Goal: Task Accomplishment & Management: Complete application form

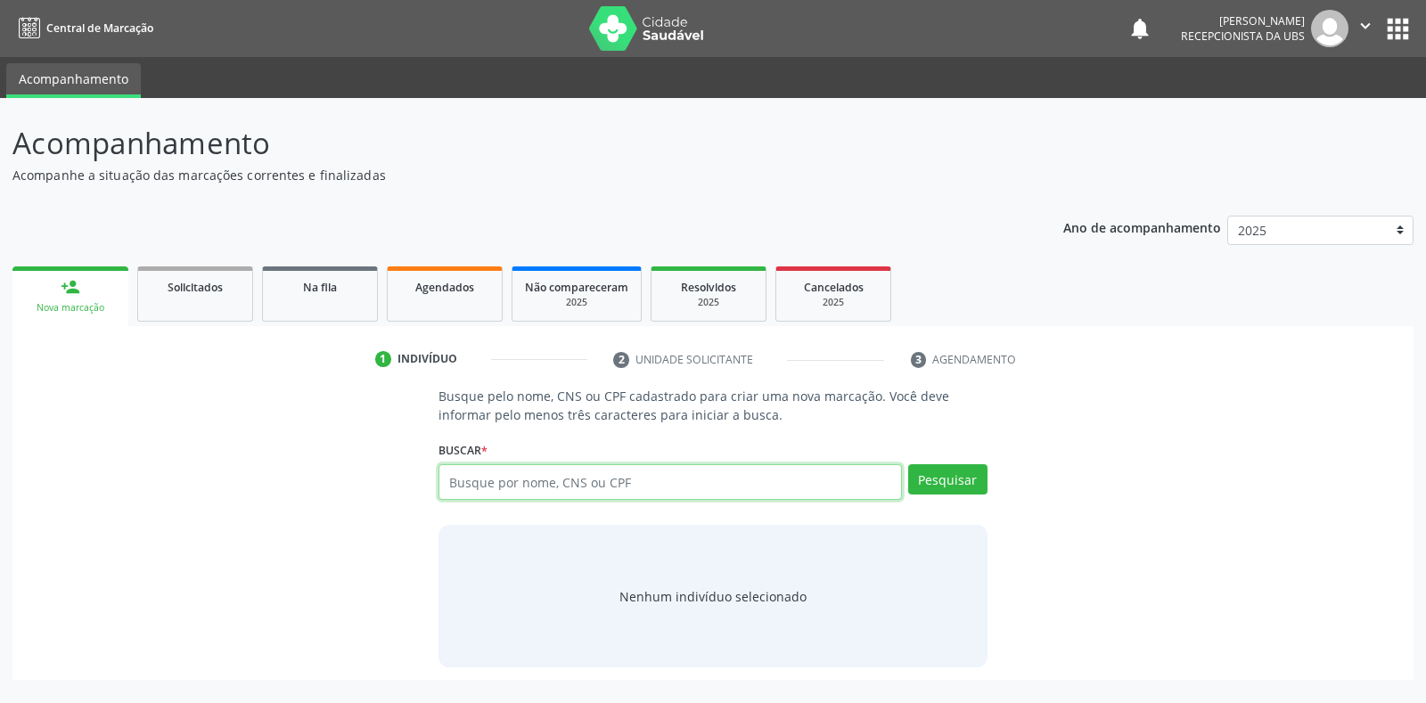
click at [518, 480] on input "text" at bounding box center [670, 482] width 463 height 36
type input "708601544266981"
click at [944, 486] on button "Pesquisar" at bounding box center [947, 479] width 79 height 30
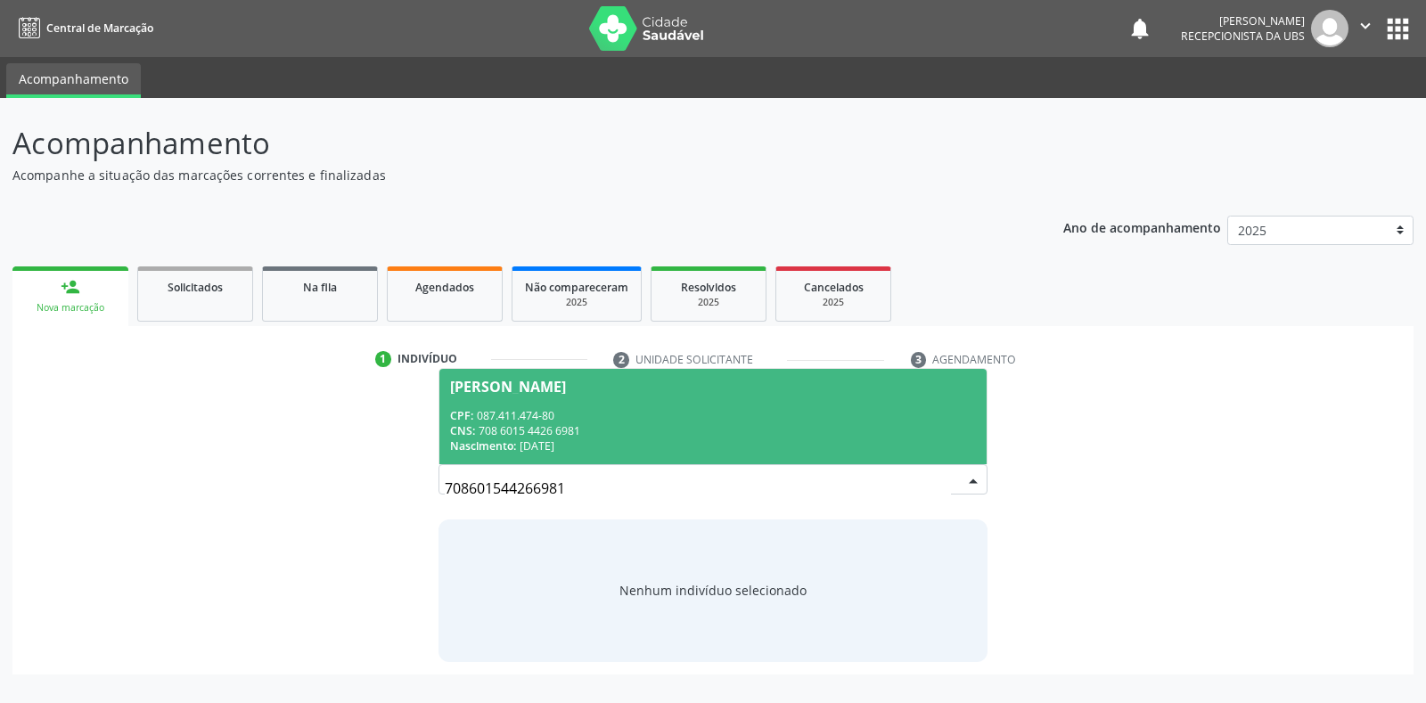
click at [595, 400] on span "Juliana da Silva Santos Lima CPF: 087.411.474-80 CNS: 708 6015 4426 6981 Nascim…" at bounding box center [712, 416] width 546 height 95
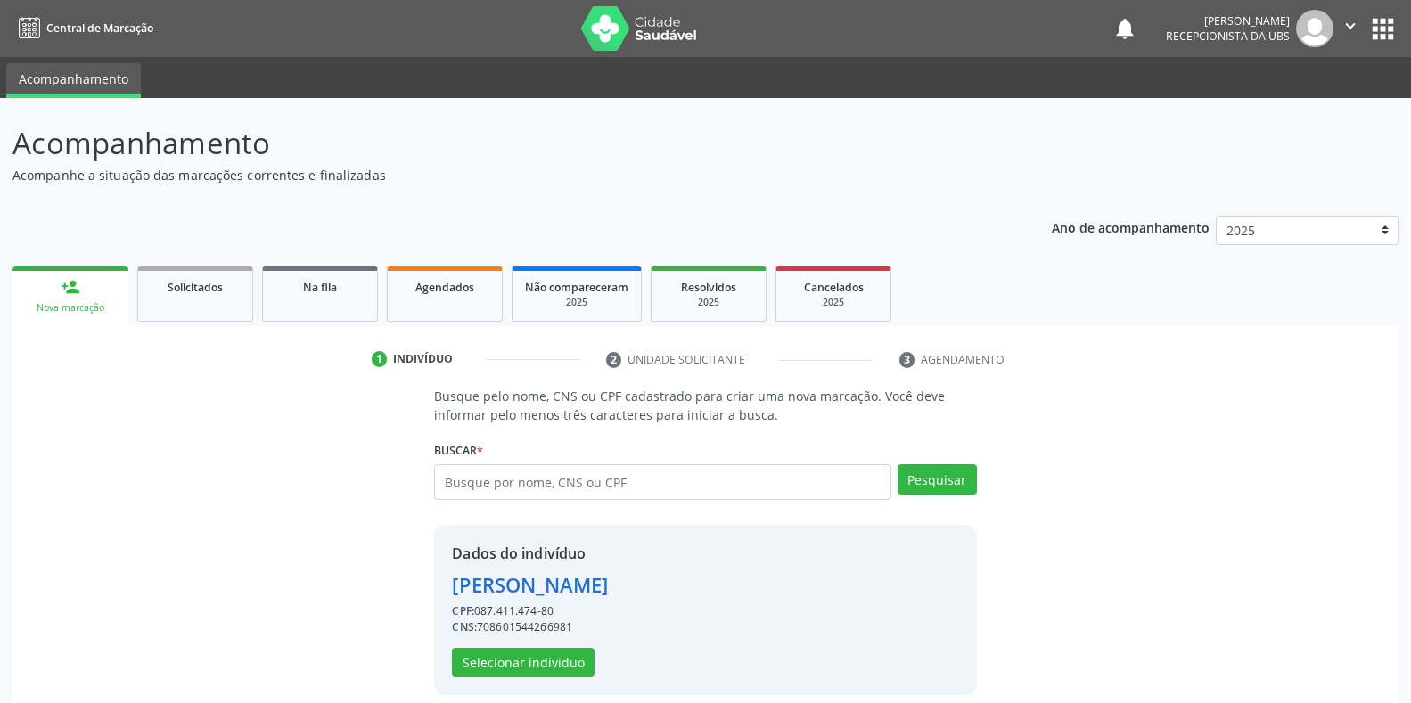
scroll to position [17, 0]
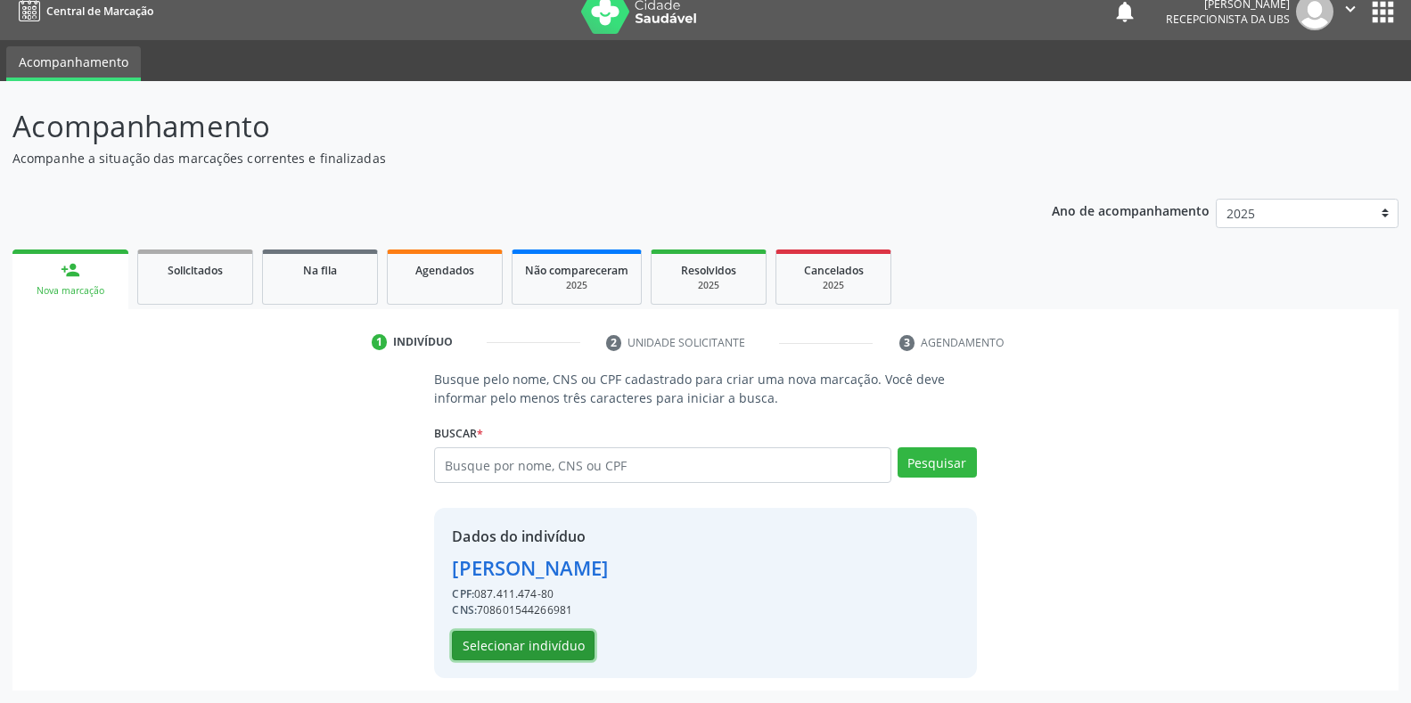
click at [566, 654] on button "Selecionar indivíduo" at bounding box center [523, 646] width 143 height 30
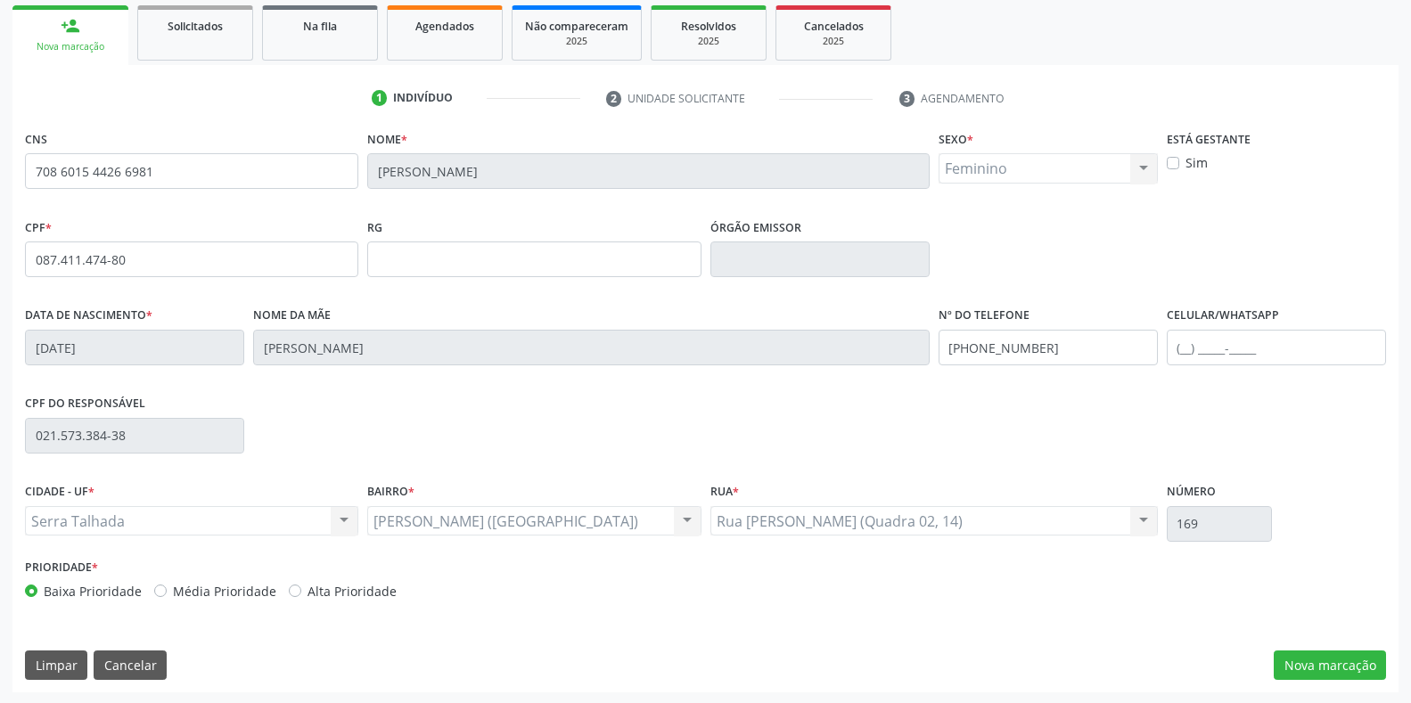
scroll to position [263, 0]
click at [1303, 671] on button "Nova marcação" at bounding box center [1330, 664] width 112 height 30
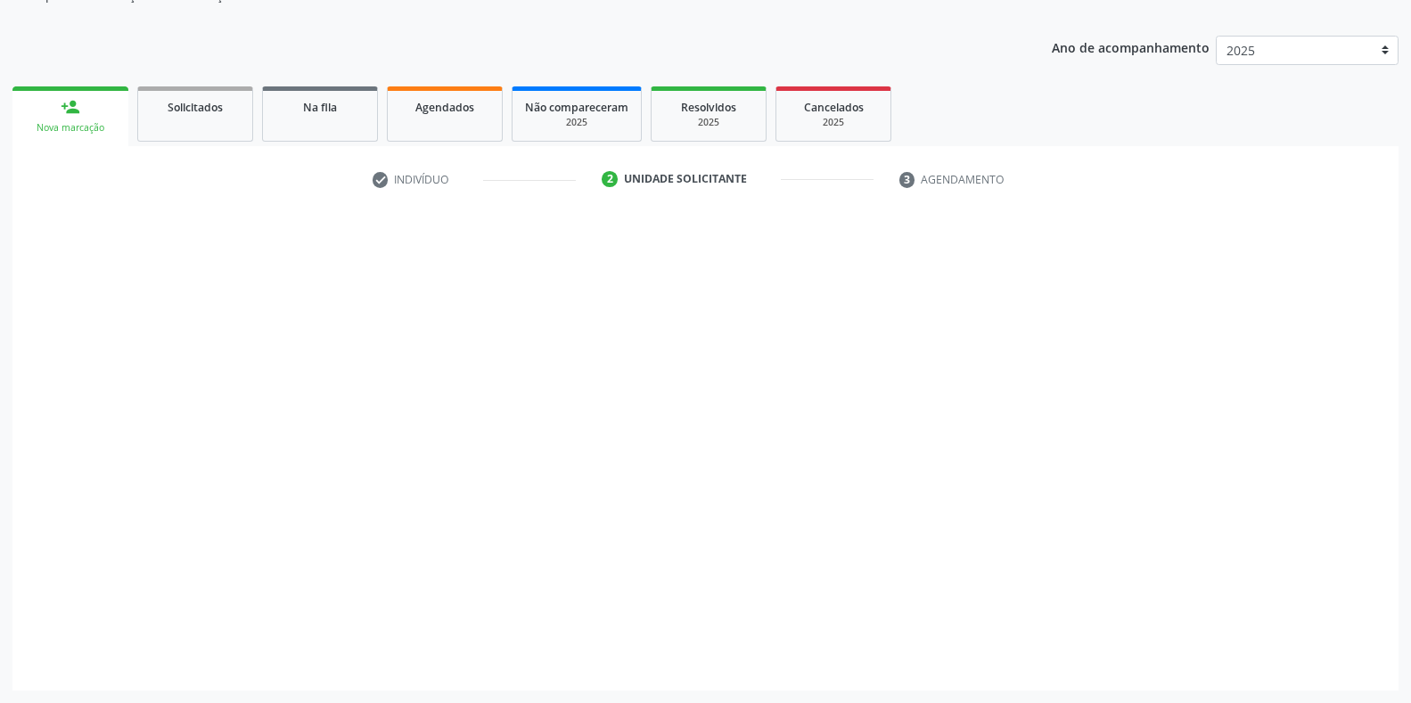
scroll to position [180, 0]
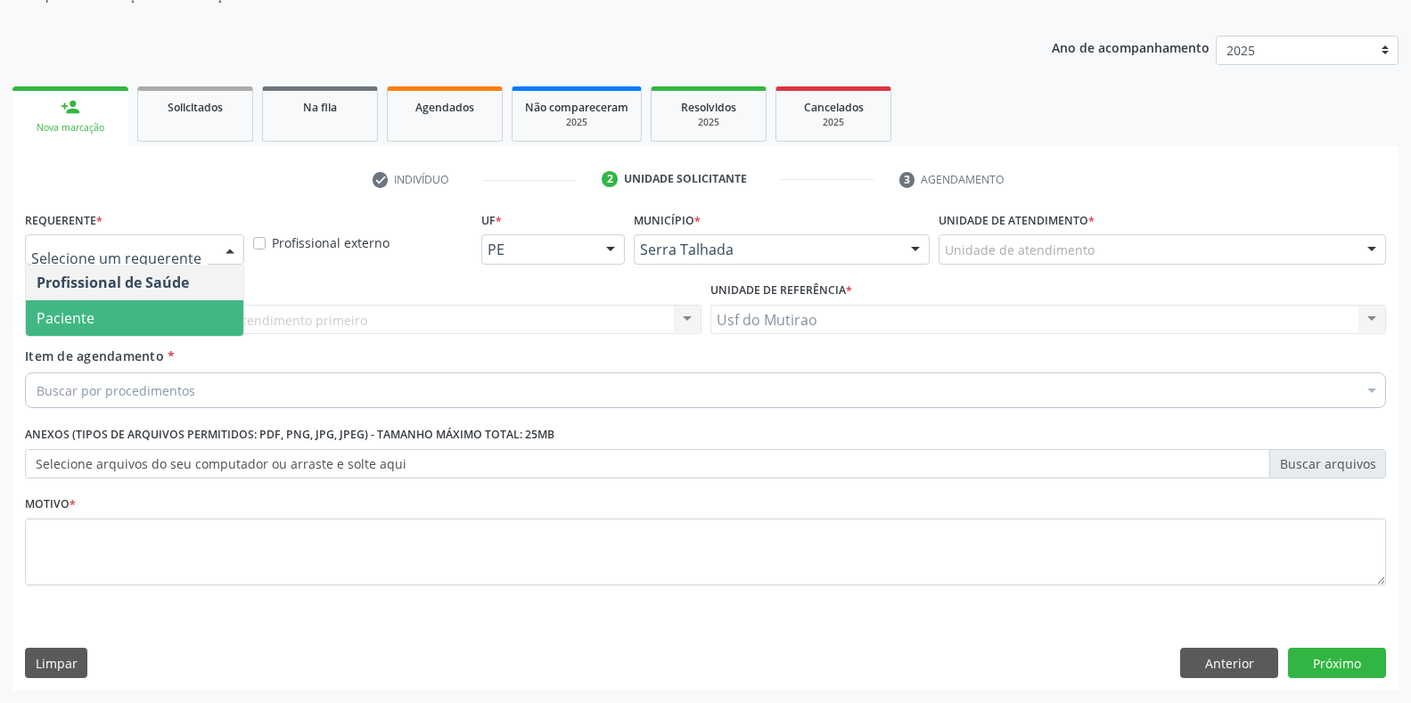
click at [107, 310] on span "Paciente" at bounding box center [134, 318] width 217 height 36
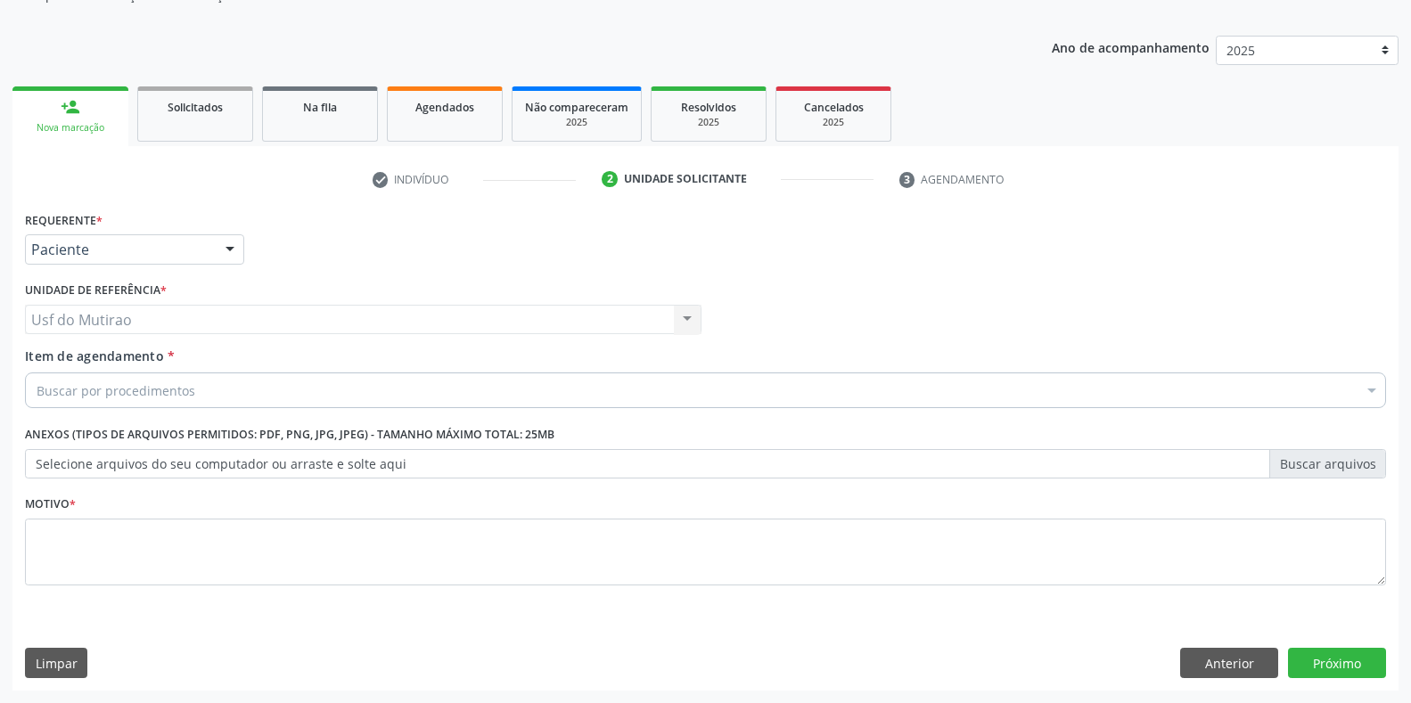
click at [37, 398] on input "Item de agendamento *" at bounding box center [37, 391] width 0 height 36
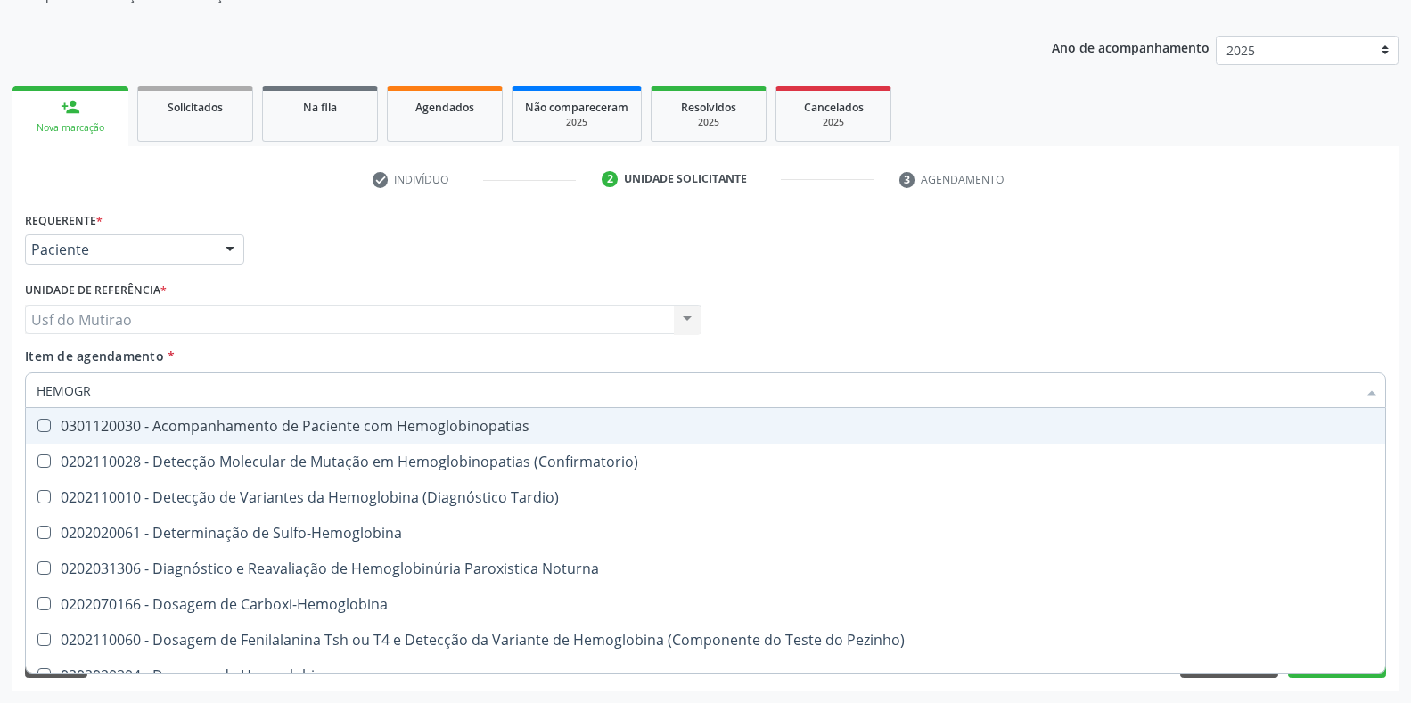
type input "HEMOGRA"
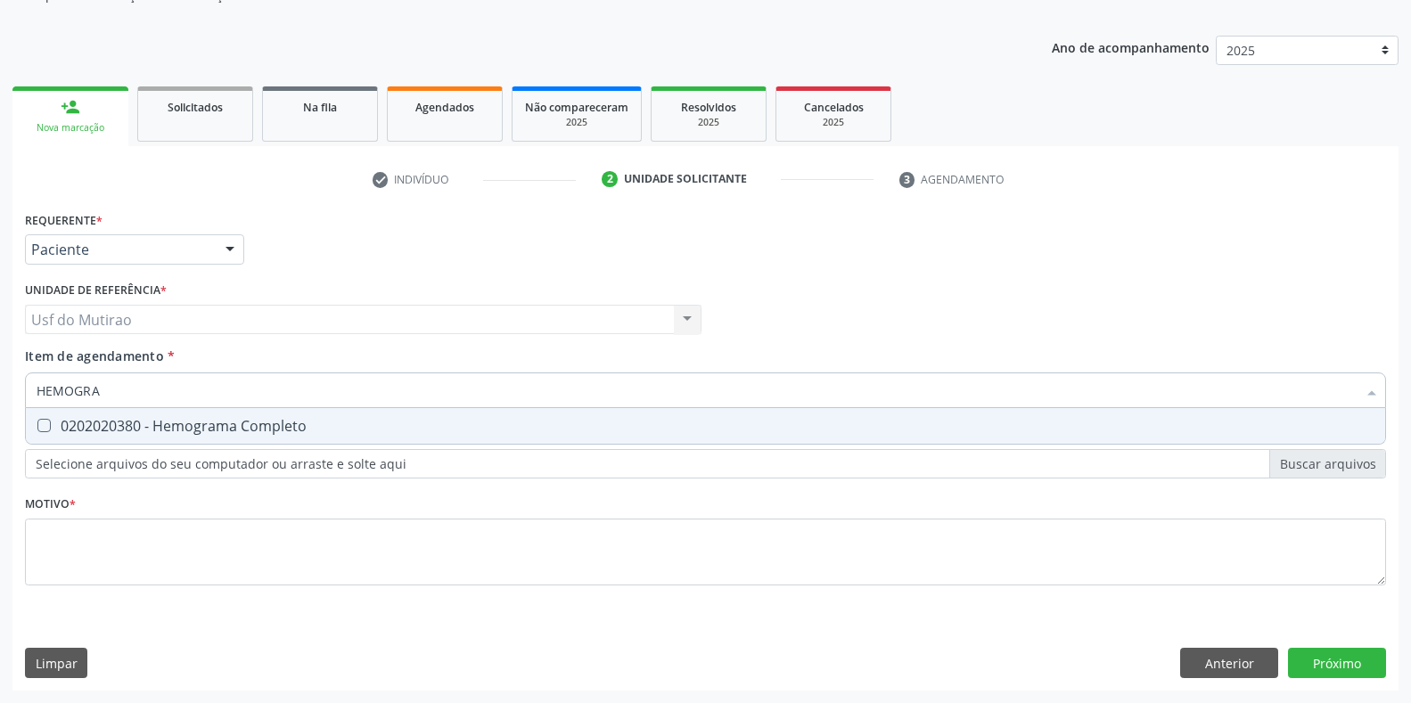
click at [110, 414] on span "0202020380 - Hemograma Completo" at bounding box center [705, 426] width 1359 height 36
checkbox Completo "true"
drag, startPoint x: 117, startPoint y: 398, endPoint x: 4, endPoint y: 390, distance: 113.5
click at [4, 390] on div "Acompanhamento Acompanhe a situação das marcações correntes e finalizadas Relat…" at bounding box center [705, 310] width 1411 height 785
type input "GLICO"
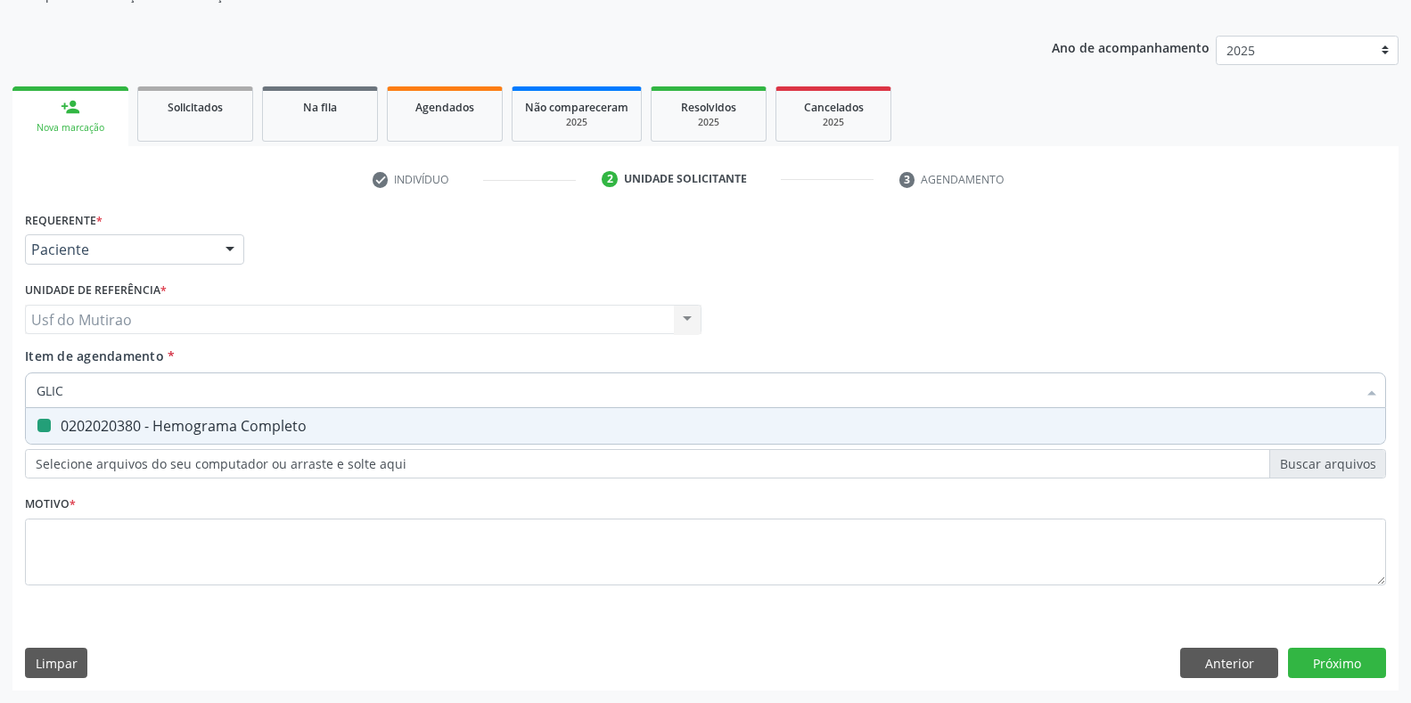
checkbox Completo "false"
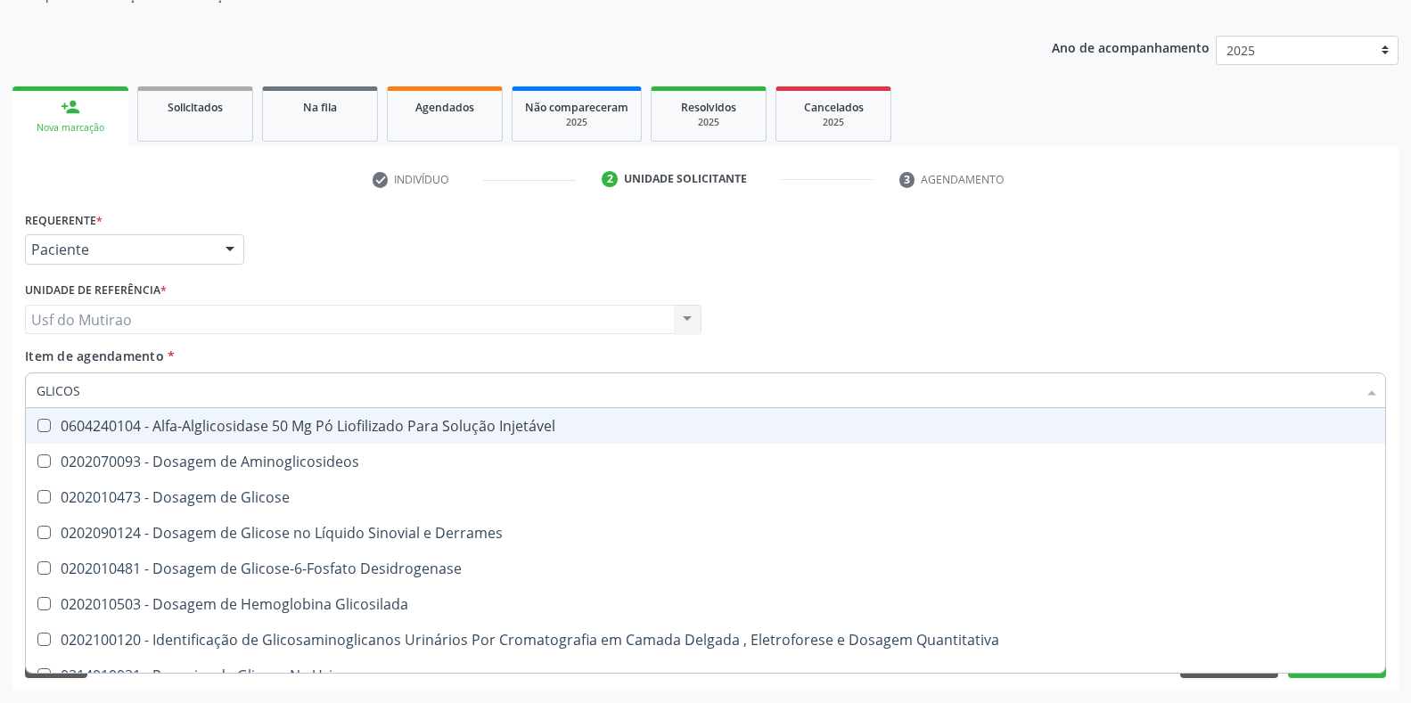
type input "GLICOSE"
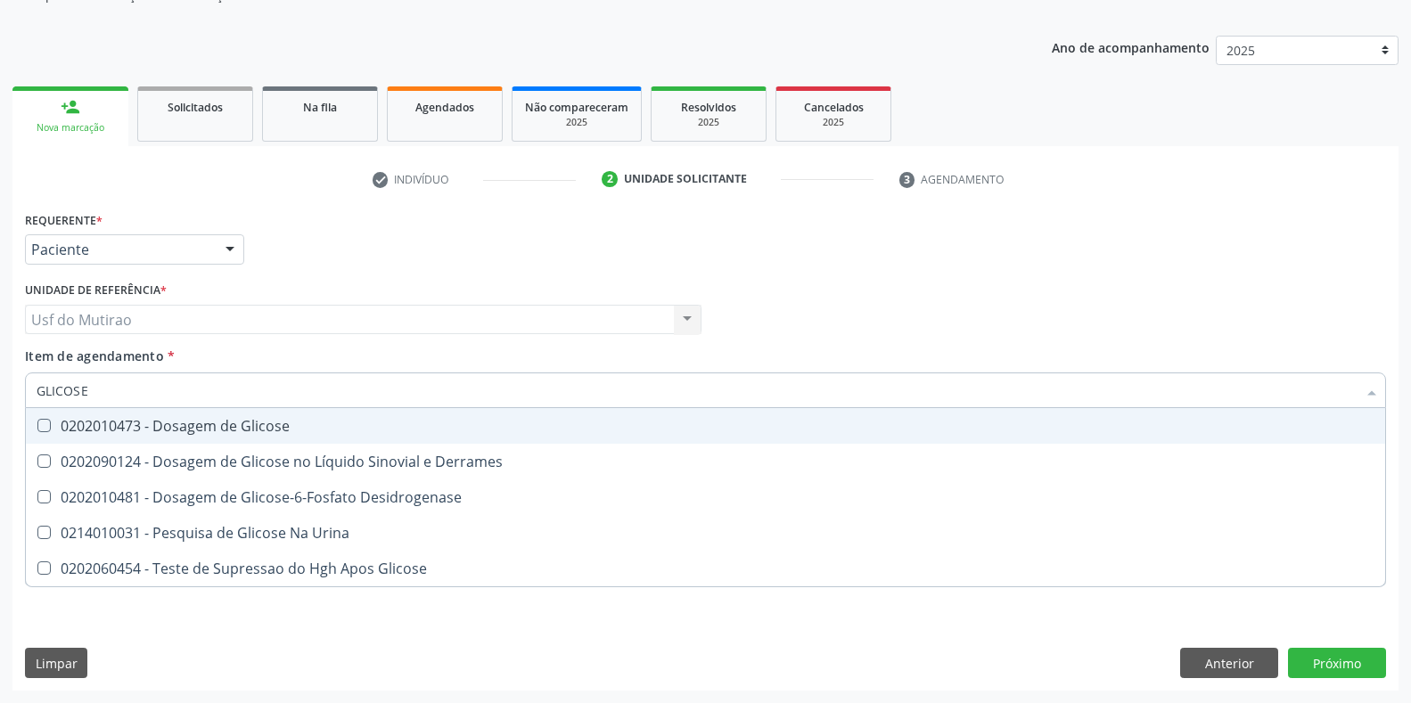
click at [106, 407] on input "GLICOSE" at bounding box center [697, 391] width 1320 height 36
click at [106, 423] on div "0202010473 - Dosagem de Glicose" at bounding box center [706, 426] width 1338 height 14
checkbox Glicose "true"
drag, startPoint x: 110, startPoint y: 400, endPoint x: 16, endPoint y: 380, distance: 95.8
click at [16, 380] on div "Requerente * Paciente Profissional de Saúde Paciente Nenhum resultado encontrad…" at bounding box center [705, 449] width 1386 height 484
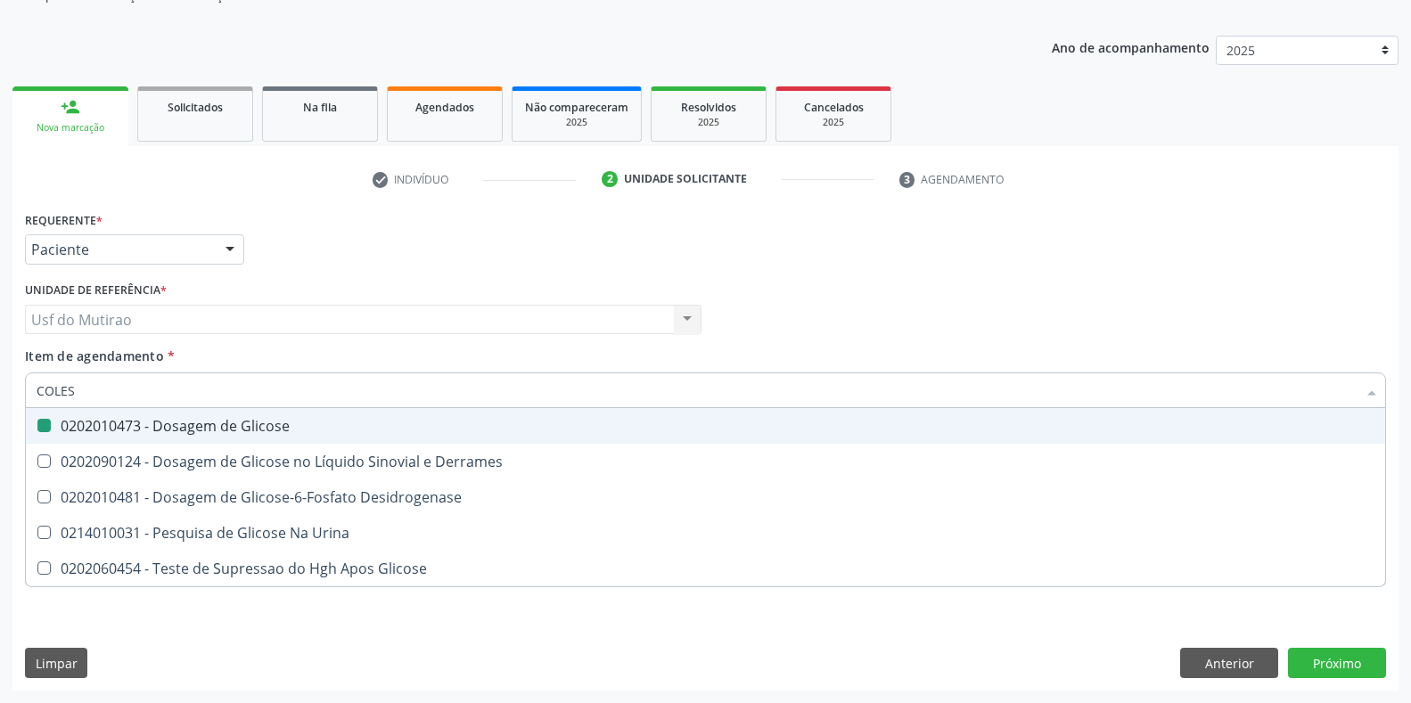
type input "COLEST"
checkbox Glicose "false"
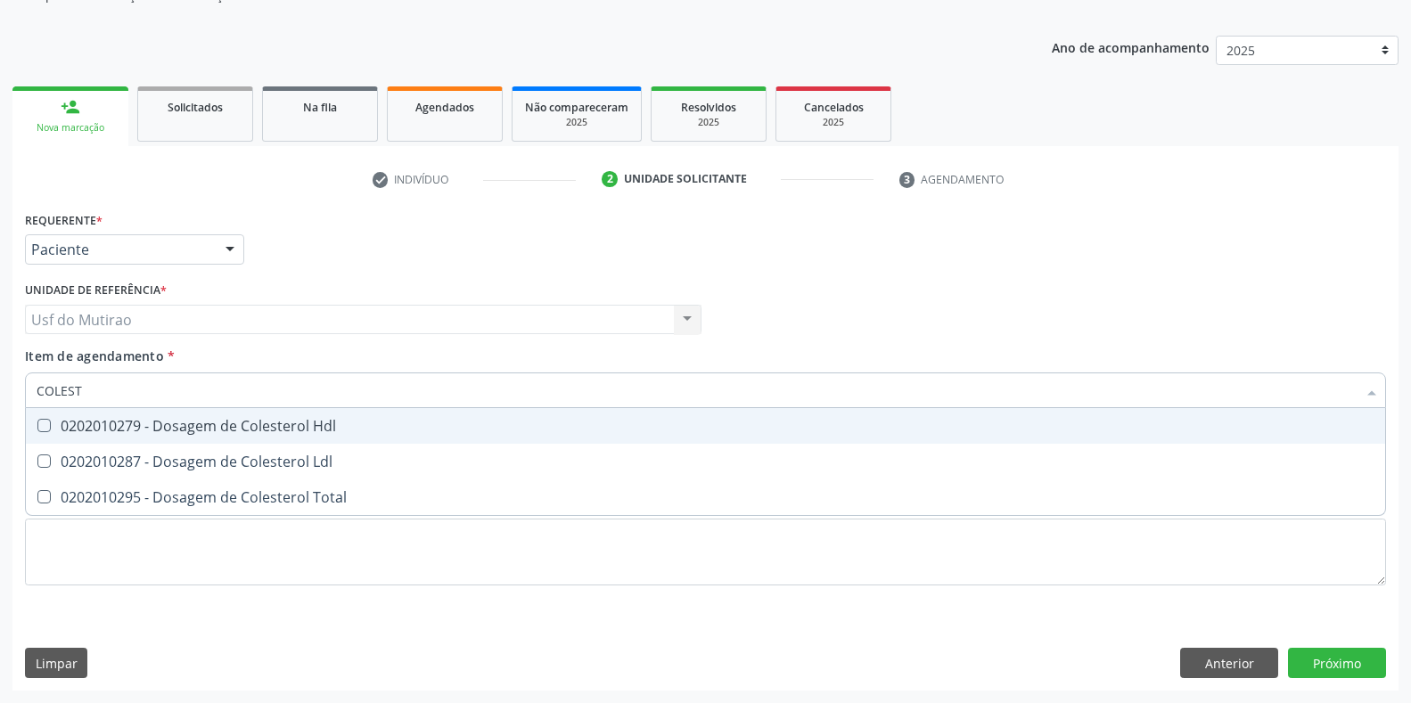
type input "COLESTE"
click at [54, 427] on div "0202010279 - Dosagem de Colesterol Hdl" at bounding box center [706, 426] width 1338 height 14
checkbox Hdl "true"
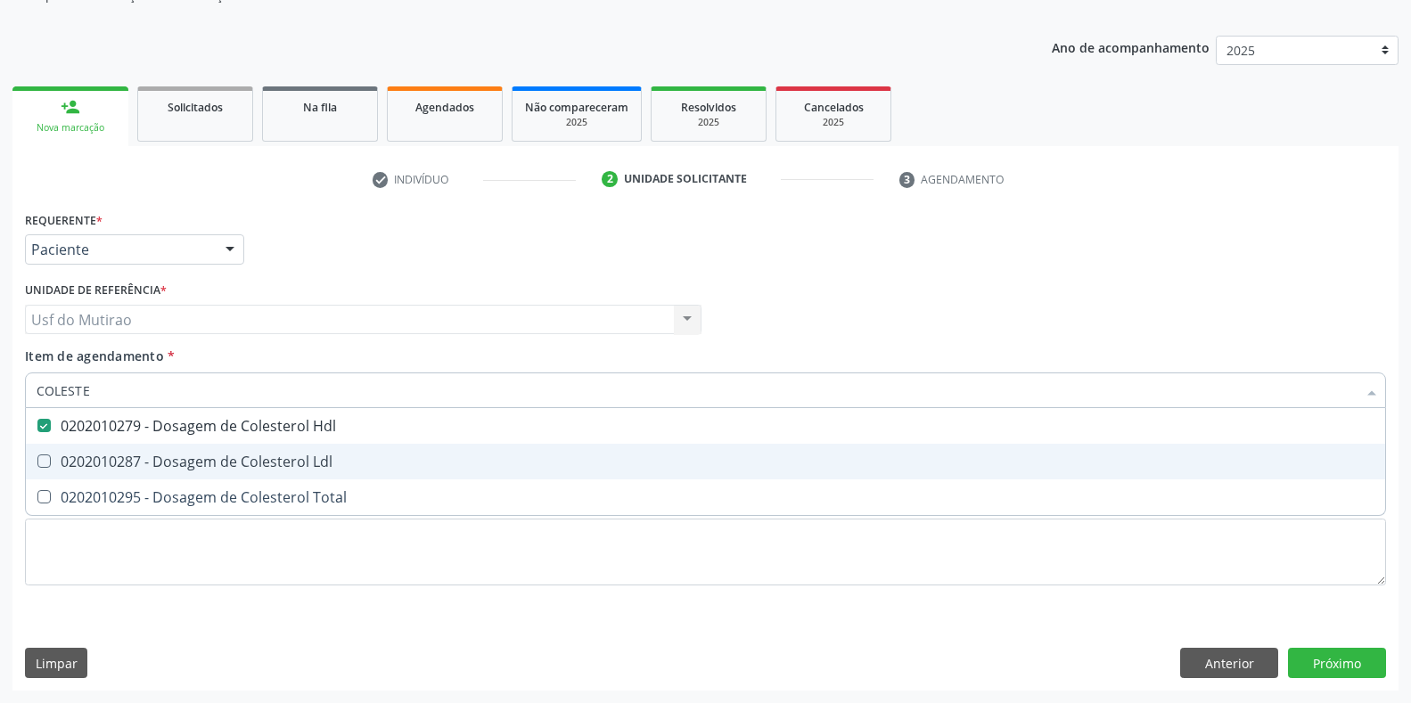
click at [57, 455] on div "0202010287 - Dosagem de Colesterol Ldl" at bounding box center [706, 462] width 1338 height 14
checkbox Ldl "true"
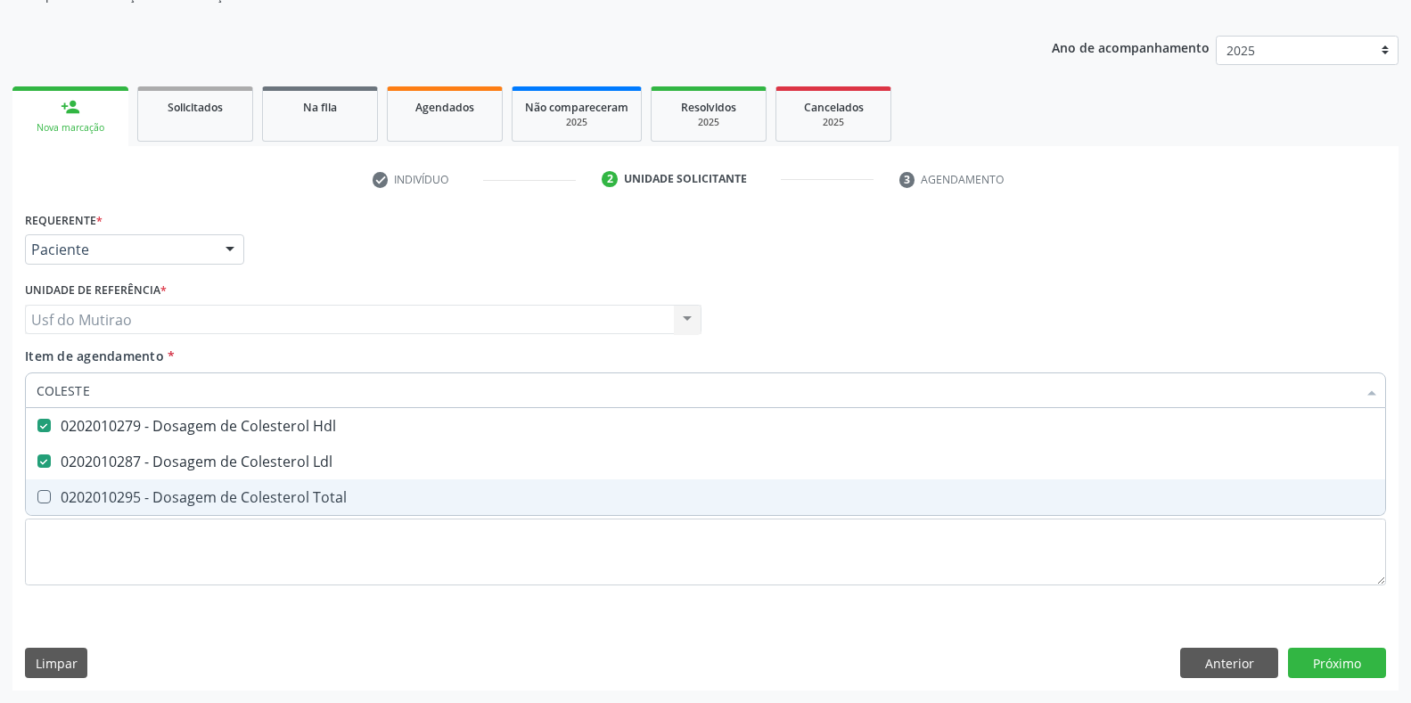
click at [54, 487] on span "0202010295 - Dosagem de Colesterol Total" at bounding box center [705, 498] width 1359 height 36
checkbox Total "true"
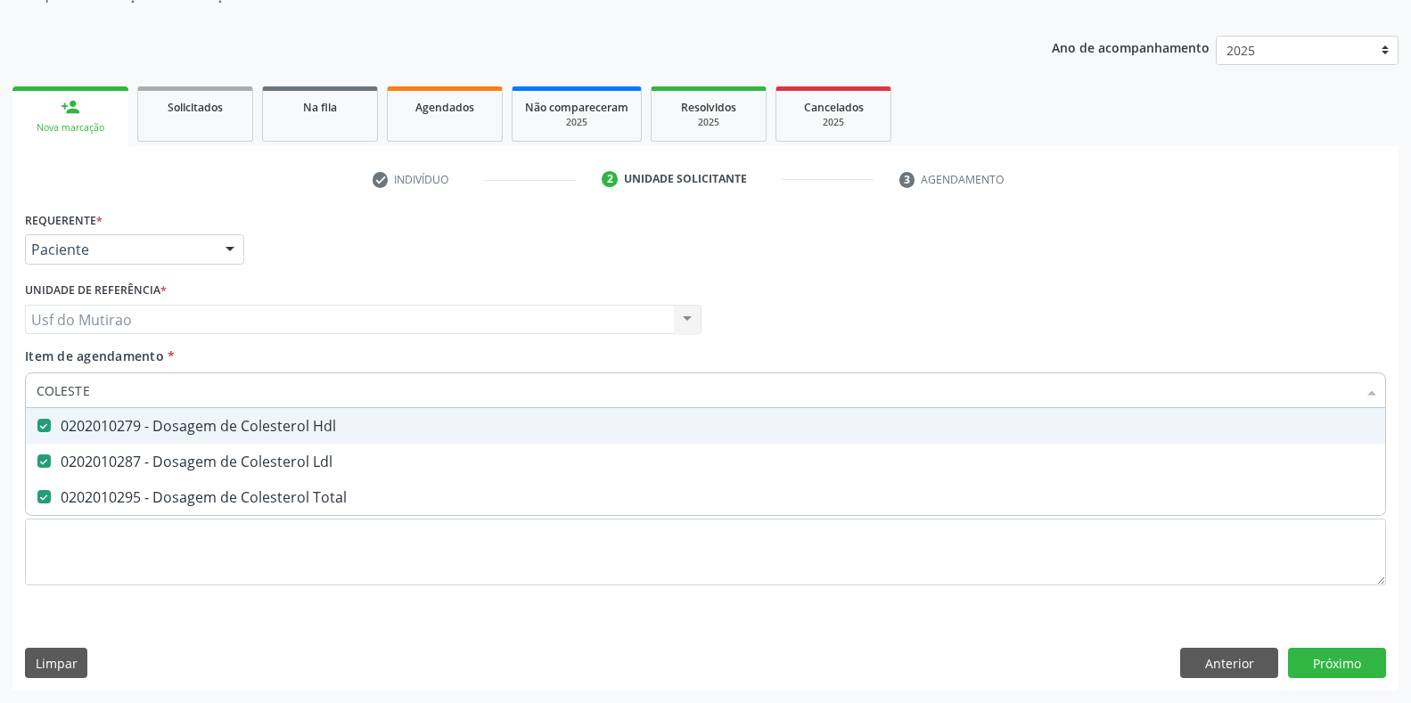
drag, startPoint x: 88, startPoint y: 378, endPoint x: 0, endPoint y: 377, distance: 88.2
click at [0, 377] on div "Acompanhamento Acompanhe a situação das marcações correntes e finalizadas Relat…" at bounding box center [705, 310] width 1411 height 785
type input "TRIGL"
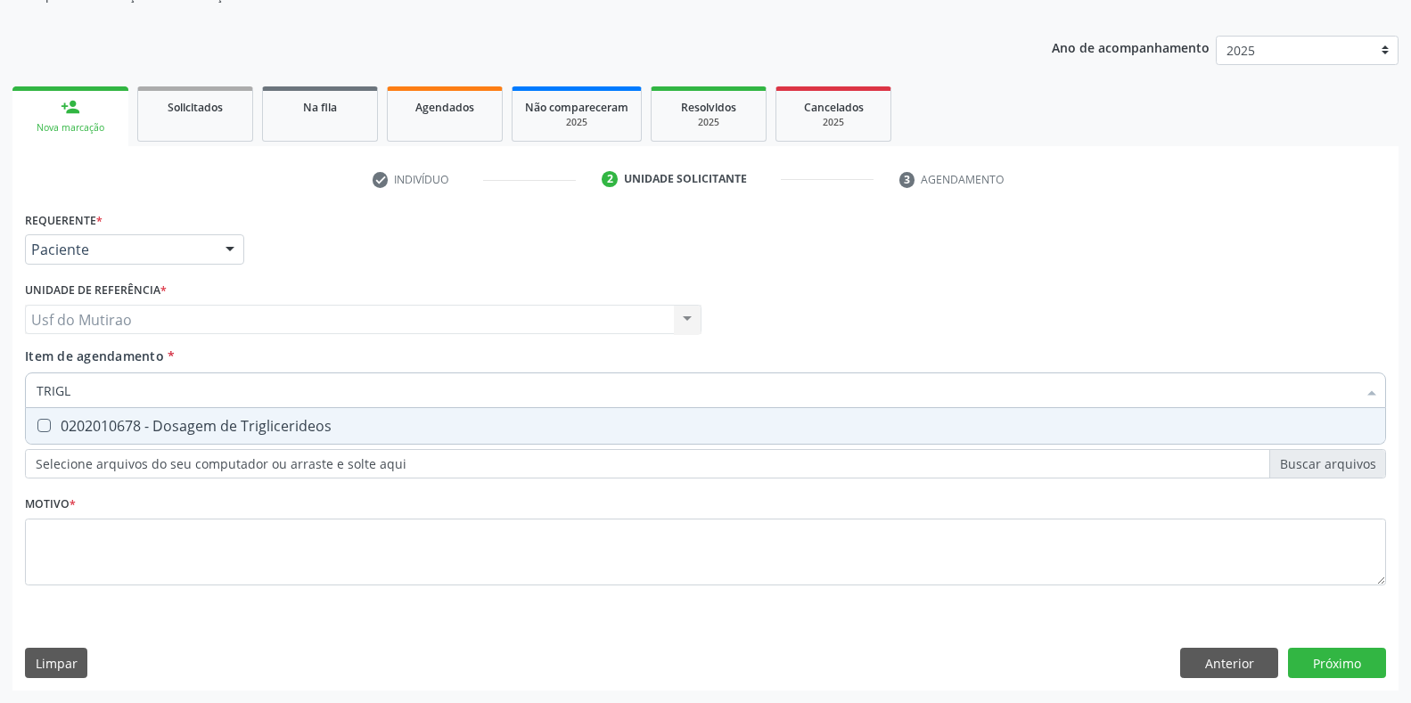
checkbox Triglicerideos "false"
type input "TRIGLI"
click at [104, 439] on span "0202010678 - Dosagem de Triglicerideos" at bounding box center [705, 426] width 1359 height 36
checkbox Triglicerideos "true"
drag, startPoint x: 130, startPoint y: 403, endPoint x: 4, endPoint y: 404, distance: 125.7
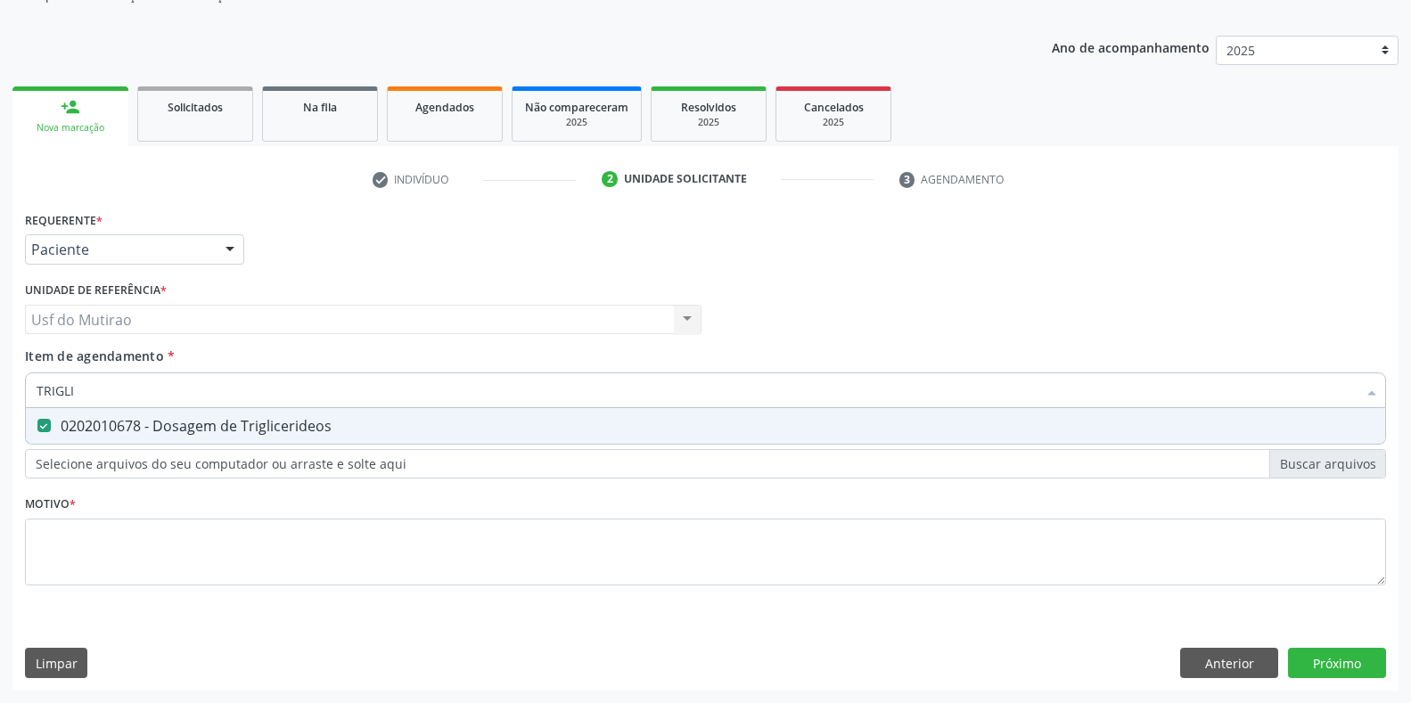
click at [4, 404] on div "Acompanhamento Acompanhe a situação das marcações correntes e finalizadas Relat…" at bounding box center [705, 310] width 1411 height 785
checkbox Triglicerideos "false"
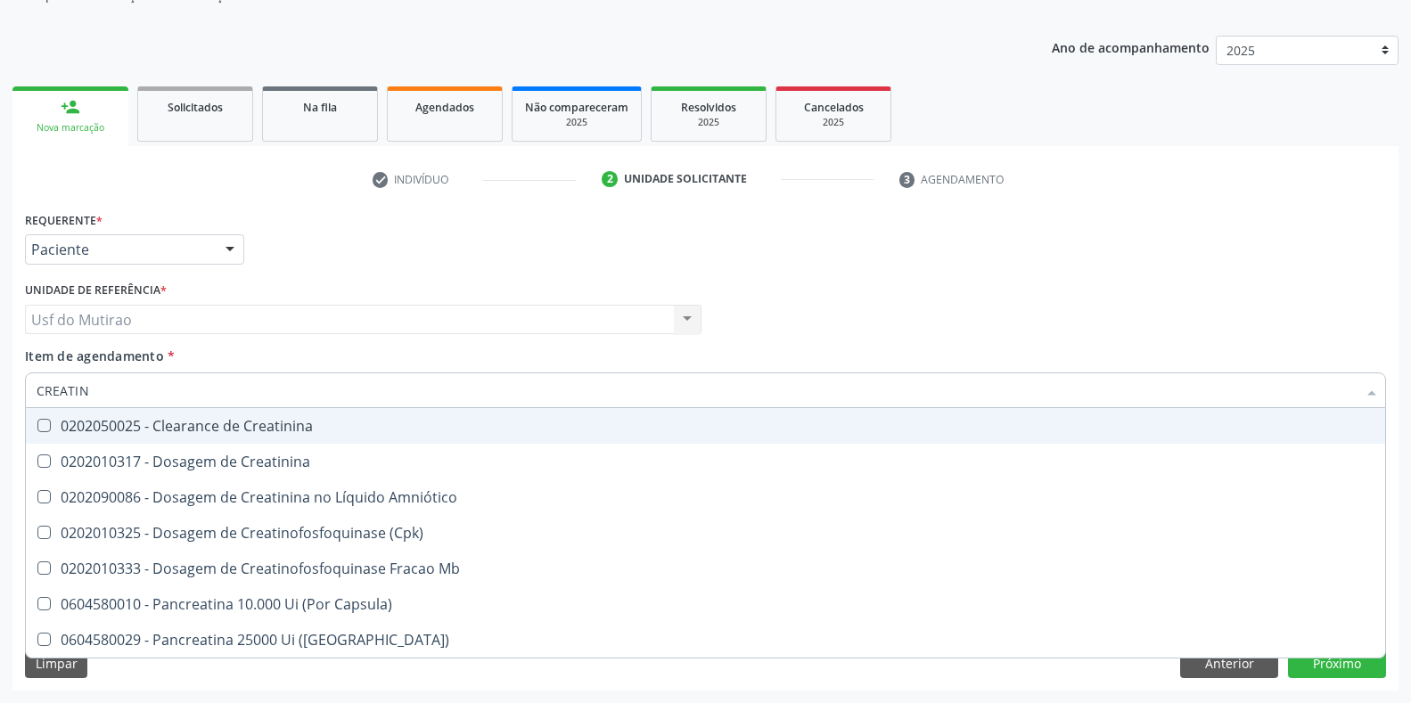
type input "CREATI"
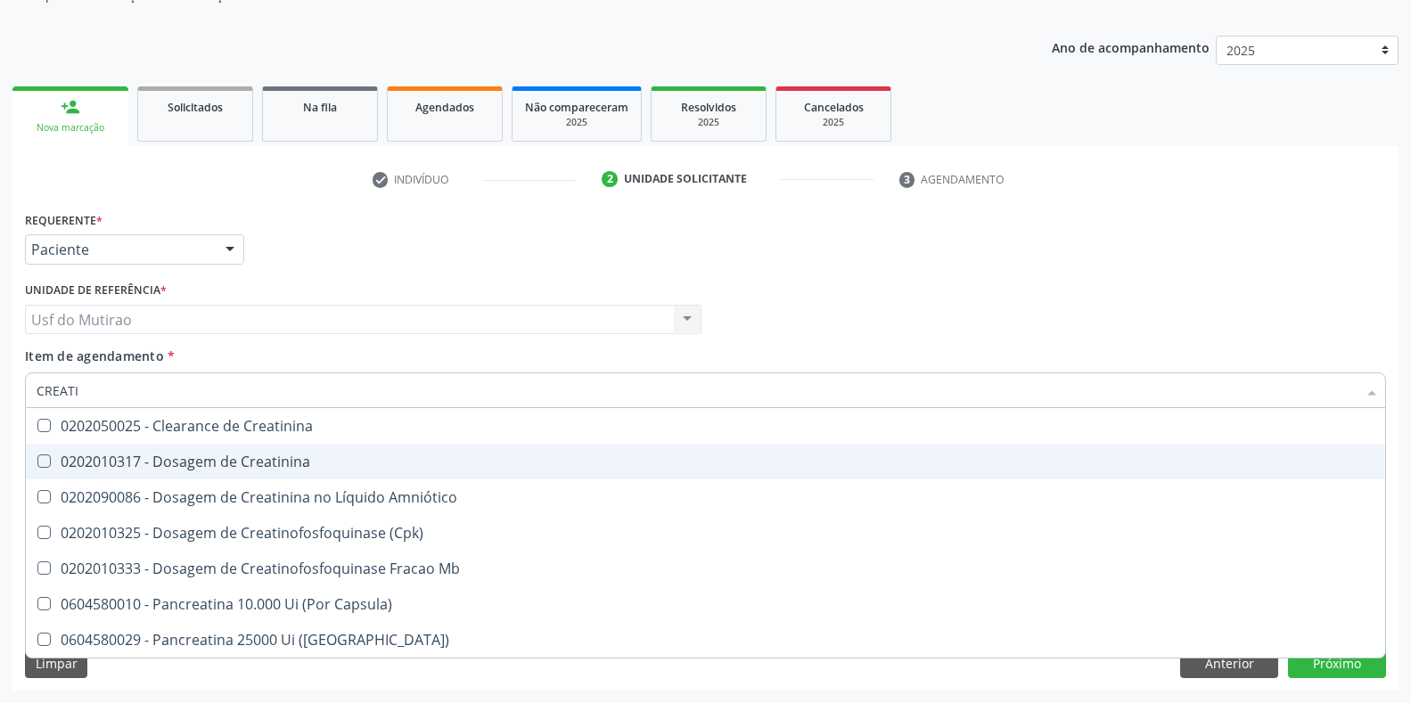
click at [206, 467] on div "0202010317 - Dosagem de Creatinina" at bounding box center [706, 462] width 1338 height 14
checkbox Creatinina "true"
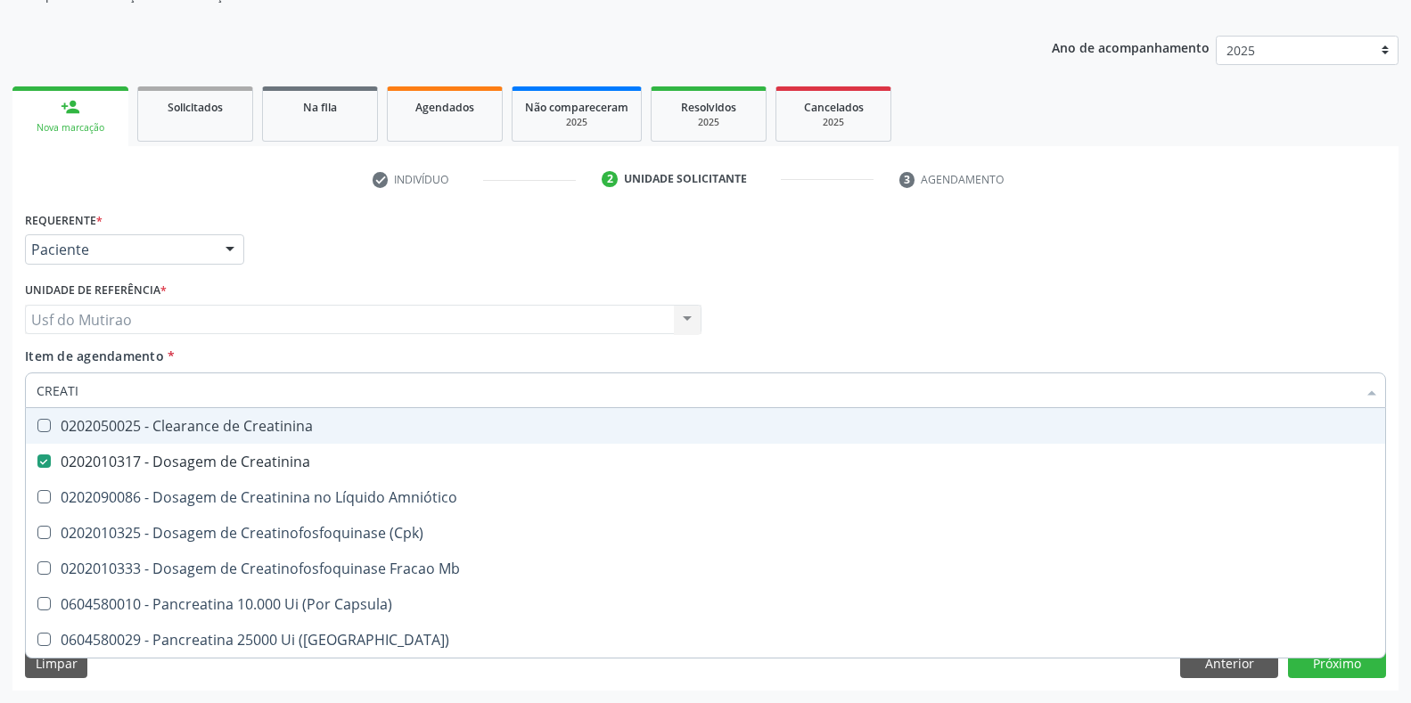
drag, startPoint x: 152, startPoint y: 392, endPoint x: 0, endPoint y: 392, distance: 152.4
click at [0, 392] on div "Acompanhamento Acompanhe a situação das marcações correntes e finalizadas Relat…" at bounding box center [705, 310] width 1411 height 785
type input "UR"
checkbox Creatinina "false"
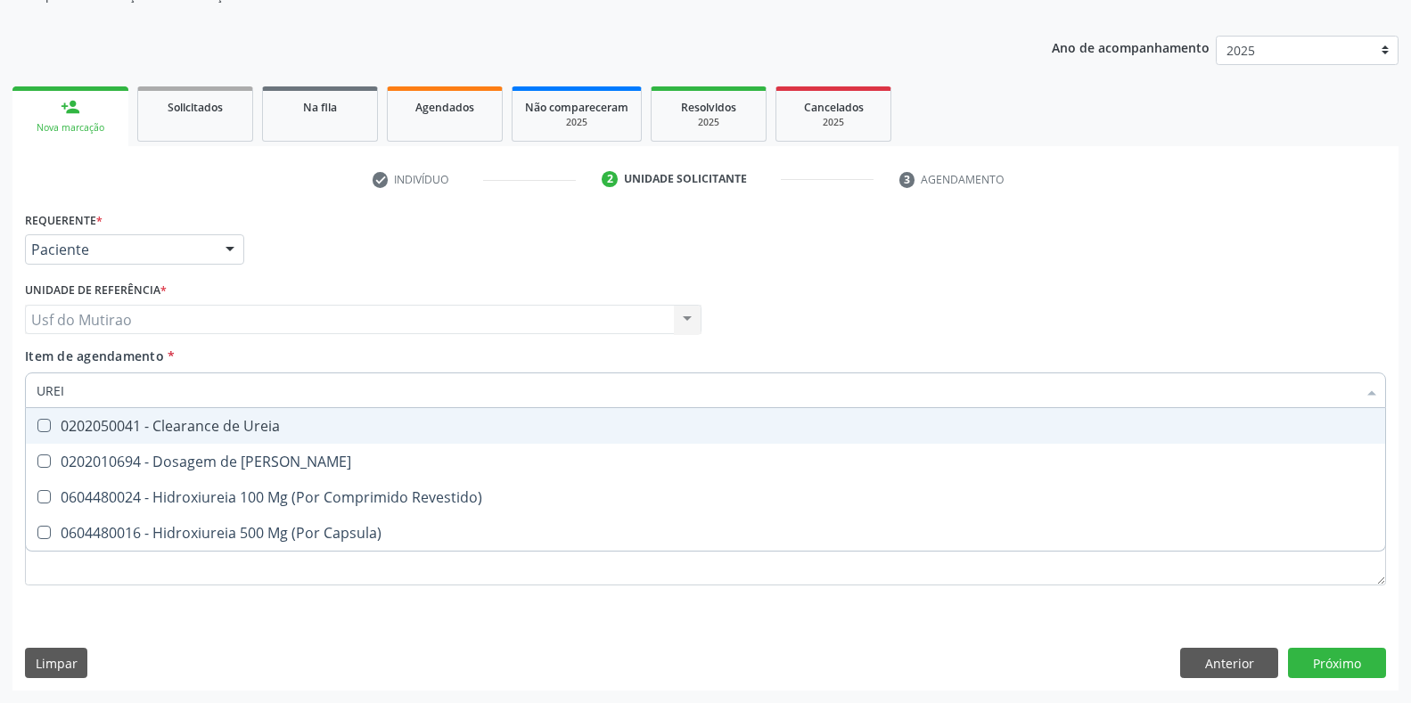
type input "UREIA"
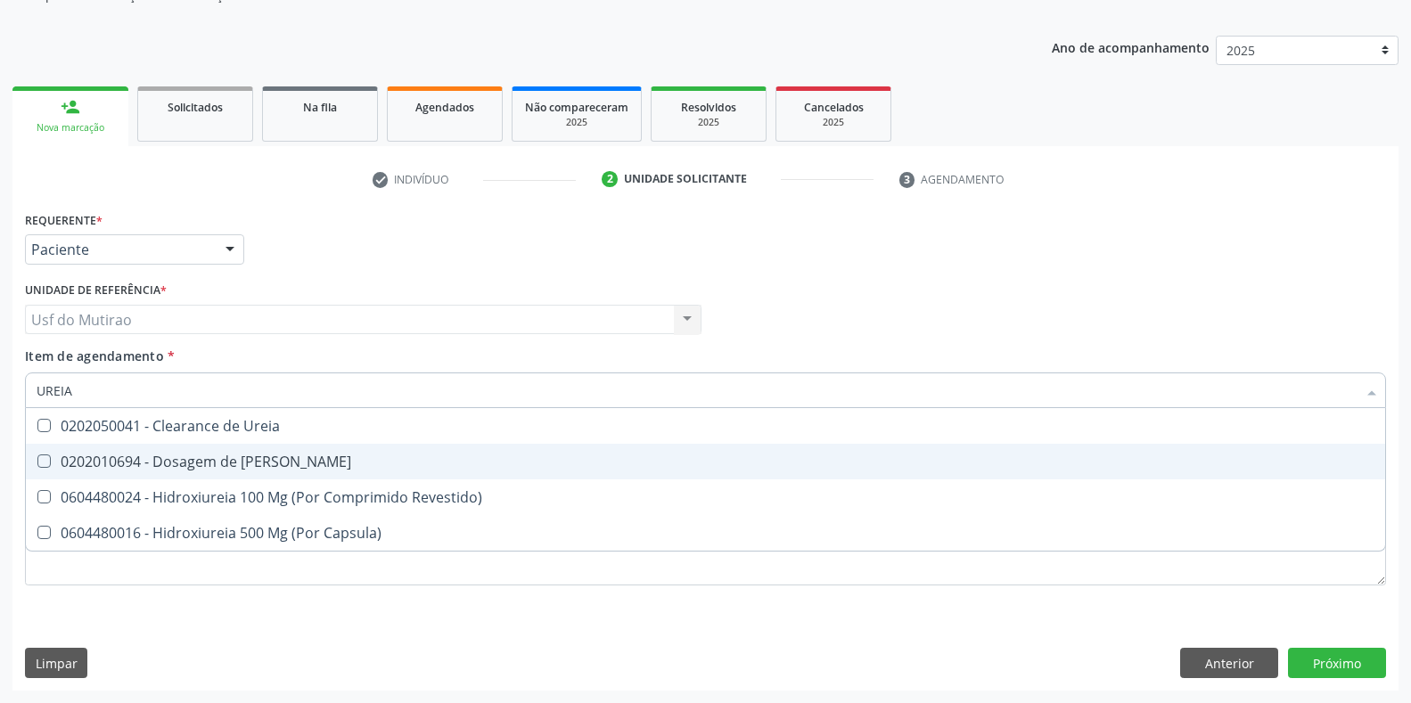
click at [124, 457] on div "0202010694 - Dosagem de [PERSON_NAME]" at bounding box center [706, 462] width 1338 height 14
checkbox Ureia "true"
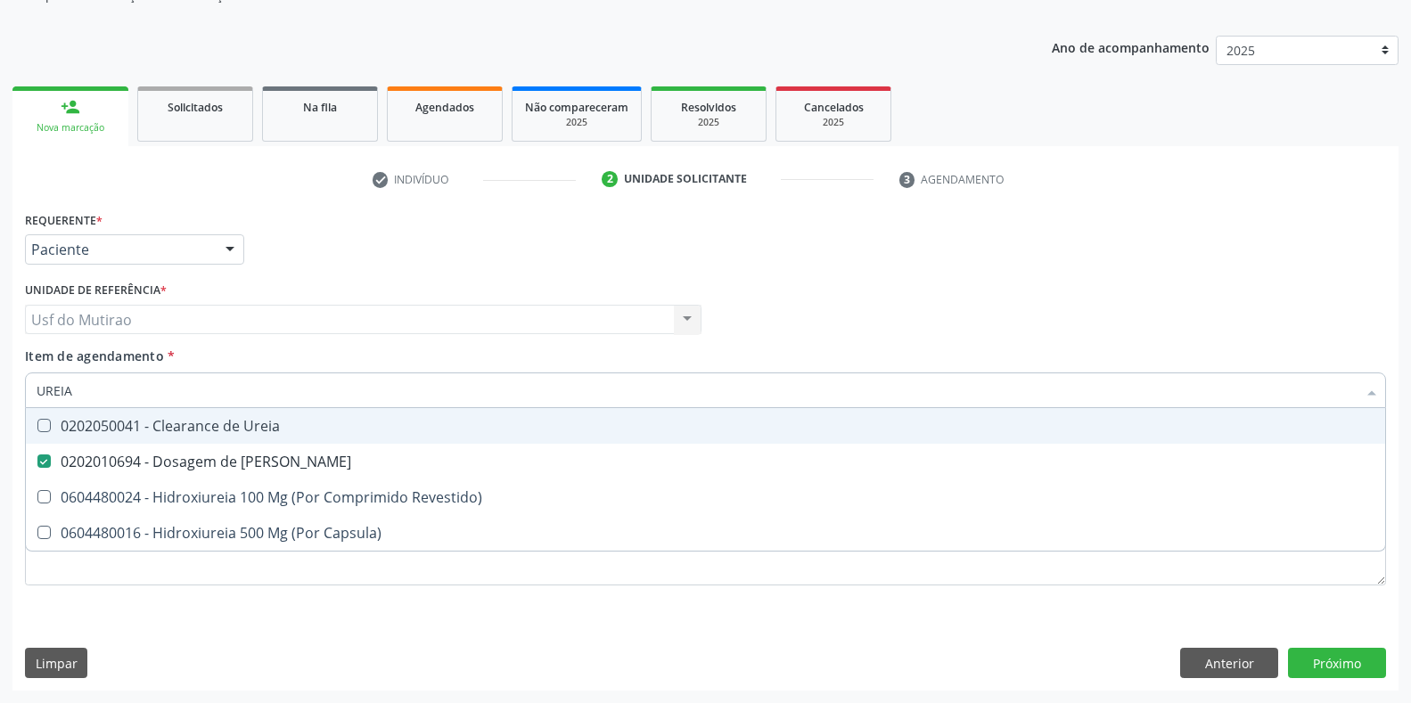
drag, startPoint x: 132, startPoint y: 390, endPoint x: 1, endPoint y: 382, distance: 131.3
click at [0, 388] on div "Acompanhamento Acompanhe a situação das marcações correntes e finalizadas Relat…" at bounding box center [705, 310] width 1411 height 785
checkbox Ureia "false"
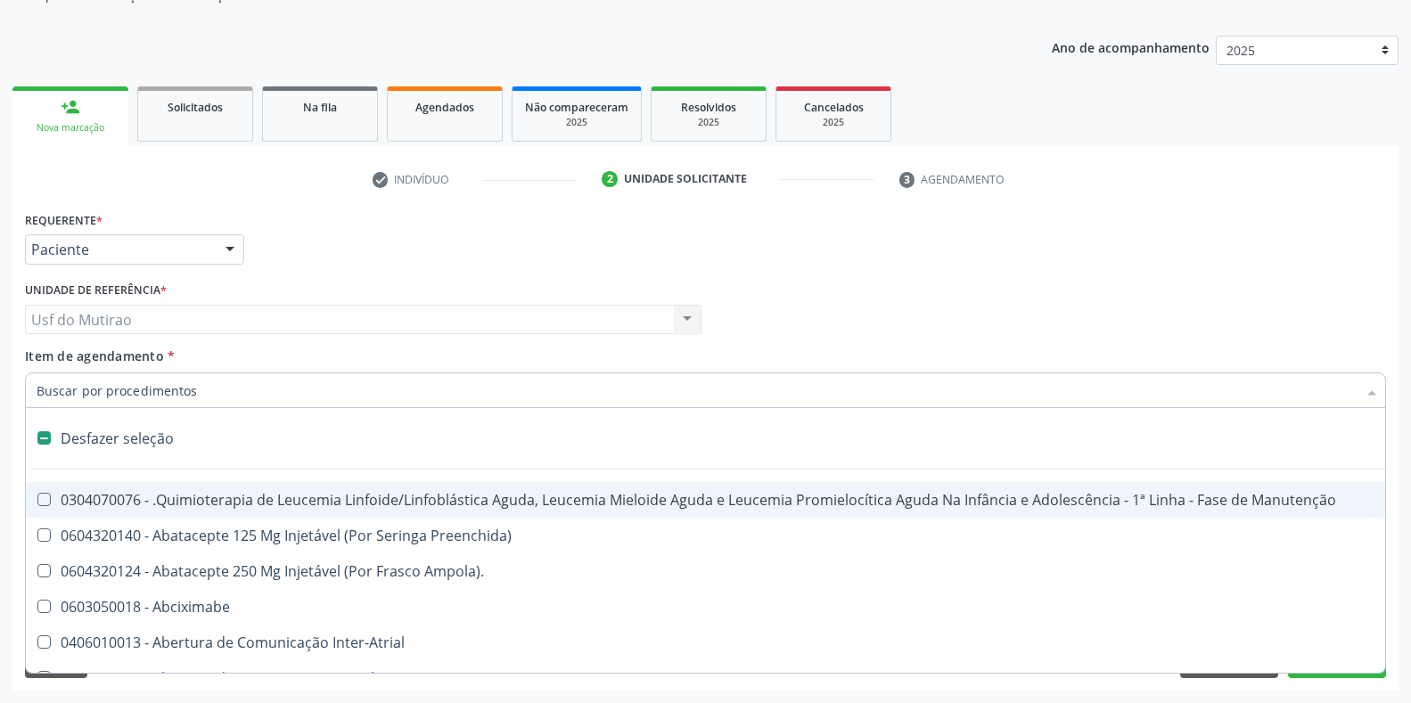
click at [257, 395] on input "Item de agendamento *" at bounding box center [697, 391] width 1320 height 36
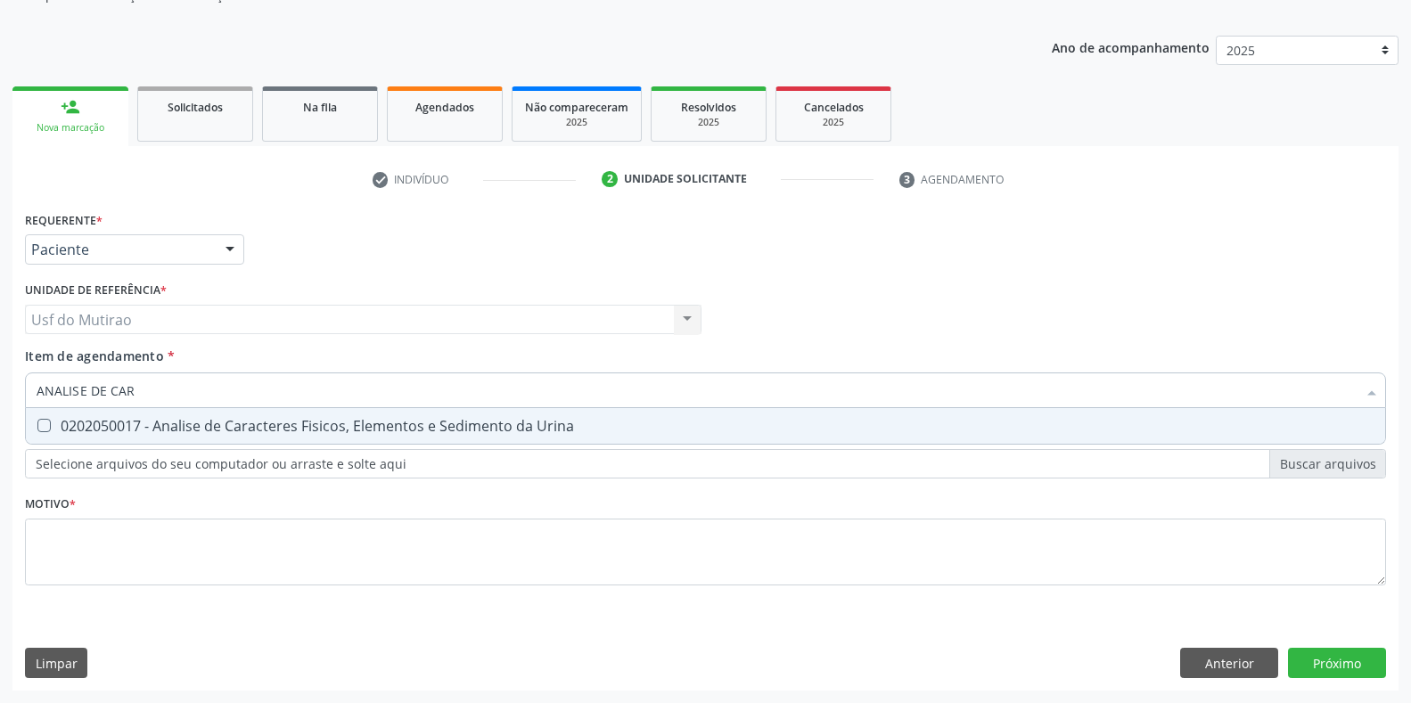
type input "ANALISE DE CARA"
click at [320, 440] on span "0202050017 - Analise de Caracteres Fisicos, Elementos e Sedimento da Urina" at bounding box center [705, 426] width 1359 height 36
checkbox Urina "true"
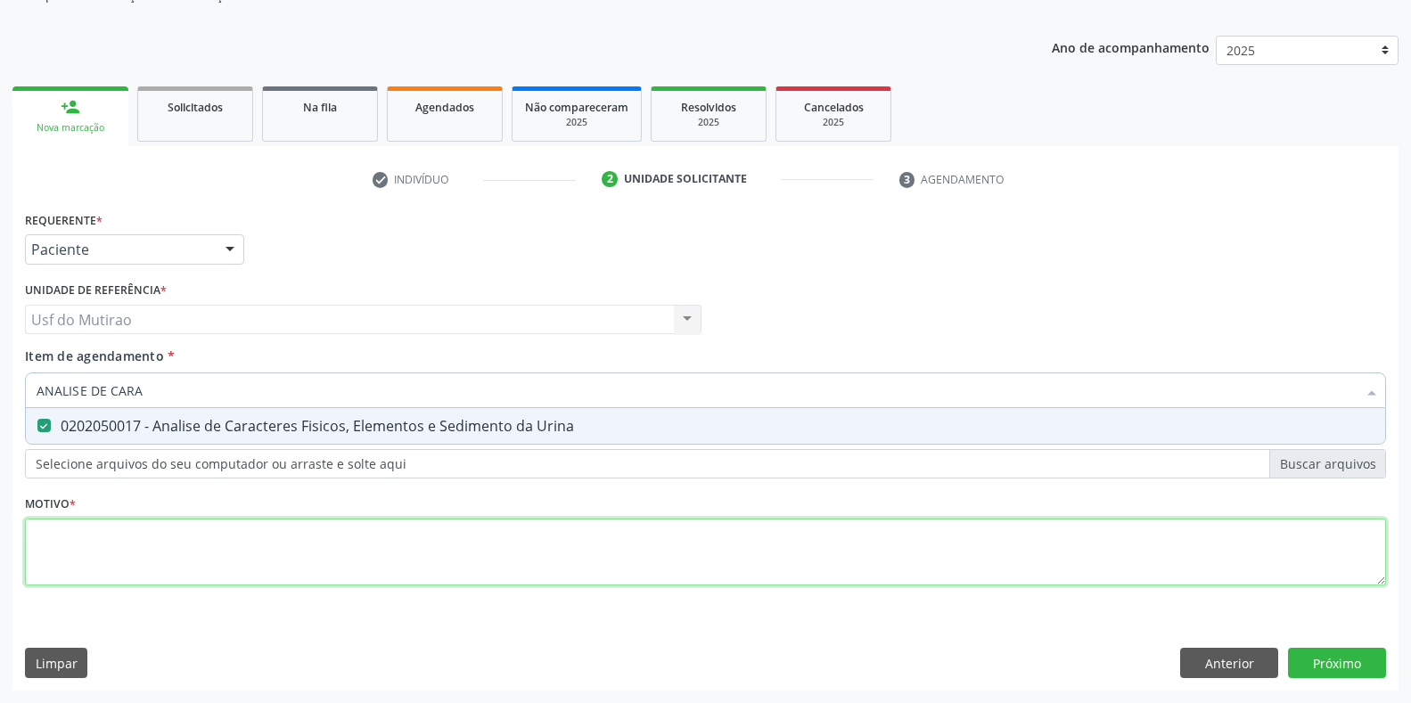
click at [286, 572] on div "Requerente * Paciente Profissional de Saúde Paciente Nenhum resultado encontrad…" at bounding box center [705, 409] width 1361 height 404
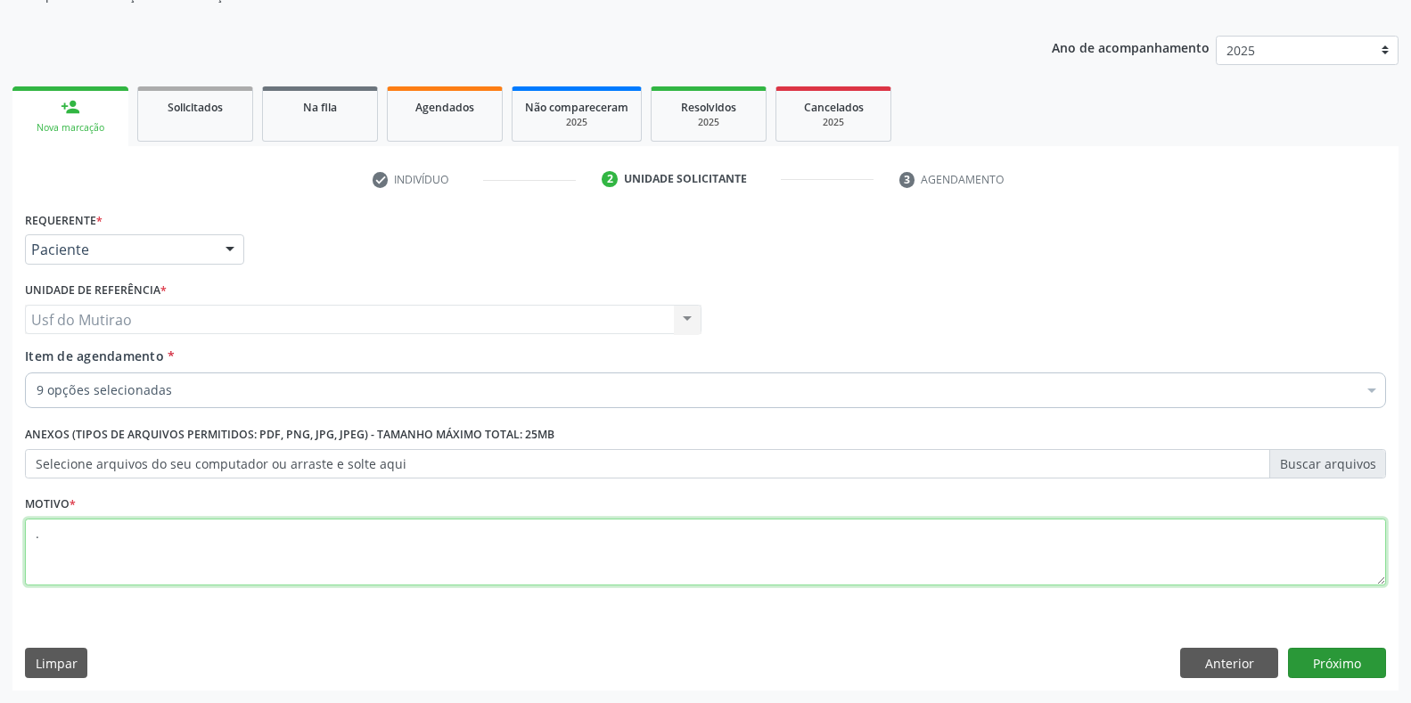
type textarea "."
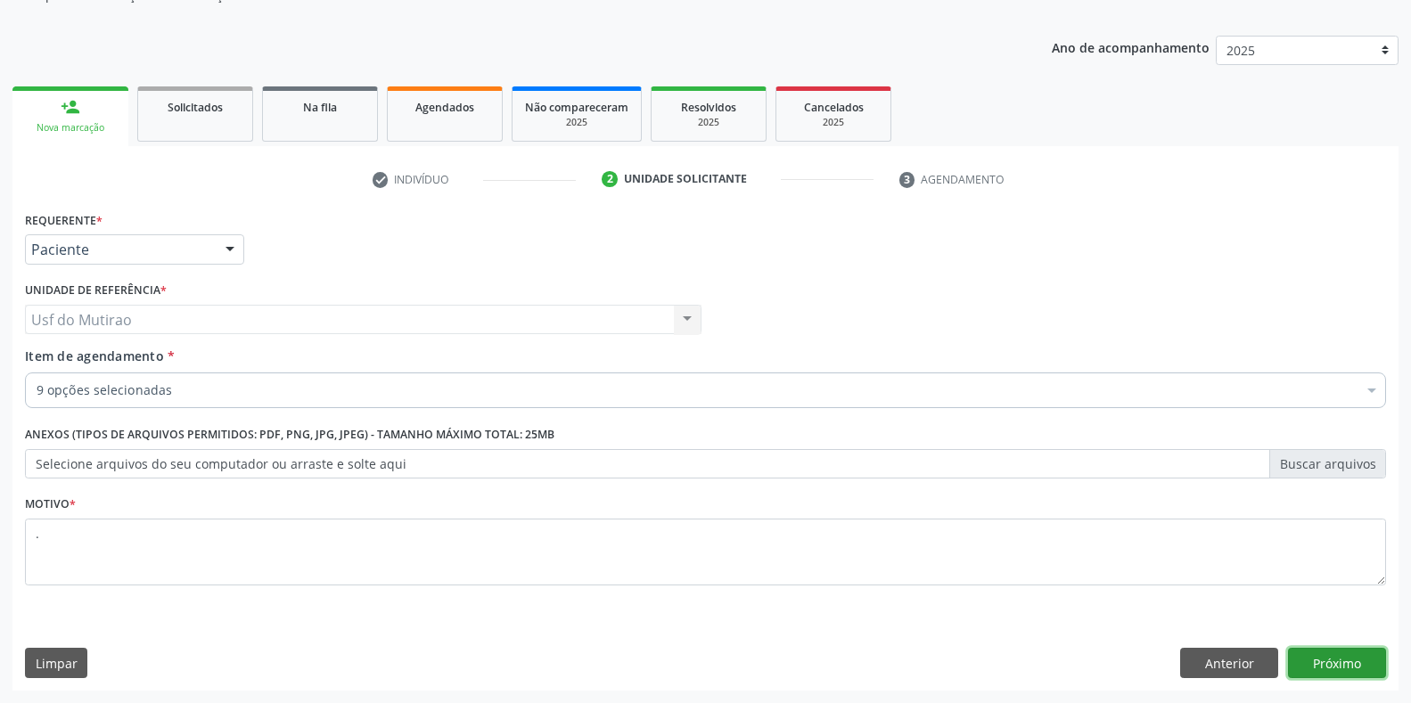
click at [1341, 668] on button "Próximo" at bounding box center [1337, 663] width 98 height 30
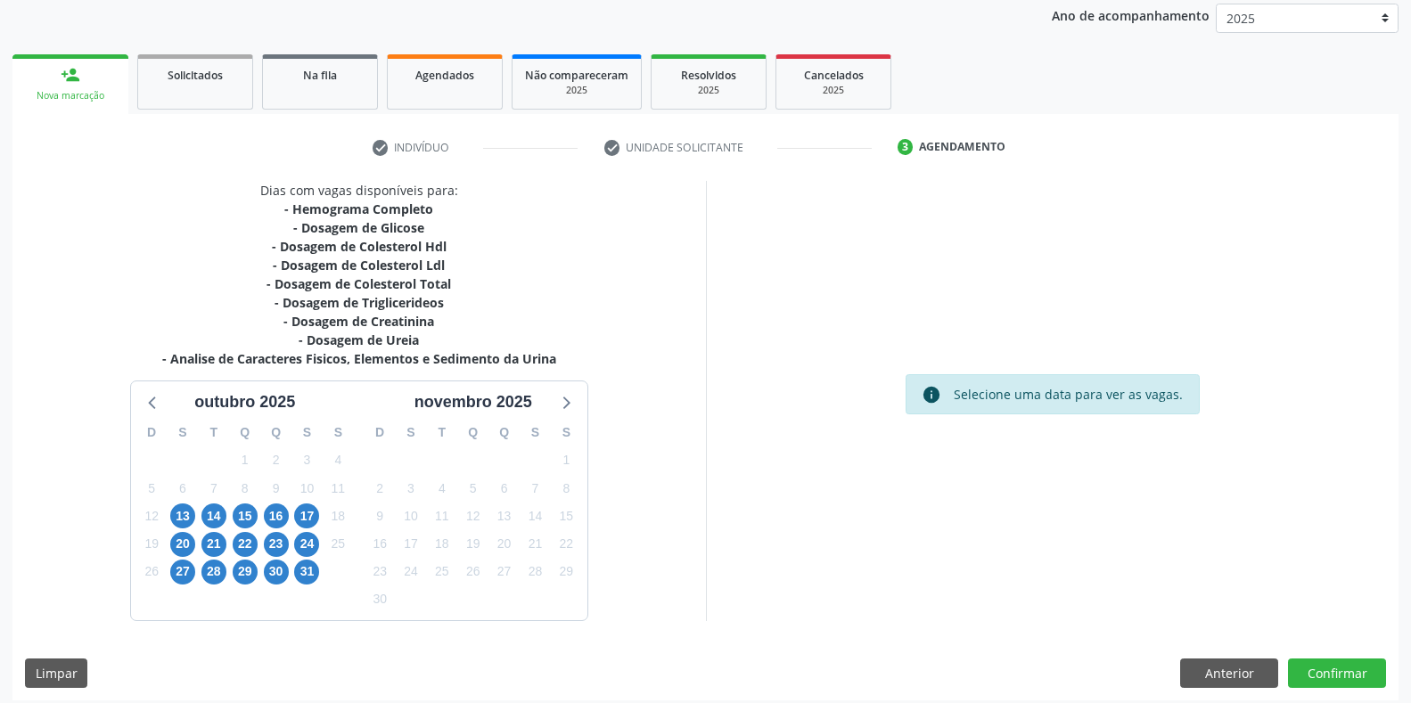
scroll to position [222, 0]
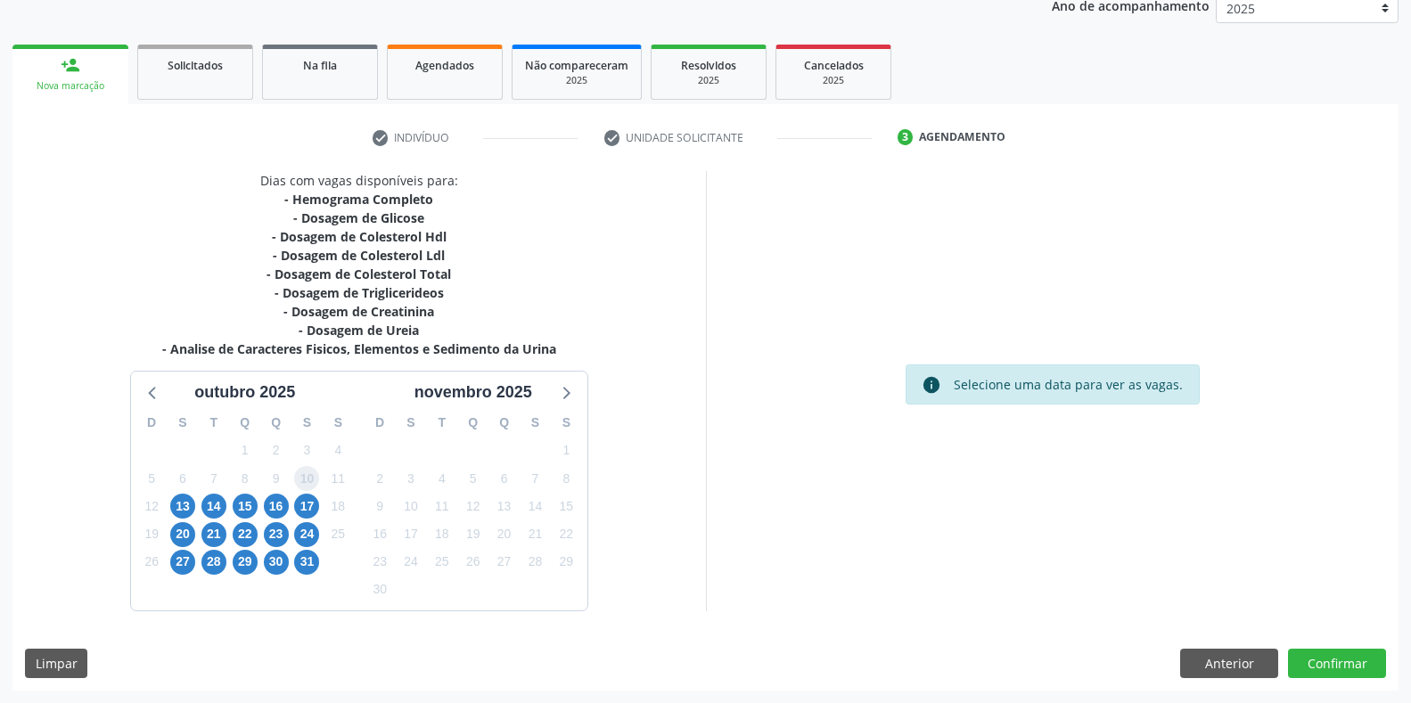
click at [308, 483] on span "10" at bounding box center [306, 478] width 25 height 25
click at [308, 503] on span "17" at bounding box center [306, 506] width 25 height 25
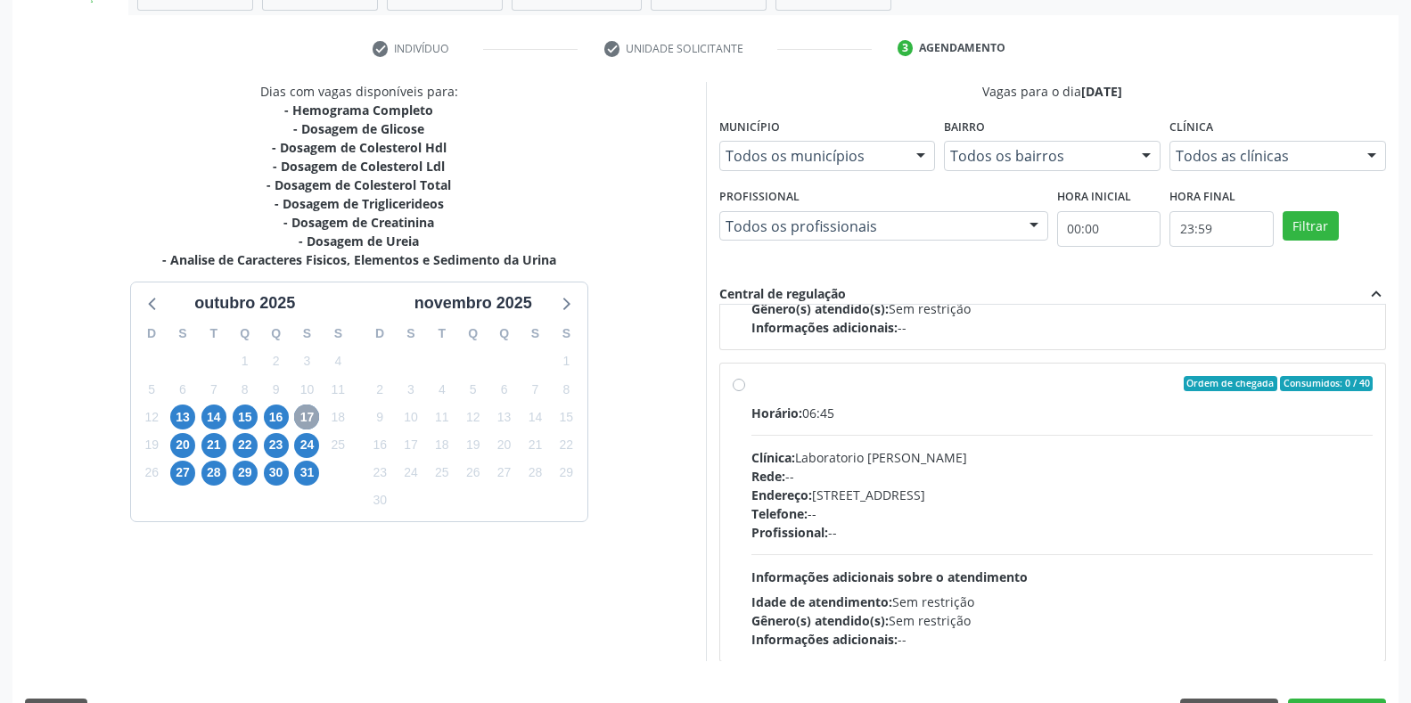
scroll to position [357, 0]
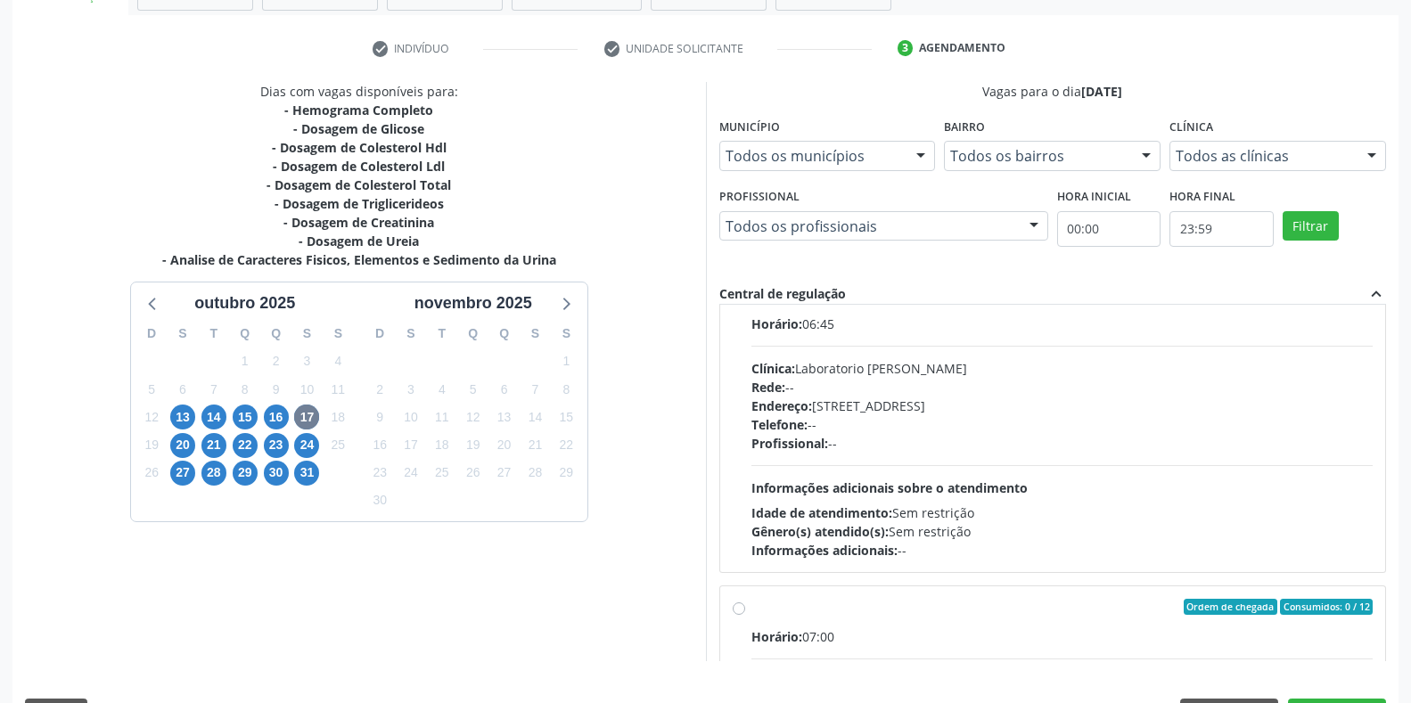
click at [800, 364] on div "Clínica: Laboratorio [PERSON_NAME]" at bounding box center [1062, 368] width 622 height 19
click at [745, 303] on input "Ordem de chegada Consumidos: 0 / 40 Horário: 06:45 Clínica: Laboratorio Jose Pa…" at bounding box center [739, 295] width 12 height 16
radio input "true"
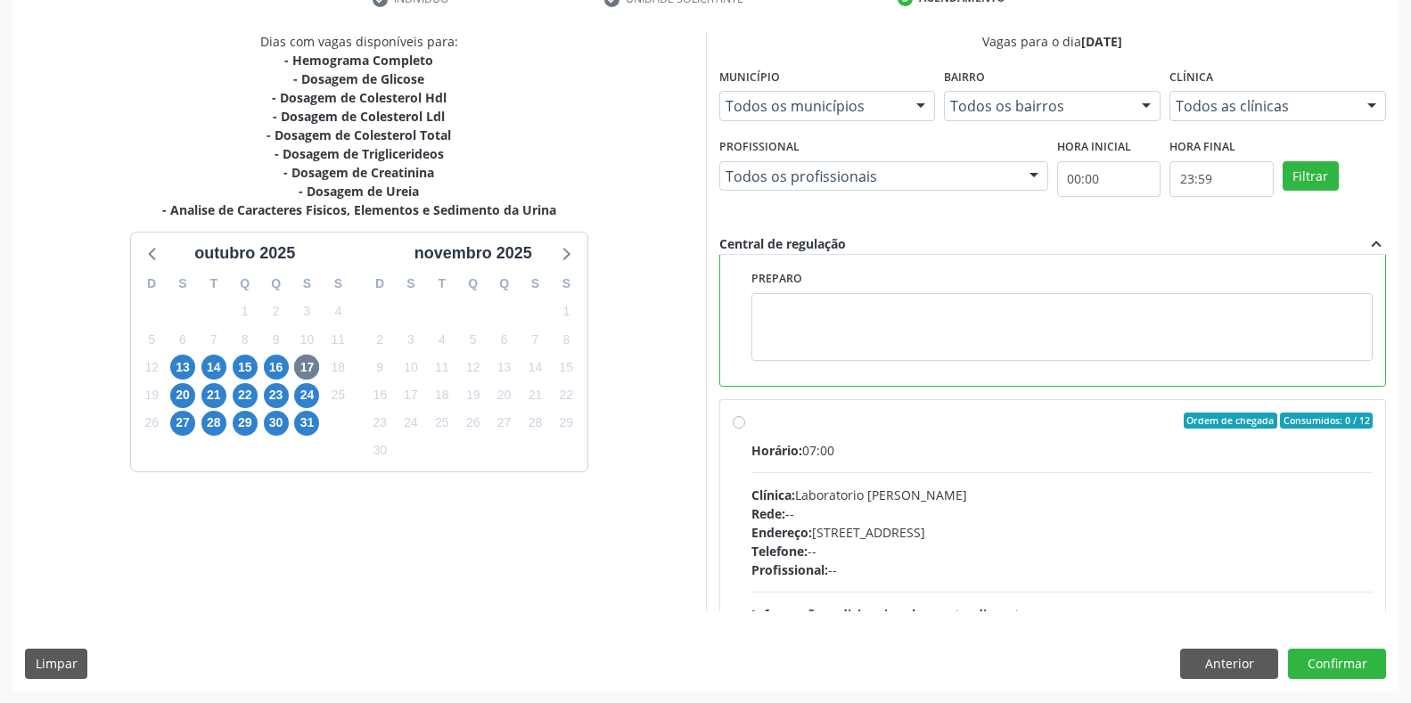
scroll to position [362, 0]
click at [1342, 669] on button "Confirmar" at bounding box center [1337, 663] width 98 height 30
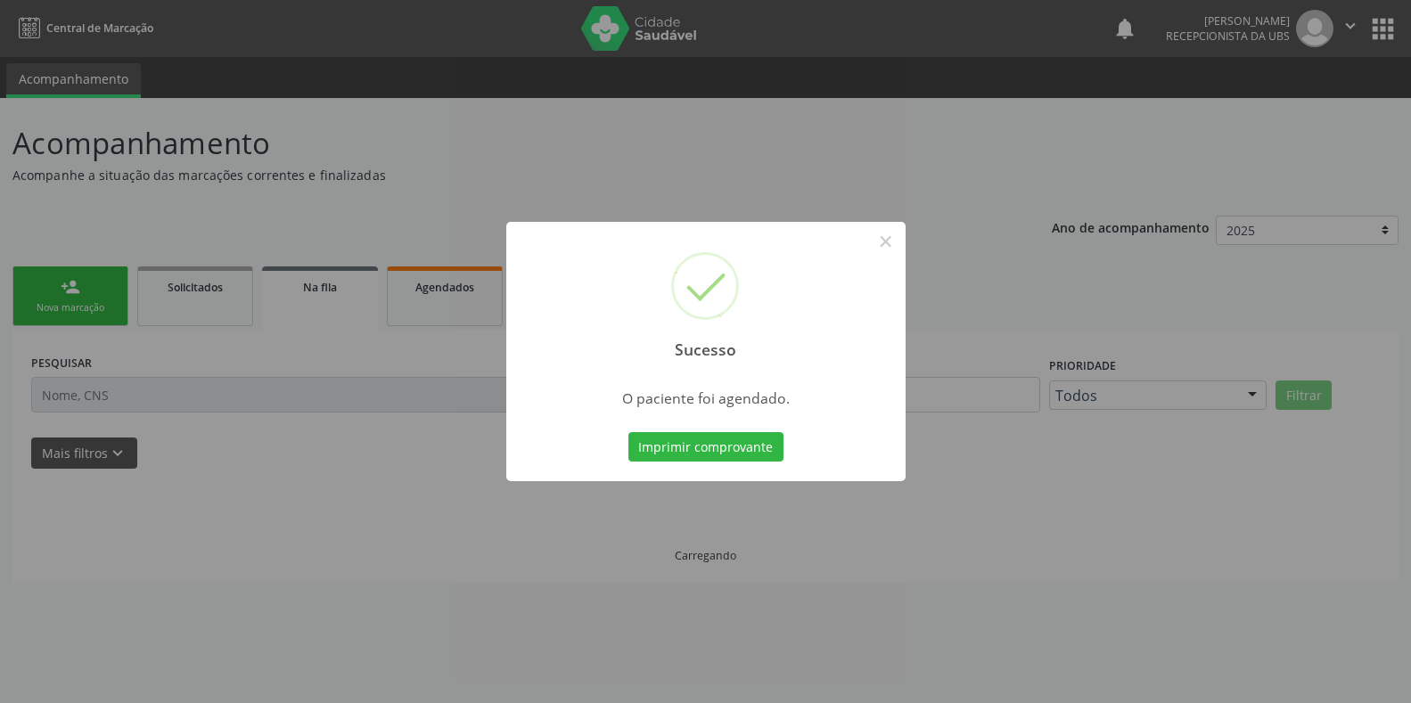
scroll to position [0, 0]
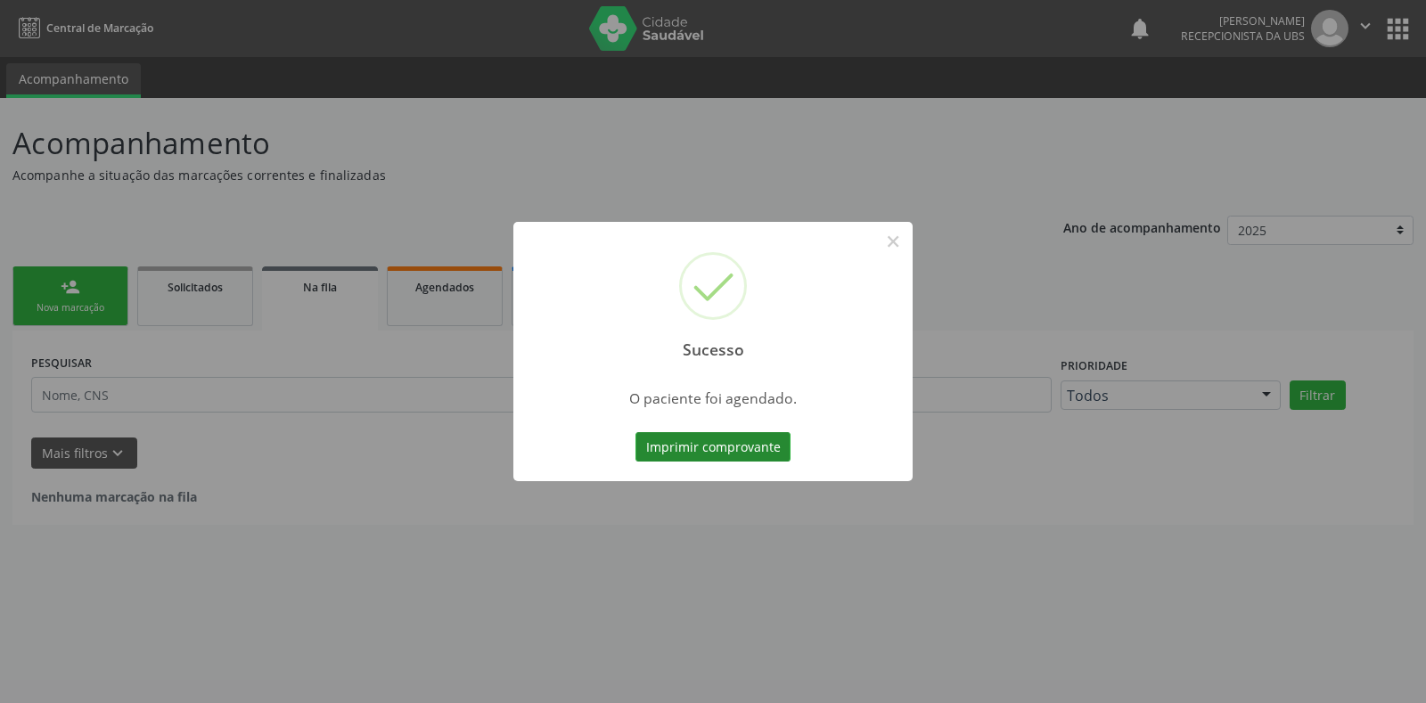
click at [722, 448] on button "Imprimir comprovante" at bounding box center [713, 447] width 155 height 30
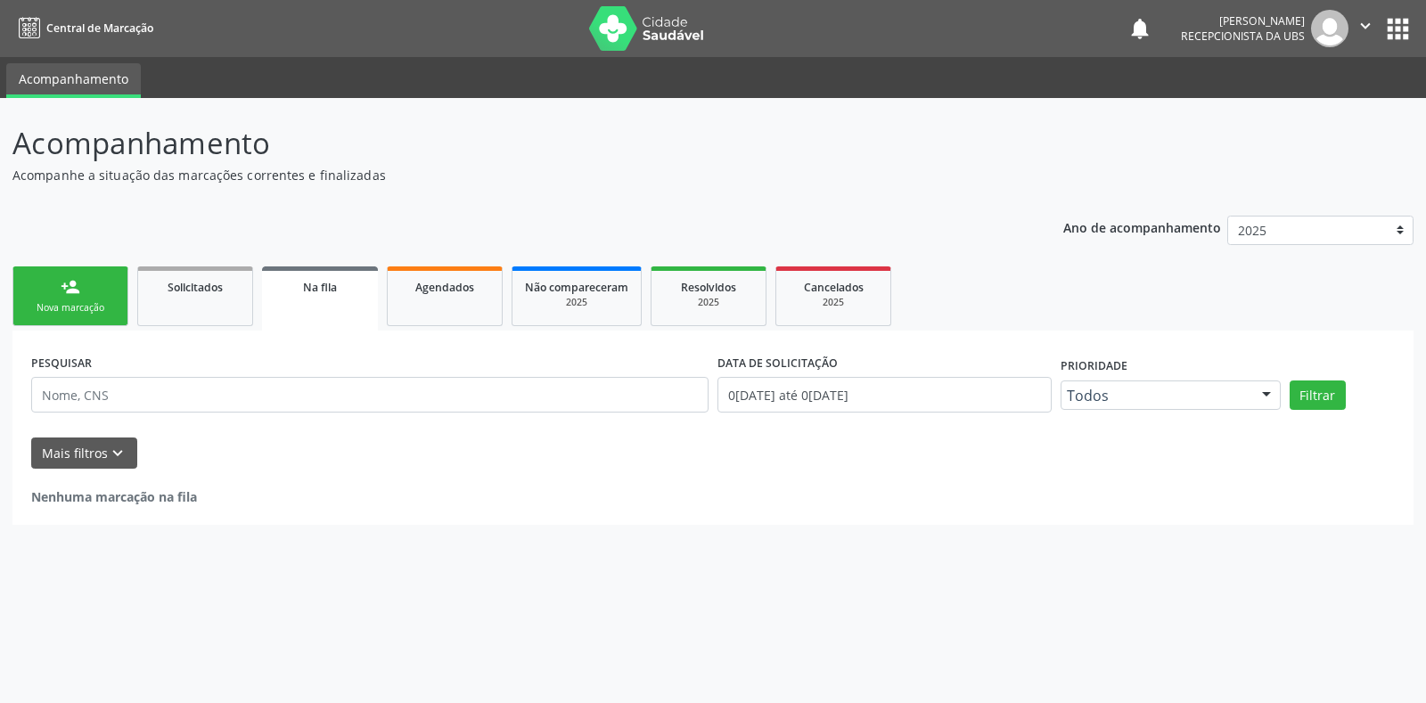
click at [71, 305] on div "Nova marcação" at bounding box center [70, 307] width 89 height 13
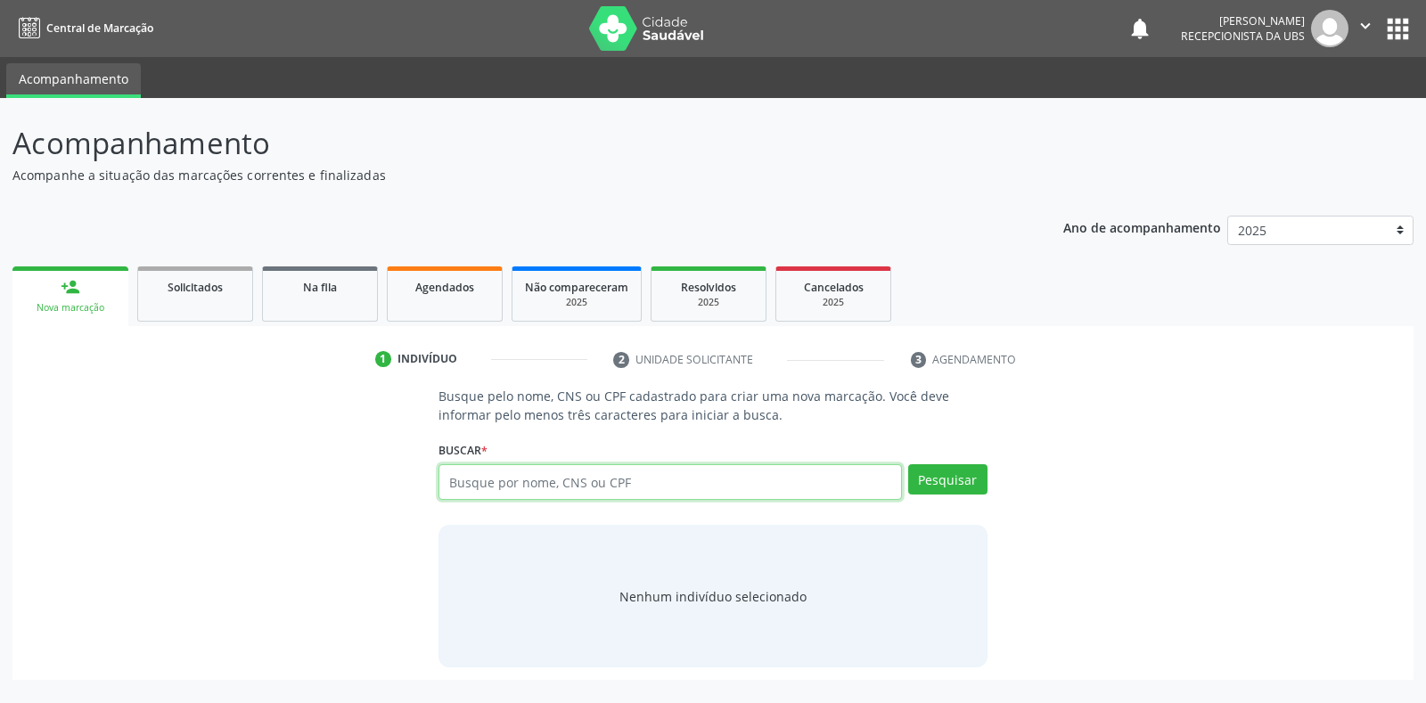
click at [488, 480] on input "text" at bounding box center [670, 482] width 463 height 36
type input "708601544266981"
click at [911, 488] on button "Pesquisar" at bounding box center [947, 479] width 79 height 30
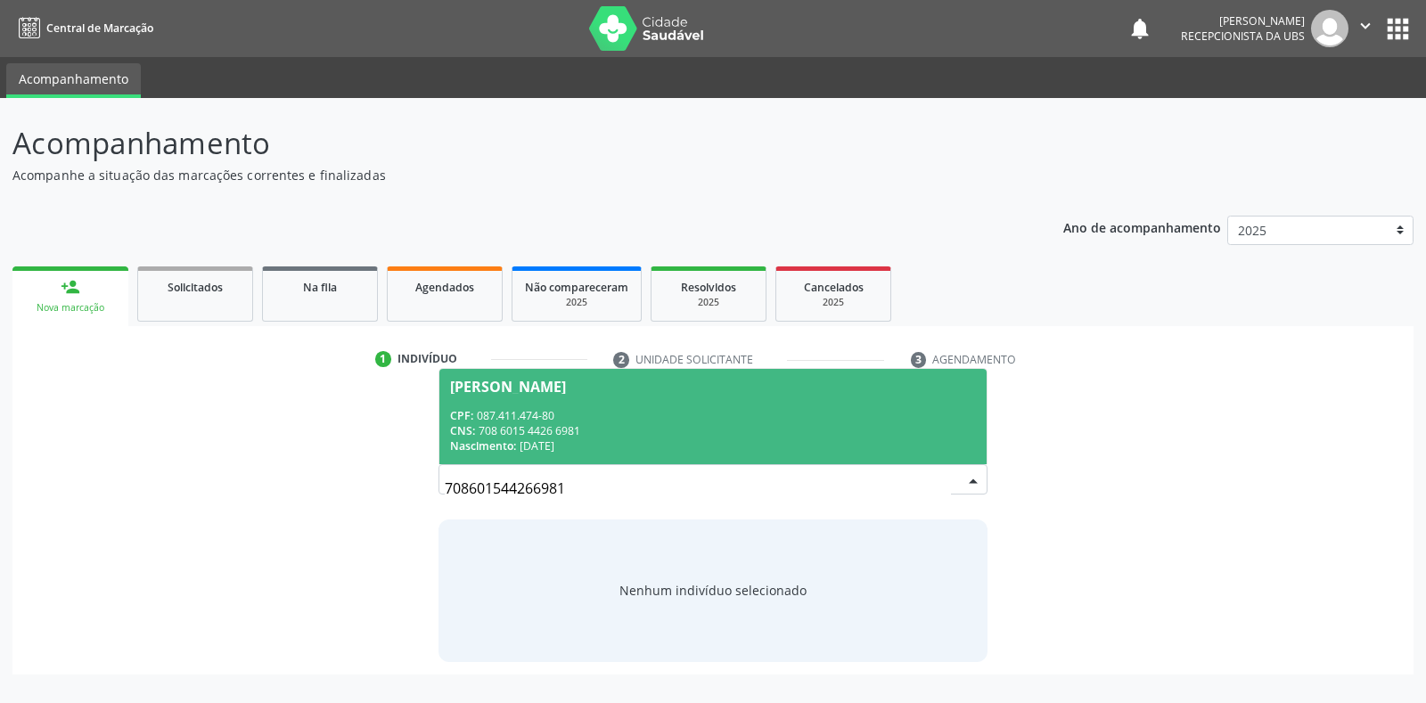
click at [567, 396] on span "Juliana da Silva Santos Lima CPF: 087.411.474-80 CNS: 708 6015 4426 6981 Nascim…" at bounding box center [712, 416] width 546 height 95
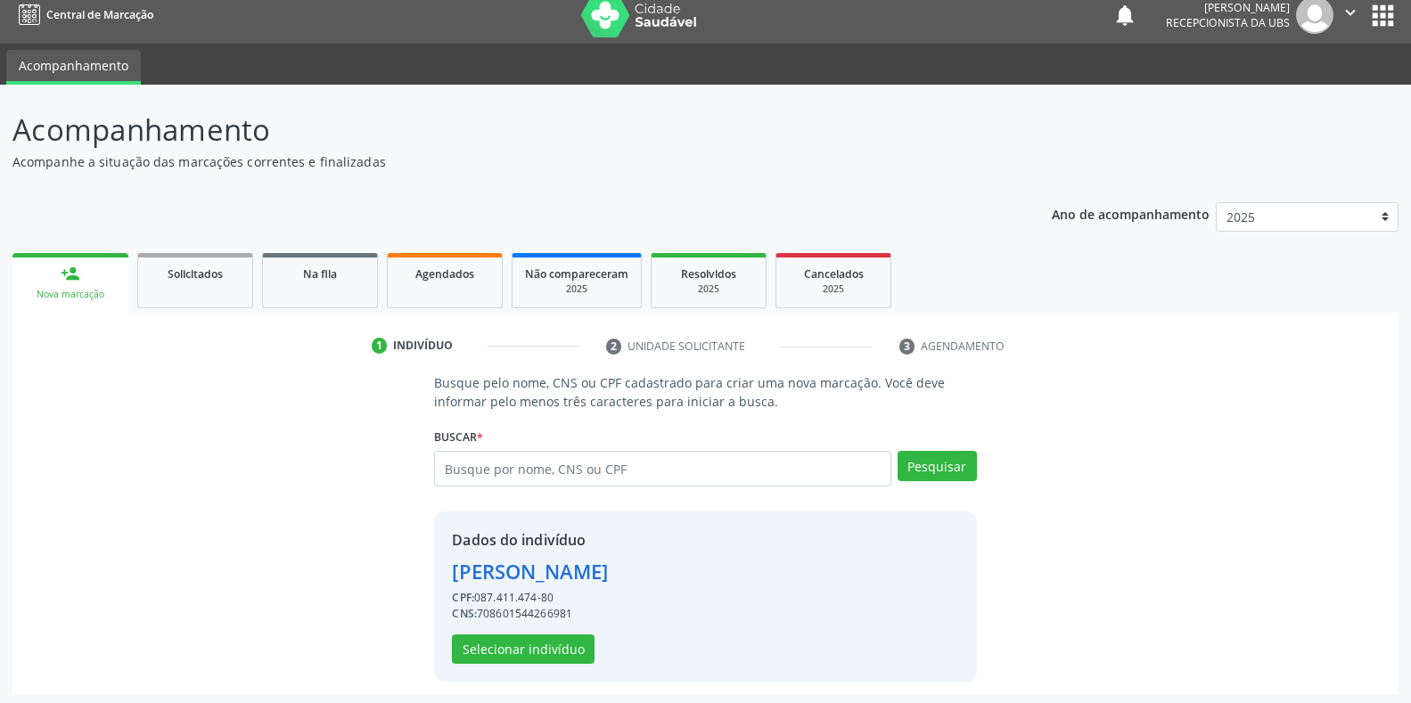
scroll to position [17, 0]
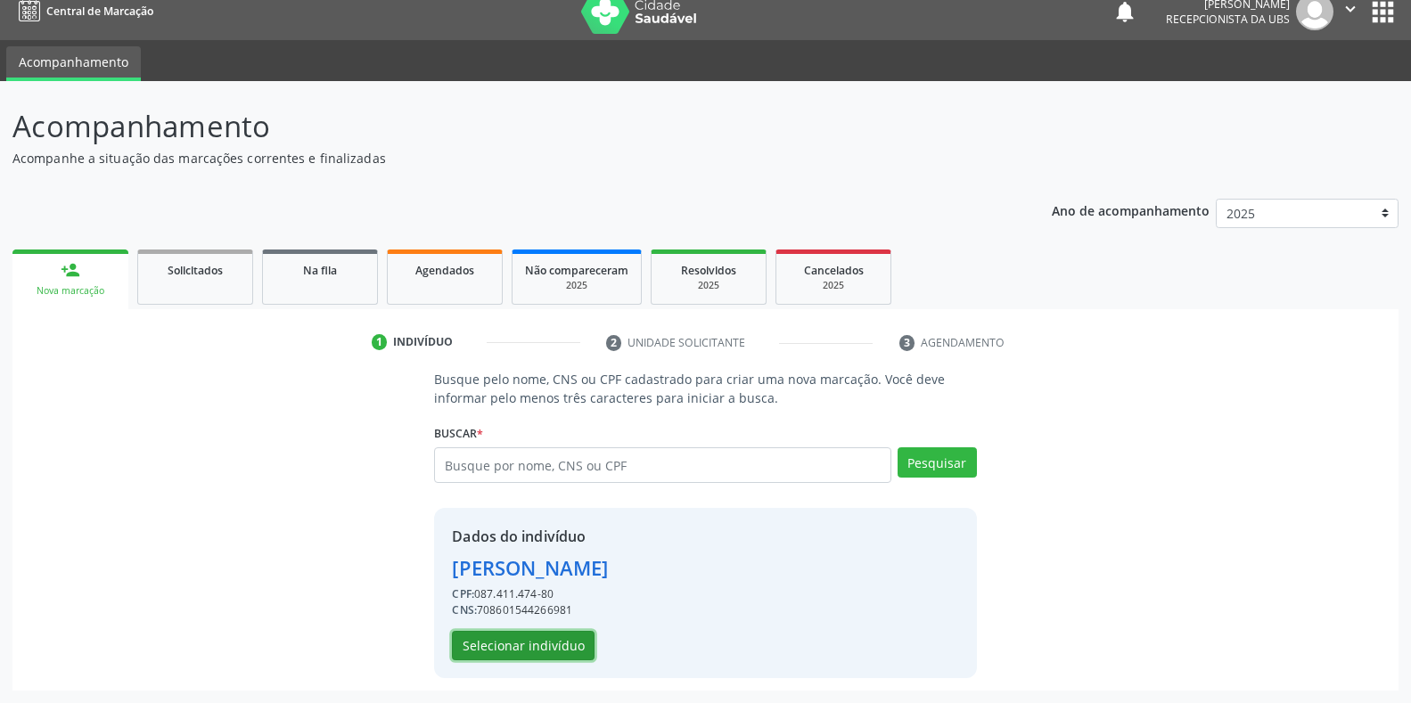
click at [535, 645] on button "Selecionar indivíduo" at bounding box center [523, 646] width 143 height 30
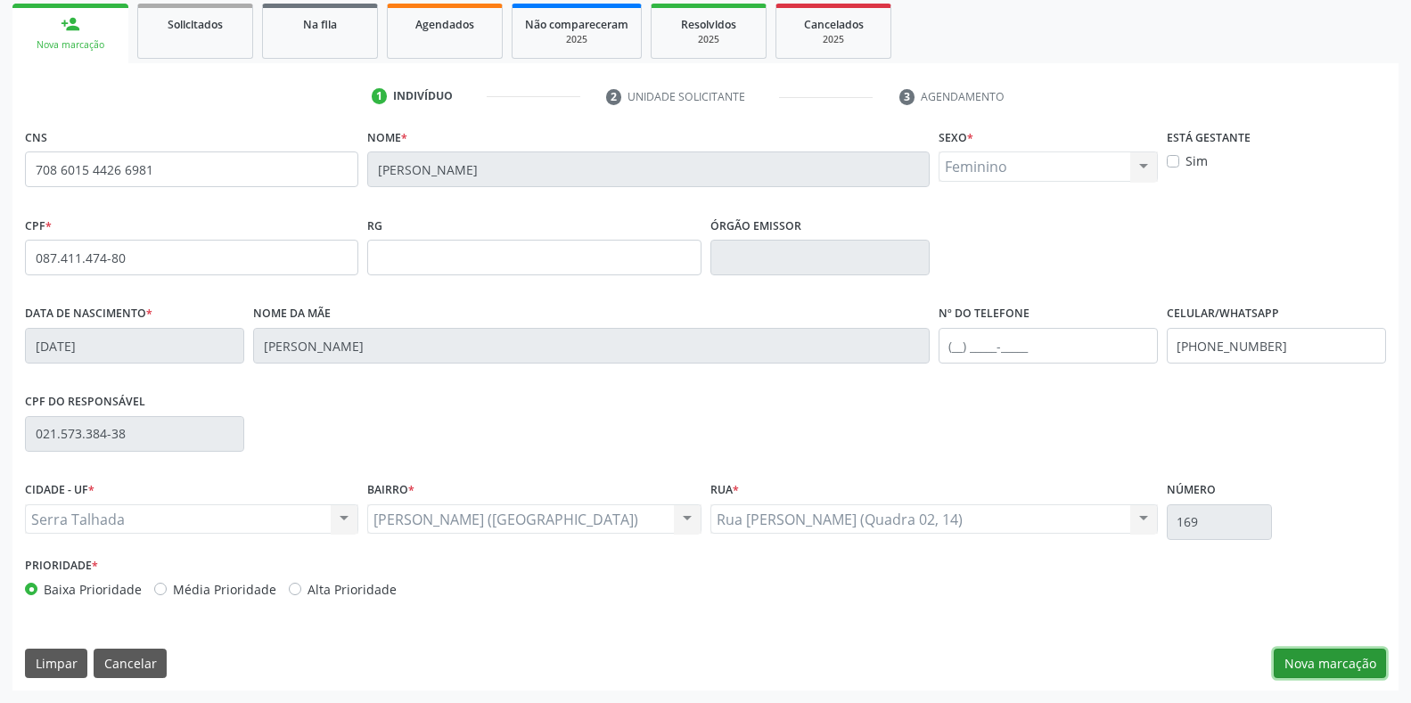
click at [1328, 660] on button "Nova marcação" at bounding box center [1330, 664] width 112 height 30
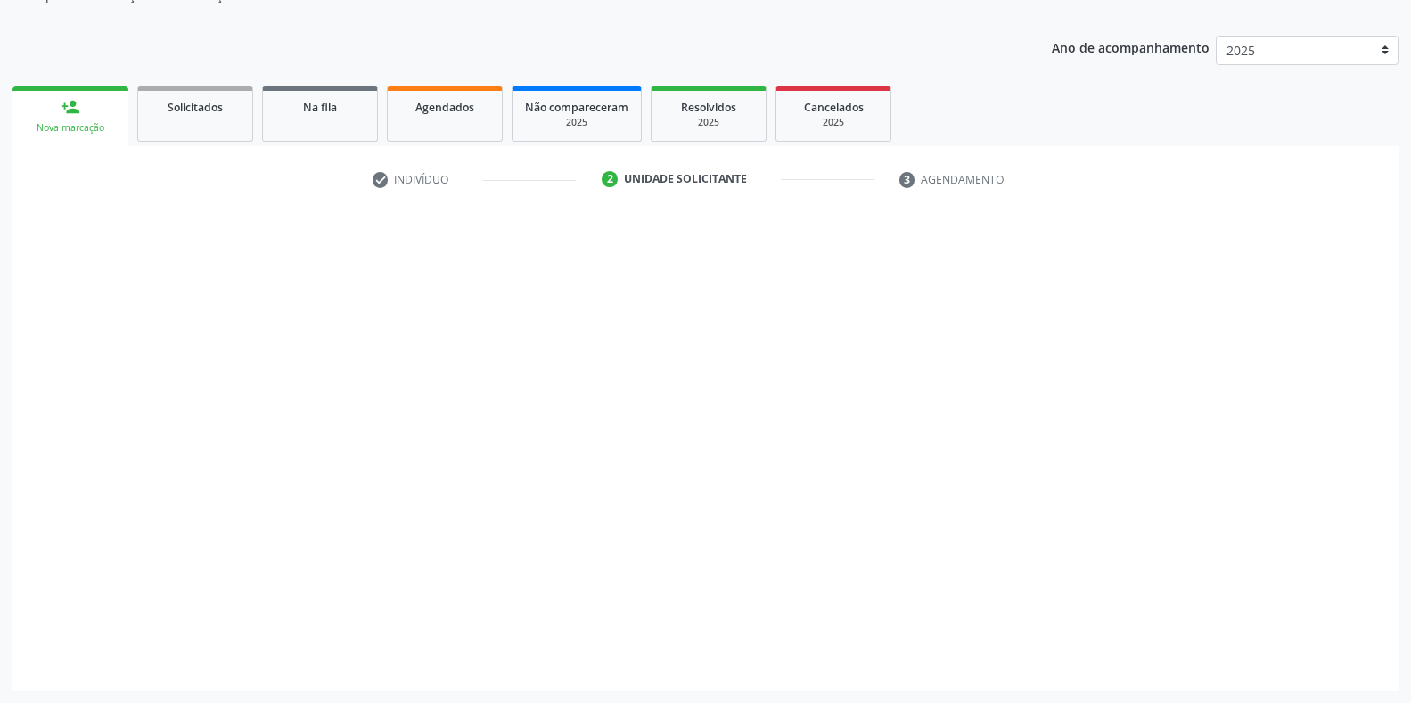
scroll to position [180, 0]
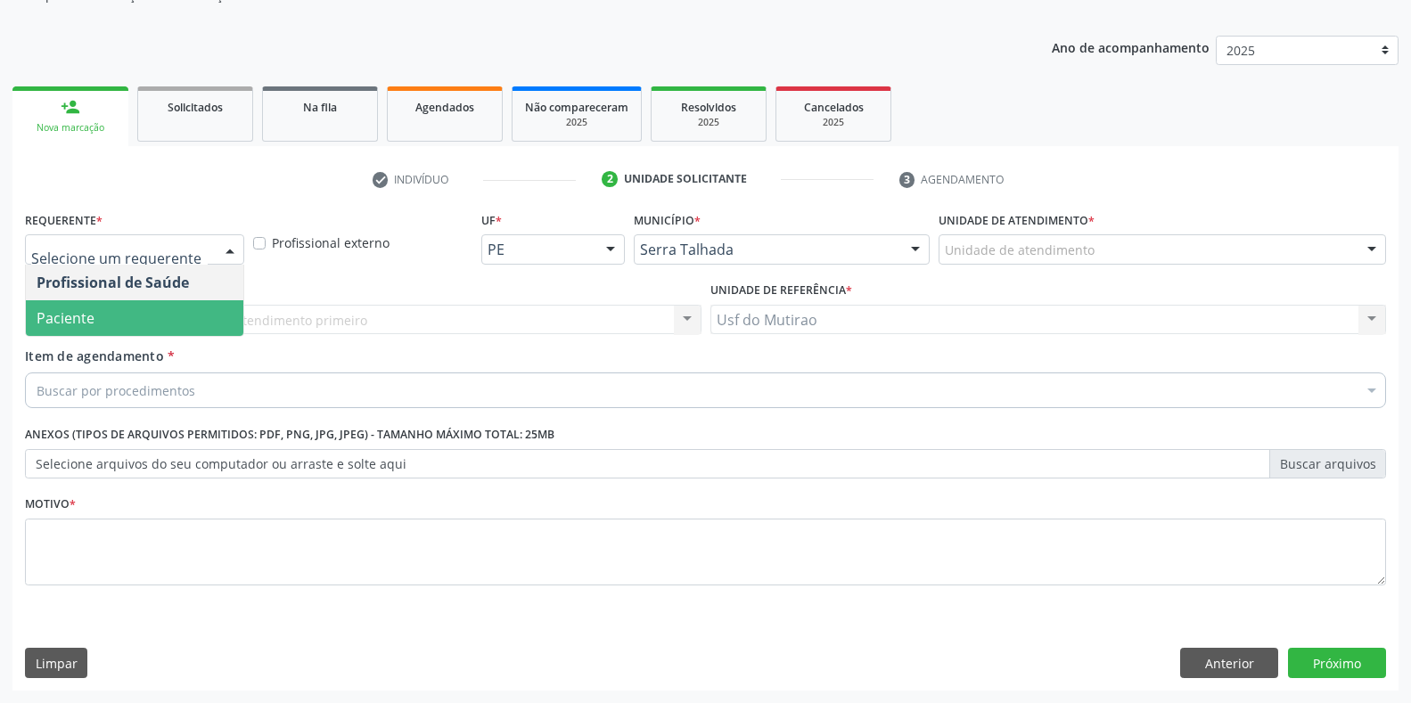
click at [155, 318] on span "Paciente" at bounding box center [134, 318] width 217 height 36
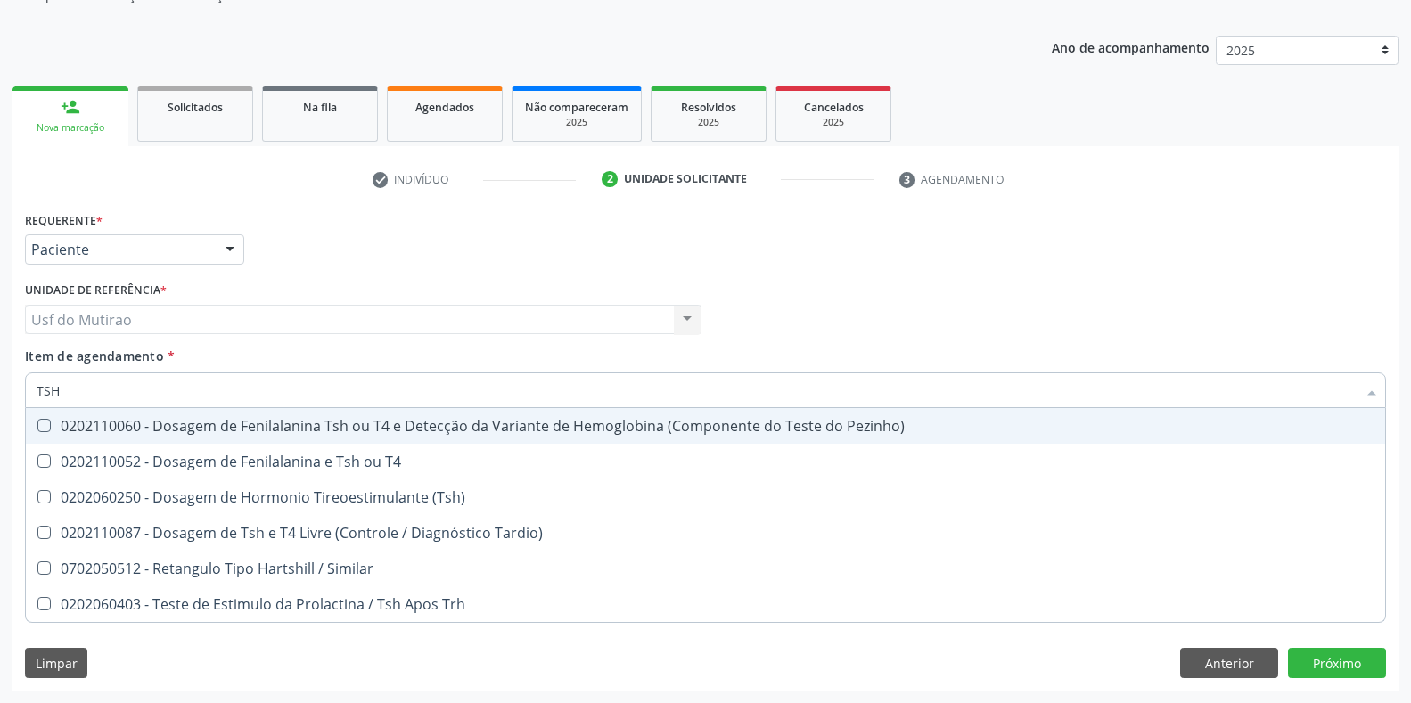
type input "TSH"
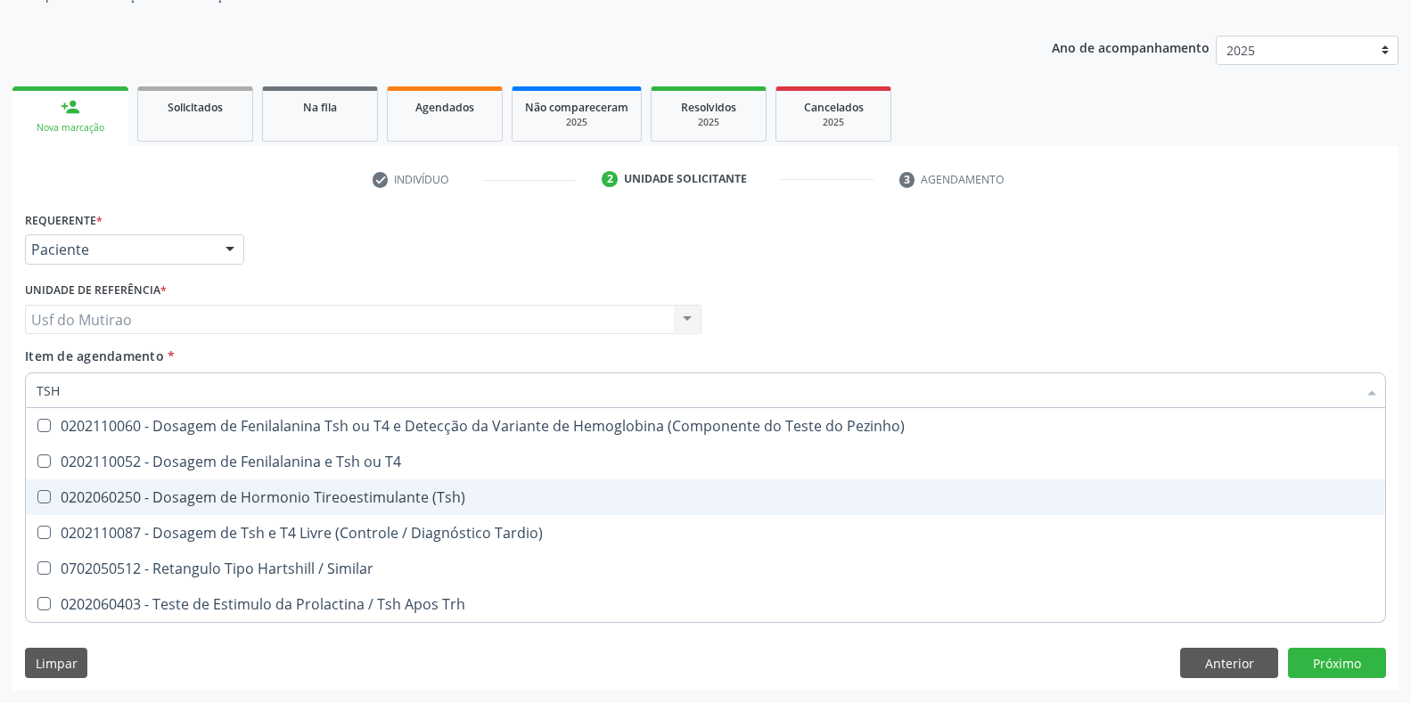
click at [238, 503] on div "0202060250 - Dosagem de Hormonio Tireoestimulante (Tsh)" at bounding box center [706, 497] width 1338 height 14
checkbox \(Tsh\) "true"
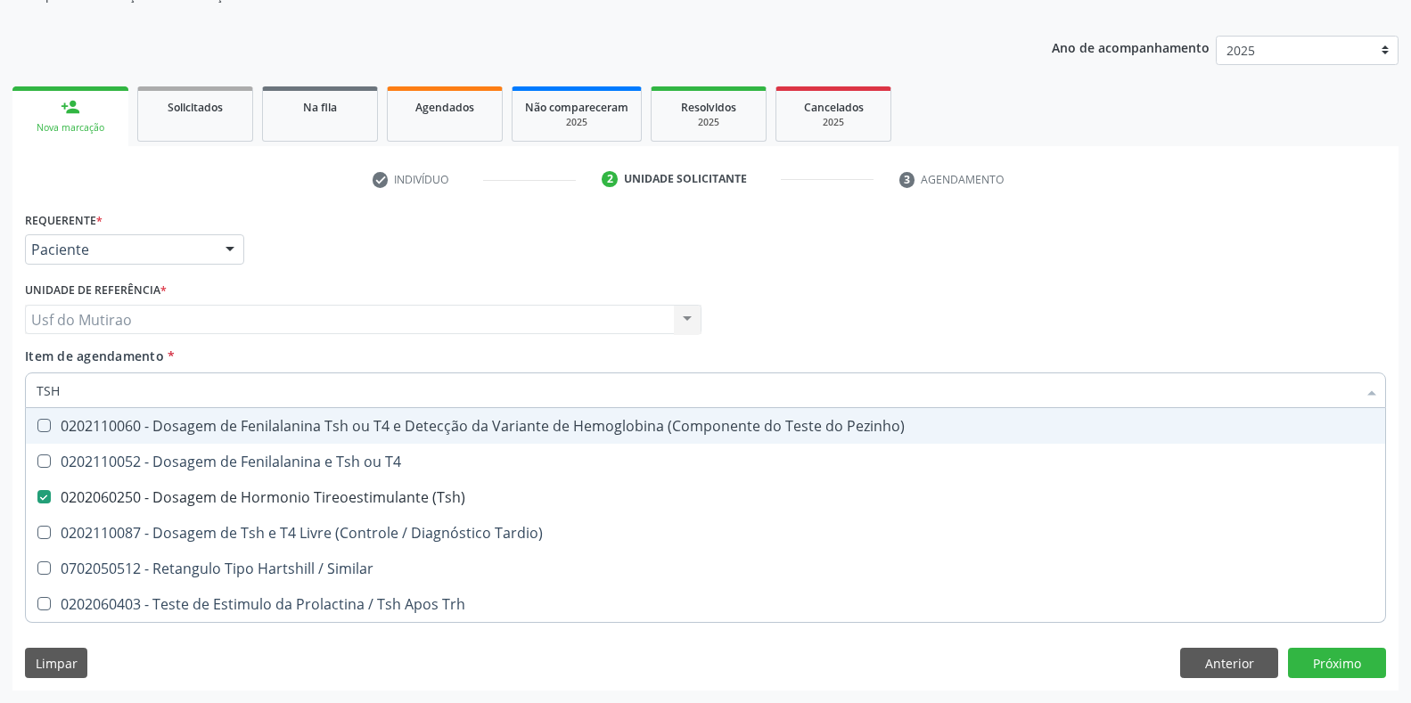
drag, startPoint x: 187, startPoint y: 400, endPoint x: 0, endPoint y: 394, distance: 187.3
click at [0, 394] on div "Acompanhamento Acompanhe a situação das marcações correntes e finalizadas Relat…" at bounding box center [705, 310] width 1411 height 785
type input "T3"
checkbox \(Tsh\) "false"
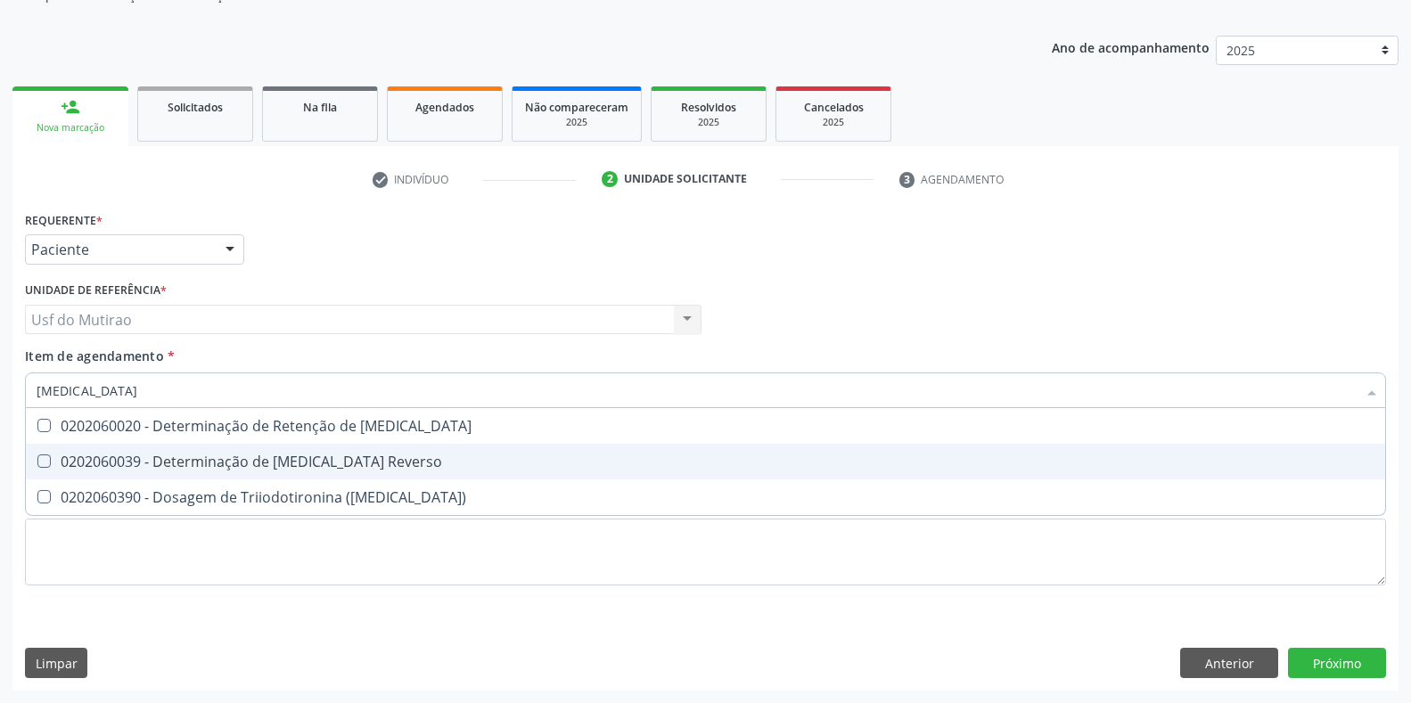
click at [297, 465] on div "0202060039 - Determinação de [MEDICAL_DATA] Reverso" at bounding box center [706, 462] width 1338 height 14
checkbox Reverso "true"
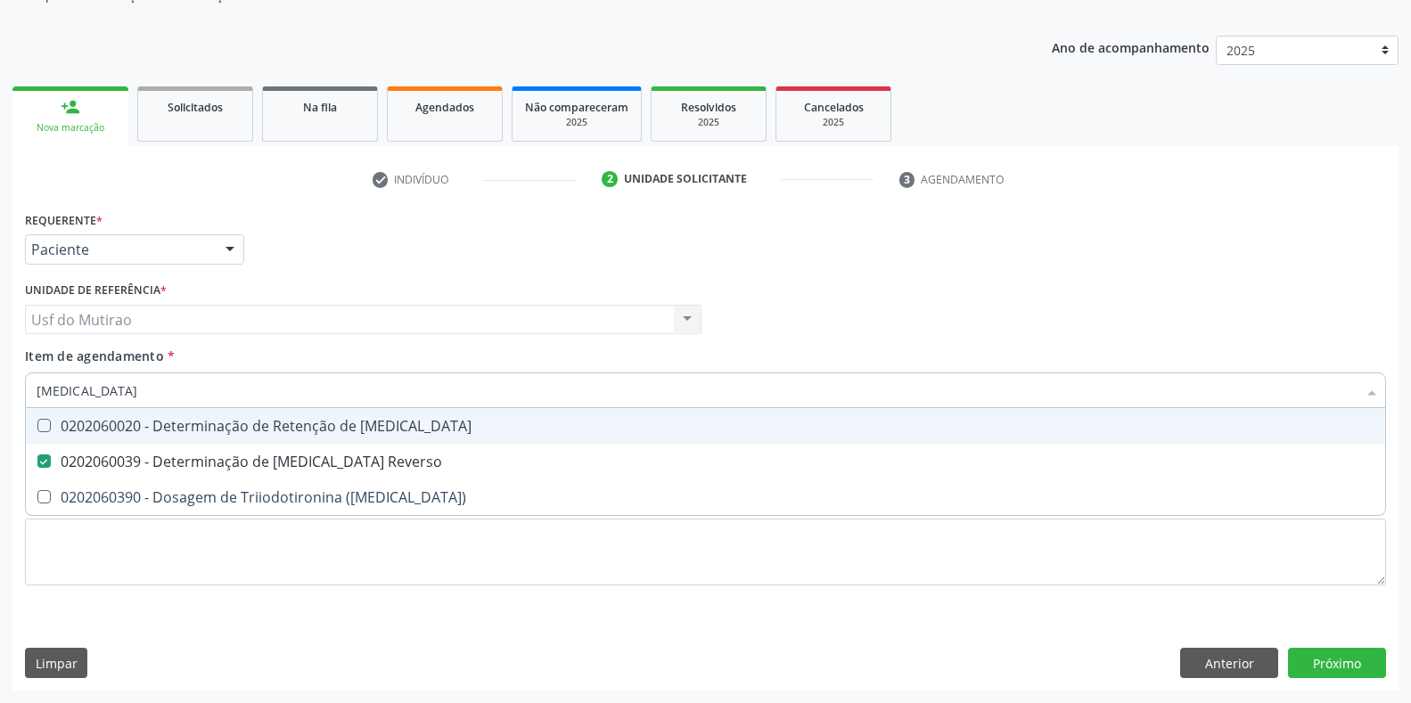
drag, startPoint x: 300, startPoint y: 389, endPoint x: 13, endPoint y: 389, distance: 287.0
click at [13, 389] on div "Requerente * Paciente Profissional de Saúde Paciente Nenhum resultado encontrad…" at bounding box center [705, 449] width 1386 height 484
type input "T"
checkbox Reverso "false"
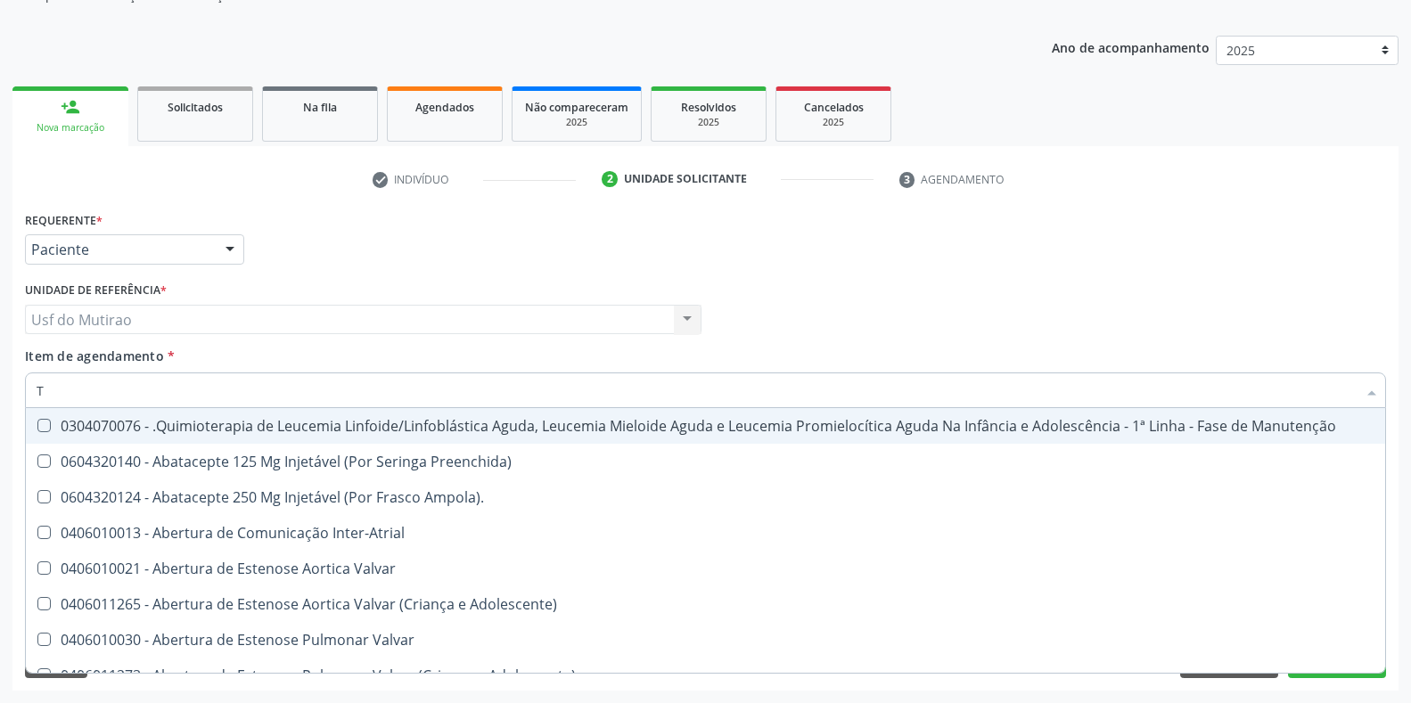
type input "T4"
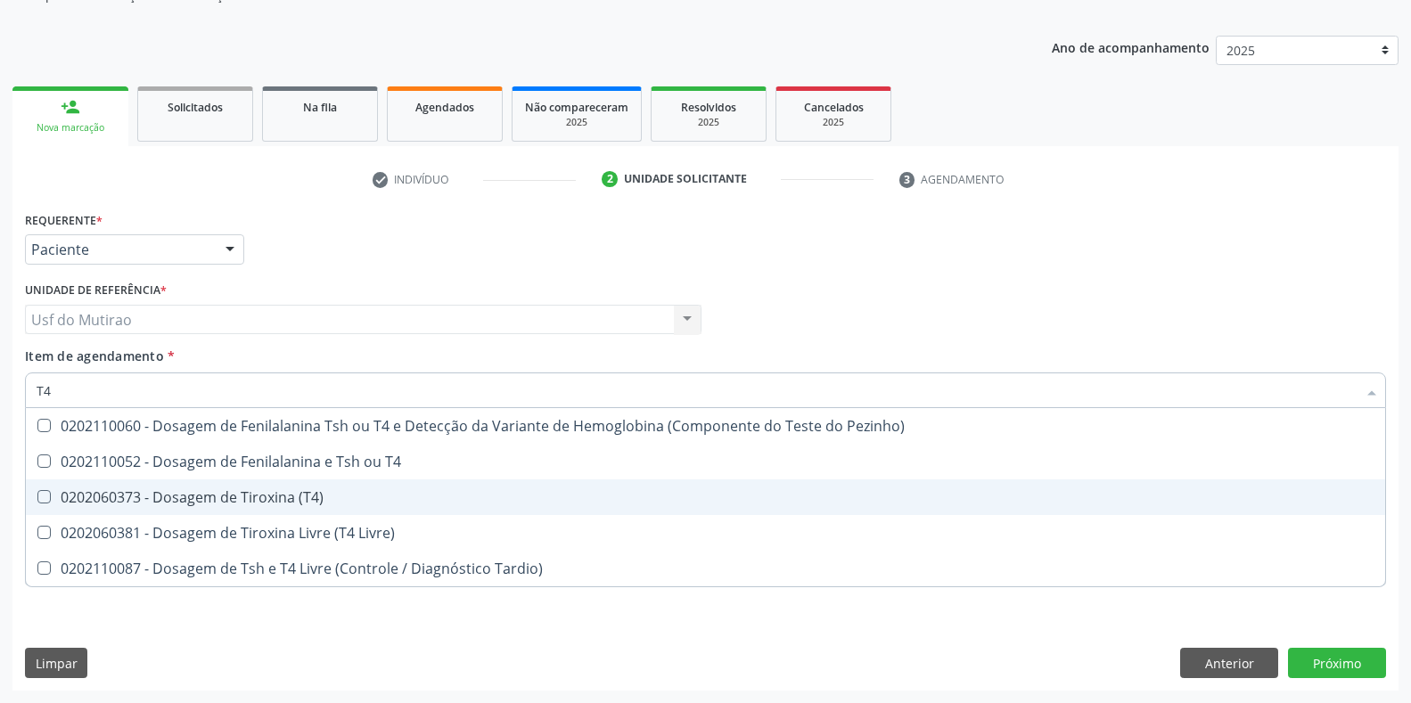
click at [127, 505] on div "0202060373 - Dosagem de Tiroxina (T4)" at bounding box center [706, 497] width 1338 height 14
checkbox \(T4\) "true"
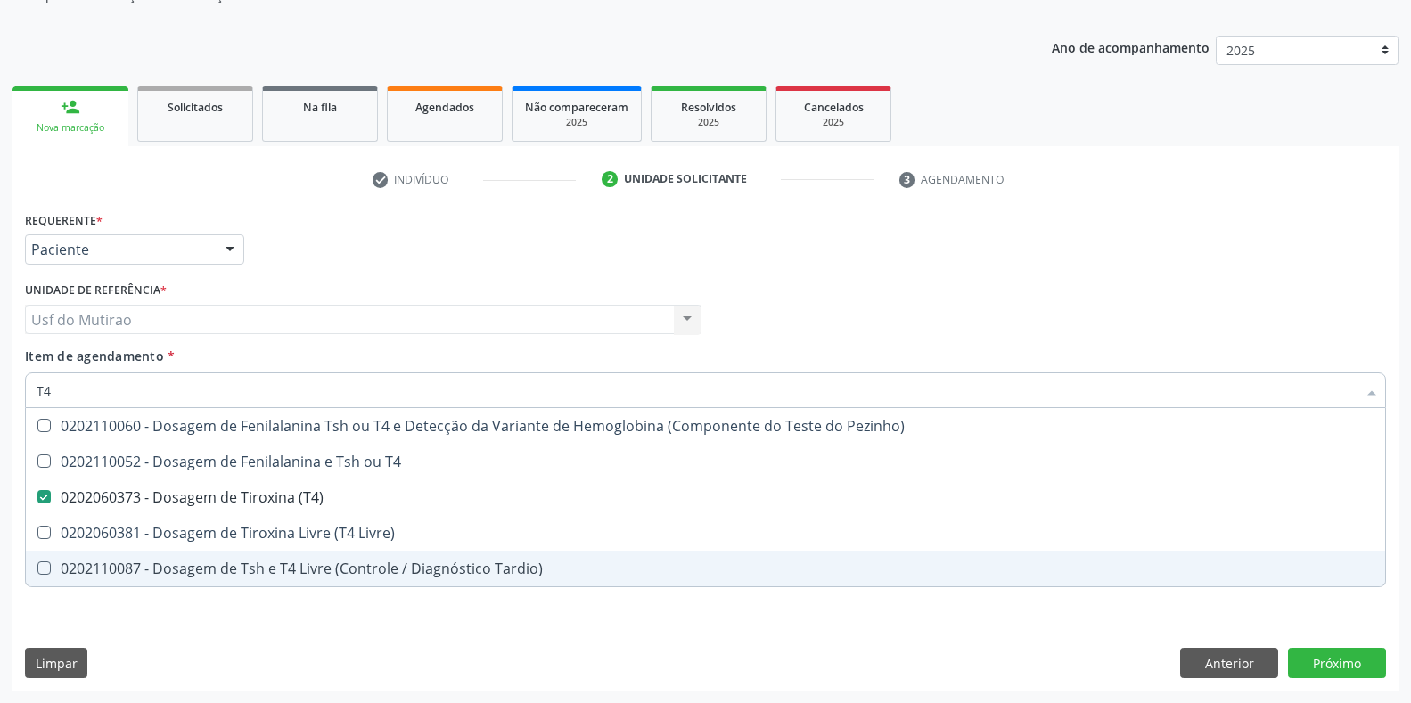
click at [201, 634] on div "Requerente * Paciente Profissional de Saúde Paciente Nenhum resultado encontrad…" at bounding box center [705, 449] width 1386 height 484
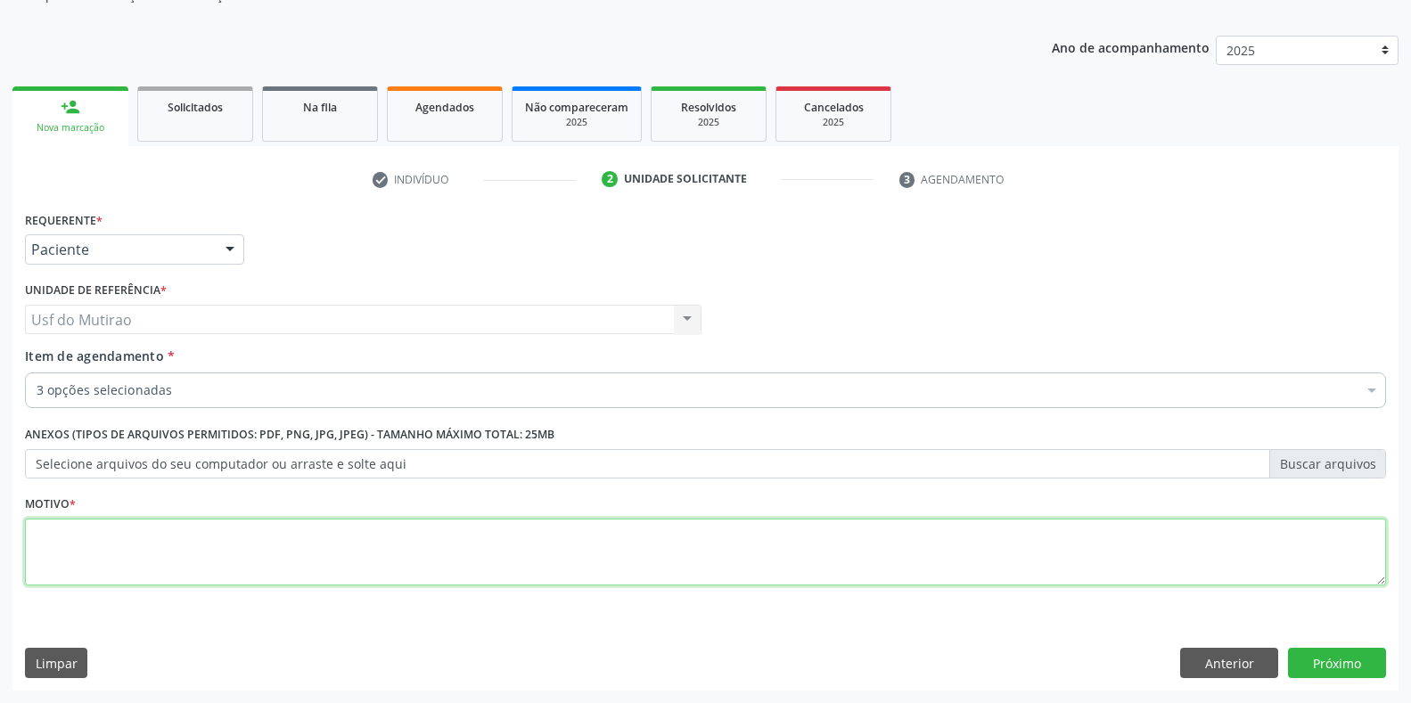
click at [418, 560] on textarea at bounding box center [705, 553] width 1361 height 68
type textarea "."
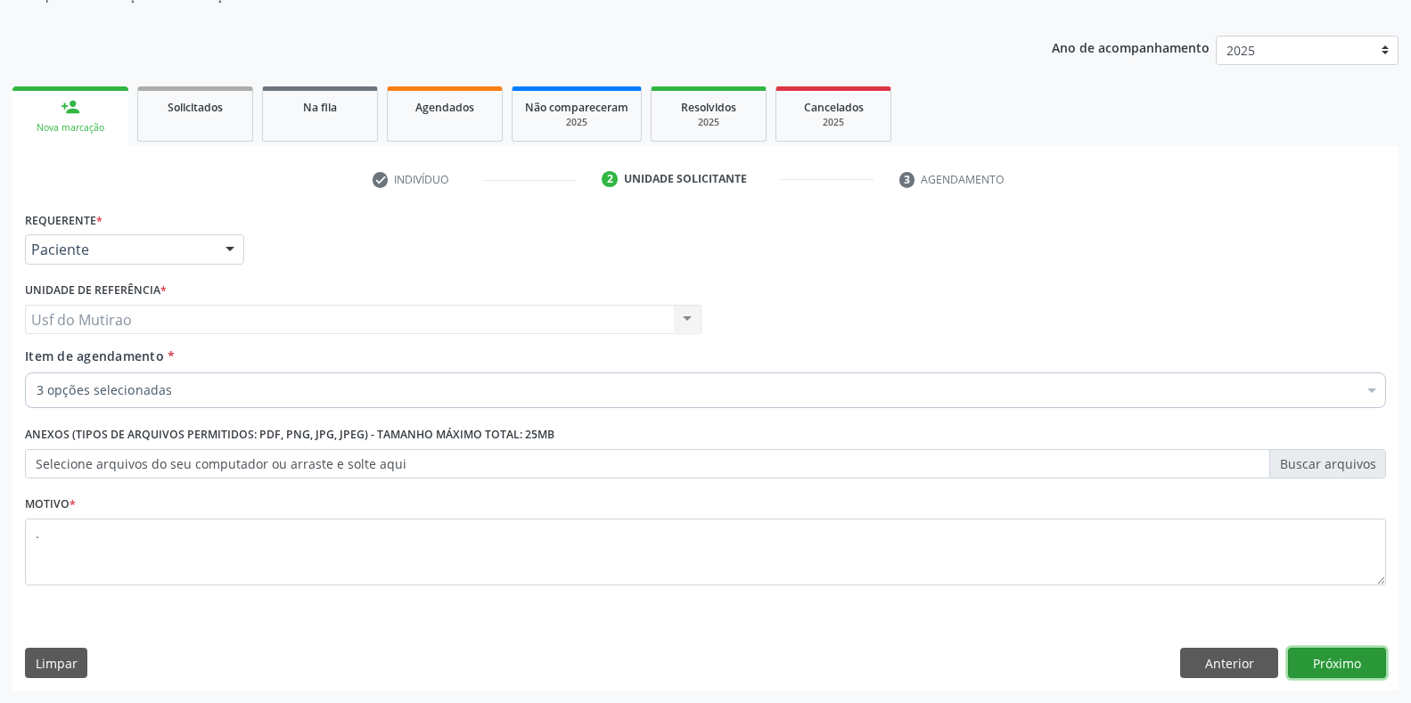
click at [1350, 677] on button "Próximo" at bounding box center [1337, 663] width 98 height 30
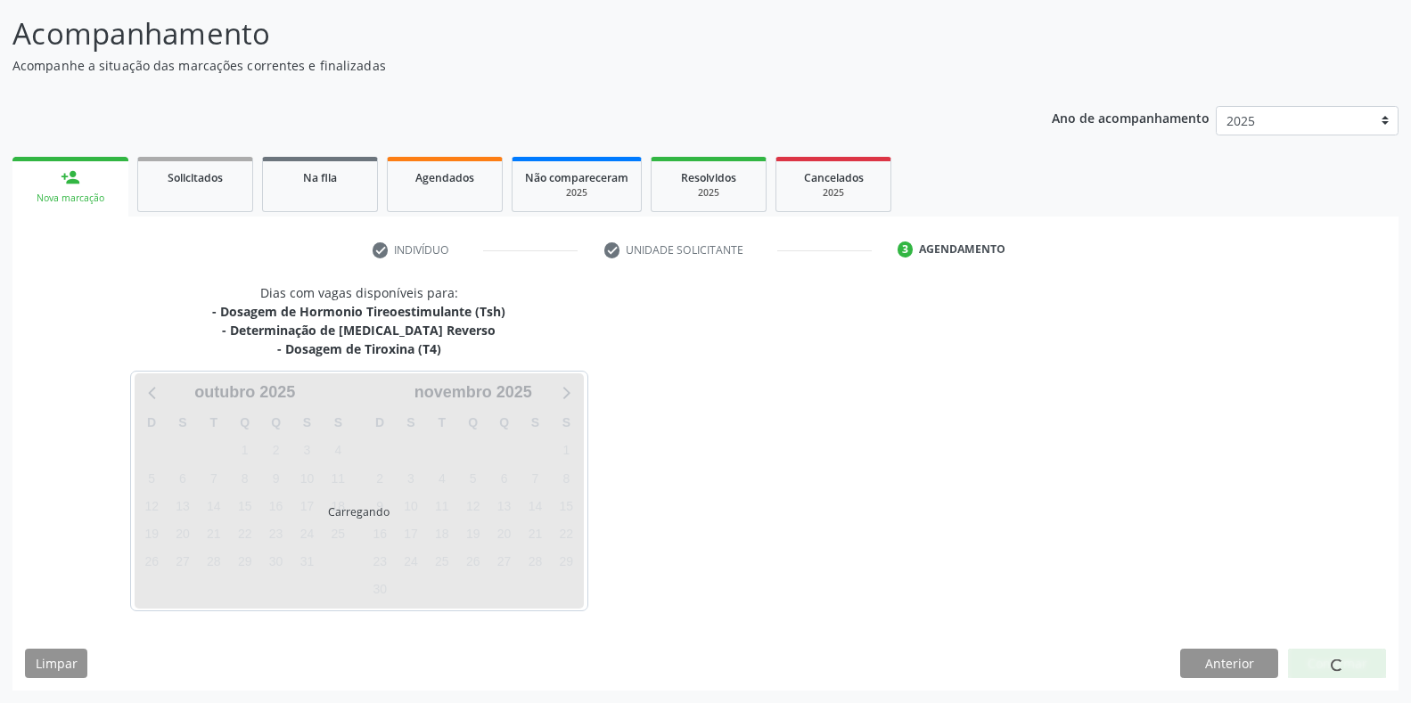
scroll to position [162, 0]
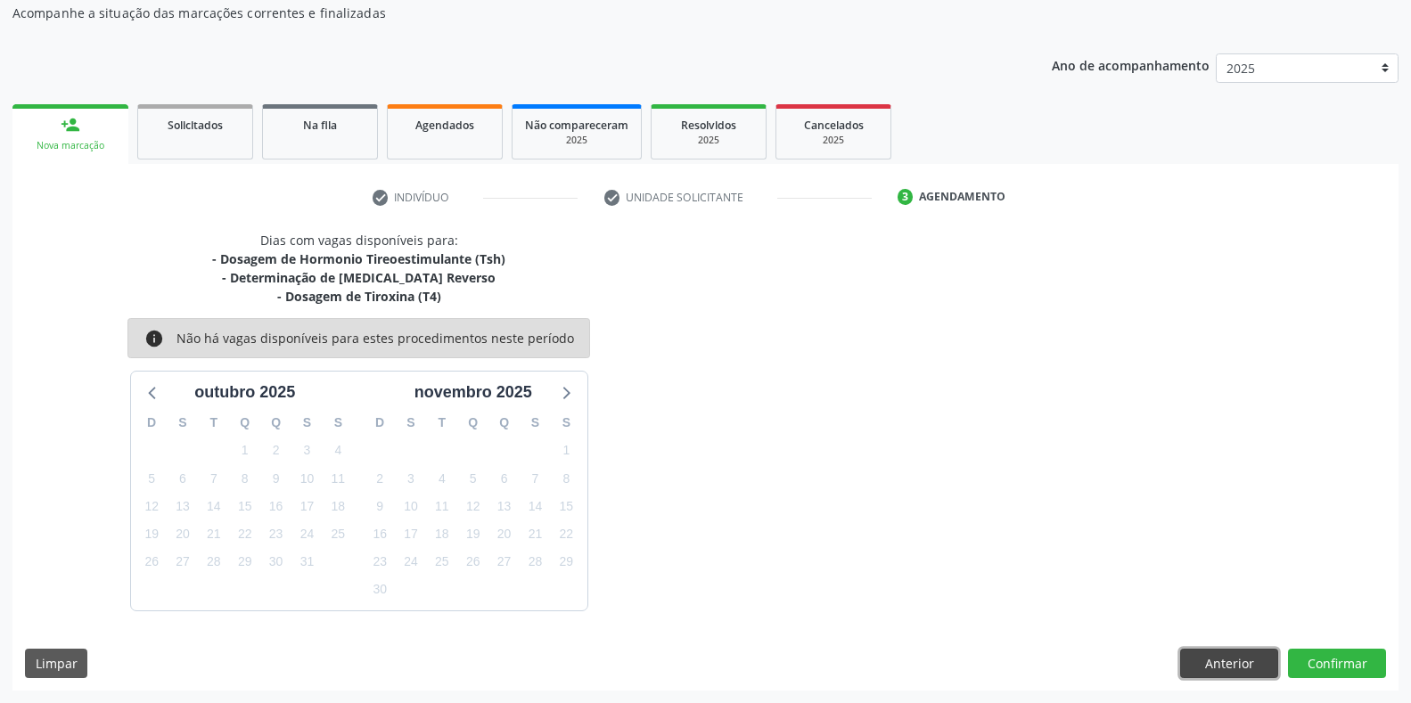
click at [1237, 661] on button "Anterior" at bounding box center [1229, 664] width 98 height 30
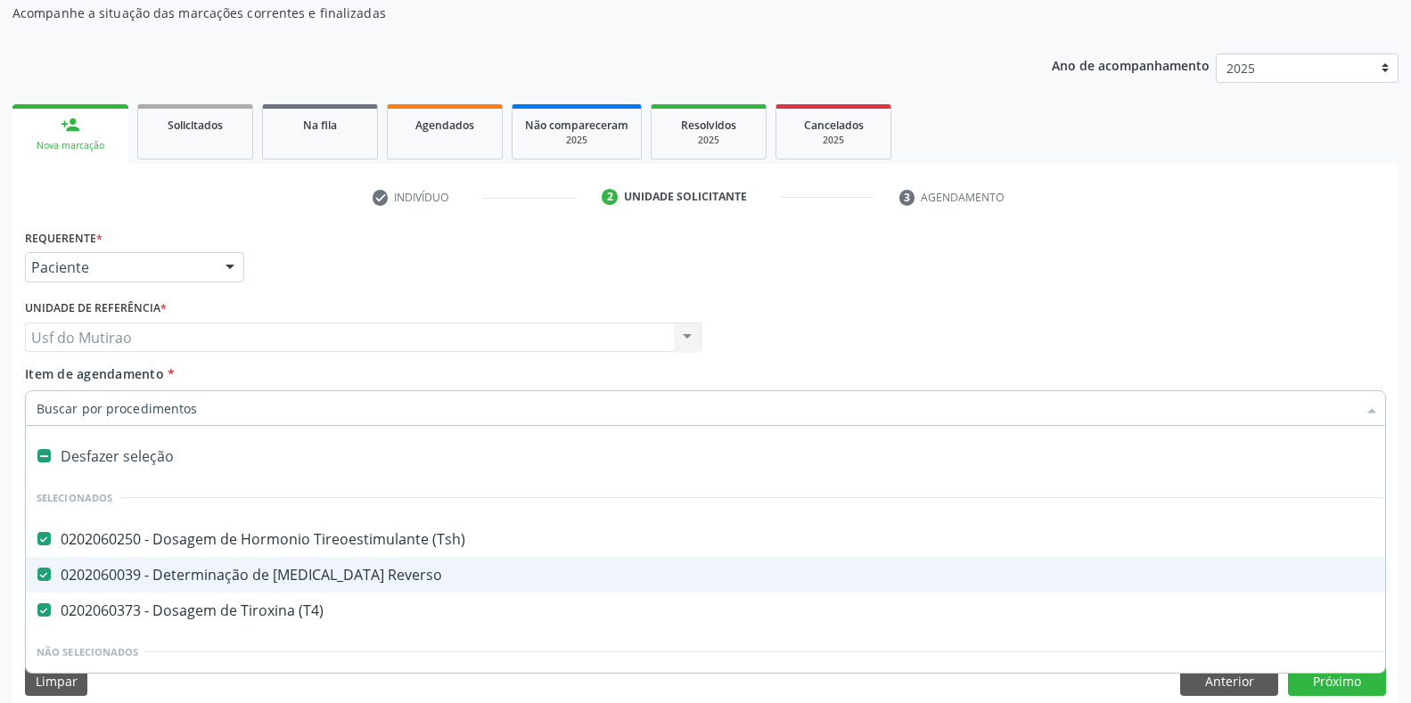
click at [299, 575] on div "0202060039 - Determinação de [MEDICAL_DATA] Reverso" at bounding box center [731, 575] width 1388 height 14
checkbox Reverso "false"
click at [1319, 688] on button "Próximo" at bounding box center [1337, 681] width 98 height 30
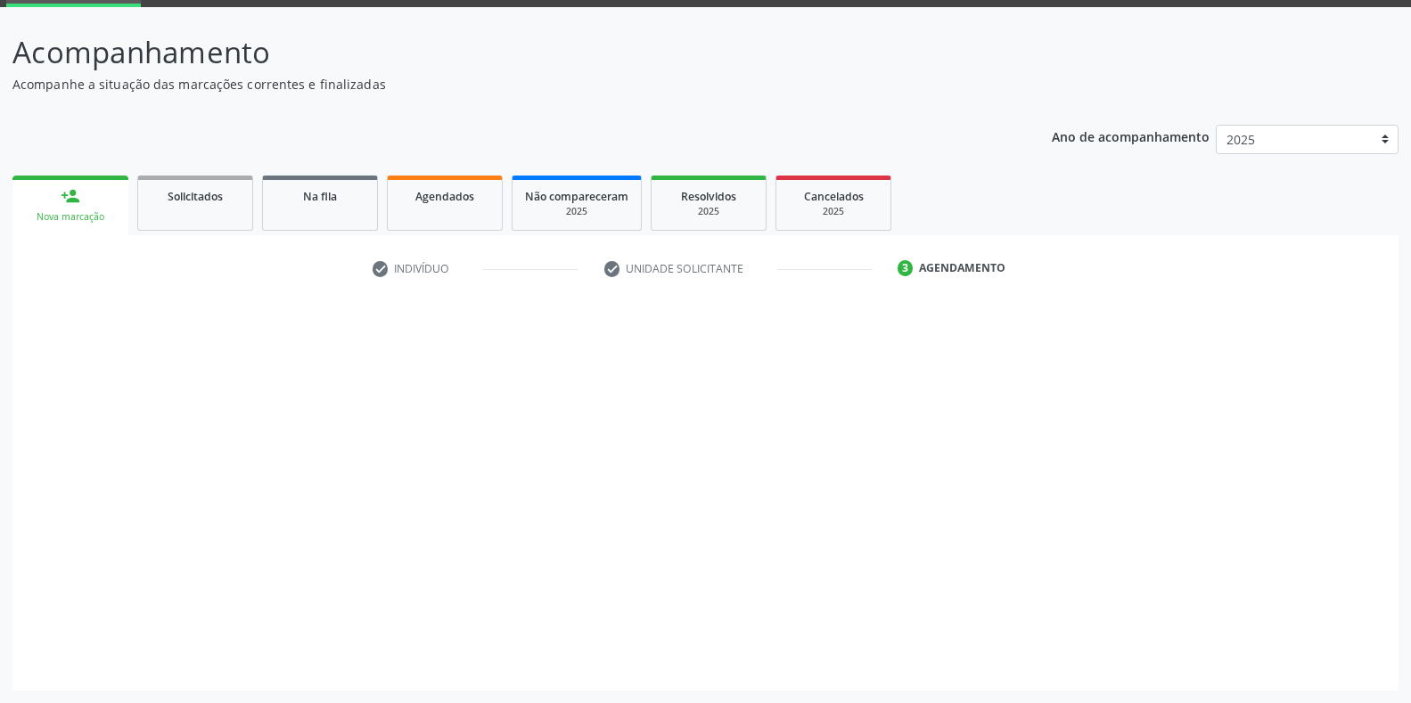
scroll to position [91, 0]
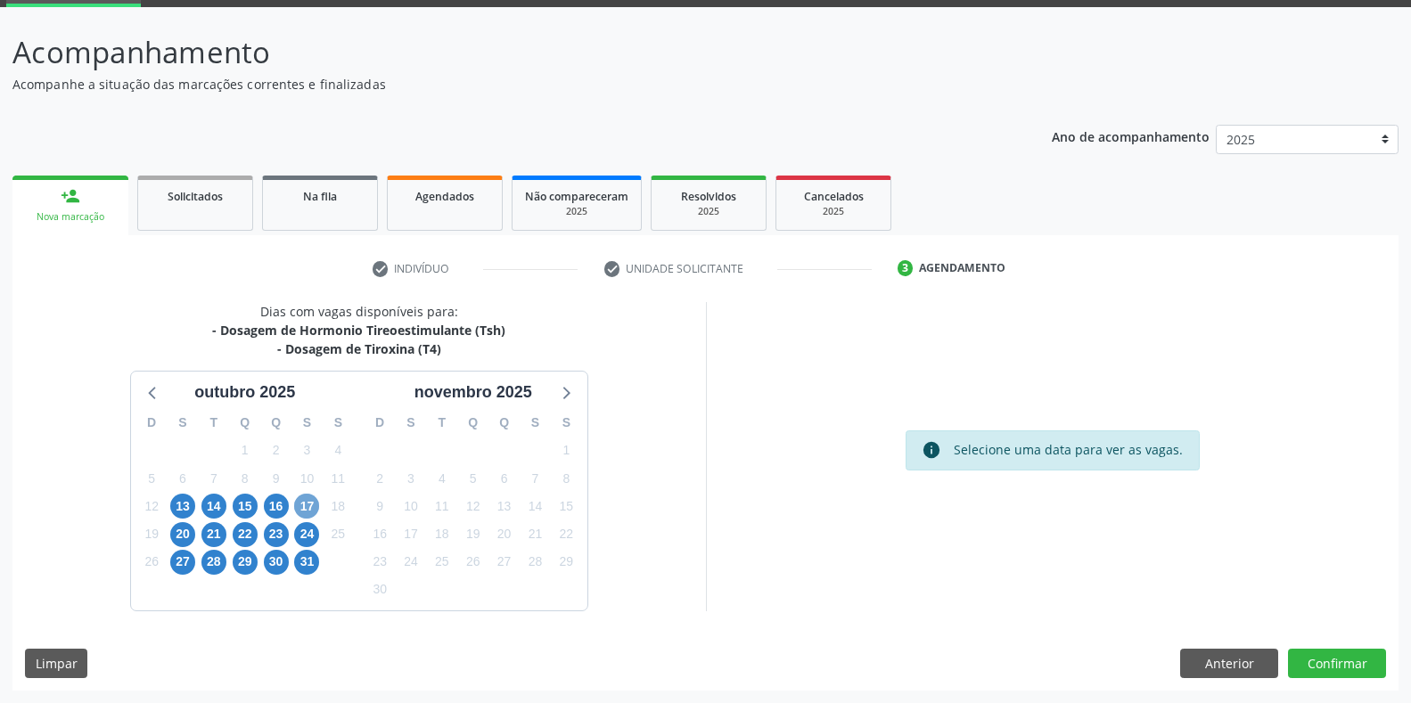
click at [309, 510] on span "17" at bounding box center [306, 506] width 25 height 25
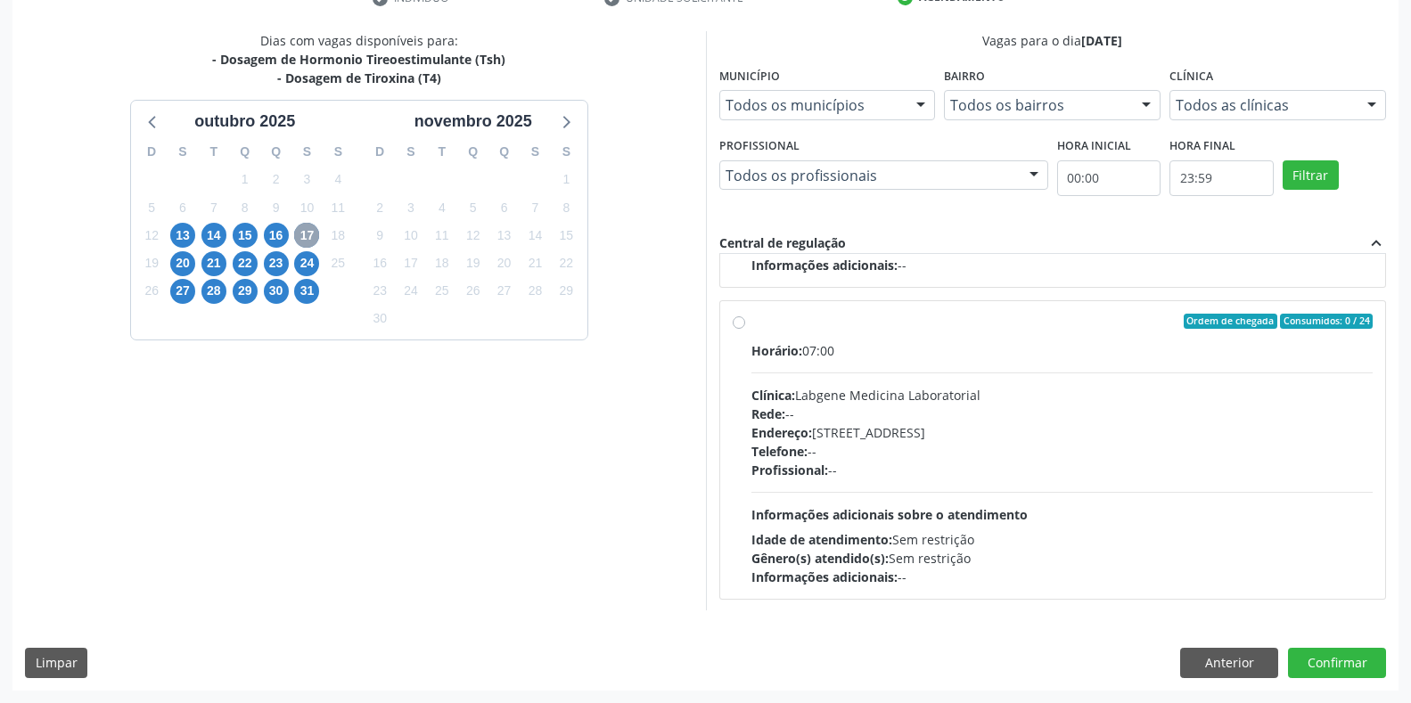
scroll to position [281, 0]
click at [849, 401] on div "Clínica: Labgene Medicina Laboratorial" at bounding box center [1062, 393] width 622 height 19
click at [745, 328] on input "Ordem de chegada Consumidos: 0 / 24 Horário: 07:00 Clínica: Labgene Medicina La…" at bounding box center [739, 320] width 12 height 16
radio input "true"
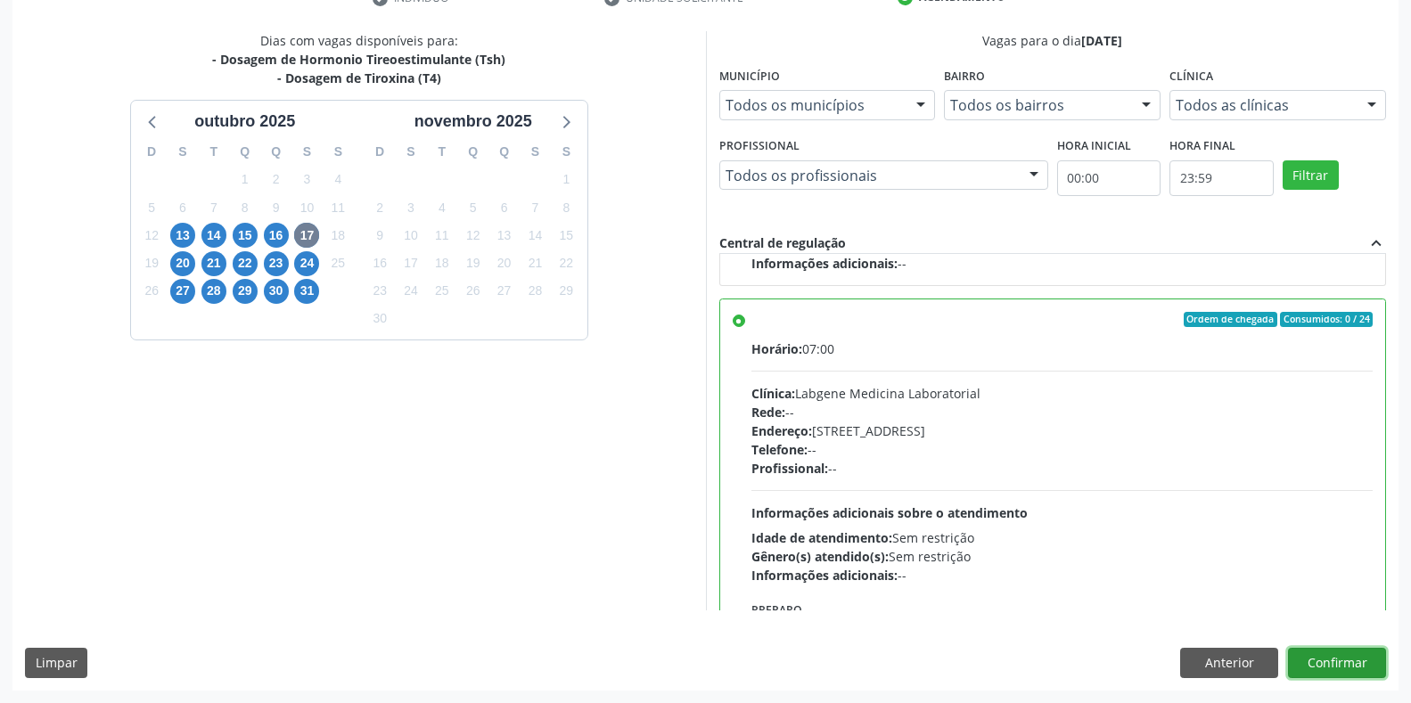
click at [1345, 670] on button "Confirmar" at bounding box center [1337, 663] width 98 height 30
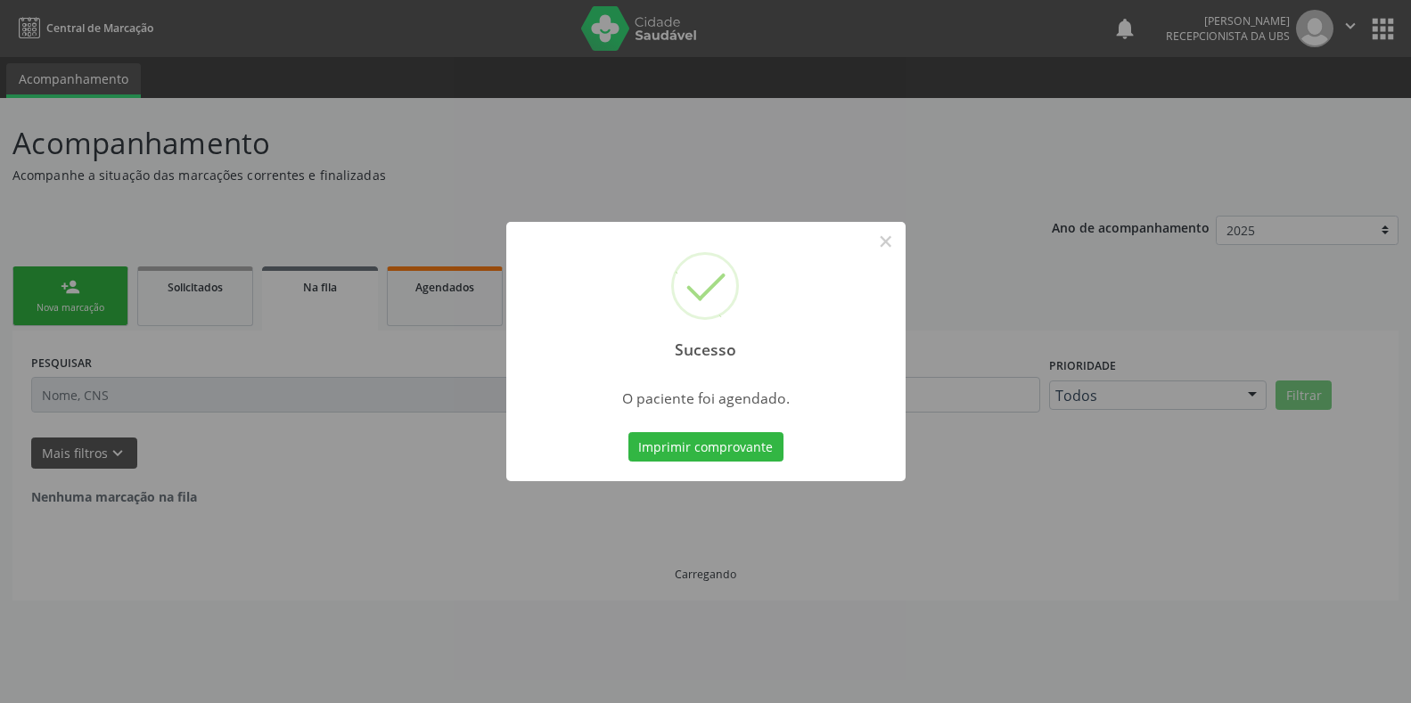
scroll to position [0, 0]
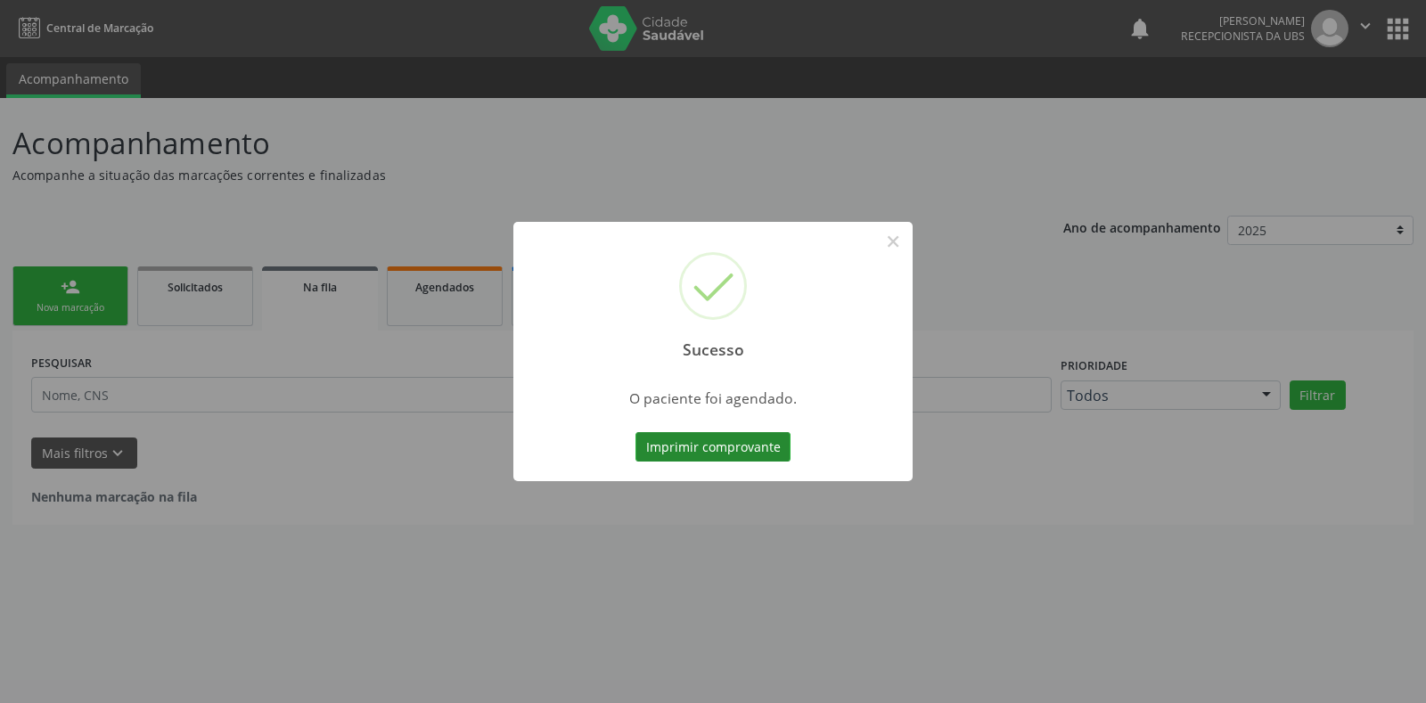
click at [734, 443] on button "Imprimir comprovante" at bounding box center [713, 447] width 155 height 30
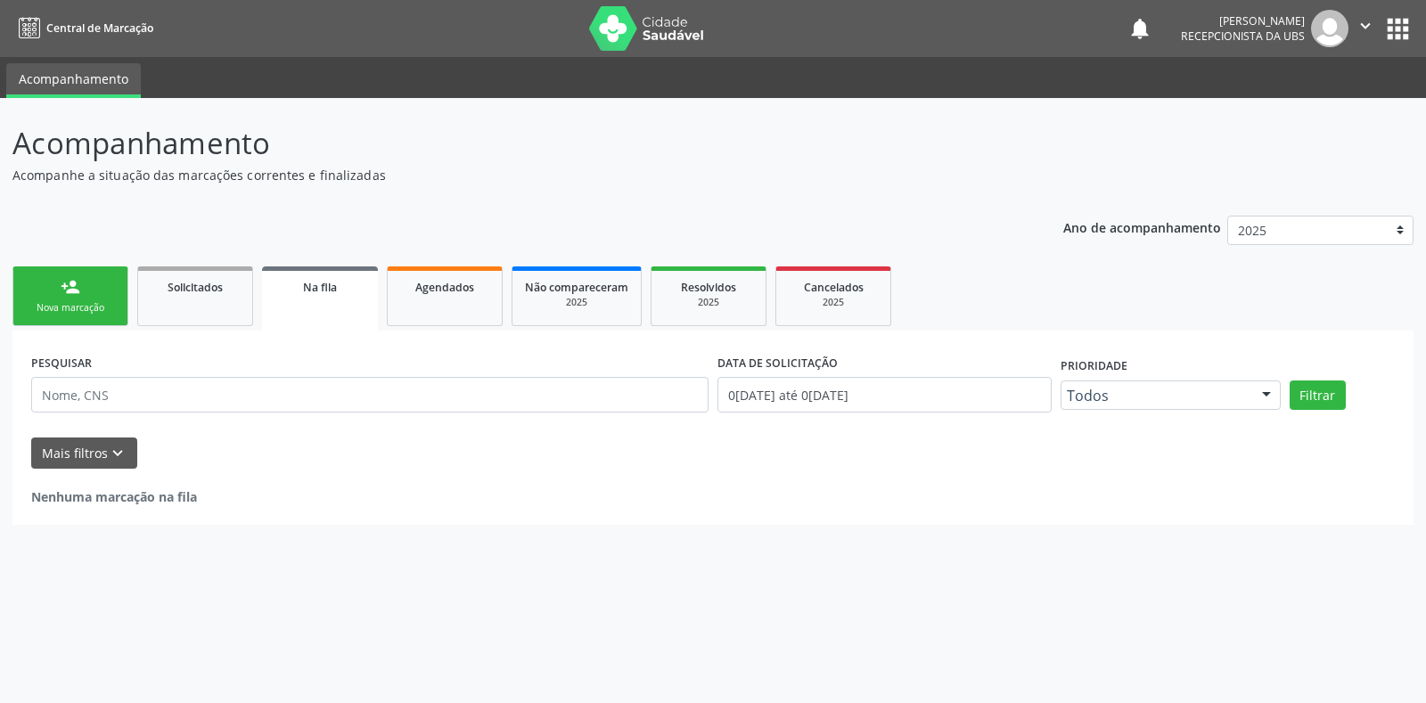
click at [78, 303] on div "Nova marcação" at bounding box center [70, 307] width 89 height 13
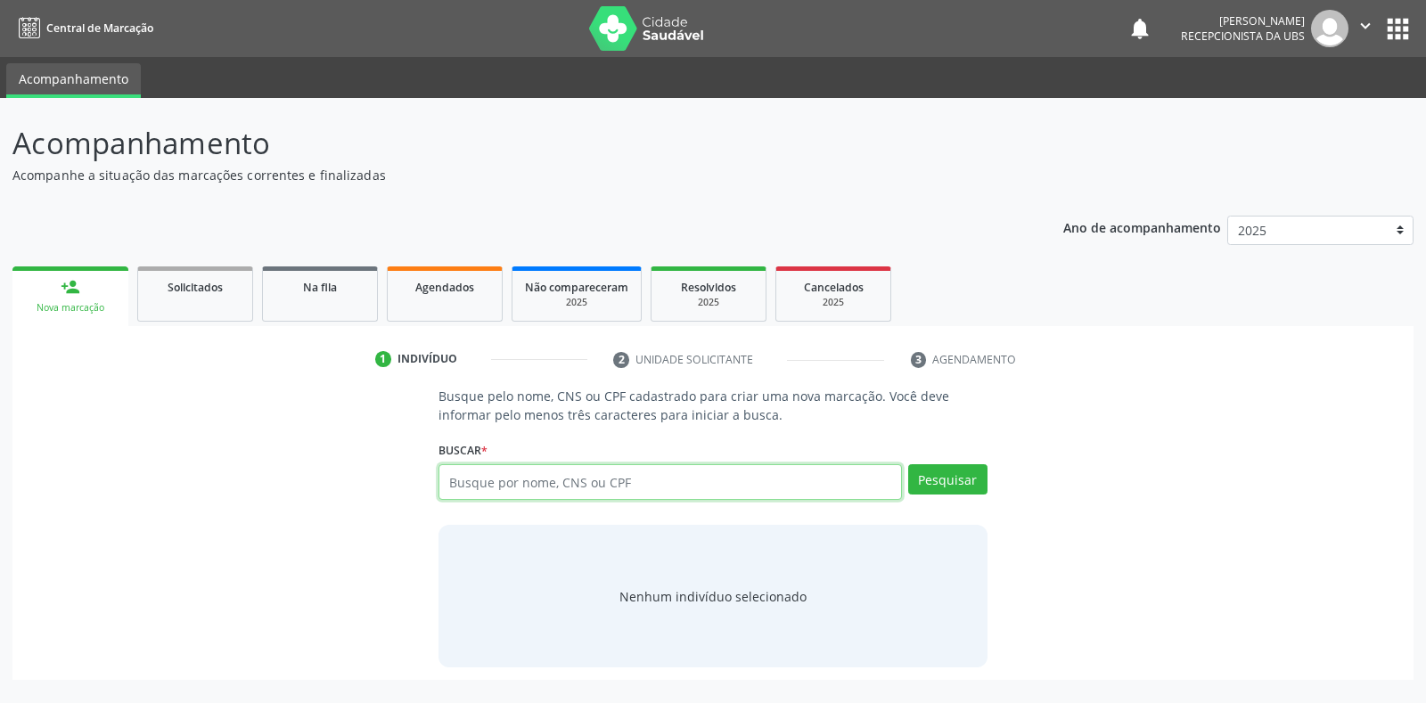
click at [639, 484] on input "text" at bounding box center [670, 482] width 463 height 36
type input "700000950517601"
click at [933, 479] on button "Pesquisar" at bounding box center [947, 479] width 79 height 30
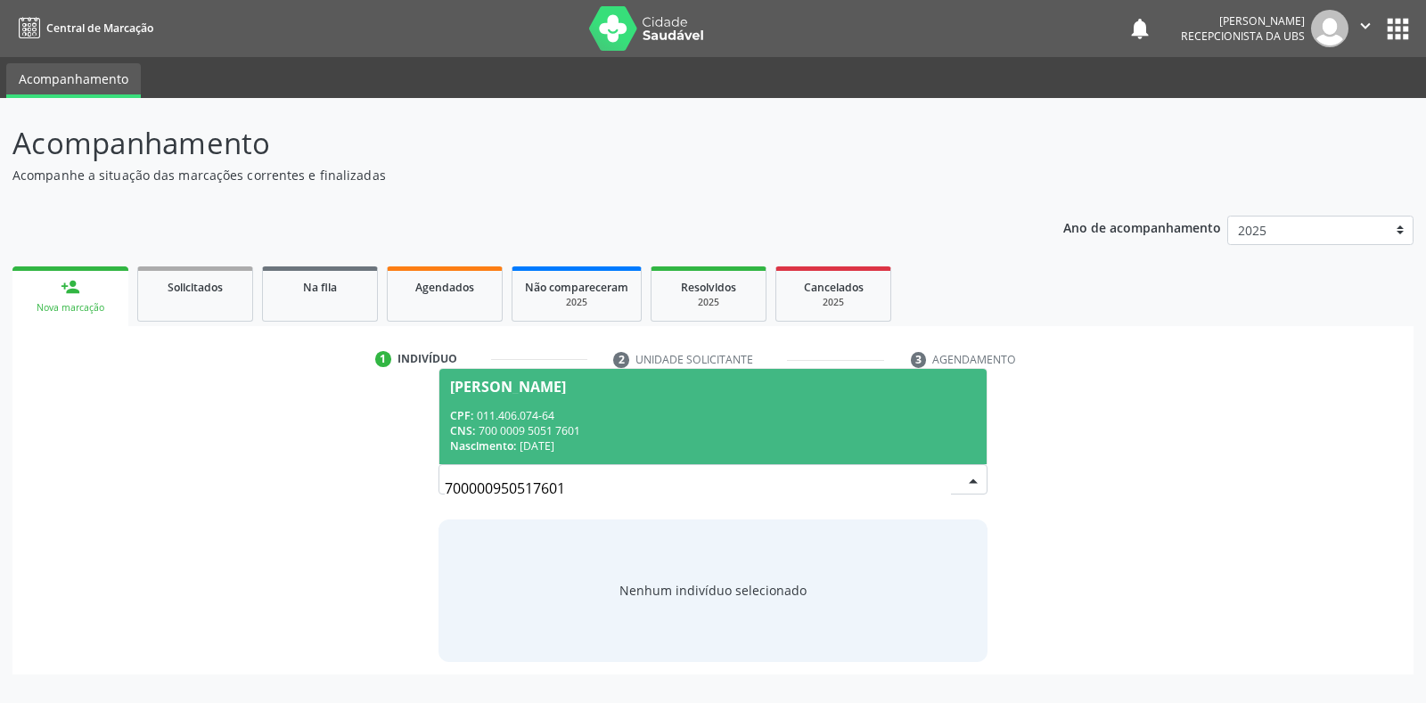
click at [543, 418] on div "CPF: 011.406.074-64" at bounding box center [712, 415] width 525 height 15
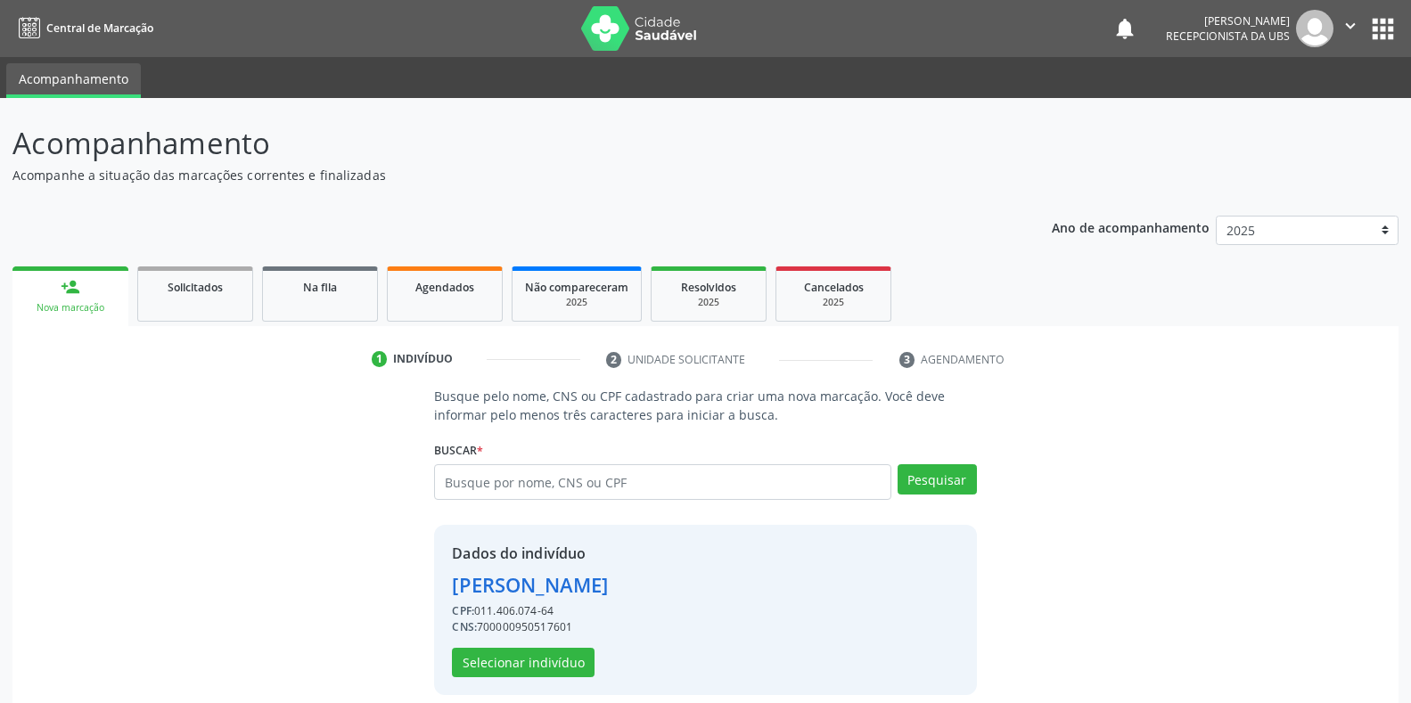
scroll to position [17, 0]
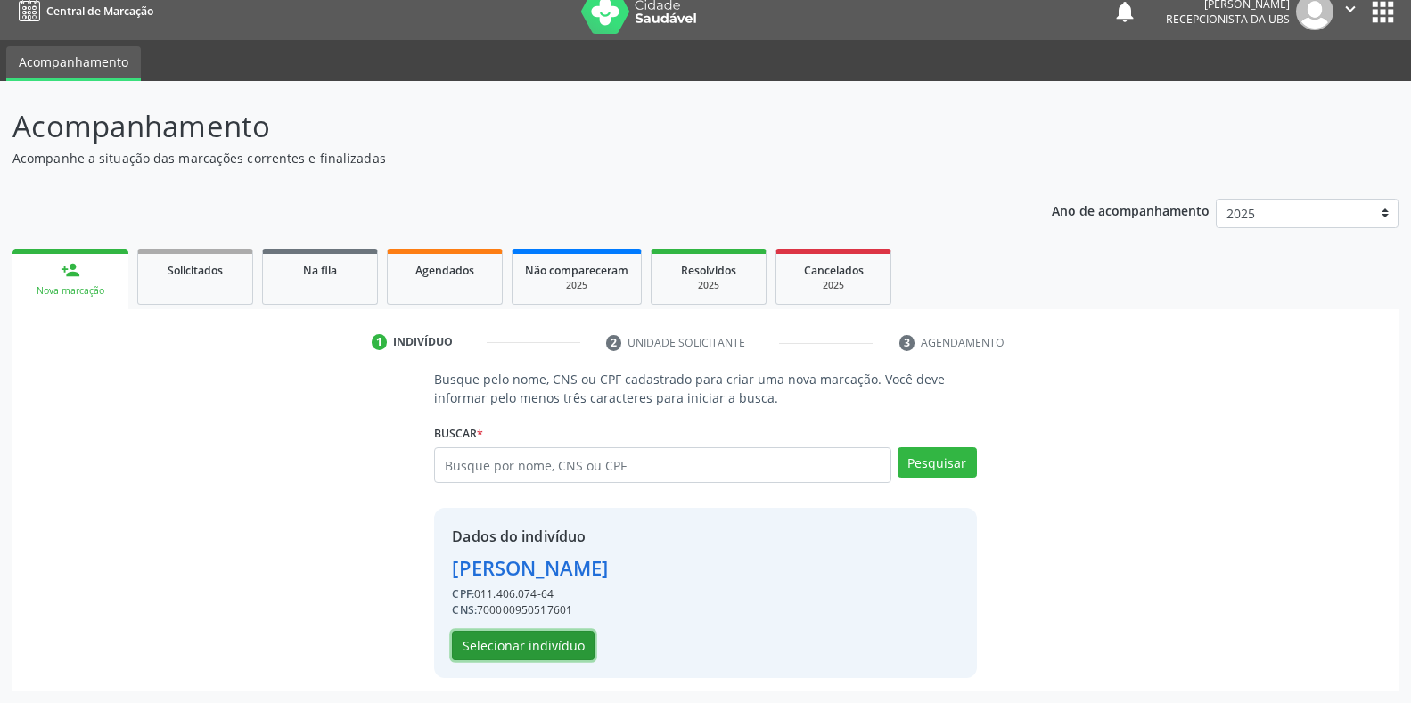
click at [545, 640] on button "Selecionar indivíduo" at bounding box center [523, 646] width 143 height 30
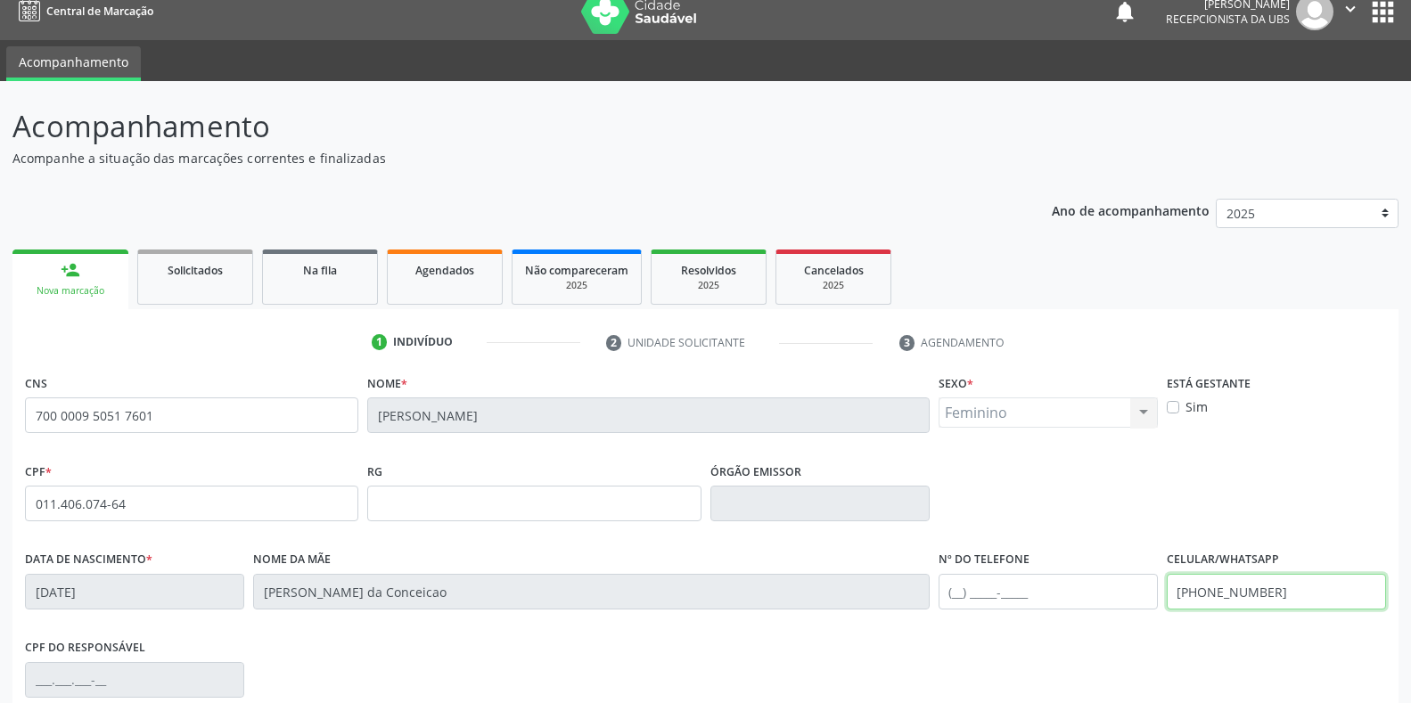
drag, startPoint x: 1296, startPoint y: 597, endPoint x: 1124, endPoint y: 595, distance: 172.1
click at [1124, 595] on div "Data de nascimento * 26/02/1953 Nome da mãe Maria Idalina da Conceicao Nº do Te…" at bounding box center [706, 590] width 1370 height 88
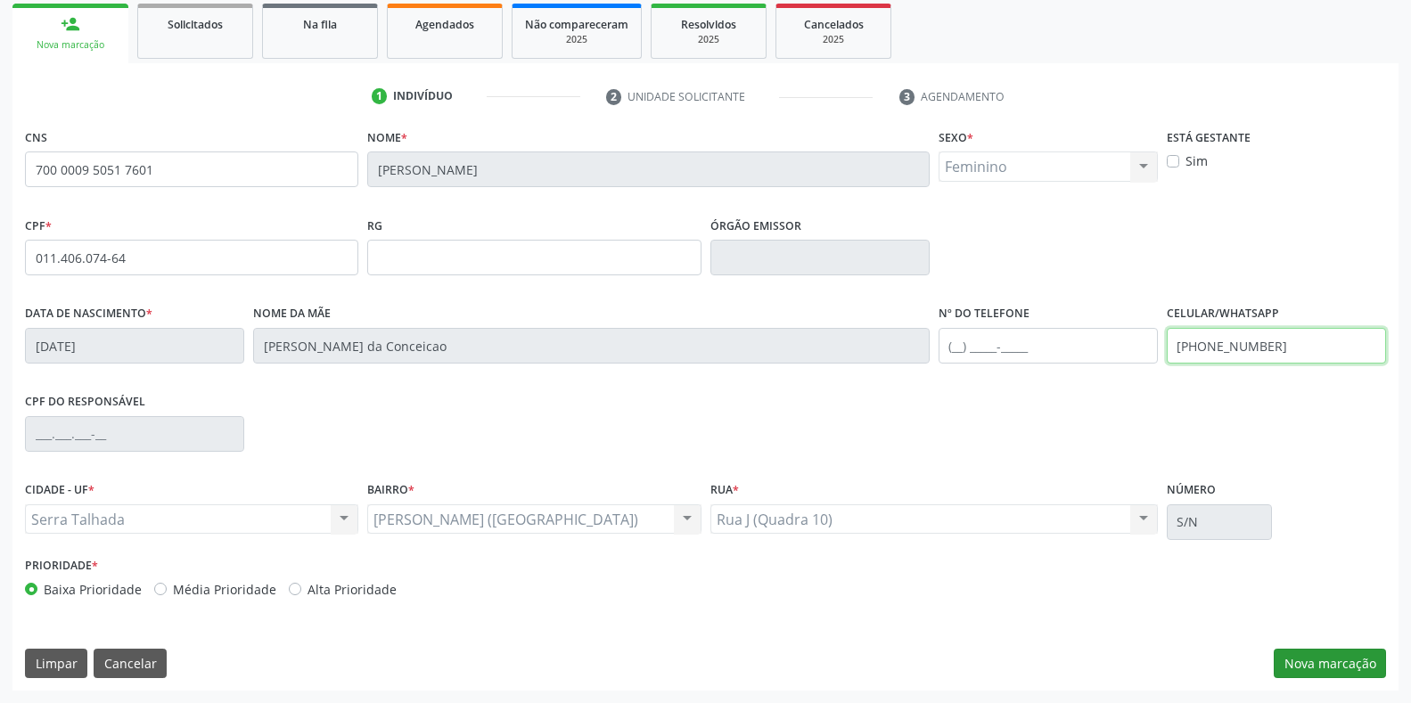
type input "(87) 95555-5332"
click at [1316, 674] on button "Nova marcação" at bounding box center [1330, 664] width 112 height 30
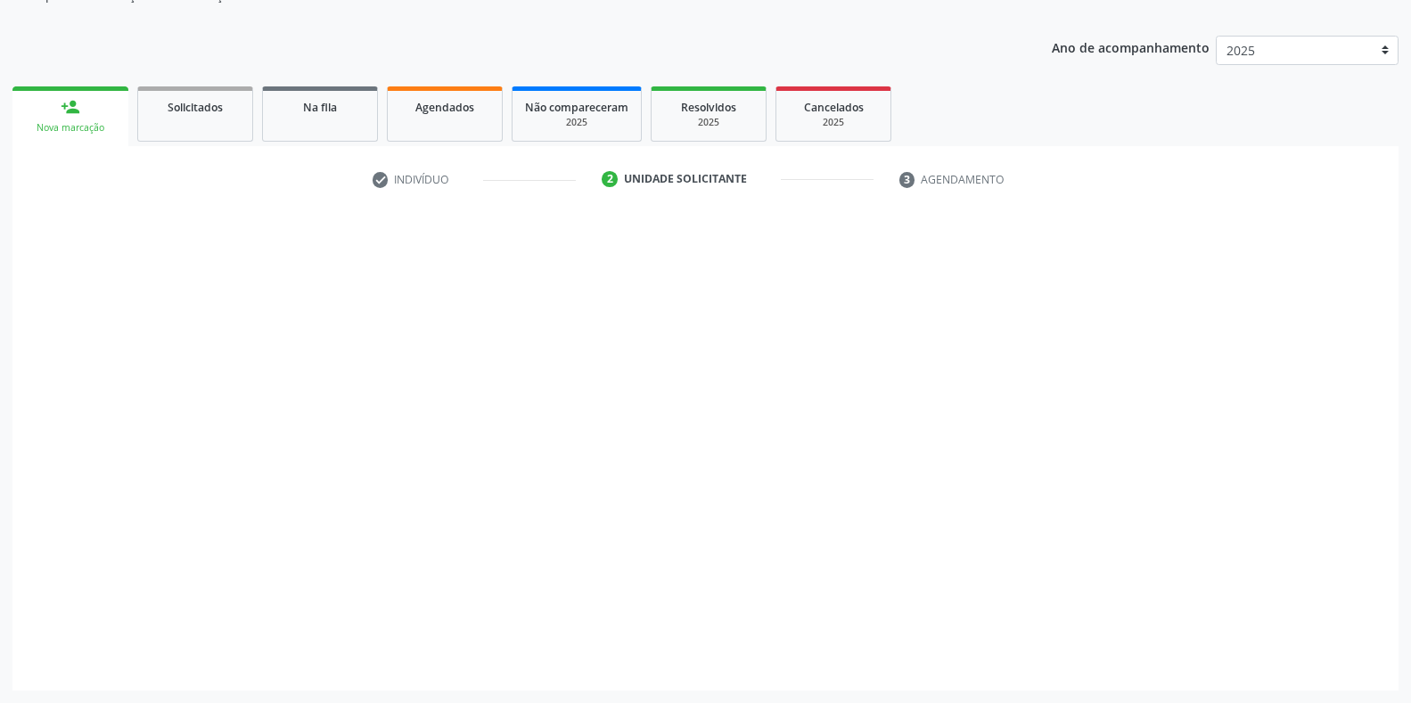
scroll to position [180, 0]
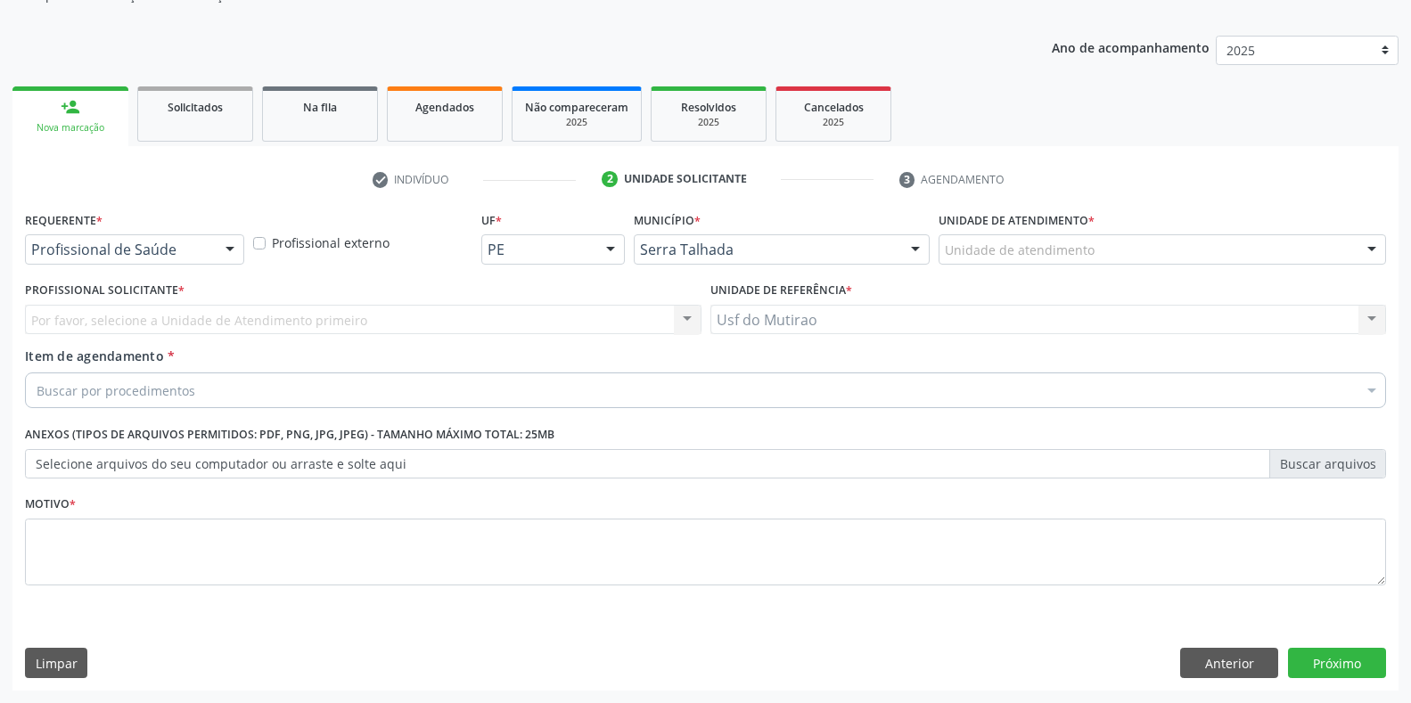
drag, startPoint x: 158, startPoint y: 240, endPoint x: 163, endPoint y: 265, distance: 25.5
click at [158, 242] on div "Profissional de Saúde" at bounding box center [134, 249] width 219 height 30
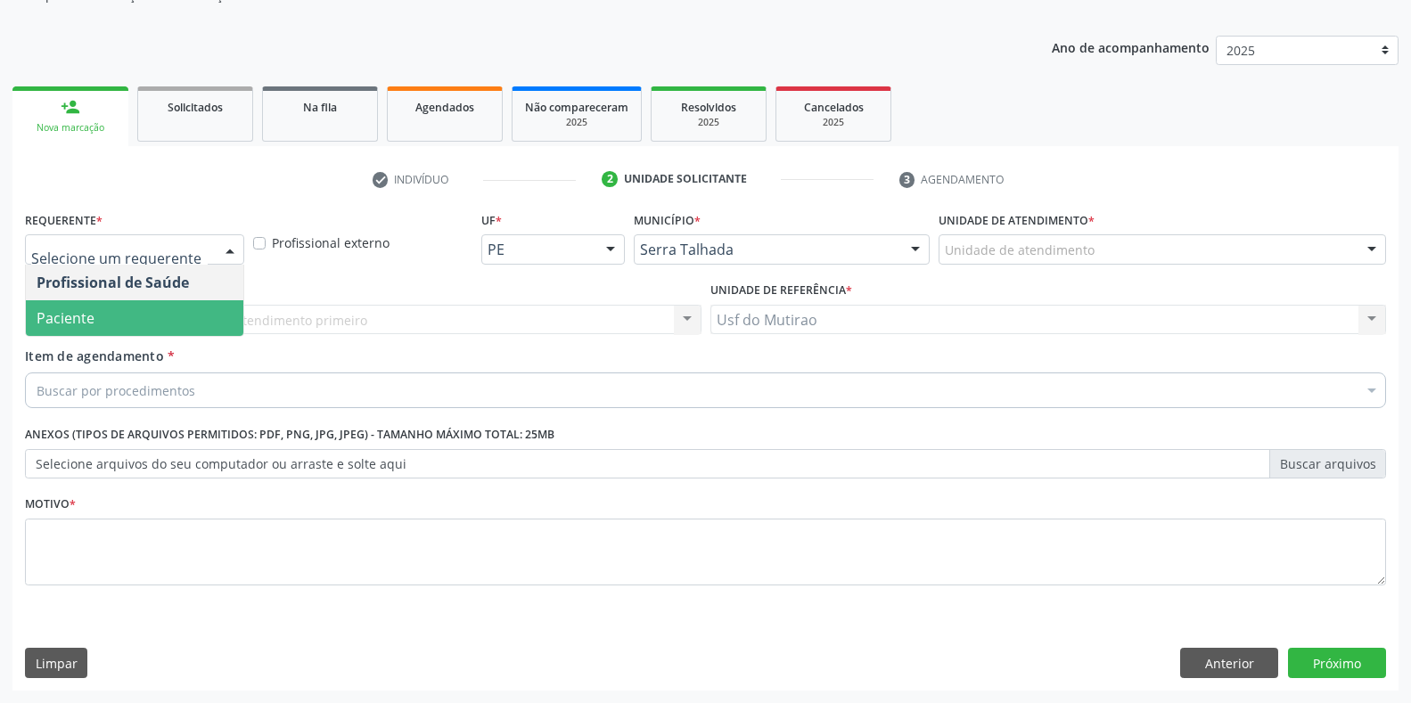
click at [131, 316] on span "Paciente" at bounding box center [134, 318] width 217 height 36
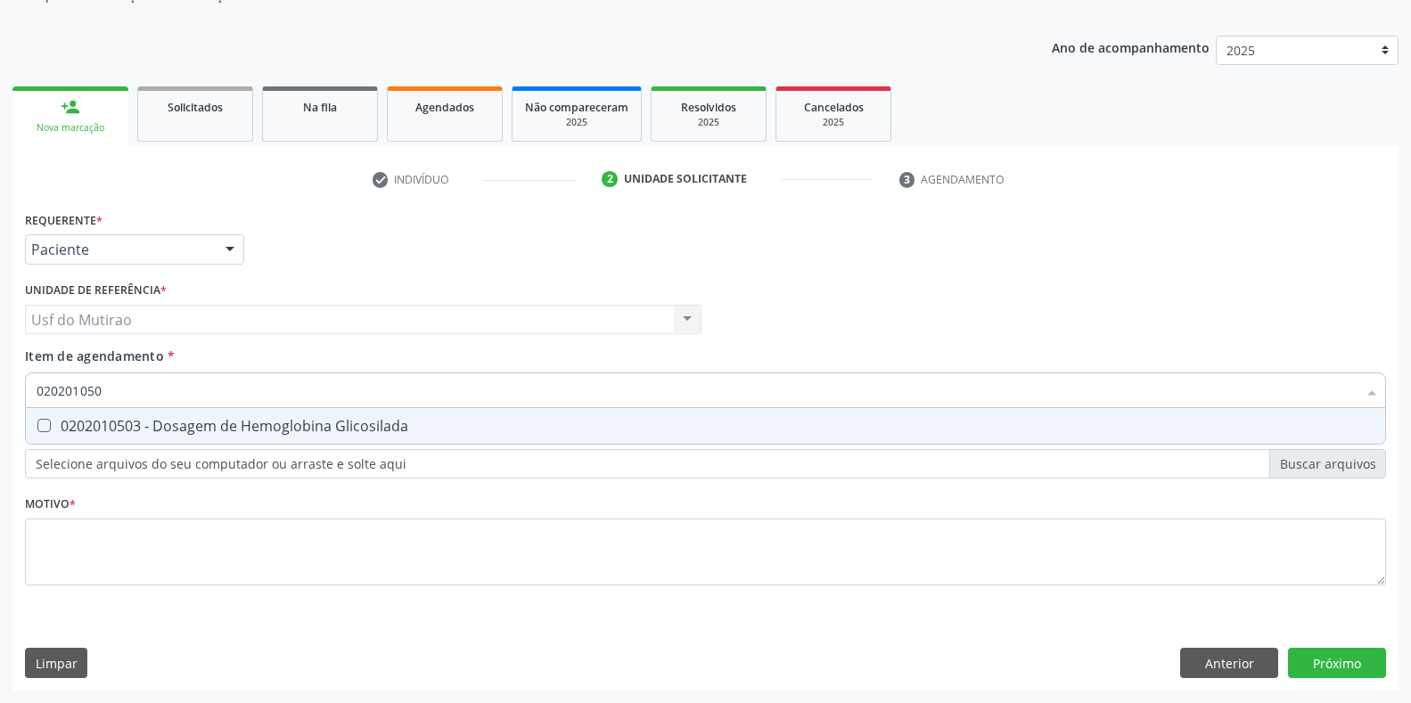
type input "0202010503"
click at [158, 423] on div "0202010503 - Dosagem de Hemoglobina Glicosilada" at bounding box center [706, 426] width 1338 height 14
checkbox Glicosilada "true"
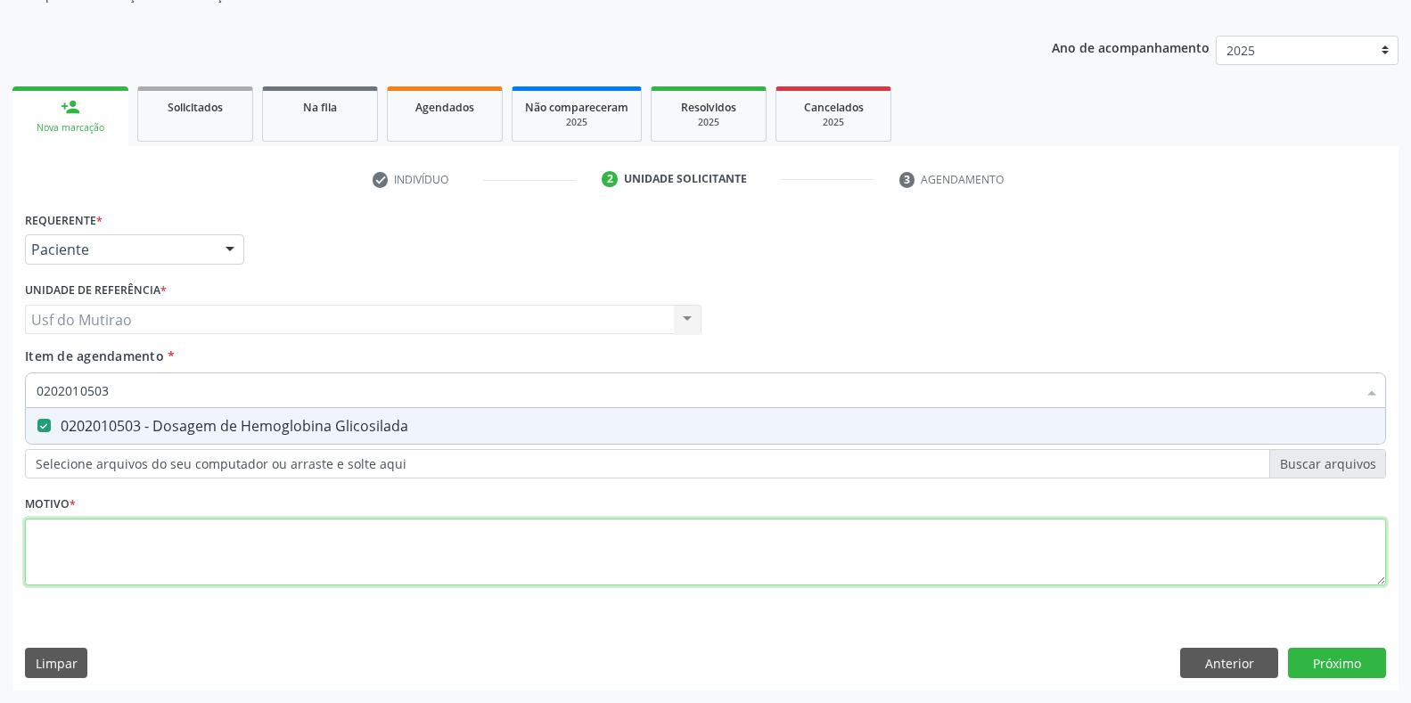
click at [180, 537] on div "Requerente * Paciente Profissional de Saúde Paciente Nenhum resultado encontrad…" at bounding box center [705, 409] width 1361 height 404
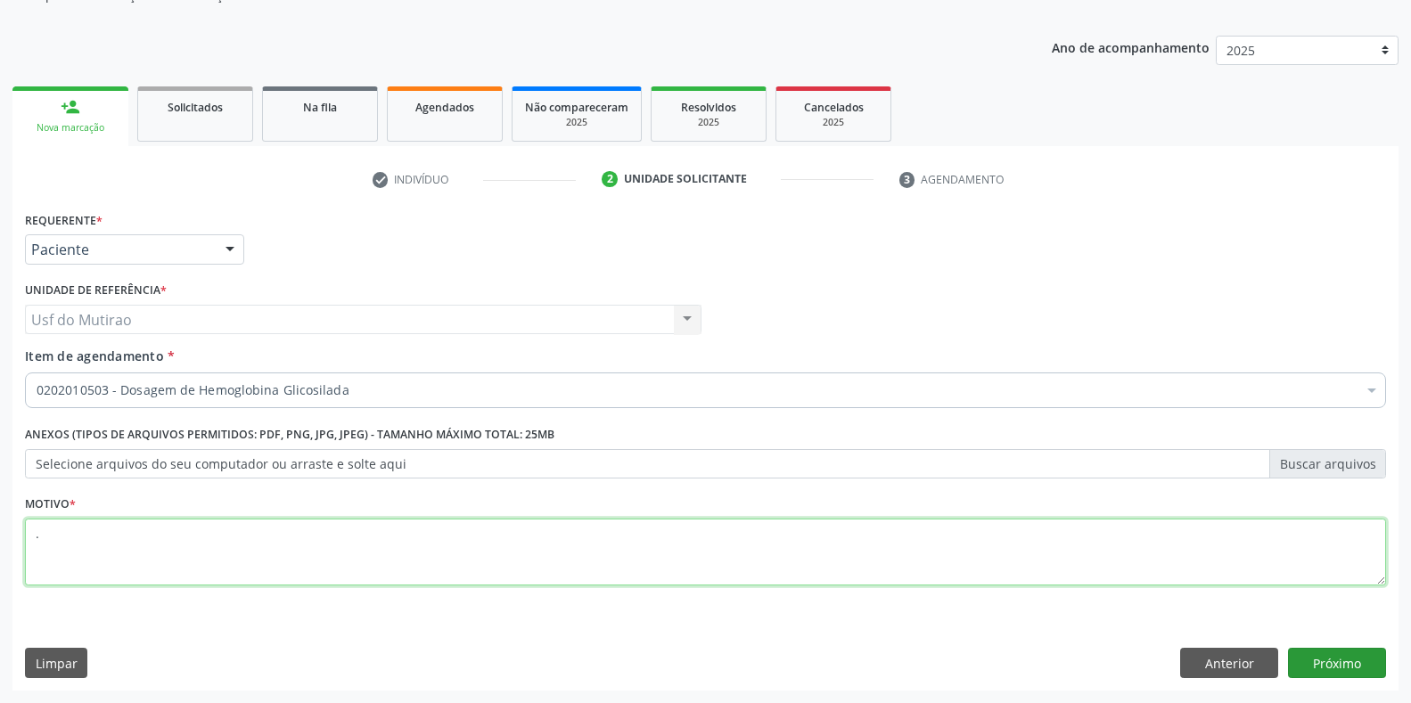
type textarea "."
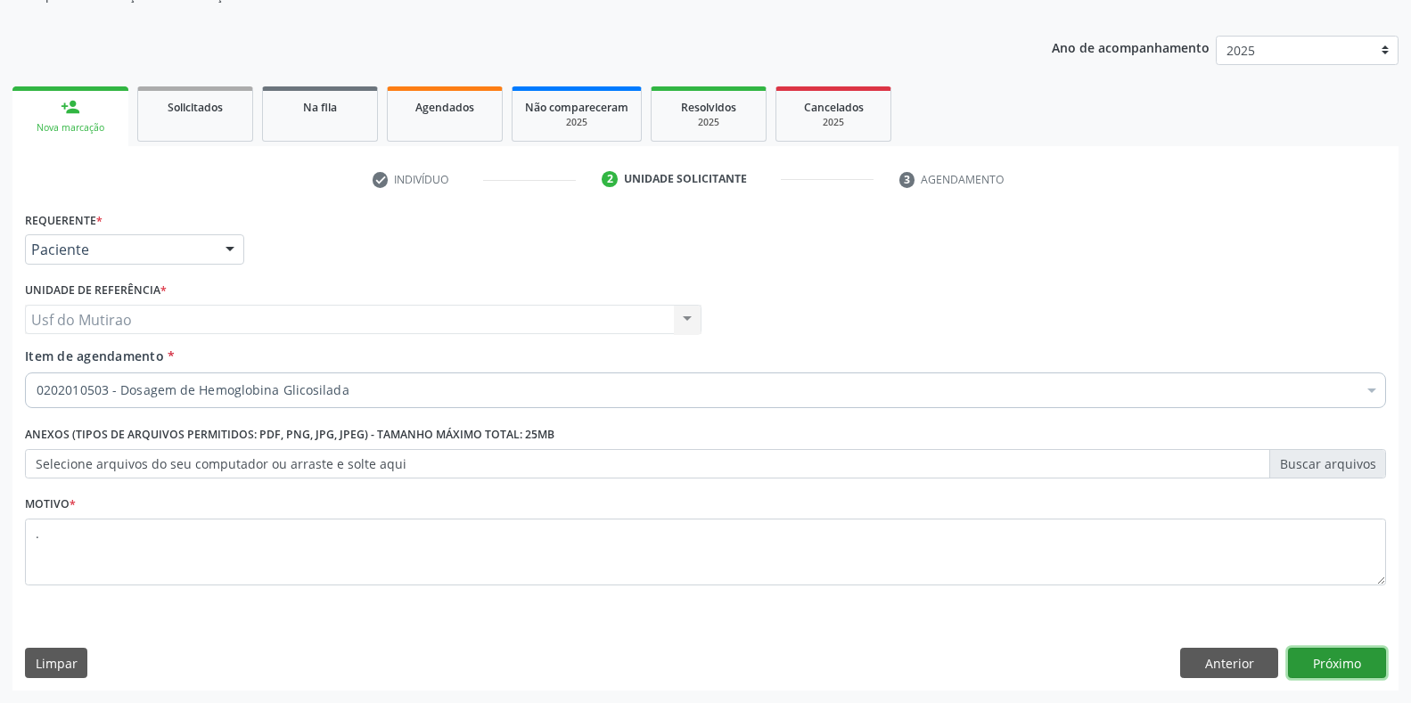
click at [1348, 658] on button "Próximo" at bounding box center [1337, 663] width 98 height 30
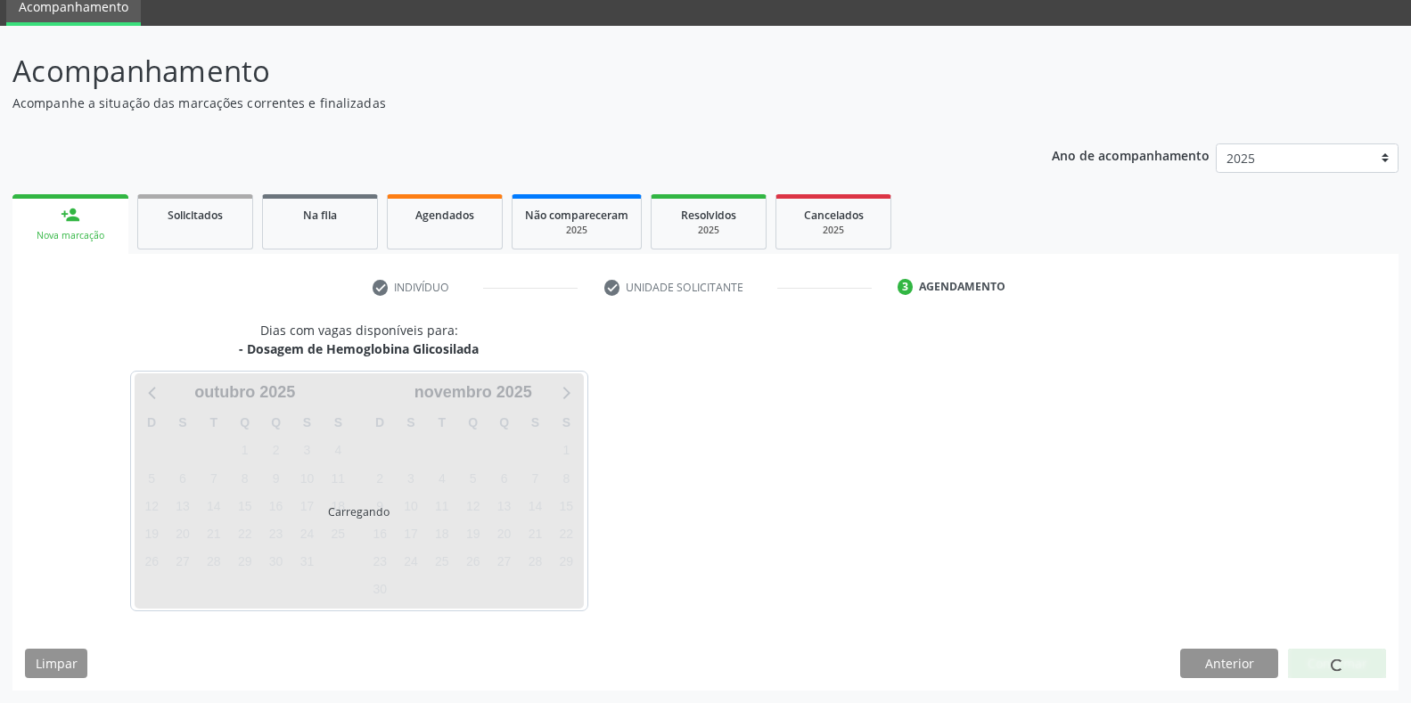
scroll to position [72, 0]
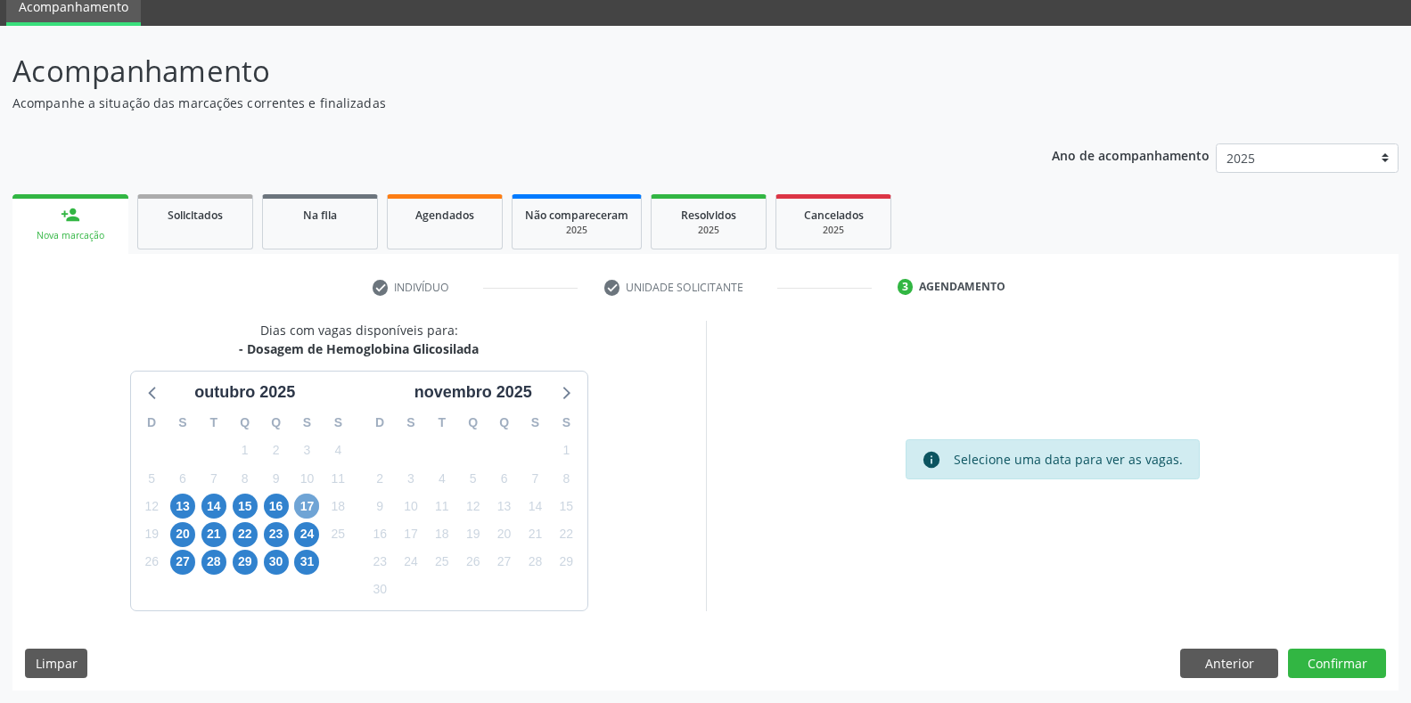
click at [308, 503] on span "17" at bounding box center [306, 506] width 25 height 25
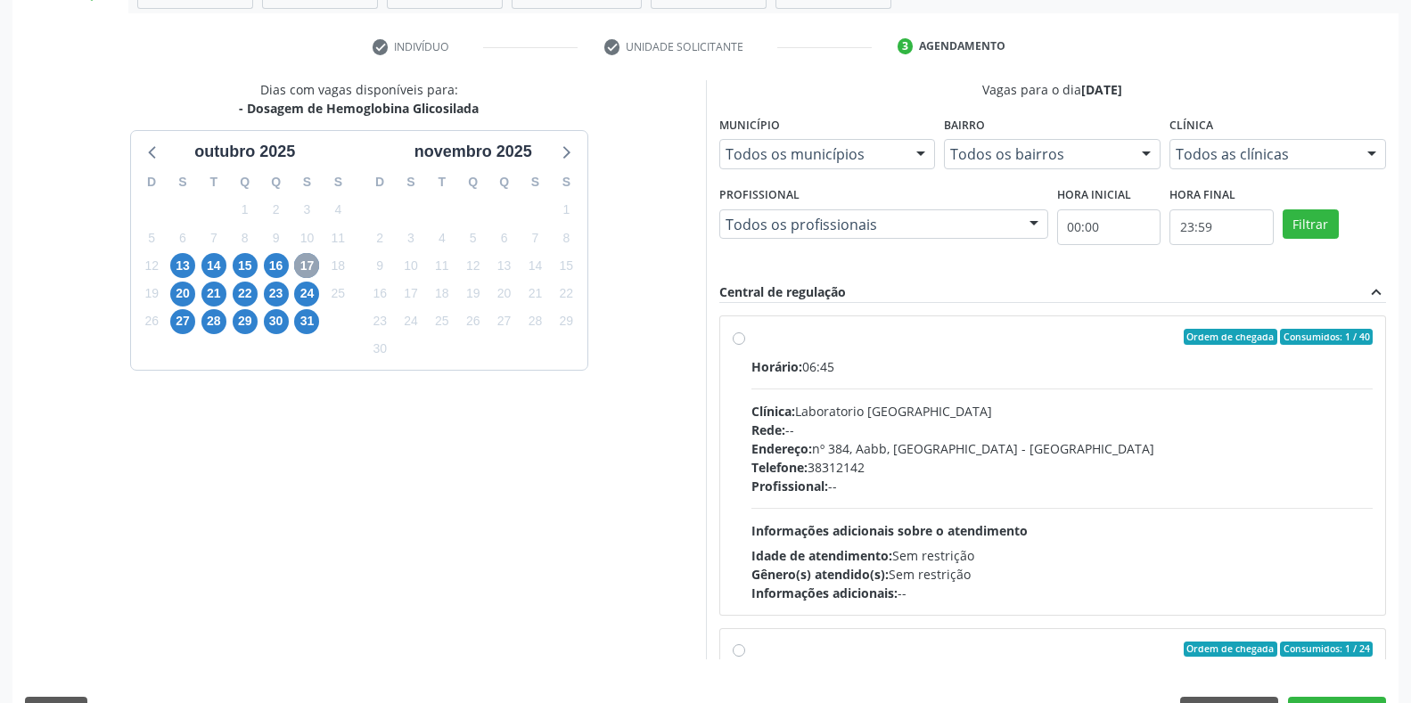
scroll to position [340, 0]
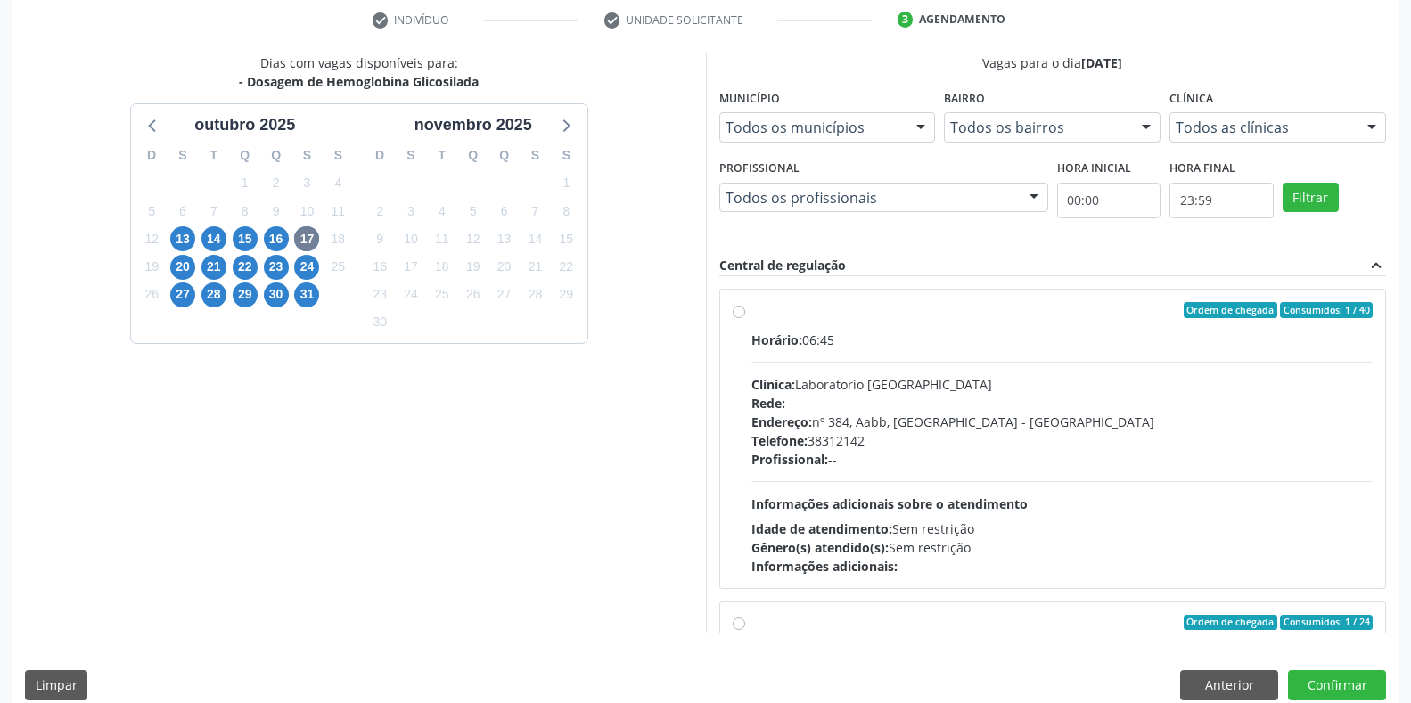
click at [893, 406] on div "Rede: --" at bounding box center [1062, 403] width 622 height 19
click at [745, 318] on input "Ordem de chegada Consumidos: 1 / 40 Horário: 06:45 Clínica: Laboratorio Sao Fra…" at bounding box center [739, 310] width 12 height 16
radio input "true"
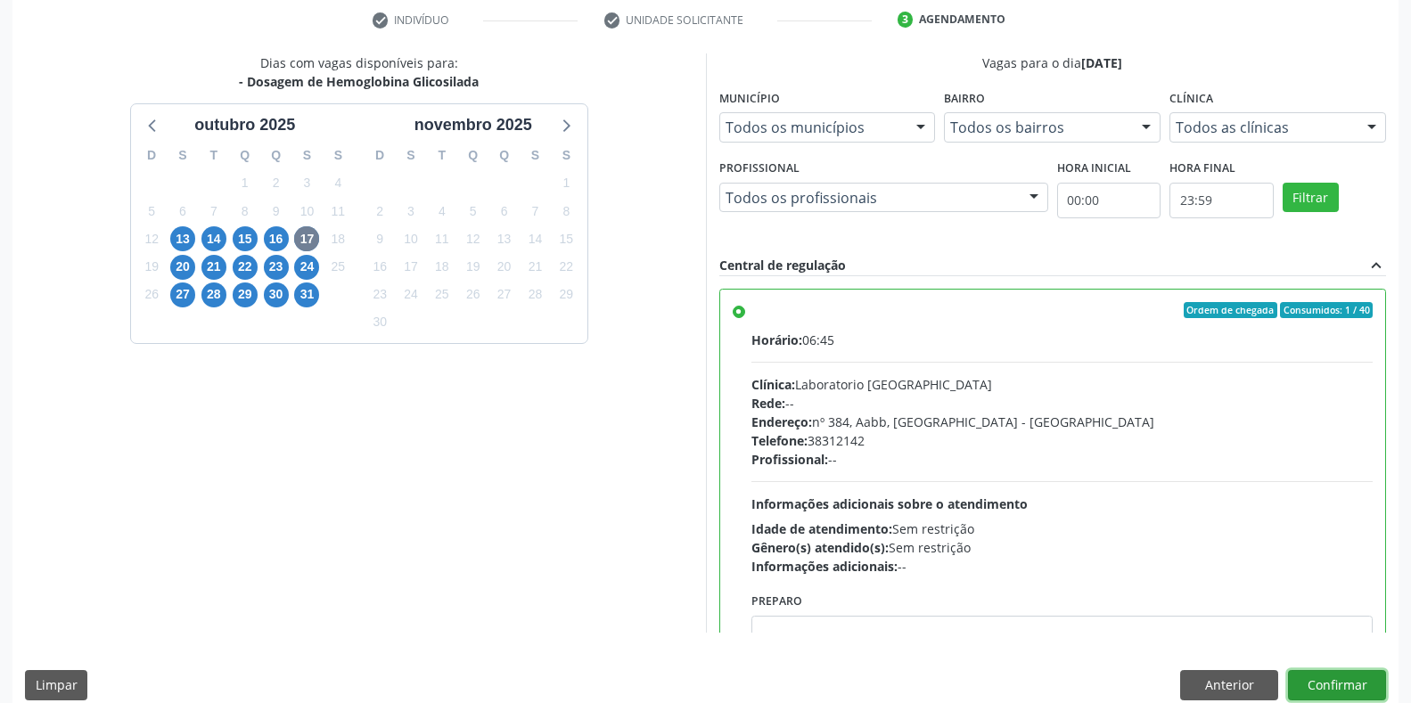
click at [1376, 693] on button "Confirmar" at bounding box center [1337, 685] width 98 height 30
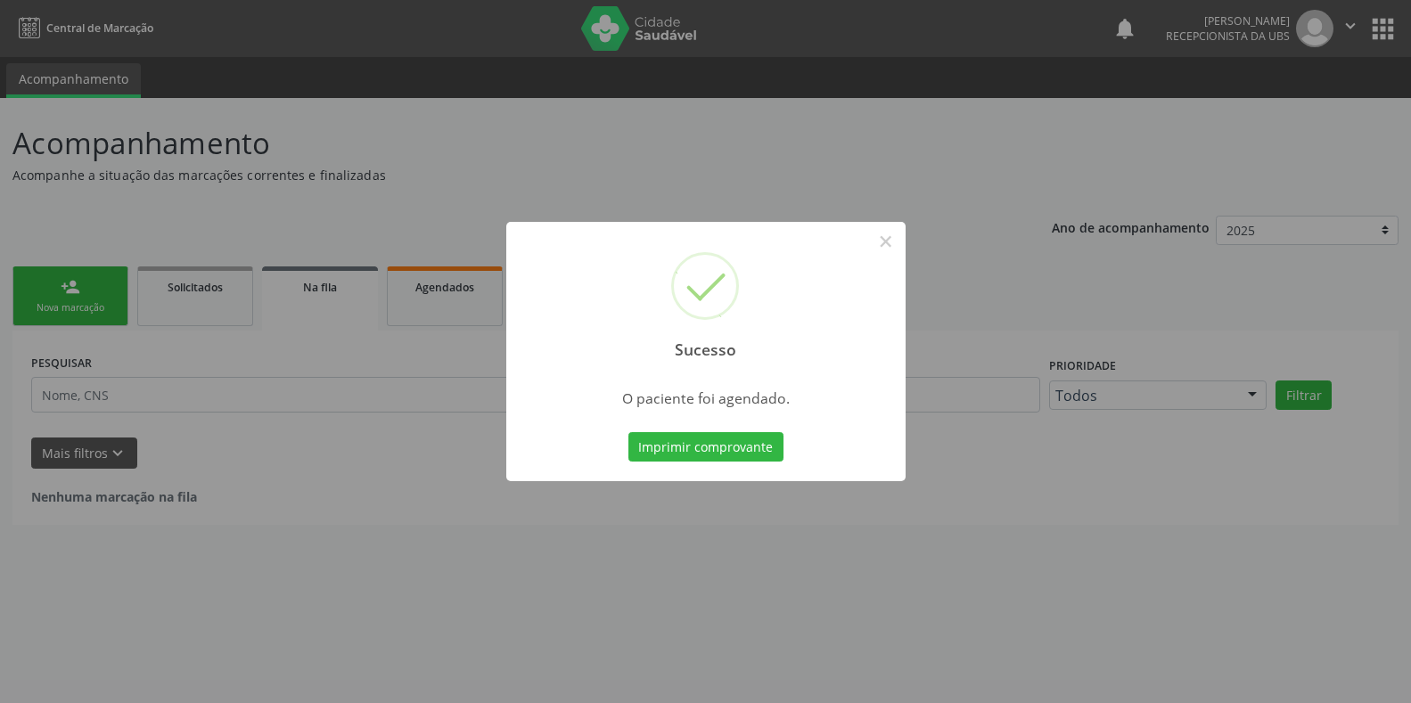
scroll to position [0, 0]
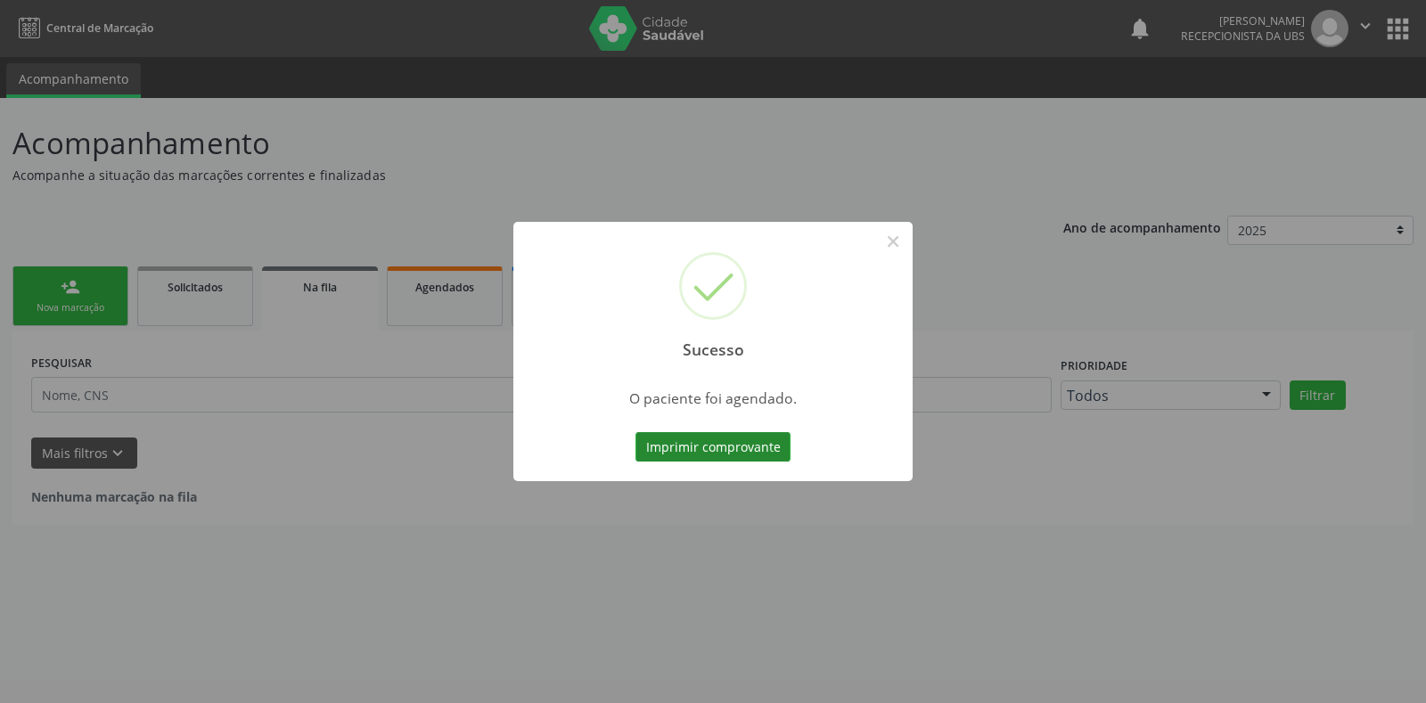
click at [708, 455] on button "Imprimir comprovante" at bounding box center [713, 447] width 155 height 30
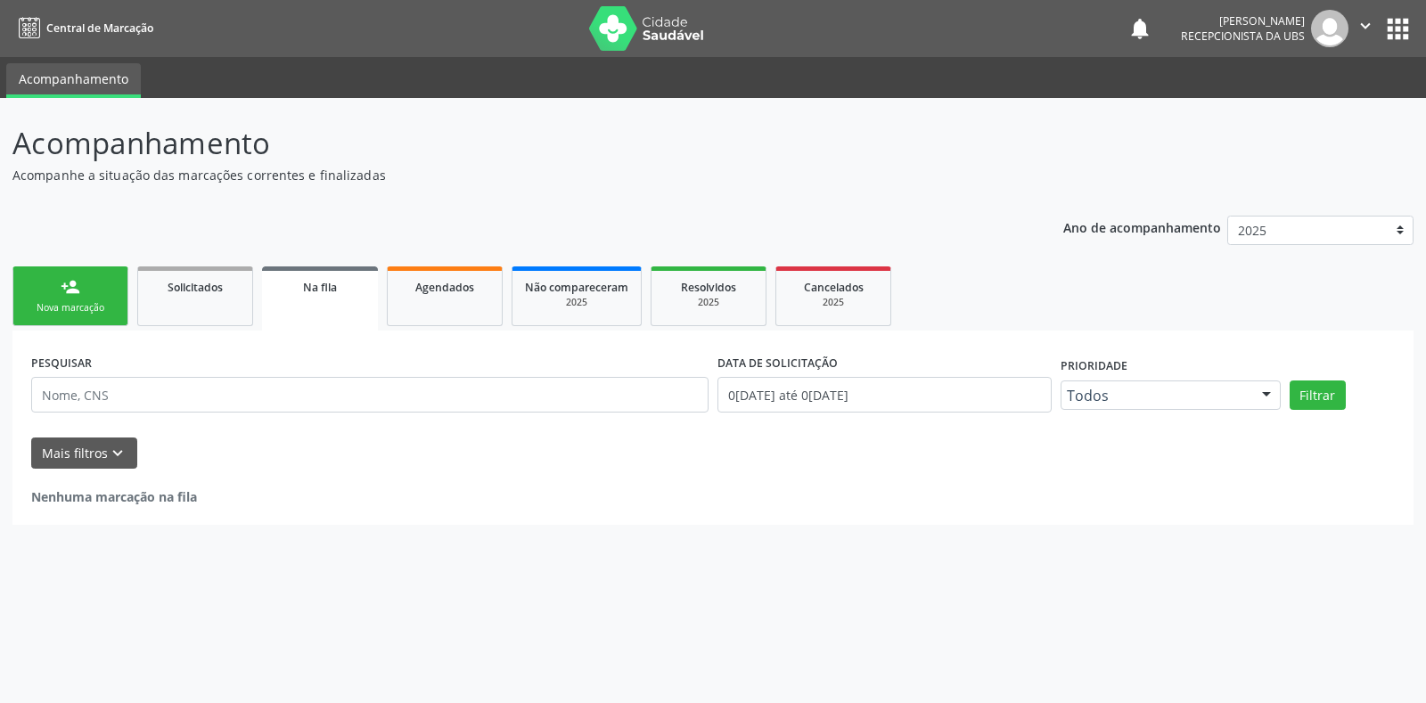
click at [68, 299] on link "person_add Nova marcação" at bounding box center [70, 297] width 116 height 60
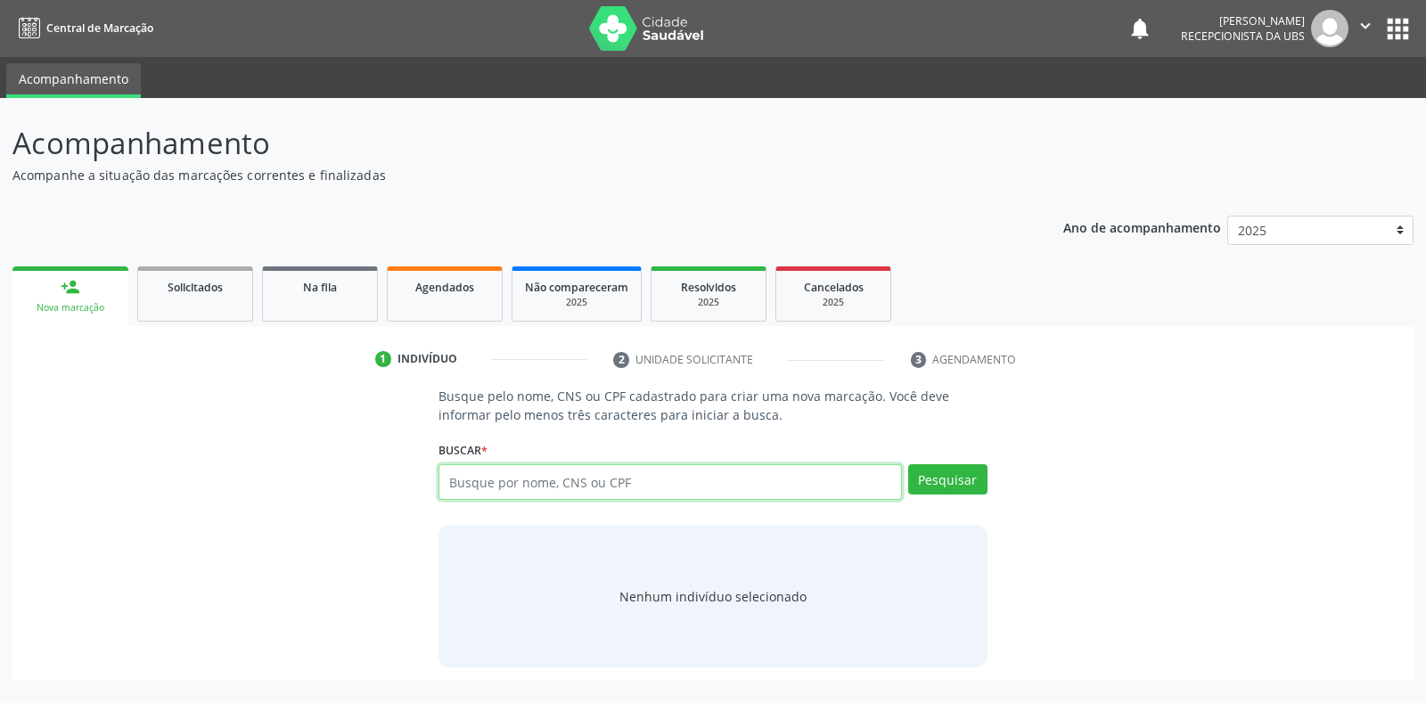
click at [577, 479] on input "text" at bounding box center [670, 482] width 463 height 36
type input "898006321617816"
click at [978, 475] on button "Pesquisar" at bounding box center [947, 479] width 79 height 30
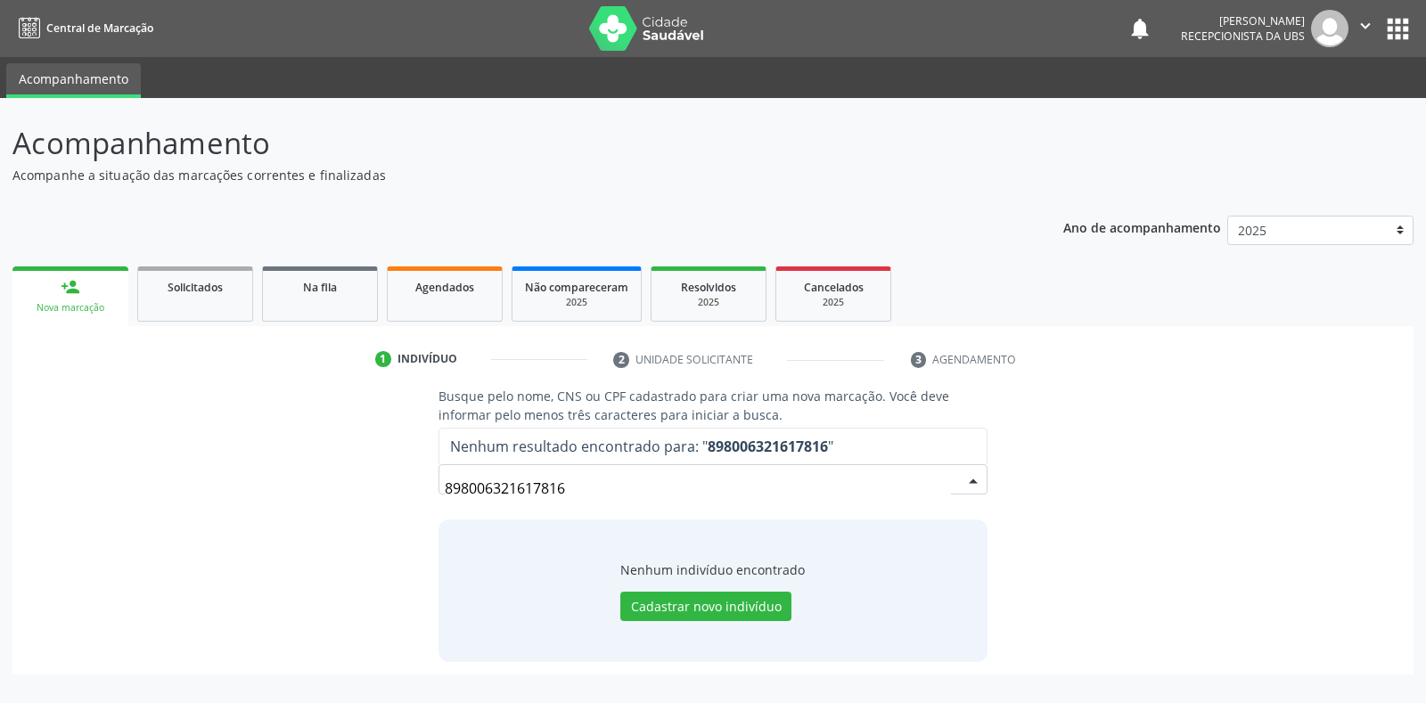
drag, startPoint x: 767, startPoint y: 486, endPoint x: 407, endPoint y: 505, distance: 360.6
click at [407, 505] on div "Busque pelo nome, CNS ou CPF cadastrado para criar uma nova marcação. Você deve…" at bounding box center [713, 524] width 1376 height 275
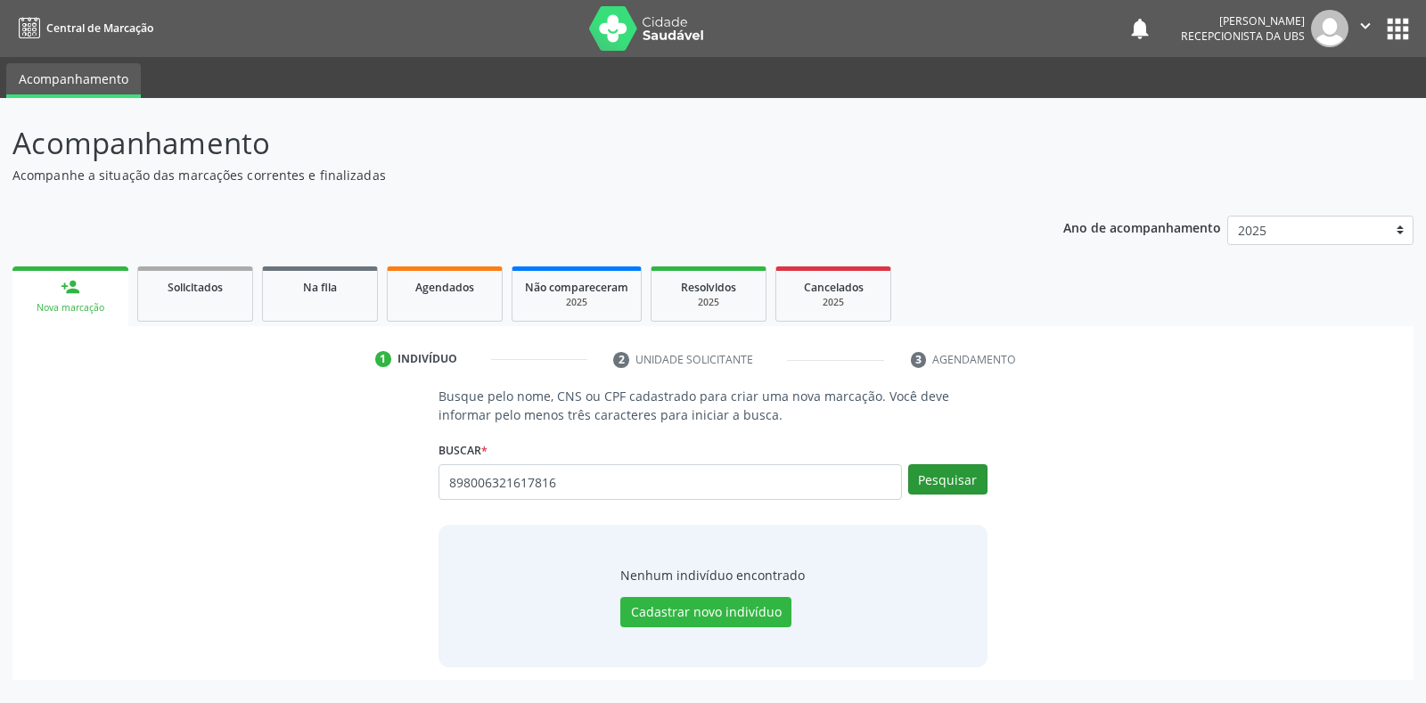
type input "898006321617816"
click at [931, 488] on button "Pesquisar" at bounding box center [947, 479] width 79 height 30
type input "898006321617816"
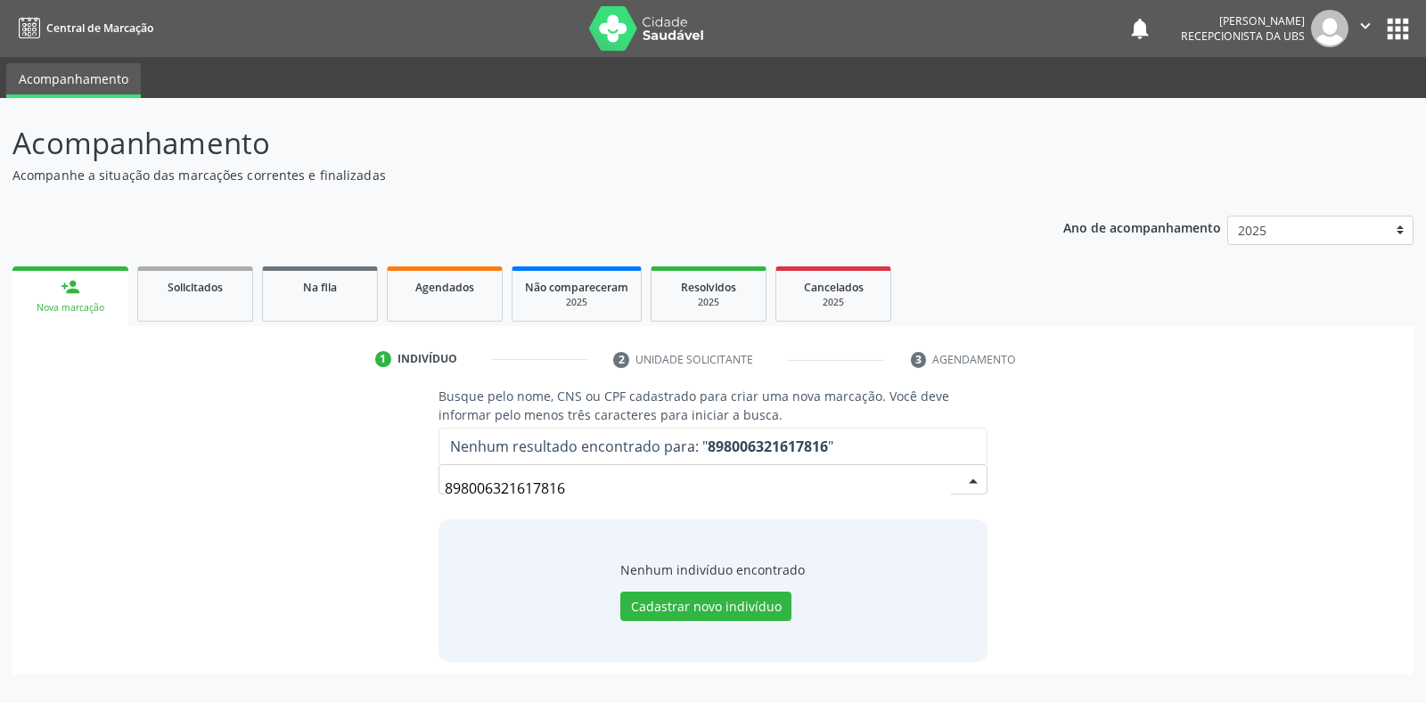
drag, startPoint x: 644, startPoint y: 499, endPoint x: 327, endPoint y: 501, distance: 316.4
click at [327, 501] on div "Busque pelo nome, CNS ou CPF cadastrado para criar uma nova marcação. Você deve…" at bounding box center [713, 524] width 1376 height 275
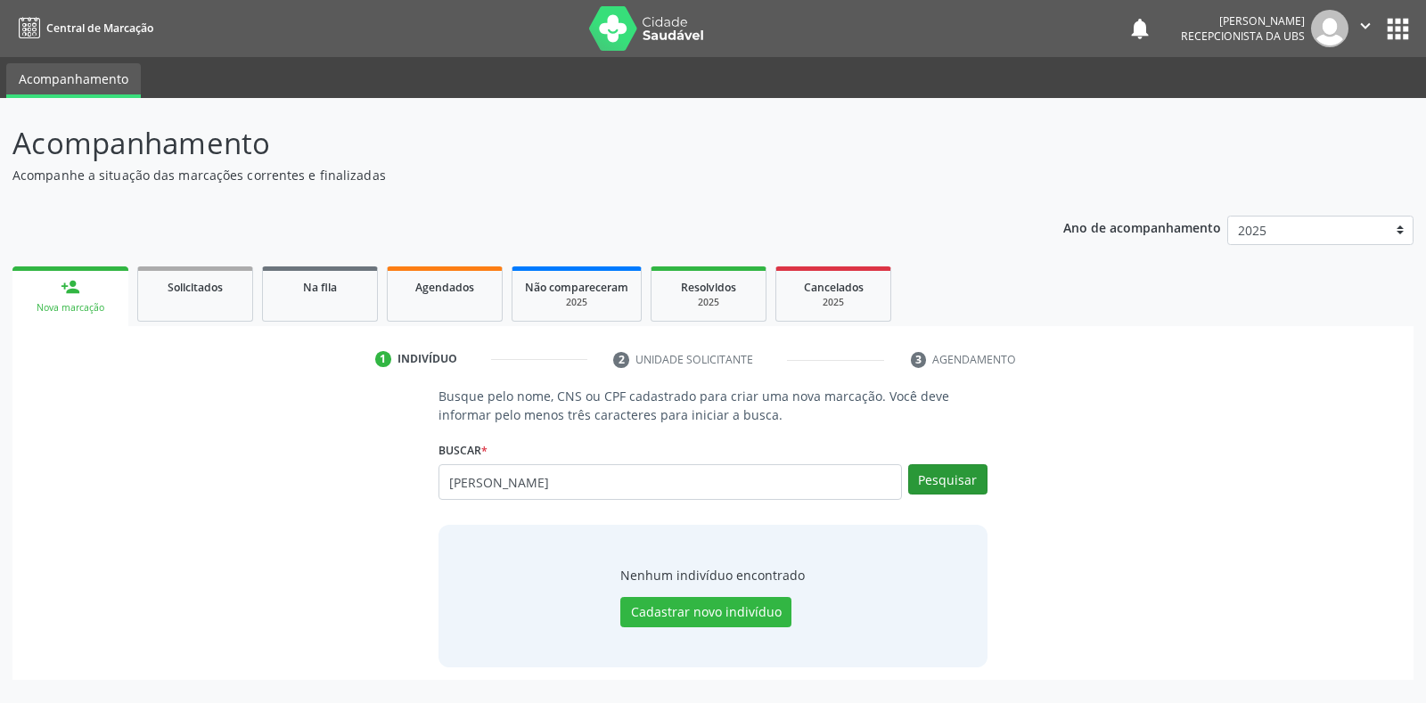
type input "melinda sofia da silva souza"
click at [966, 473] on button "Pesquisar" at bounding box center [947, 479] width 79 height 30
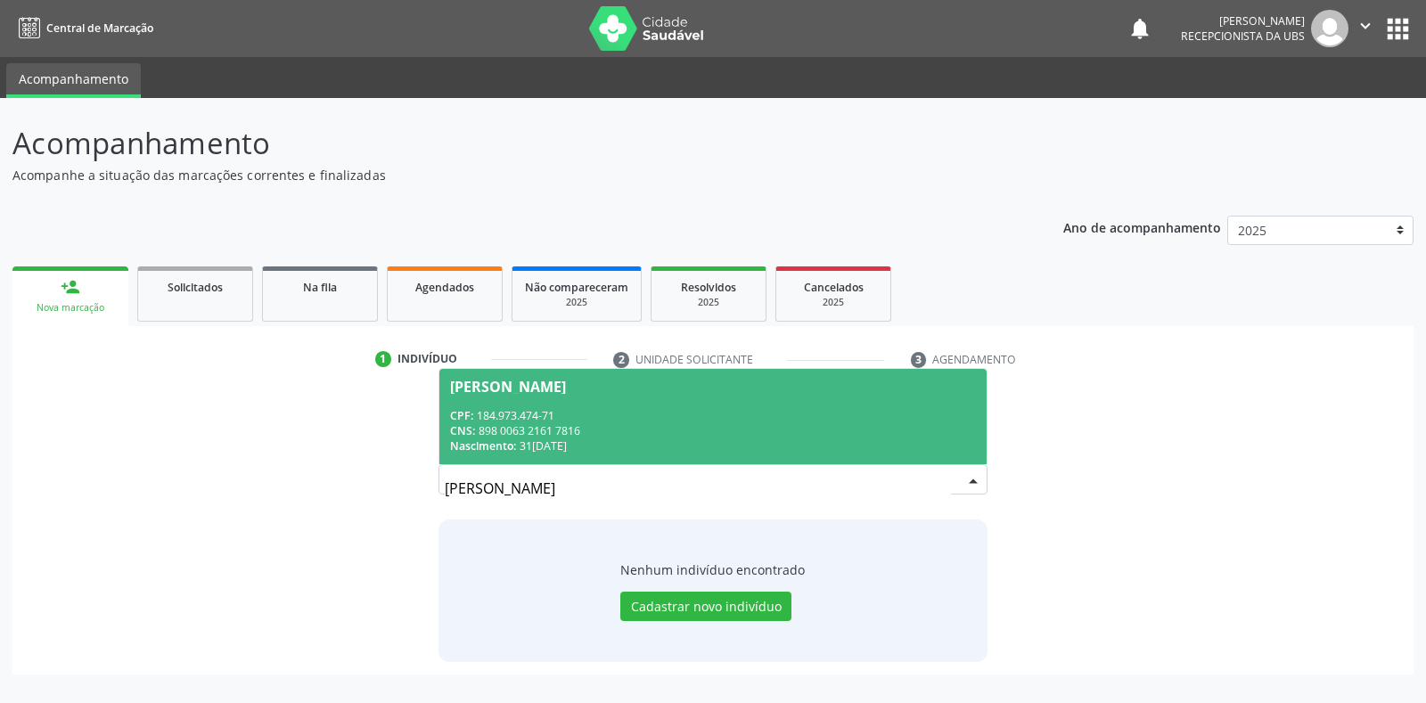
drag, startPoint x: 754, startPoint y: 481, endPoint x: 382, endPoint y: 471, distance: 372.7
click at [702, 416] on div "CPF: 184.973.474-71" at bounding box center [712, 415] width 525 height 15
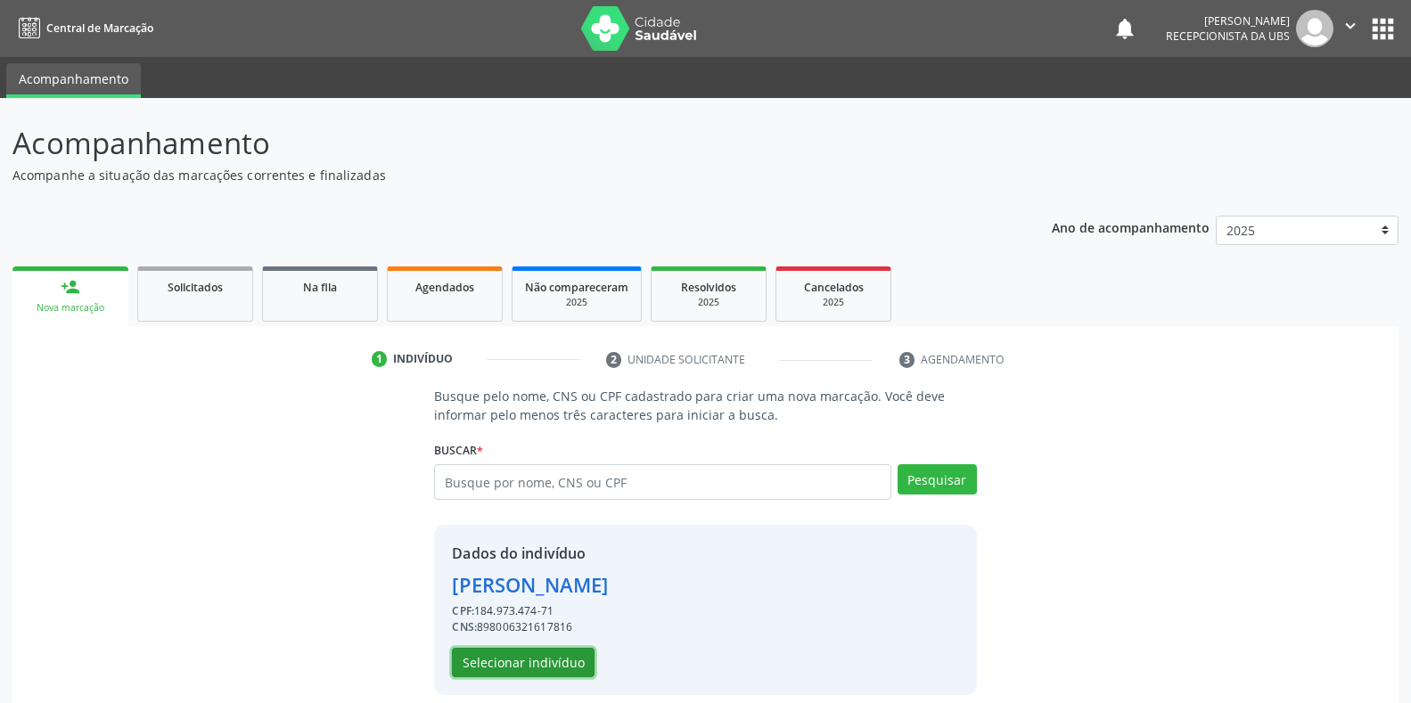
click at [570, 656] on button "Selecionar indivíduo" at bounding box center [523, 663] width 143 height 30
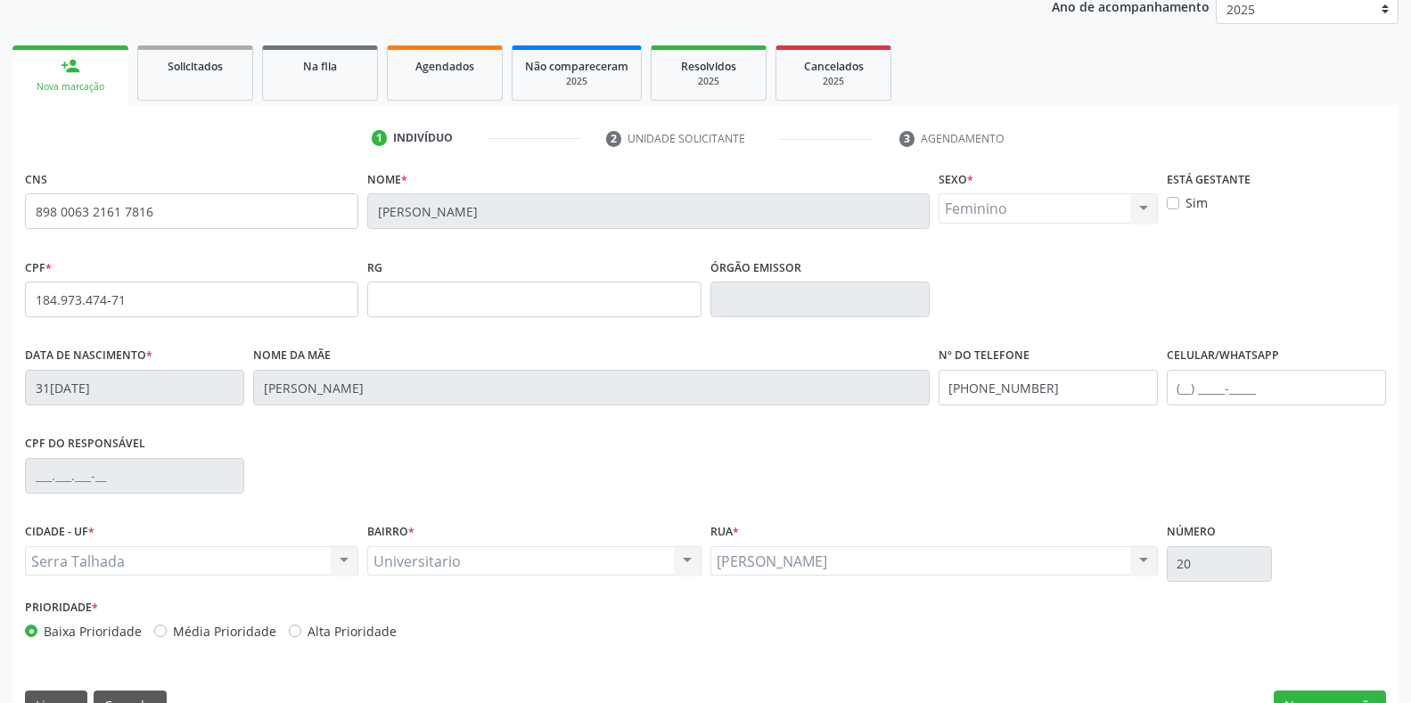
scroll to position [263, 0]
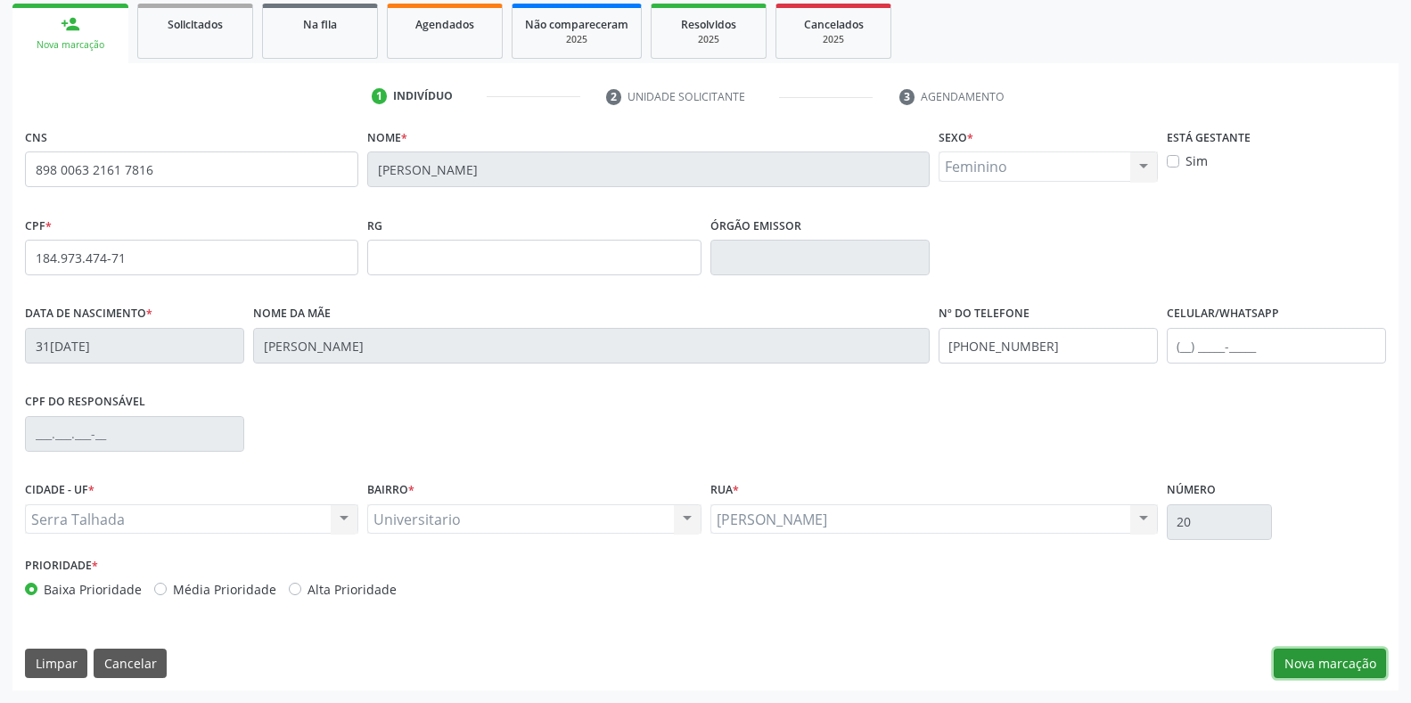
click at [1341, 667] on button "Nova marcação" at bounding box center [1330, 664] width 112 height 30
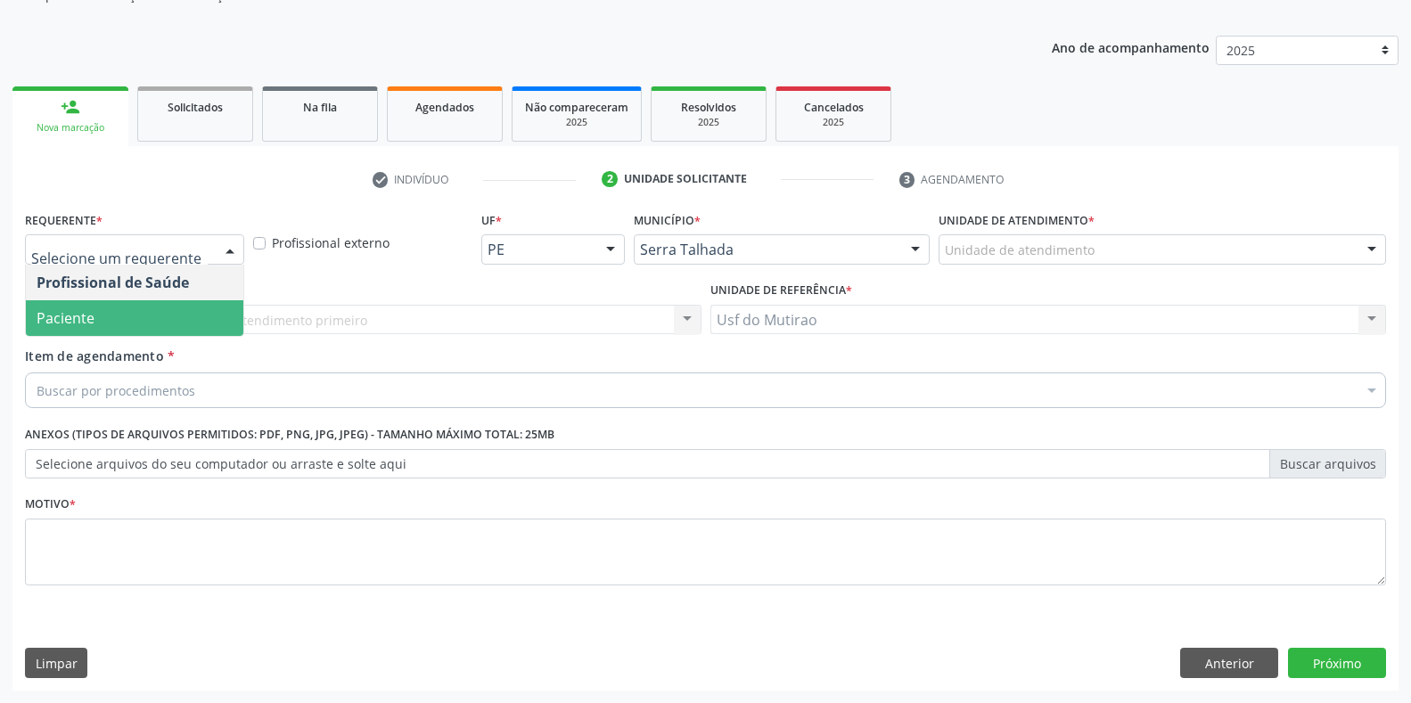
click at [112, 328] on span "Paciente" at bounding box center [134, 318] width 217 height 36
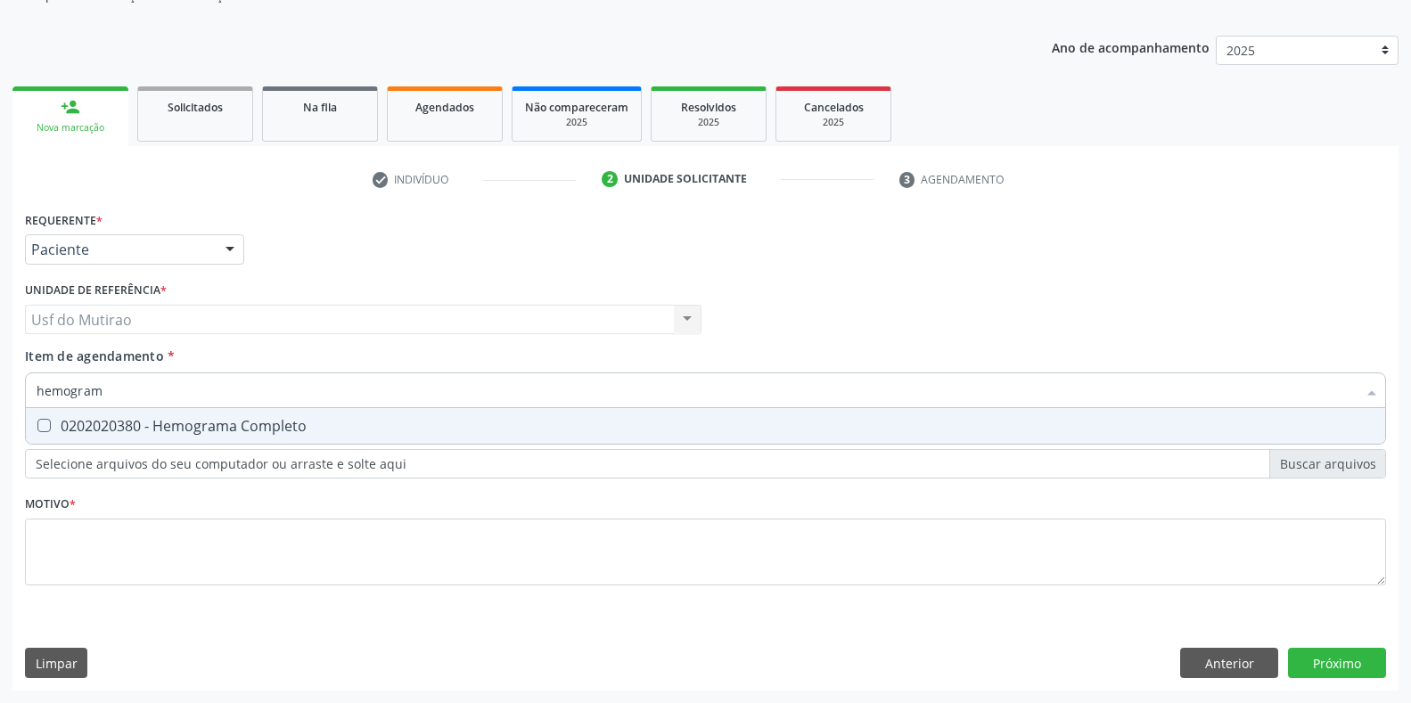
type input "hemograma"
click at [99, 424] on div "0202020380 - Hemograma Completo" at bounding box center [706, 426] width 1338 height 14
checkbox Completo "true"
drag, startPoint x: 134, startPoint y: 391, endPoint x: 2, endPoint y: 386, distance: 132.0
click at [2, 386] on div "Acompanhamento Acompanhe a situação das marcações correntes e finalizadas Relat…" at bounding box center [705, 310] width 1411 height 785
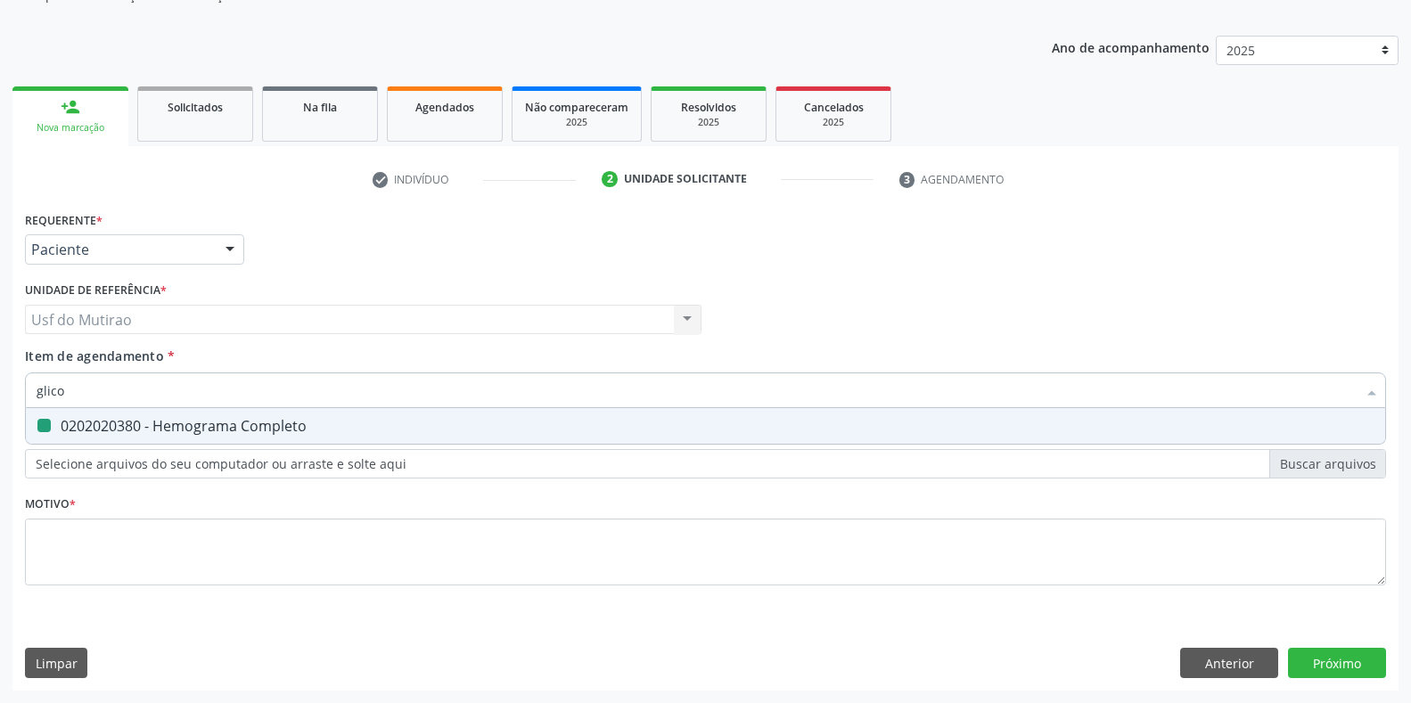
type input "glicos"
checkbox Completo "false"
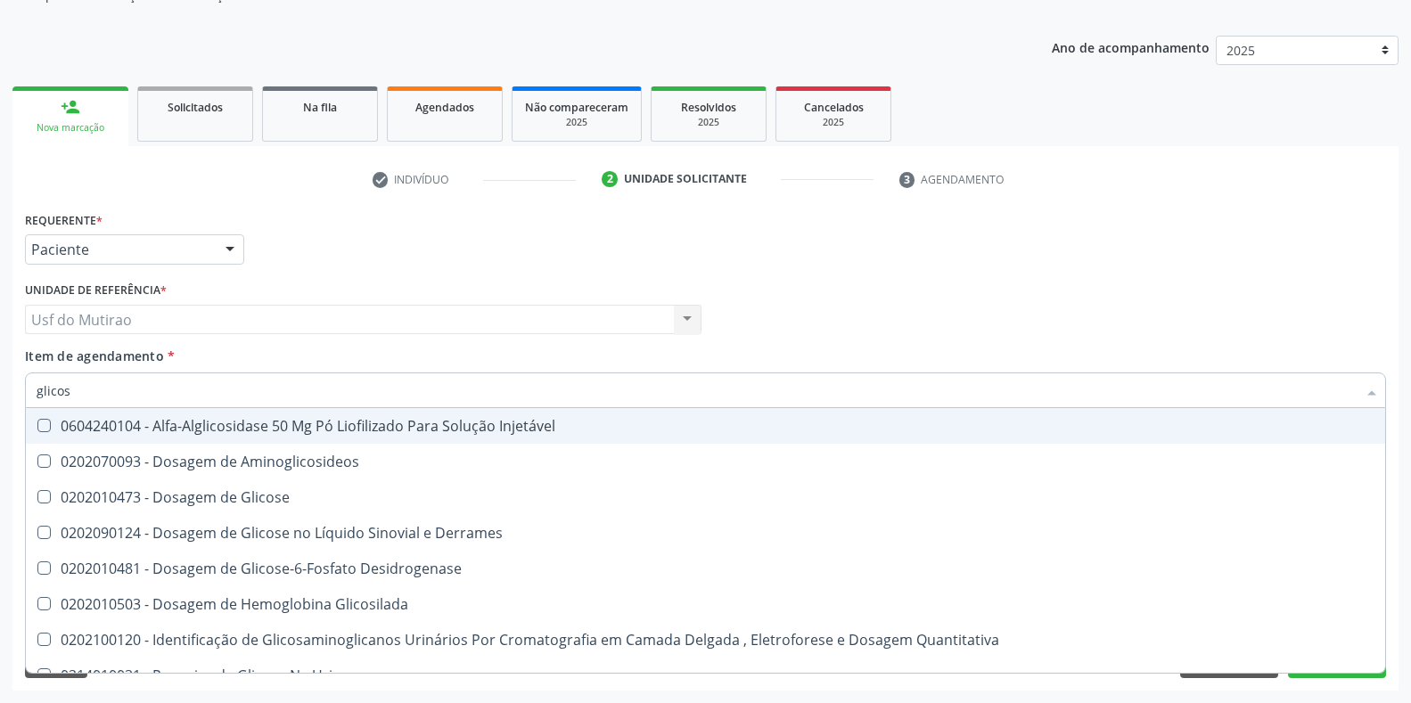
type input "glicose"
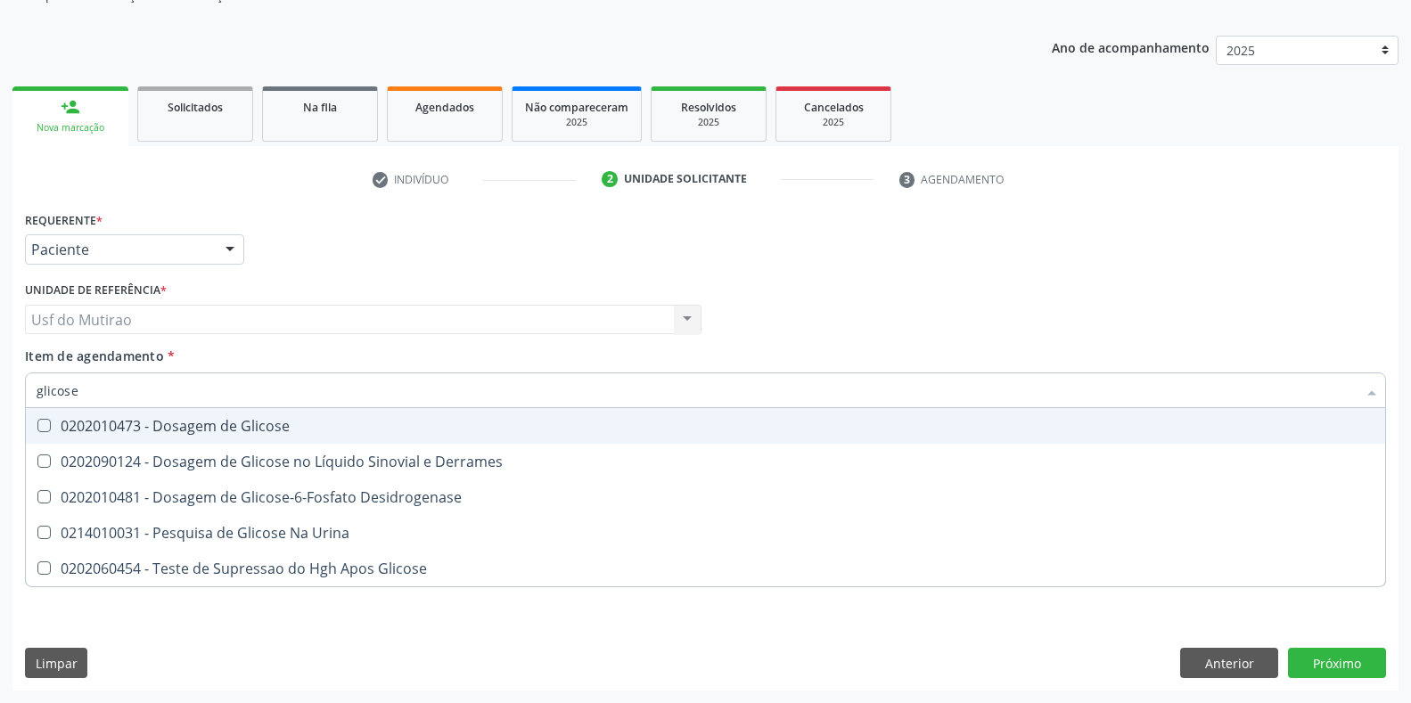
click at [179, 423] on div "0202010473 - Dosagem de Glicose" at bounding box center [706, 426] width 1338 height 14
checkbox Glicose "true"
drag, startPoint x: 201, startPoint y: 392, endPoint x: 0, endPoint y: 390, distance: 200.6
click at [0, 390] on div "Acompanhamento Acompanhe a situação das marcações correntes e finalizadas Relat…" at bounding box center [705, 310] width 1411 height 785
type input "reati"
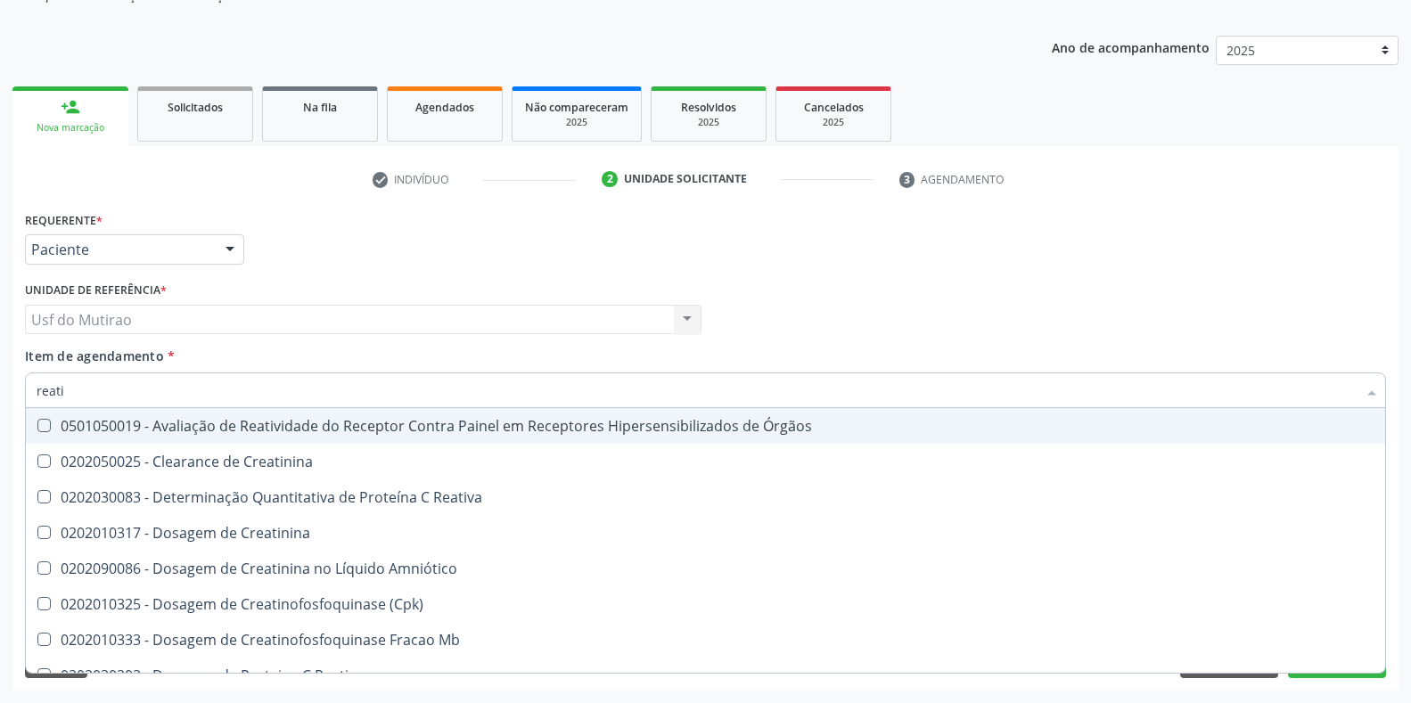
checkbox Órgãos "false"
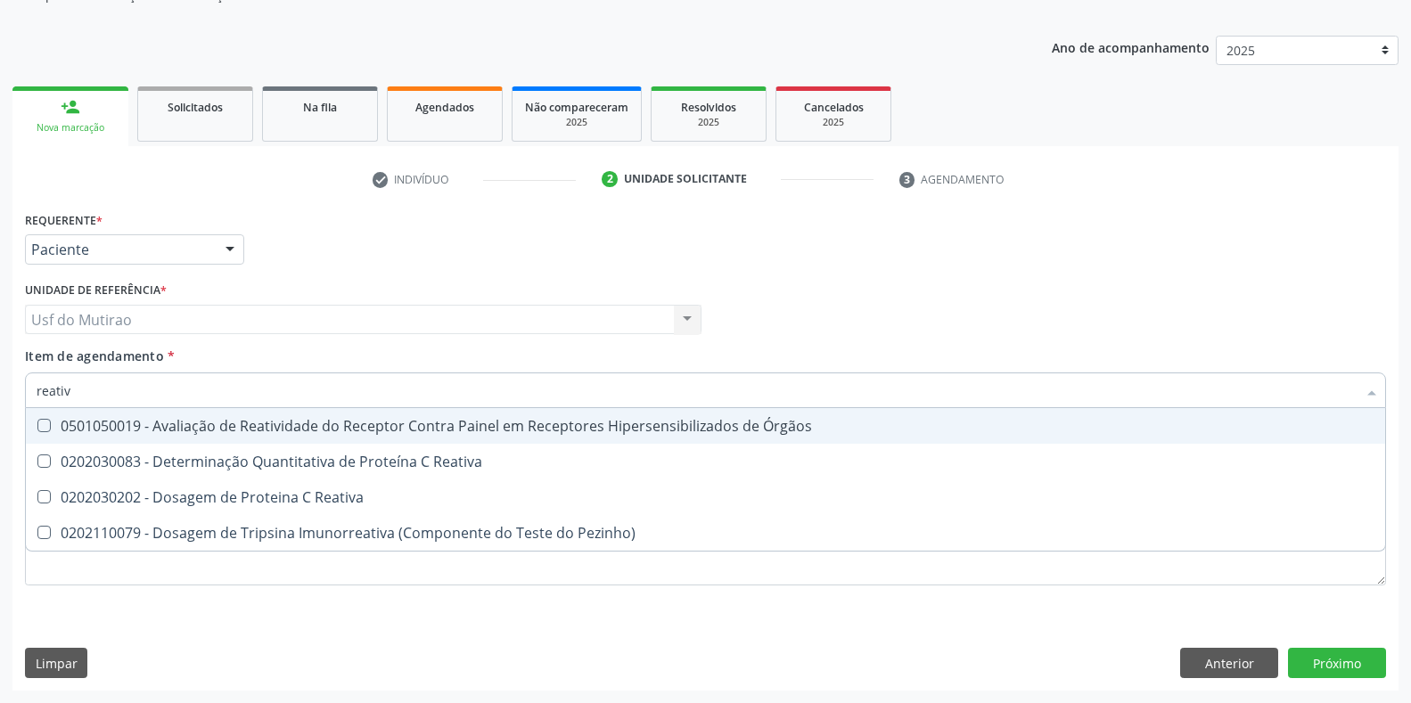
type input "reativa"
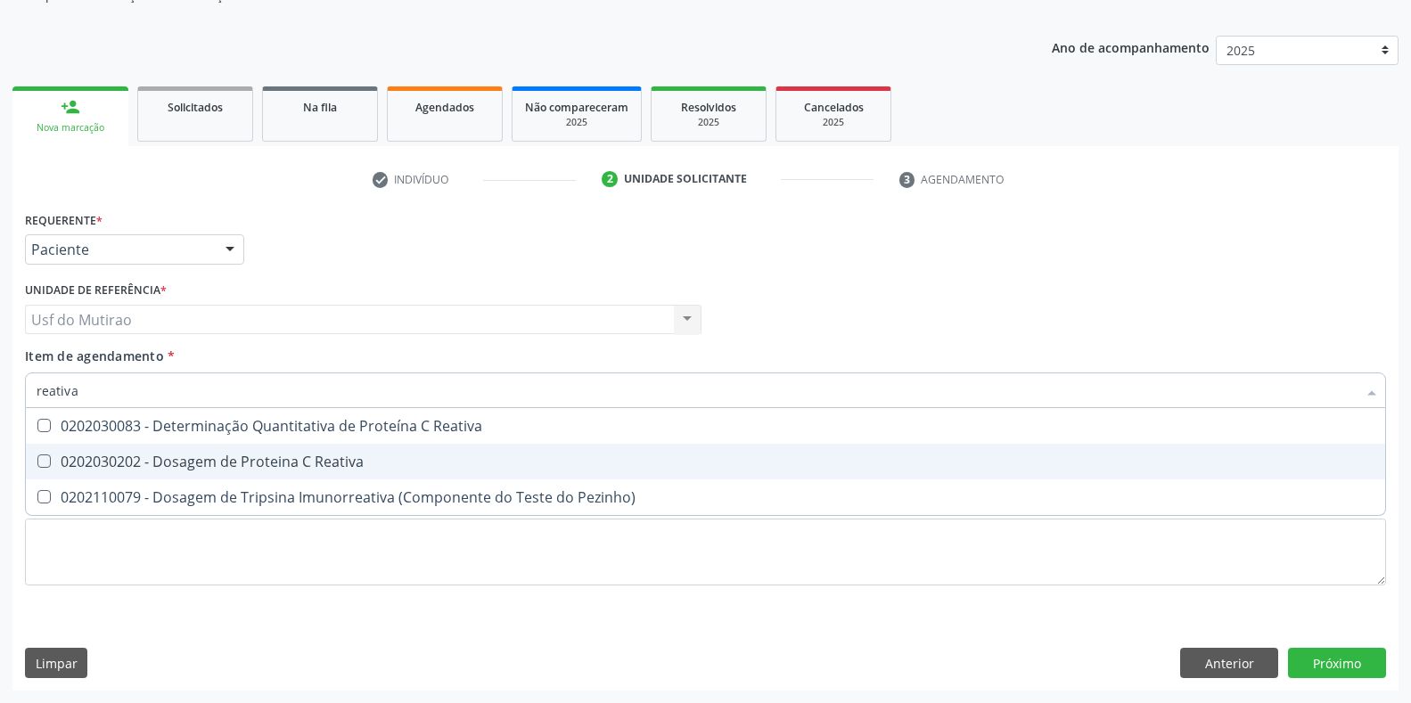
click at [170, 460] on div "0202030202 - Dosagem de Proteina C Reativa" at bounding box center [706, 462] width 1338 height 14
checkbox Reativa "true"
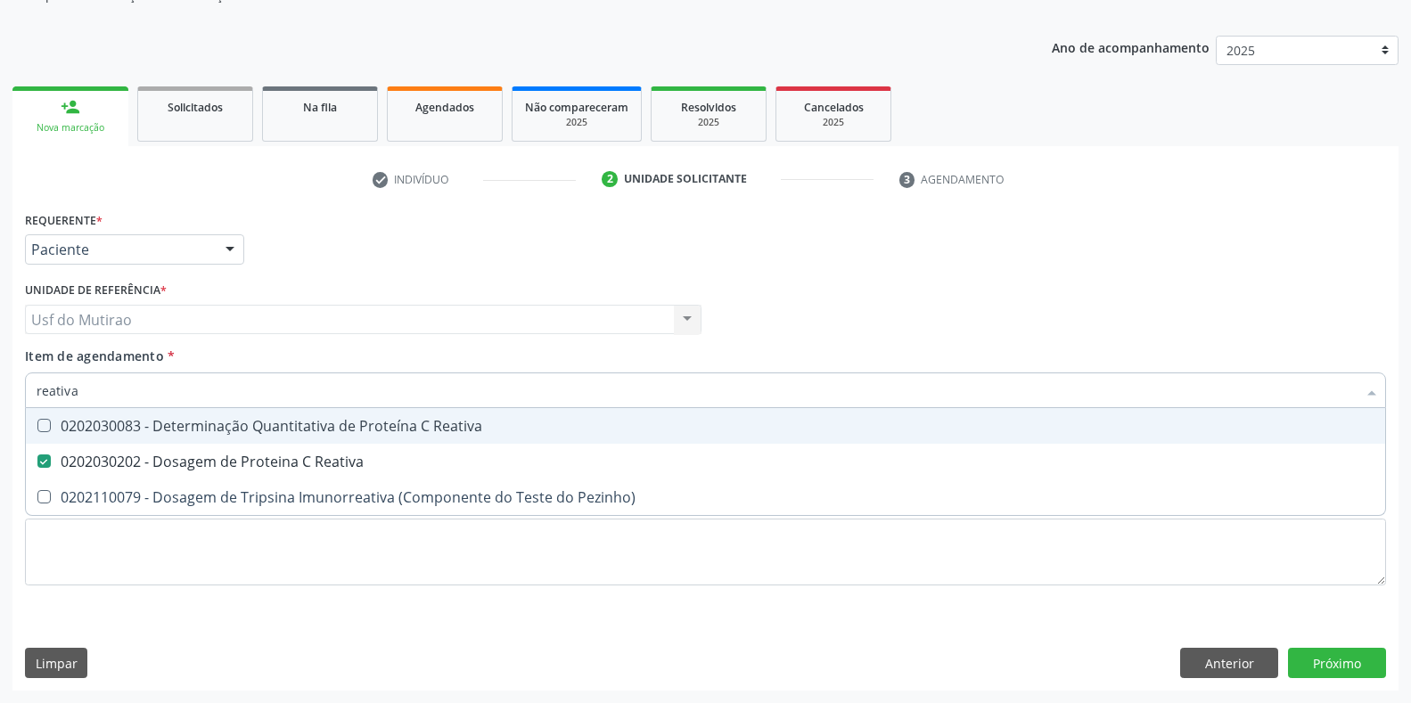
drag, startPoint x: 204, startPoint y: 391, endPoint x: 0, endPoint y: 390, distance: 204.1
click at [0, 390] on div "Acompanhamento Acompanhe a situação das marcações correntes e finalizadas Relat…" at bounding box center [705, 310] width 1411 height 785
checkbox Reativa "false"
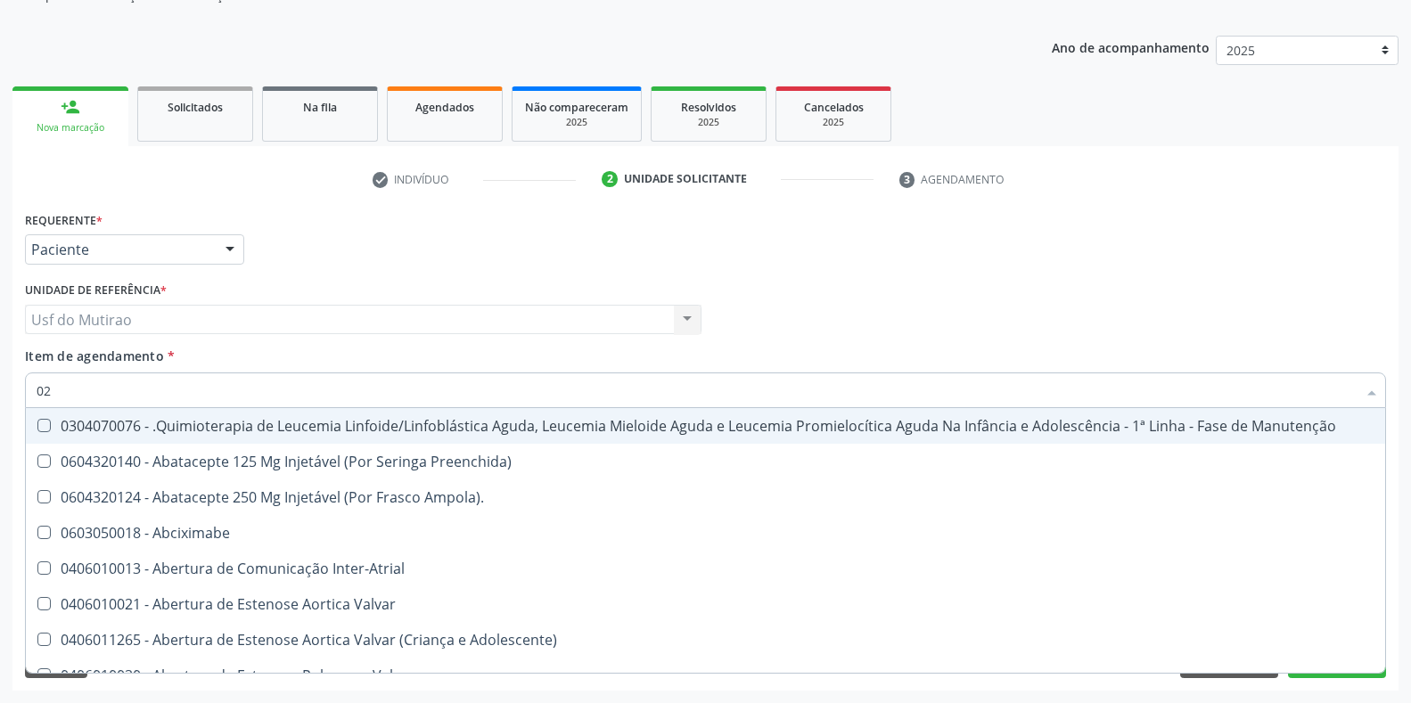
type input "020"
checkbox Transplantado "true"
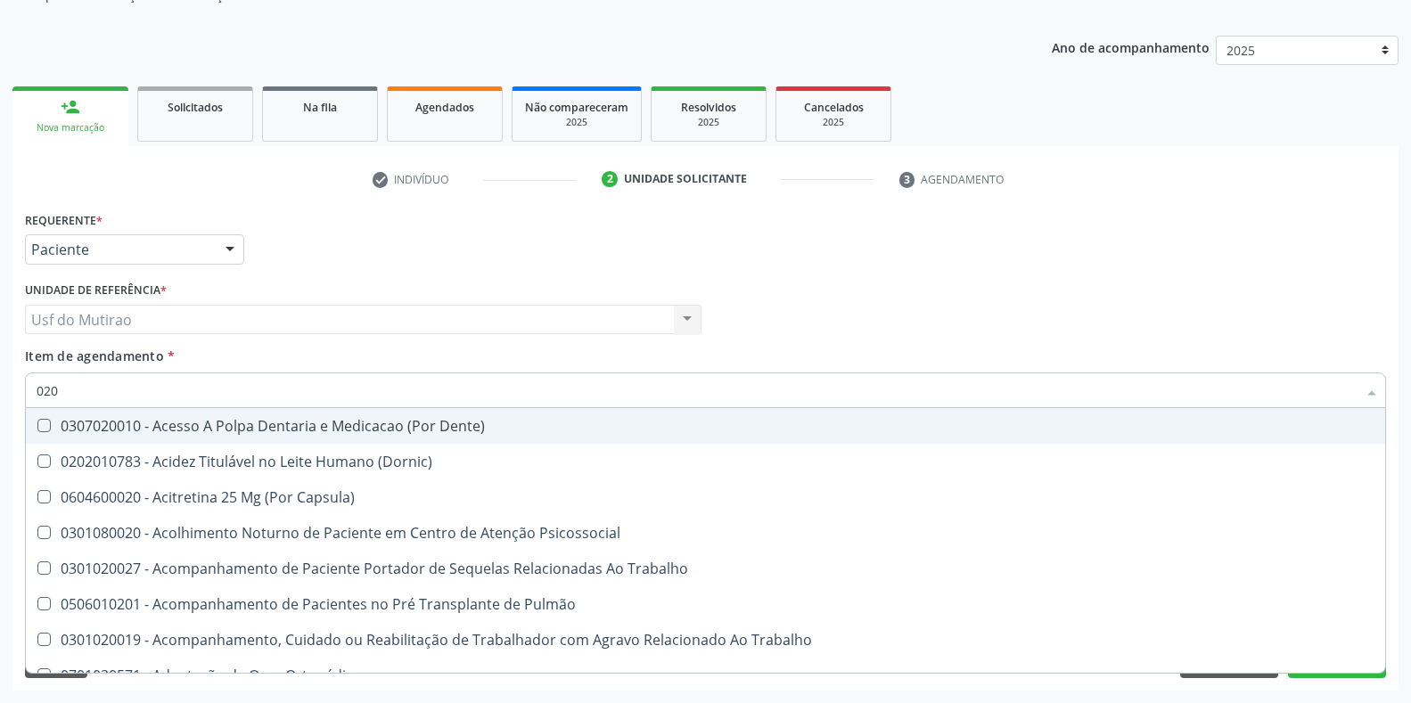
type input "0202"
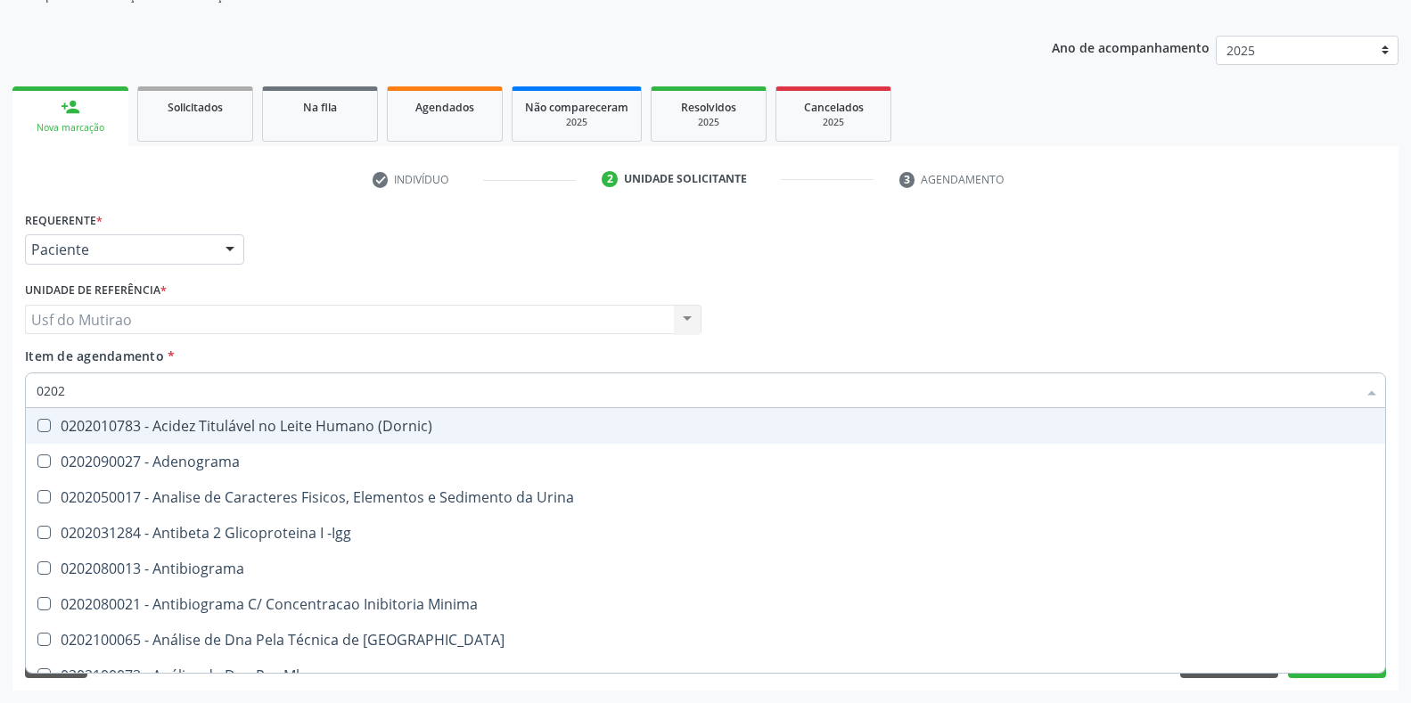
checkbox Glicose "true"
checkbox Reativa "true"
checkbox Completo "true"
checkbox Boston "false"
type input "02020"
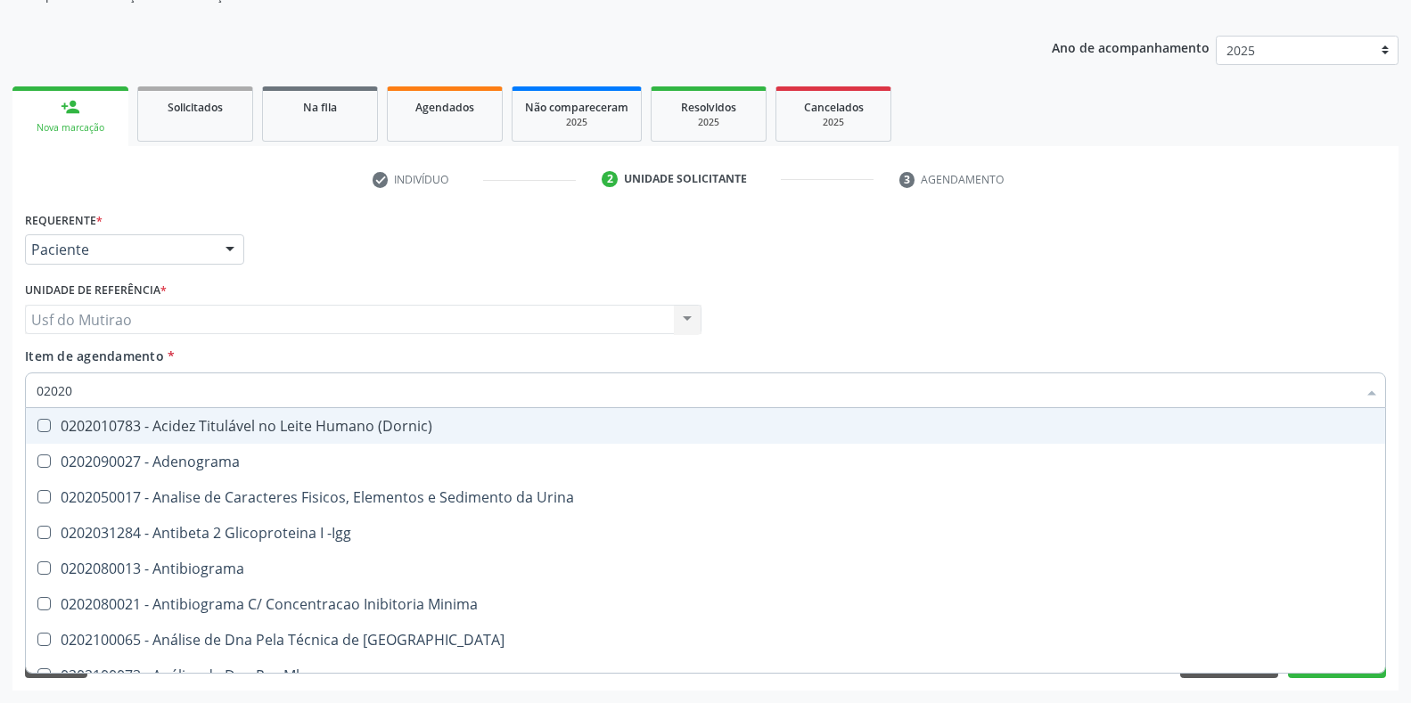
checkbox Xi "true"
checkbox Glicose "false"
checkbox Insulina "true"
checkbox Reativa "false"
checkbox Zinco "true"
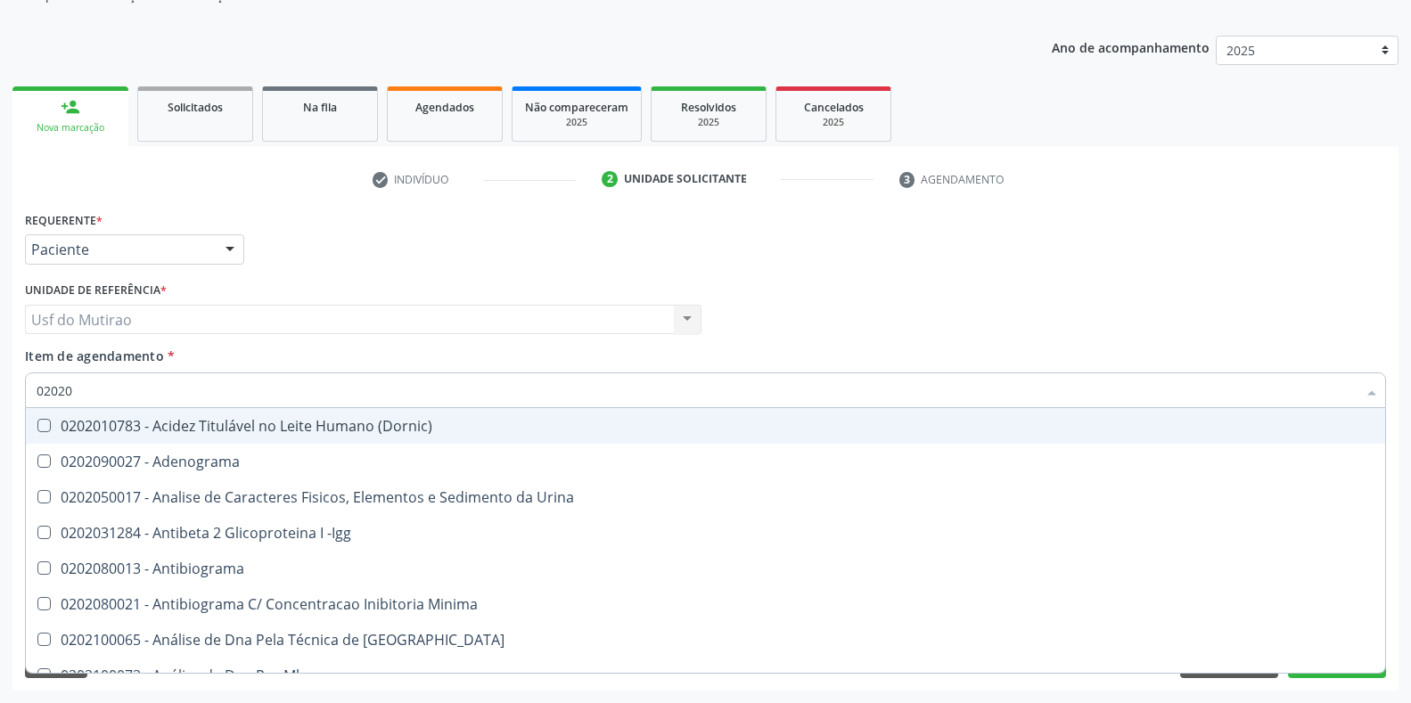
checkbox Completo "false"
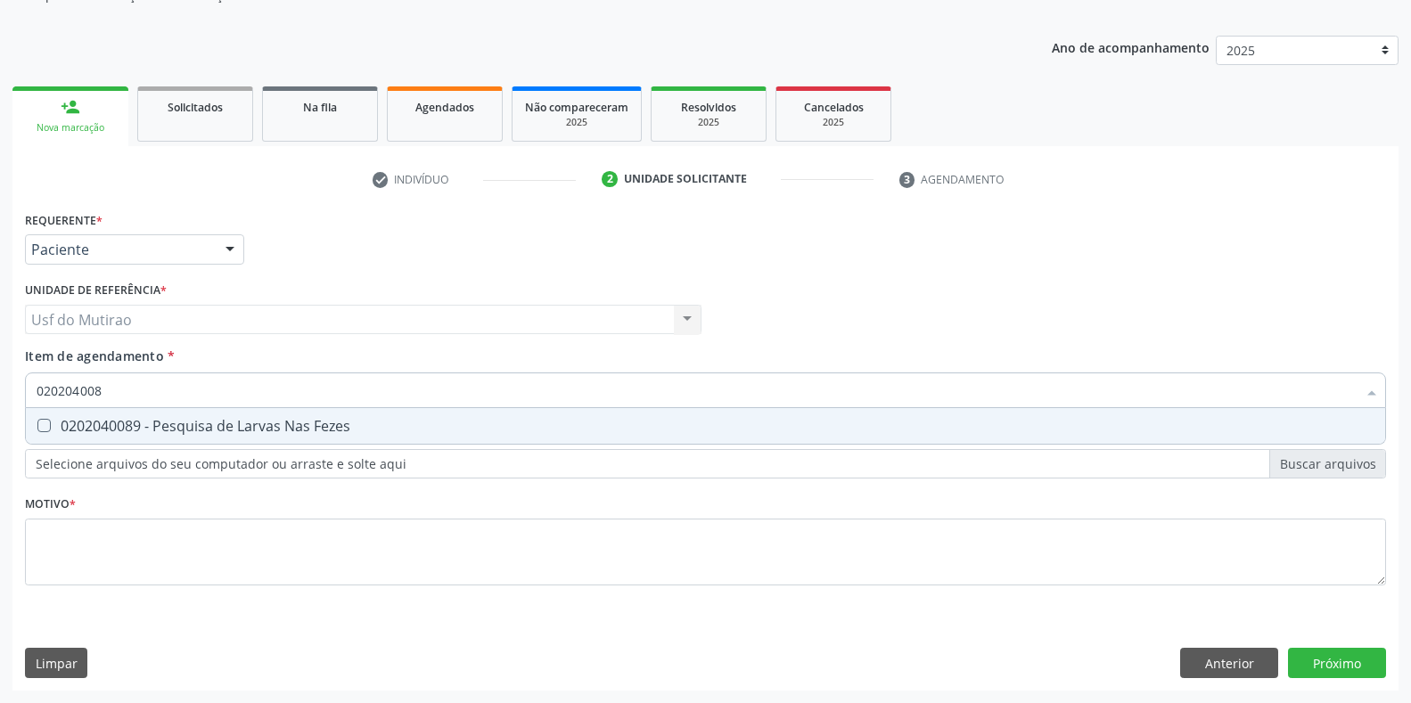
type input "0202040089"
click at [150, 421] on div "0202040089 - Pesquisa de Larvas Nas Fezes" at bounding box center [706, 426] width 1338 height 14
checkbox Fezes "true"
drag, startPoint x: 254, startPoint y: 391, endPoint x: 0, endPoint y: 391, distance: 254.0
click at [0, 391] on div "Acompanhamento Acompanhe a situação das marcações correntes e finalizadas Relat…" at bounding box center [705, 310] width 1411 height 785
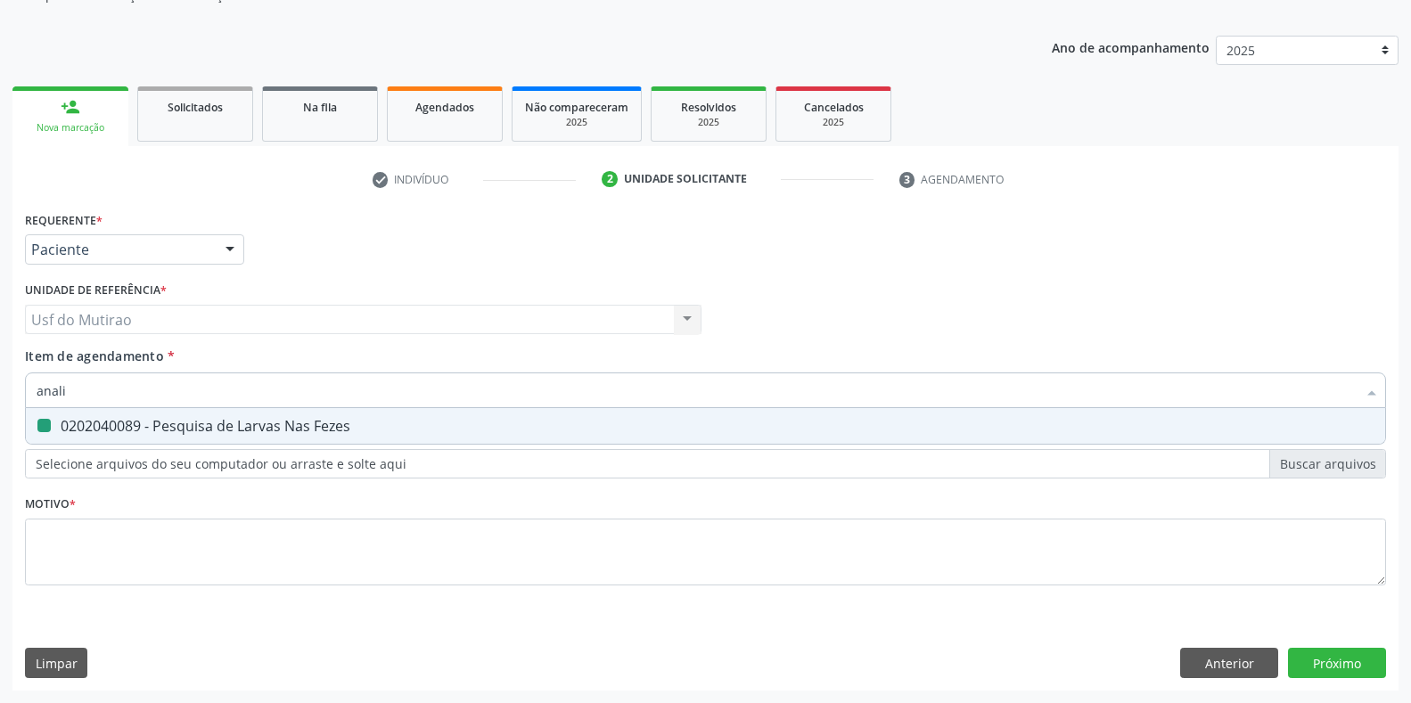
type input "analis"
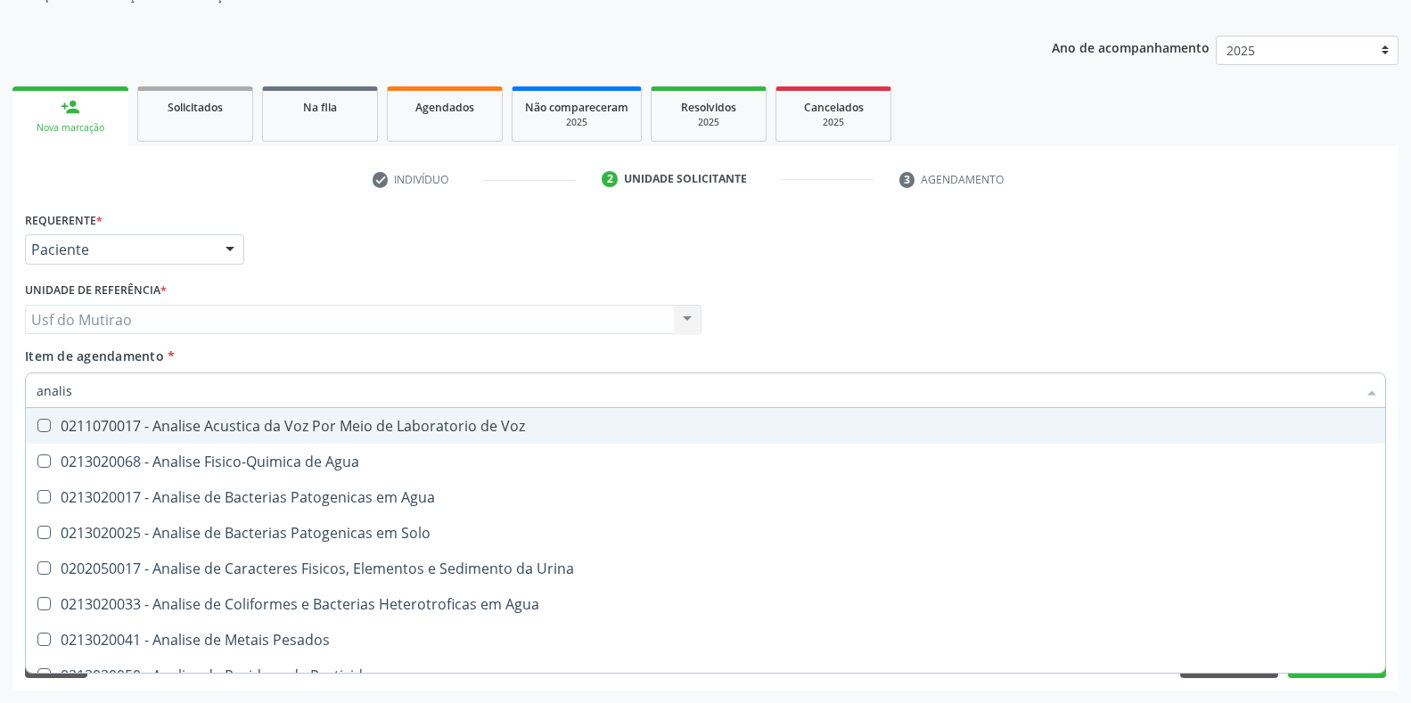
checkbox Voz "false"
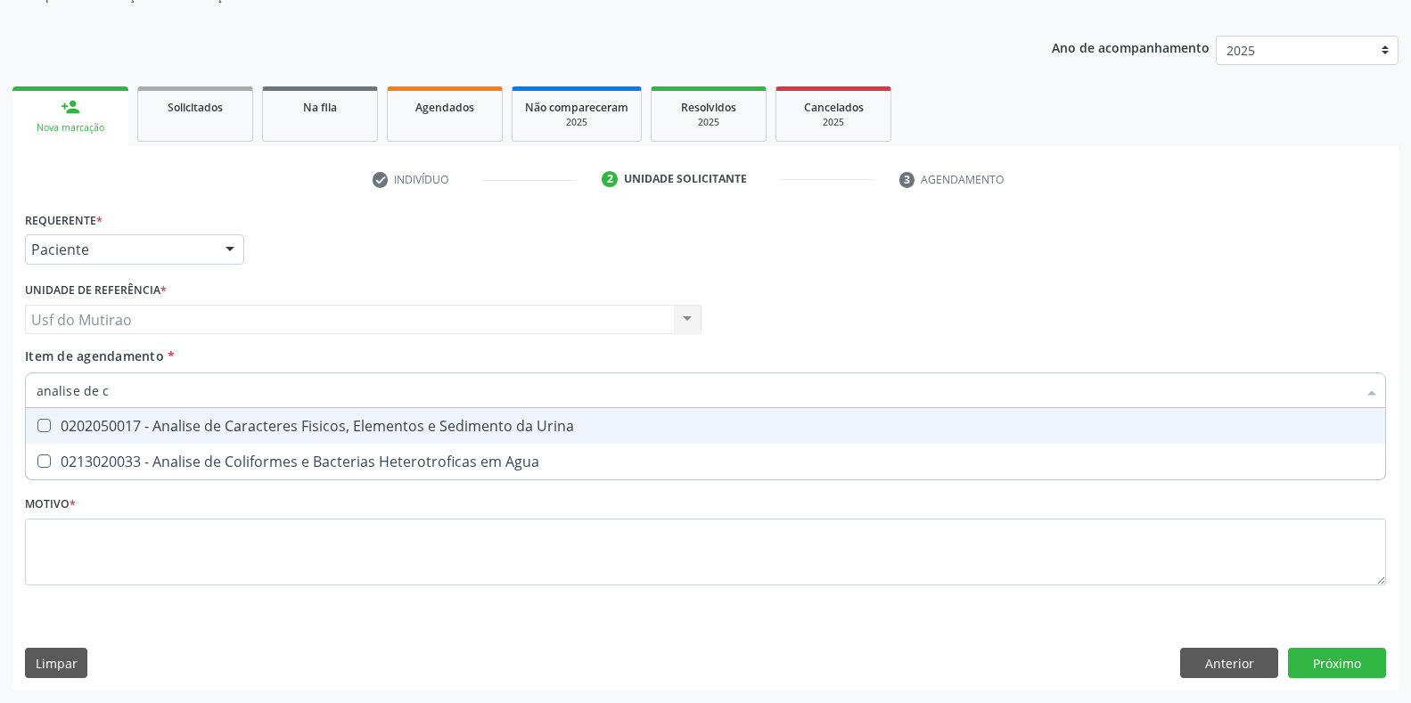
type input "analise de ca"
click at [147, 422] on div "0202050017 - Analise de Caracteres Fisicos, Elementos e Sedimento da Urina" at bounding box center [706, 426] width 1338 height 14
checkbox Urina "true"
drag, startPoint x: 152, startPoint y: 394, endPoint x: 0, endPoint y: 375, distance: 152.7
click at [0, 375] on div "Acompanhamento Acompanhe a situação das marcações correntes e finalizadas Relat…" at bounding box center [705, 310] width 1411 height 785
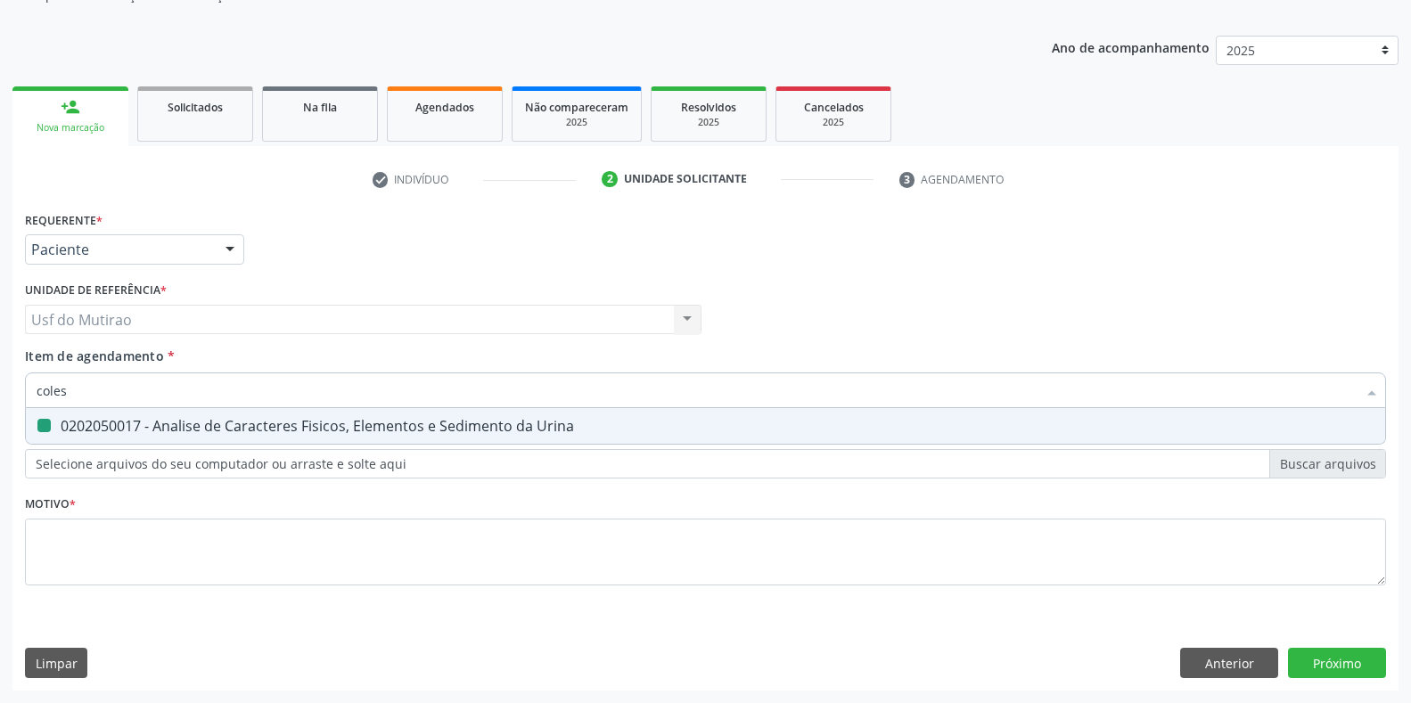
type input "colest"
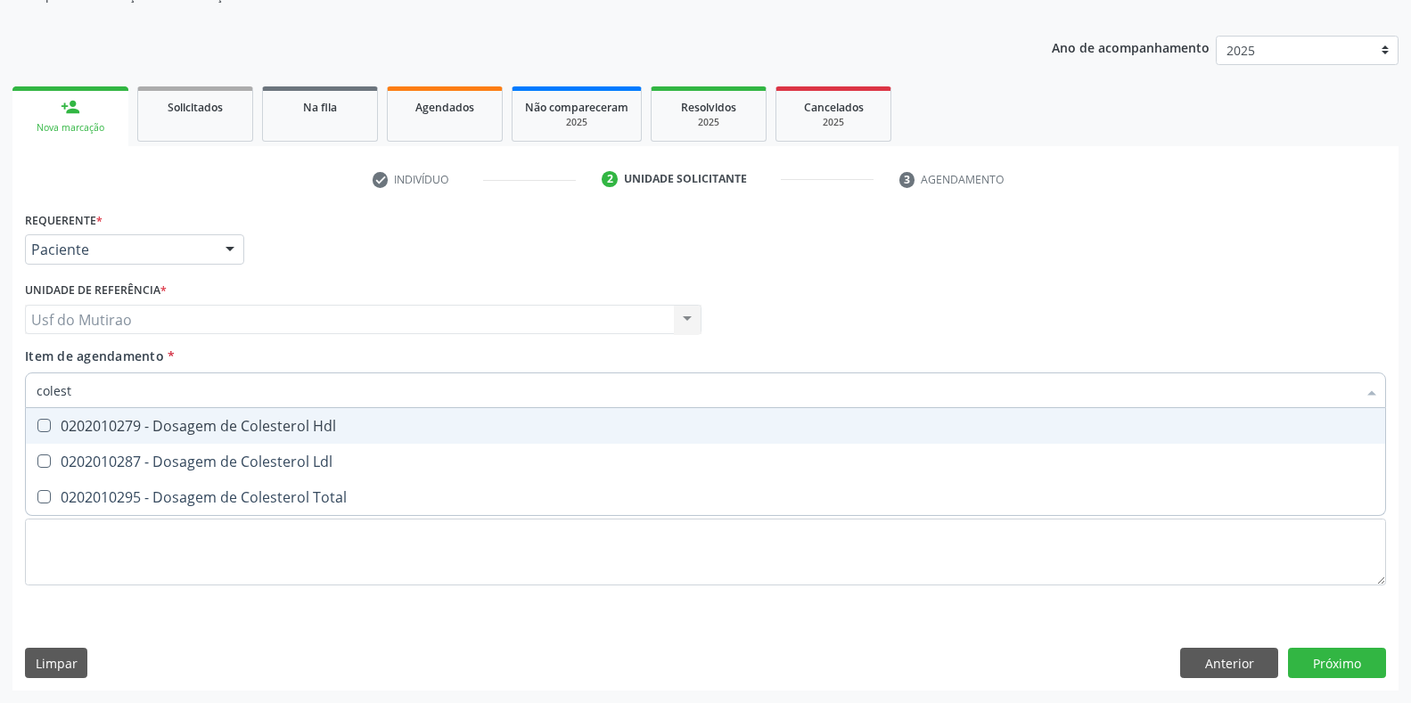
checkbox Hdl "false"
type input "coleste"
click at [202, 432] on div "0202010279 - Dosagem de Colesterol Hdl" at bounding box center [706, 426] width 1338 height 14
checkbox Hdl "true"
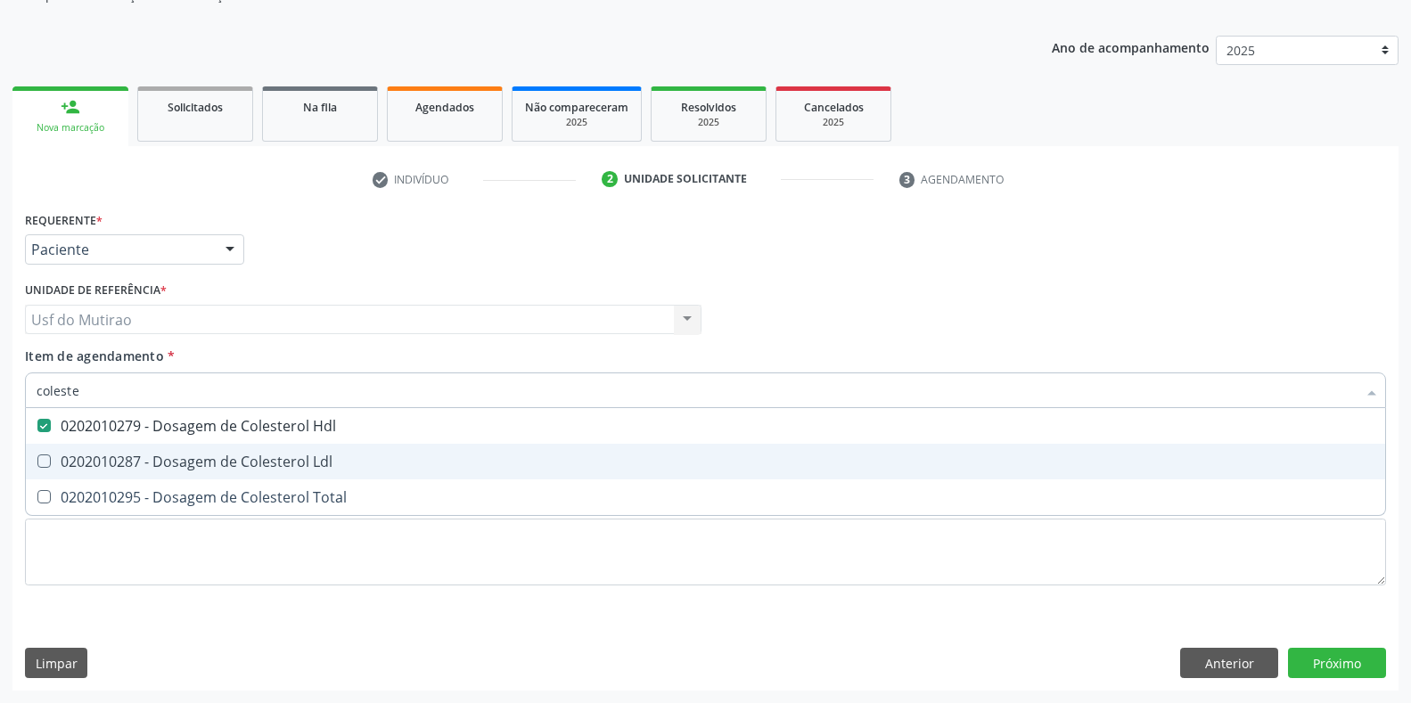
click at [209, 464] on div "0202010287 - Dosagem de Colesterol Ldl" at bounding box center [706, 462] width 1338 height 14
checkbox Ldl "true"
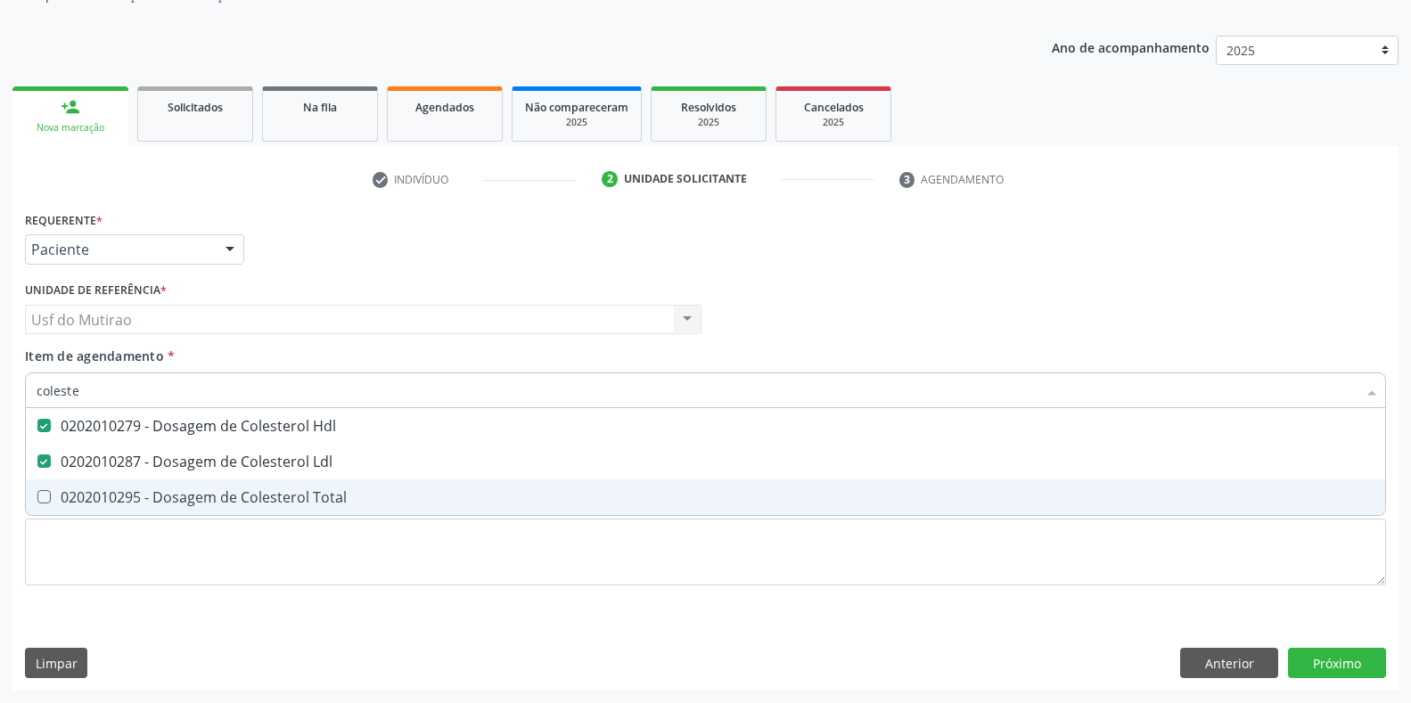
click at [211, 505] on div "0202010295 - Dosagem de Colesterol Total" at bounding box center [706, 497] width 1338 height 14
checkbox Total "true"
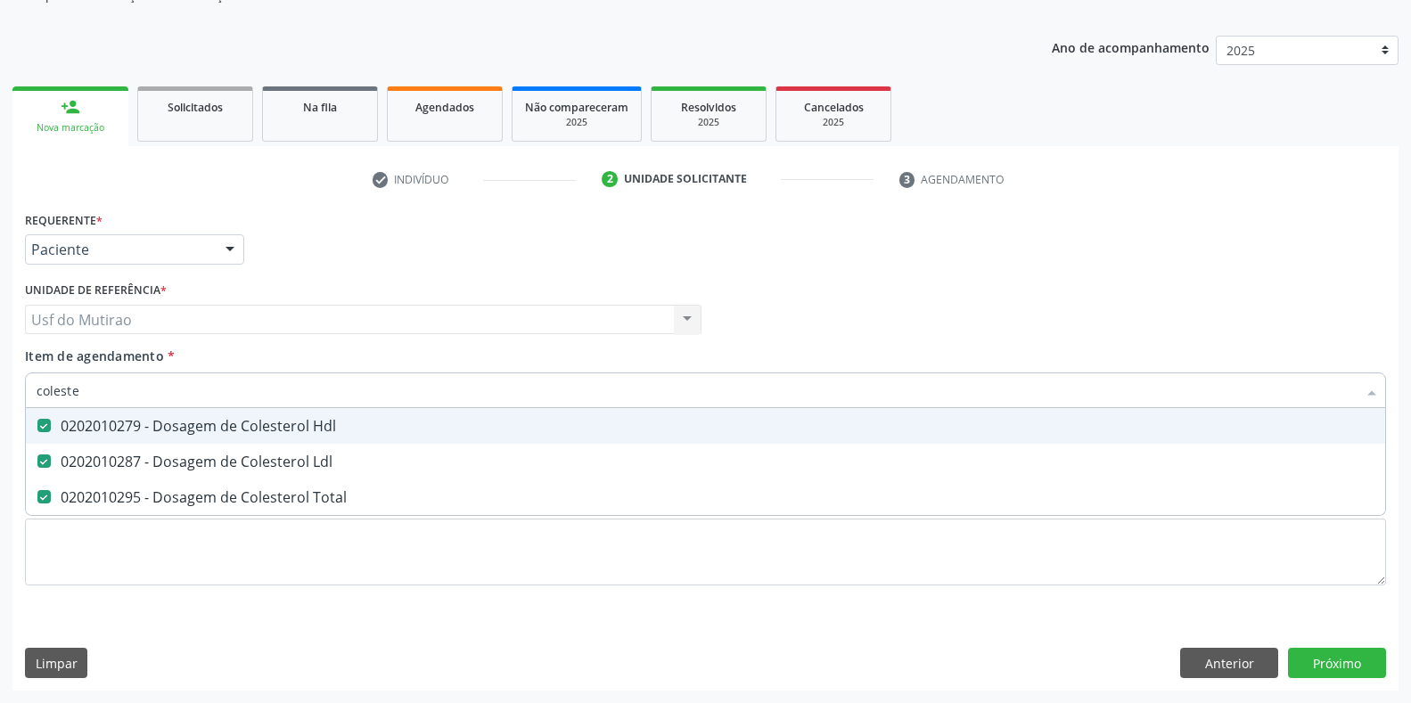
drag, startPoint x: 217, startPoint y: 384, endPoint x: 0, endPoint y: 384, distance: 216.6
click at [0, 384] on div "Acompanhamento Acompanhe a situação das marcações correntes e finalizadas Relat…" at bounding box center [705, 310] width 1411 height 785
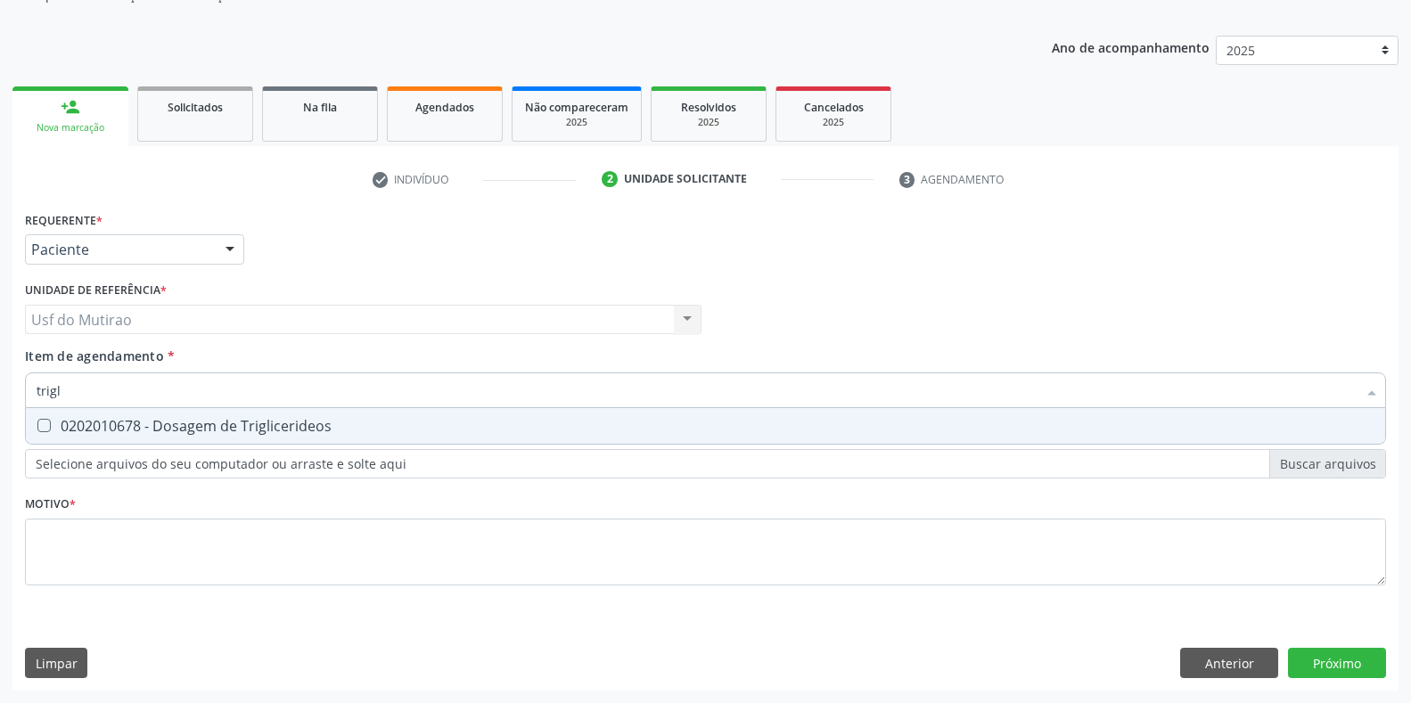
type input "trigli"
click at [69, 420] on div "0202010678 - Dosagem de Triglicerideos" at bounding box center [706, 426] width 1338 height 14
checkbox Triglicerideos "true"
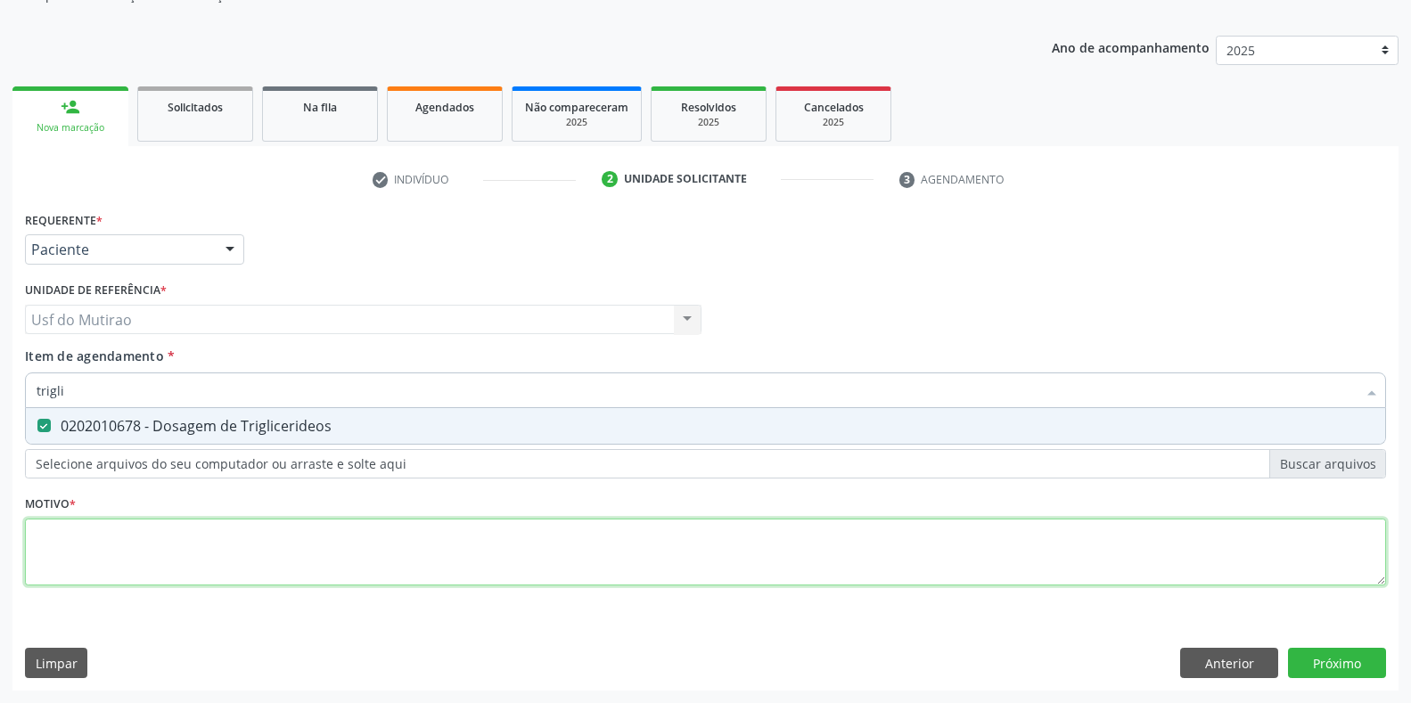
click at [91, 584] on div "Requerente * Paciente Profissional de Saúde Paciente Nenhum resultado encontrad…" at bounding box center [705, 409] width 1361 height 404
type textarea "."
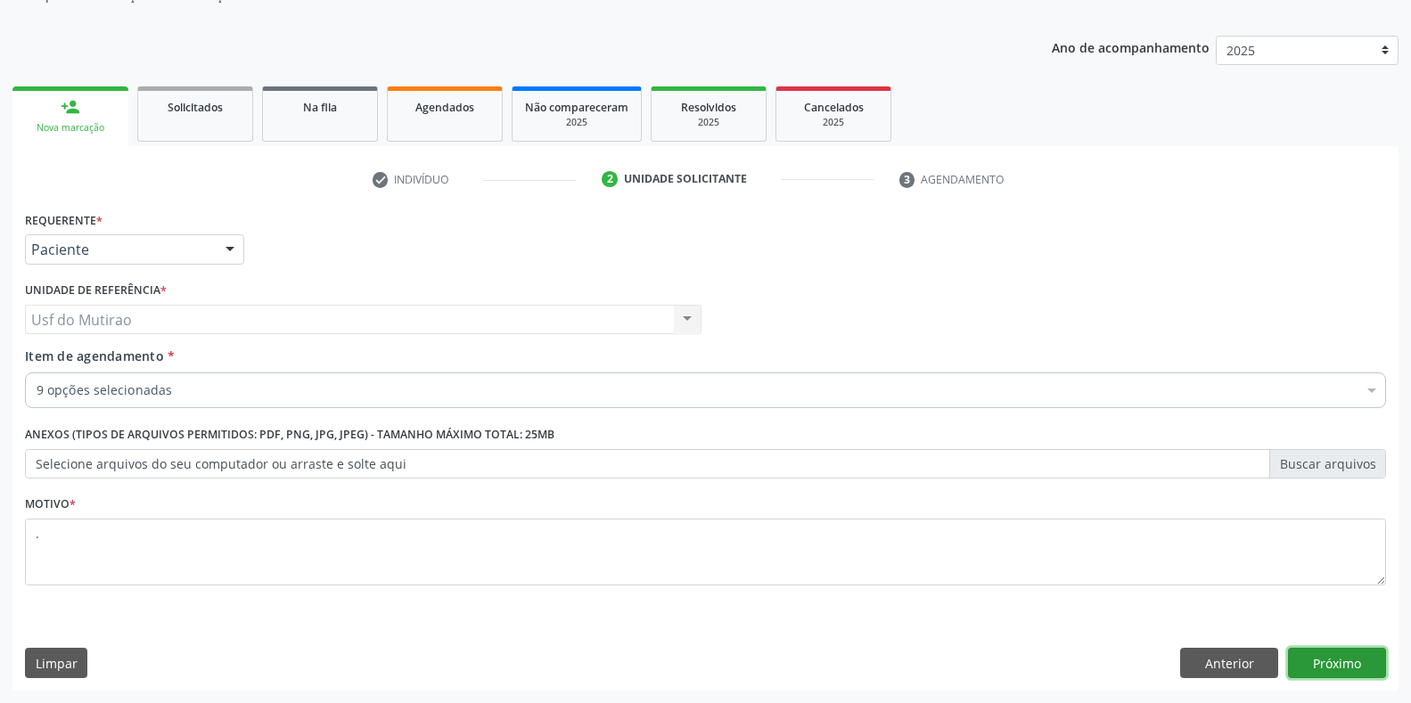
click at [1350, 673] on button "Próximo" at bounding box center [1337, 663] width 98 height 30
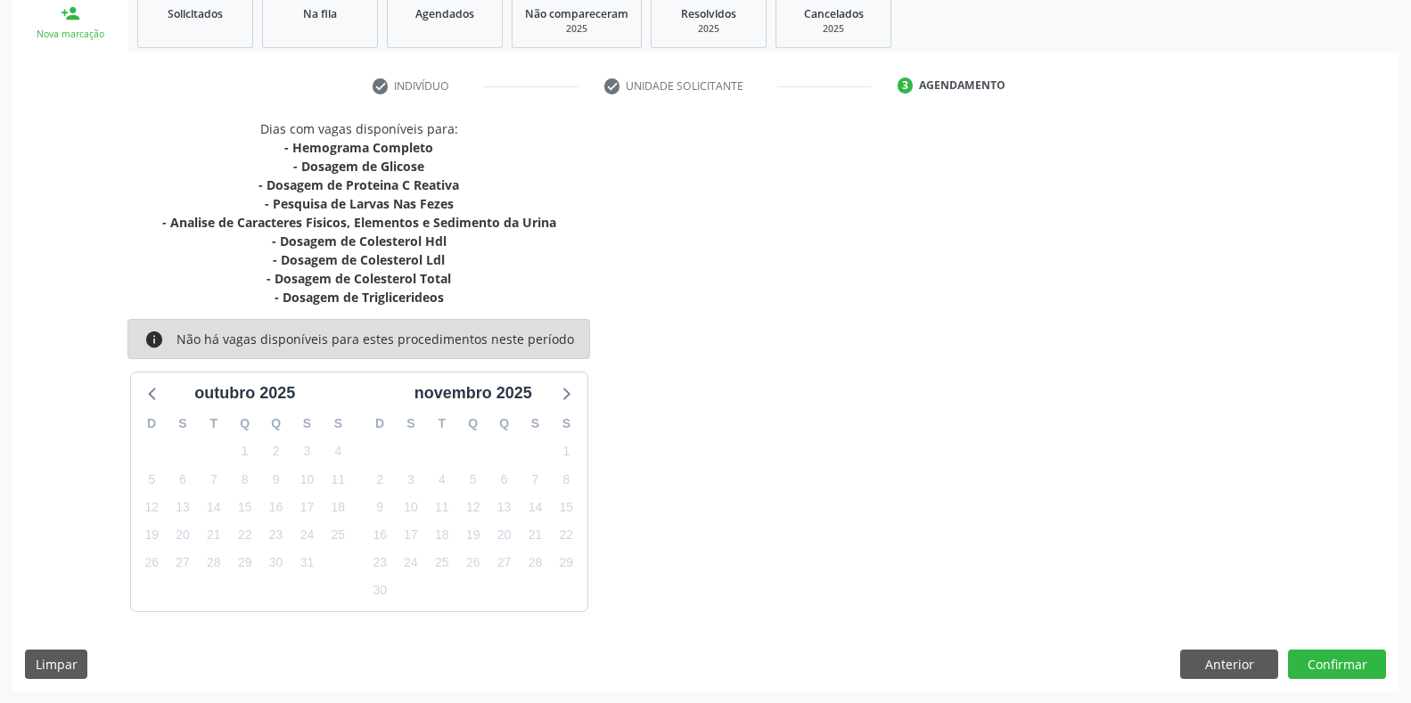
scroll to position [275, 0]
click at [1213, 657] on button "Anterior" at bounding box center [1229, 664] width 98 height 30
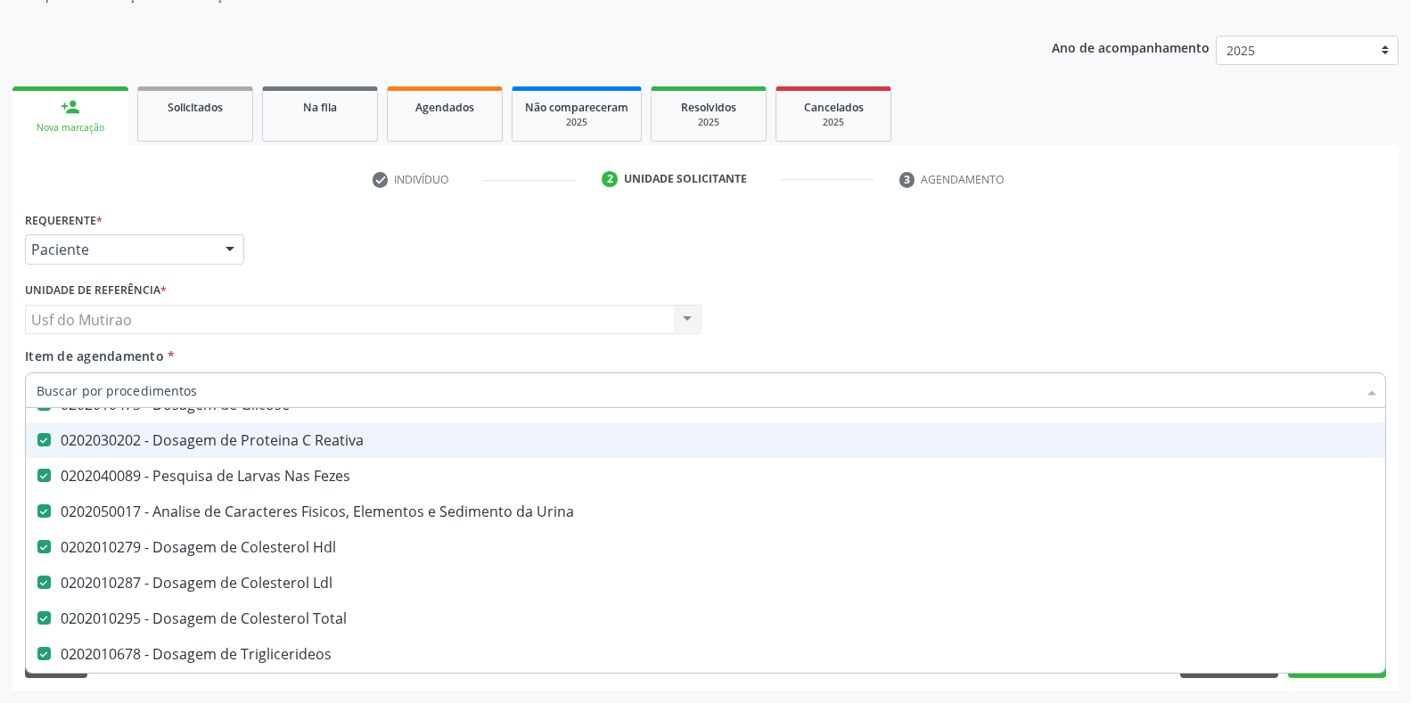
scroll to position [178, 0]
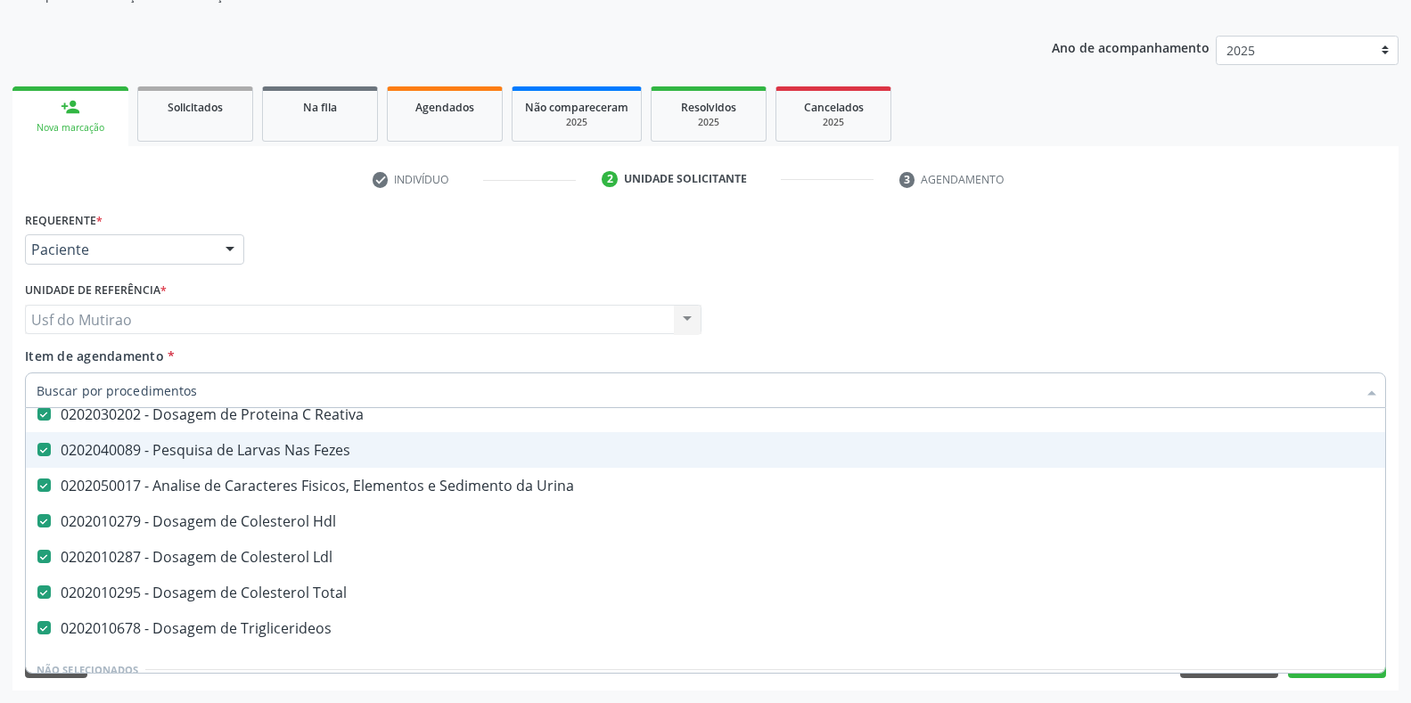
click at [239, 450] on div "0202040089 - Pesquisa de Larvas Nas Fezes" at bounding box center [731, 450] width 1388 height 14
checkbox Fezes "false"
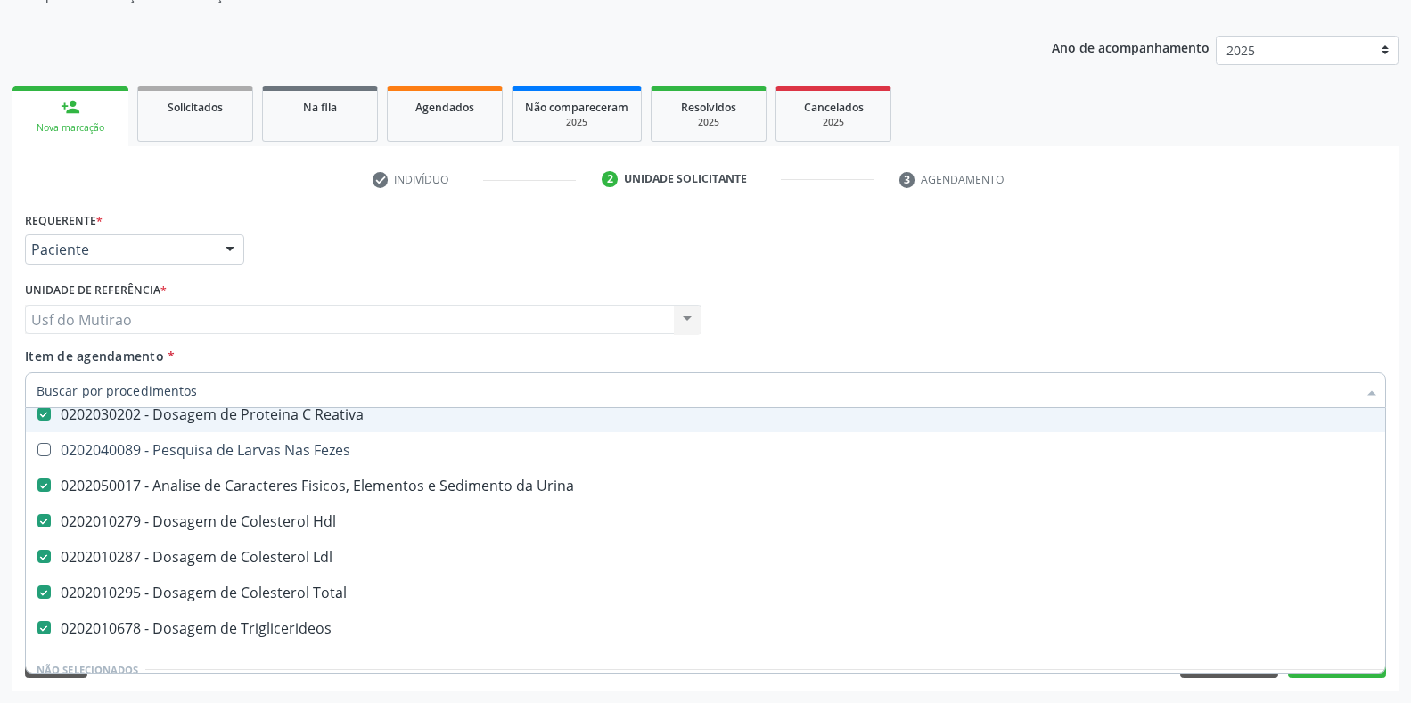
click at [970, 266] on div "Requerente * Paciente Profissional de Saúde Paciente Nenhum resultado encontrad…" at bounding box center [706, 242] width 1370 height 70
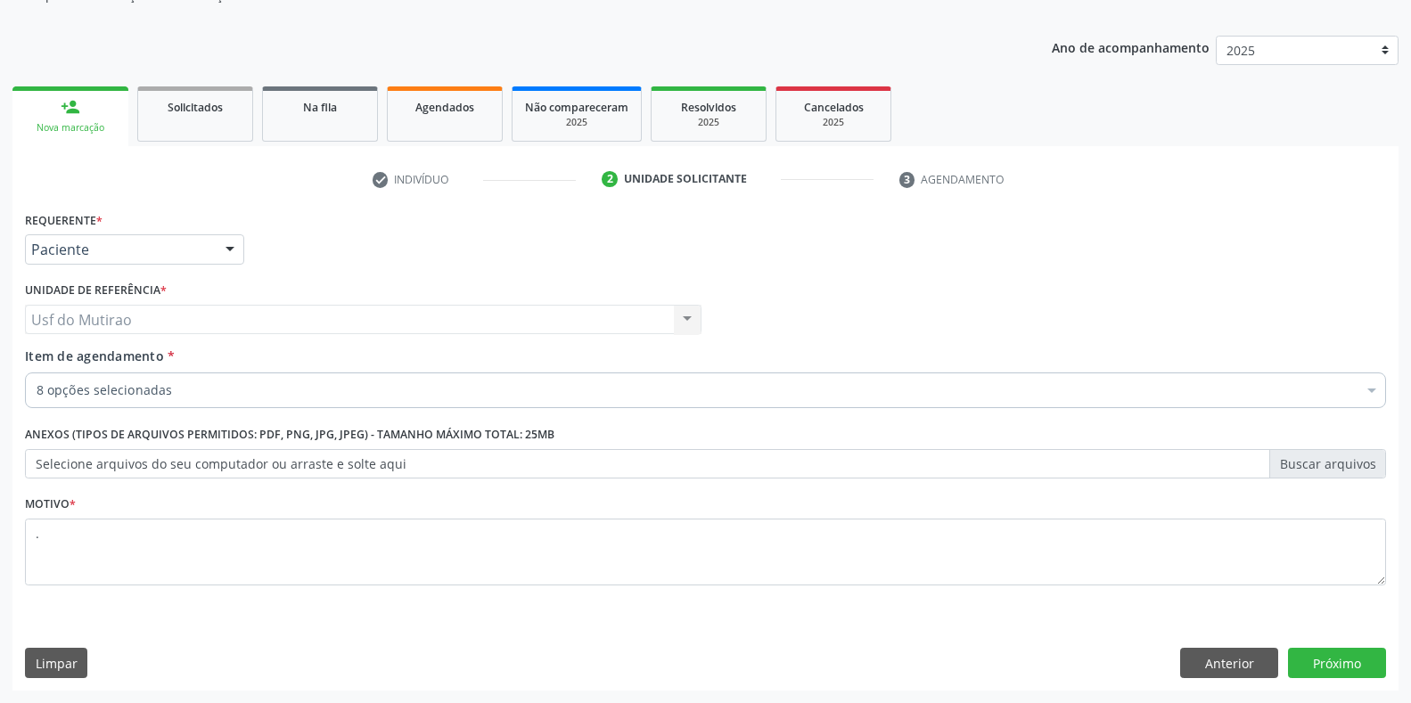
scroll to position [0, 0]
click at [1320, 669] on button "Próximo" at bounding box center [1337, 663] width 98 height 30
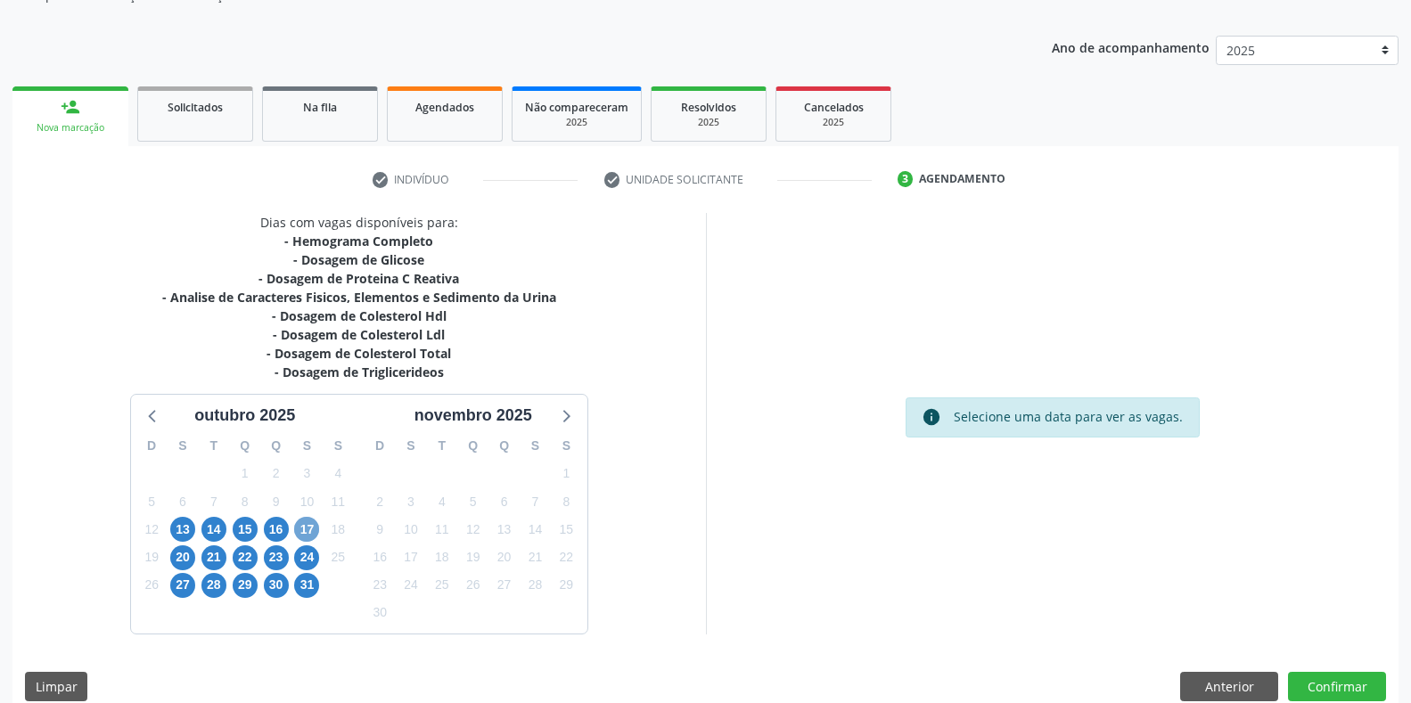
click at [301, 526] on span "17" at bounding box center [306, 529] width 25 height 25
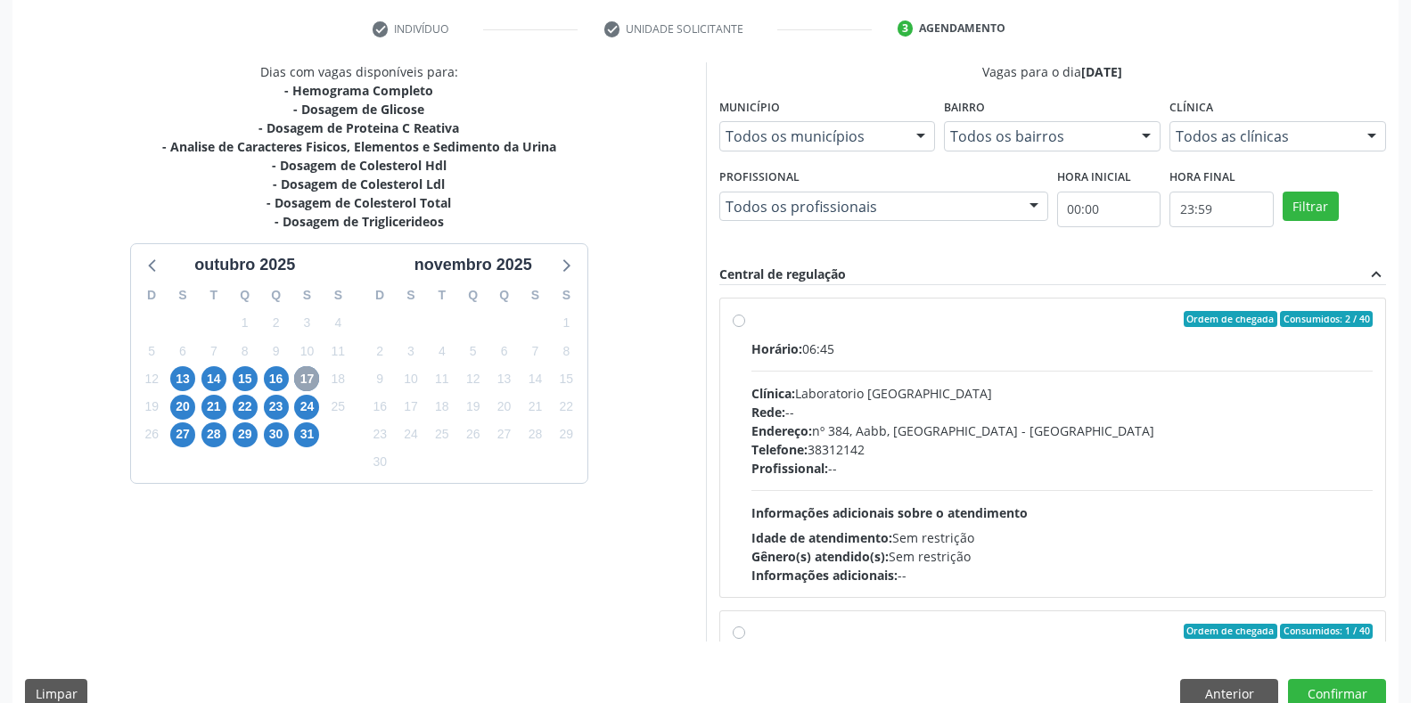
scroll to position [358, 0]
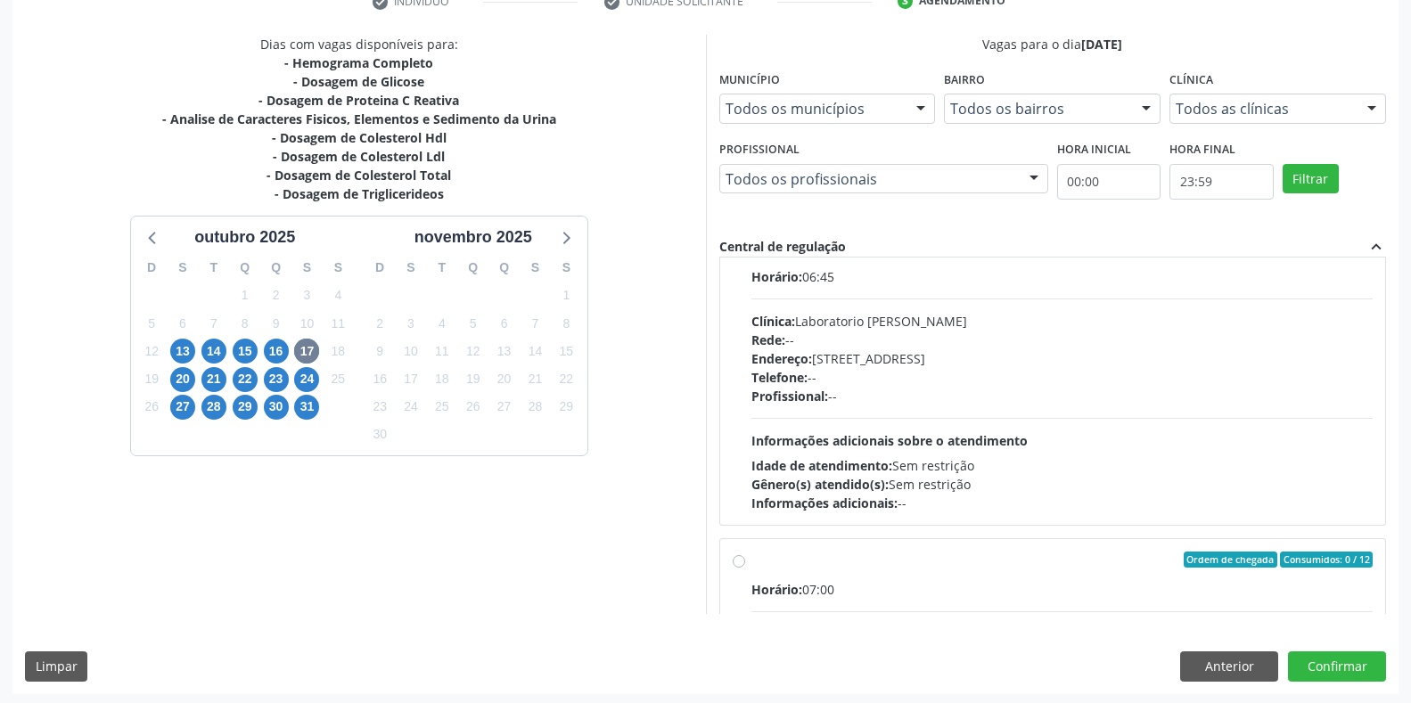
click at [908, 410] on div "Horário: 06:45 Clínica: Laboratorio Jose Paulo Terto Rede: -- Endereço: Casa, n…" at bounding box center [1062, 389] width 622 height 245
click at [745, 256] on input "Ordem de chegada Consumidos: 1 / 40 Horário: 06:45 Clínica: Laboratorio Jose Pa…" at bounding box center [739, 248] width 12 height 16
radio input "true"
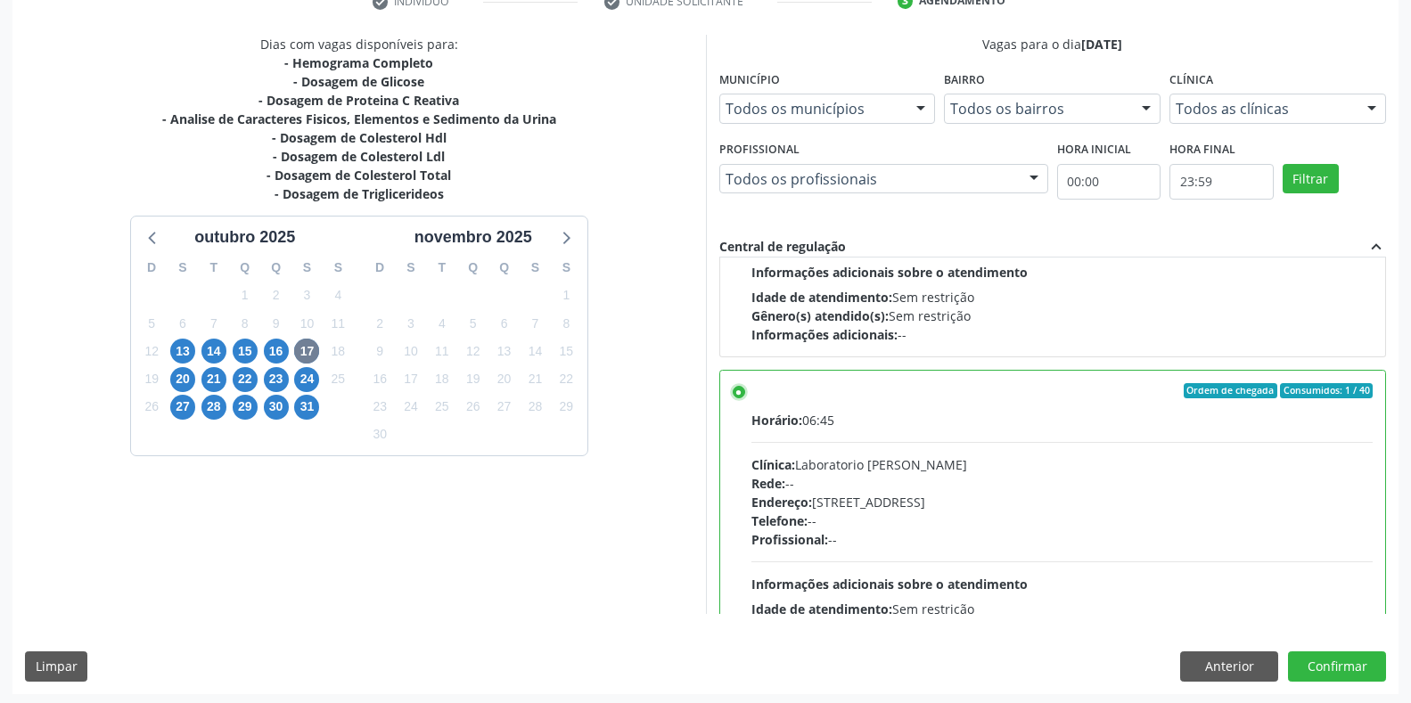
scroll to position [257, 0]
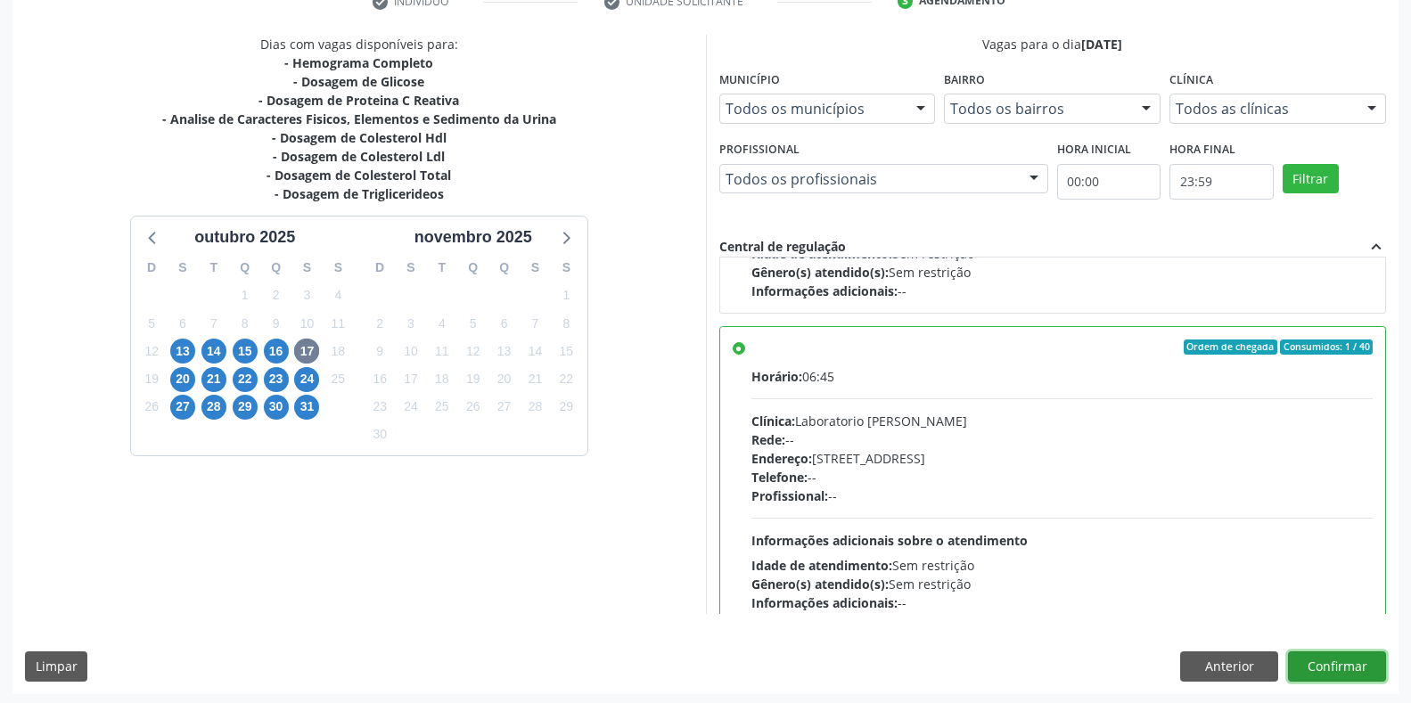
click at [1358, 663] on button "Confirmar" at bounding box center [1337, 667] width 98 height 30
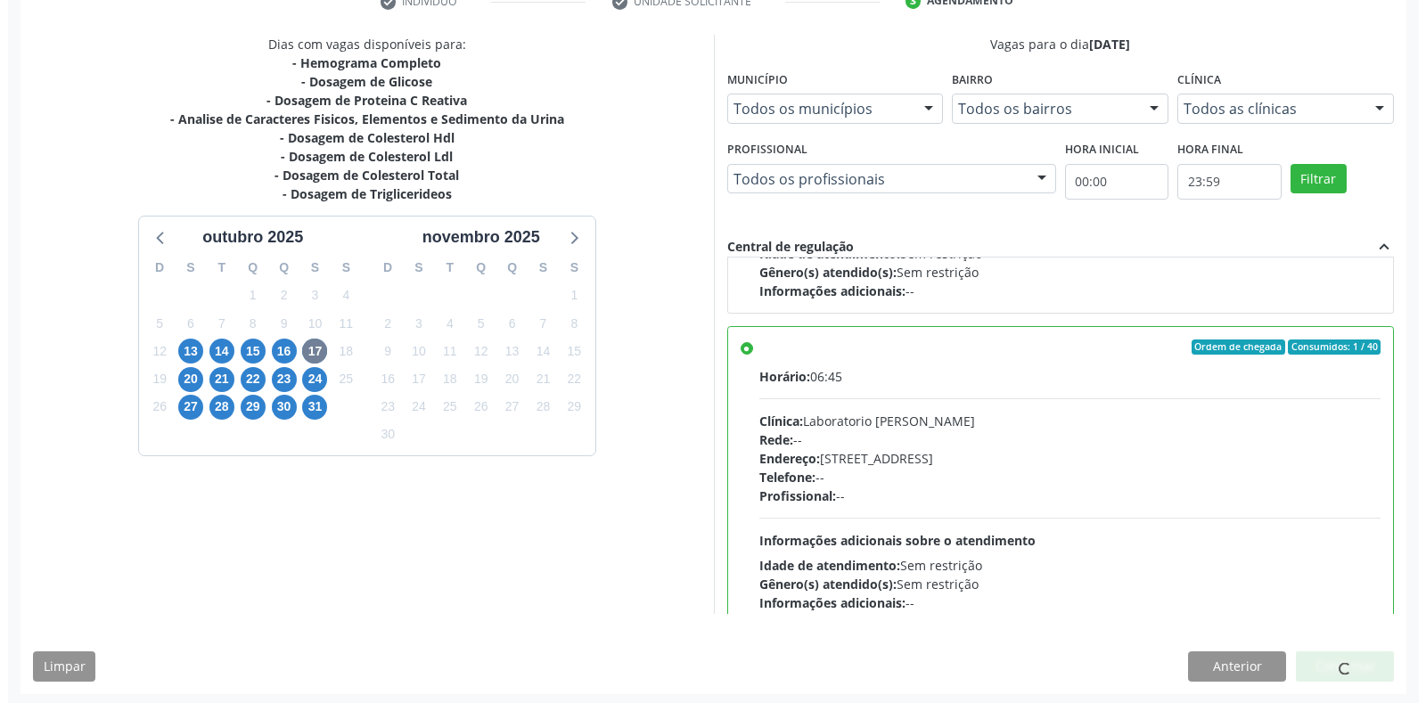
scroll to position [0, 0]
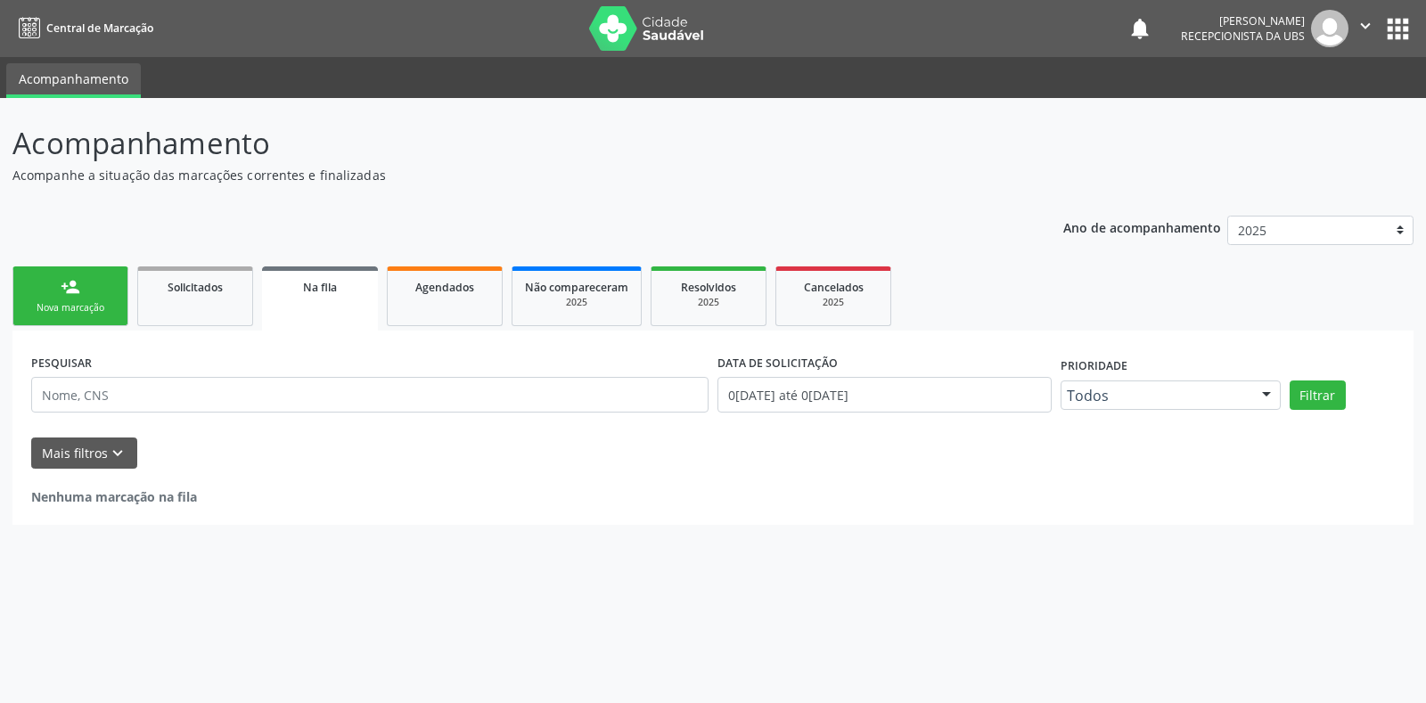
click at [75, 296] on div "person_add" at bounding box center [71, 287] width 20 height 20
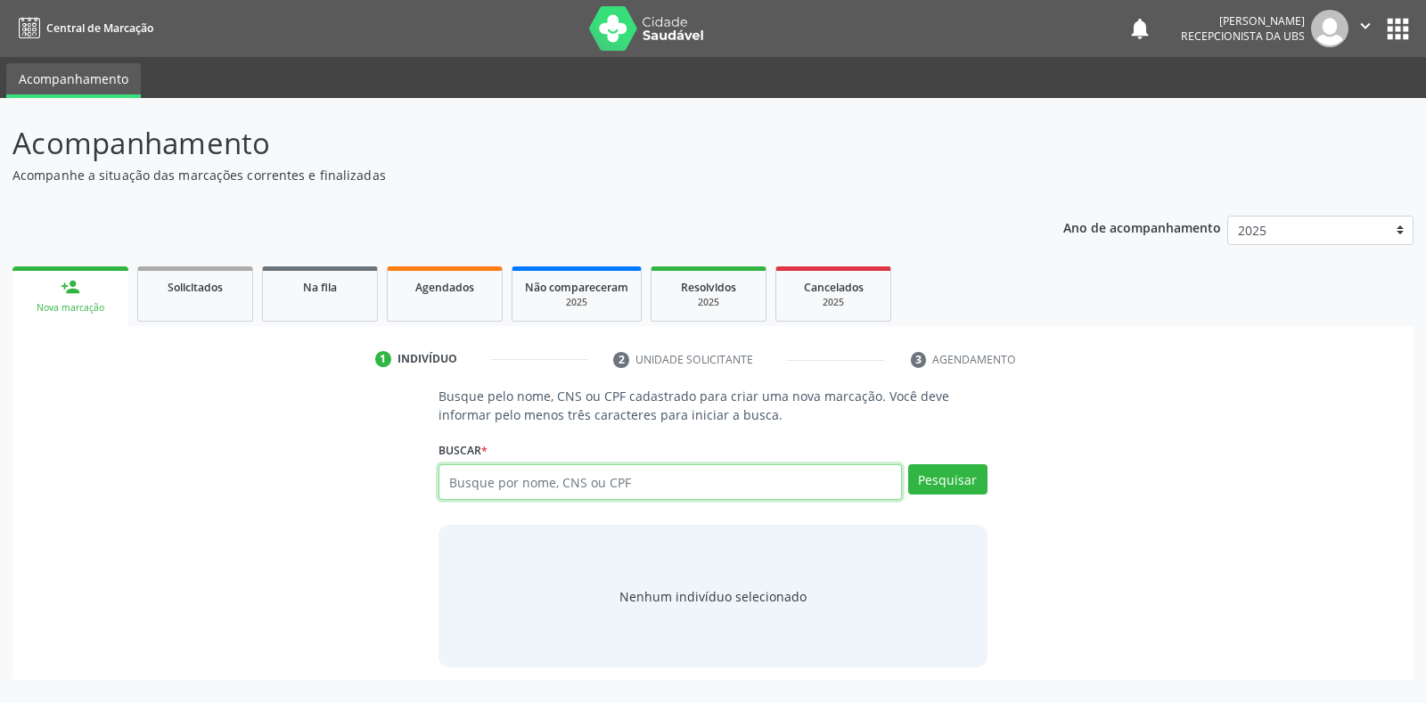
click at [784, 480] on input "text" at bounding box center [670, 482] width 463 height 36
type input "709502689477770"
click at [977, 472] on button "Pesquisar" at bounding box center [947, 479] width 79 height 30
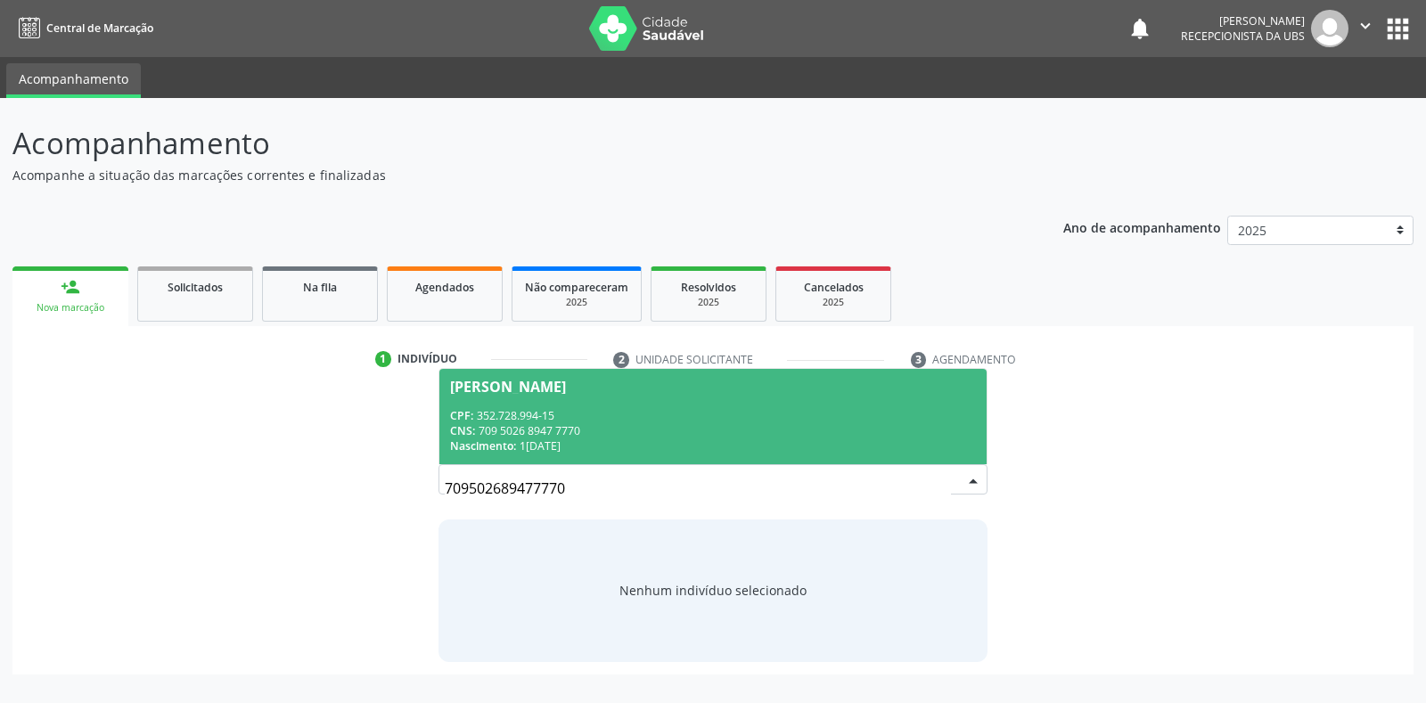
click at [722, 430] on div "CNS: 709 5026 8947 7770" at bounding box center [712, 430] width 525 height 15
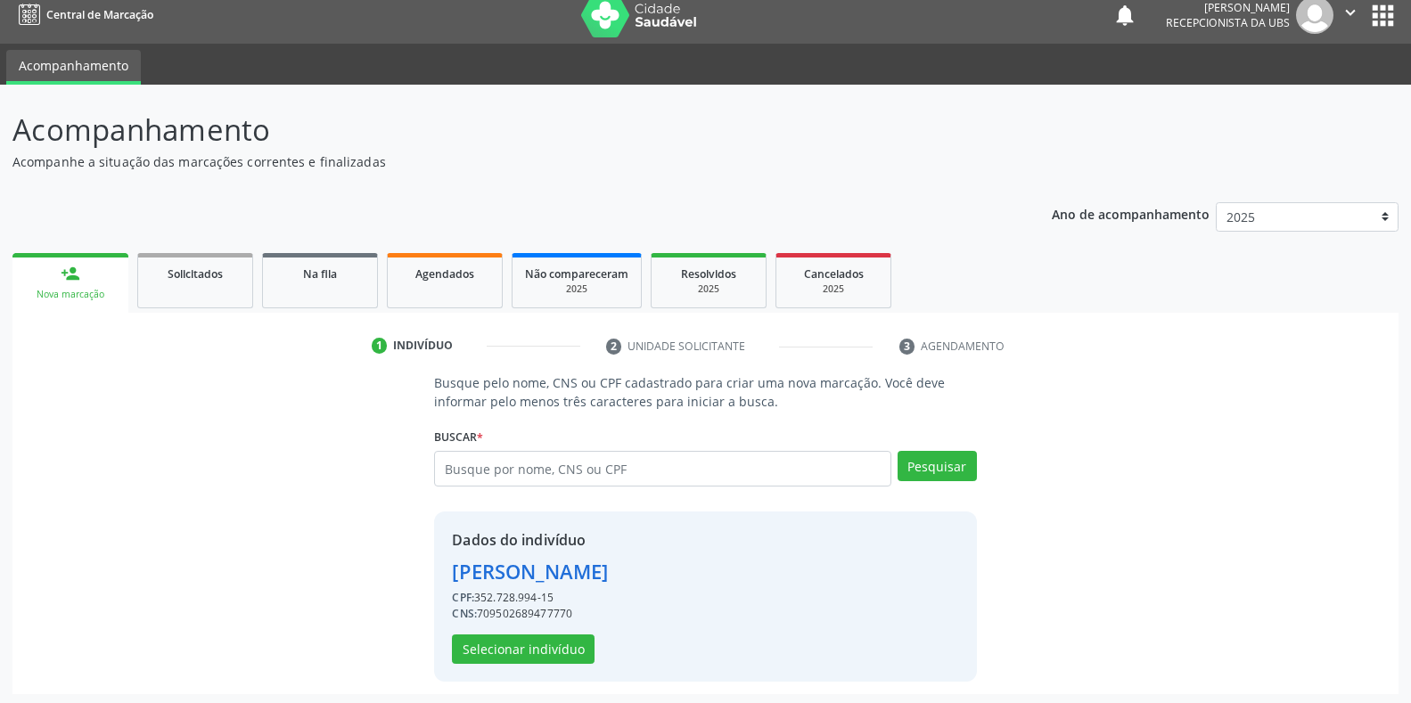
scroll to position [17, 0]
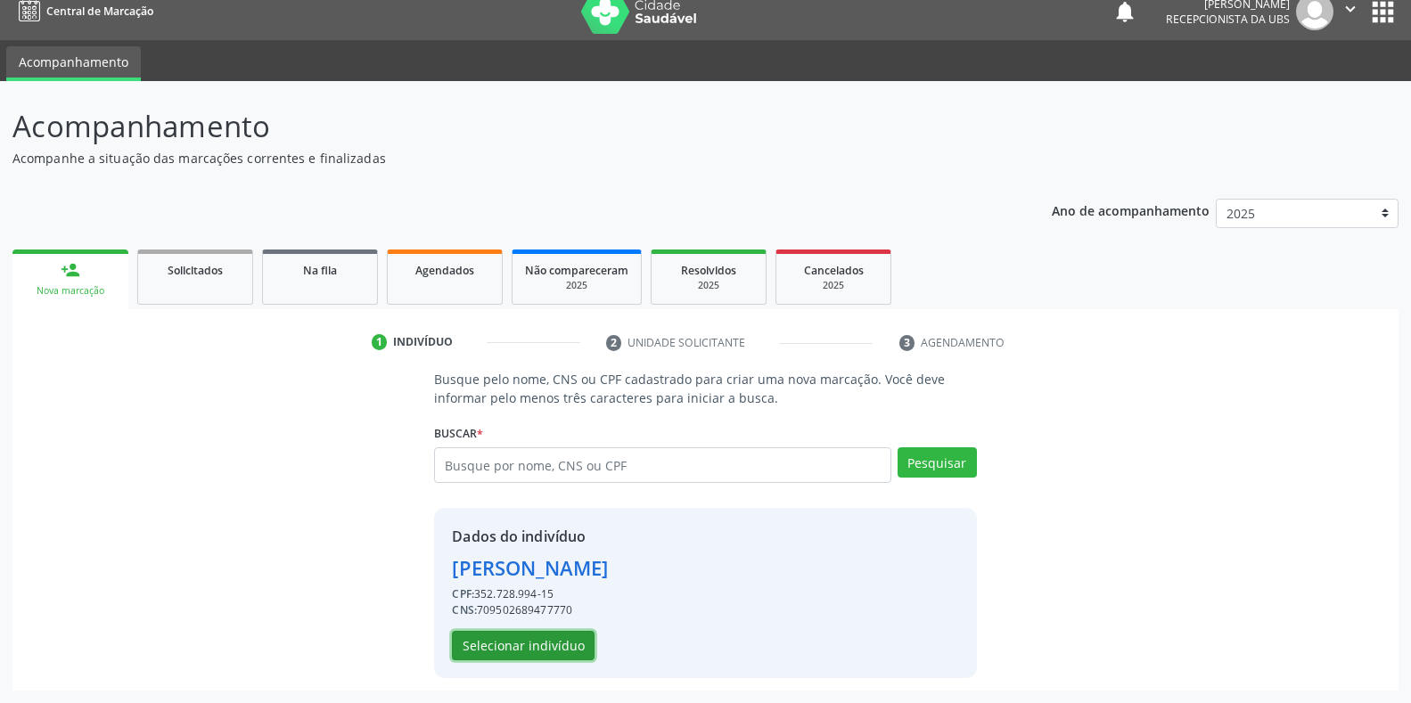
click at [517, 645] on button "Selecionar indivíduo" at bounding box center [523, 646] width 143 height 30
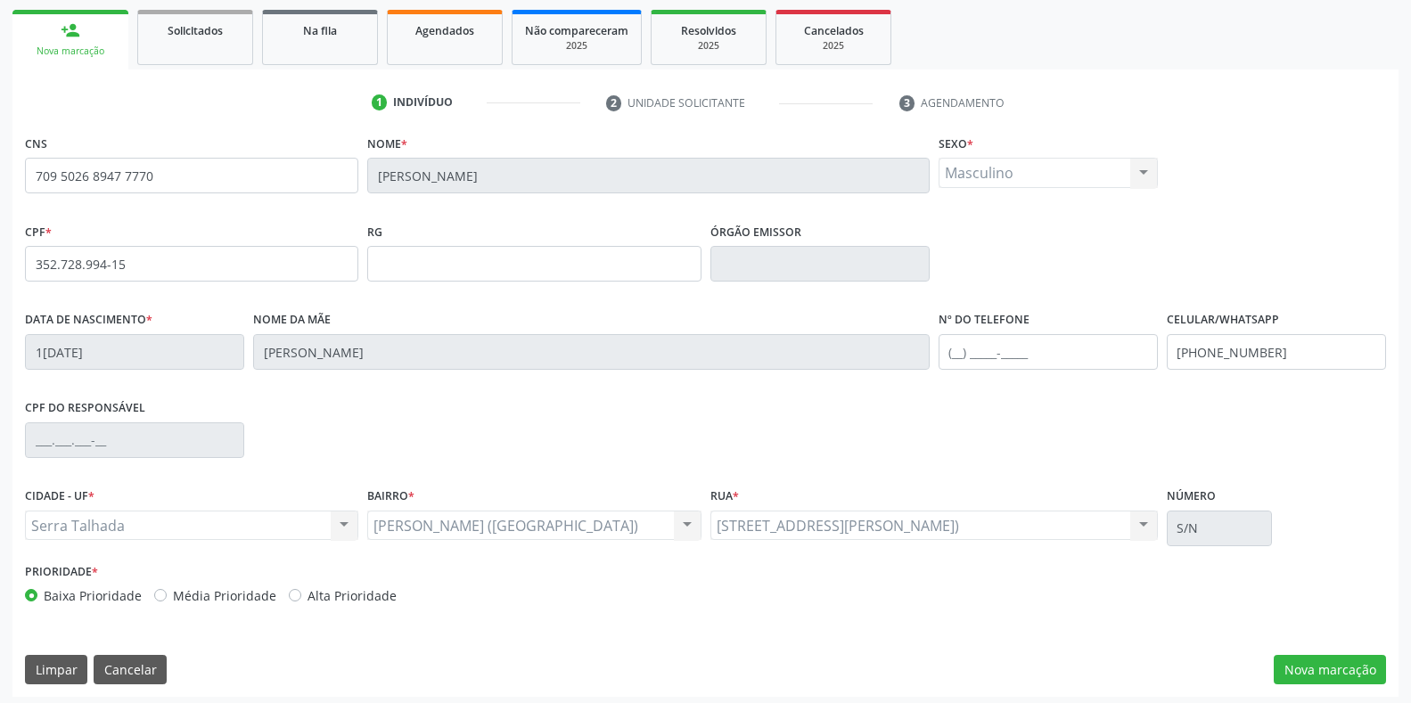
scroll to position [263, 0]
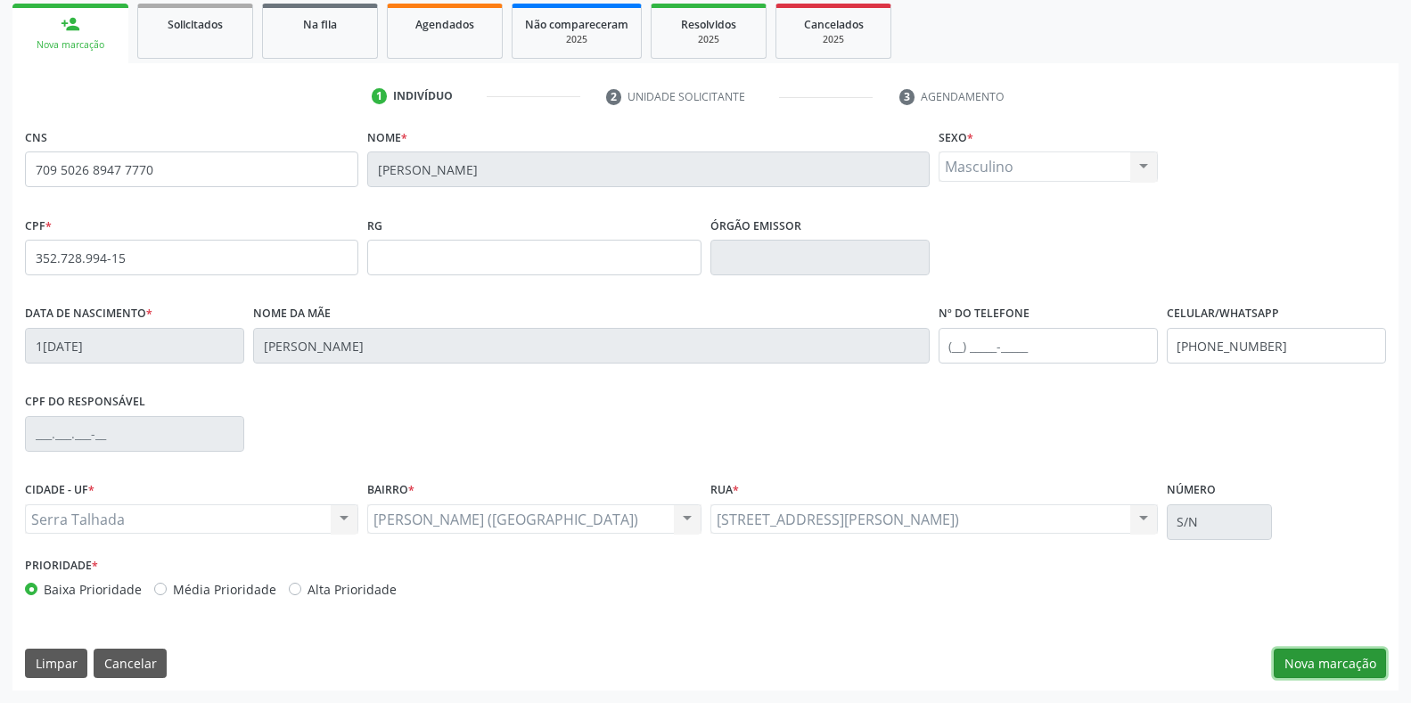
click at [1339, 649] on button "Nova marcação" at bounding box center [1330, 664] width 112 height 30
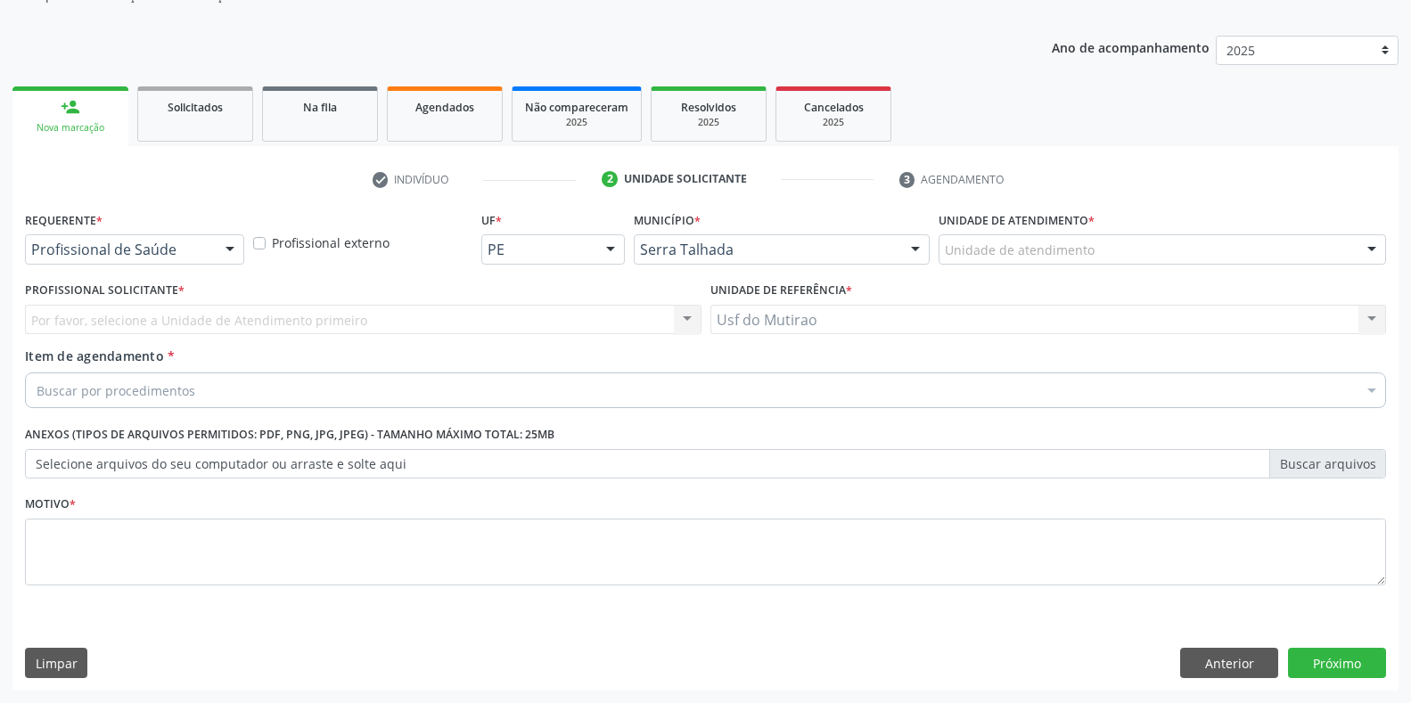
scroll to position [180, 0]
click at [227, 256] on div at bounding box center [230, 250] width 27 height 30
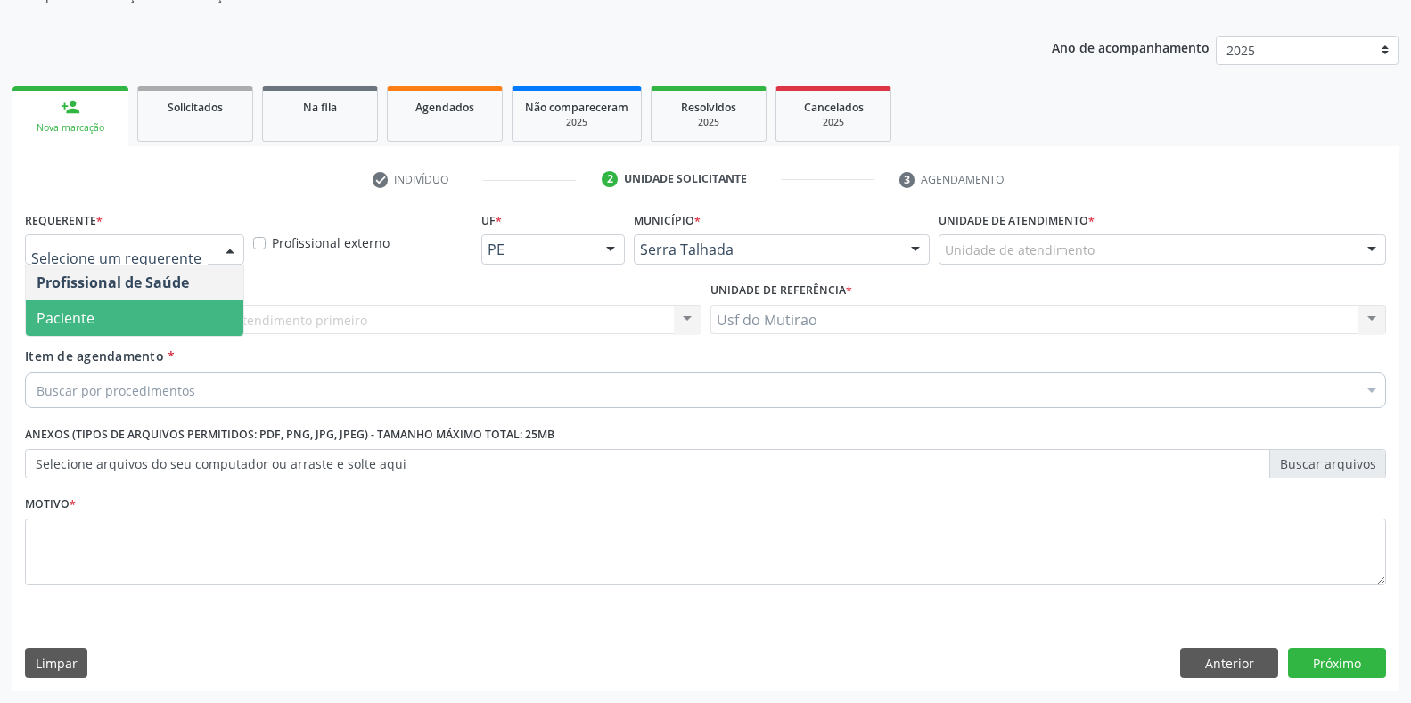
click at [142, 315] on span "Paciente" at bounding box center [134, 318] width 217 height 36
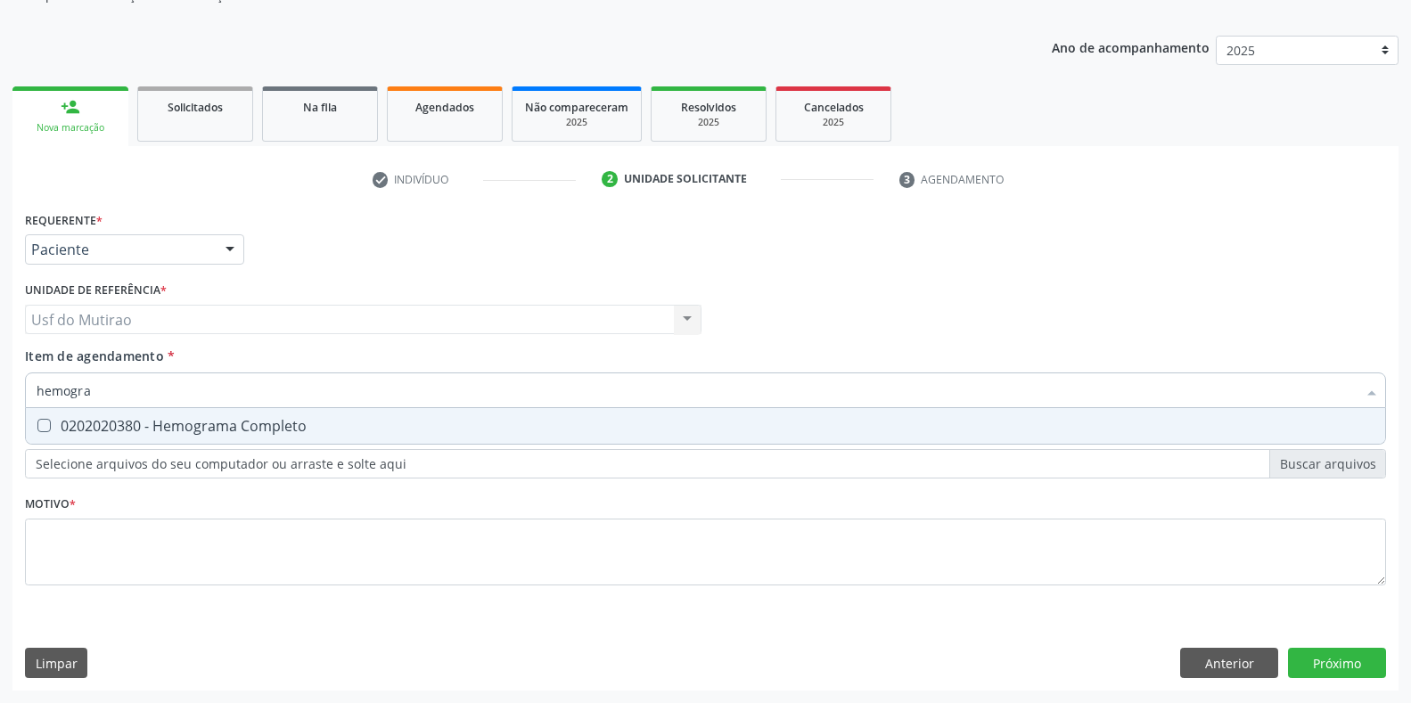
type input "hemogram"
click at [176, 415] on span "0202020380 - Hemograma Completo" at bounding box center [705, 426] width 1359 height 36
checkbox Completo "true"
drag, startPoint x: 175, startPoint y: 393, endPoint x: 0, endPoint y: 390, distance: 174.7
click at [0, 390] on div "Acompanhamento Acompanhe a situação das marcações correntes e finalizadas Relat…" at bounding box center [705, 310] width 1411 height 785
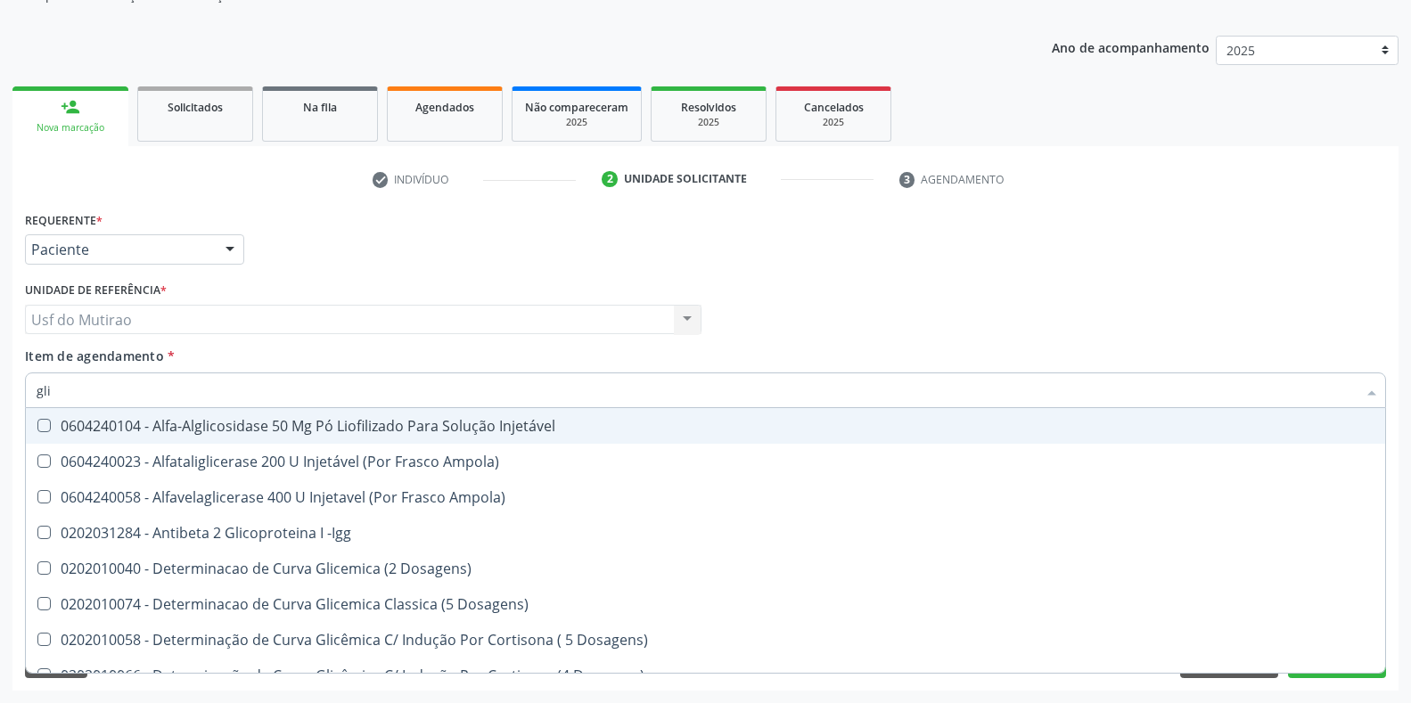
type input "glic"
checkbox Injetável "false"
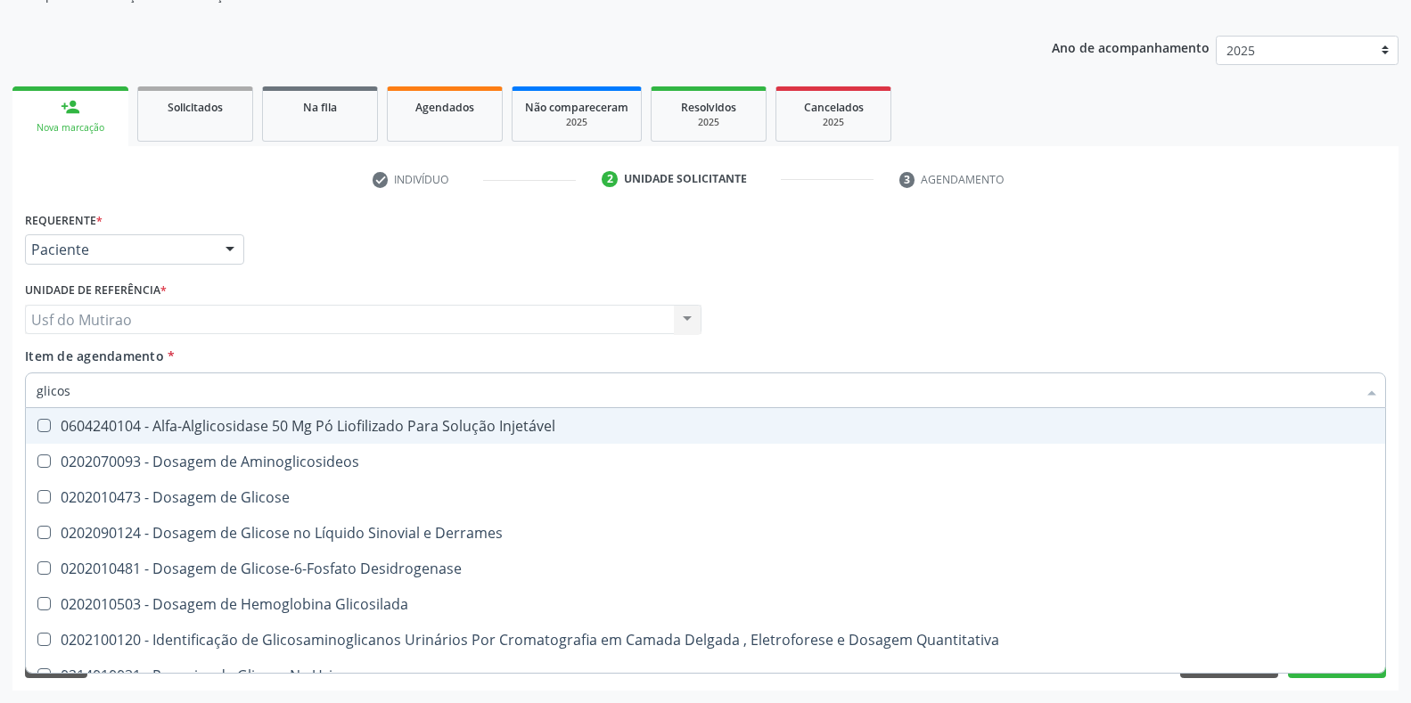
type input "glicose"
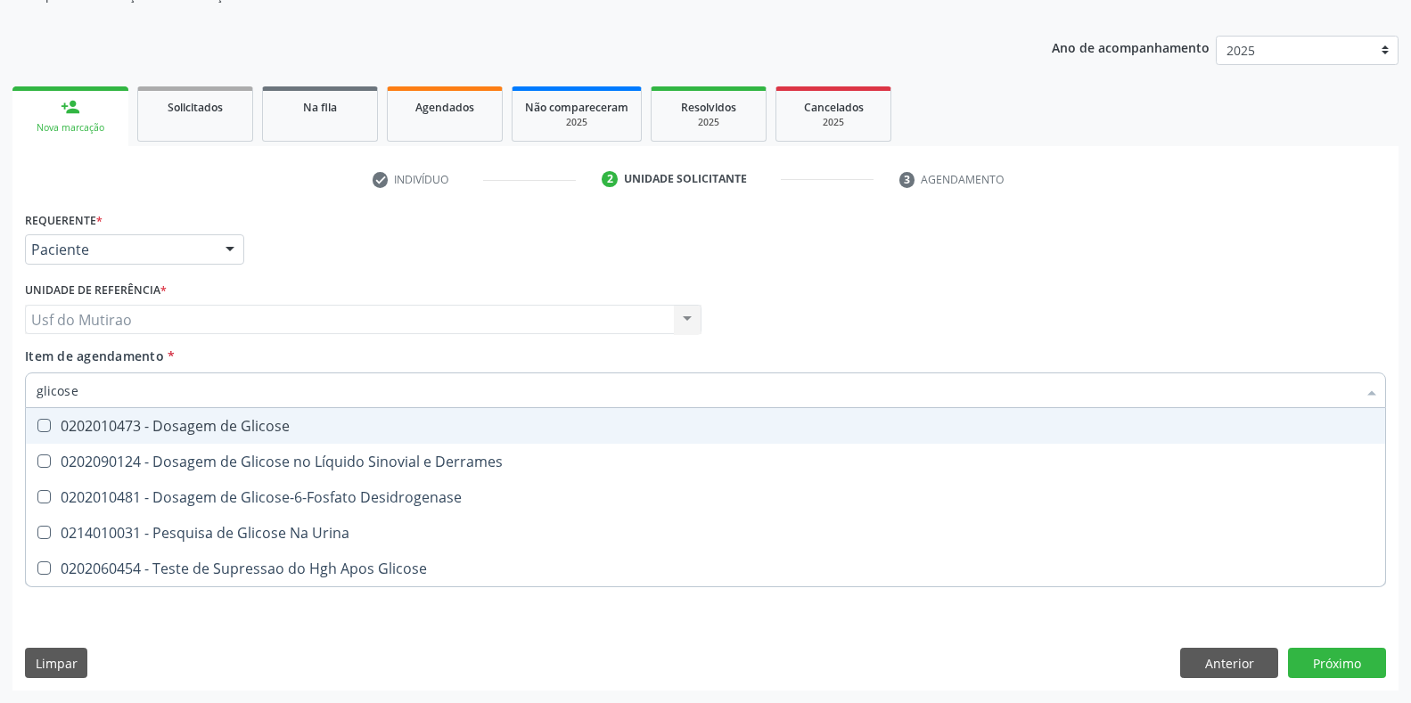
click at [128, 439] on span "0202010473 - Dosagem de Glicose" at bounding box center [705, 426] width 1359 height 36
checkbox Glicose "true"
drag, startPoint x: 145, startPoint y: 393, endPoint x: 0, endPoint y: 365, distance: 147.9
click at [0, 365] on div "Acompanhamento Acompanhe a situação das marcações correntes e finalizadas Relat…" at bounding box center [705, 310] width 1411 height 785
type input "colest"
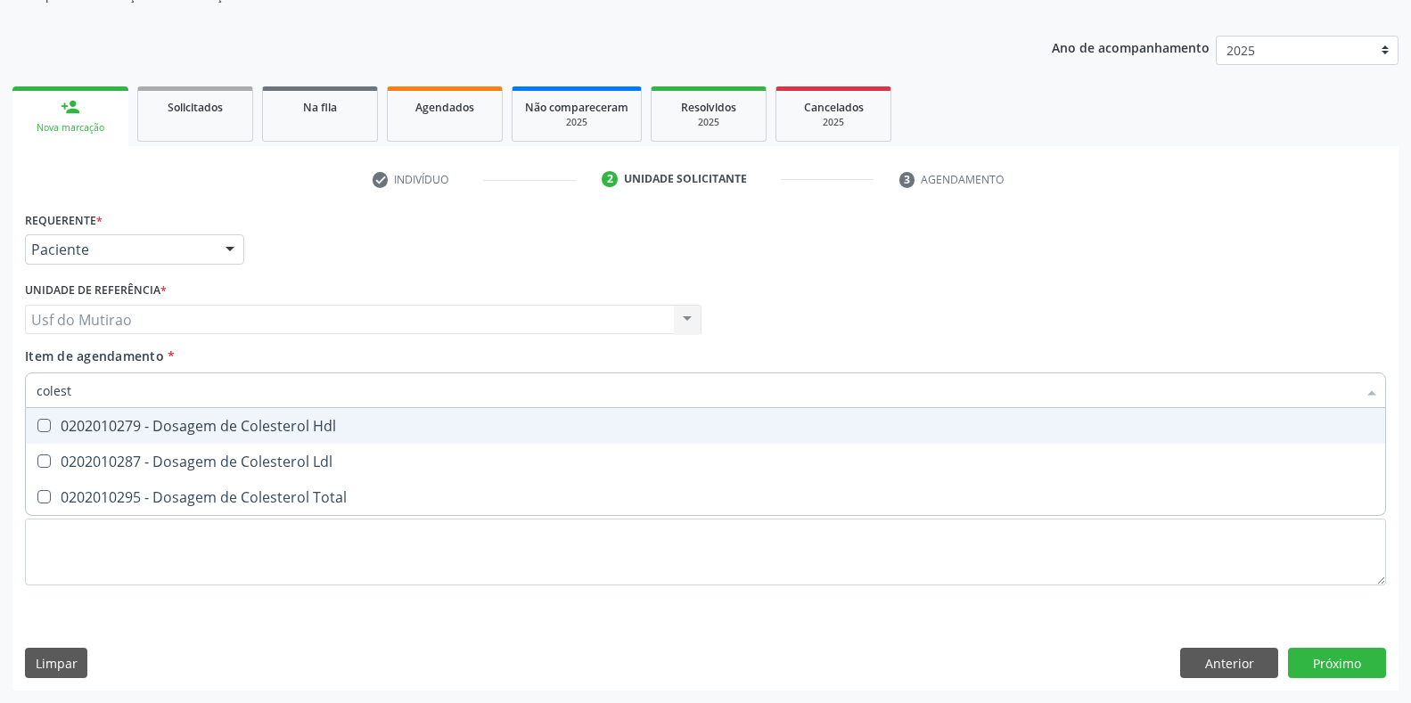
checkbox Hdl "false"
type input "coleste"
click at [87, 428] on div "0202010279 - Dosagem de Colesterol Hdl" at bounding box center [706, 426] width 1338 height 14
checkbox Hdl "true"
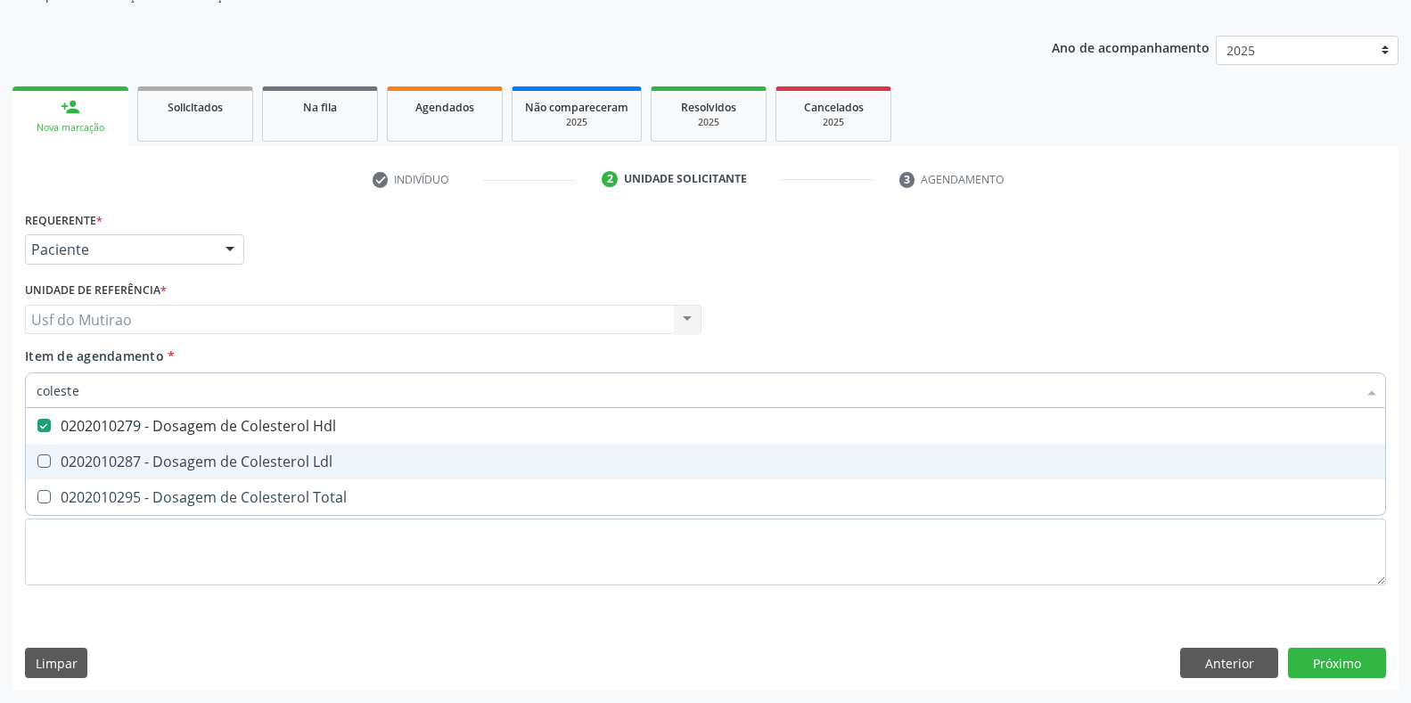
click at [88, 461] on div "0202010287 - Dosagem de Colesterol Ldl" at bounding box center [706, 462] width 1338 height 14
checkbox Ldl "true"
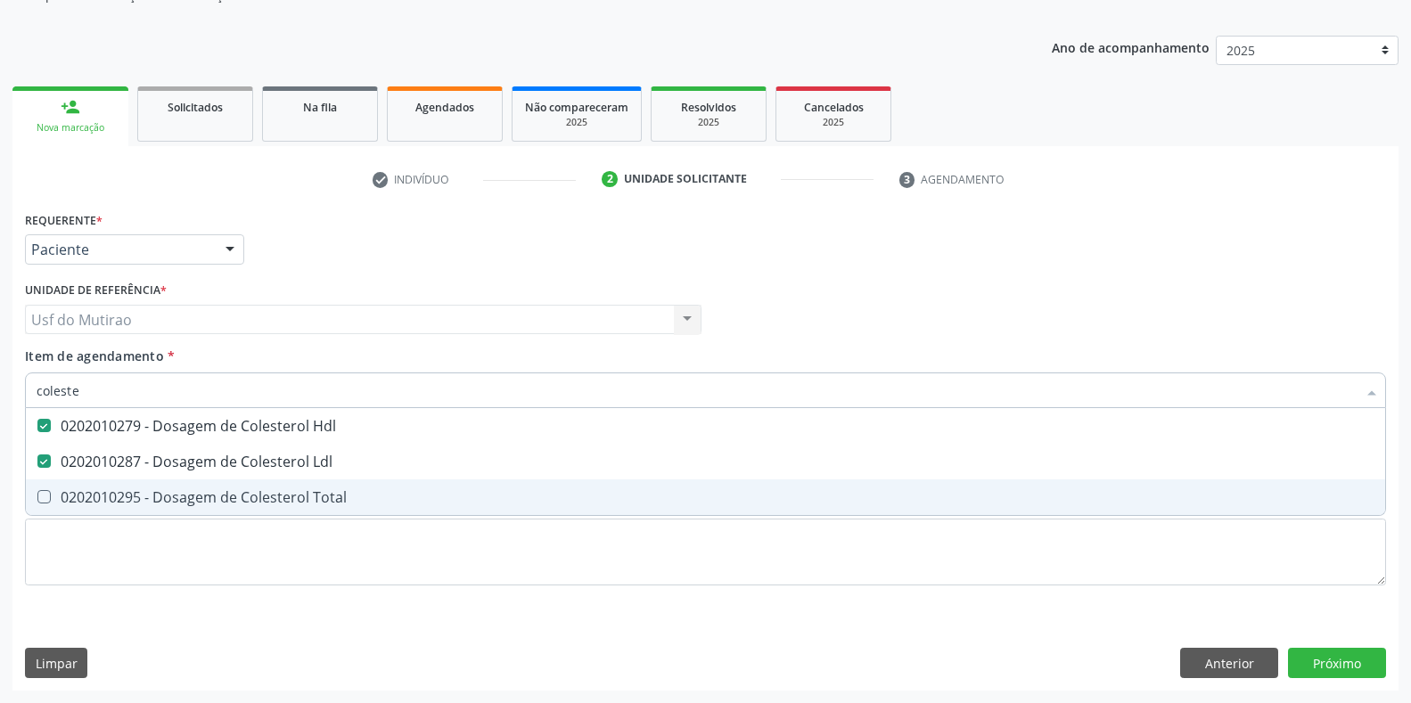
click at [91, 500] on div "0202010295 - Dosagem de Colesterol Total" at bounding box center [706, 497] width 1338 height 14
checkbox Total "true"
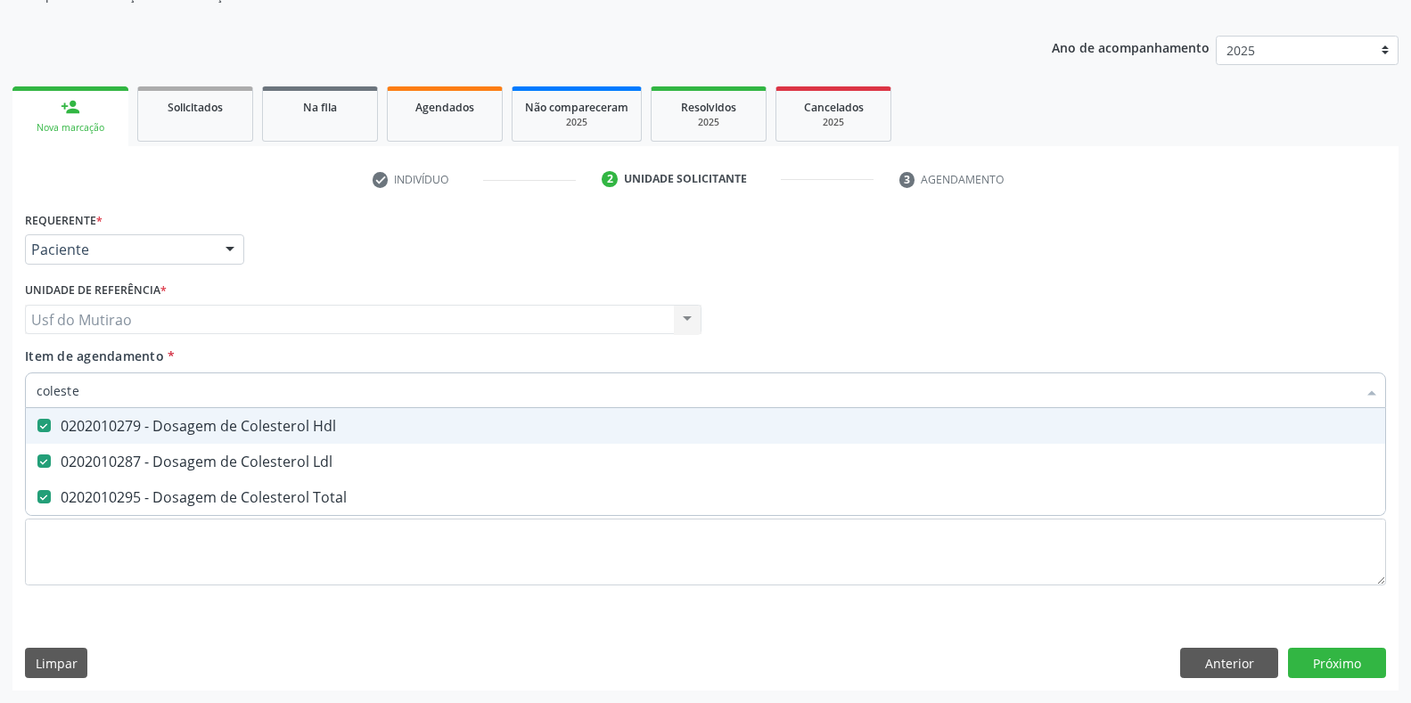
drag, startPoint x: 140, startPoint y: 393, endPoint x: 9, endPoint y: 379, distance: 131.8
click at [9, 379] on div "Acompanhamento Acompanhe a situação das marcações correntes e finalizadas Relat…" at bounding box center [705, 310] width 1411 height 785
type input "trigl"
checkbox Hdl "false"
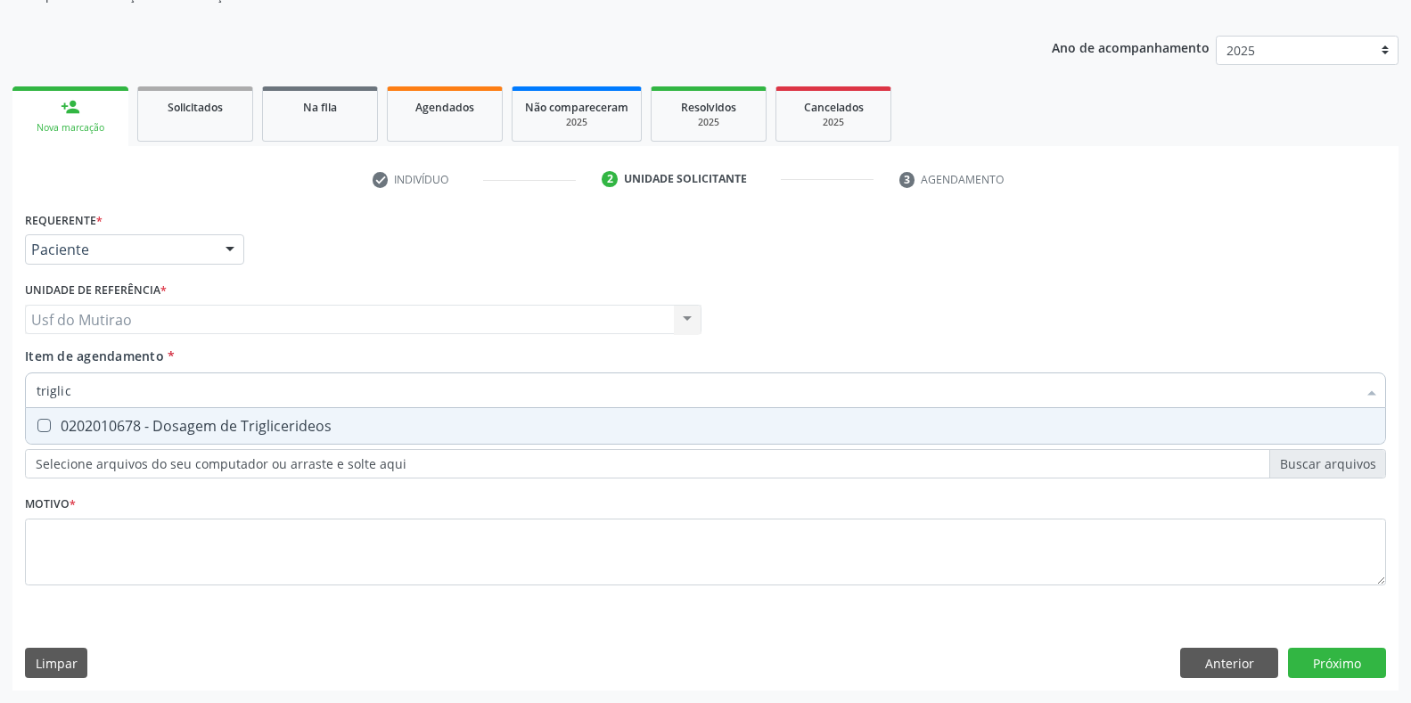
type input "triglice"
click at [77, 424] on div "0202010678 - Dosagem de Triglicerideos" at bounding box center [706, 426] width 1338 height 14
checkbox Triglicerideos "true"
type input "triglice"
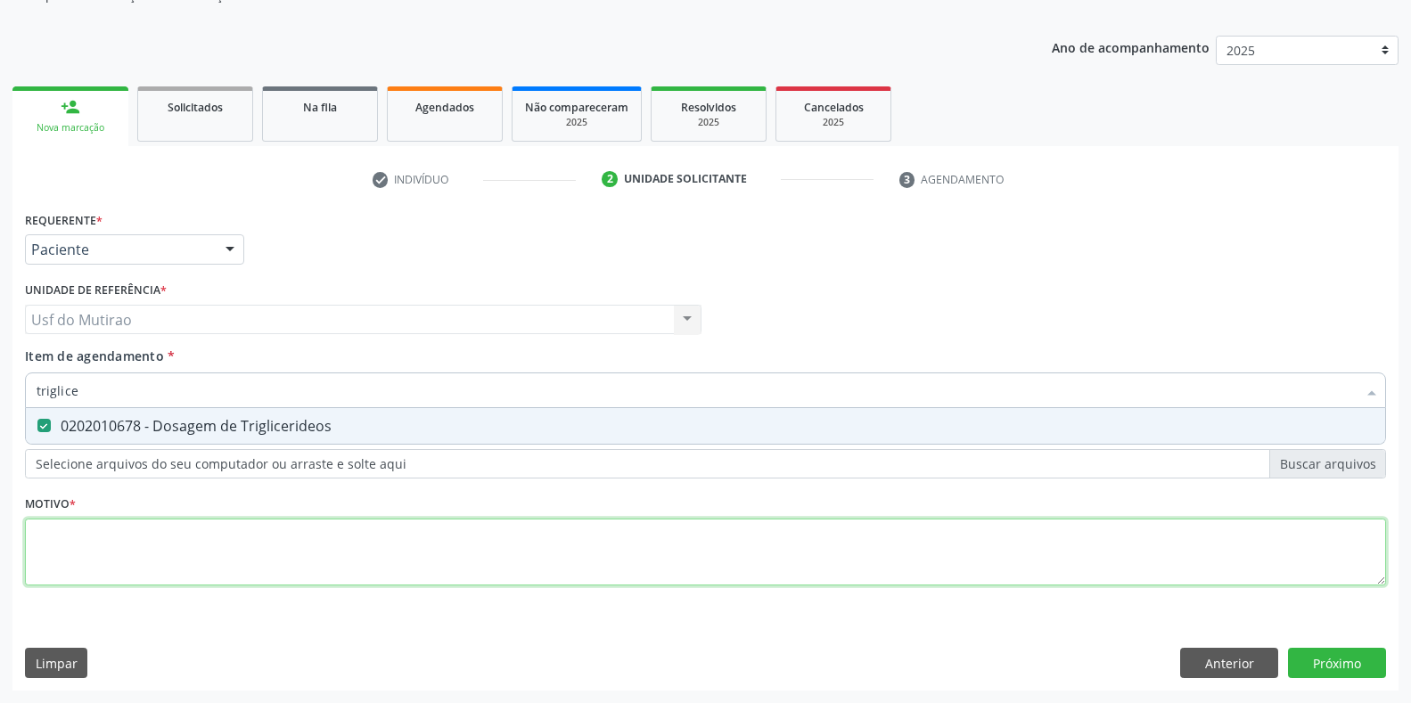
click at [105, 548] on div "Requerente * Paciente Profissional de Saúde Paciente Nenhum resultado encontrad…" at bounding box center [705, 409] width 1361 height 404
type textarea "."
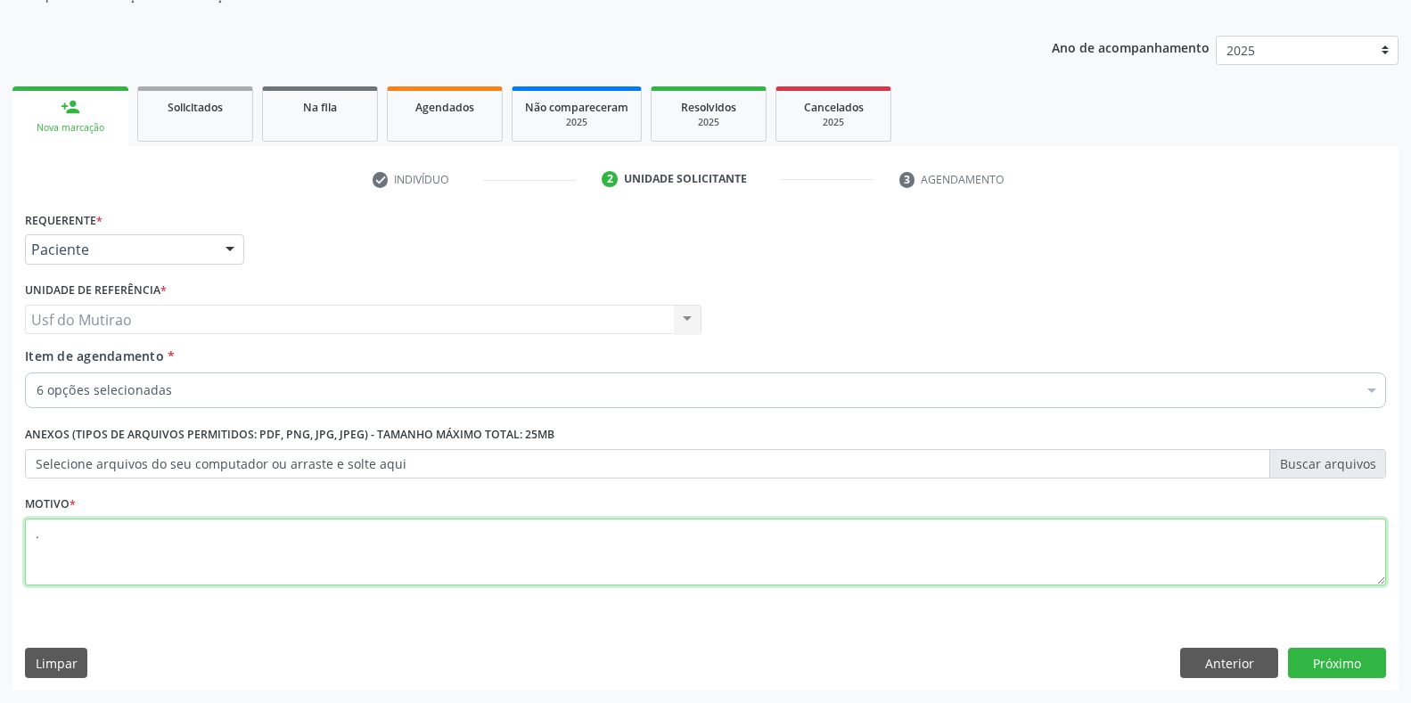
type textarea "."
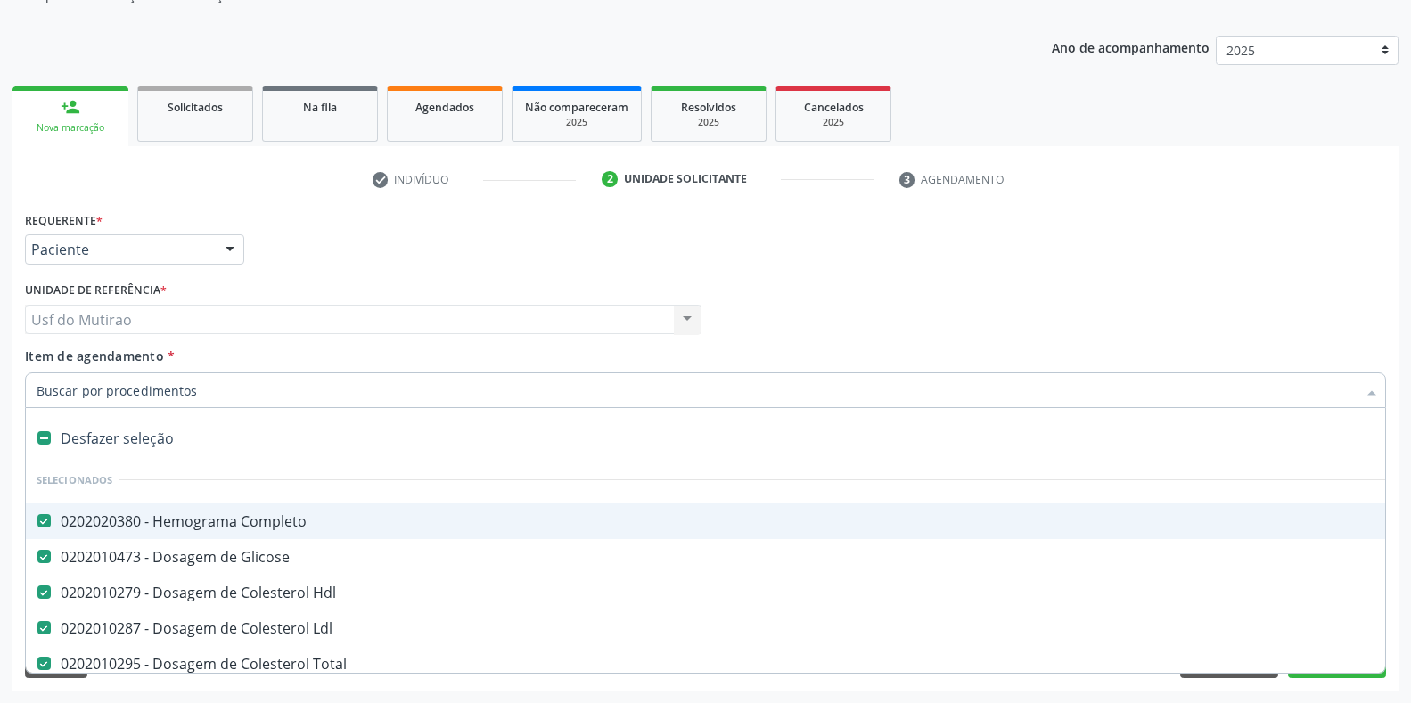
click at [182, 391] on input "Item de agendamento *" at bounding box center [697, 391] width 1320 height 36
type input "ure"
checkbox Completo "false"
checkbox Glicose "false"
checkbox Hdl "false"
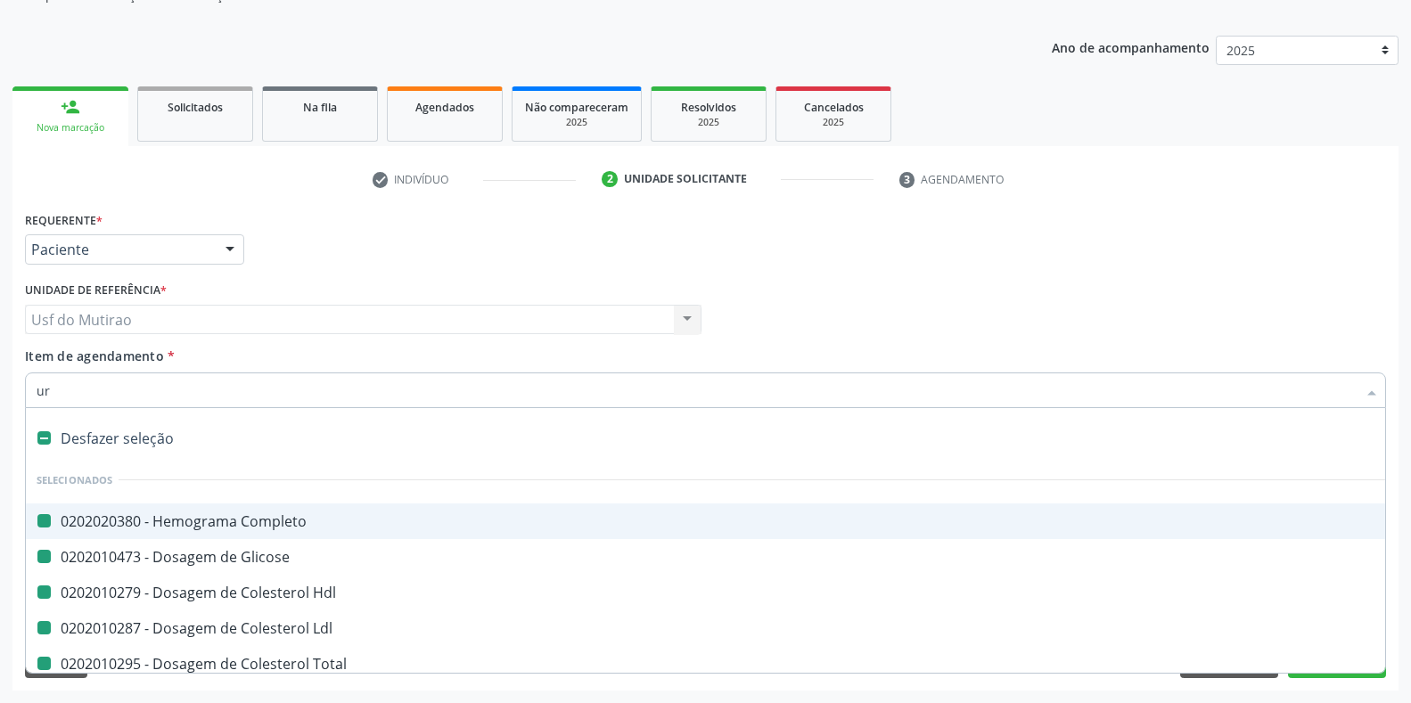
checkbox Ldl "false"
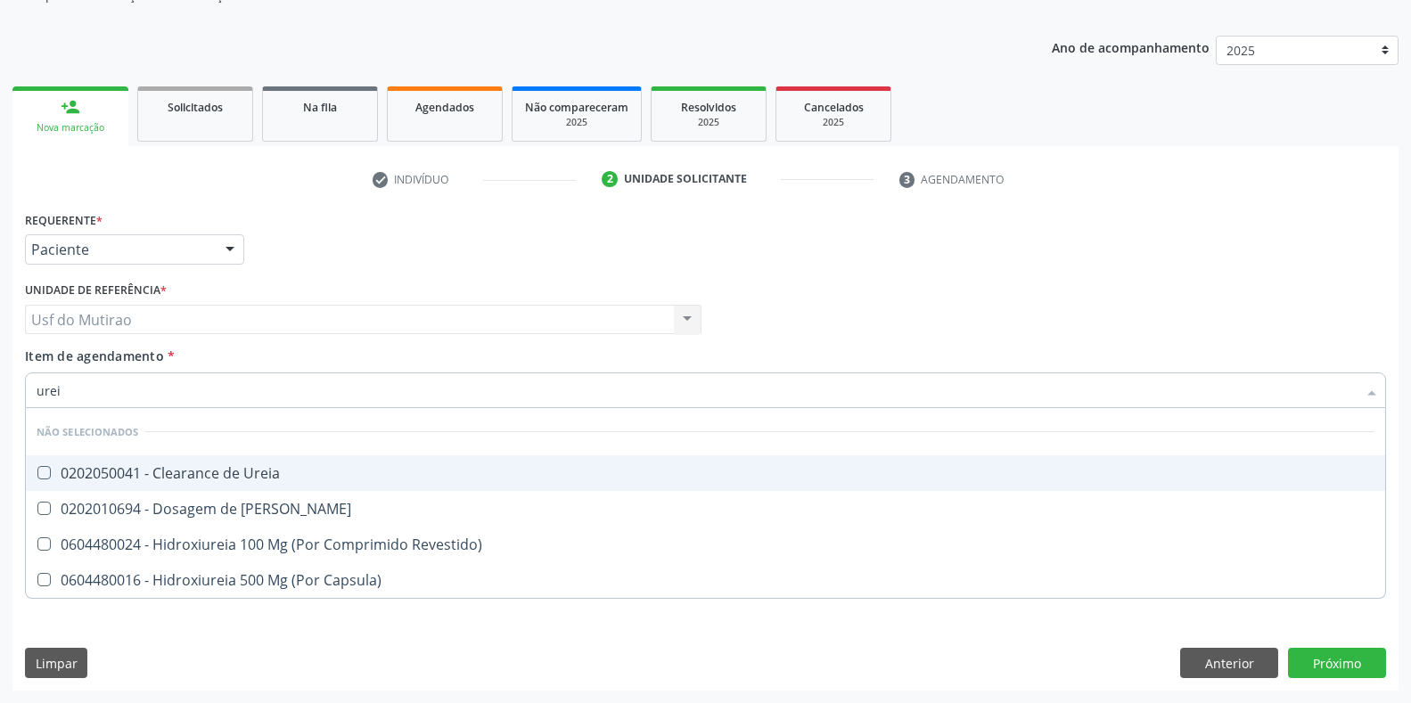
type input "ureia"
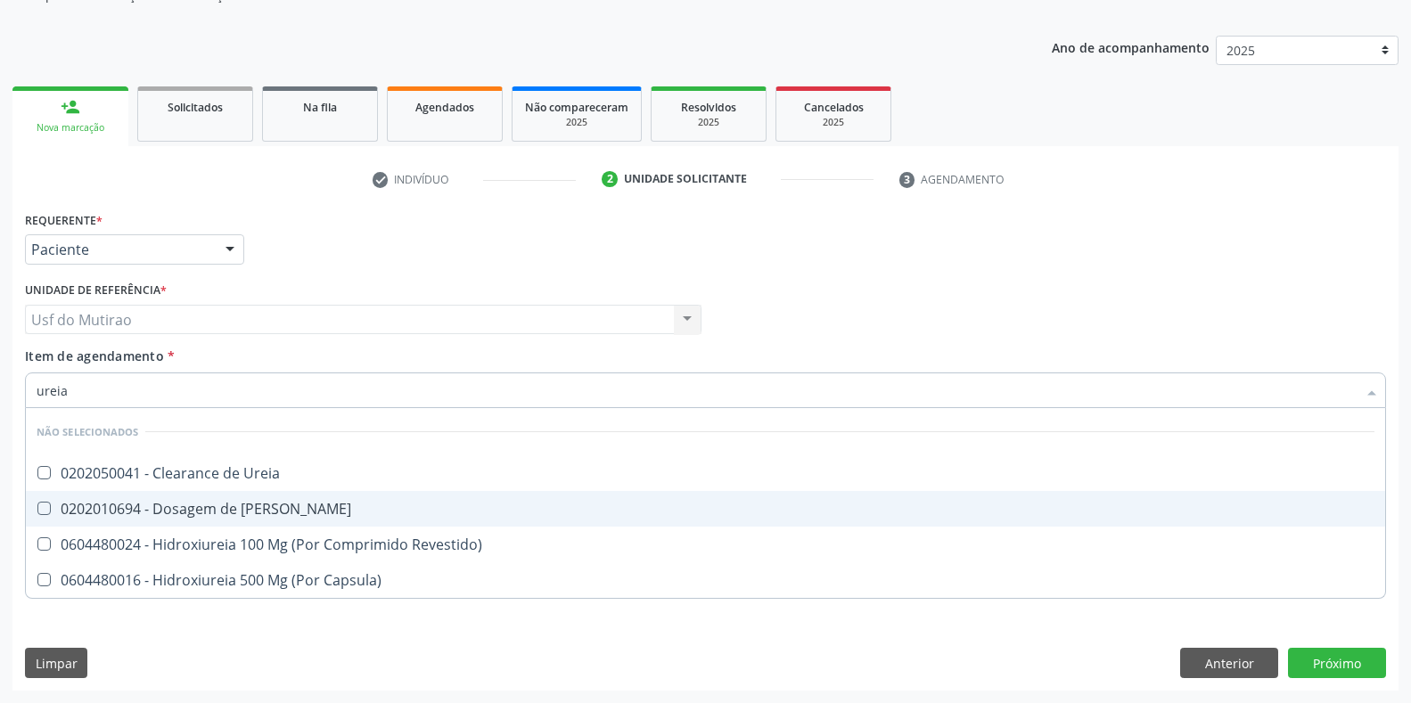
click at [193, 524] on span "0202010694 - Dosagem de [PERSON_NAME]" at bounding box center [705, 509] width 1359 height 36
checkbox Ureia "true"
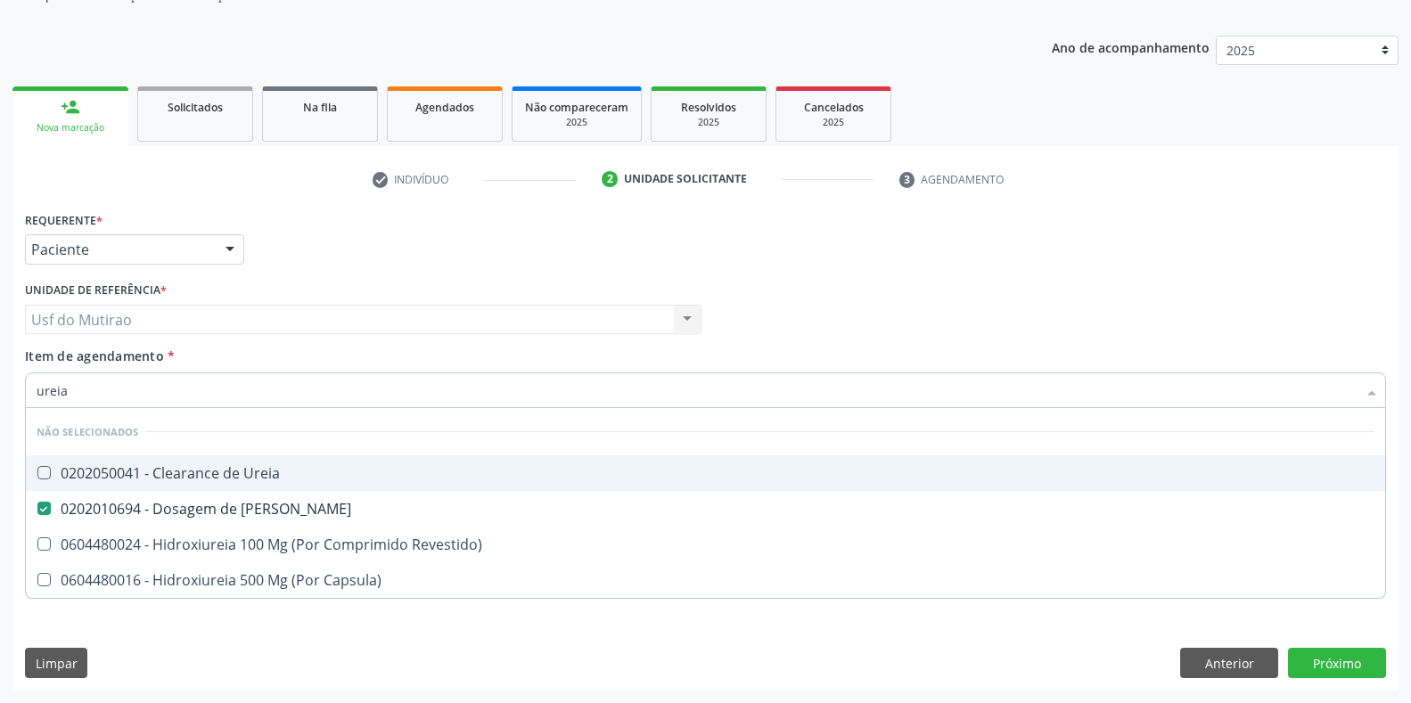
drag, startPoint x: 245, startPoint y: 401, endPoint x: 19, endPoint y: 385, distance: 227.0
click at [19, 385] on div "Requerente * Paciente Profissional de Saúde Paciente Nenhum resultado encontrad…" at bounding box center [705, 449] width 1386 height 484
type input "creat"
checkbox Ureia "false"
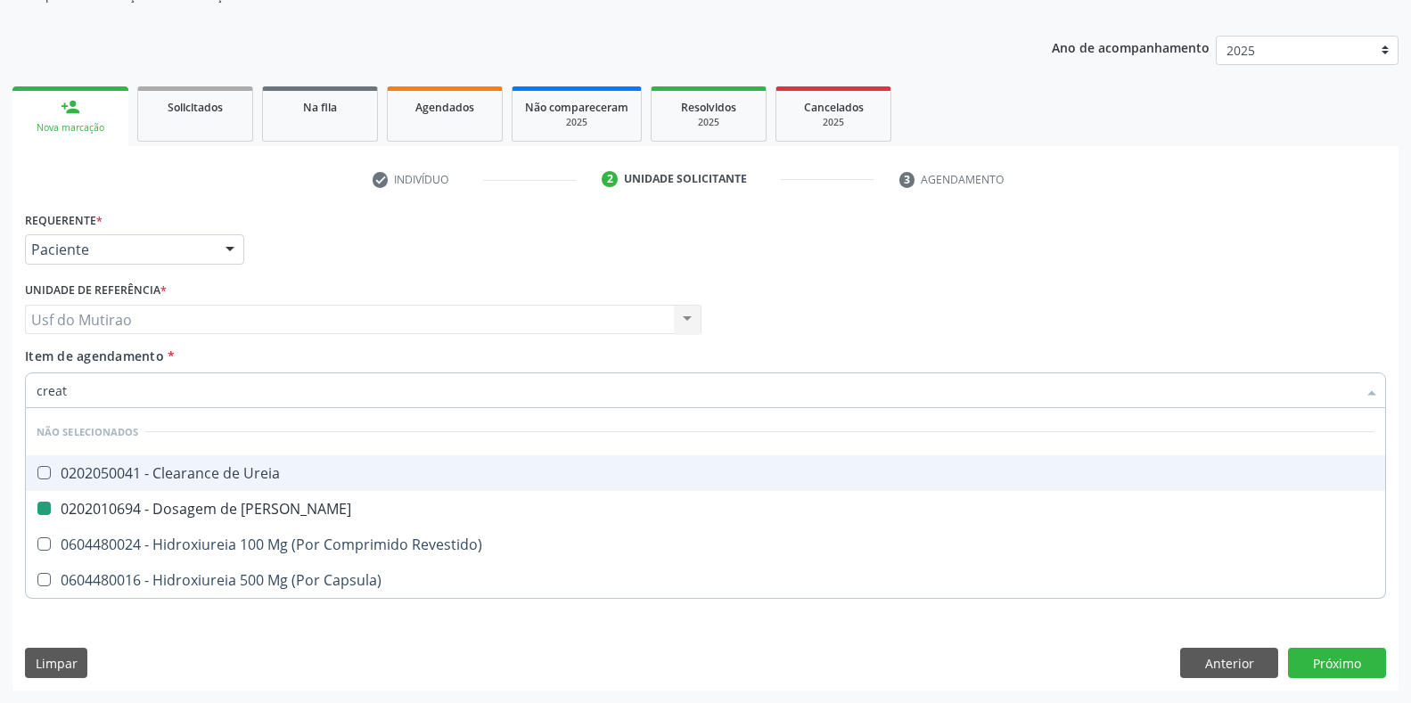
checkbox Revestido\) "false"
checkbox Capsula\) "false"
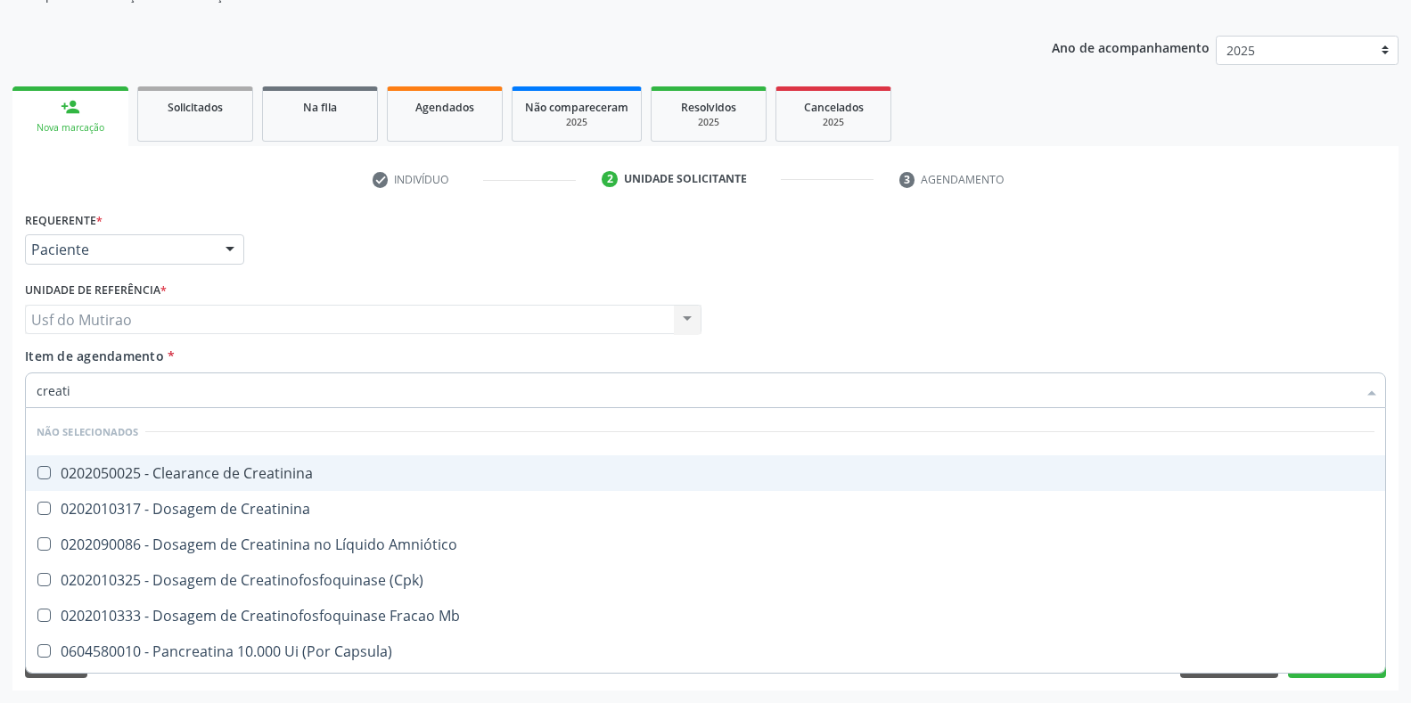
type input "creatin"
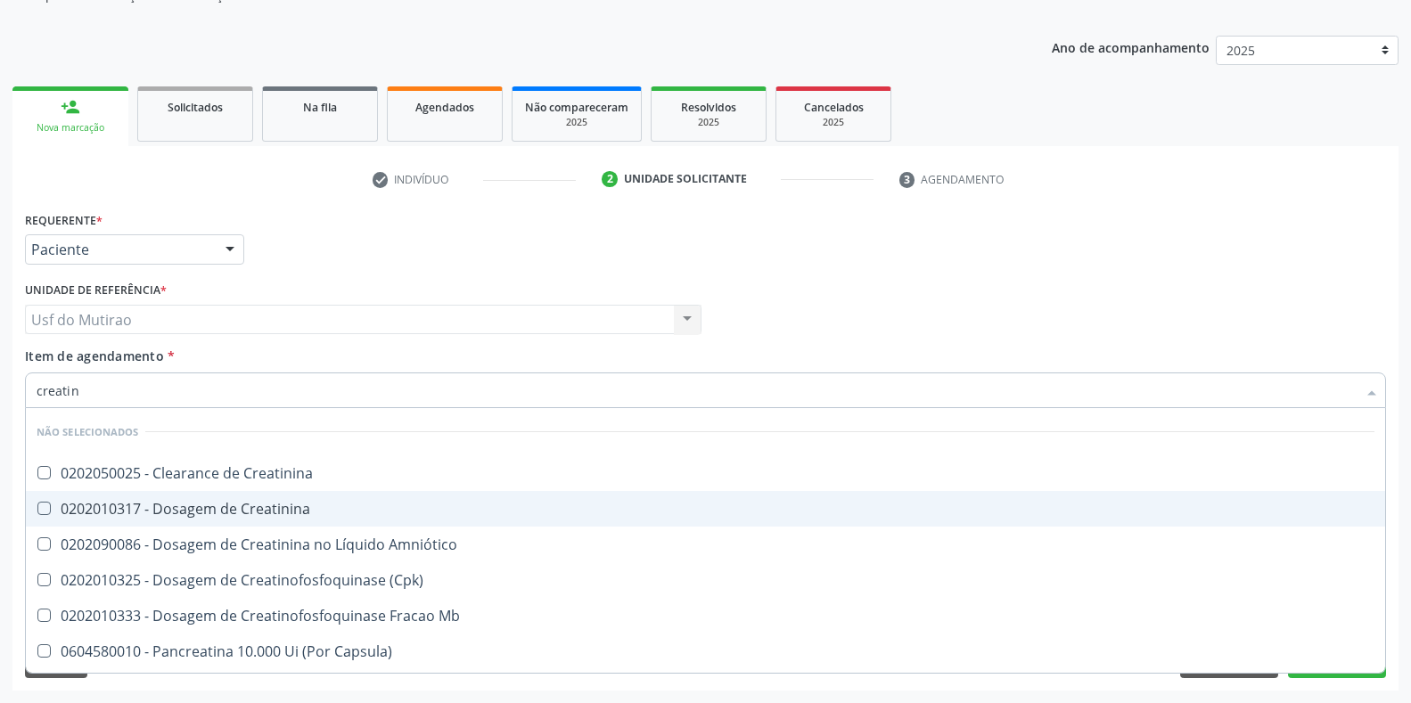
click at [107, 496] on span "0202010317 - Dosagem de Creatinina" at bounding box center [705, 509] width 1359 height 36
checkbox Creatinina "true"
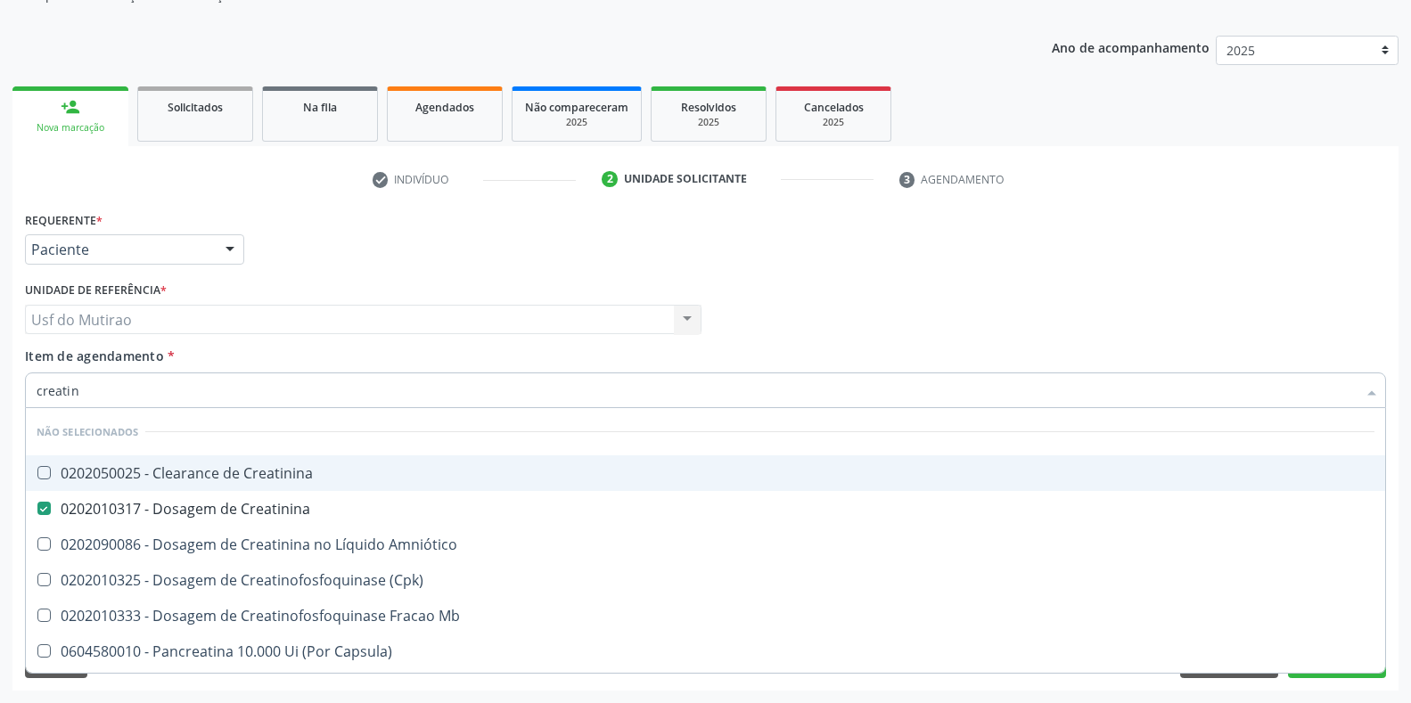
drag, startPoint x: 144, startPoint y: 398, endPoint x: 23, endPoint y: 384, distance: 122.1
click at [23, 384] on div "Item de agendamento * creatin Desfazer seleção Não selecionados 0202050025 - Cl…" at bounding box center [706, 381] width 1370 height 69
type input "acido"
checkbox Creatinina "false"
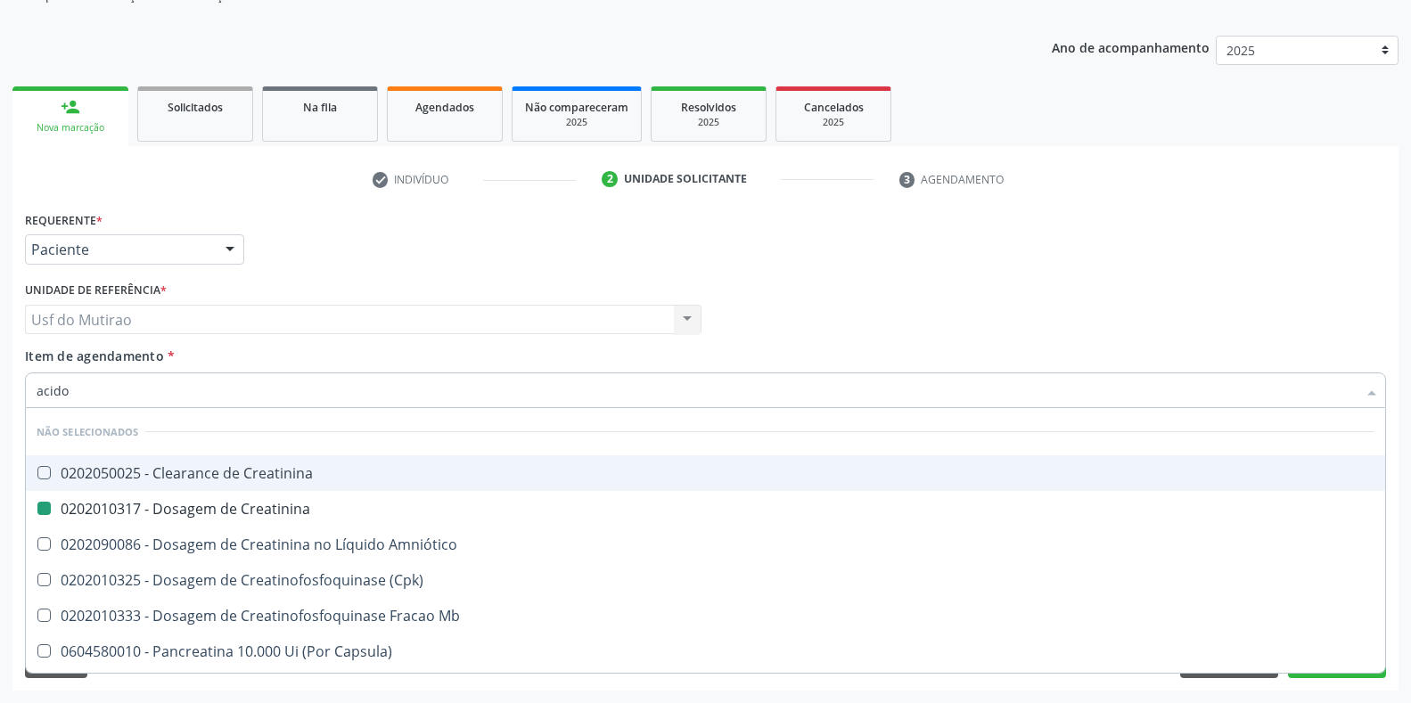
checkbox Amniótico "false"
checkbox \(Cpk\) "false"
checkbox Mb "false"
checkbox Capsula\) "false"
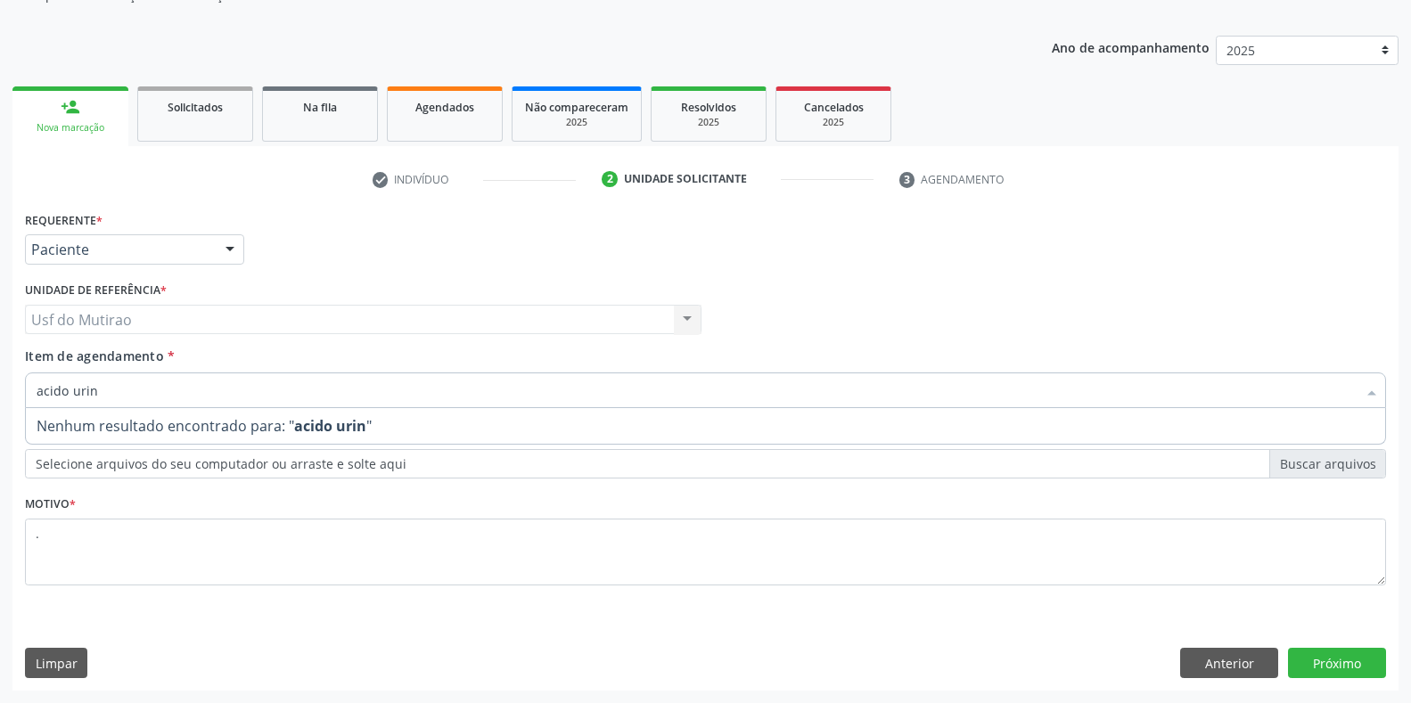
type input "acido uri"
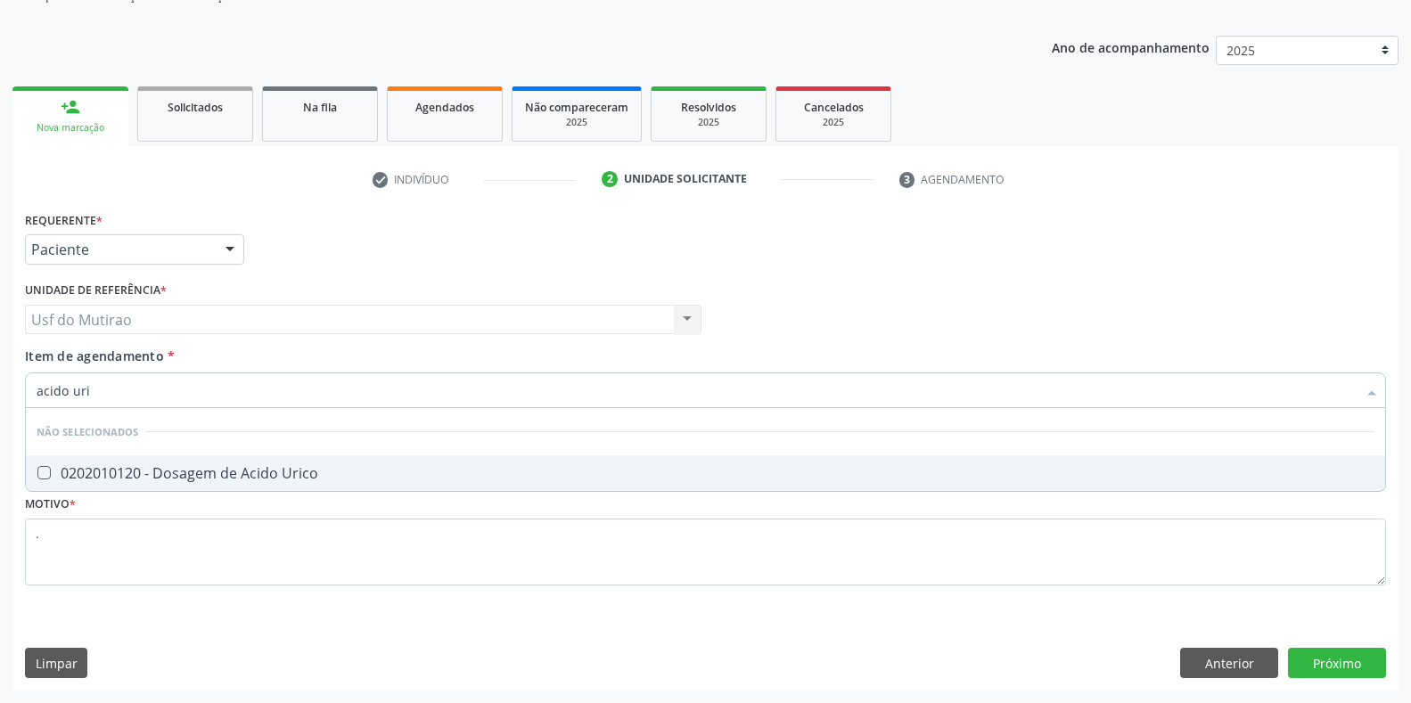
click at [162, 472] on div "0202010120 - Dosagem de Acido Urico" at bounding box center [706, 473] width 1338 height 14
checkbox Urico "true"
drag, startPoint x: 214, startPoint y: 396, endPoint x: 15, endPoint y: 387, distance: 199.0
click at [15, 387] on div "Requerente * Paciente Profissional de Saúde Paciente Nenhum resultado encontrad…" at bounding box center [705, 449] width 1386 height 484
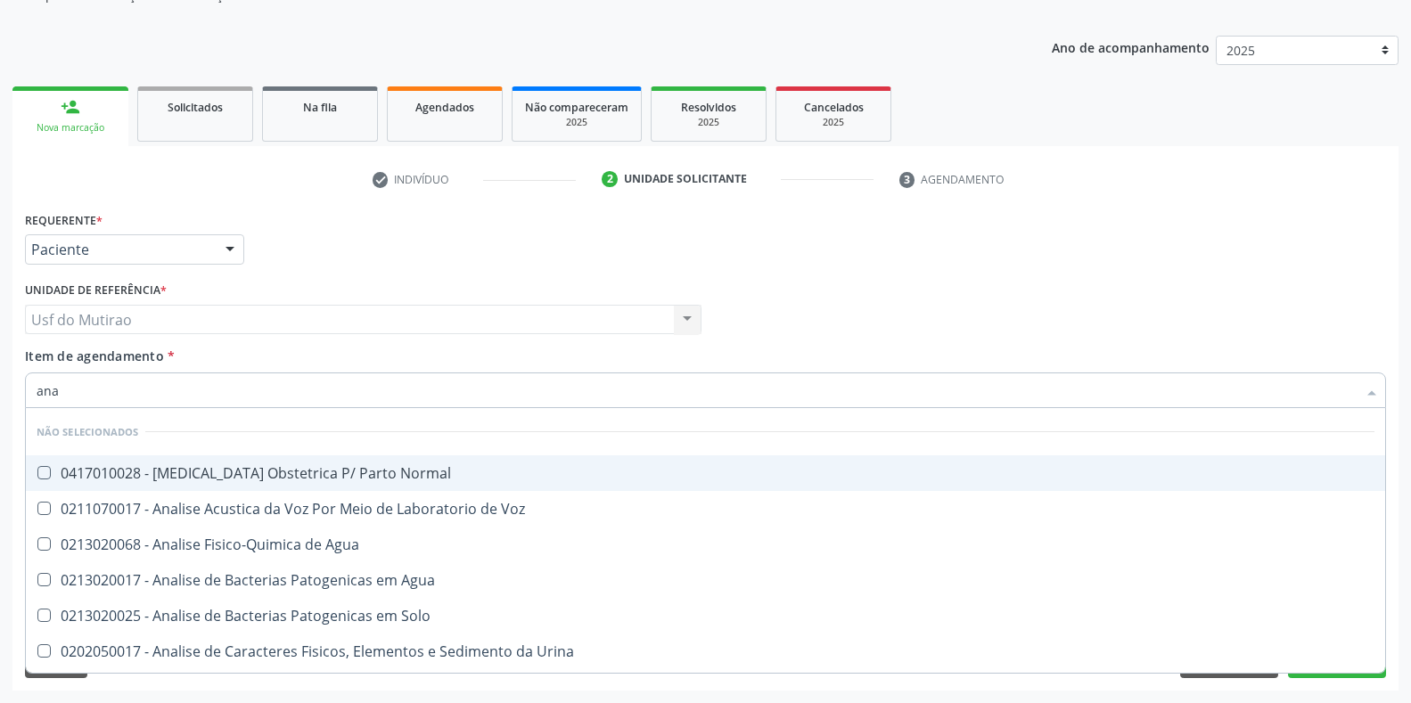
type input "anal"
checkbox Normal "false"
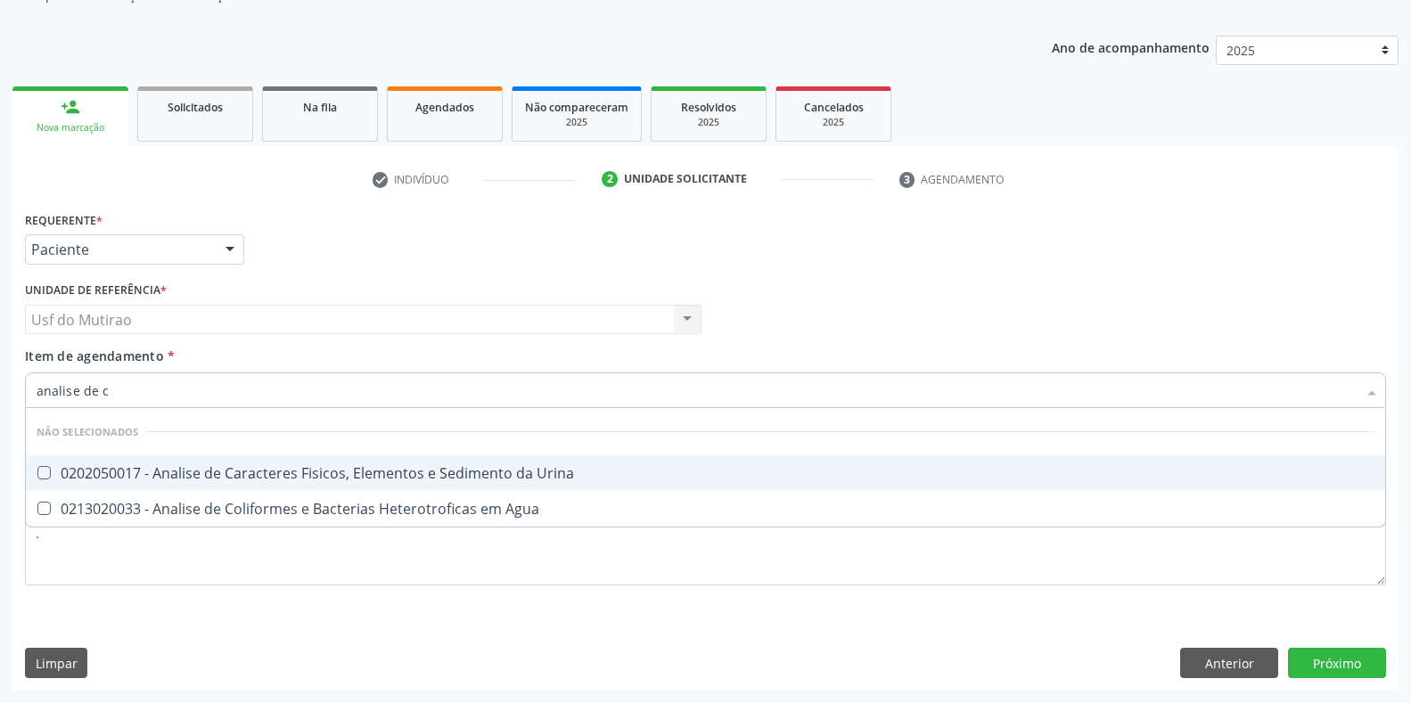
type input "analise de ca"
click at [119, 476] on div "0202050017 - Analise de Caracteres Fisicos, Elementos e Sedimento da Urina" at bounding box center [706, 473] width 1338 height 14
checkbox Urina "true"
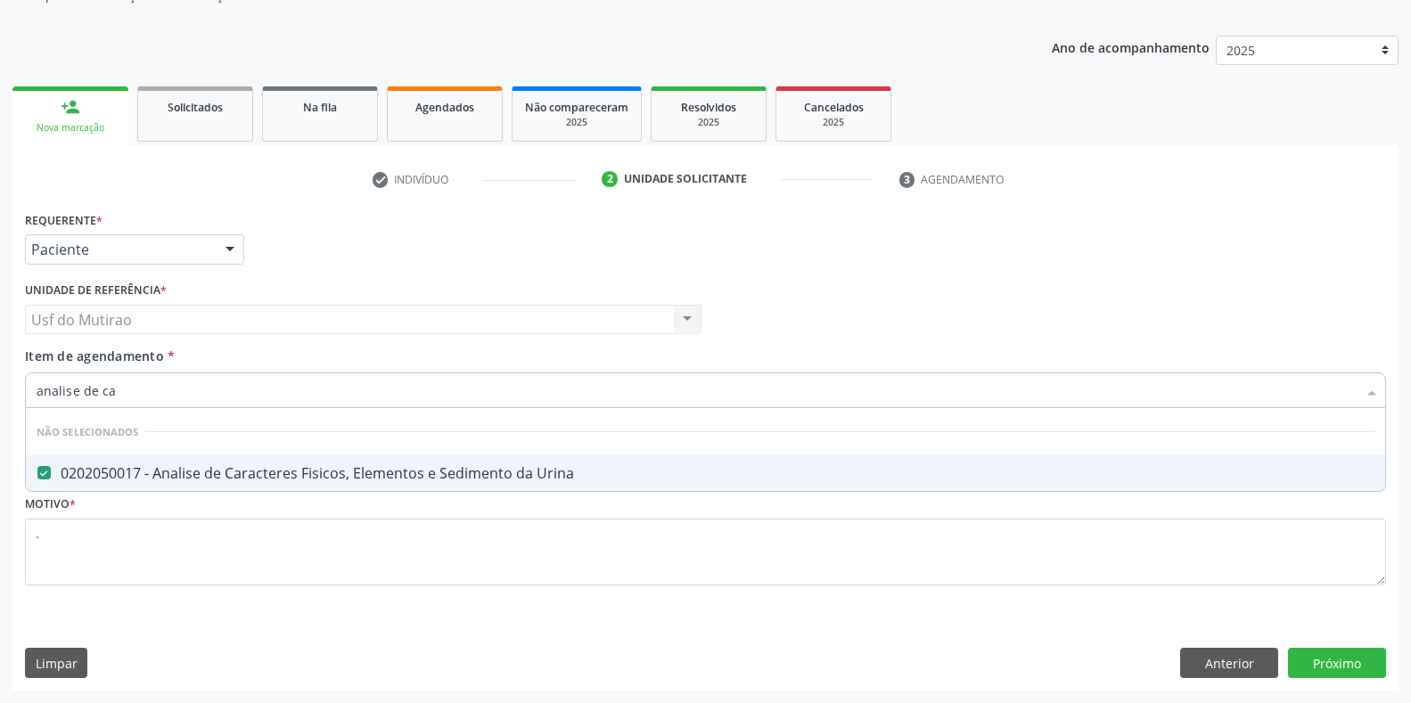
drag, startPoint x: 179, startPoint y: 375, endPoint x: 0, endPoint y: 378, distance: 179.2
click at [0, 378] on div "Acompanhamento Acompanhe a situação das marcações correntes e finalizadas Relat…" at bounding box center [705, 310] width 1411 height 785
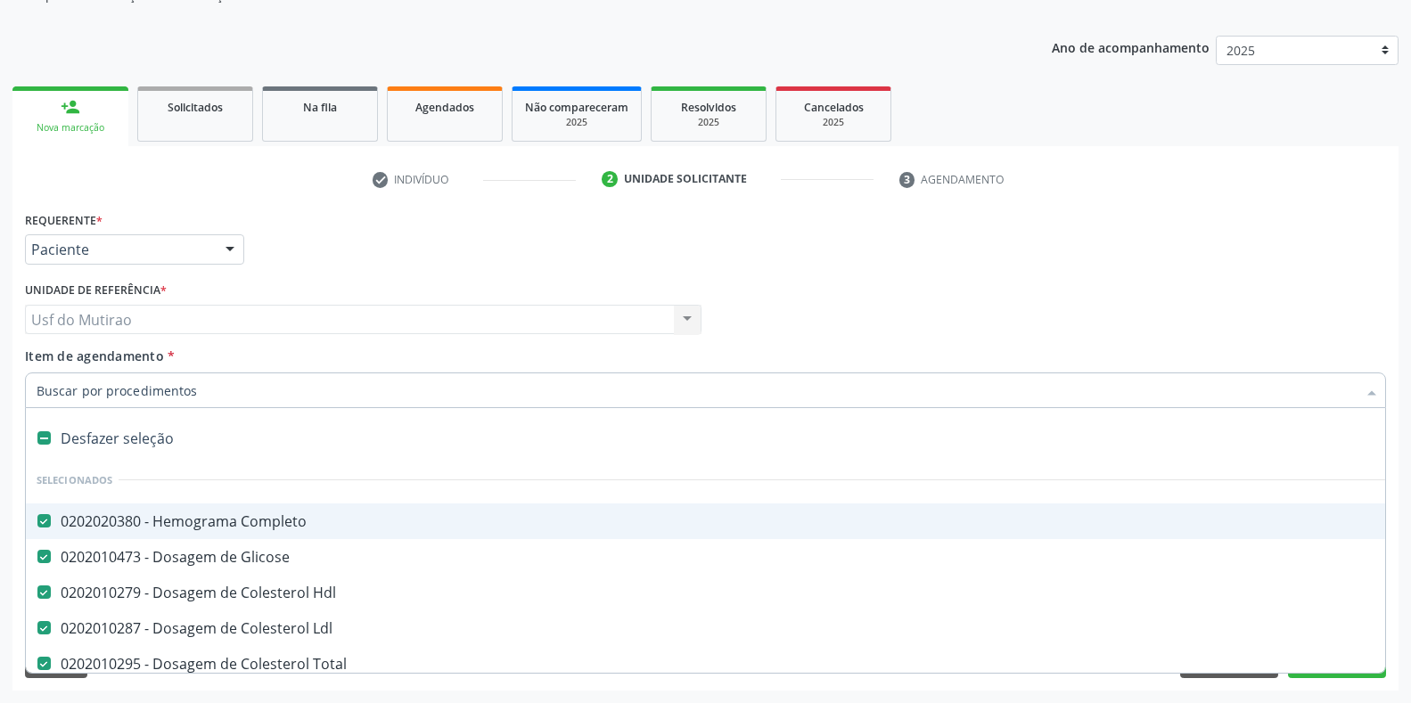
click at [603, 288] on div "Unidade de referência * Usf do Mutirao Usf do Mutirao Nenhum resultado encontra…" at bounding box center [363, 305] width 677 height 57
checkbox Manutenção "true"
checkbox Preenchida\) "true"
checkbox Ampola\)\ "true"
checkbox Urina "false"
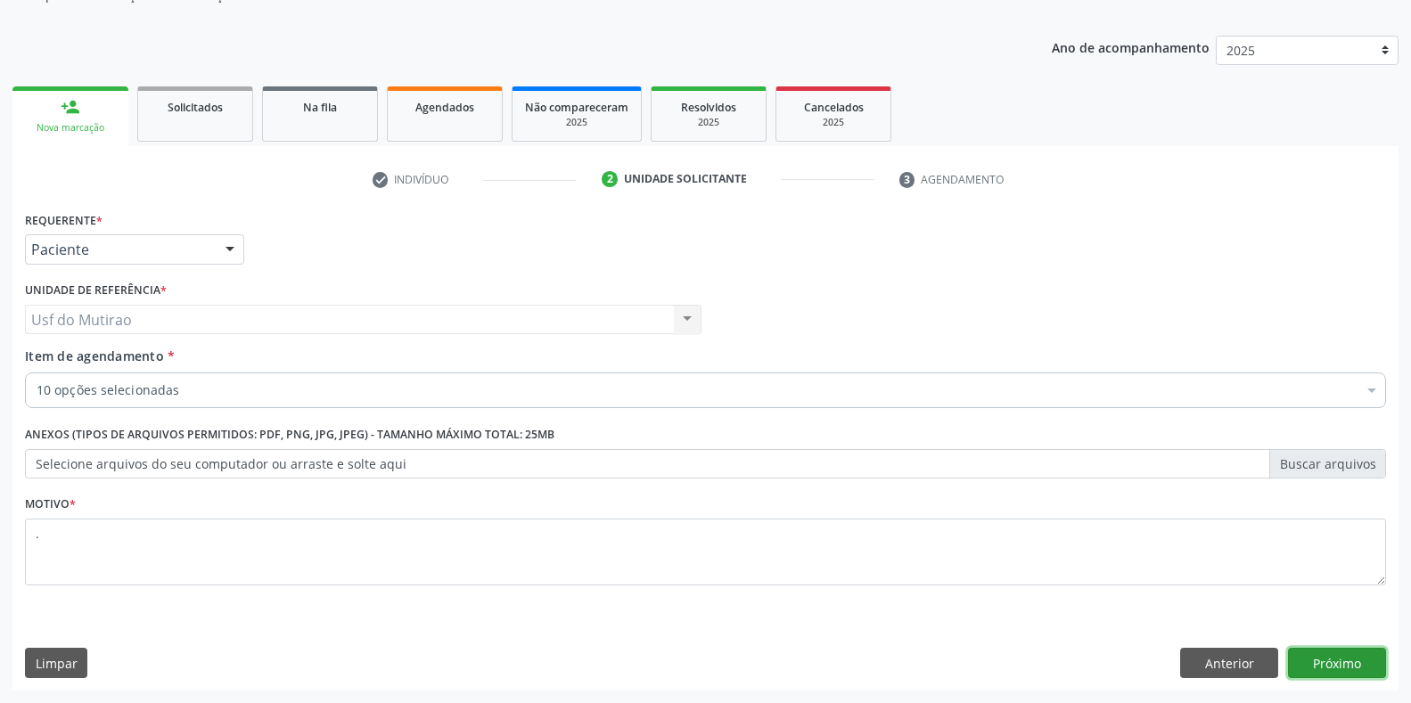
click at [1366, 666] on button "Próximo" at bounding box center [1337, 663] width 98 height 30
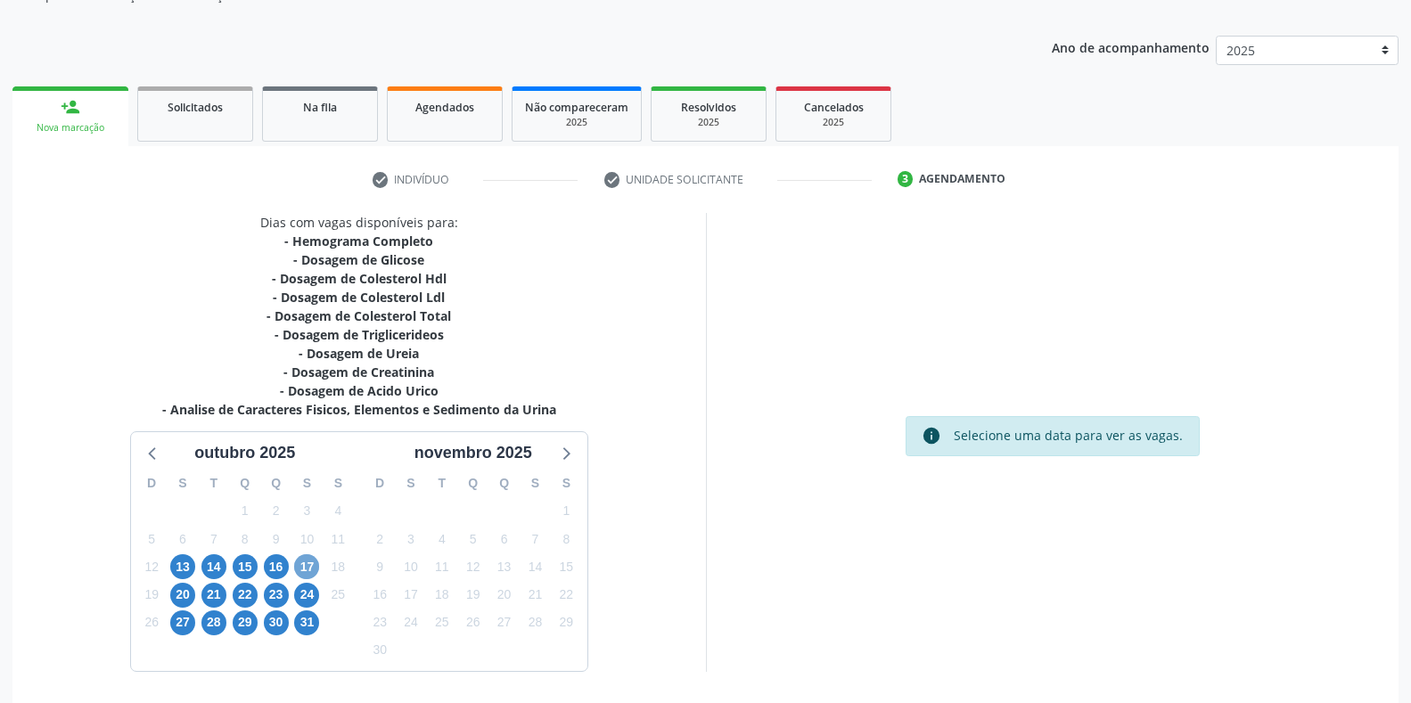
click at [300, 562] on span "17" at bounding box center [306, 566] width 25 height 25
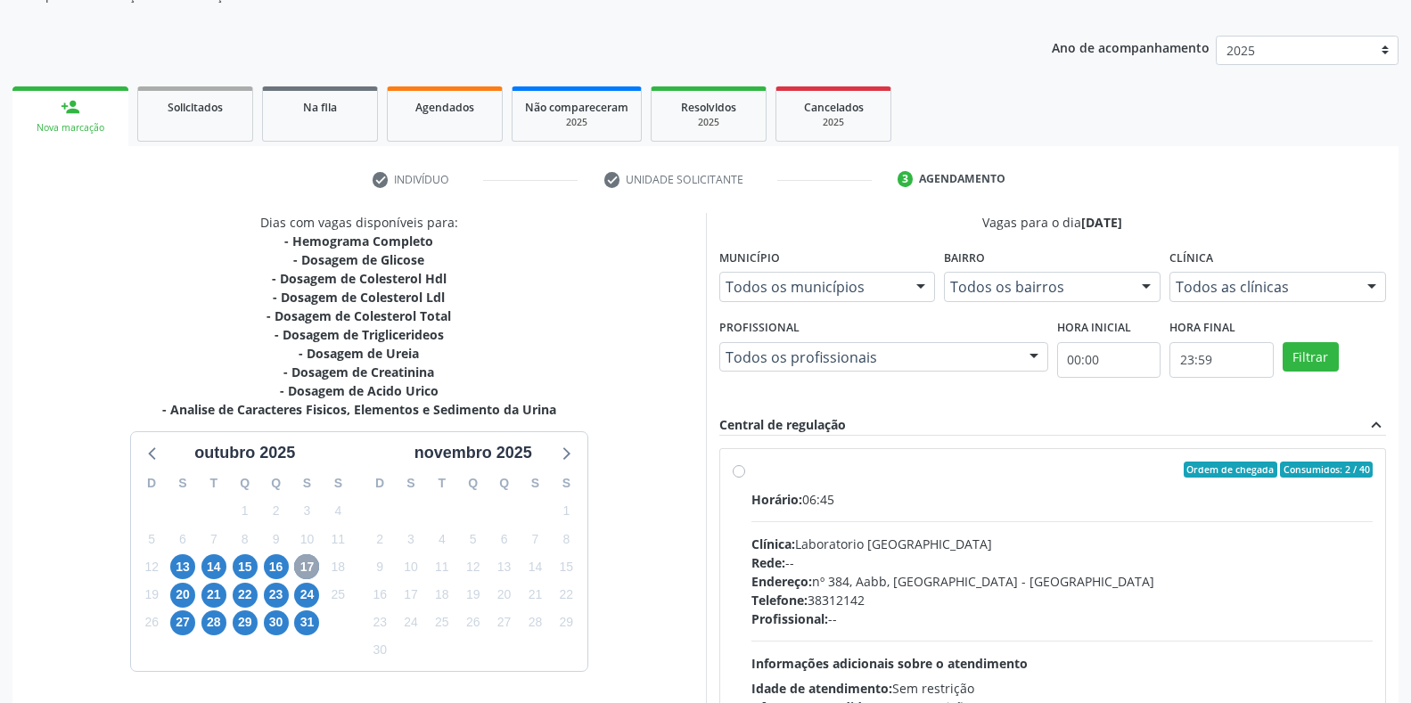
scroll to position [330, 0]
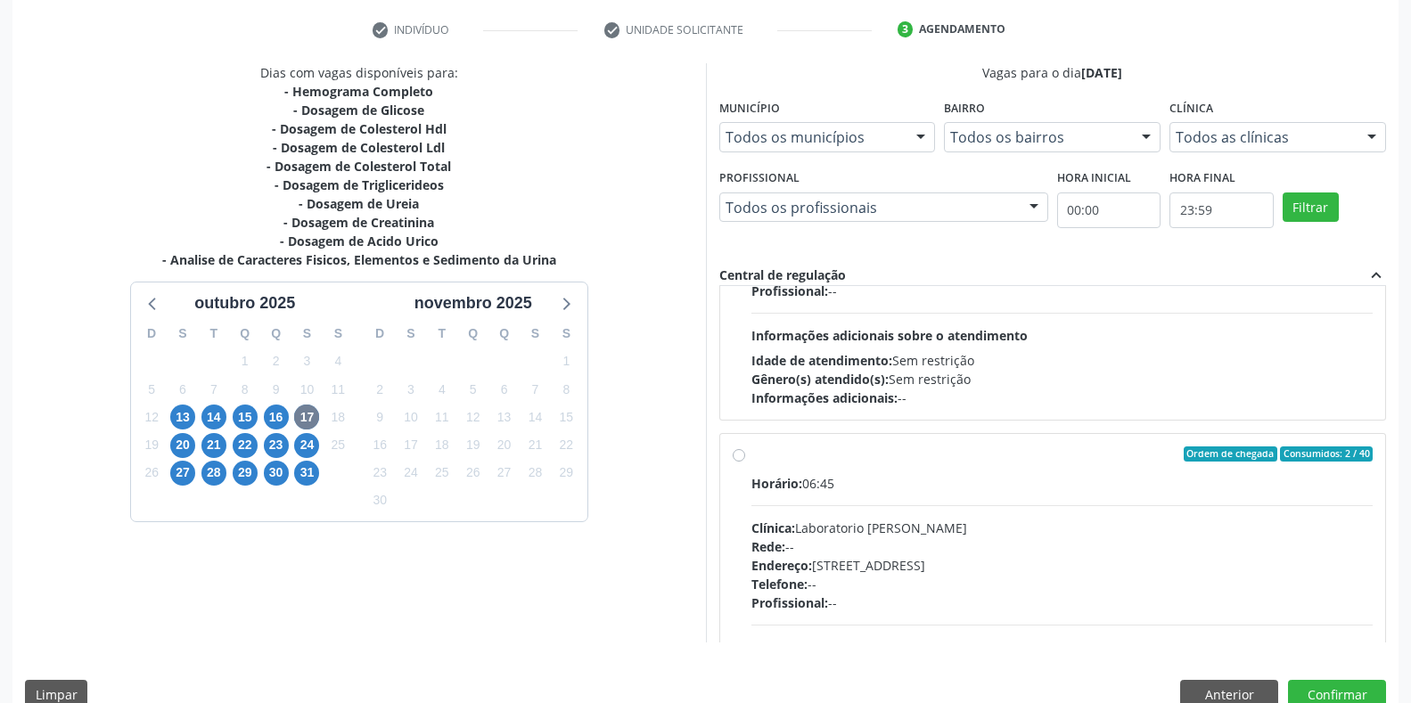
click at [858, 533] on div "Clínica: Laboratorio [PERSON_NAME]" at bounding box center [1062, 528] width 622 height 19
click at [745, 463] on input "Ordem de chegada Consumidos: 2 / 40 Horário: 06:45 Clínica: Laboratorio [PERSON…" at bounding box center [739, 455] width 12 height 16
radio input "true"
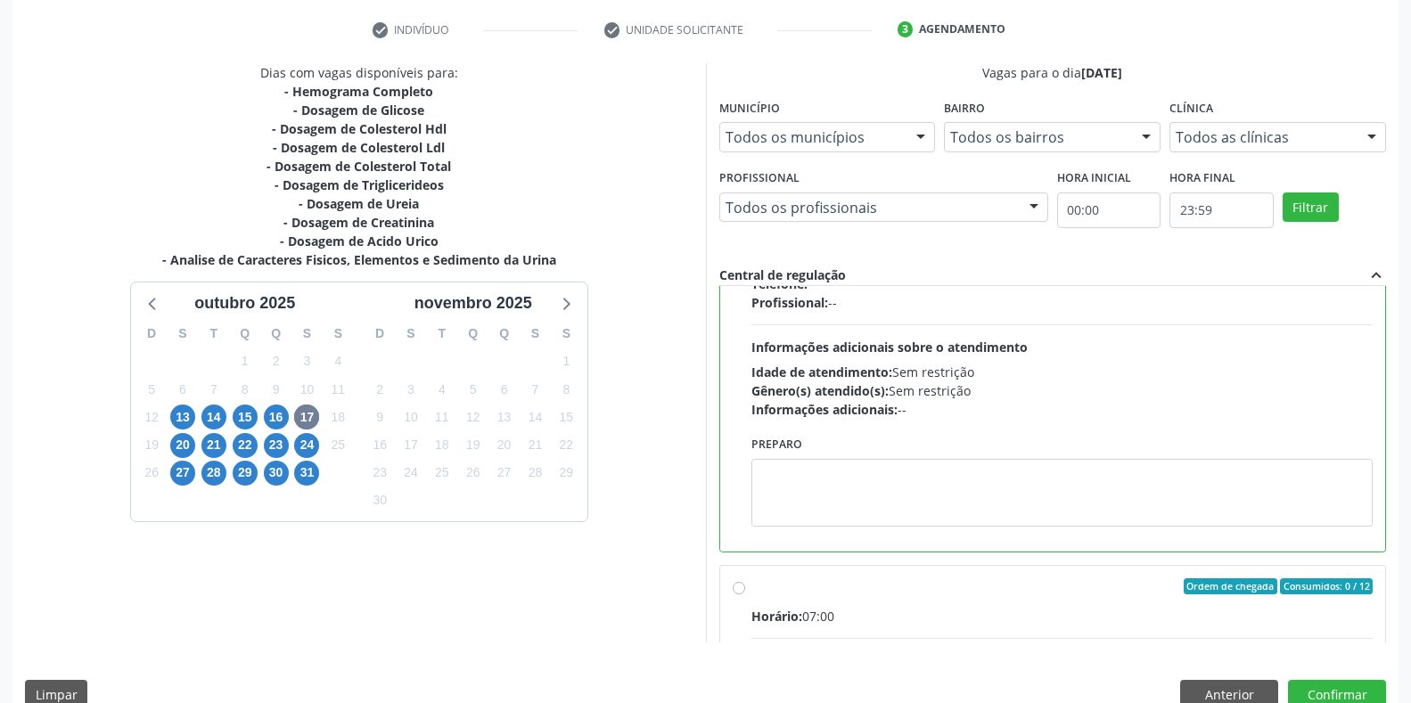
scroll to position [535, 0]
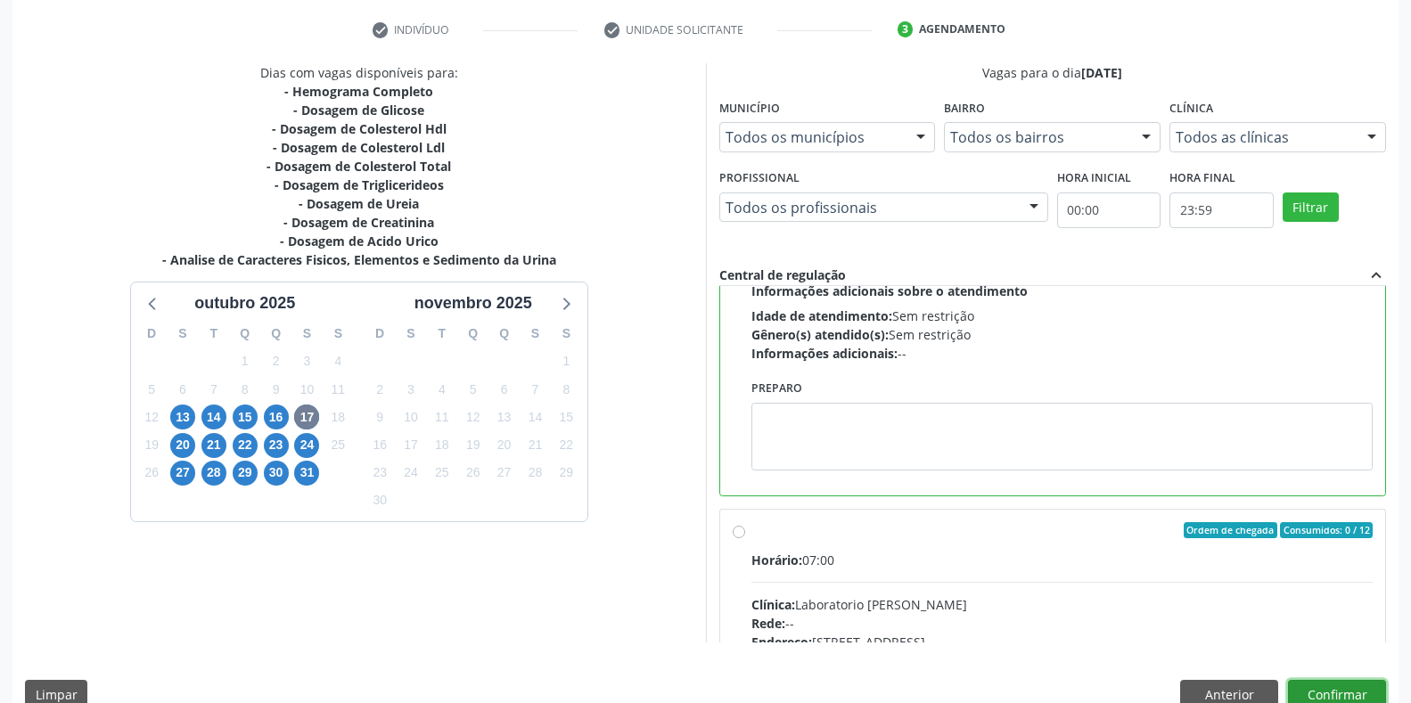
click at [1316, 680] on button "Confirmar" at bounding box center [1337, 695] width 98 height 30
click at [1320, 691] on div at bounding box center [1337, 695] width 98 height 30
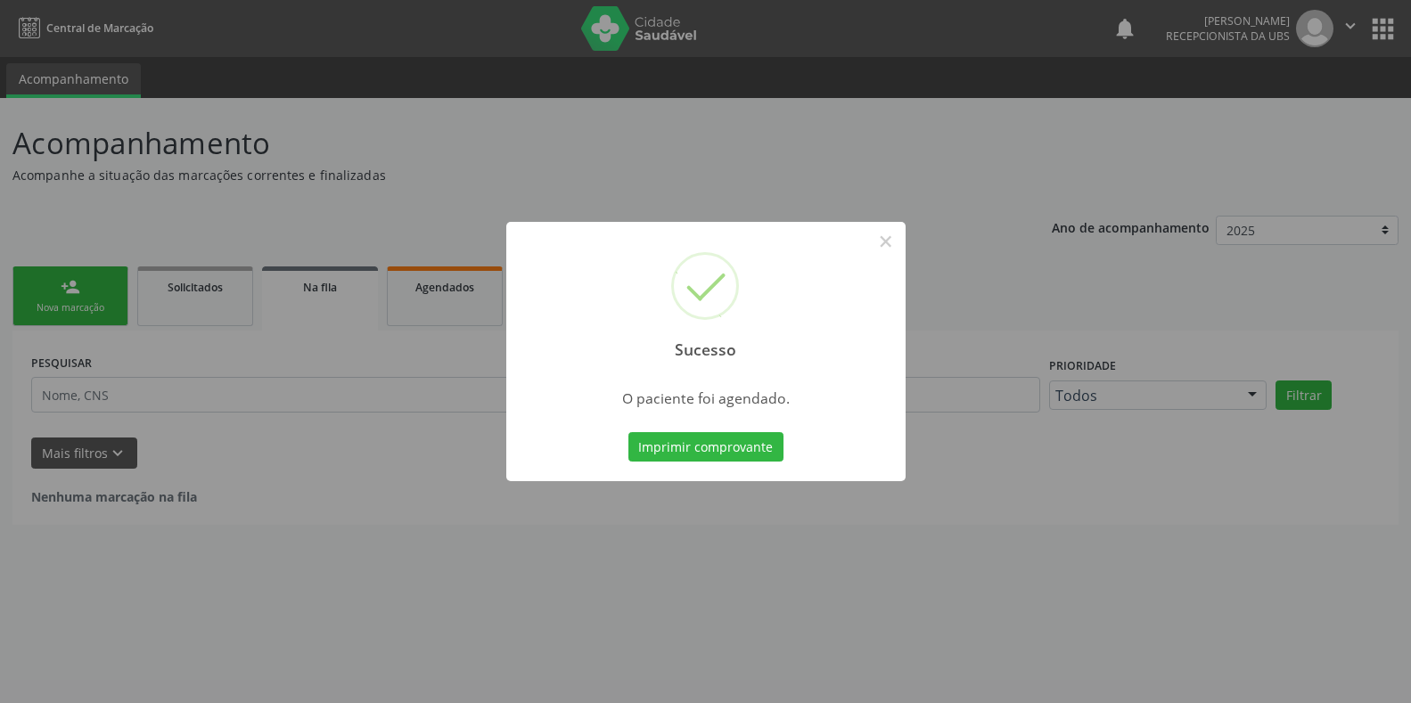
scroll to position [0, 0]
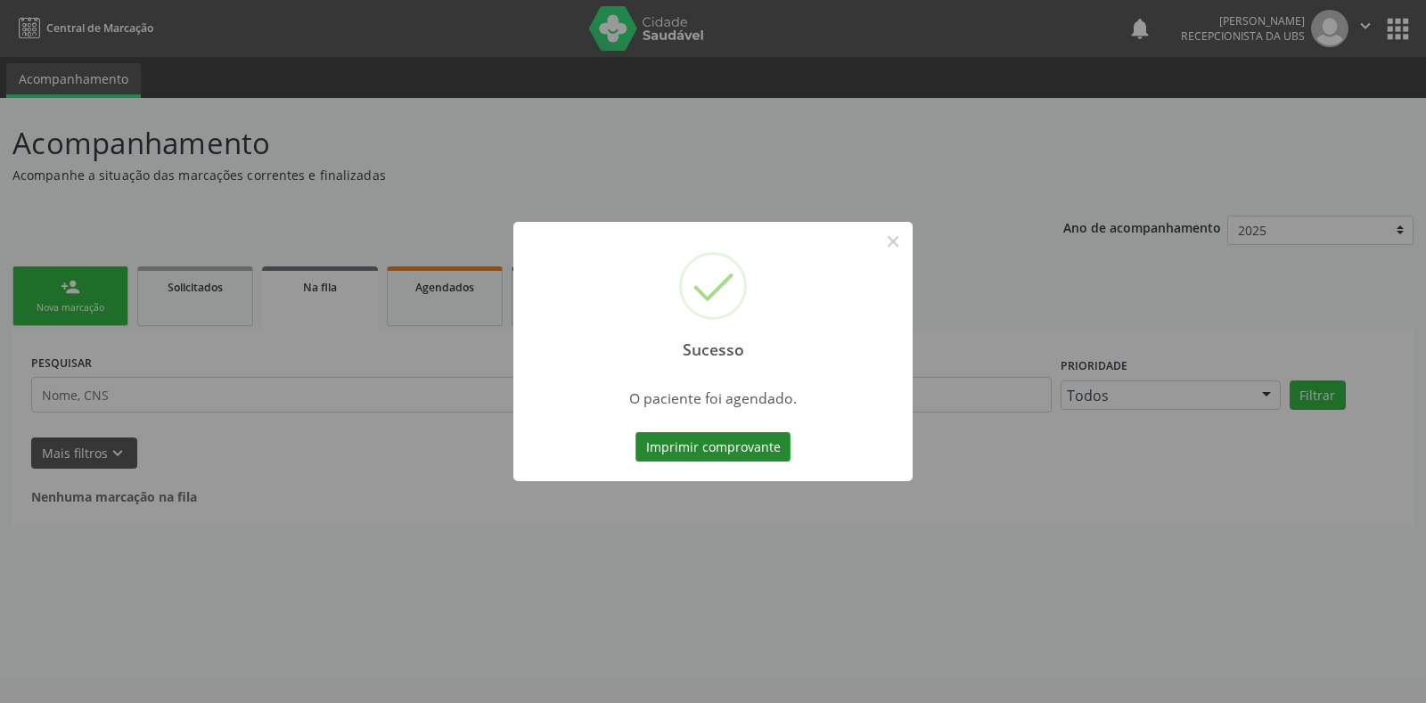
click at [739, 455] on button "Imprimir comprovante" at bounding box center [713, 447] width 155 height 30
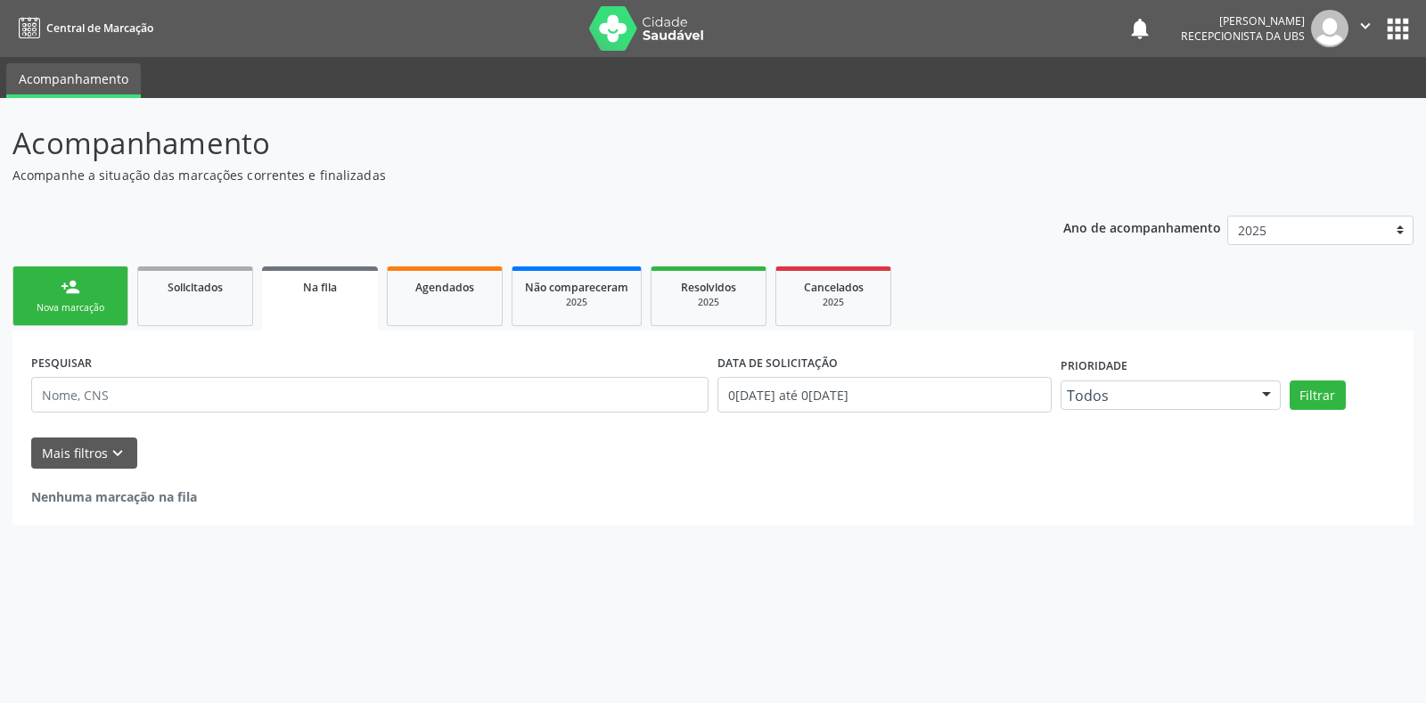
click at [112, 290] on link "person_add Nova marcação" at bounding box center [70, 297] width 116 height 60
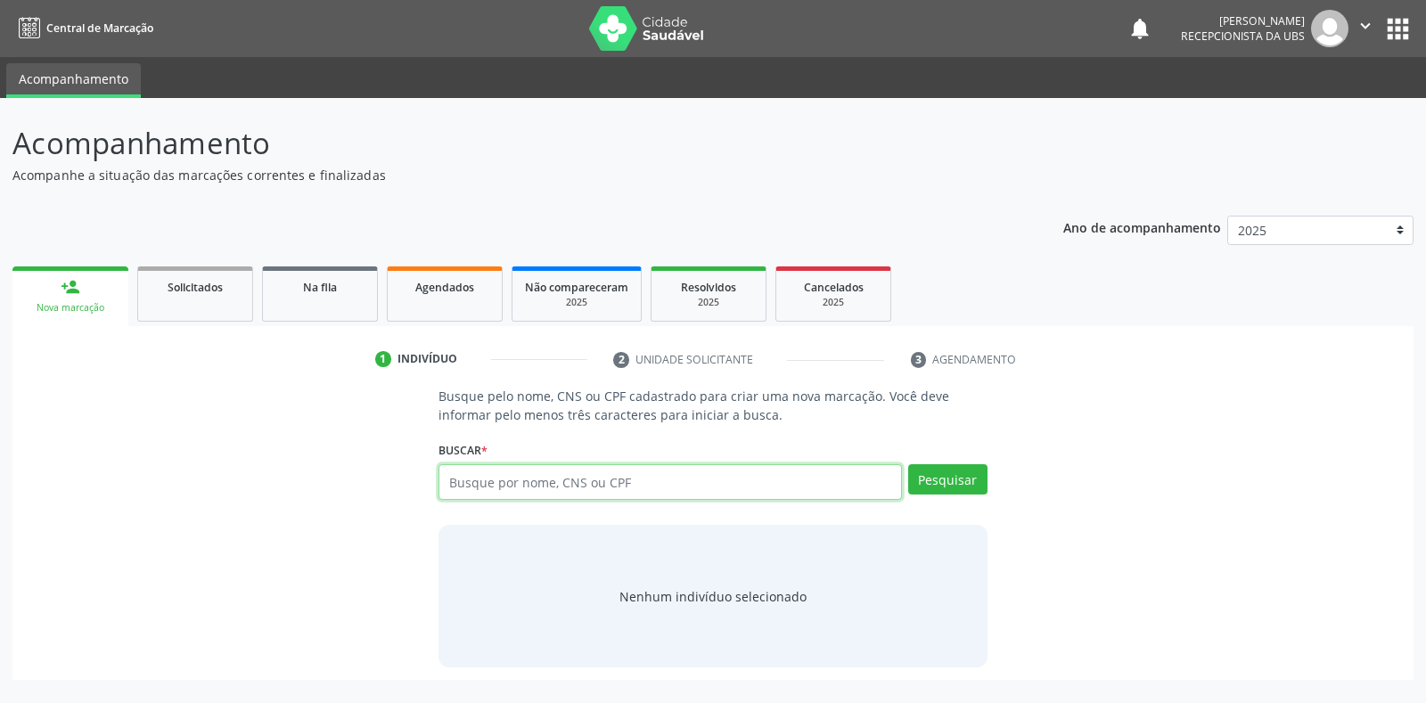
click at [729, 479] on input "text" at bounding box center [670, 482] width 463 height 36
type input "709502689477770"
click at [990, 473] on div "Busque pelo nome, CNS ou CPF cadastrado para criar uma nova marcação. Você deve…" at bounding box center [712, 527] width 573 height 281
click at [978, 480] on button "Pesquisar" at bounding box center [947, 479] width 79 height 30
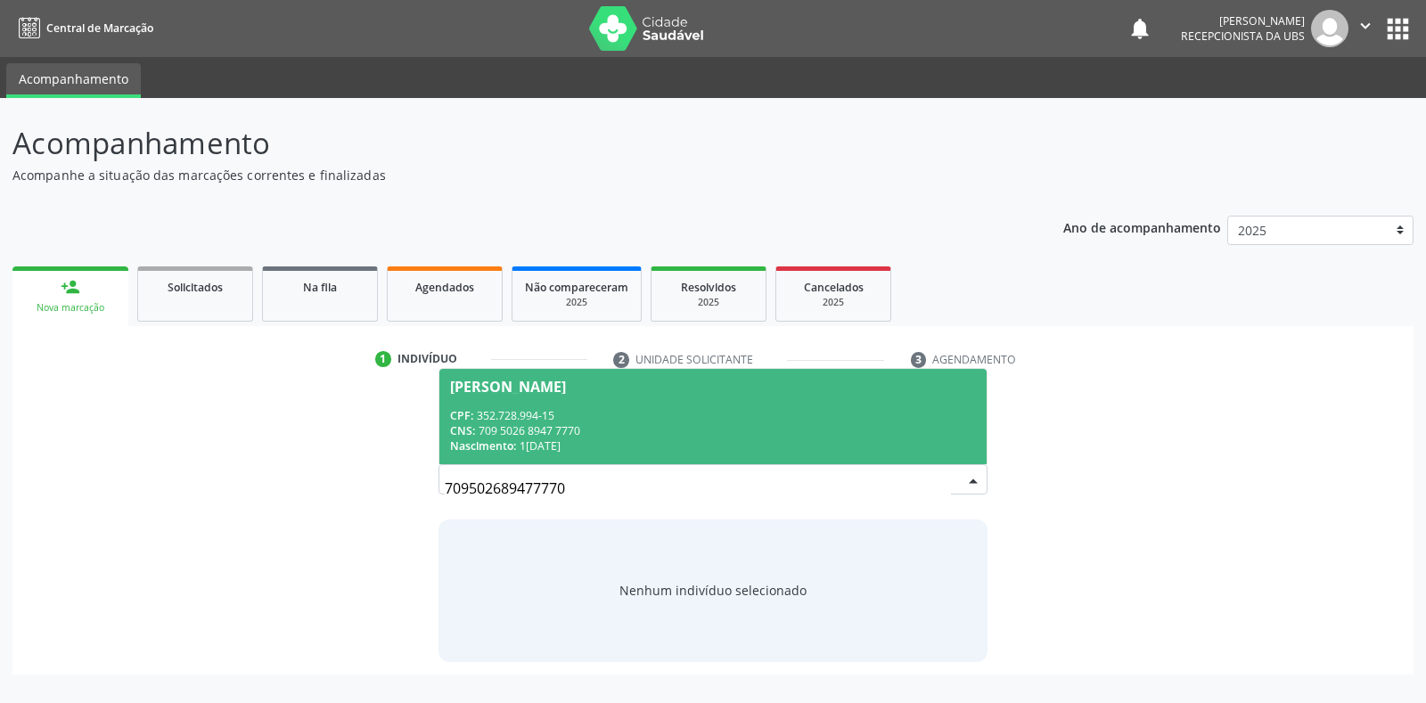
click at [621, 426] on div "CNS: 709 5026 8947 7770" at bounding box center [712, 430] width 525 height 15
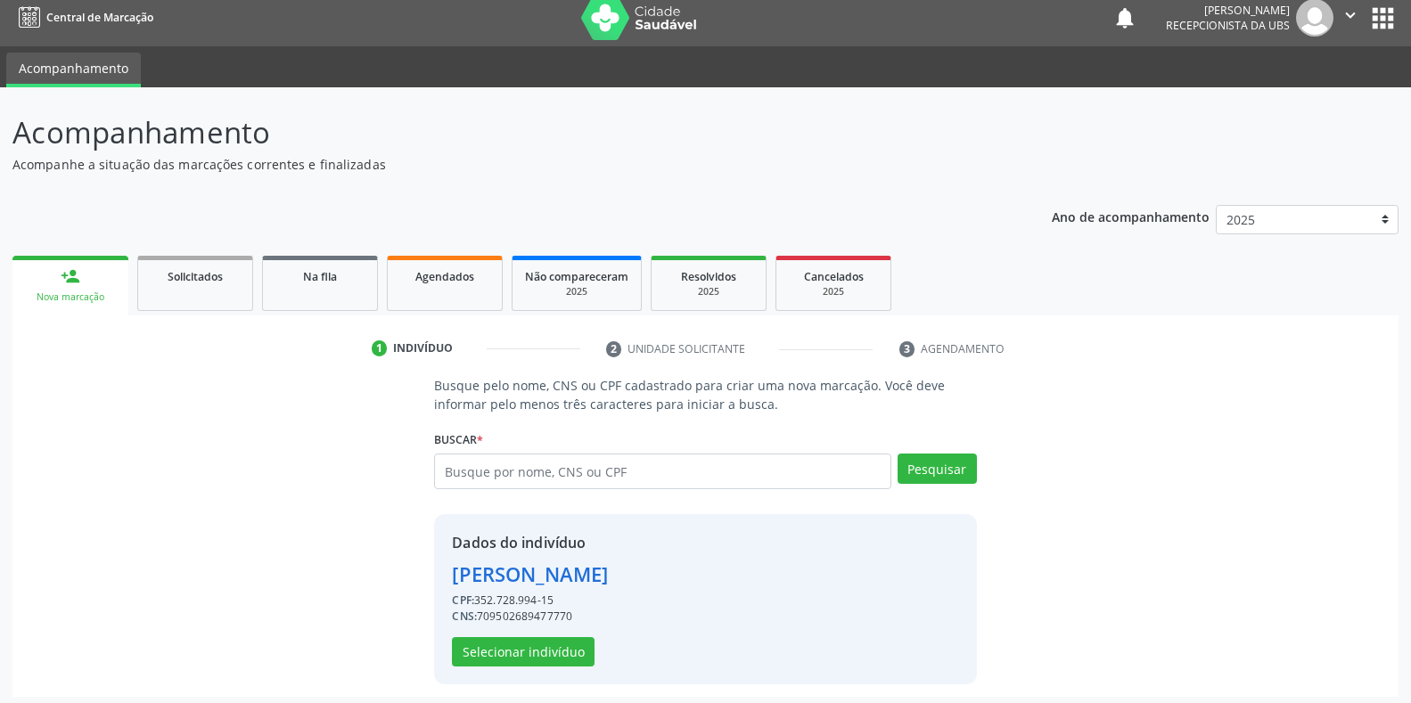
scroll to position [17, 0]
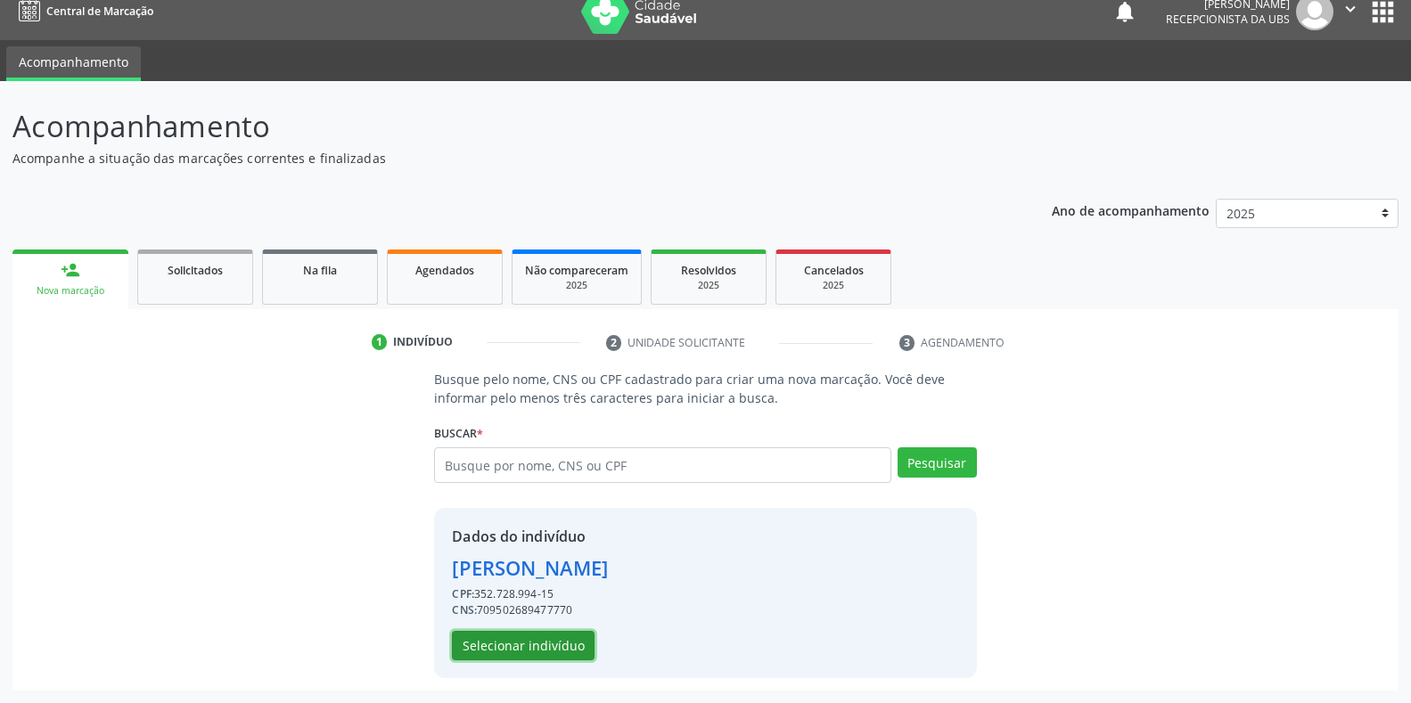
click at [541, 652] on button "Selecionar indivíduo" at bounding box center [523, 646] width 143 height 30
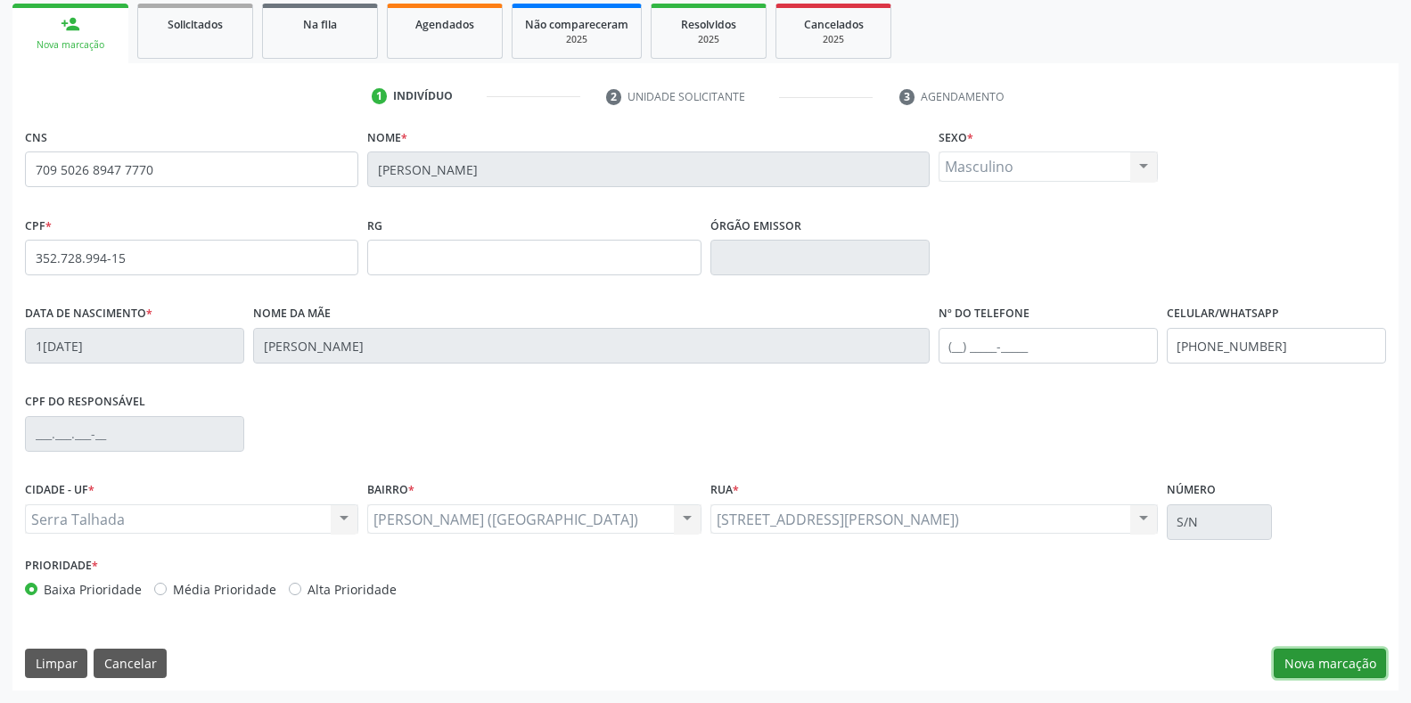
click at [1309, 672] on button "Nova marcação" at bounding box center [1330, 664] width 112 height 30
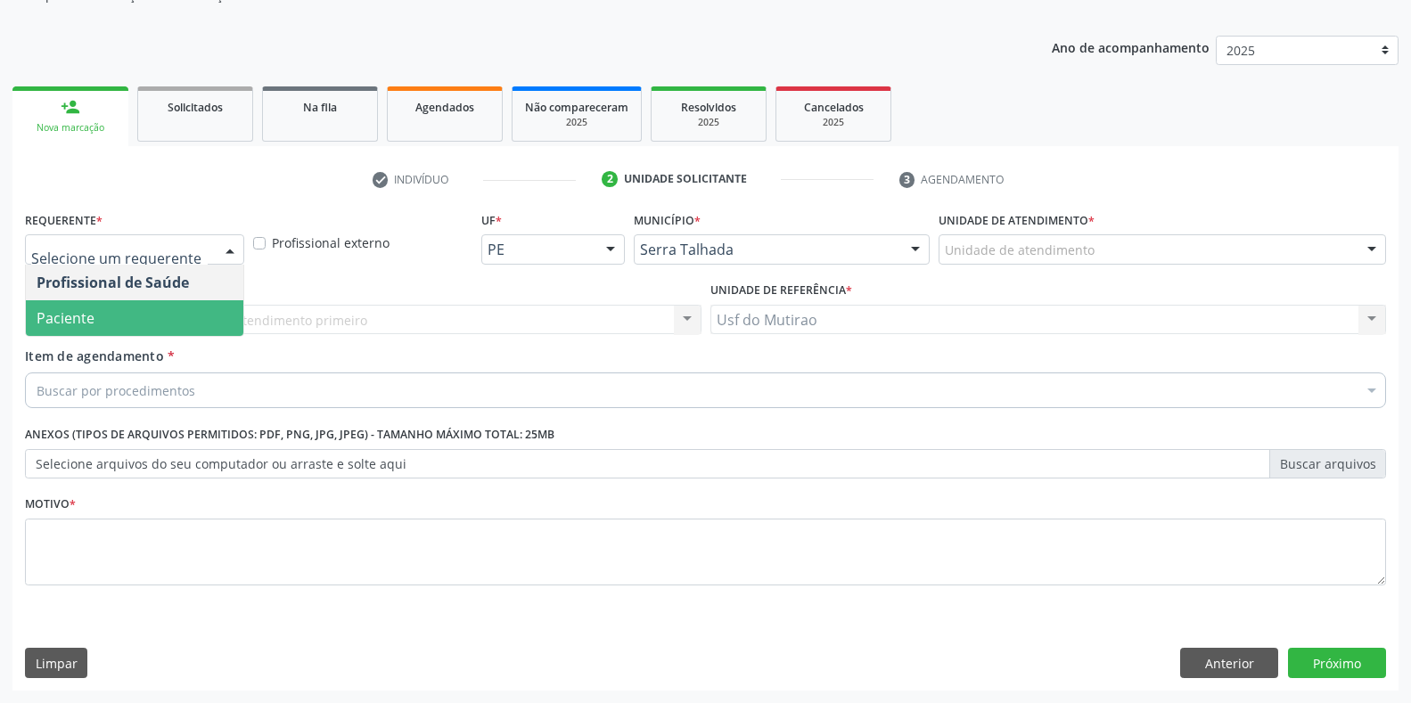
click at [79, 324] on span "Paciente" at bounding box center [66, 318] width 58 height 20
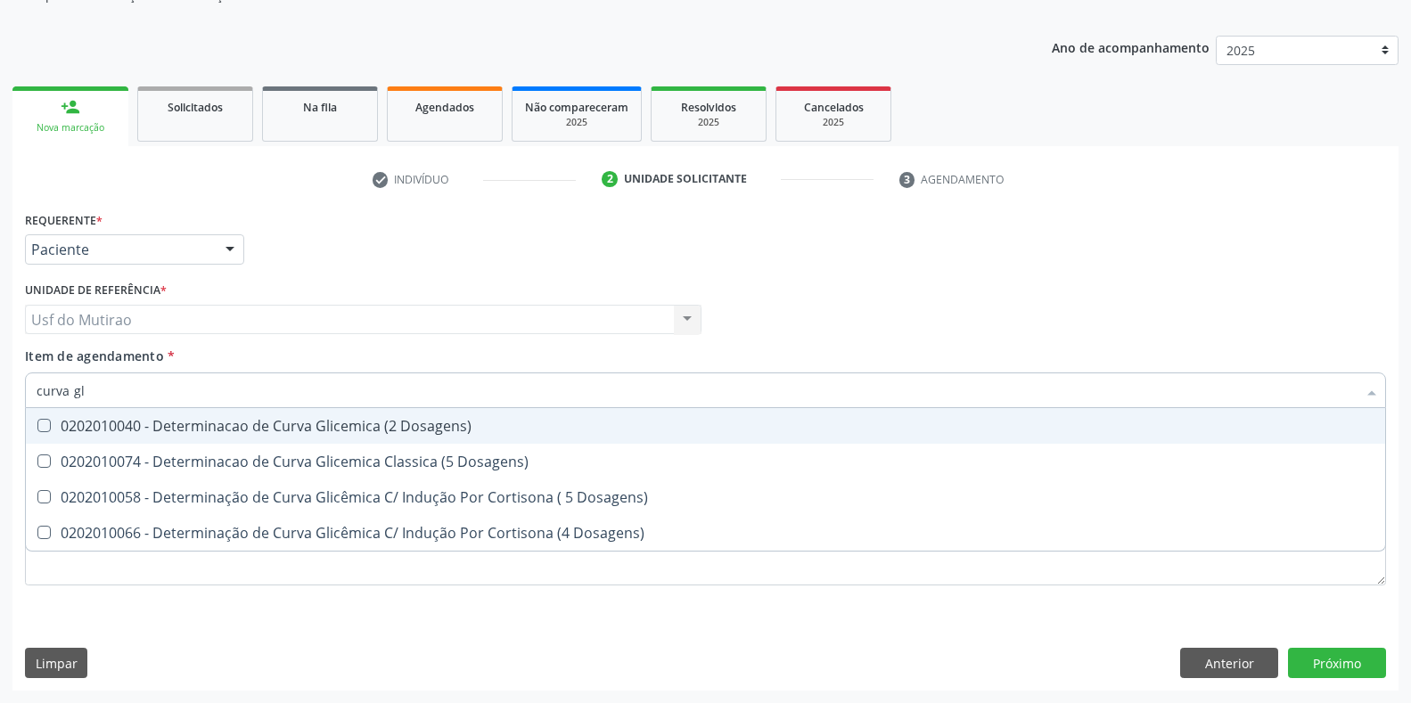
type input "curva gli"
click at [147, 431] on div "0202010040 - Determinacao de Curva Glicemica (2 Dosagens)" at bounding box center [706, 426] width 1338 height 14
checkbox Dosagens\) "true"
drag, startPoint x: 108, startPoint y: 395, endPoint x: 0, endPoint y: 382, distance: 108.7
click at [0, 382] on div "Acompanhamento Acompanhe a situação das marcações correntes e finalizadas Relat…" at bounding box center [705, 310] width 1411 height 785
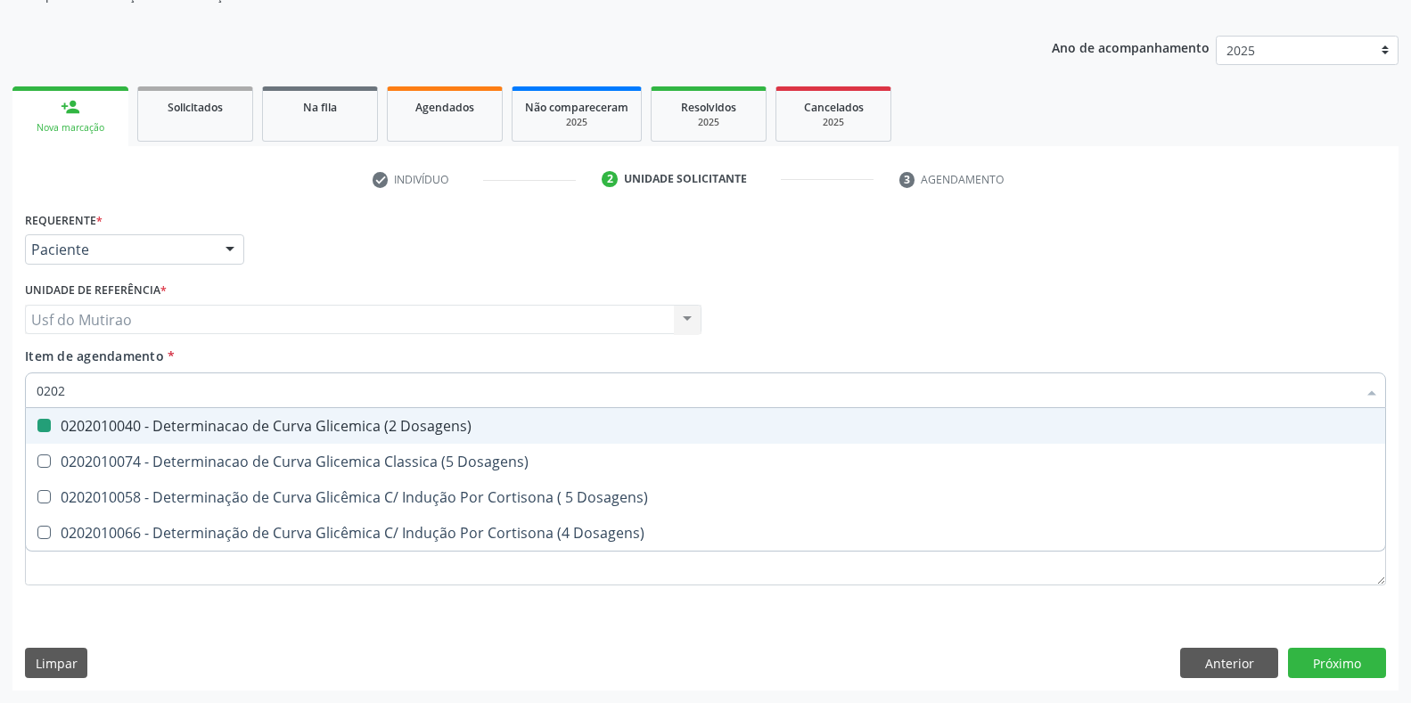
type input "02020"
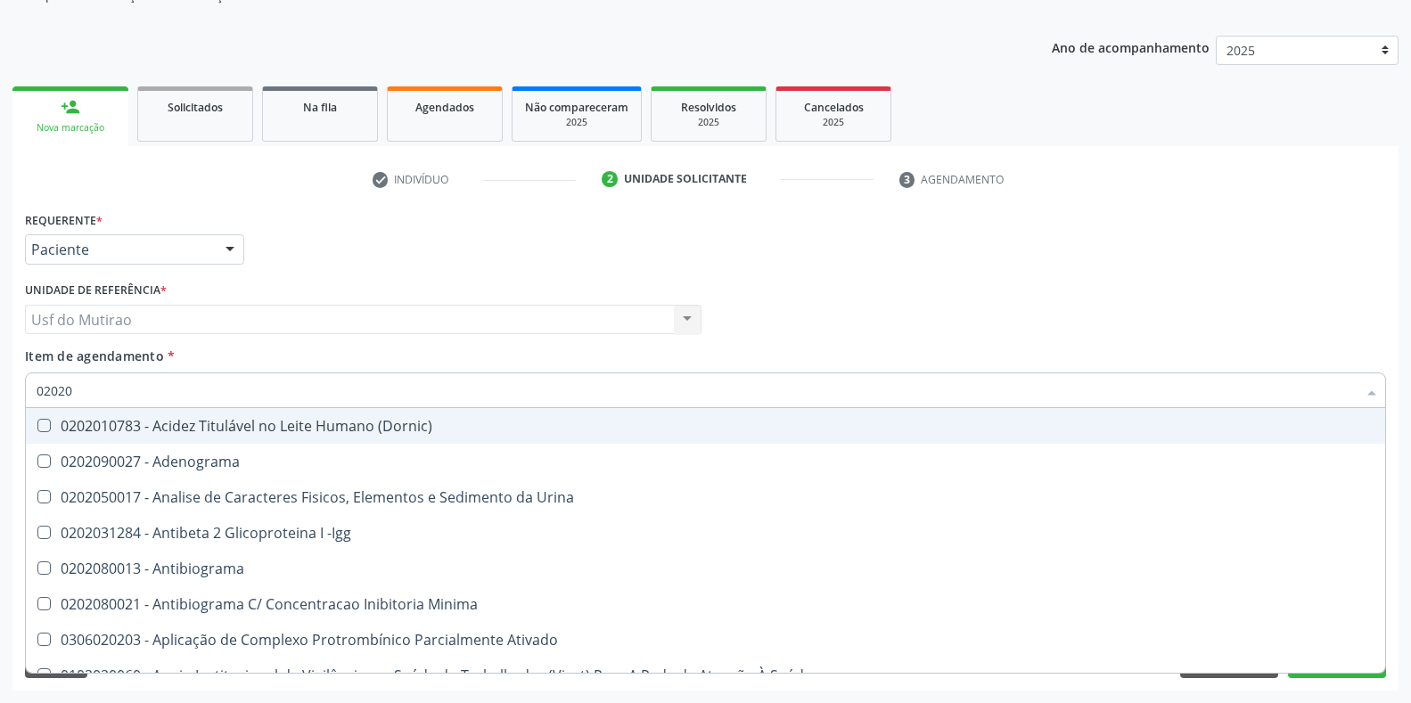
checkbox \(Dornic\) "false"
type input "020201"
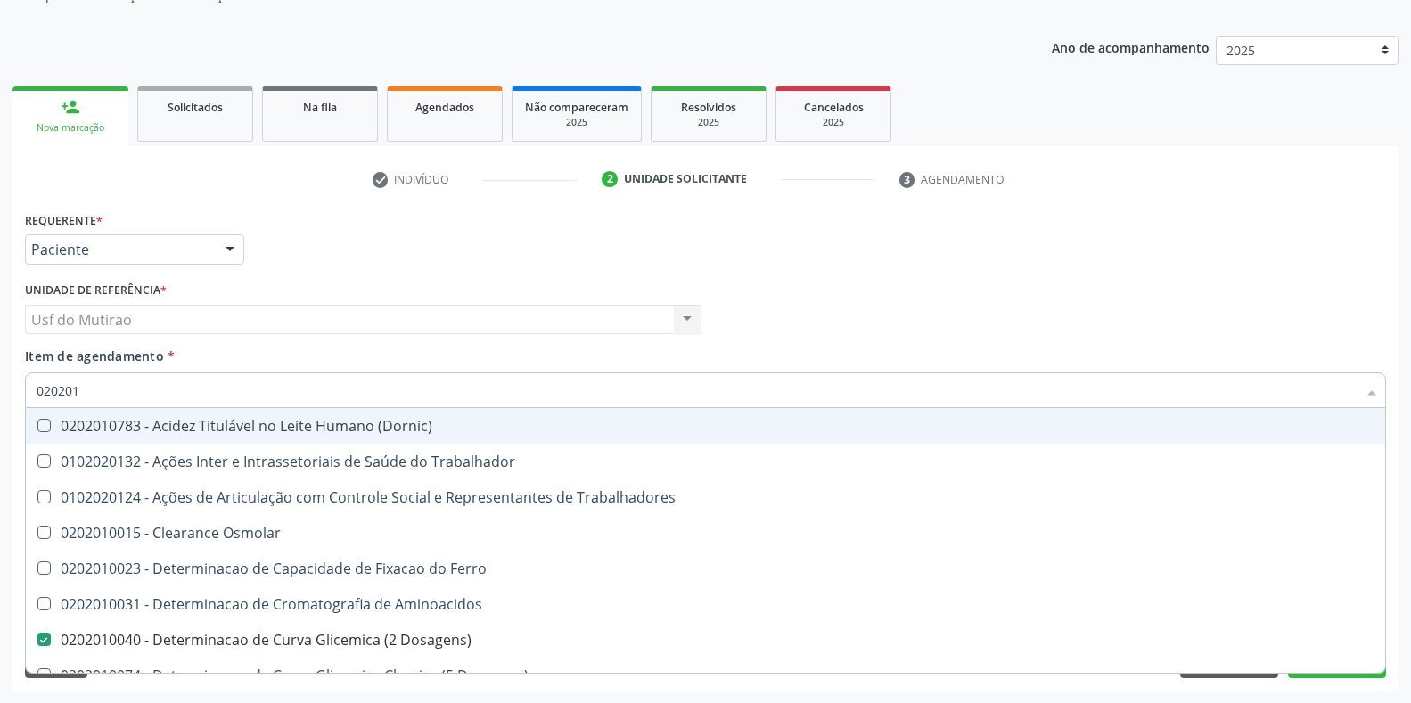
checkbox Dosagens\) "true"
checkbox Latica "false"
type input "0202010"
checkbox Ferro "true"
checkbox Dosagens\) "false"
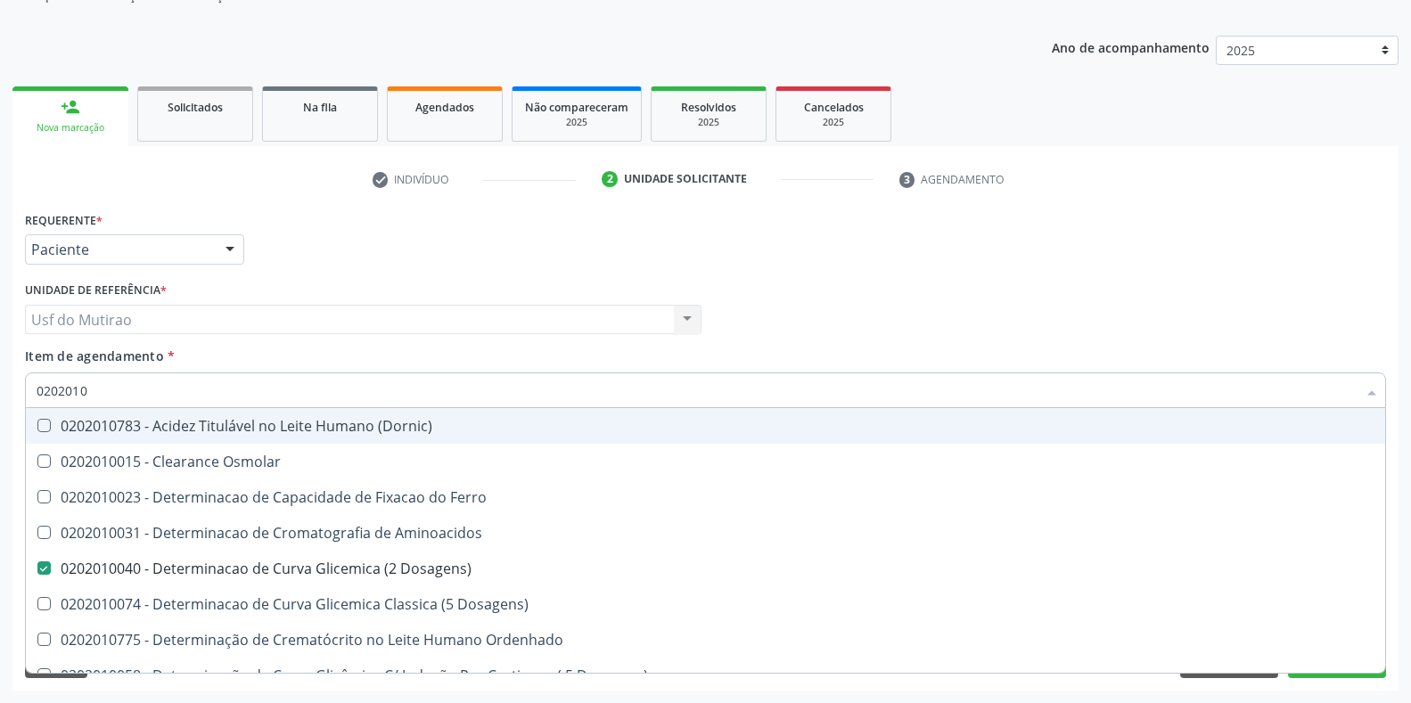
type input "02020105"
checkbox Dosagens\) "false"
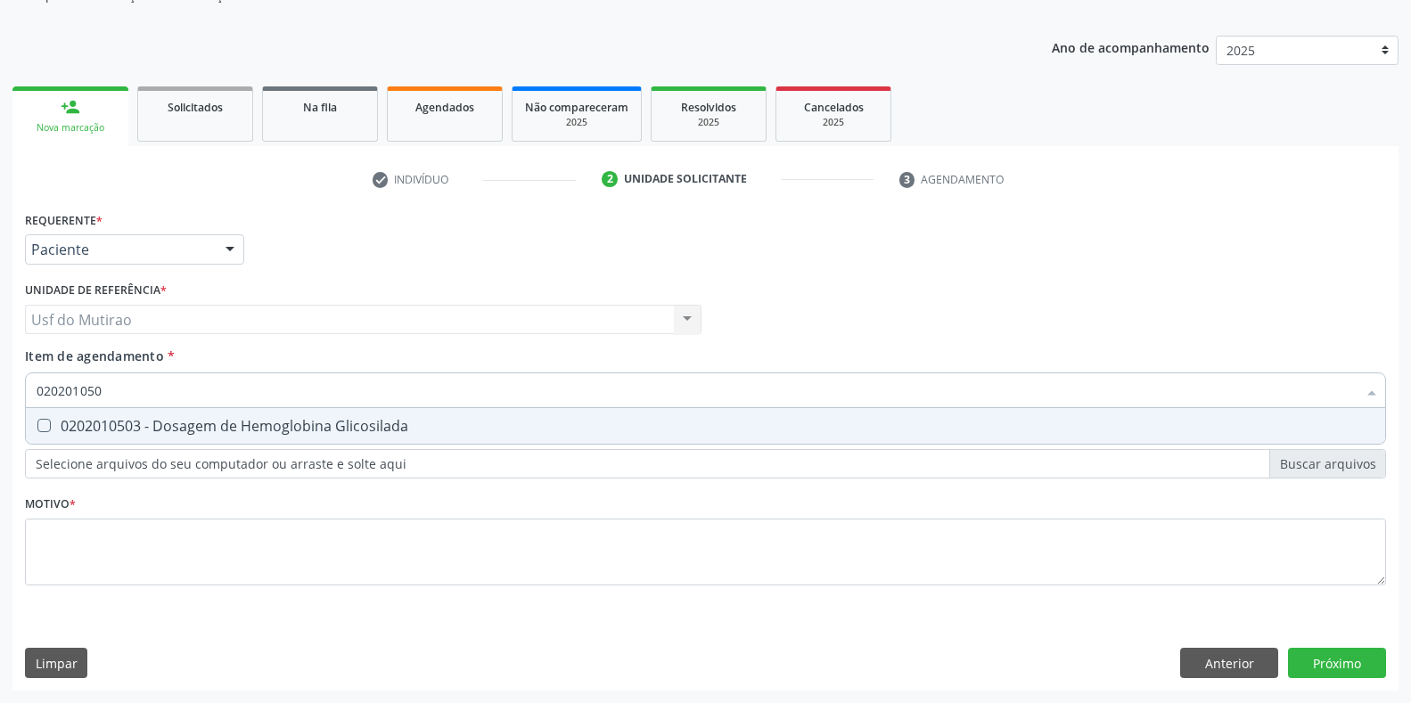
type input "0202010503"
click at [89, 426] on div "0202010503 - Dosagem de Hemoglobina Glicosilada" at bounding box center [706, 426] width 1338 height 14
checkbox Glicosilada "true"
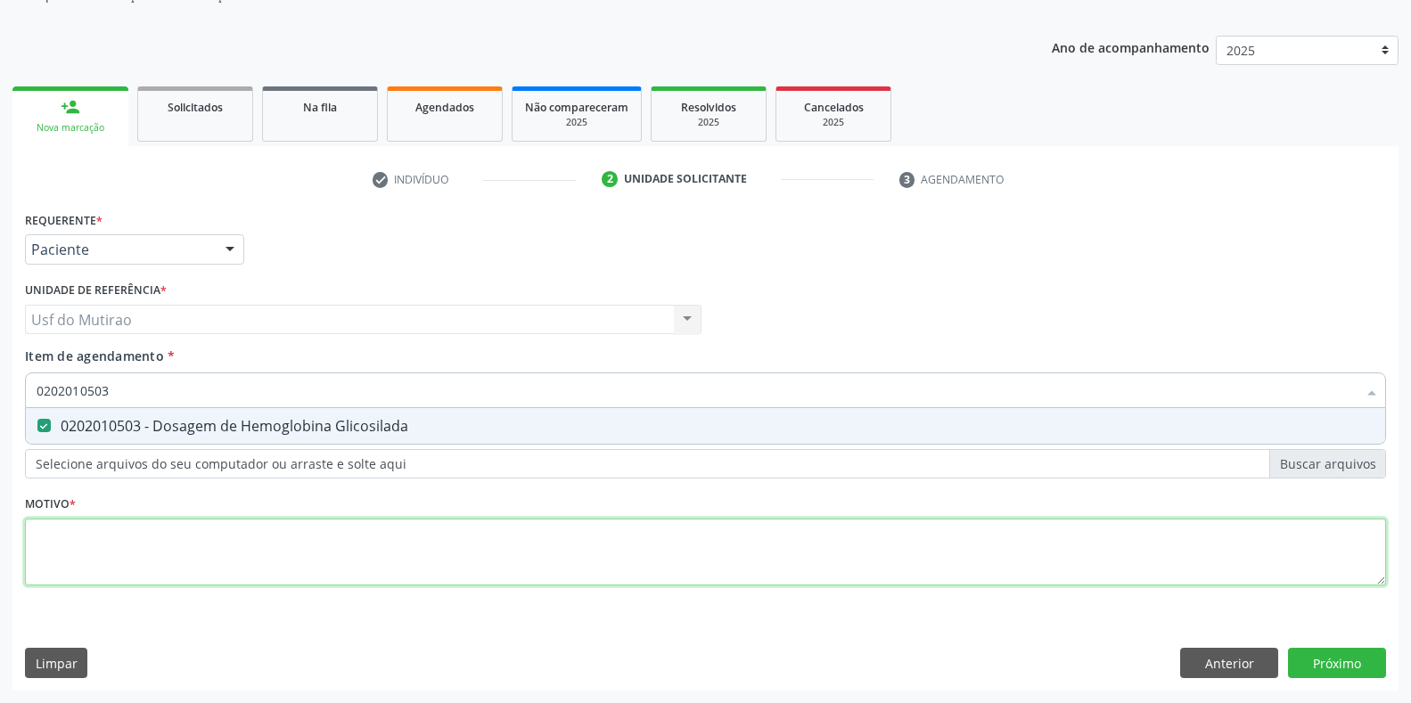
click at [168, 520] on div "Requerente * Paciente Profissional de Saúde Paciente Nenhum resultado encontrad…" at bounding box center [705, 409] width 1361 height 404
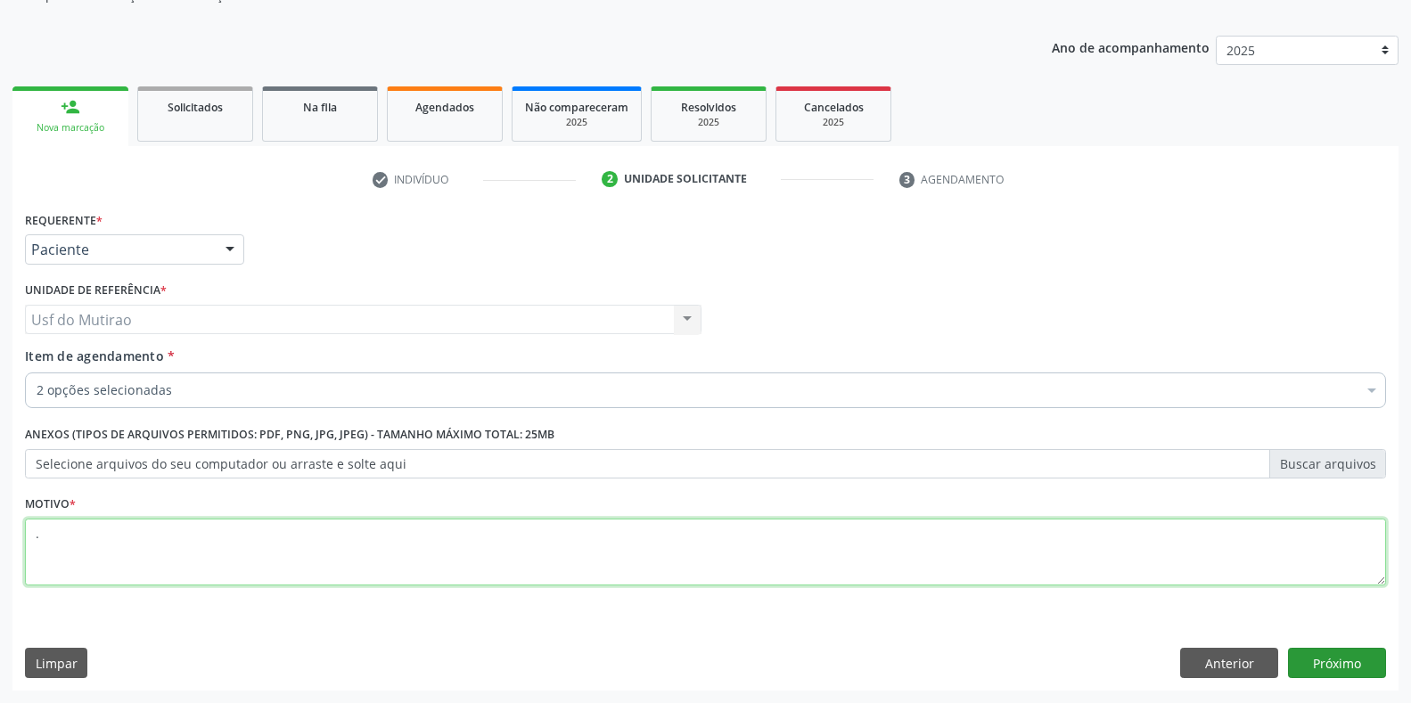
type textarea "."
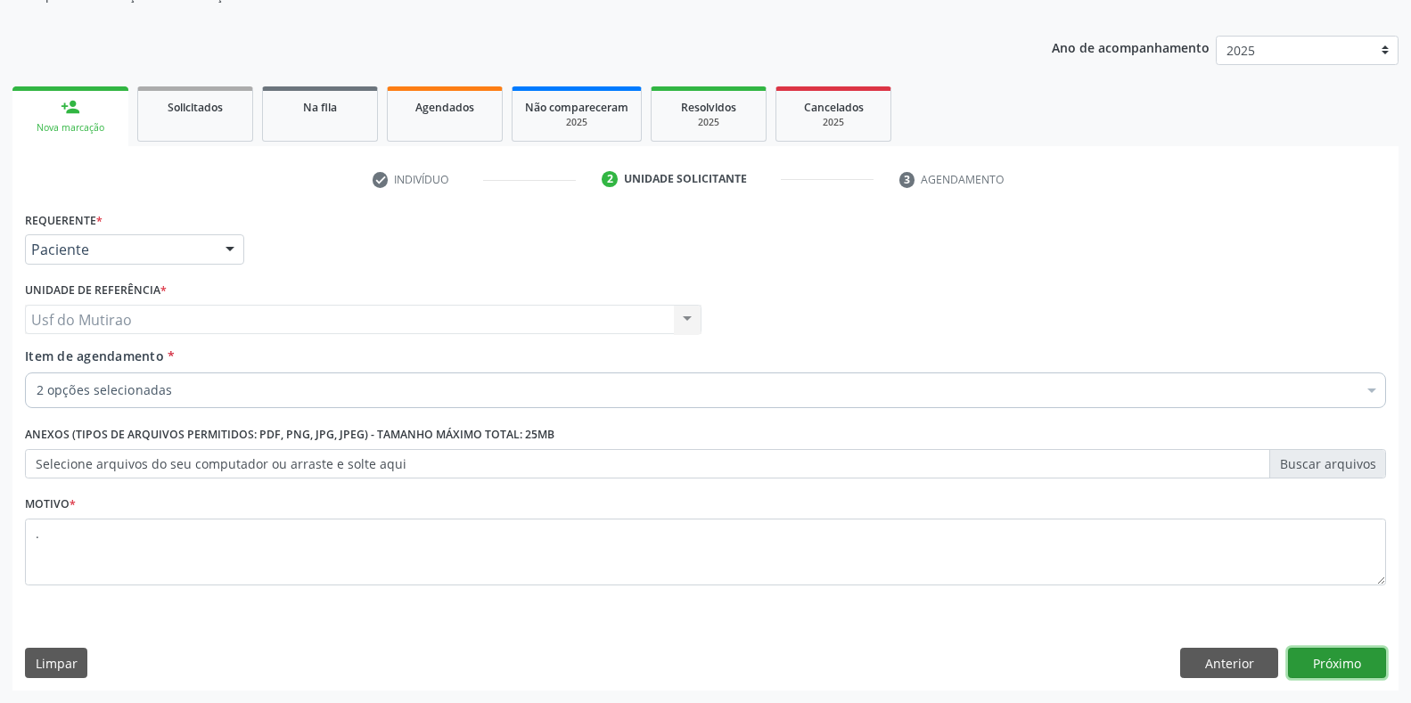
click at [1341, 666] on button "Próximo" at bounding box center [1337, 663] width 98 height 30
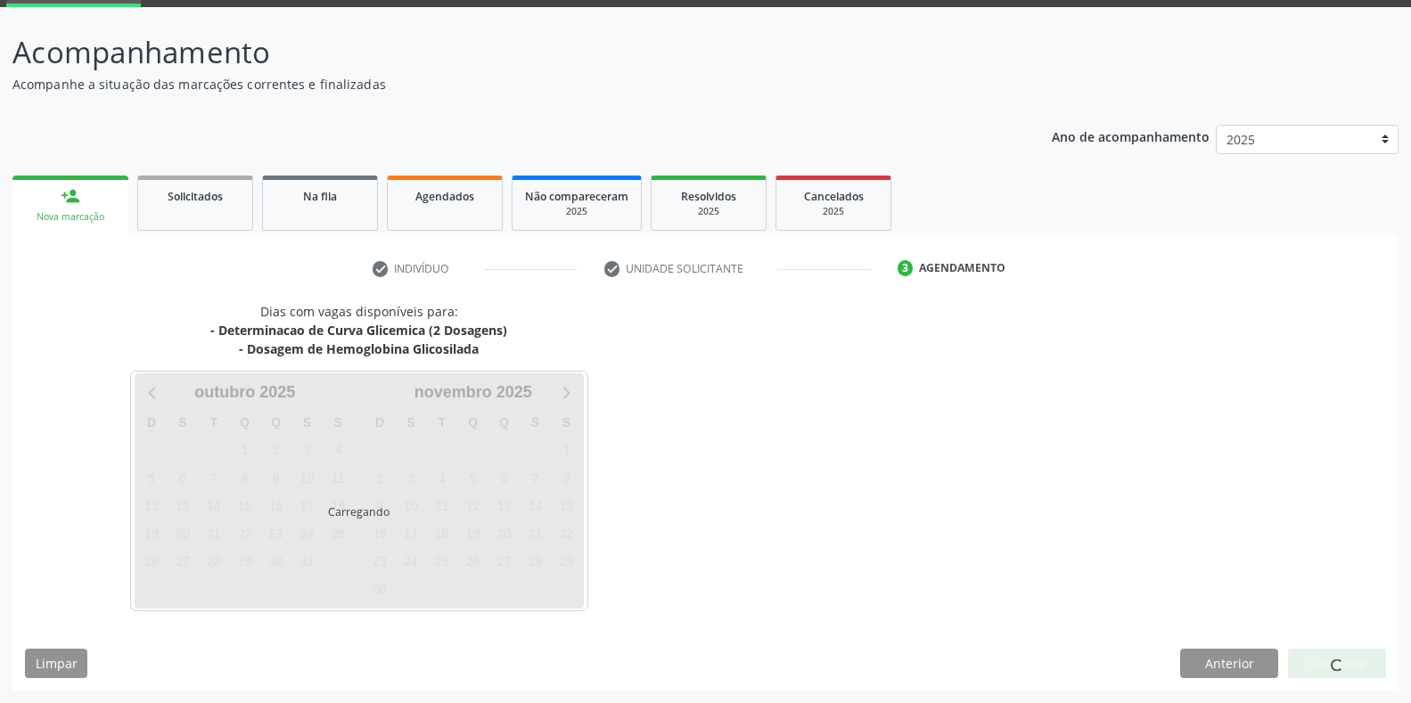
scroll to position [91, 0]
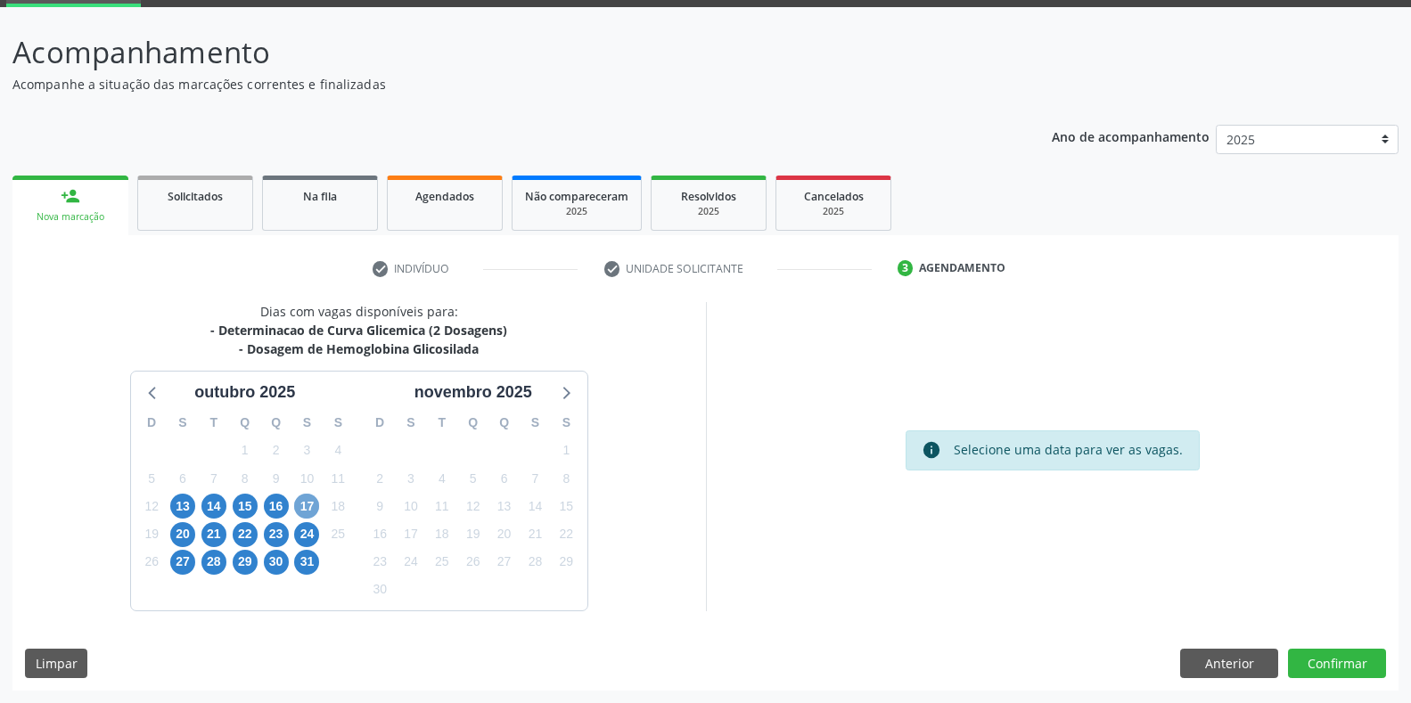
click at [310, 512] on span "17" at bounding box center [306, 506] width 25 height 25
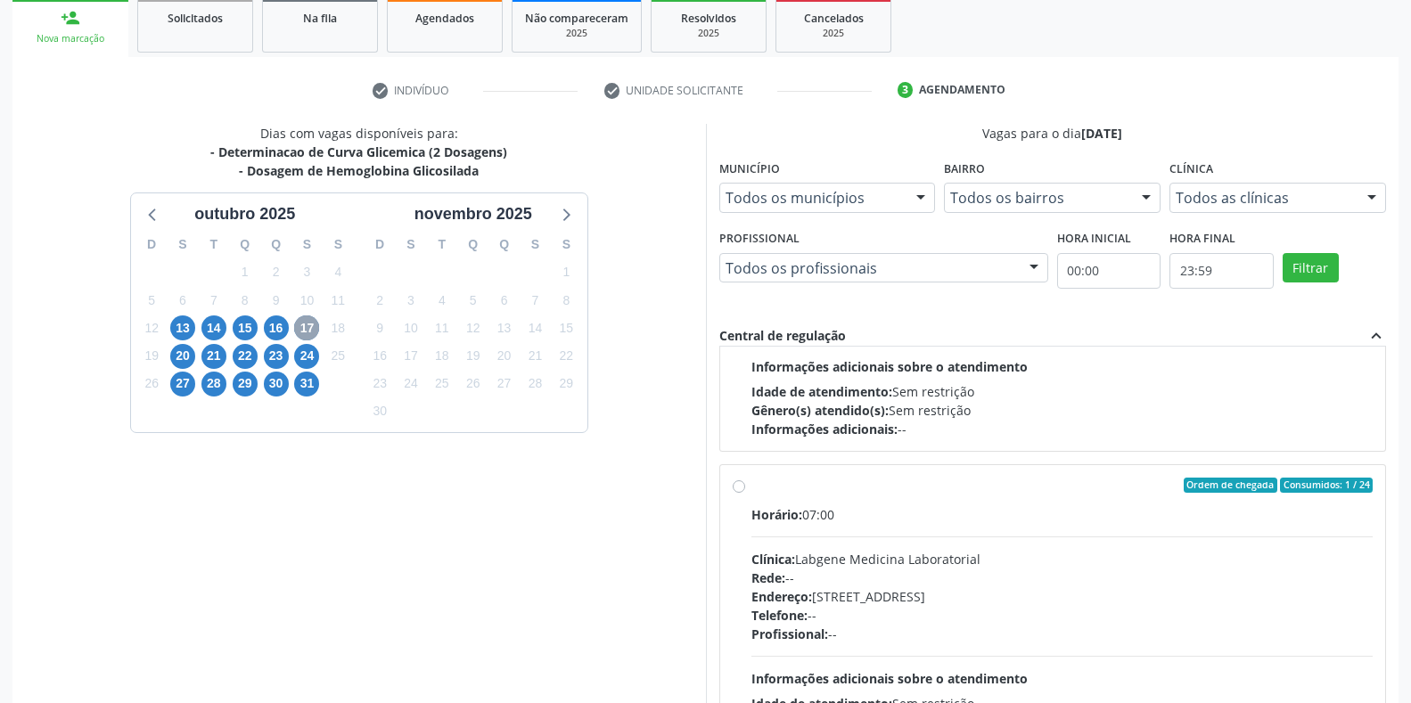
scroll to position [267, 0]
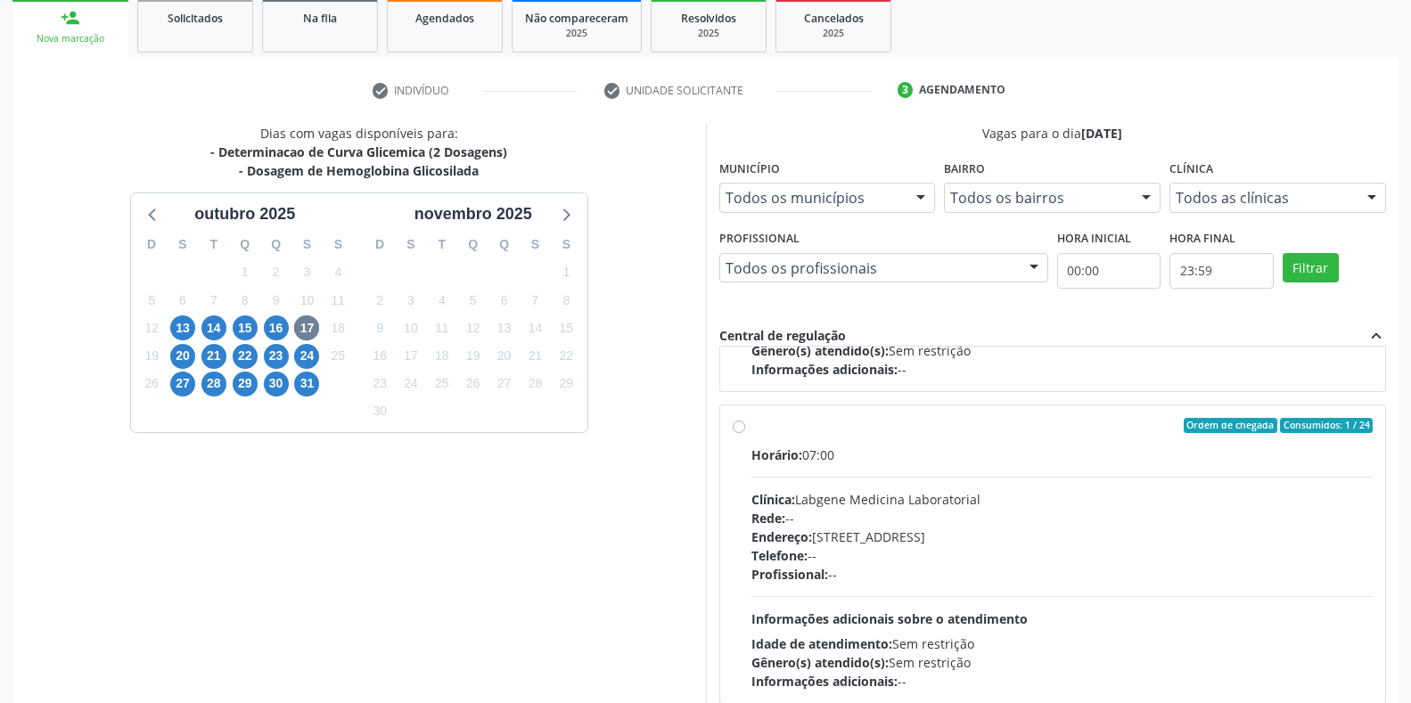
click at [878, 558] on div "Telefone: --" at bounding box center [1062, 555] width 622 height 19
click at [745, 434] on input "Ordem de chegada Consumidos: 1 / 24 Horário: 07:00 Clínica: Labgene Medicina La…" at bounding box center [739, 426] width 12 height 16
radio input "true"
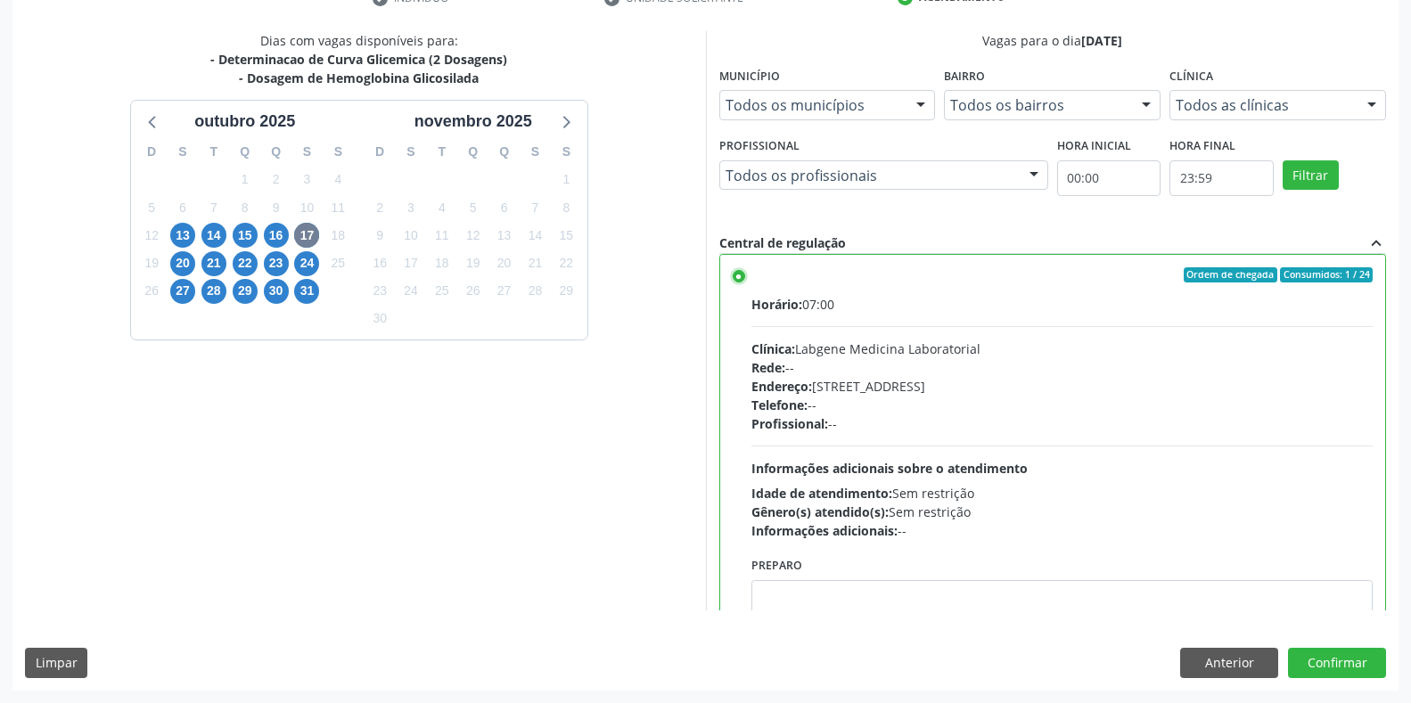
scroll to position [357, 0]
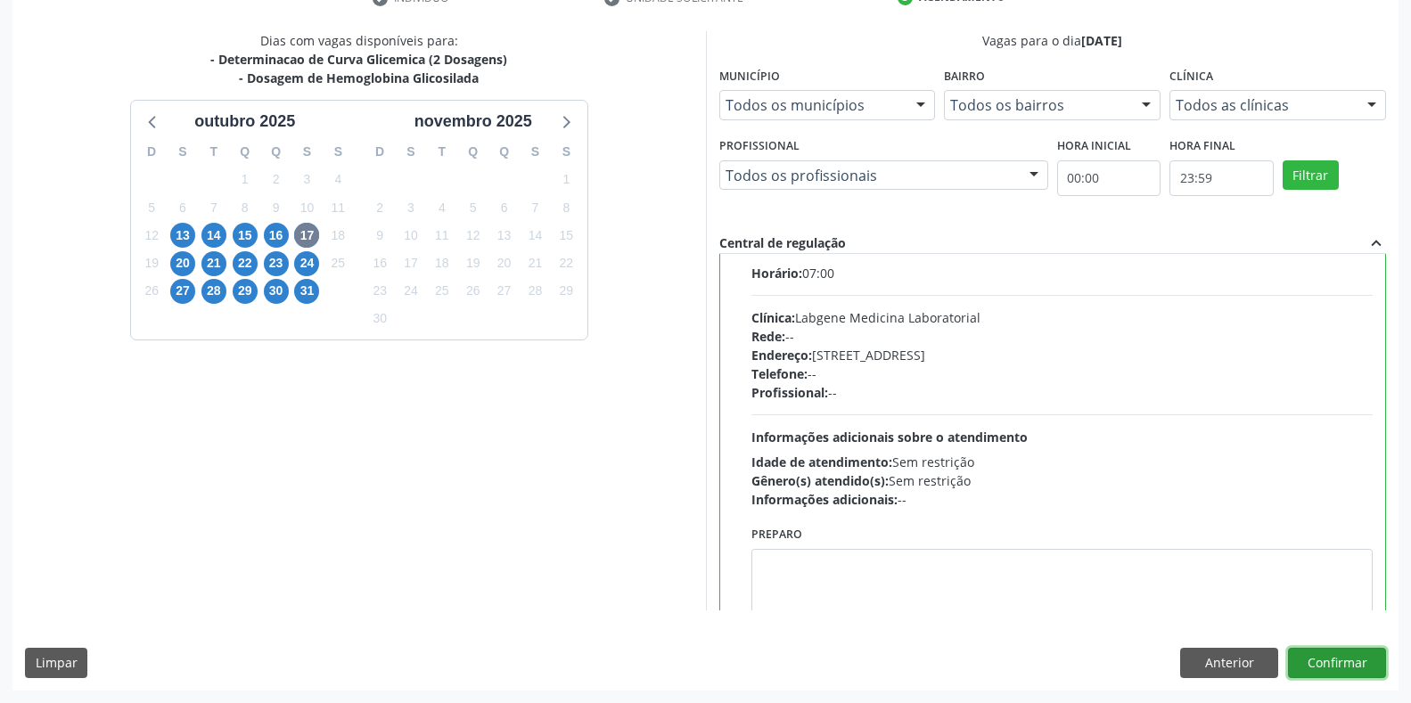
click at [1331, 676] on button "Confirmar" at bounding box center [1337, 663] width 98 height 30
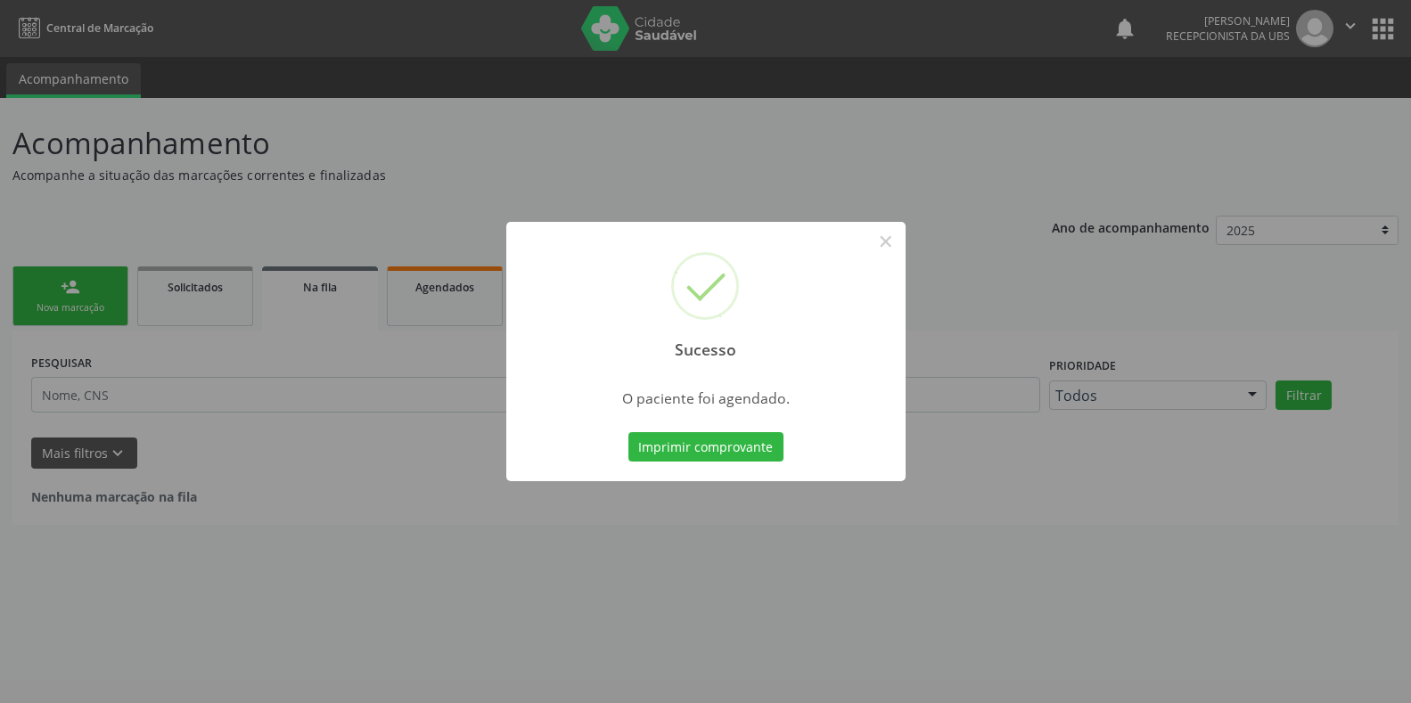
scroll to position [0, 0]
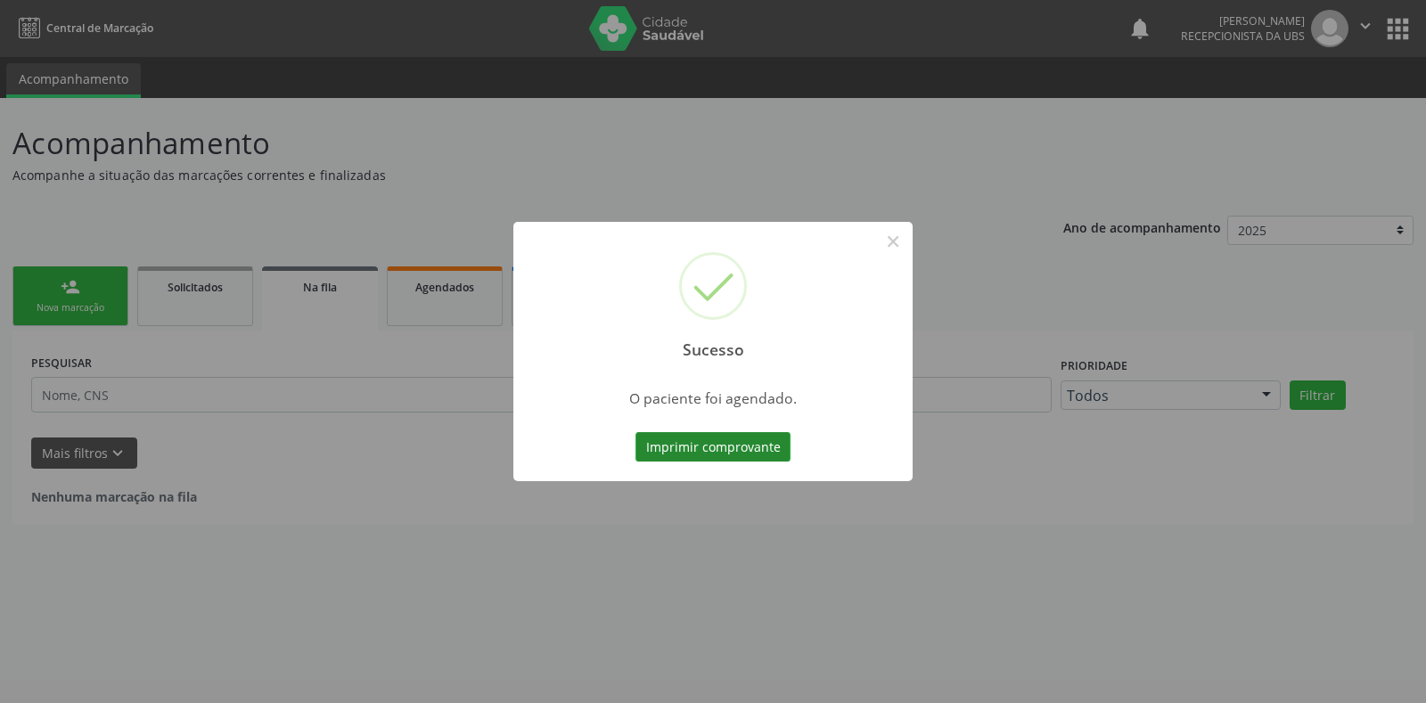
click at [666, 440] on button "Imprimir comprovante" at bounding box center [713, 447] width 155 height 30
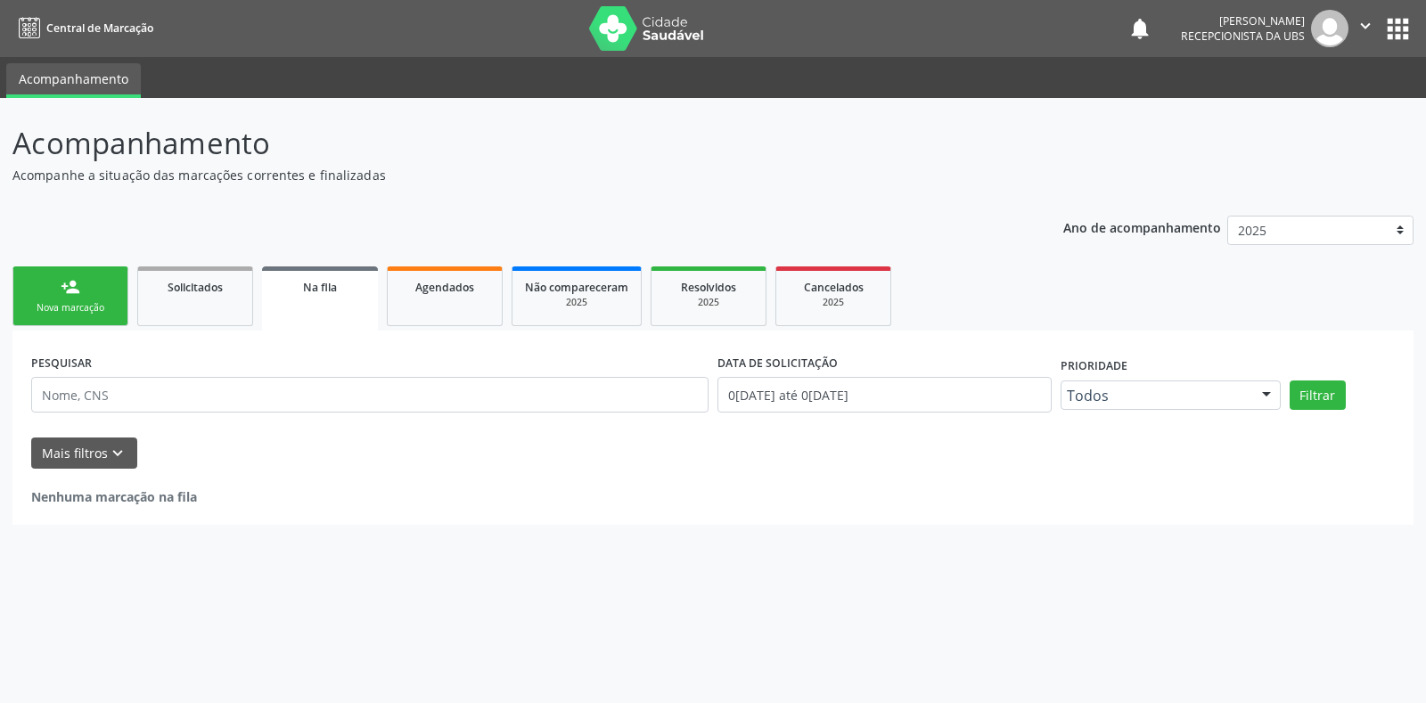
click at [83, 305] on div "Nova marcação" at bounding box center [70, 307] width 89 height 13
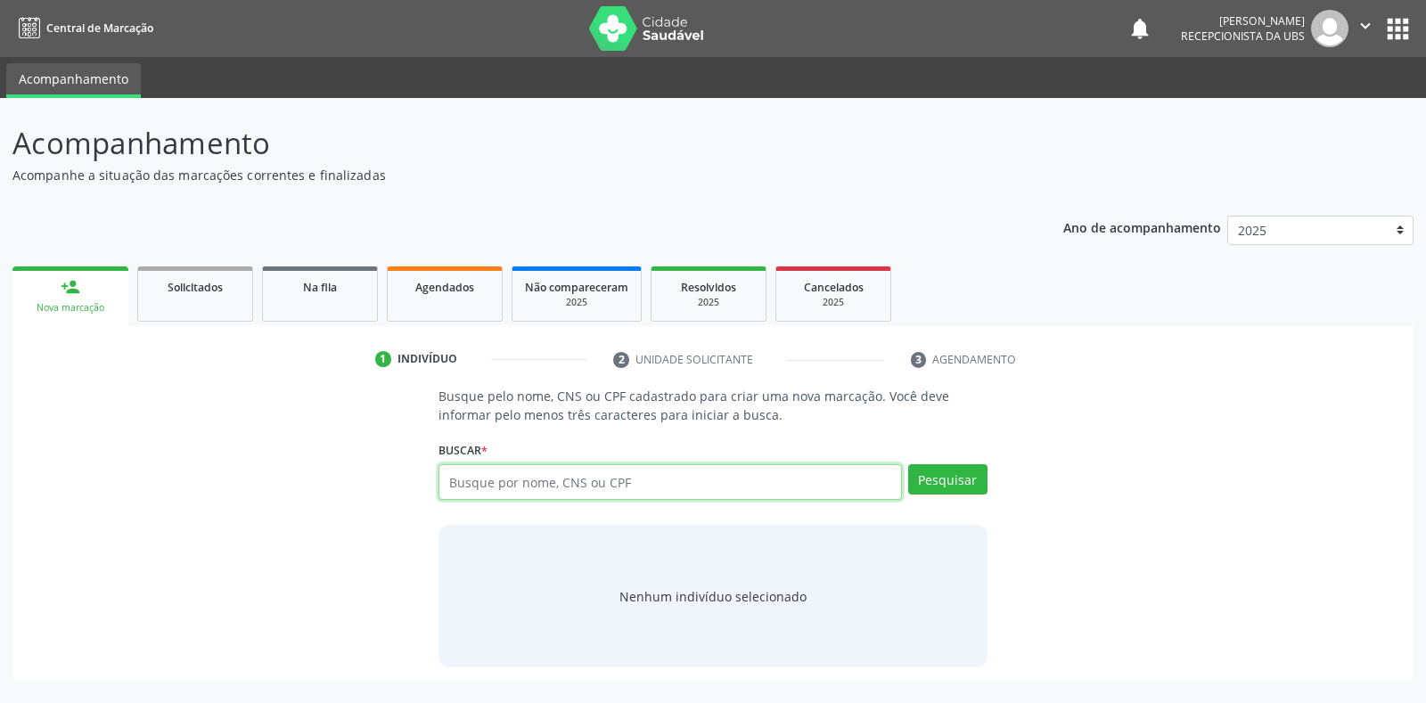
click at [760, 475] on input "text" at bounding box center [670, 482] width 463 height 36
type input "707808695545916"
click at [931, 468] on button "Pesquisar" at bounding box center [947, 479] width 79 height 30
type input "707808695545916"
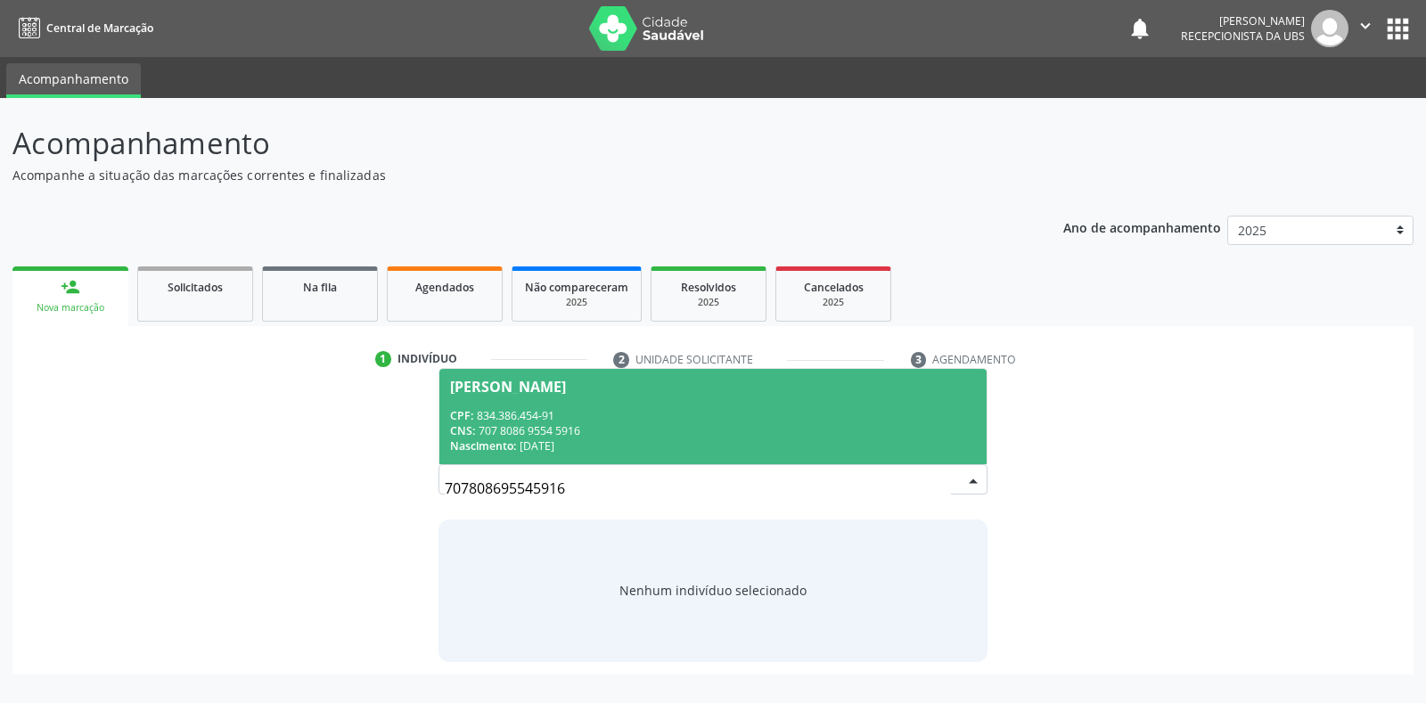
click at [747, 427] on div "CNS: 707 8086 9554 5916" at bounding box center [712, 430] width 525 height 15
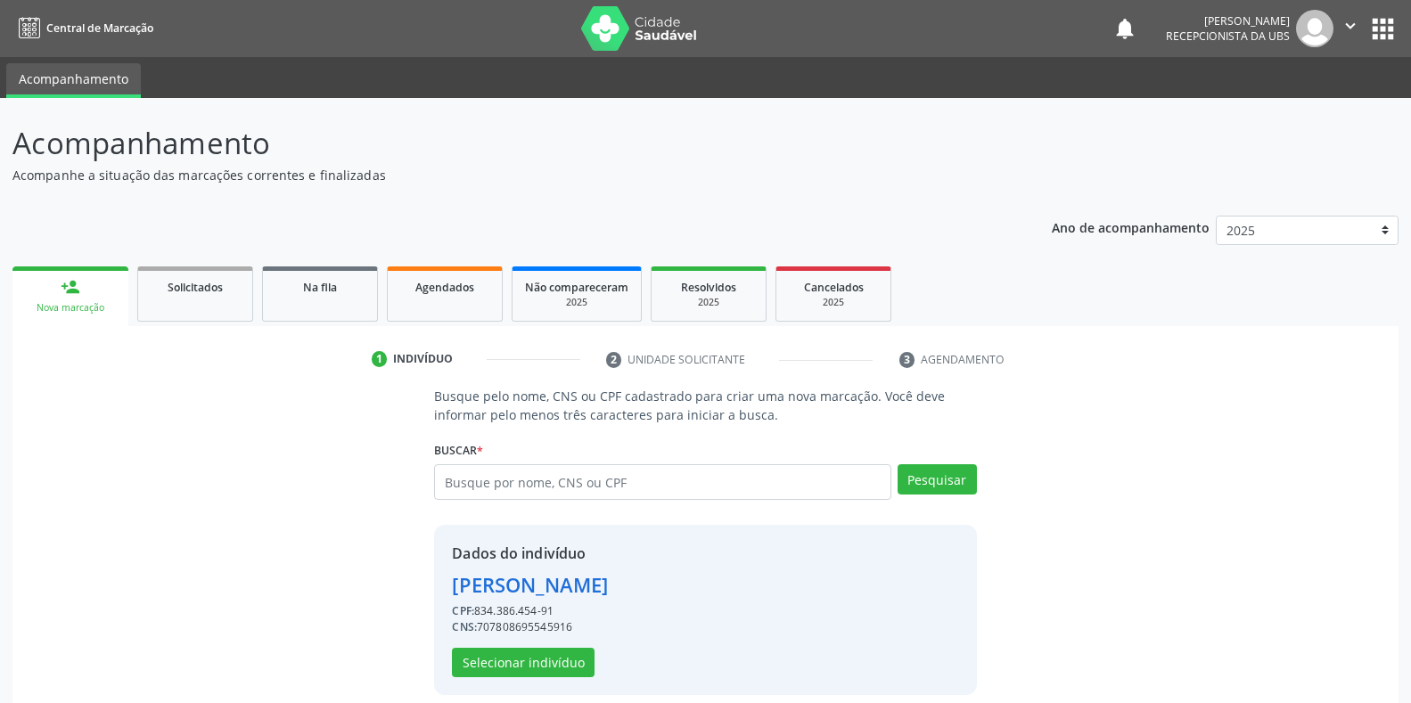
scroll to position [17, 0]
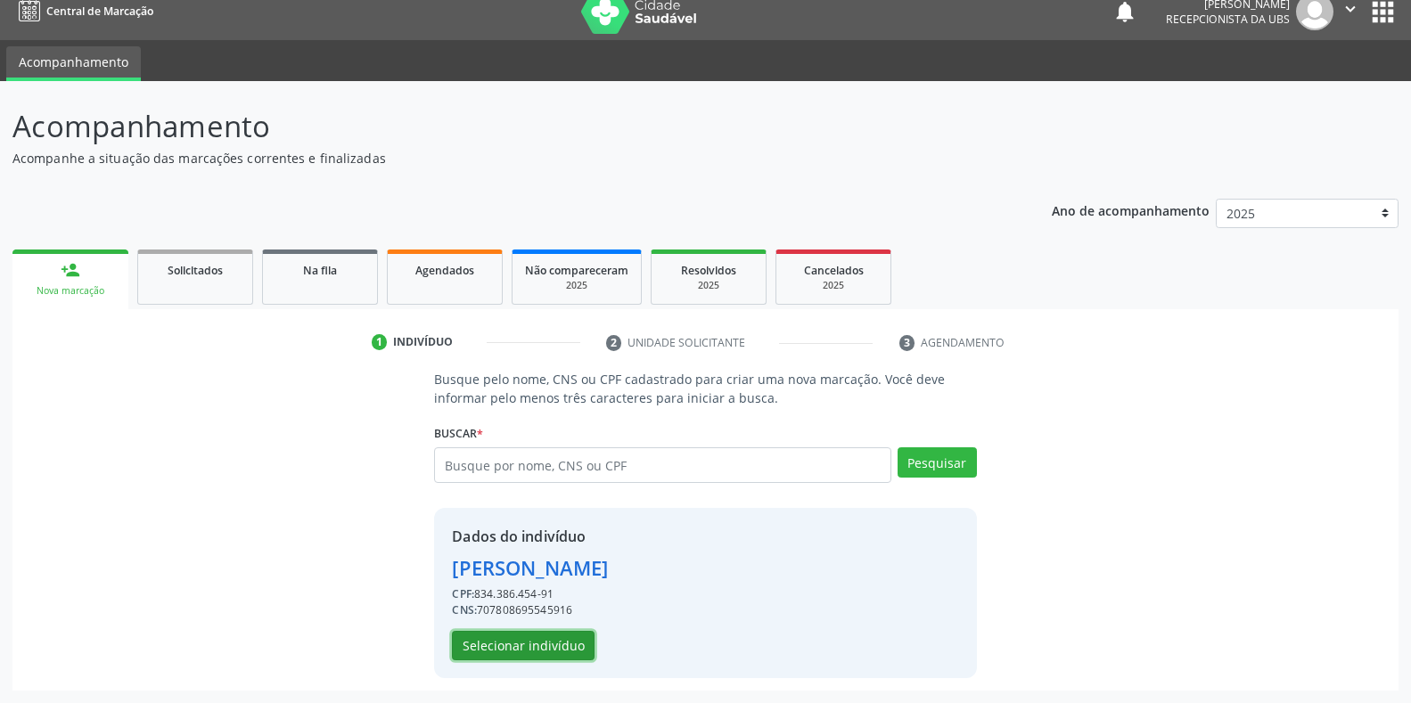
click at [551, 649] on button "Selecionar indivíduo" at bounding box center [523, 646] width 143 height 30
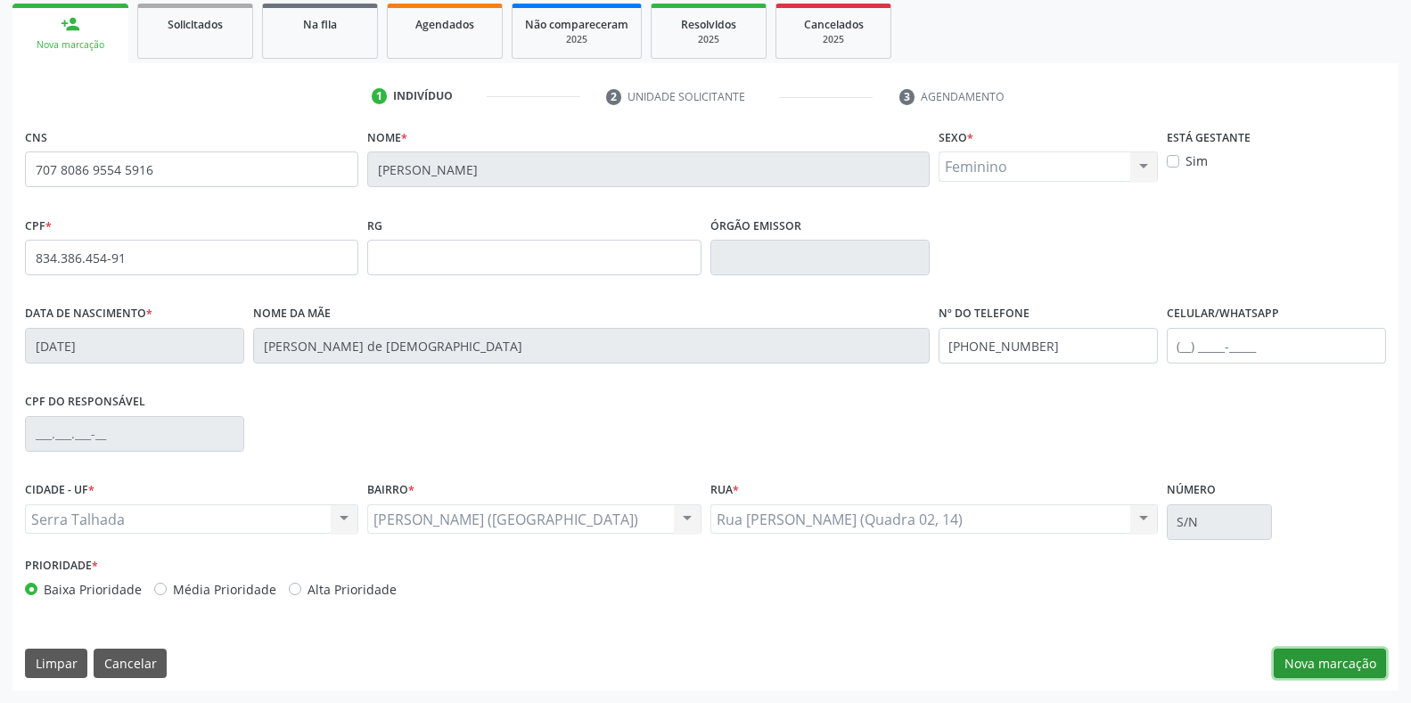
click at [1318, 651] on button "Nova marcação" at bounding box center [1330, 664] width 112 height 30
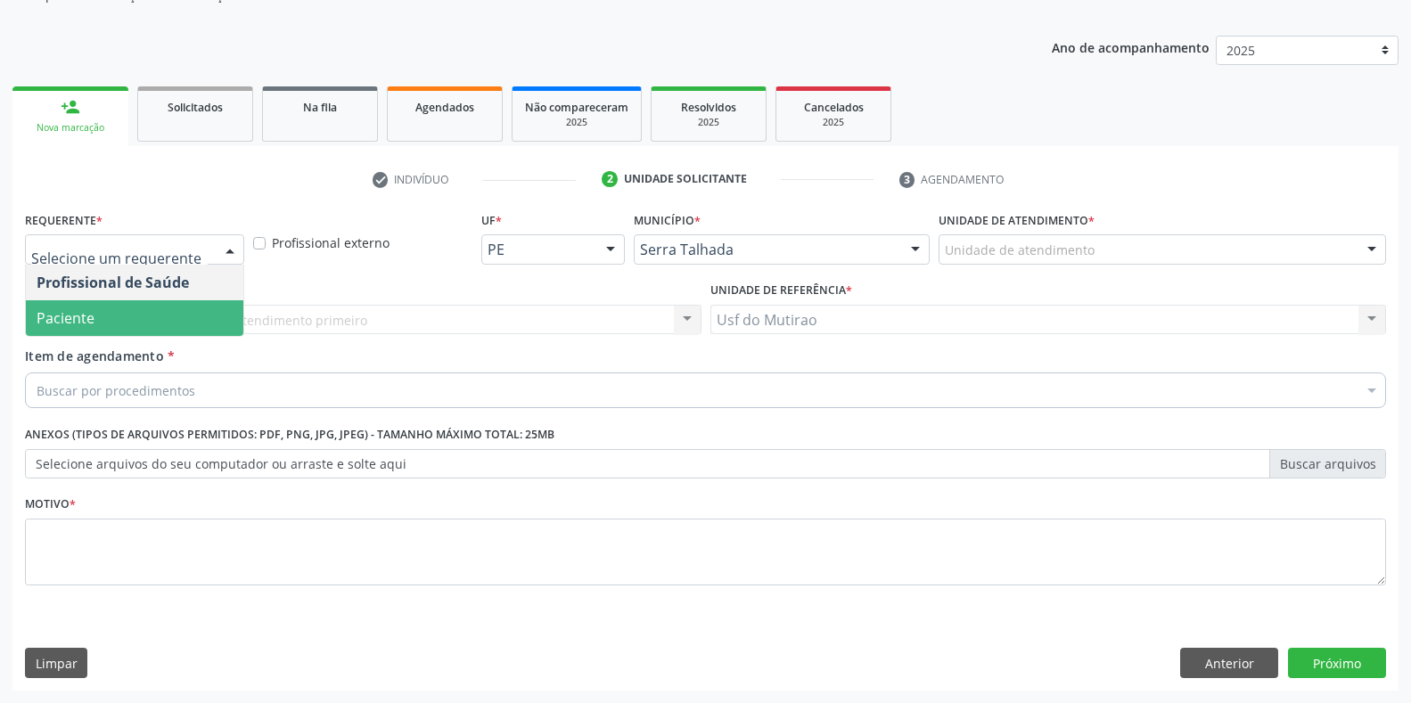
click at [71, 326] on span "Paciente" at bounding box center [66, 318] width 58 height 20
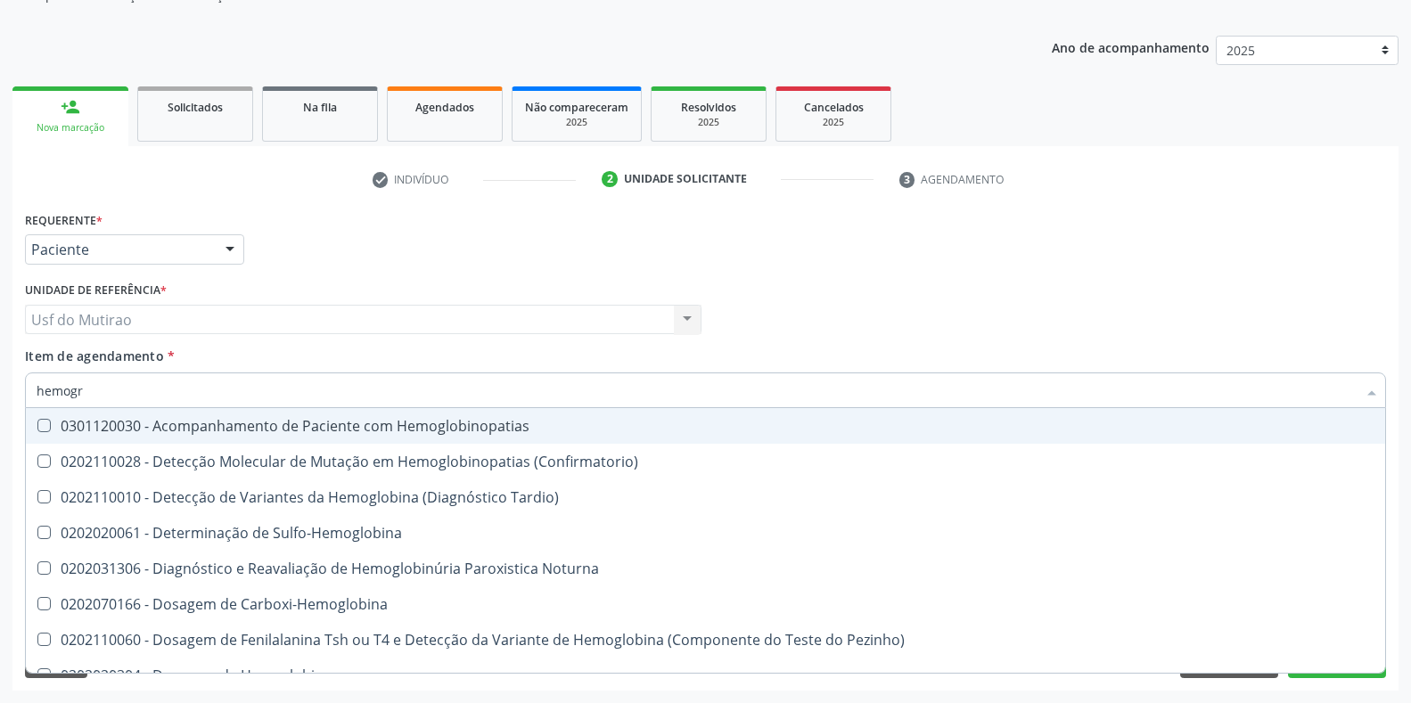
type input "hemogra"
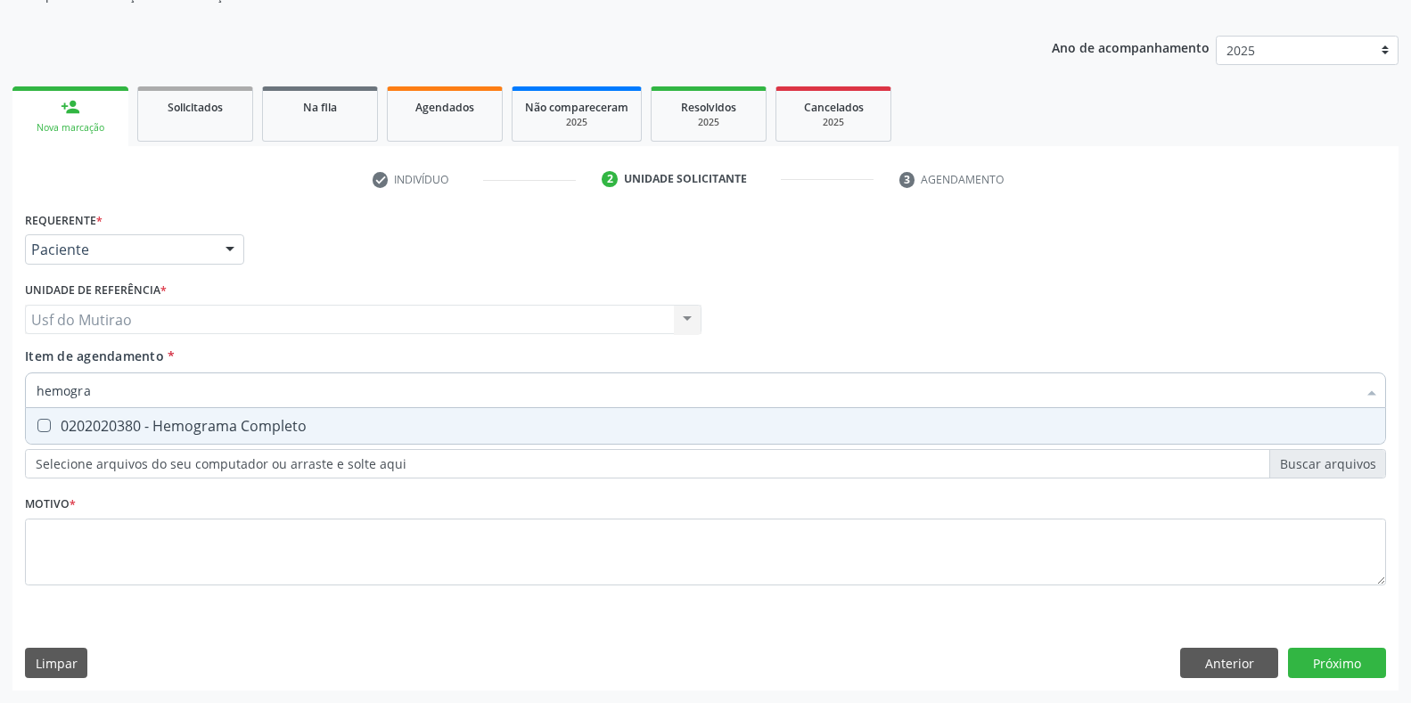
click at [122, 421] on div "0202020380 - Hemograma Completo" at bounding box center [706, 426] width 1338 height 14
checkbox Completo "true"
drag, startPoint x: 135, startPoint y: 397, endPoint x: 22, endPoint y: 373, distance: 115.6
click at [22, 373] on div "Item de agendamento * hemogra Desfazer seleção 0202020380 - Hemograma Completo …" at bounding box center [706, 381] width 1370 height 69
type input "gli"
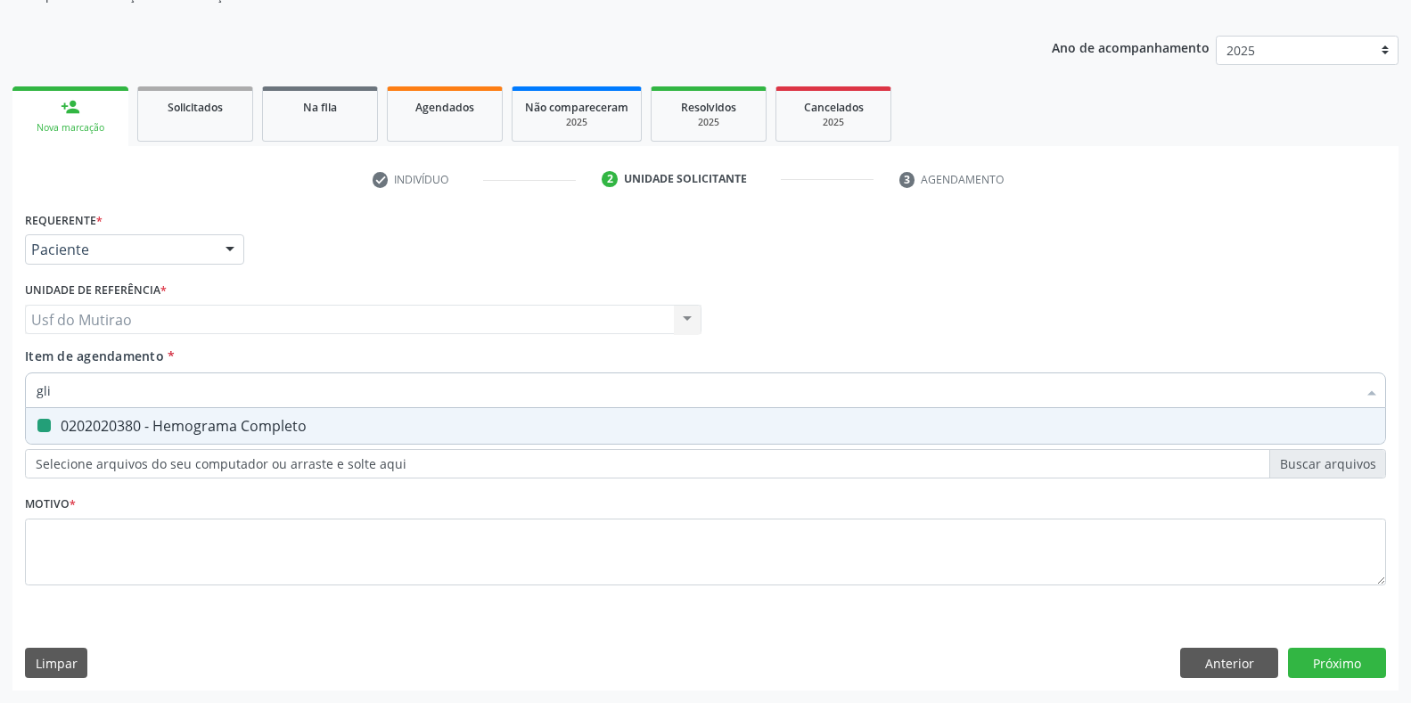
checkbox Completo "false"
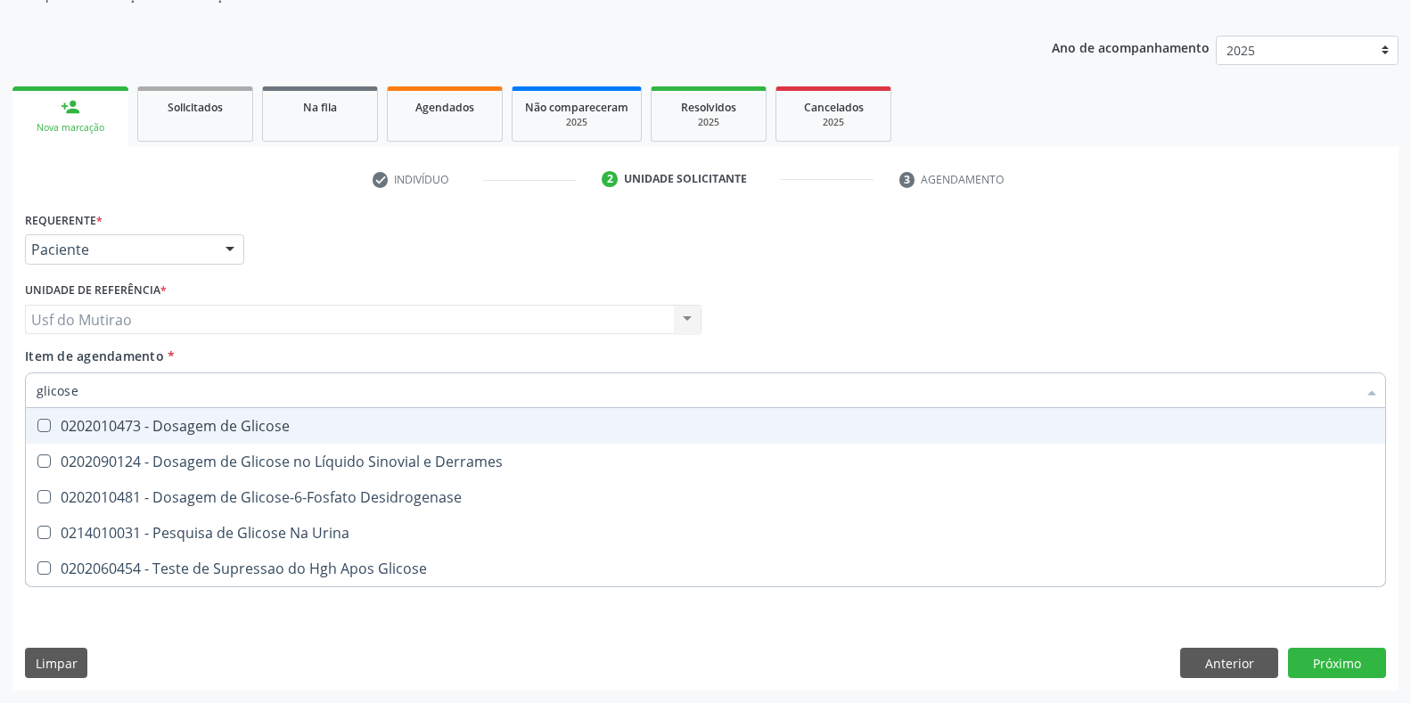
type input "glicose"
click at [121, 444] on span "0202090124 - Dosagem de Glicose no Líquido Sinovial e Derrames" at bounding box center [705, 462] width 1359 height 36
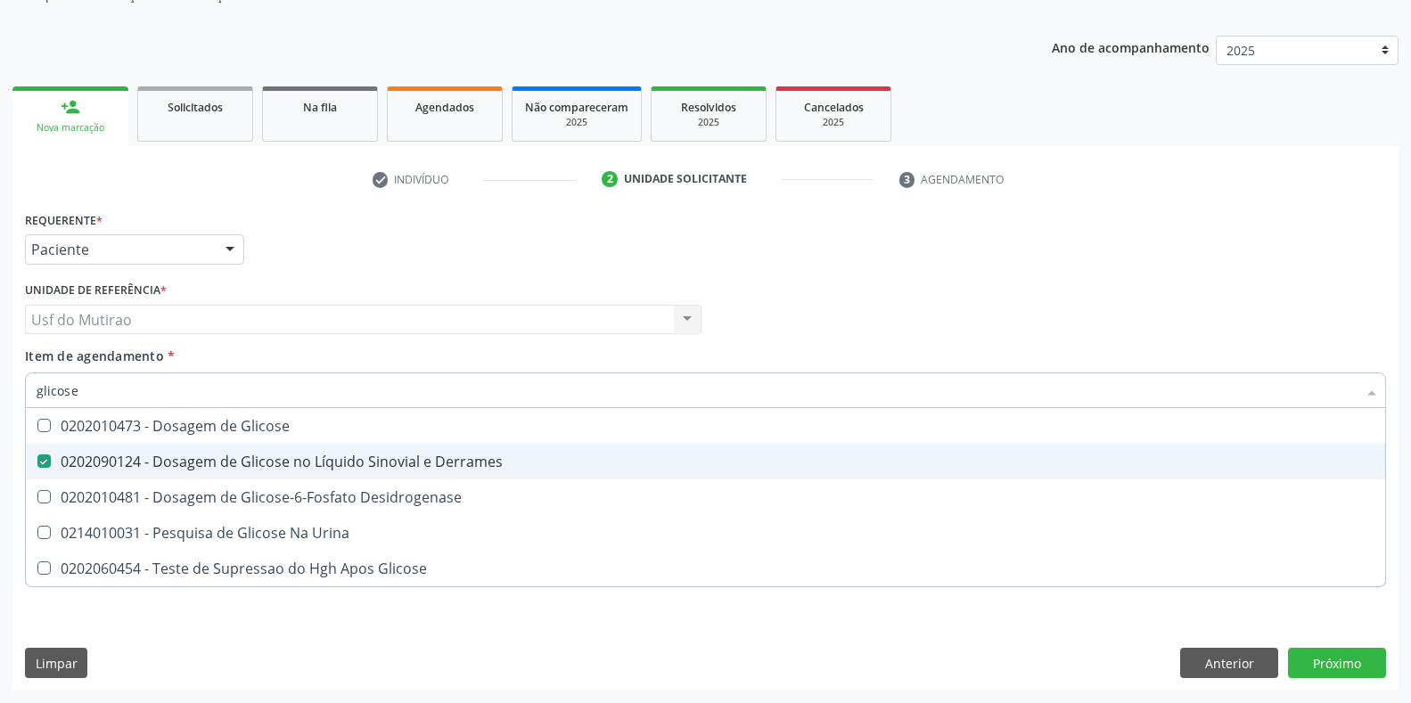
click at [128, 455] on div "0202090124 - Dosagem de Glicose no Líquido Sinovial e Derrames" at bounding box center [706, 462] width 1338 height 14
checkbox Derrames "false"
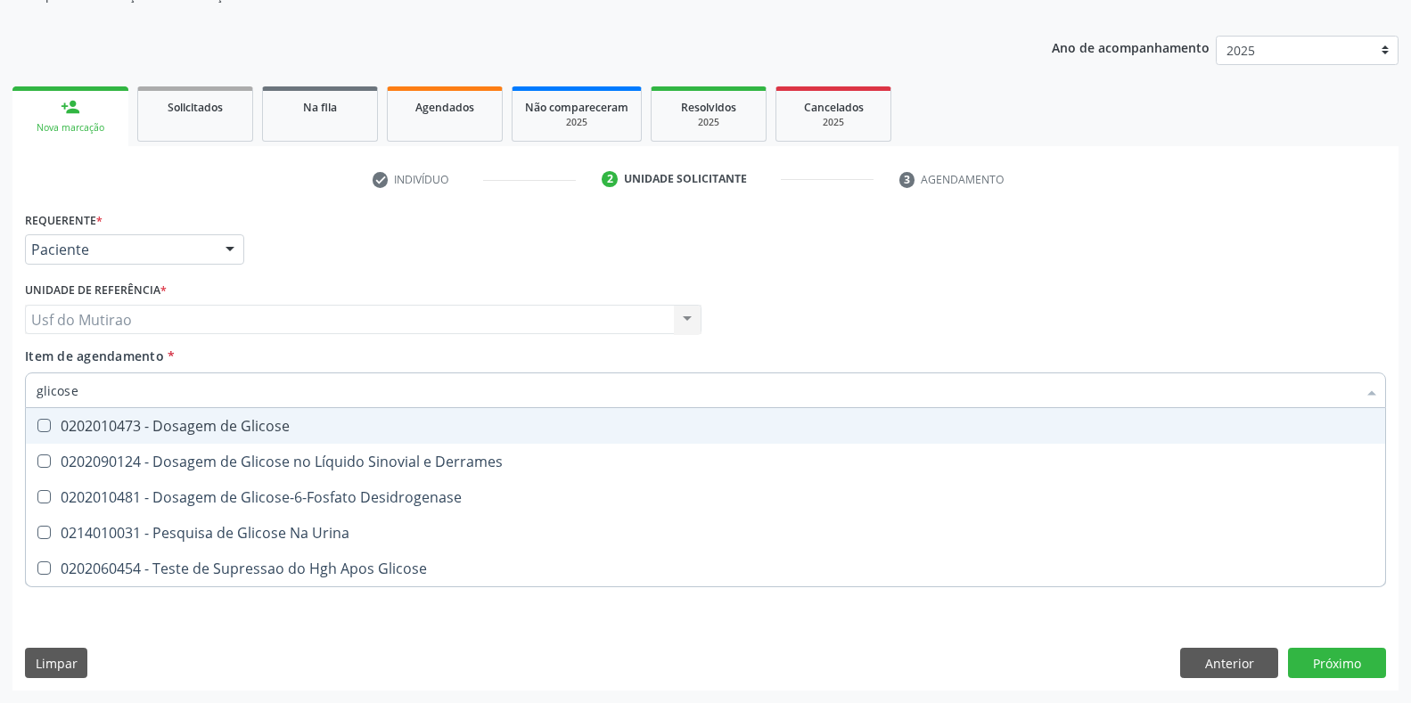
click at [131, 411] on span "0202010473 - Dosagem de Glicose" at bounding box center [705, 426] width 1359 height 36
checkbox Glicose "true"
drag, startPoint x: 144, startPoint y: 398, endPoint x: 0, endPoint y: 394, distance: 143.6
click at [0, 394] on div "Acompanhamento Acompanhe a situação das marcações correntes e finalizadas Relat…" at bounding box center [705, 310] width 1411 height 785
type input "coleste"
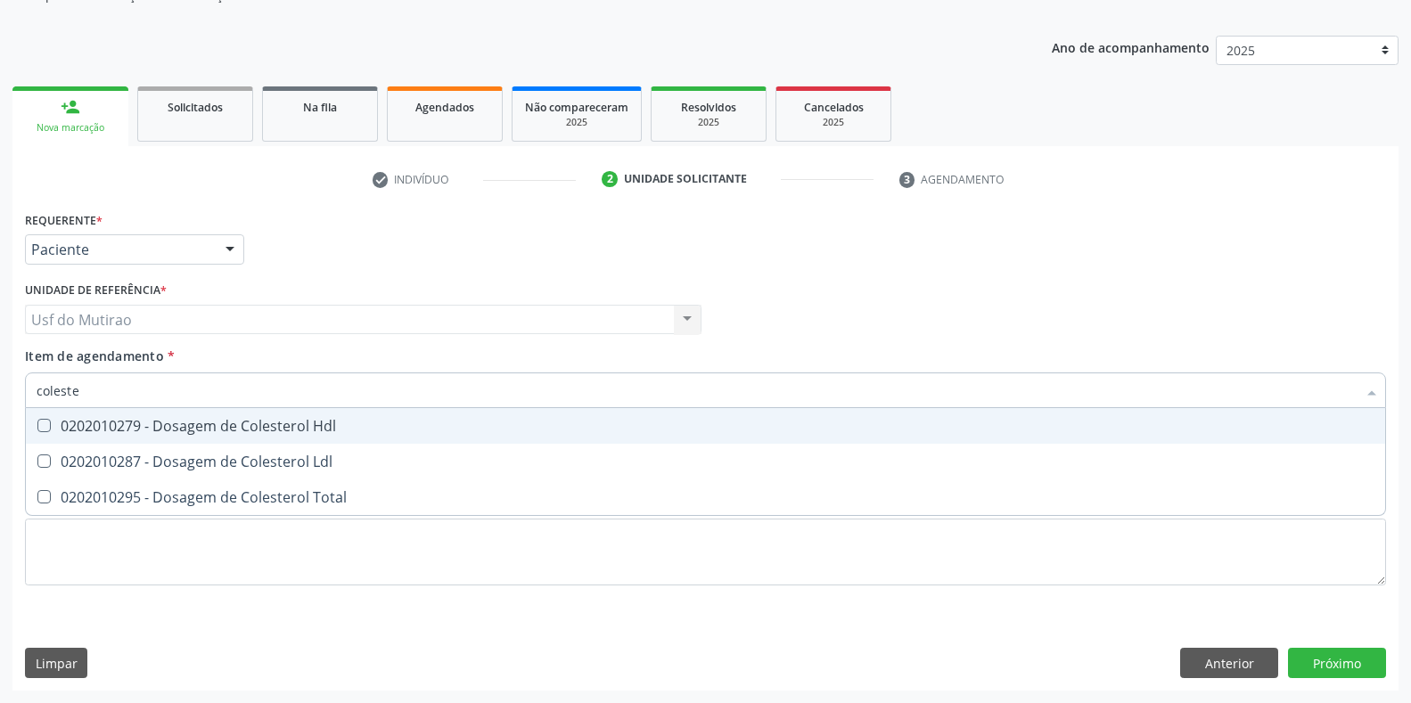
checkbox Hdl "false"
type input "colestero"
click at [124, 425] on div "0202010279 - Dosagem de Colesterol Hdl" at bounding box center [706, 426] width 1338 height 14
checkbox Hdl "true"
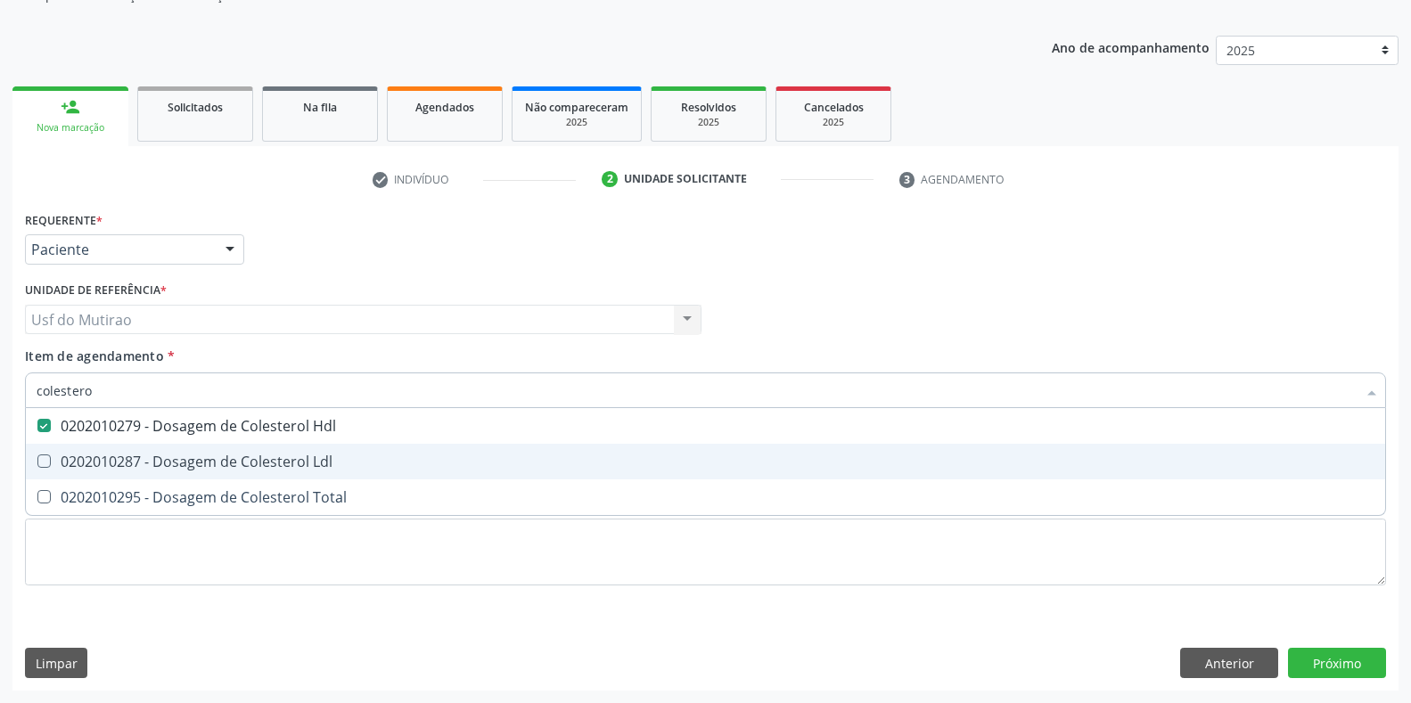
click at [119, 459] on div "0202010287 - Dosagem de Colesterol Ldl" at bounding box center [706, 462] width 1338 height 14
checkbox Ldl "true"
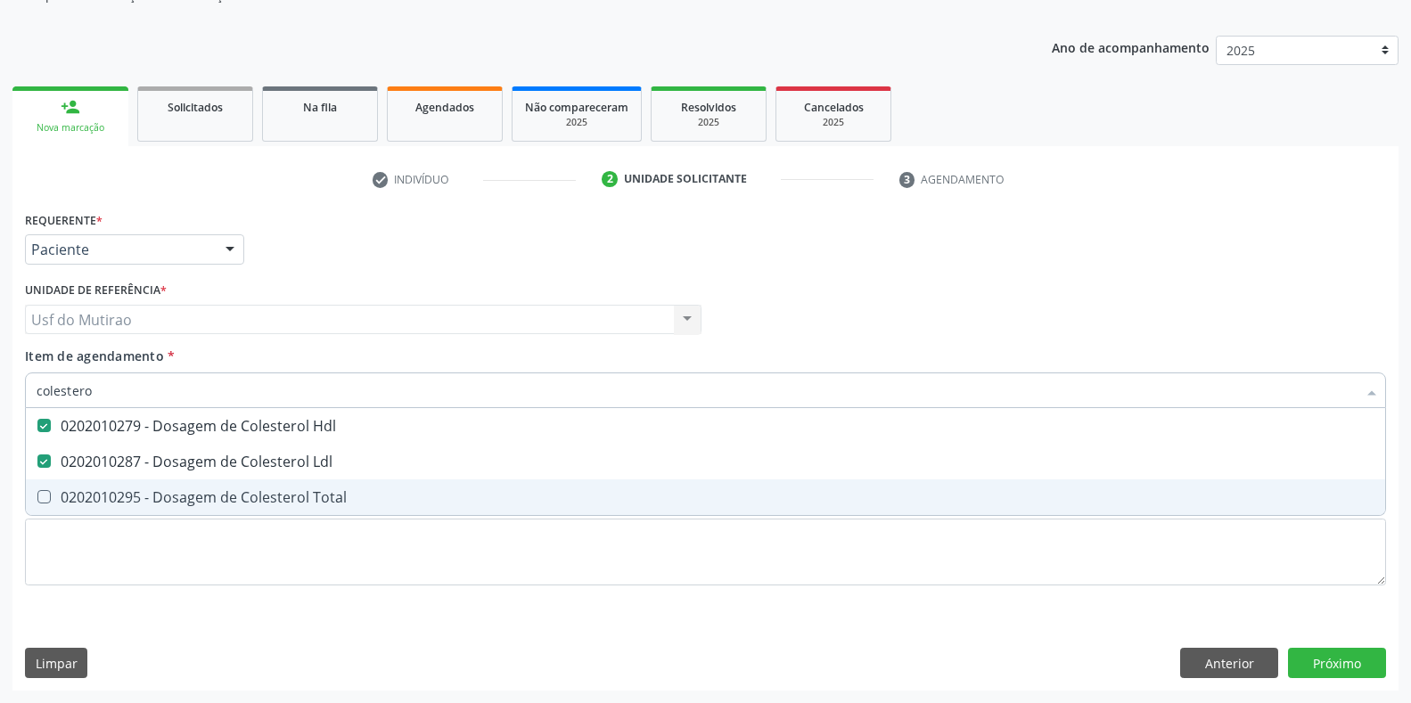
click at [119, 496] on div "0202010295 - Dosagem de Colesterol Total" at bounding box center [706, 497] width 1338 height 14
checkbox Total "true"
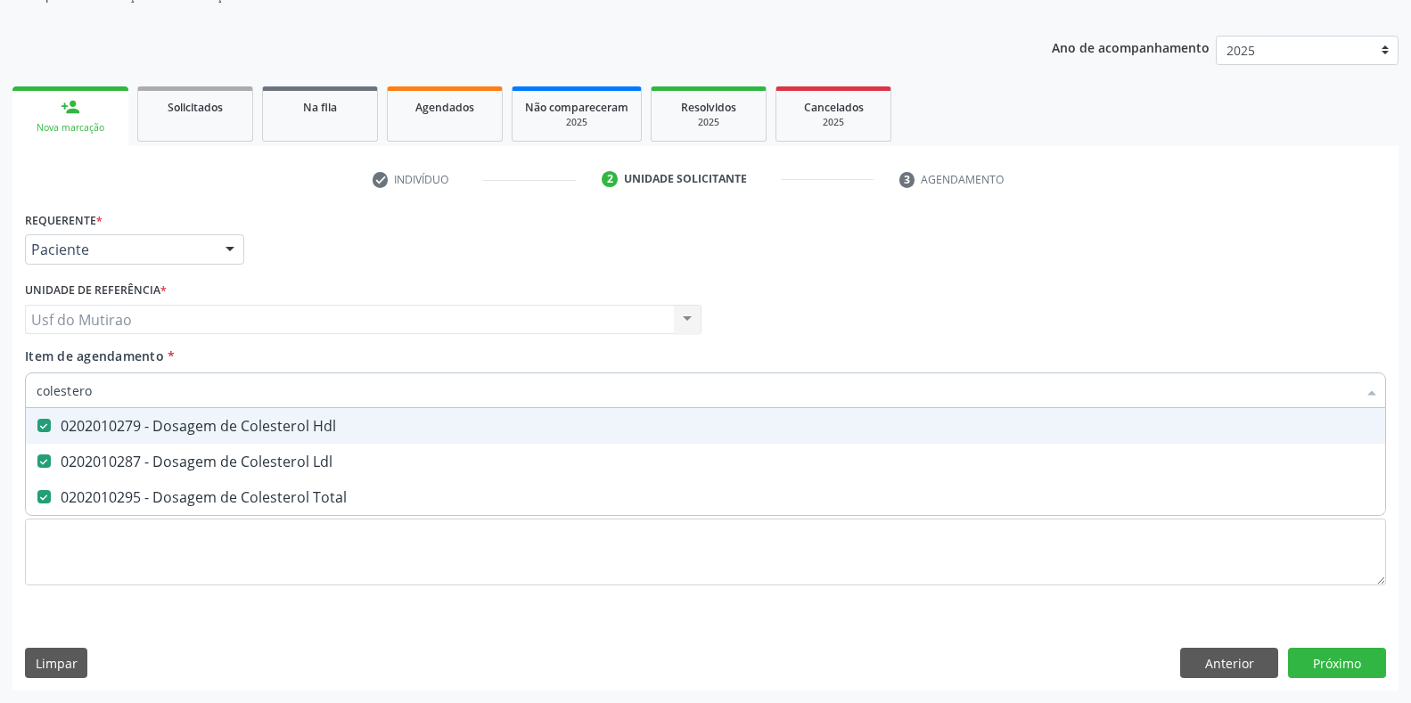
drag, startPoint x: 169, startPoint y: 389, endPoint x: 10, endPoint y: 389, distance: 159.6
click at [10, 389] on div "Acompanhamento Acompanhe a situação das marcações correntes e finalizadas Relat…" at bounding box center [705, 310] width 1411 height 785
type input "trigl"
checkbox Hdl "false"
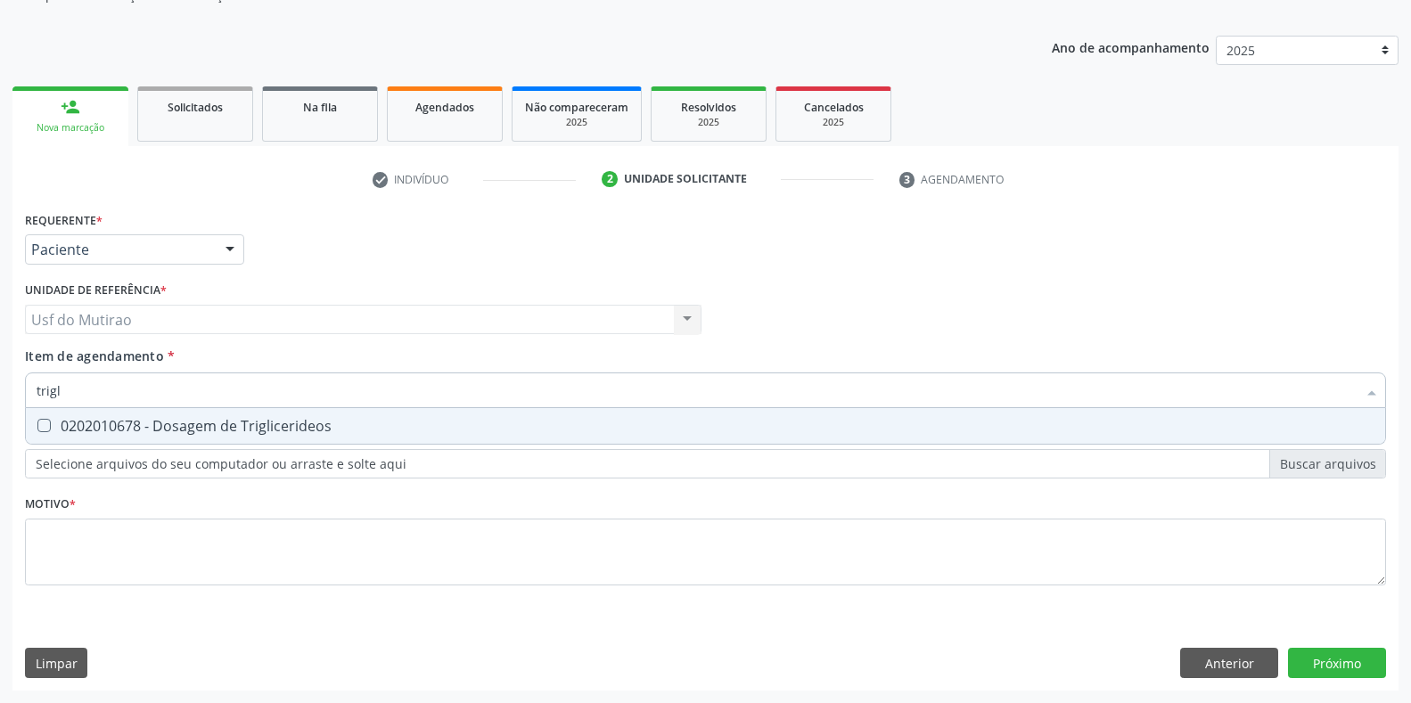
type input "trigli"
click at [88, 420] on div "0202010678 - Dosagem de Triglicerideos" at bounding box center [706, 426] width 1338 height 14
checkbox Triglicerideos "true"
drag, startPoint x: 123, startPoint y: 389, endPoint x: 0, endPoint y: 375, distance: 123.7
click at [0, 375] on div "Acompanhamento Acompanhe a situação das marcações correntes e finalizadas Relat…" at bounding box center [705, 310] width 1411 height 785
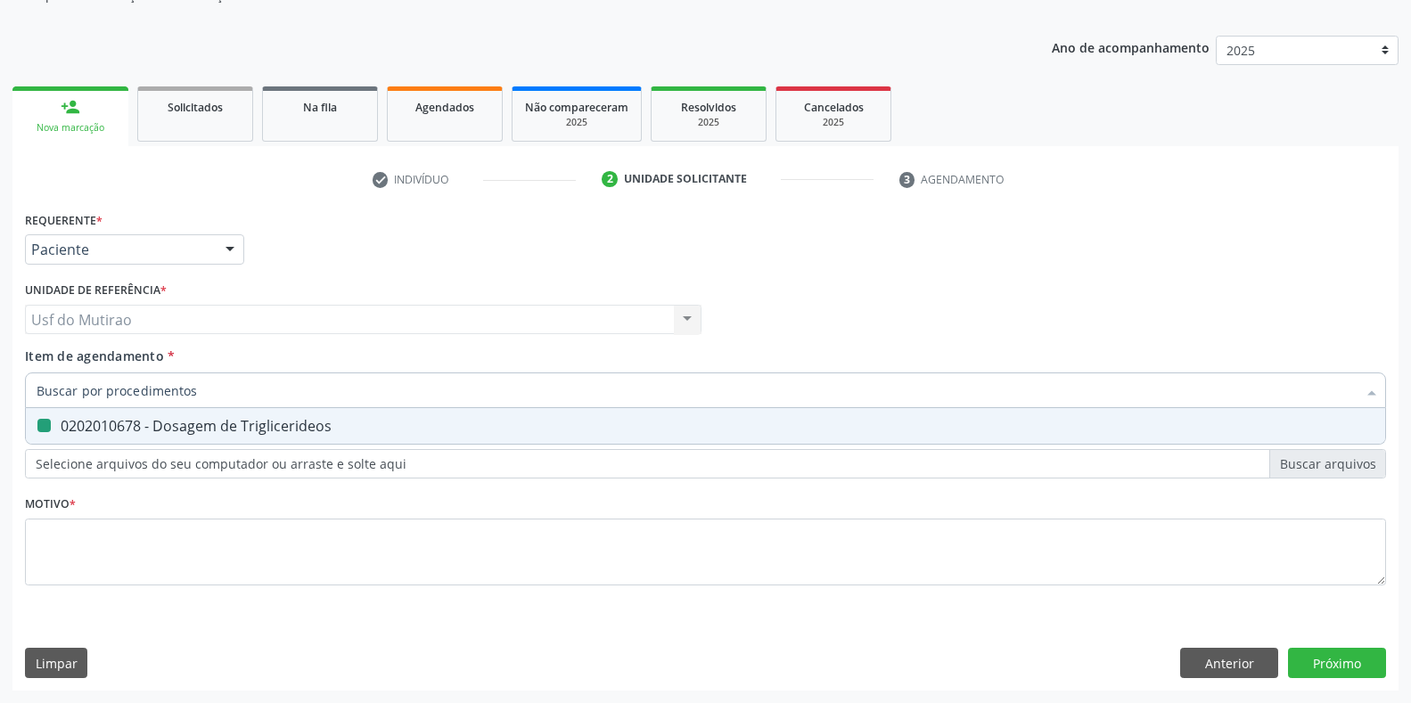
checkbox Triglicerideos "false"
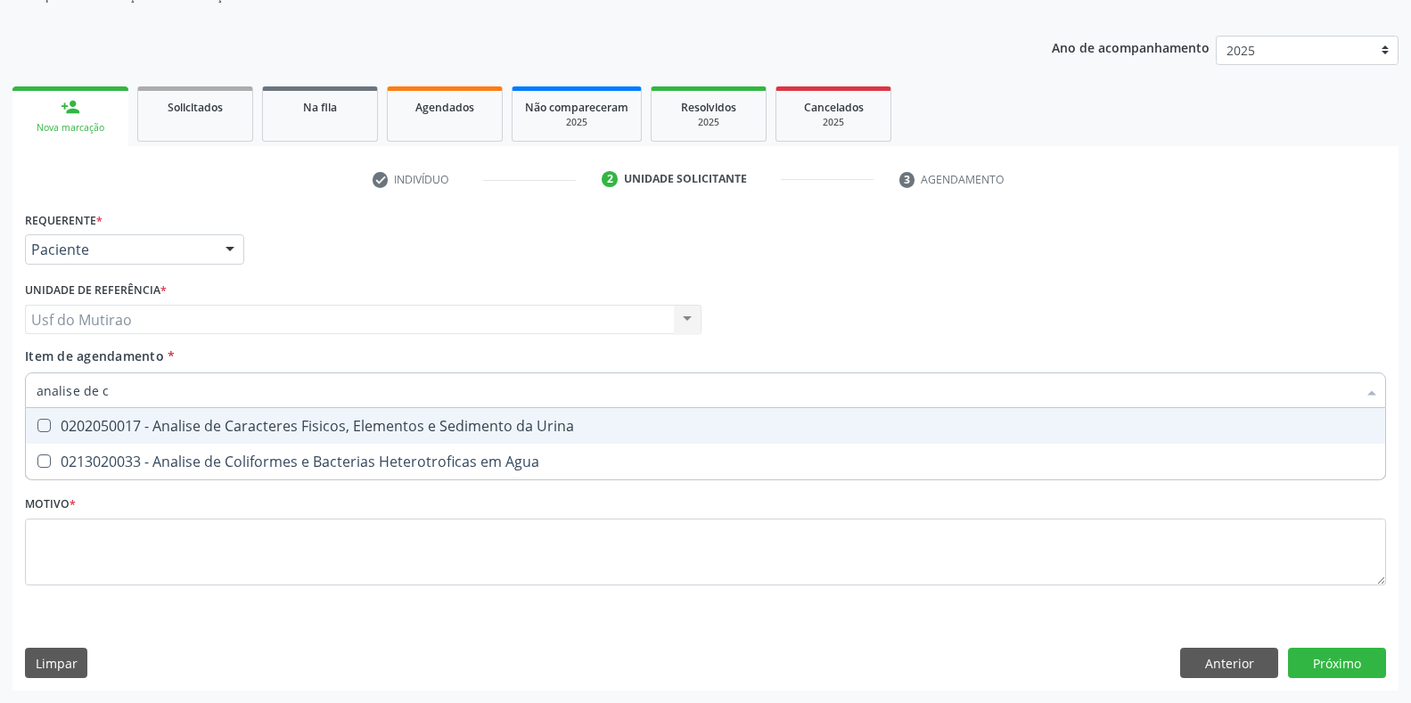
type input "analise de ca"
click at [254, 420] on div "0202050017 - Analise de Caracteres Fisicos, Elementos e Sedimento da Urina" at bounding box center [706, 426] width 1338 height 14
checkbox Urina "true"
drag, startPoint x: 257, startPoint y: 394, endPoint x: 0, endPoint y: 394, distance: 256.7
click at [0, 394] on div "Acompanhamento Acompanhe a situação das marcações correntes e finalizadas Relat…" at bounding box center [705, 310] width 1411 height 785
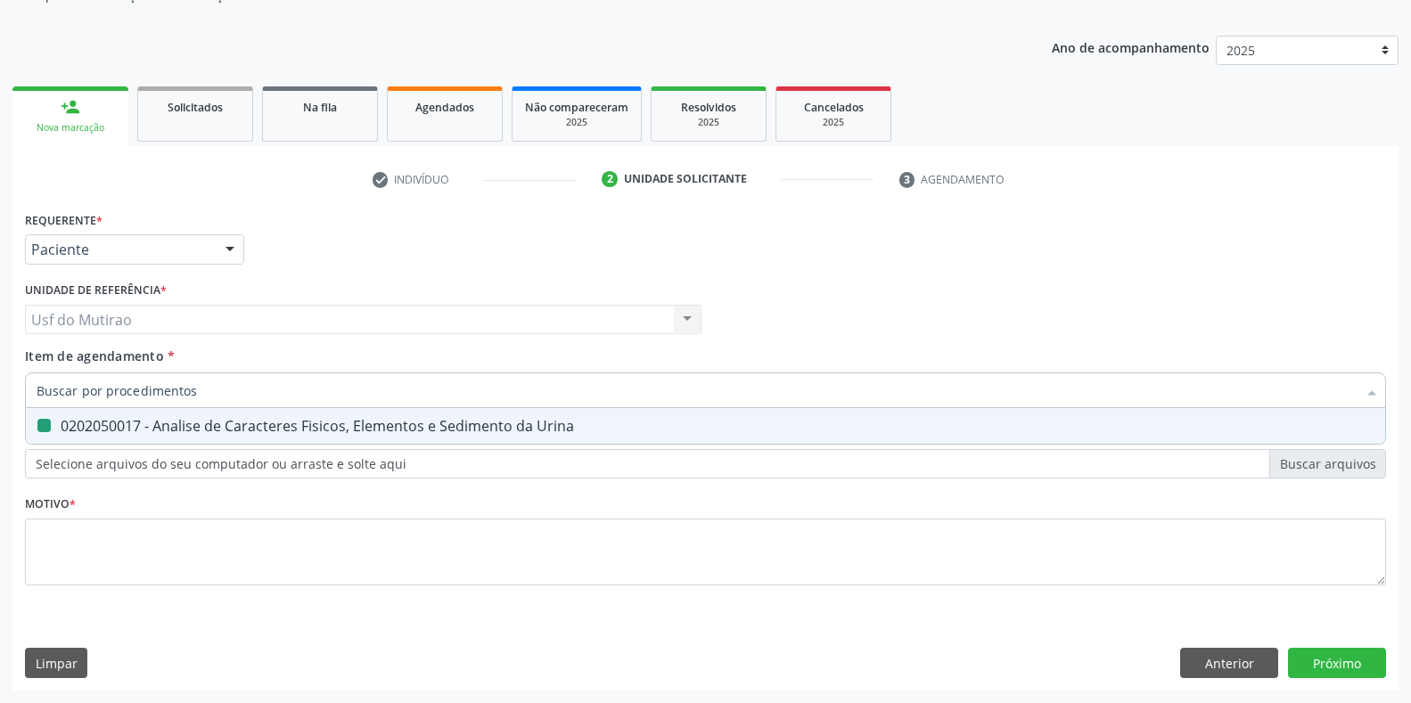
checkbox Urina "false"
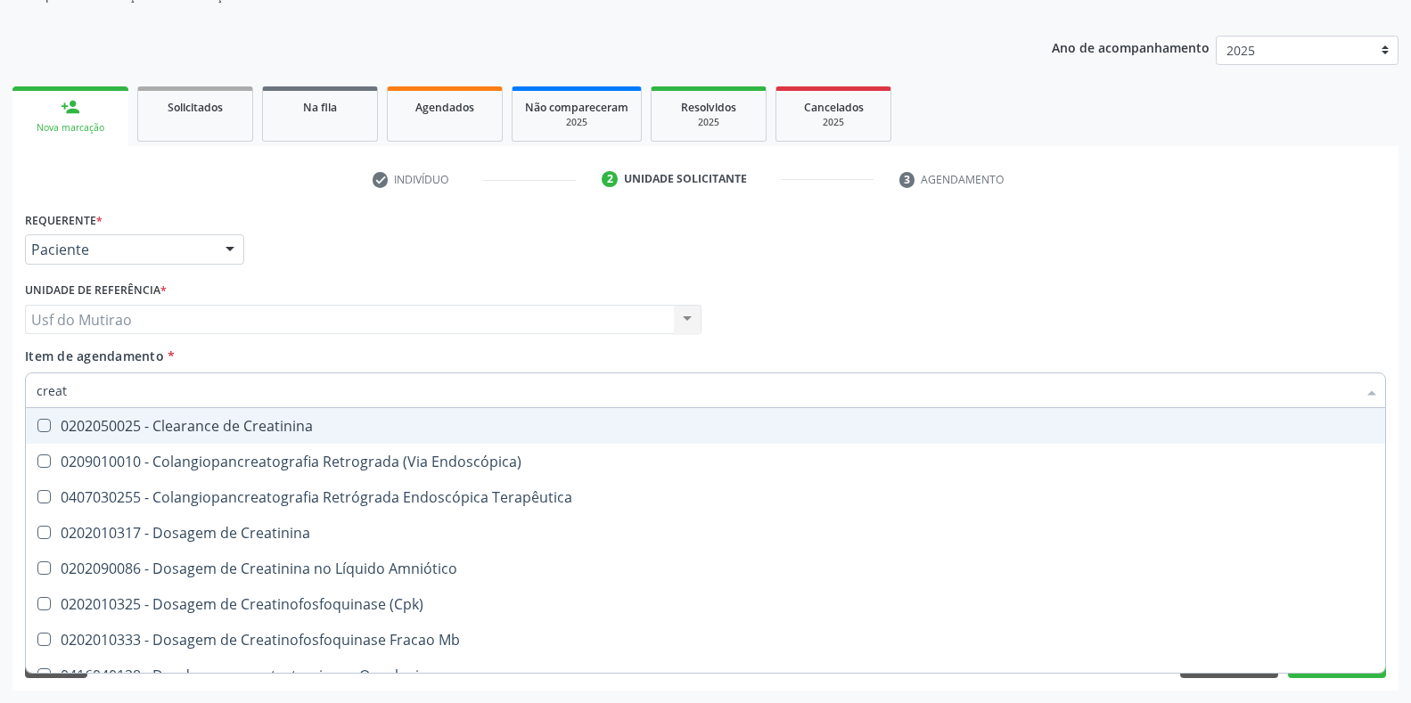
type input "creati"
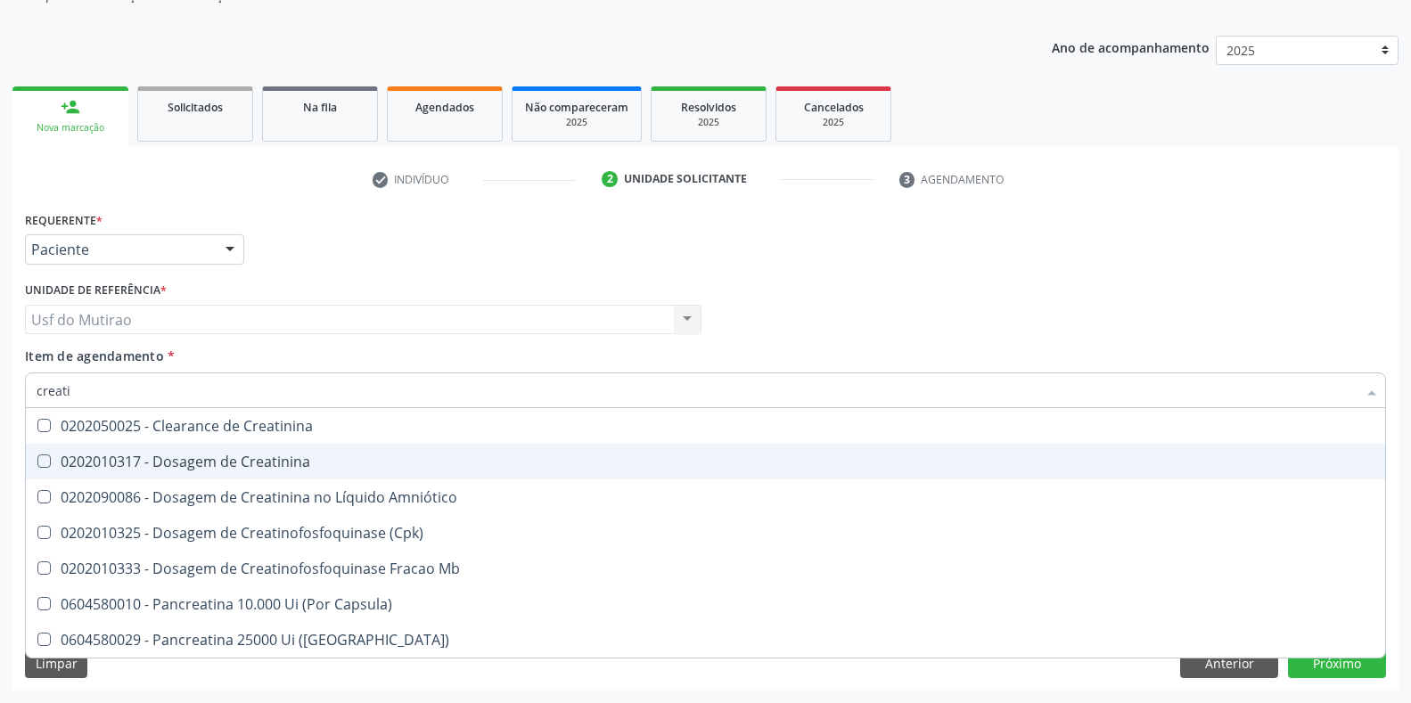
click at [110, 457] on div "0202010317 - Dosagem de Creatinina" at bounding box center [706, 462] width 1338 height 14
checkbox Creatinina "true"
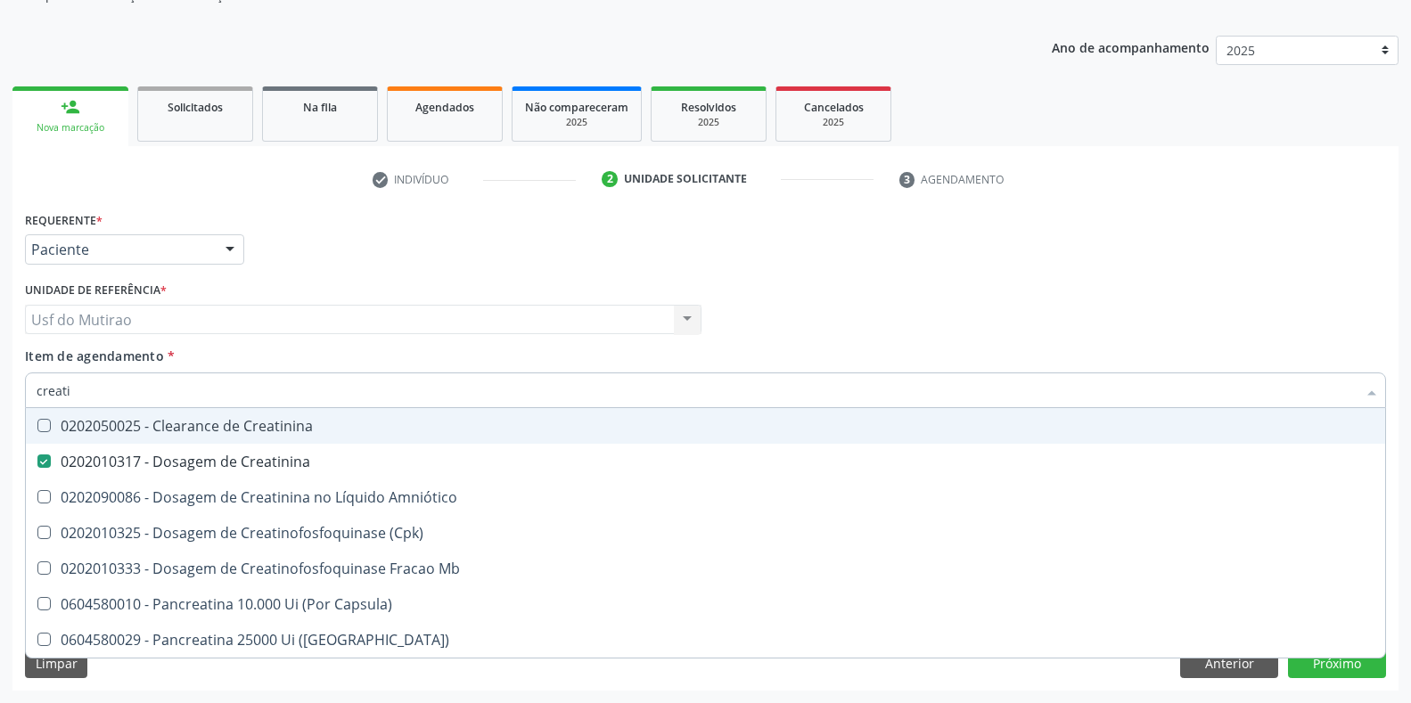
drag, startPoint x: 127, startPoint y: 397, endPoint x: 0, endPoint y: 397, distance: 127.5
click at [0, 397] on div "Acompanhamento Acompanhe a situação das marcações correntes e finalizadas Relat…" at bounding box center [705, 310] width 1411 height 785
type input "urei"
checkbox Creatinina "false"
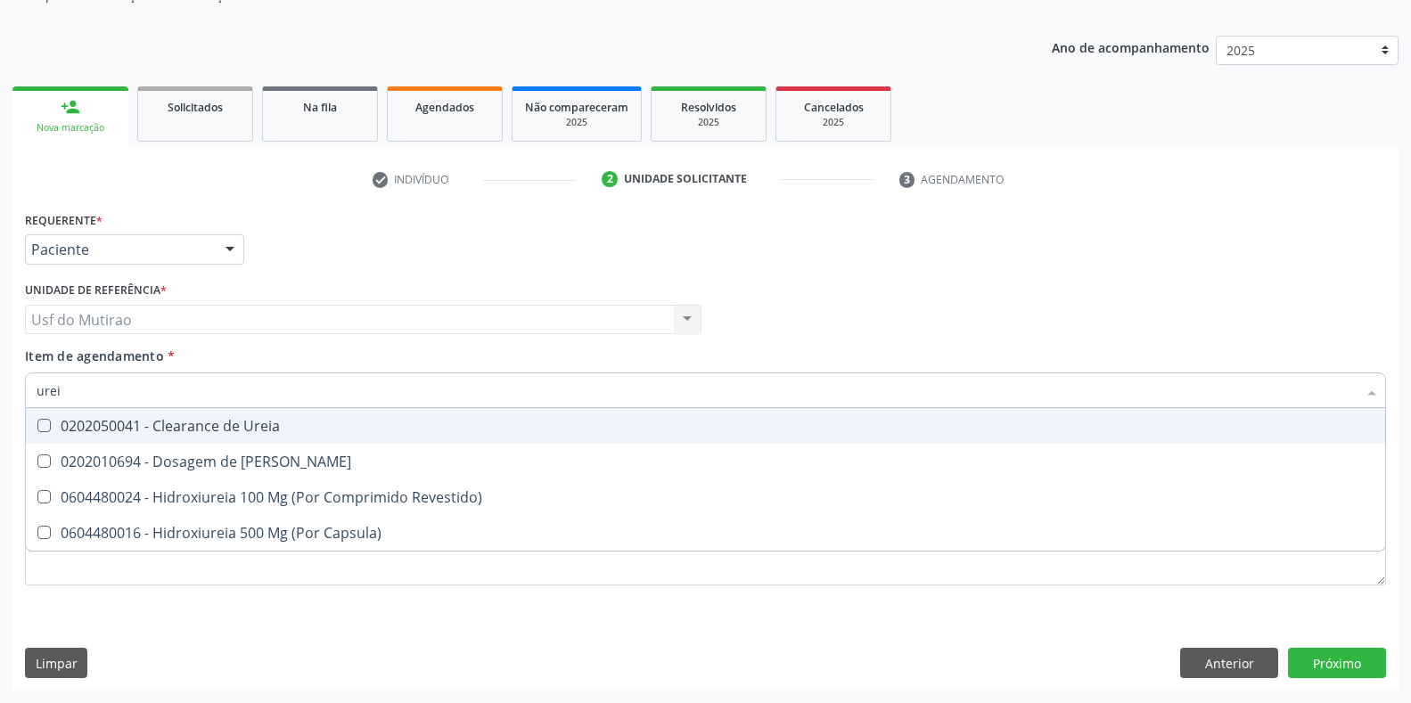
type input "ureia"
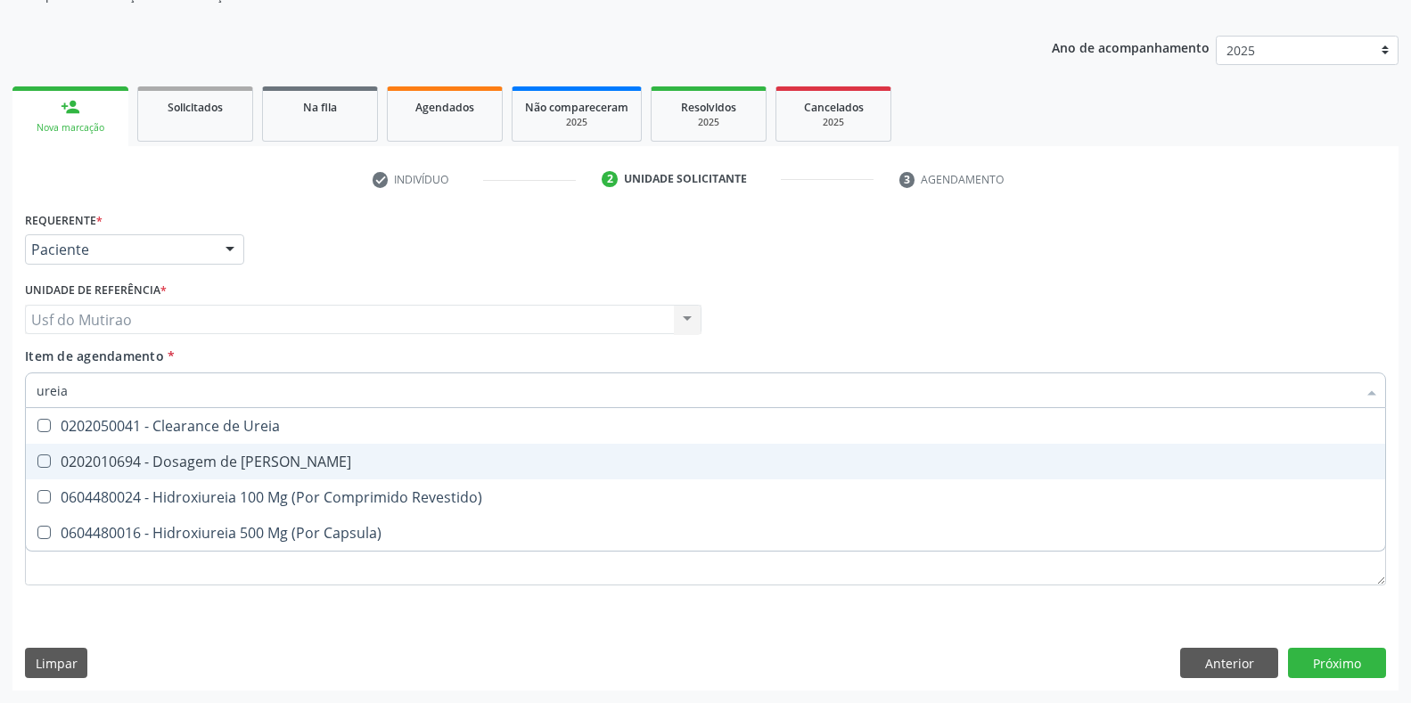
click at [182, 465] on div "0202010694 - Dosagem de [PERSON_NAME]" at bounding box center [706, 462] width 1338 height 14
checkbox Ureia "true"
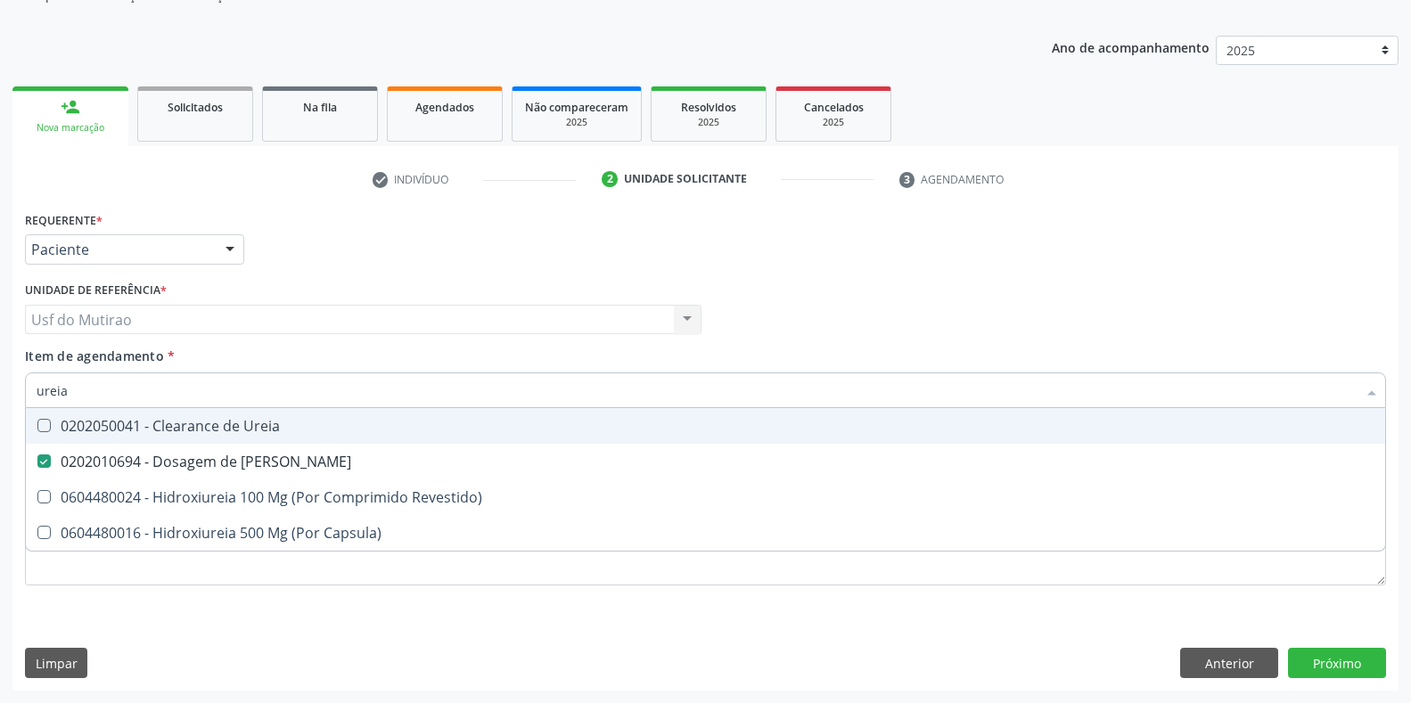
click at [505, 256] on div "Requerente * Paciente Profissional de Saúde Paciente Nenhum resultado encontrad…" at bounding box center [706, 242] width 1370 height 70
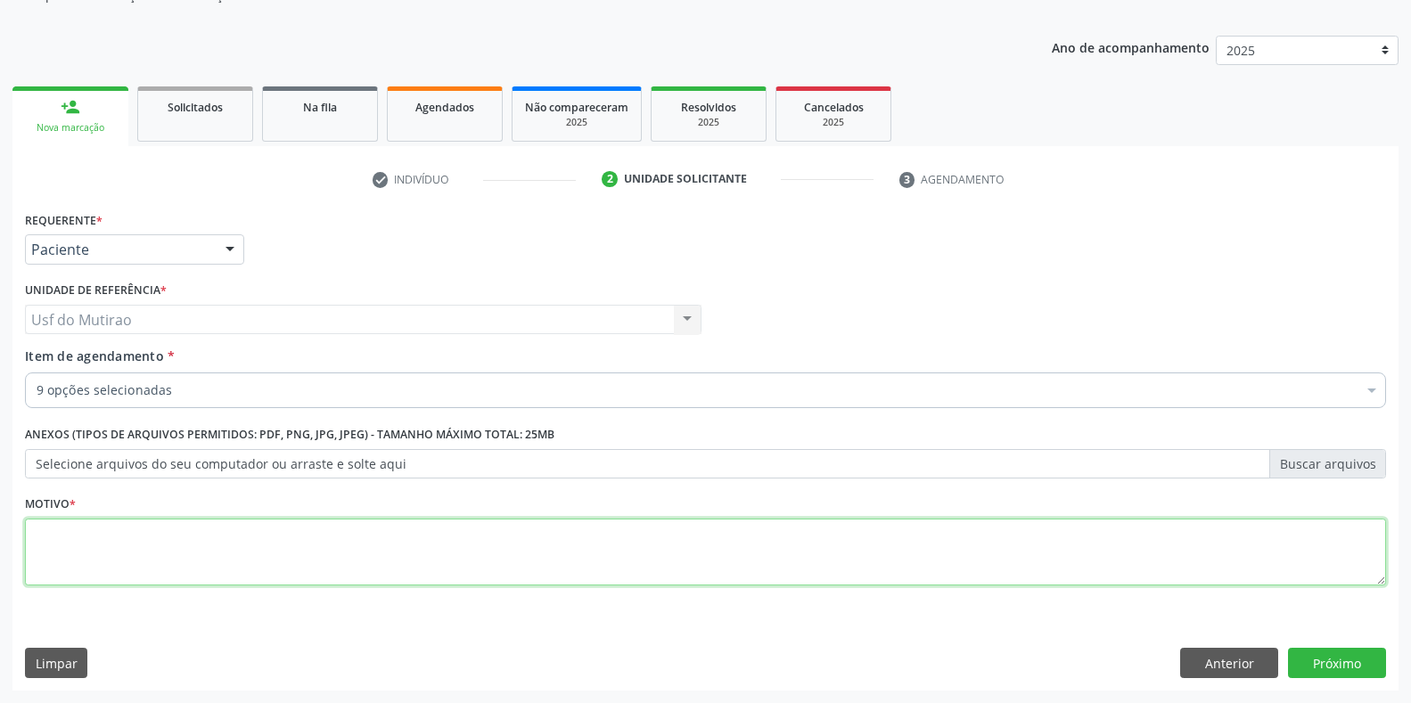
click at [378, 560] on textarea at bounding box center [705, 553] width 1361 height 68
type textarea "."
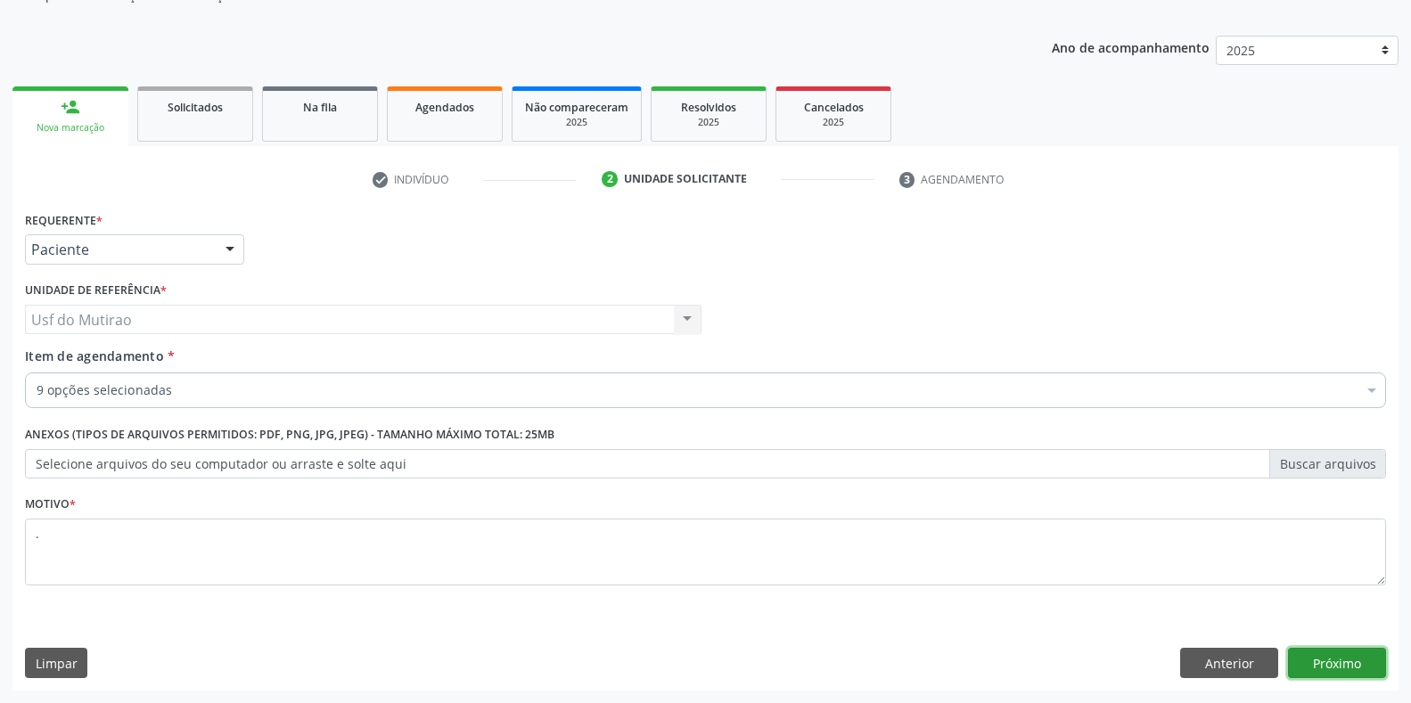
click at [1352, 668] on button "Próximo" at bounding box center [1337, 663] width 98 height 30
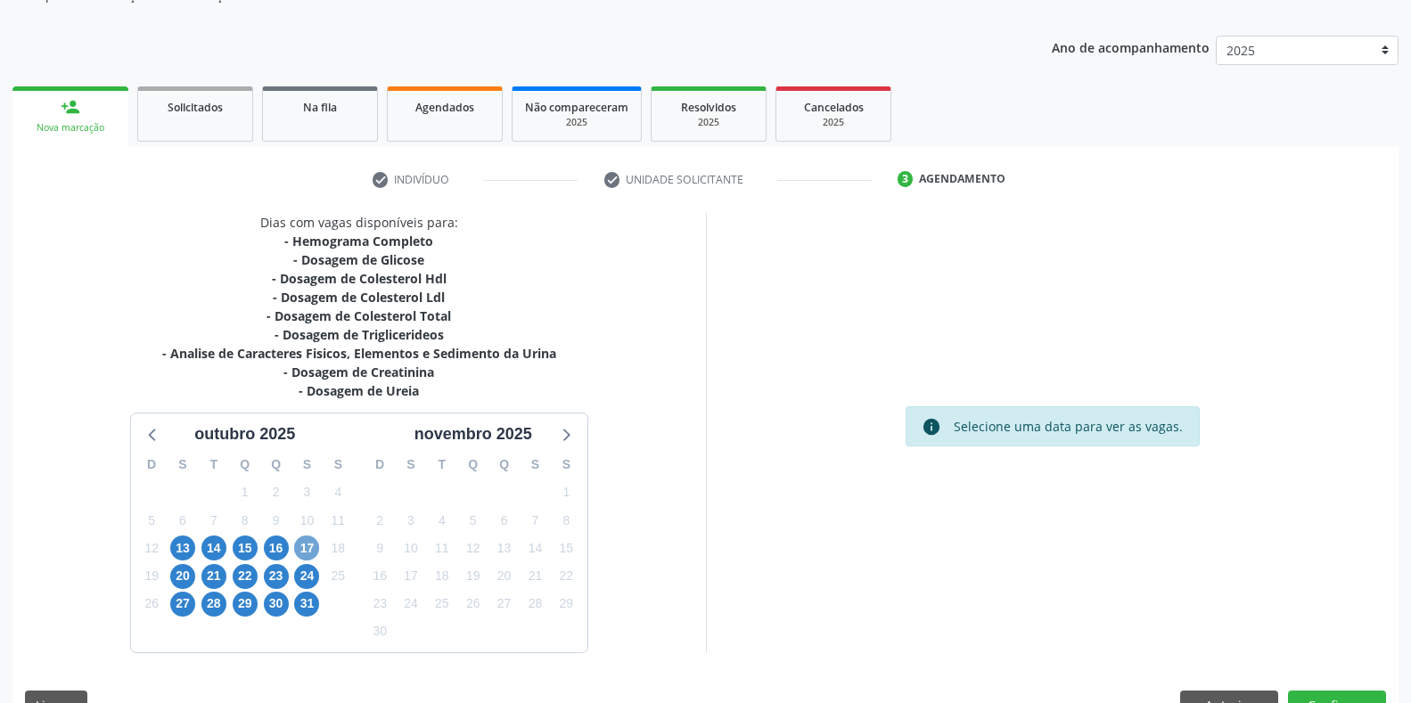
click at [314, 552] on span "17" at bounding box center [306, 548] width 25 height 25
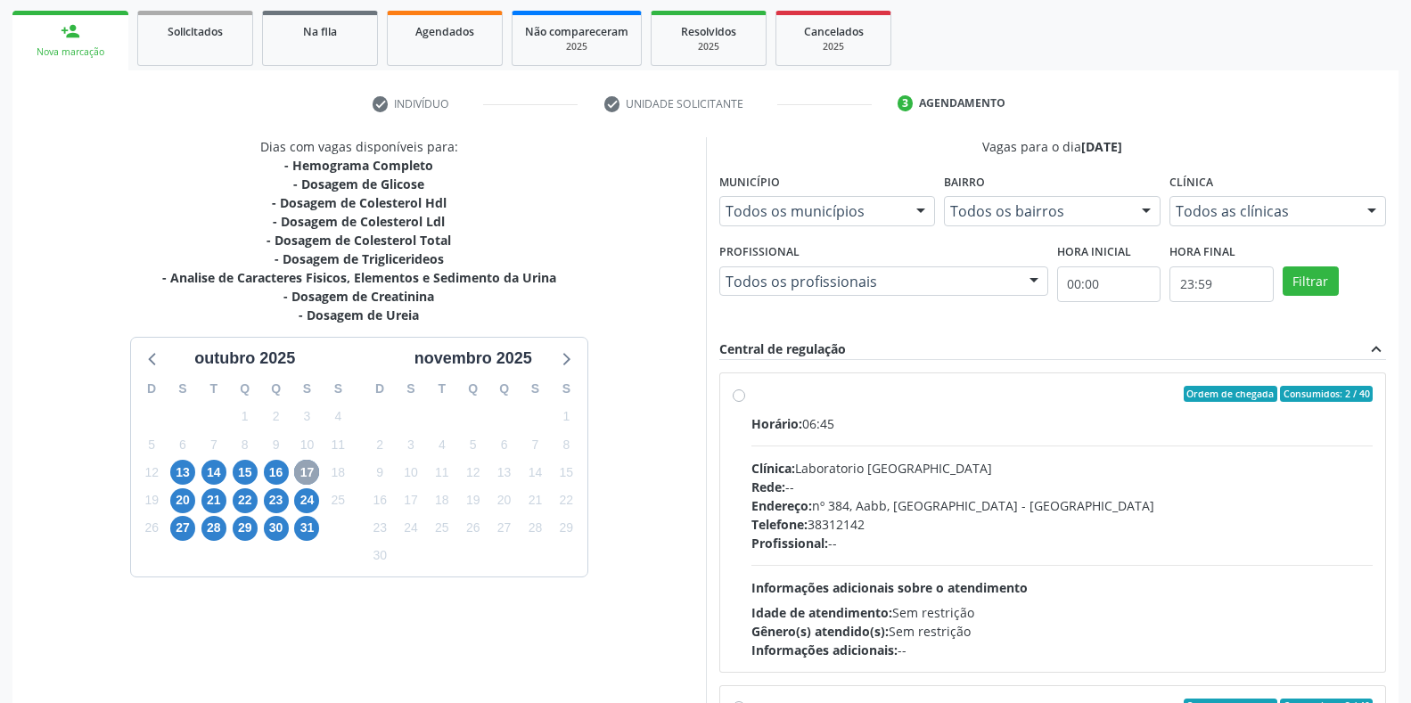
scroll to position [362, 0]
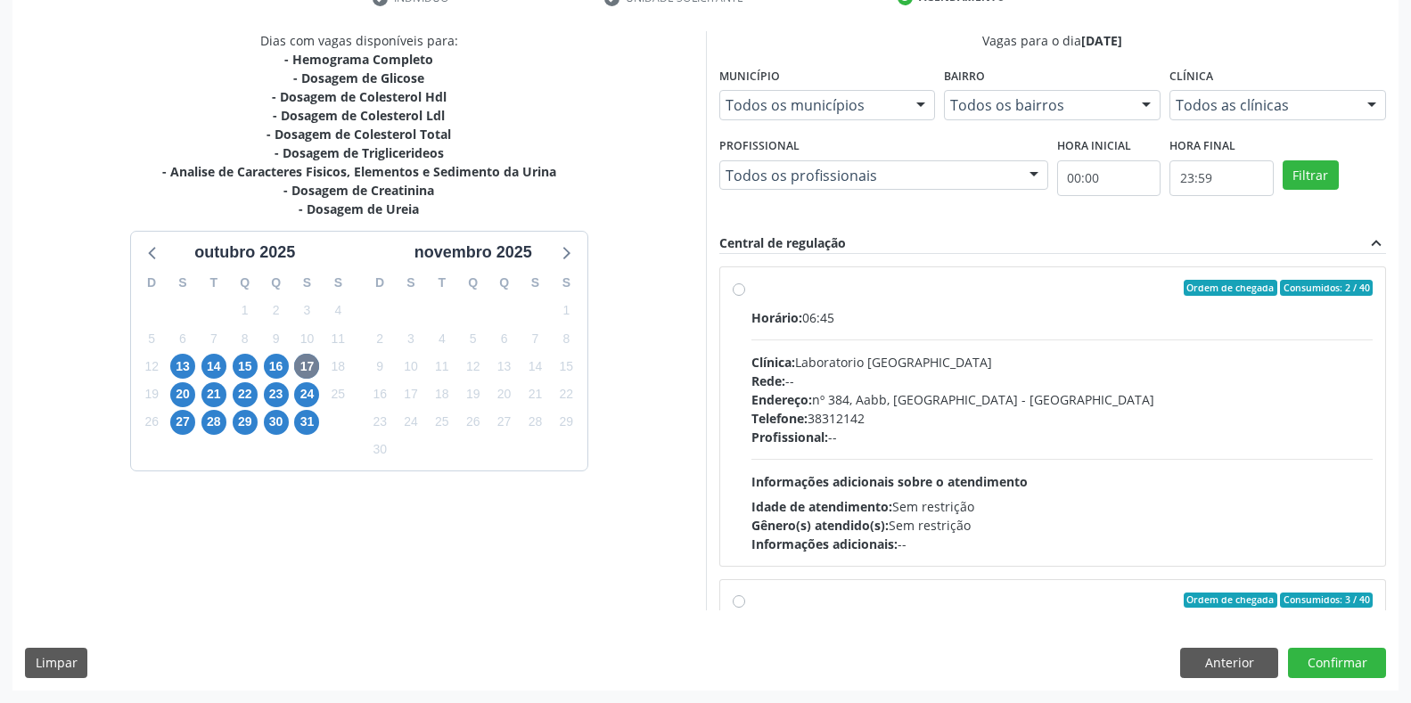
click at [865, 372] on div "Rede: --" at bounding box center [1062, 381] width 622 height 19
click at [745, 296] on input "Ordem de chegada Consumidos: 2 / 40 Horário: 06:45 Clínica: Laboratorio [GEOGRA…" at bounding box center [739, 288] width 12 height 16
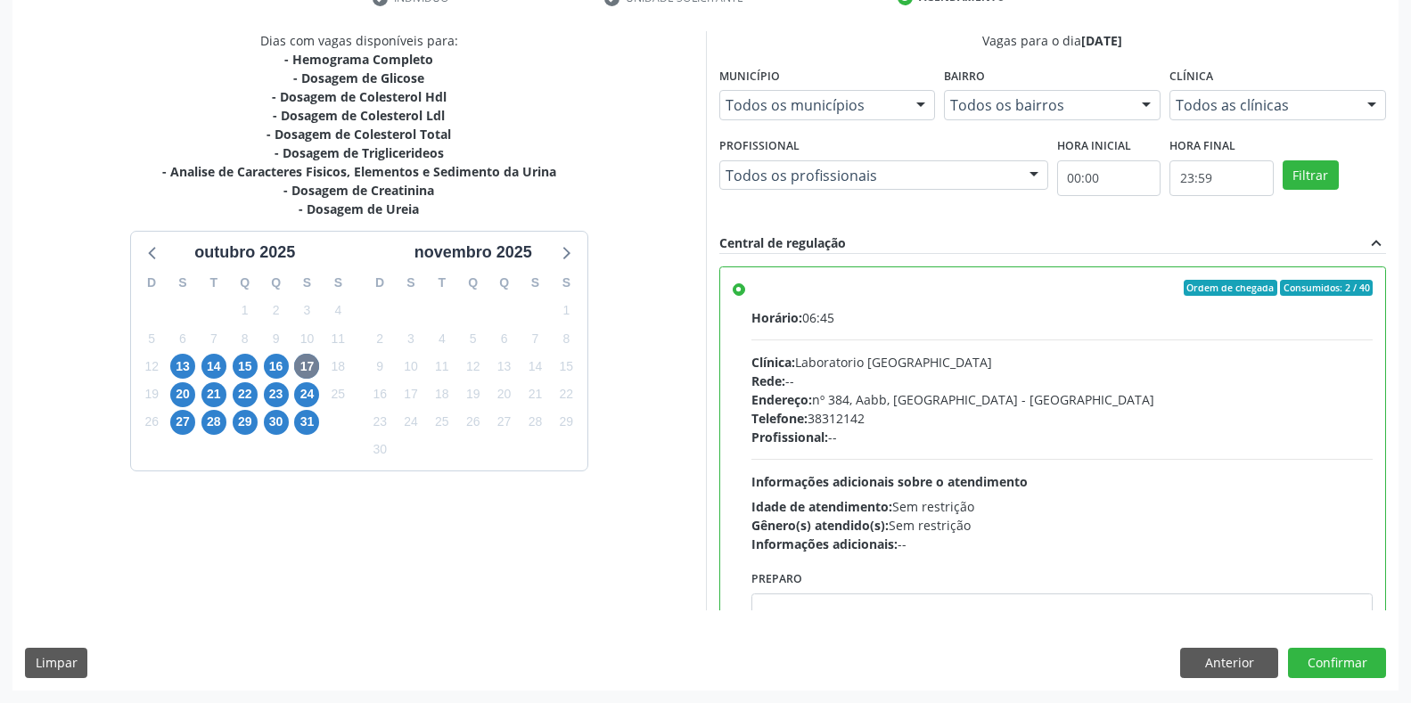
click at [945, 387] on div "Rede: --" at bounding box center [1062, 381] width 622 height 19
click at [745, 296] on input "Ordem de chegada Consumidos: 2 / 40 Horário: 06:45 Clínica: Laboratorio [GEOGRA…" at bounding box center [739, 288] width 12 height 16
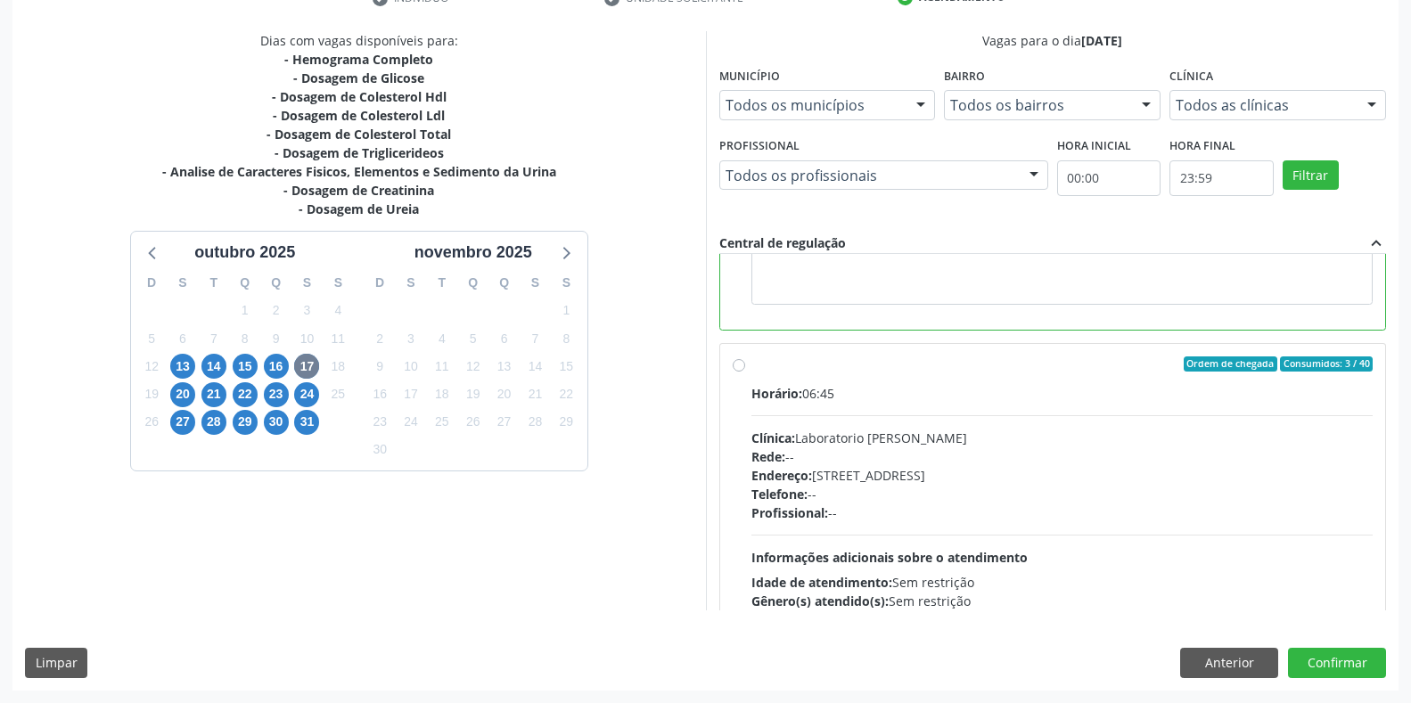
click at [882, 480] on div "Endereço: [STREET_ADDRESS]" at bounding box center [1062, 475] width 622 height 19
click at [745, 373] on input "Ordem de chegada Consumidos: 3 / 40 Horário: 06:45 Clínica: Laboratorio [PERSON…" at bounding box center [739, 365] width 12 height 16
radio input "false"
radio input "true"
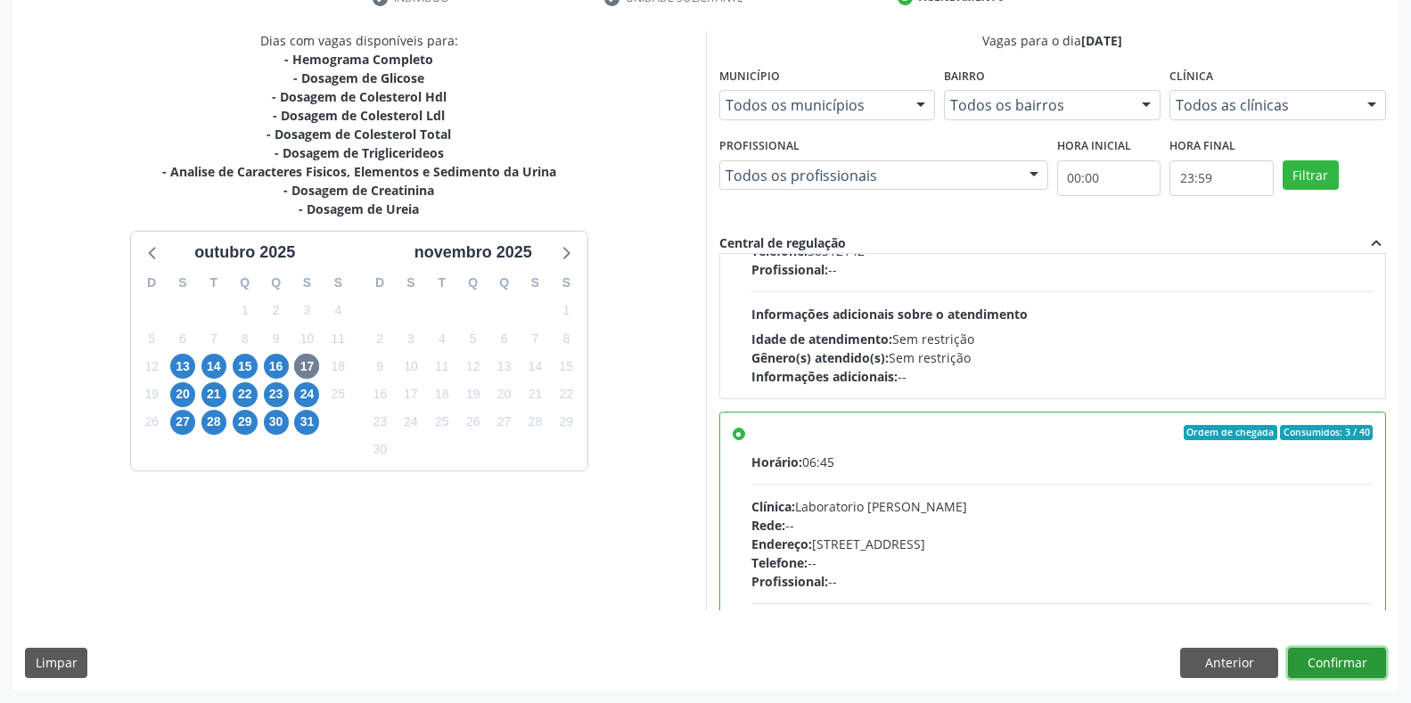
click at [1315, 667] on button "Confirmar" at bounding box center [1337, 663] width 98 height 30
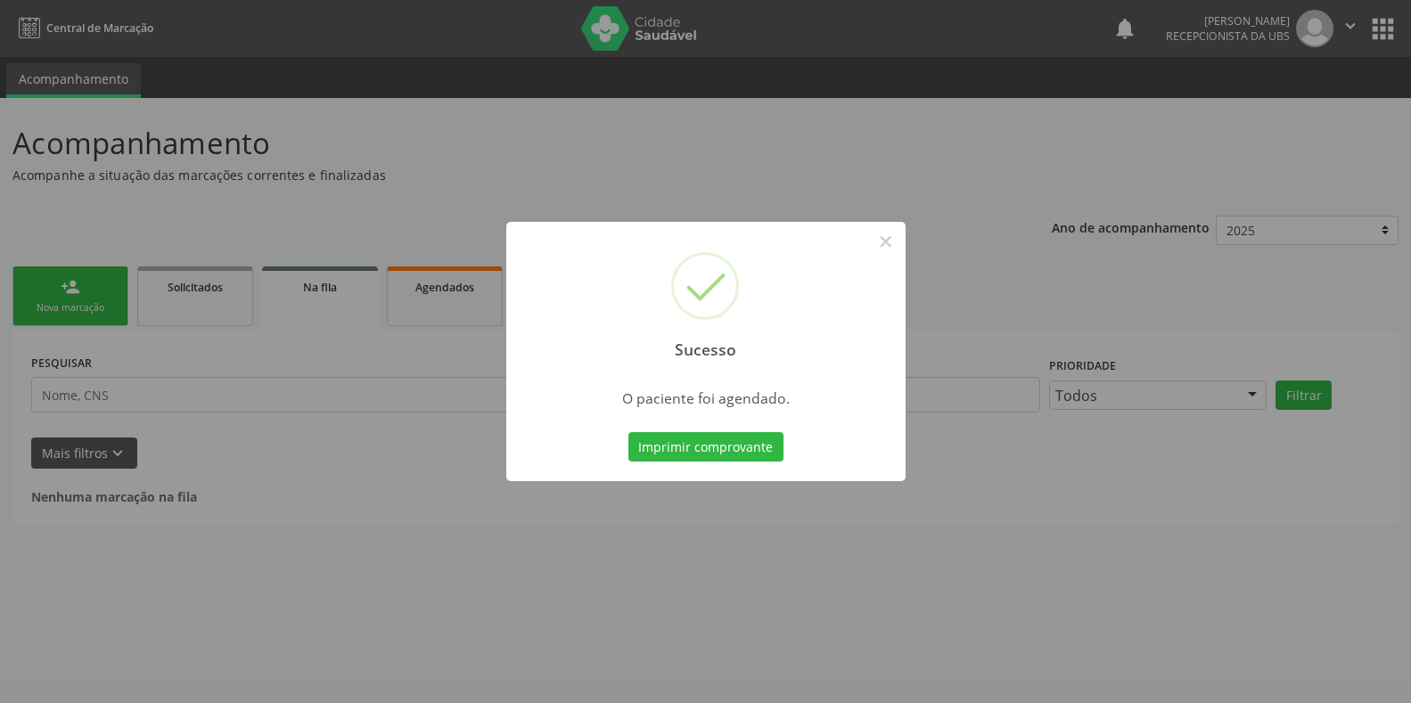
scroll to position [0, 0]
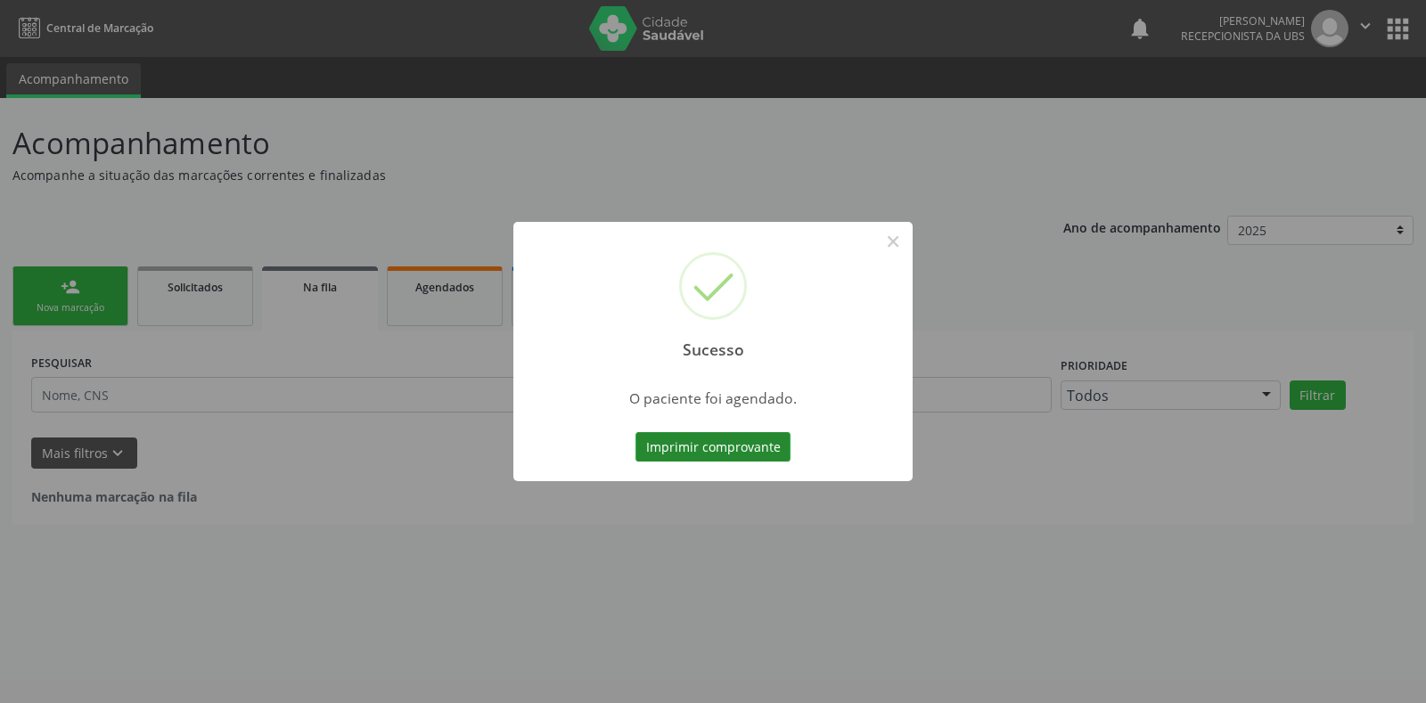
click at [672, 449] on button "Imprimir comprovante" at bounding box center [713, 447] width 155 height 30
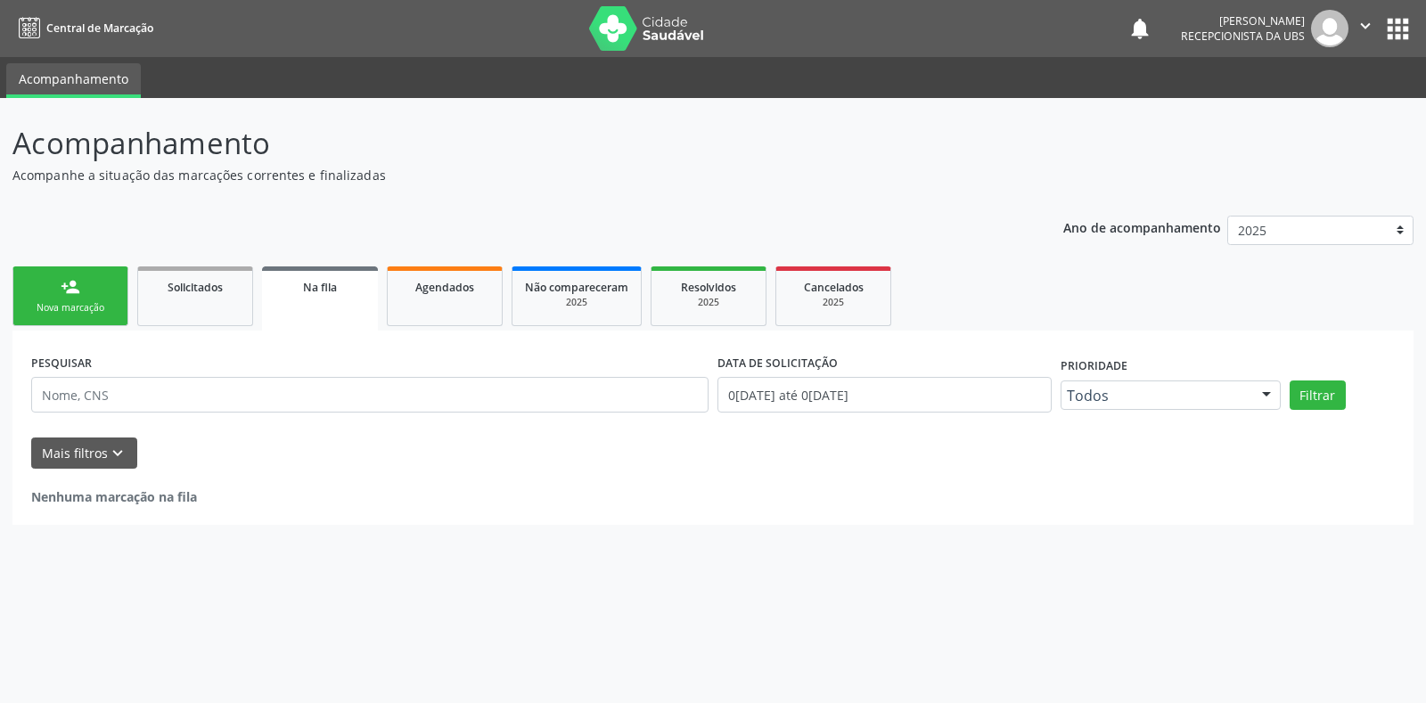
click at [73, 316] on link "person_add Nova marcação" at bounding box center [70, 297] width 116 height 60
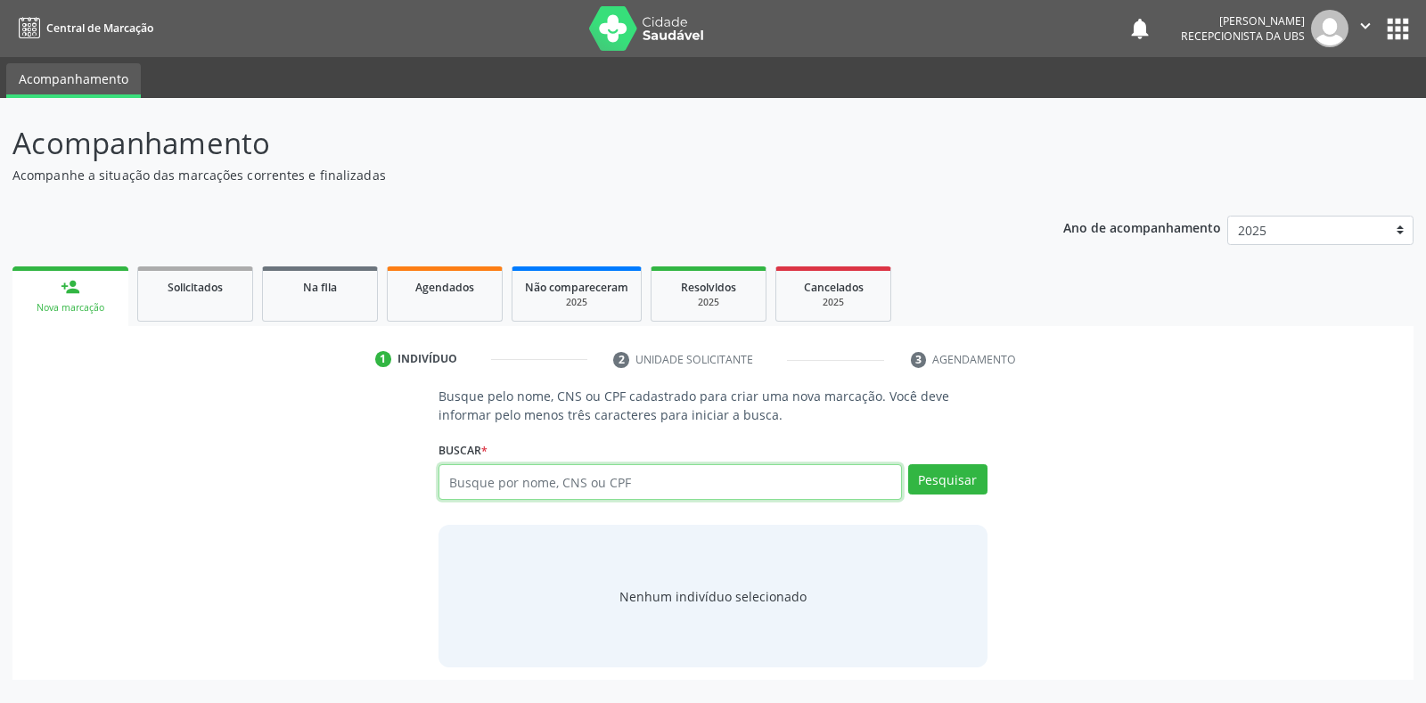
click at [564, 484] on input "text" at bounding box center [670, 482] width 463 height 36
type input "898005134787702"
click at [974, 490] on button "Pesquisar" at bounding box center [947, 479] width 79 height 30
type input "898005134787702"
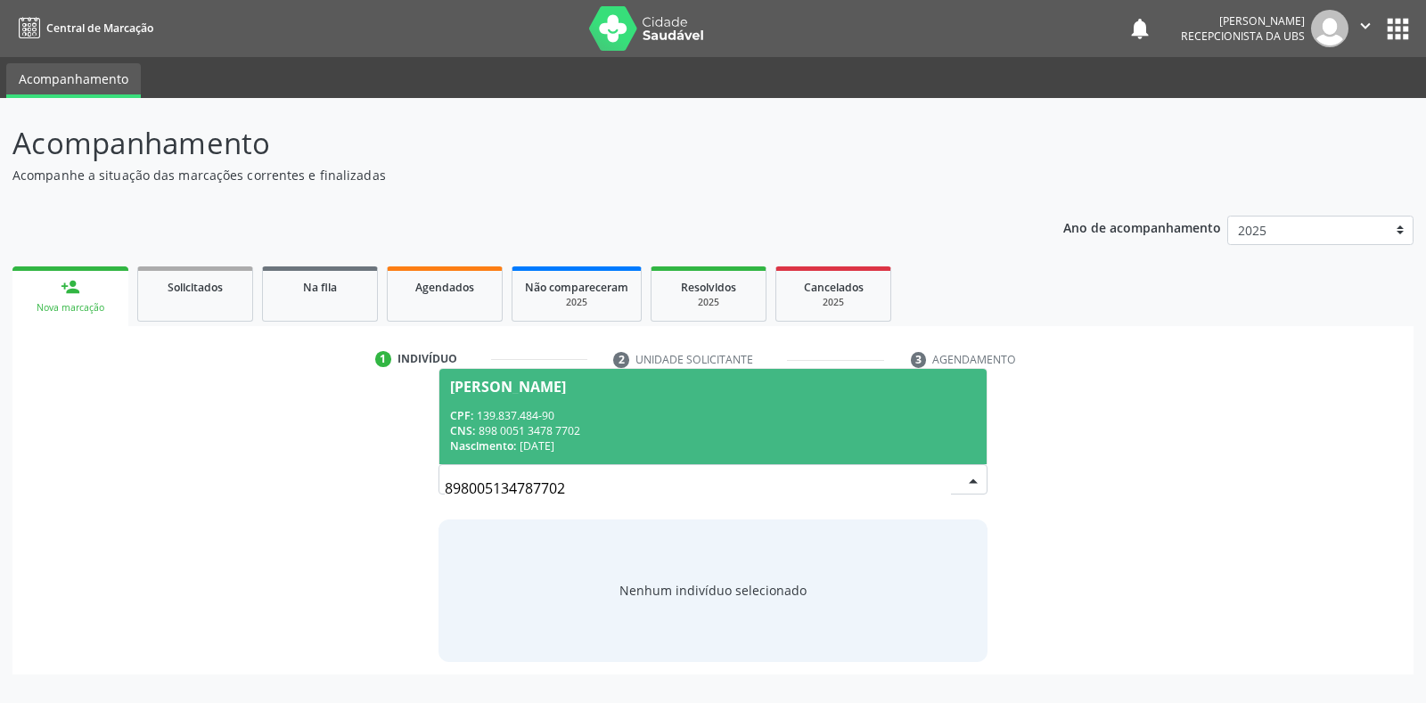
click at [503, 397] on span "[PERSON_NAME] CPF: 139.837.484-90 CNS: 898 0051 3478 7702 Nascimento: 3[DATE]" at bounding box center [712, 416] width 546 height 95
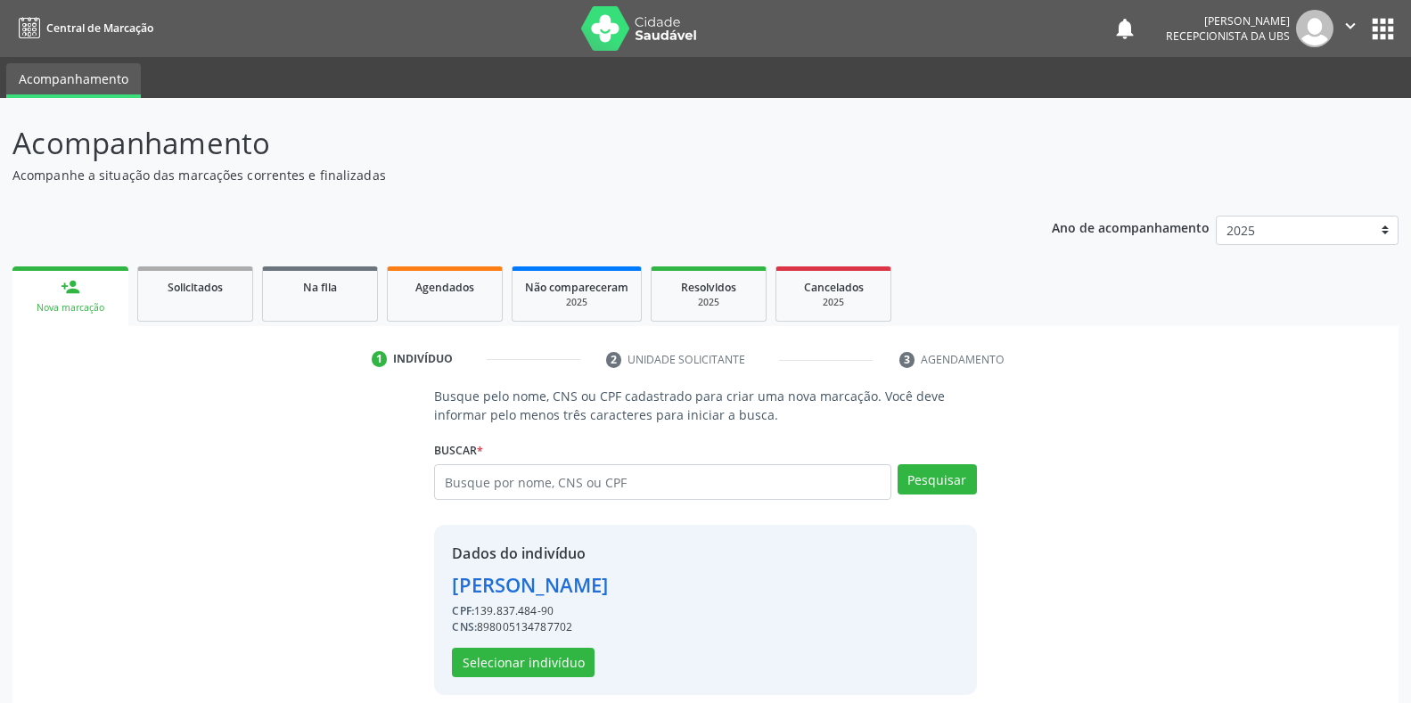
scroll to position [17, 0]
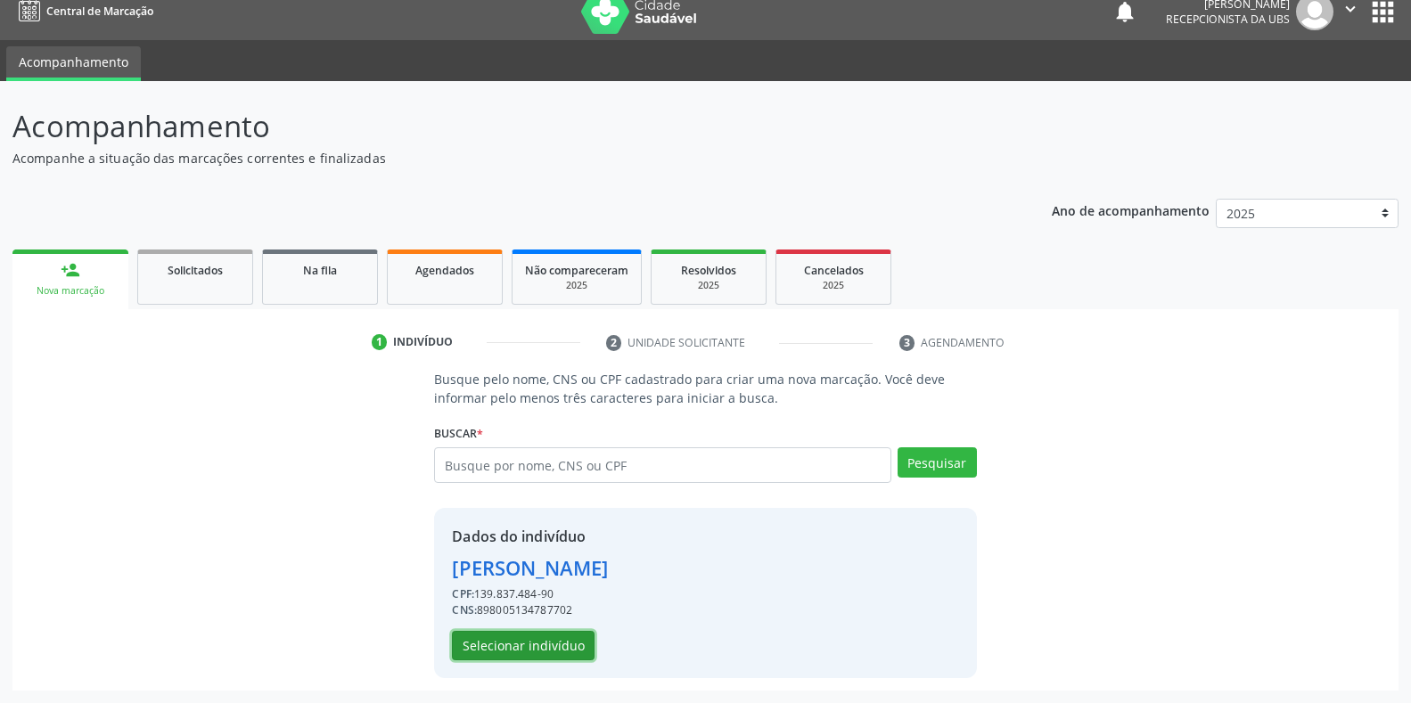
click at [554, 643] on button "Selecionar indivíduo" at bounding box center [523, 646] width 143 height 30
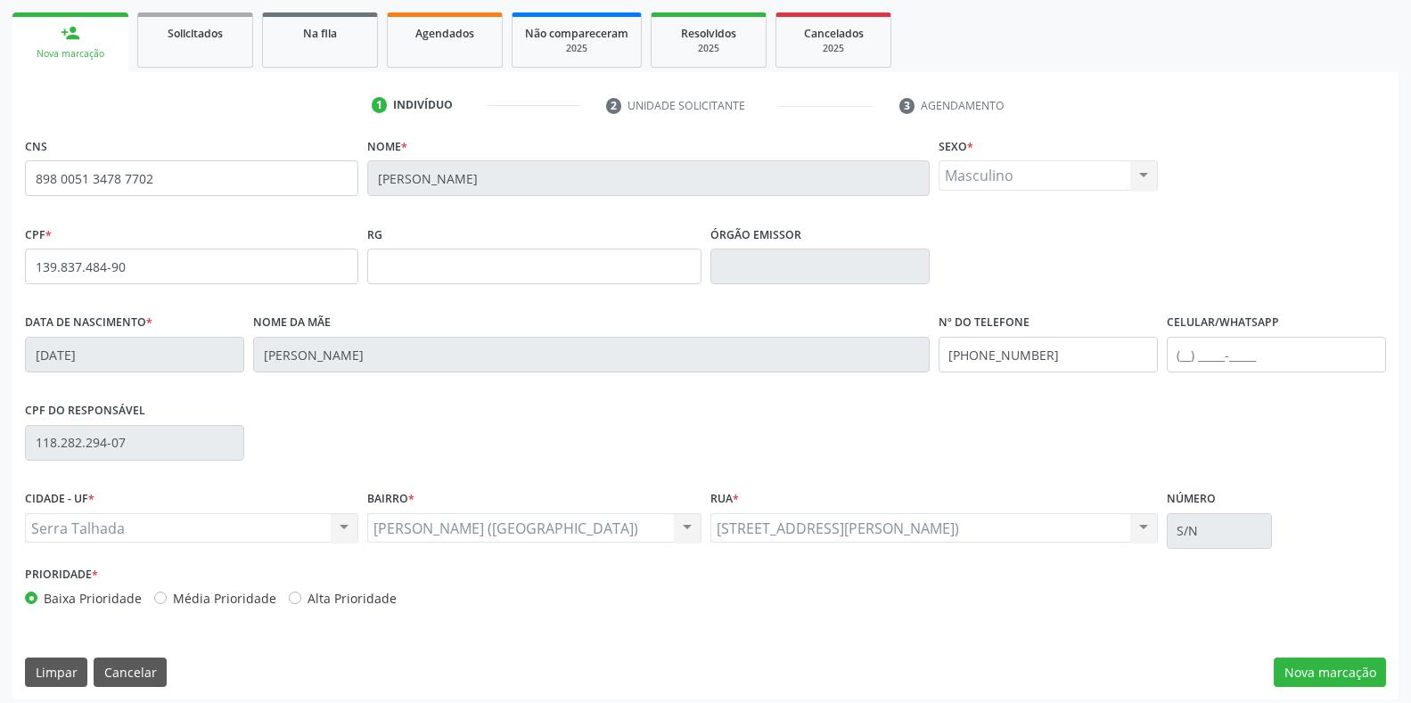
scroll to position [263, 0]
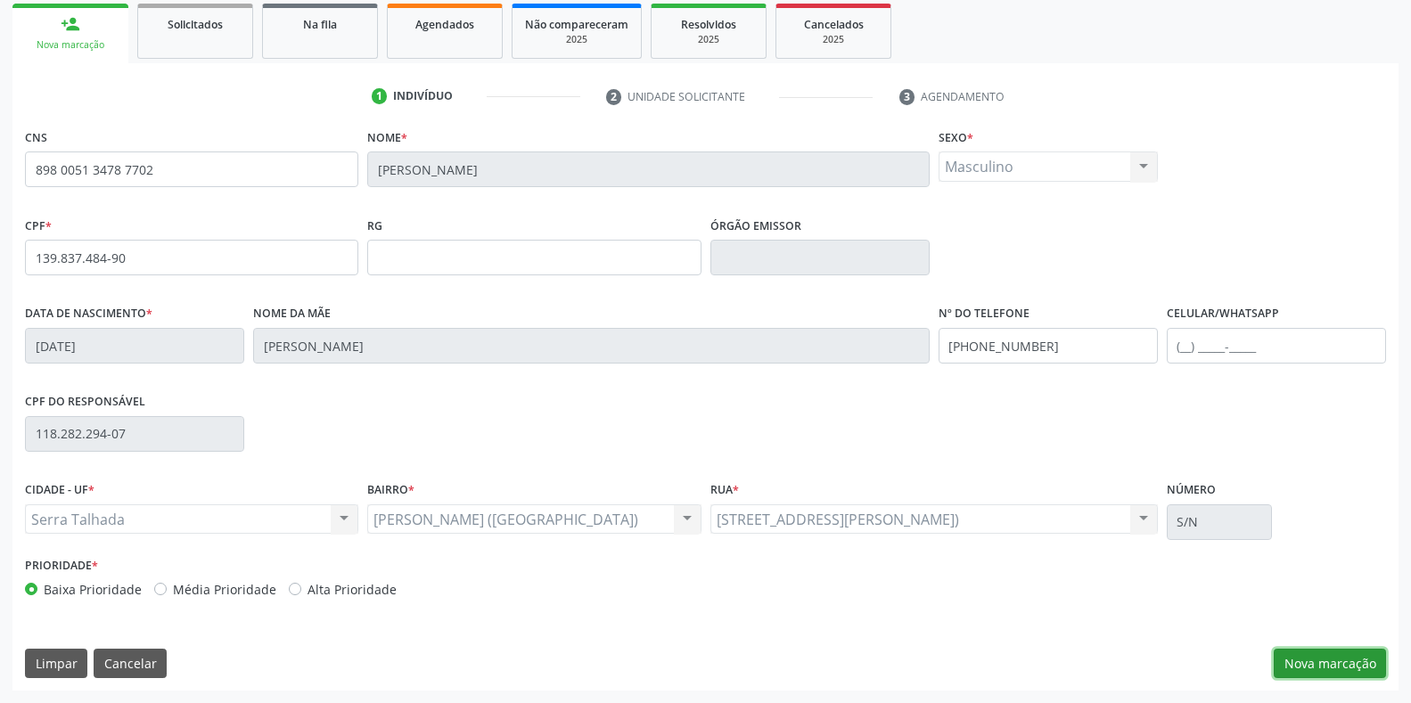
click at [1331, 672] on button "Nova marcação" at bounding box center [1330, 664] width 112 height 30
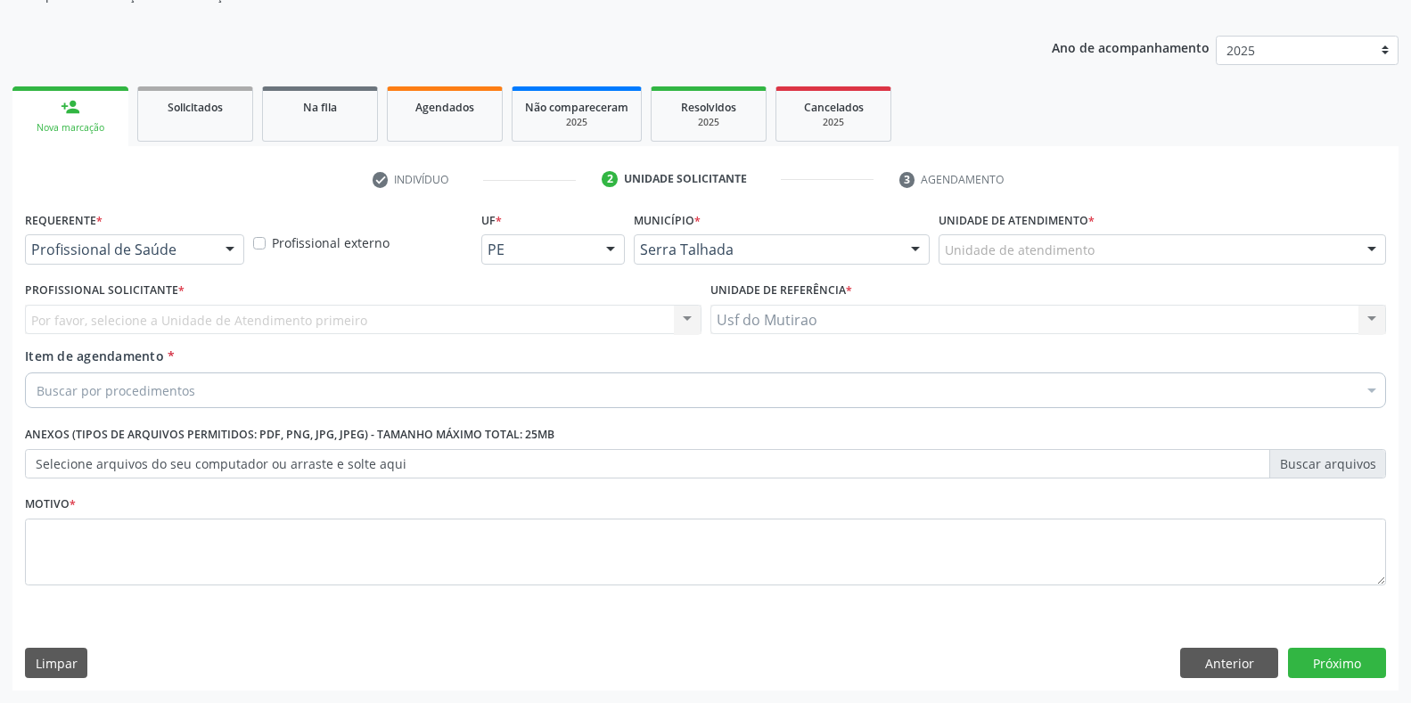
scroll to position [180, 0]
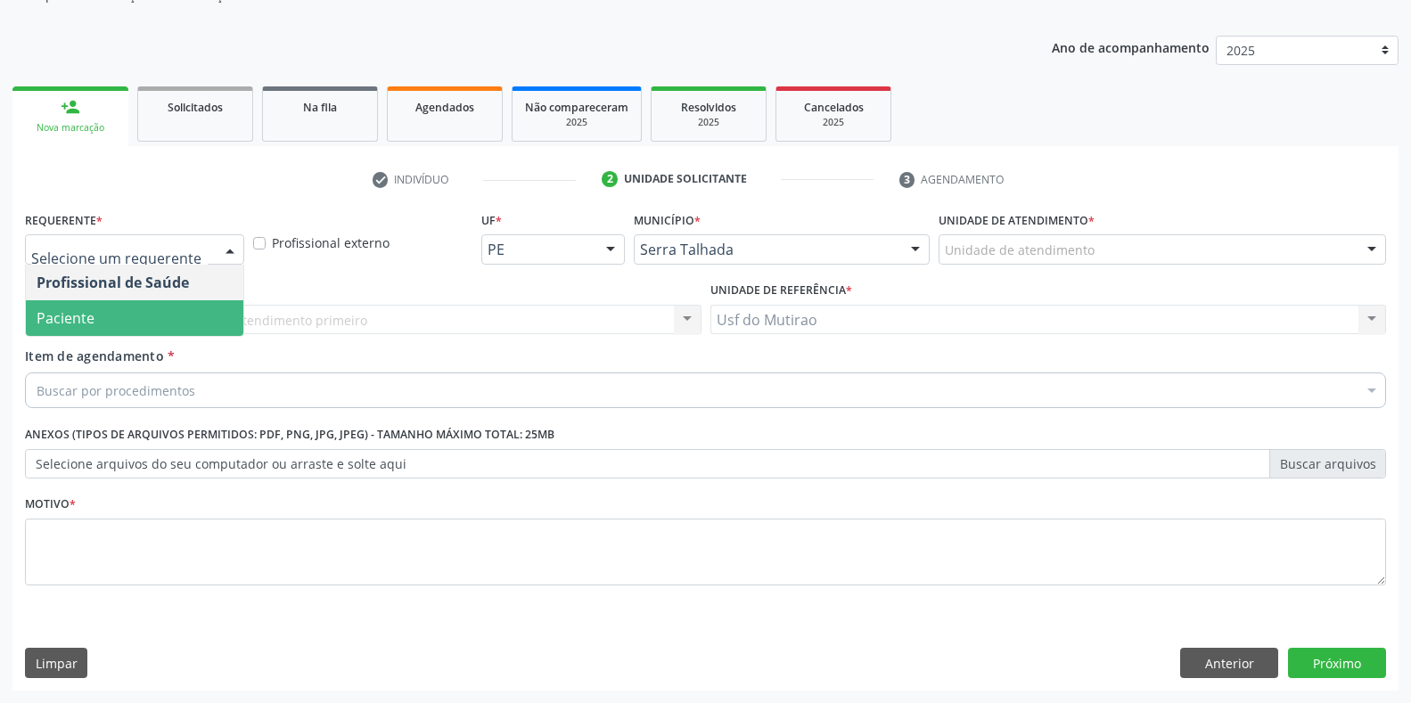
click at [115, 328] on span "Paciente" at bounding box center [134, 318] width 217 height 36
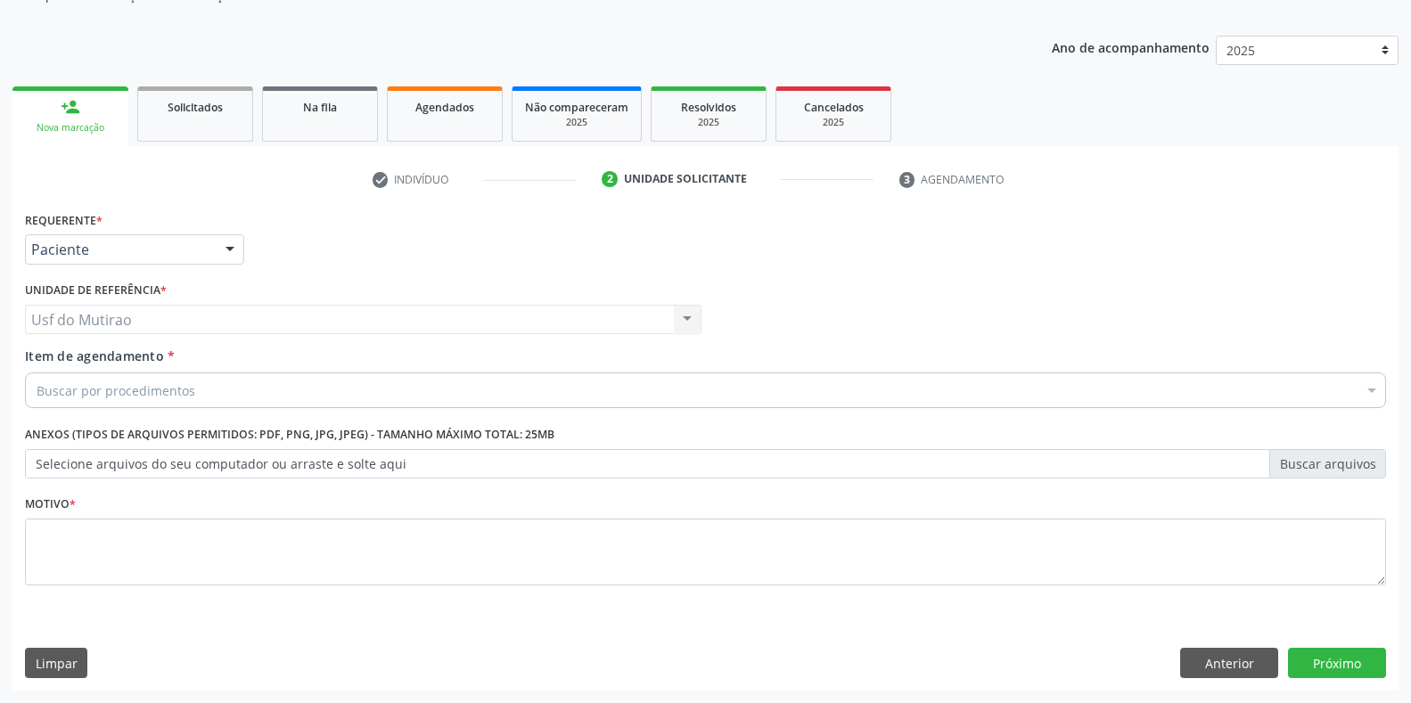
click at [318, 396] on div "Buscar por procedimentos" at bounding box center [705, 391] width 1361 height 36
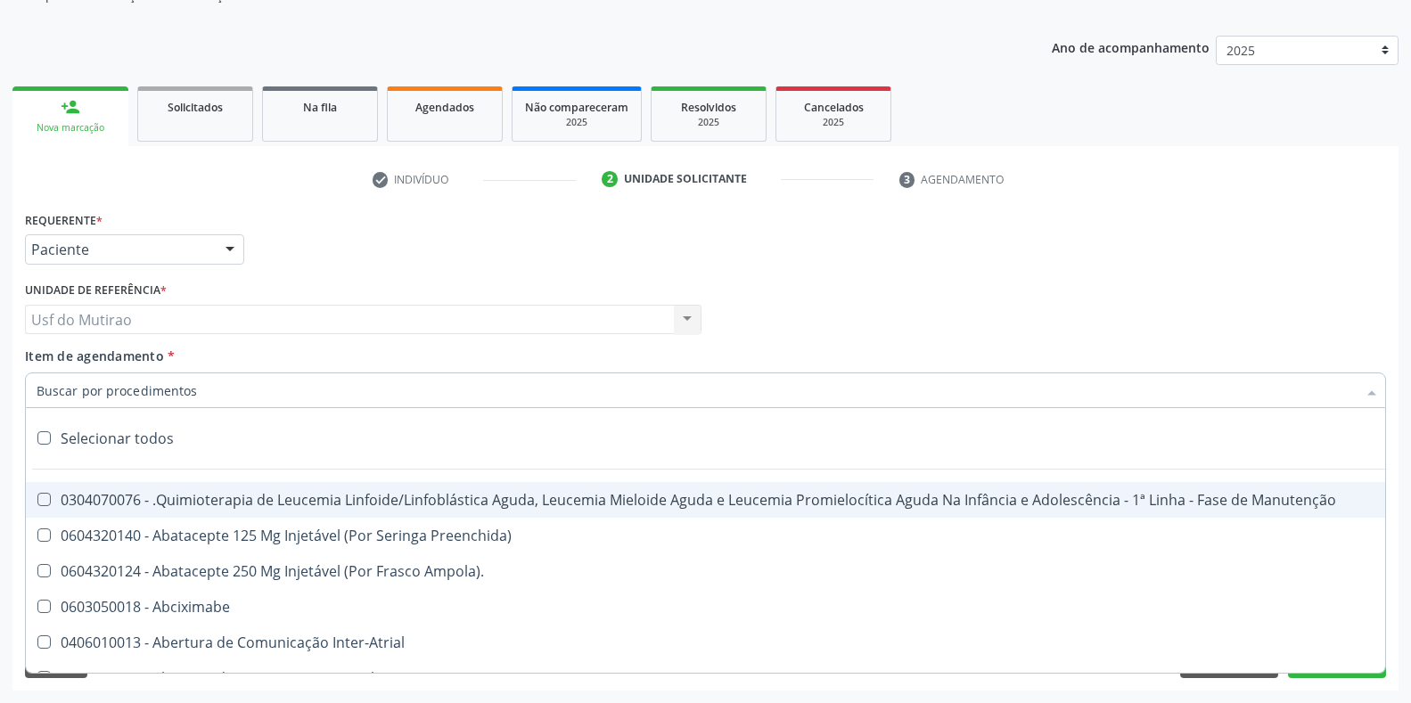
click at [189, 395] on input "Item de agendamento *" at bounding box center [697, 391] width 1320 height 36
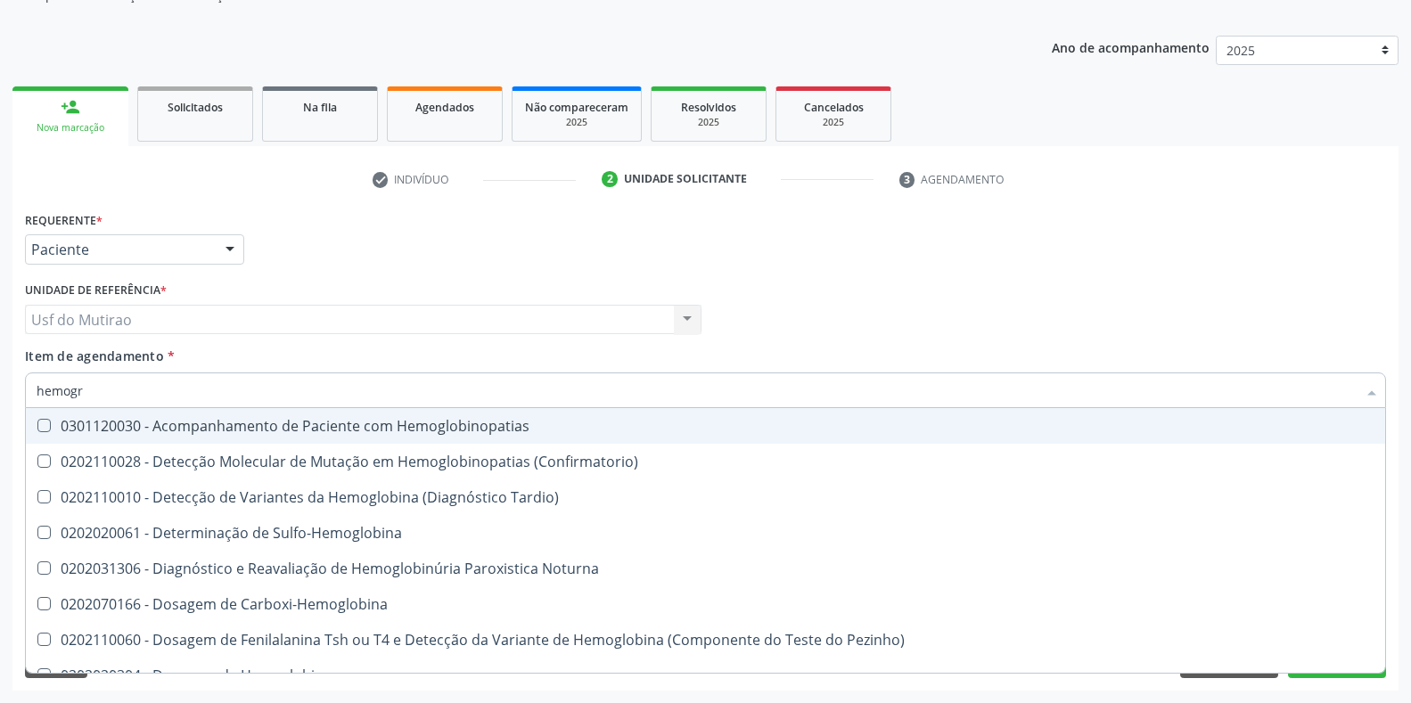
type input "hemogra"
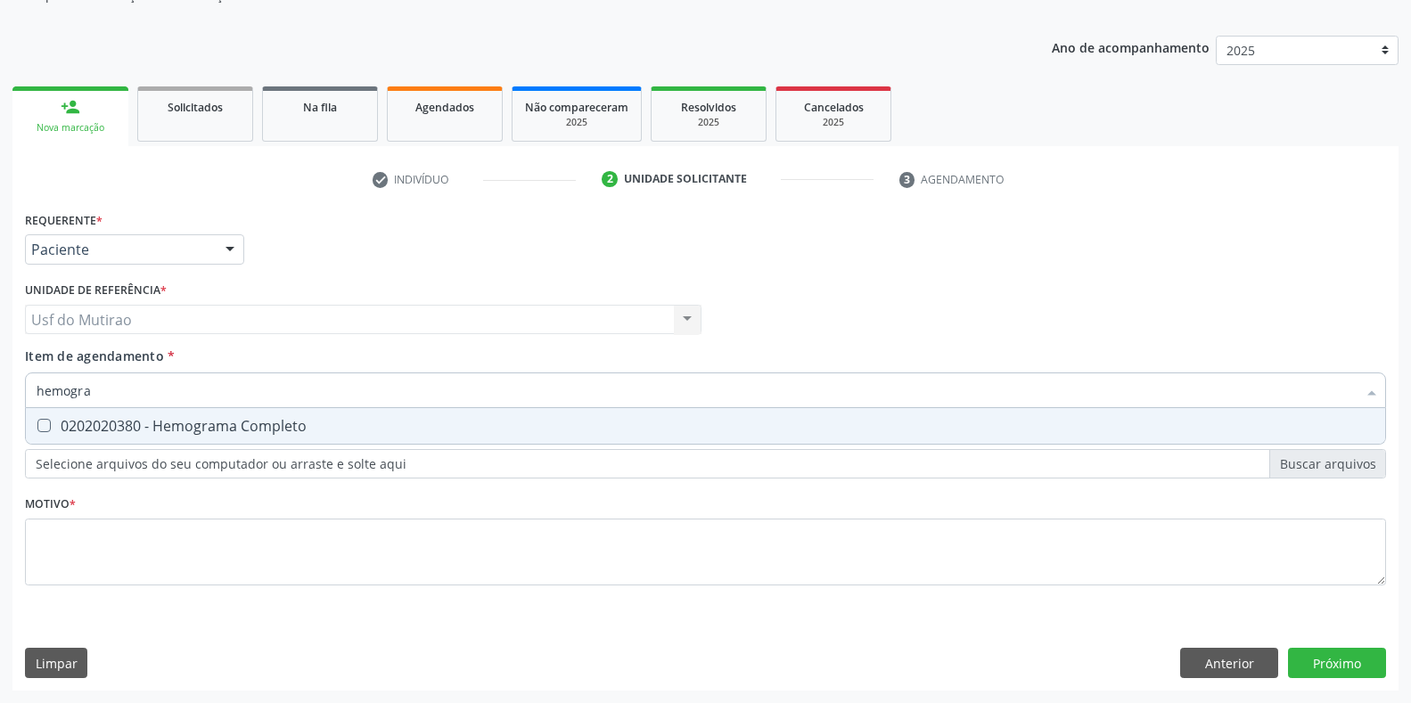
click at [197, 425] on div "0202020380 - Hemograma Completo" at bounding box center [706, 426] width 1338 height 14
checkbox Completo "true"
drag, startPoint x: 215, startPoint y: 386, endPoint x: 0, endPoint y: 389, distance: 214.8
click at [0, 389] on div "Acompanhamento Acompanhe a situação das marcações correntes e finalizadas Relat…" at bounding box center [705, 310] width 1411 height 785
type input "glic"
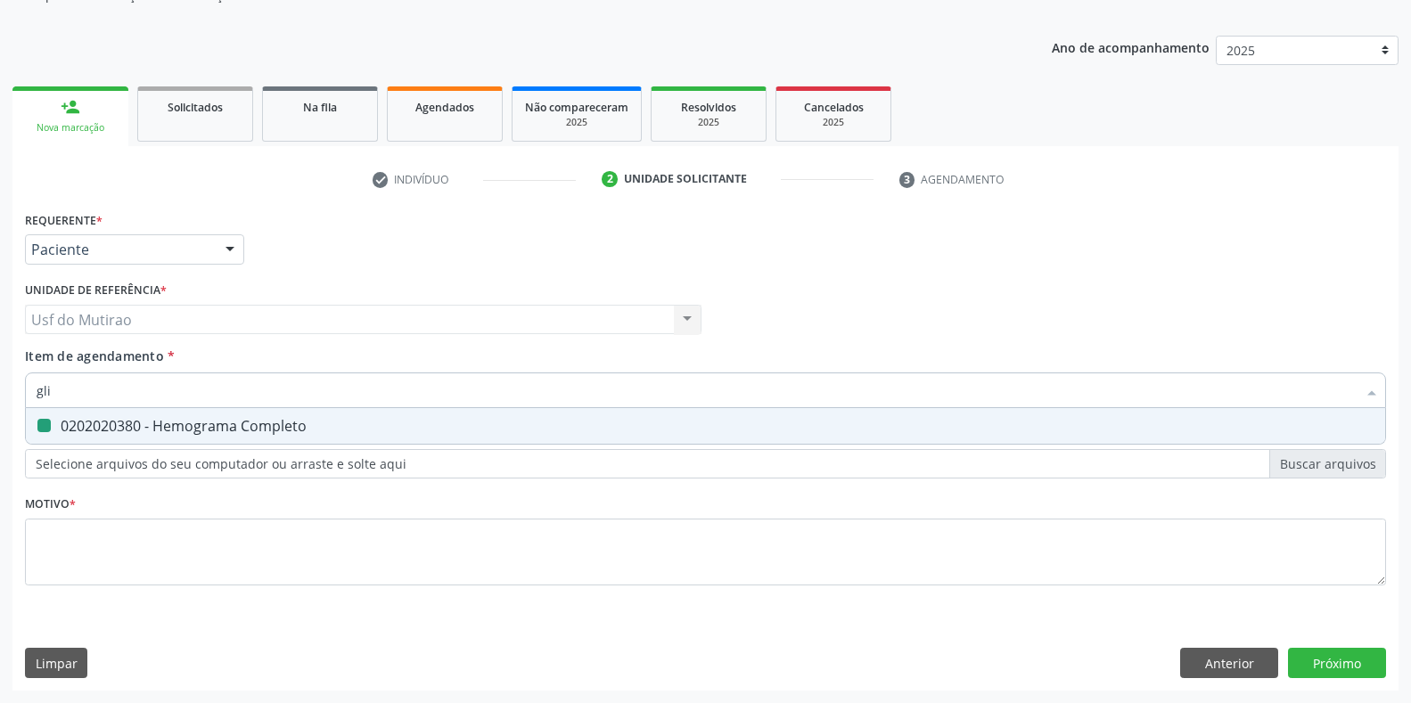
checkbox Completo "false"
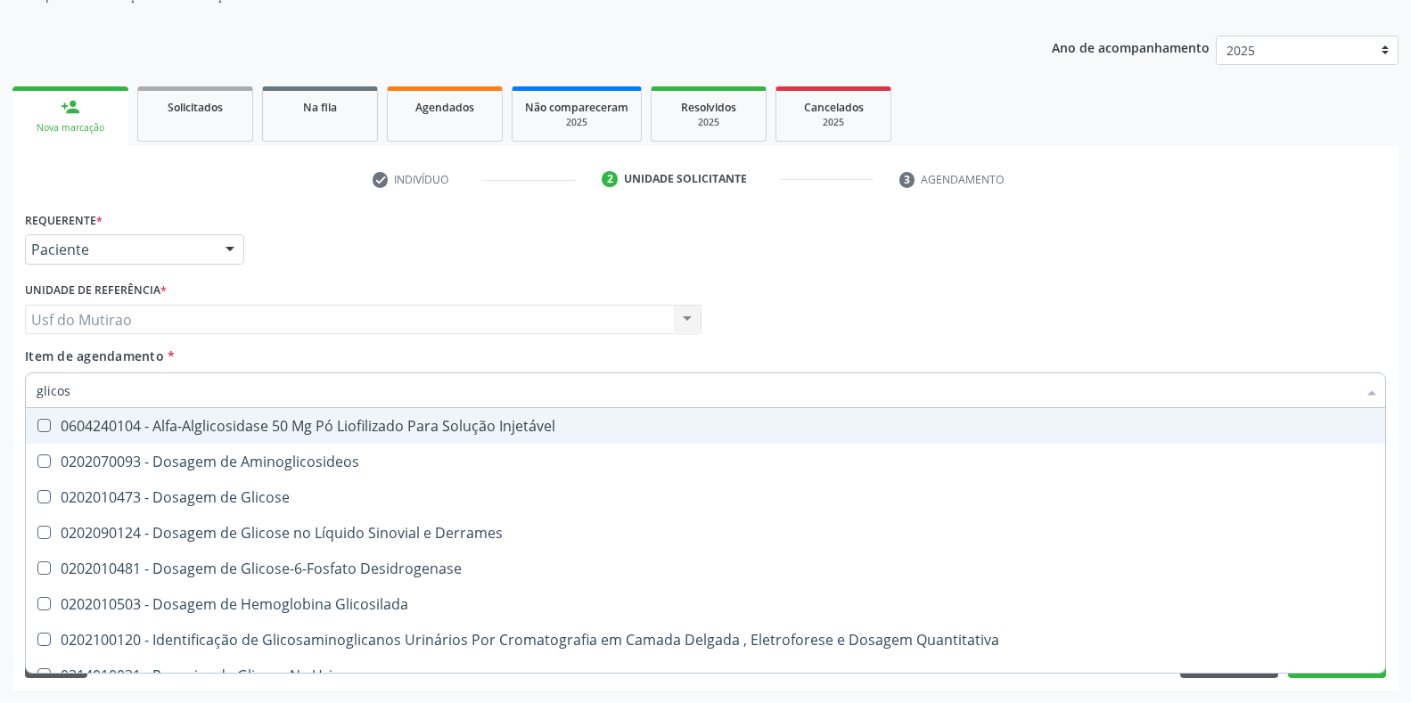
type input "glicose"
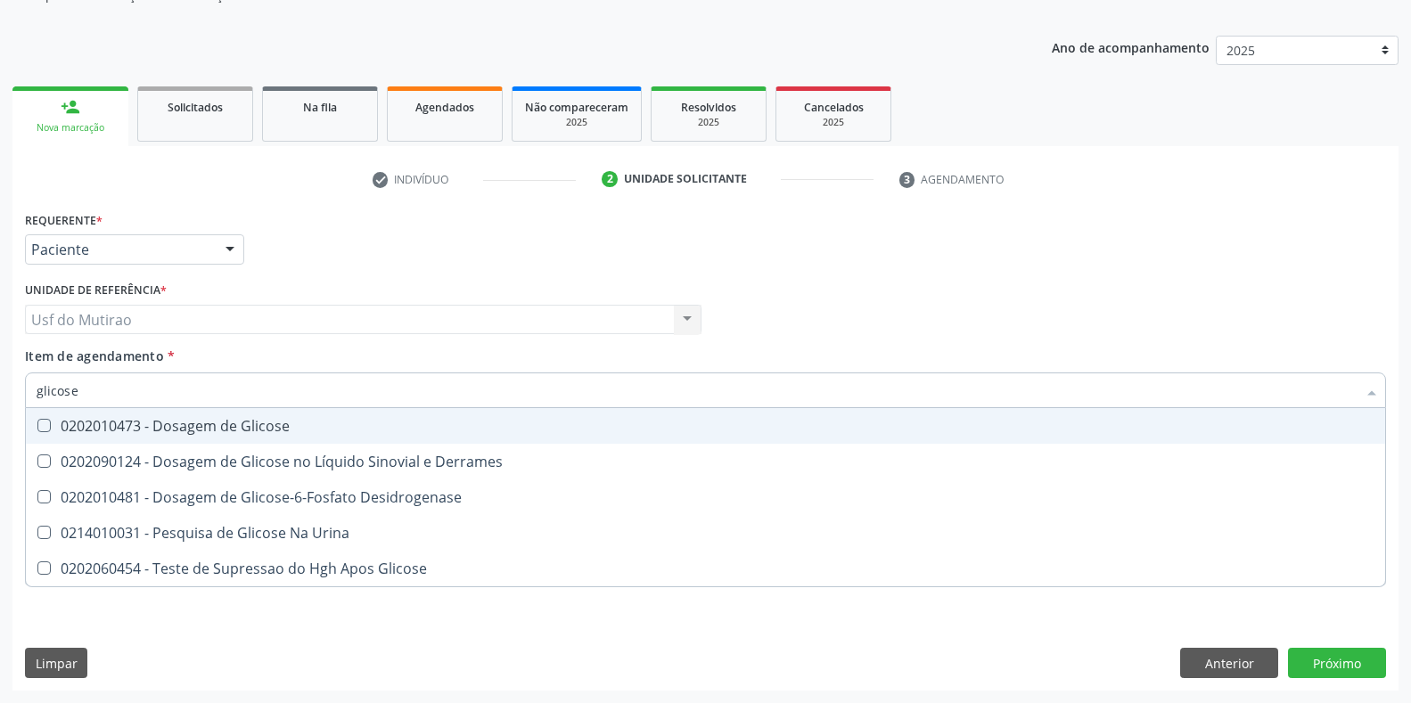
click at [197, 433] on div "0202010473 - Dosagem de Glicose" at bounding box center [706, 426] width 1338 height 14
checkbox Glicose "true"
click at [524, 272] on div "Requerente * Paciente Profissional de Saúde Paciente Nenhum resultado encontrad…" at bounding box center [706, 242] width 1370 height 70
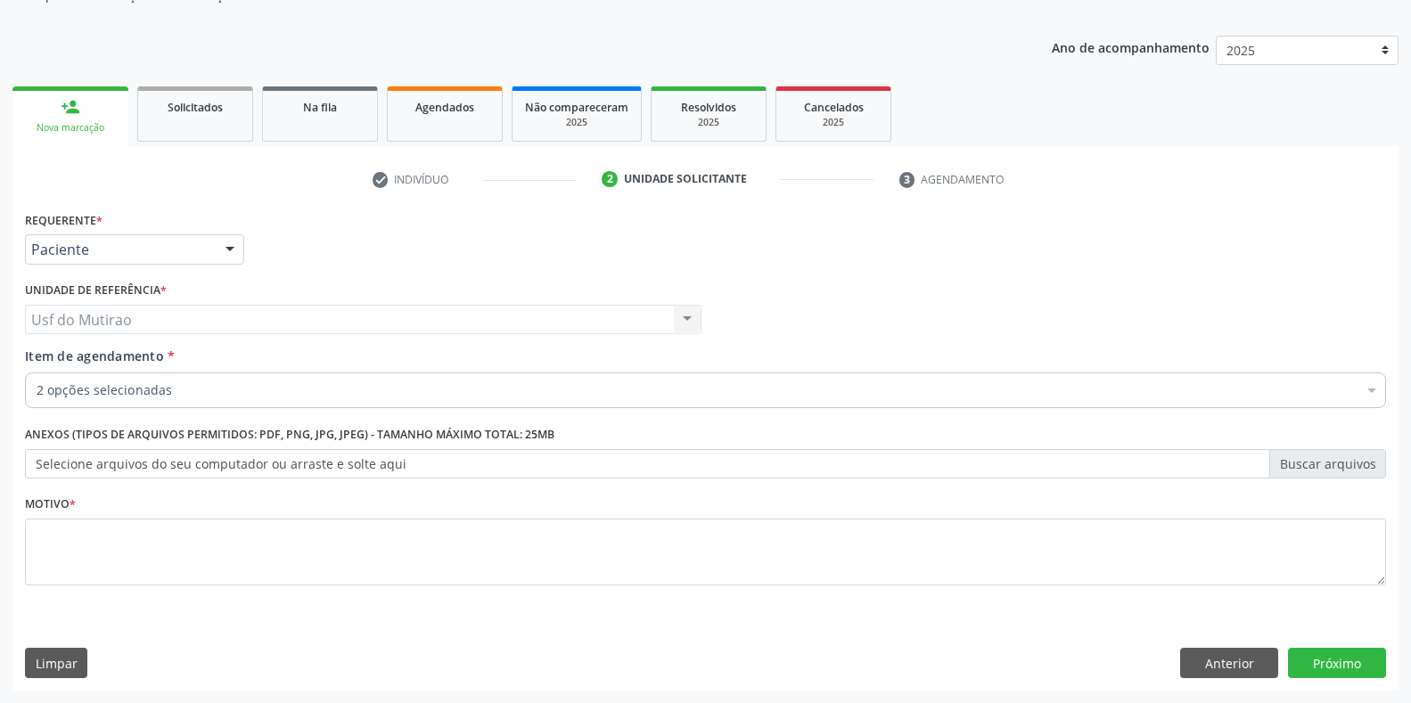
click at [332, 674] on div "Limpar Anterior Próximo" at bounding box center [705, 663] width 1361 height 30
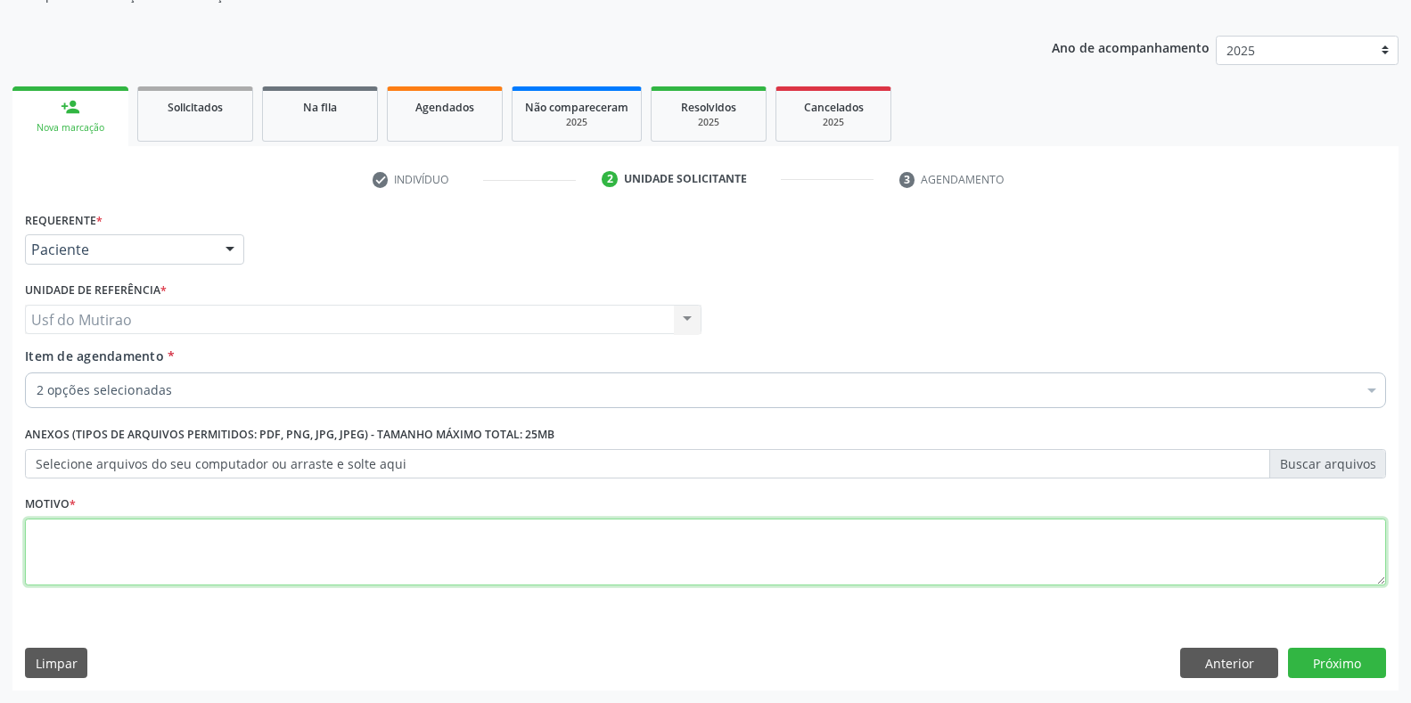
click at [349, 546] on textarea at bounding box center [705, 553] width 1361 height 68
type textarea "."
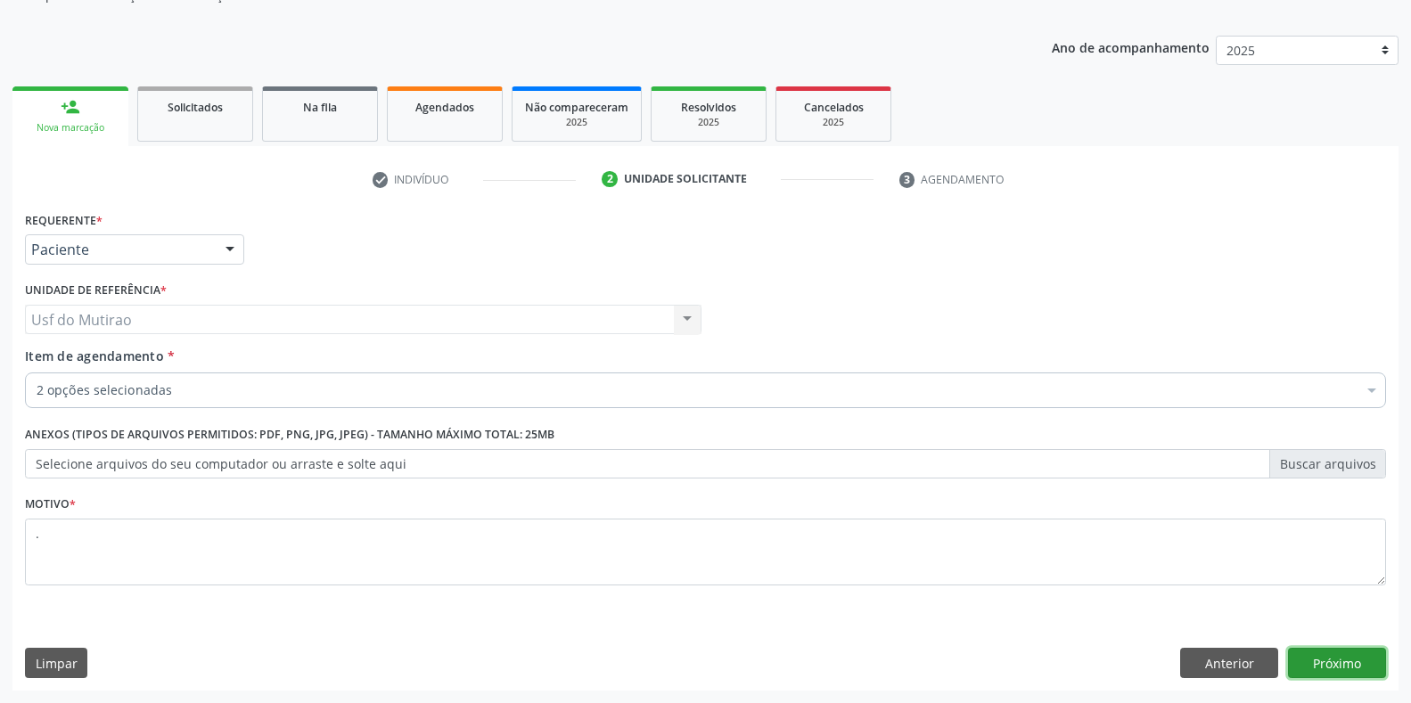
click at [1306, 661] on button "Próximo" at bounding box center [1337, 663] width 98 height 30
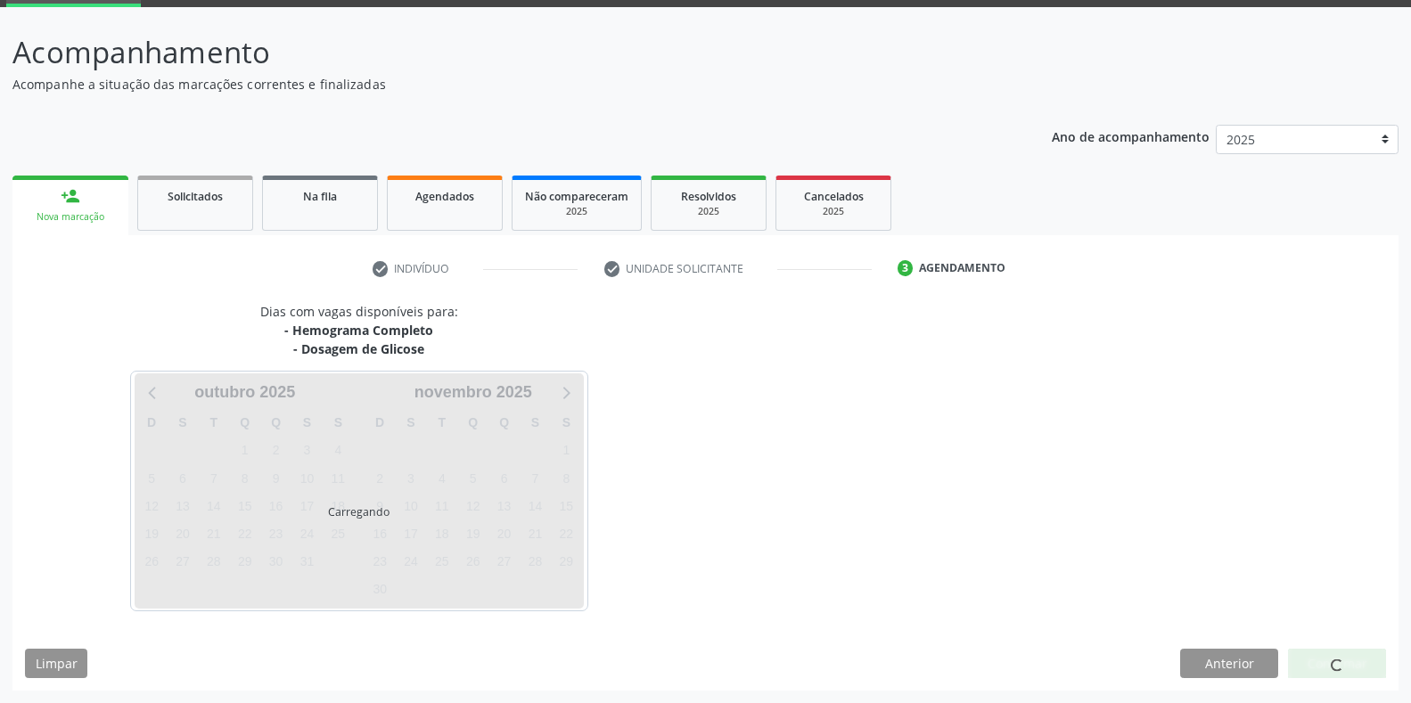
scroll to position [91, 0]
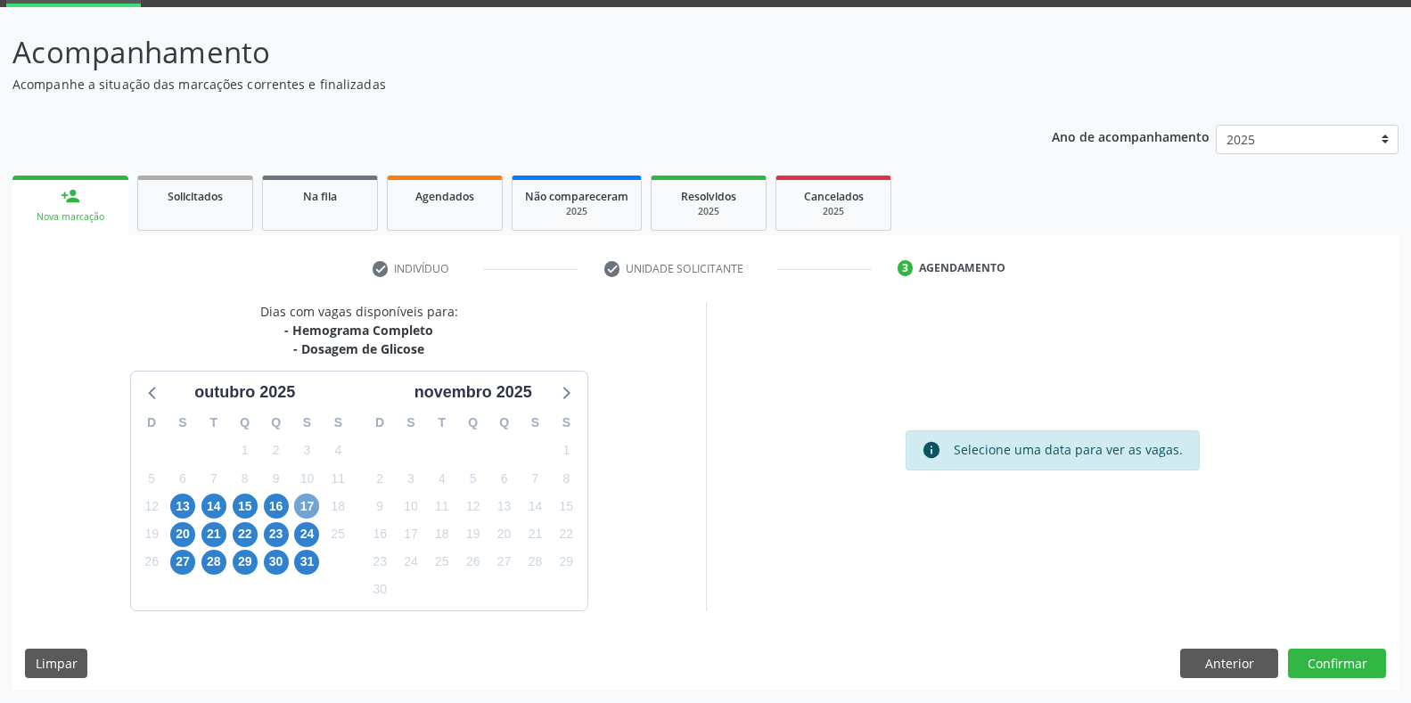
click at [305, 511] on span "17" at bounding box center [306, 506] width 25 height 25
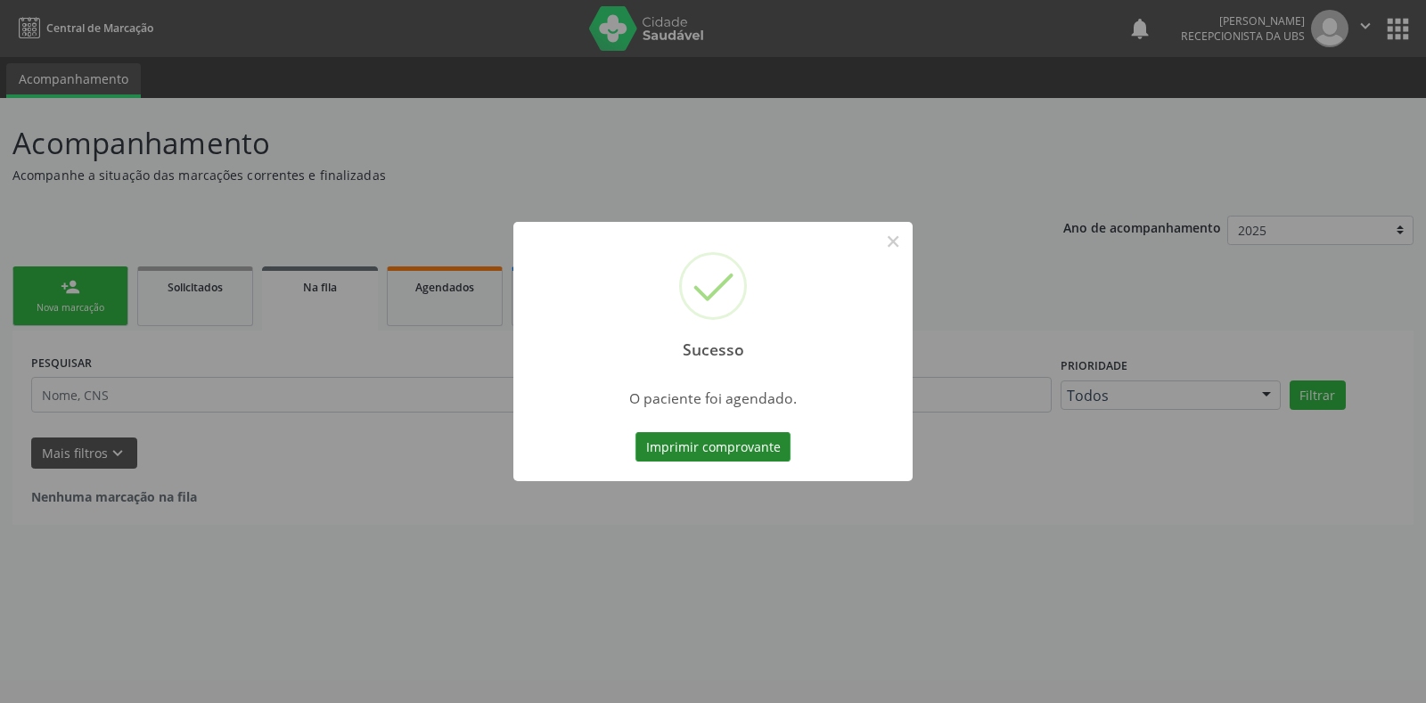
click at [767, 439] on button "Imprimir comprovante" at bounding box center [713, 447] width 155 height 30
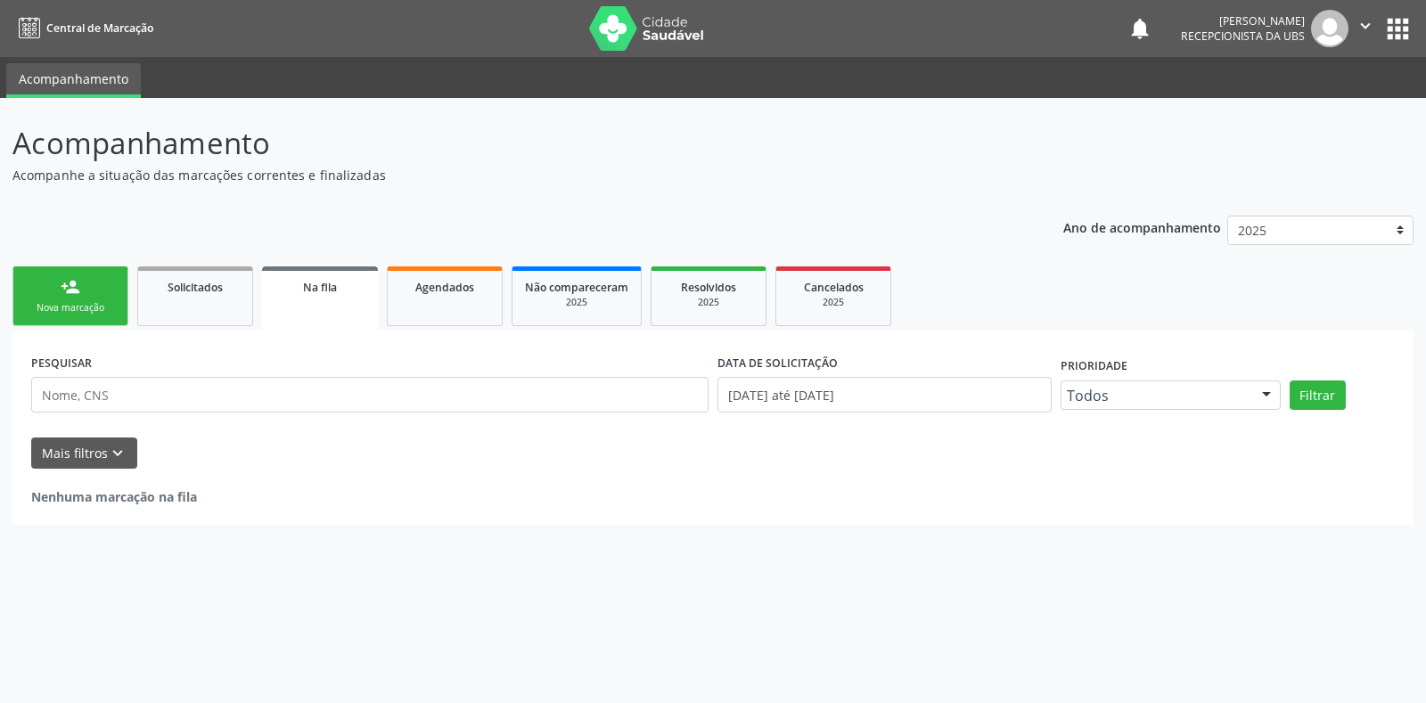
click at [75, 283] on div "person_add" at bounding box center [71, 287] width 20 height 20
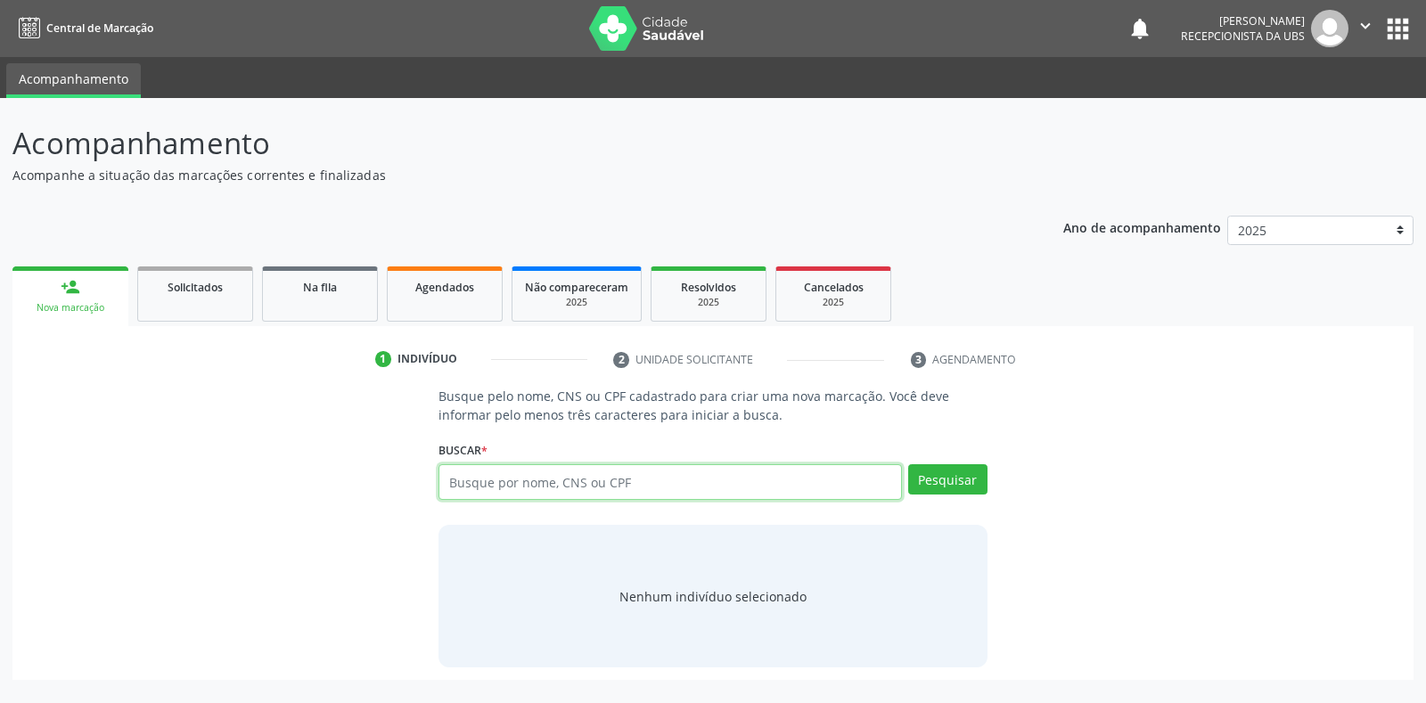
click at [639, 489] on input "text" at bounding box center [670, 482] width 463 height 36
type input "18360627452"
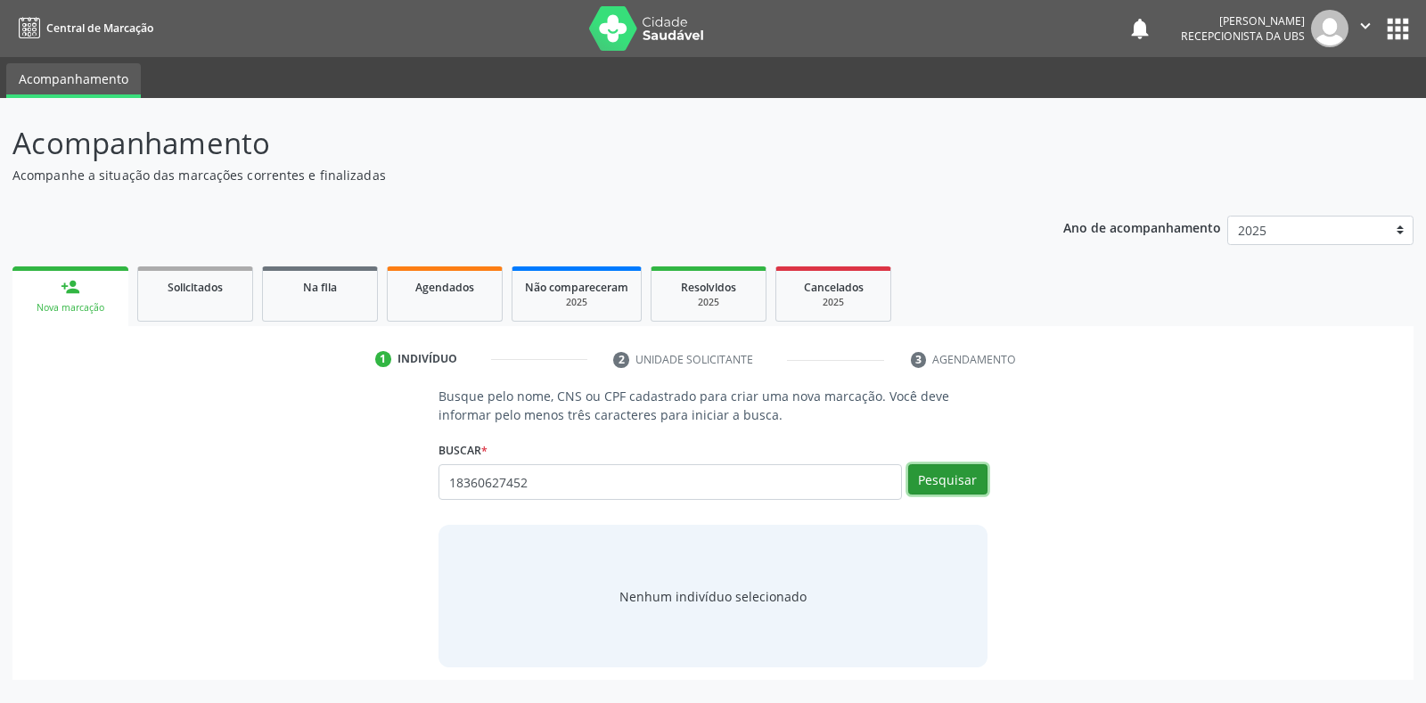
click at [971, 480] on button "Pesquisar" at bounding box center [947, 479] width 79 height 30
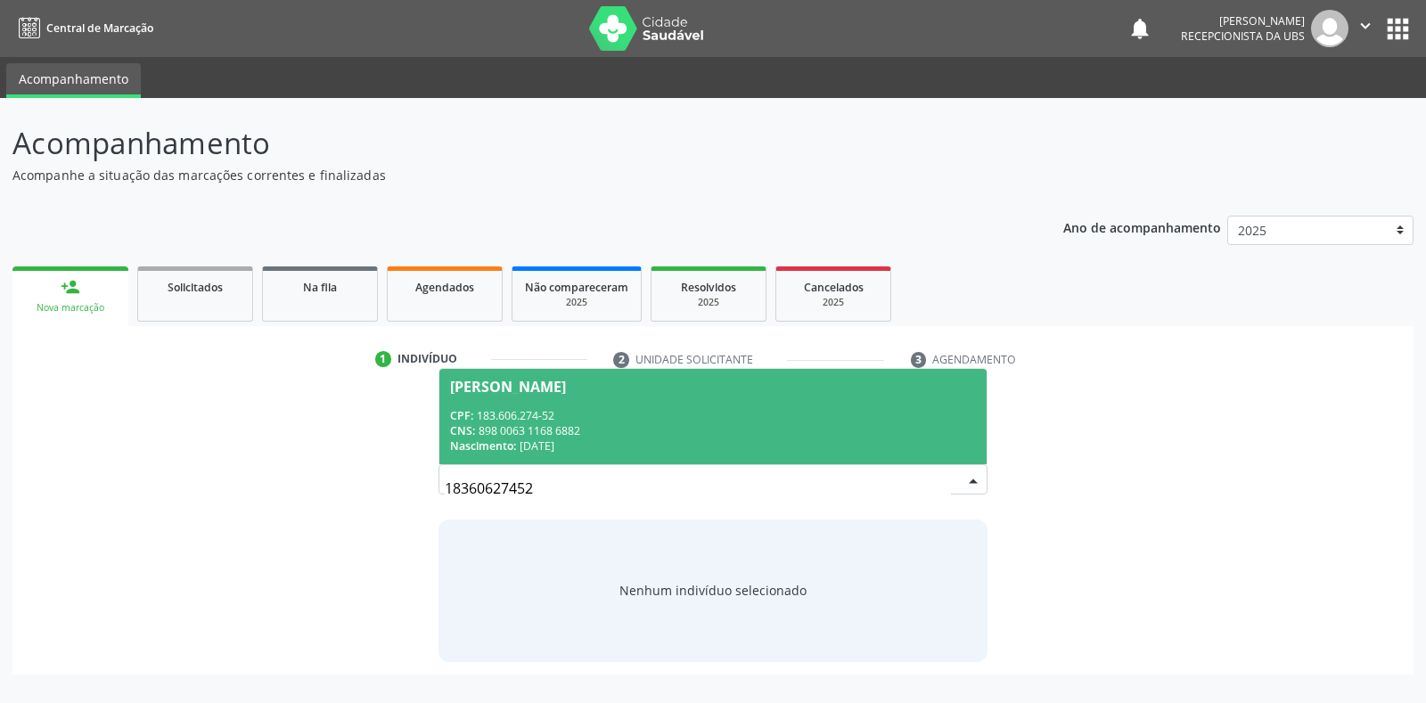
click at [753, 411] on div "CPF: 183.606.274-52" at bounding box center [712, 415] width 525 height 15
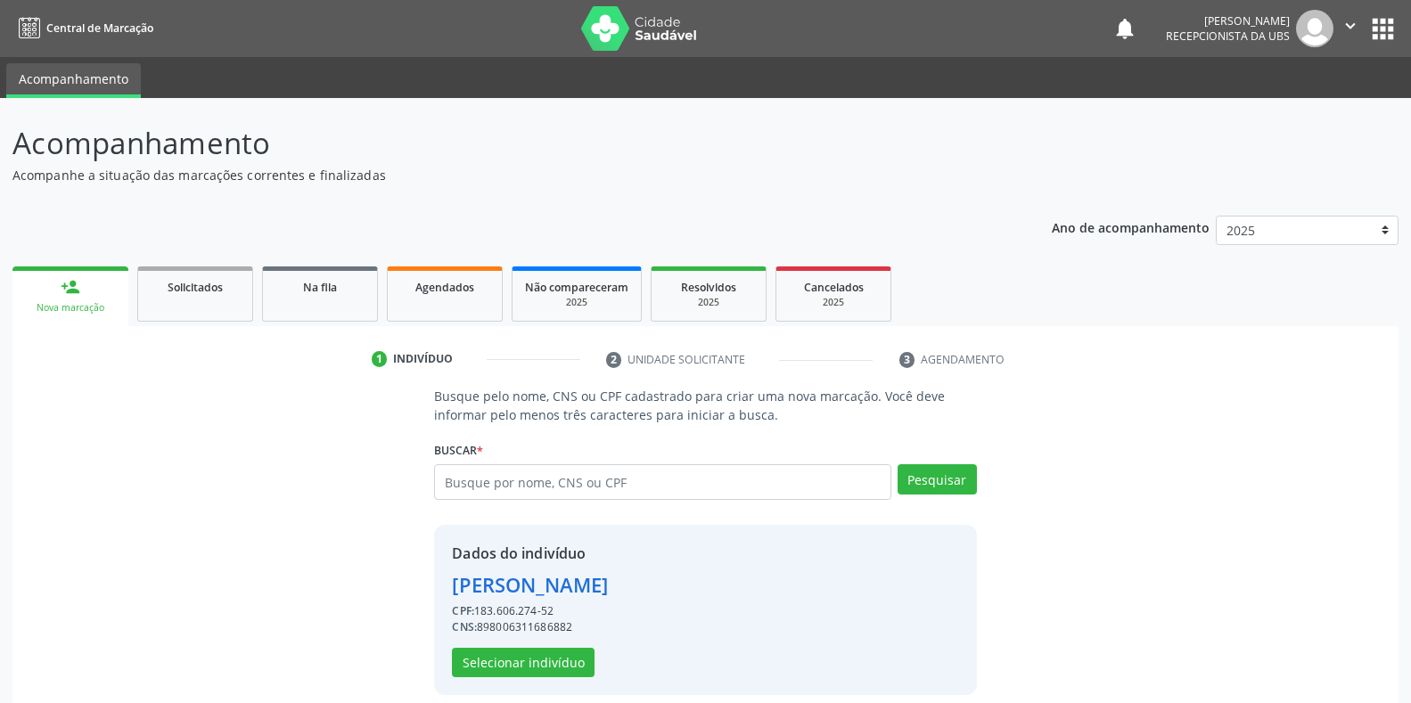
scroll to position [17, 0]
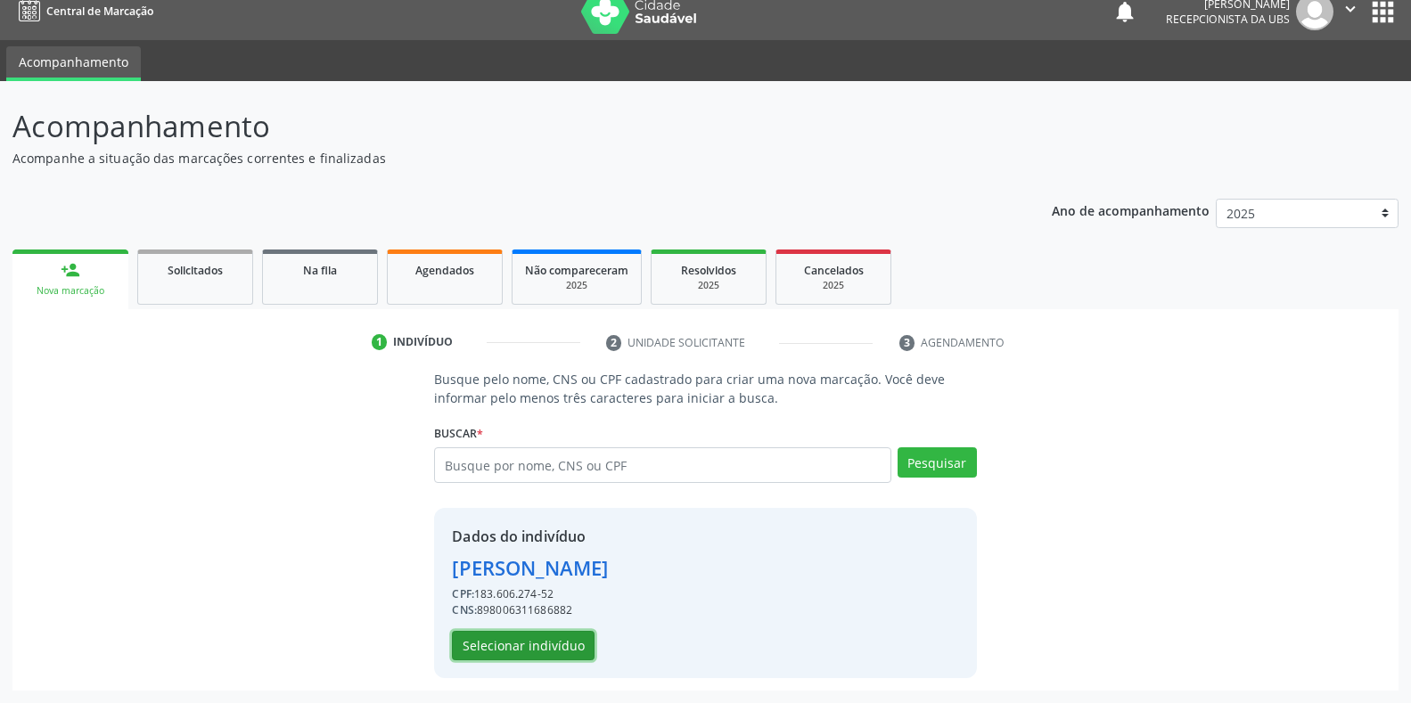
click at [536, 647] on button "Selecionar indivíduo" at bounding box center [523, 646] width 143 height 30
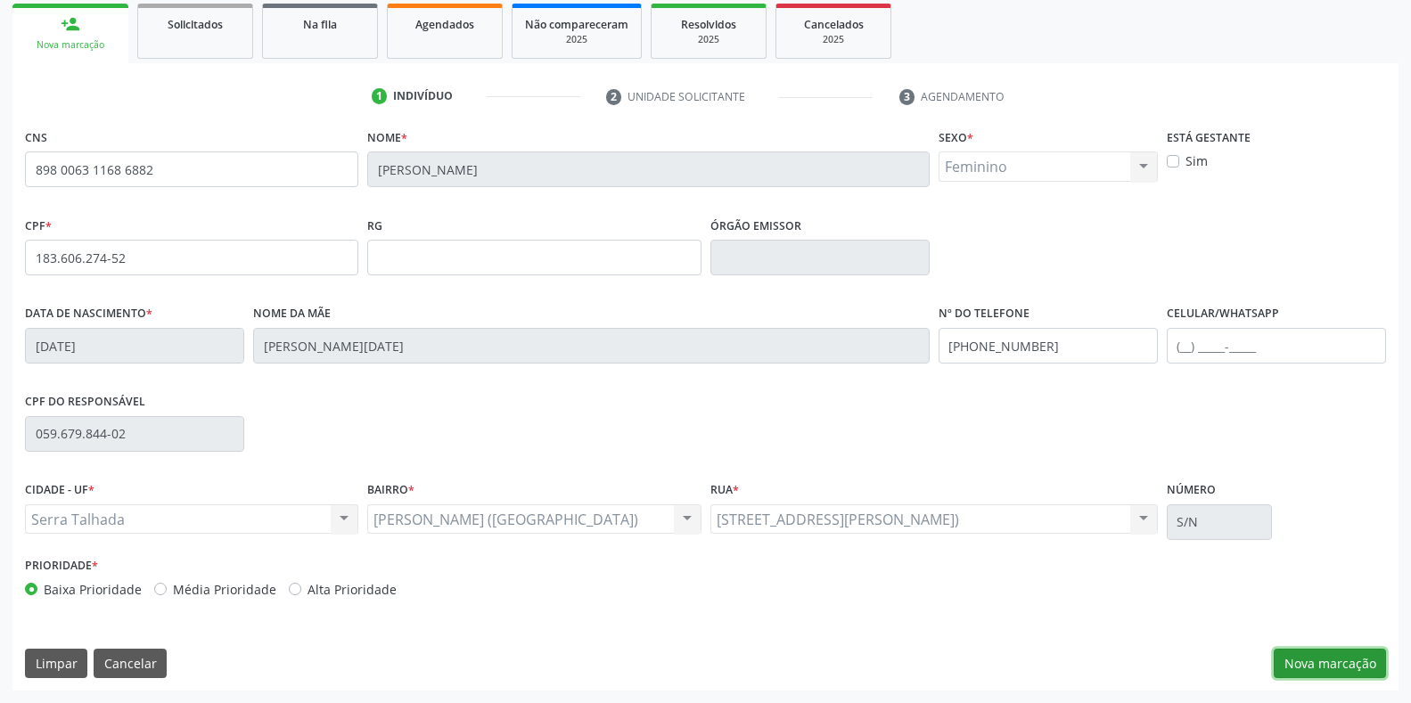
click at [1344, 669] on button "Nova marcação" at bounding box center [1330, 664] width 112 height 30
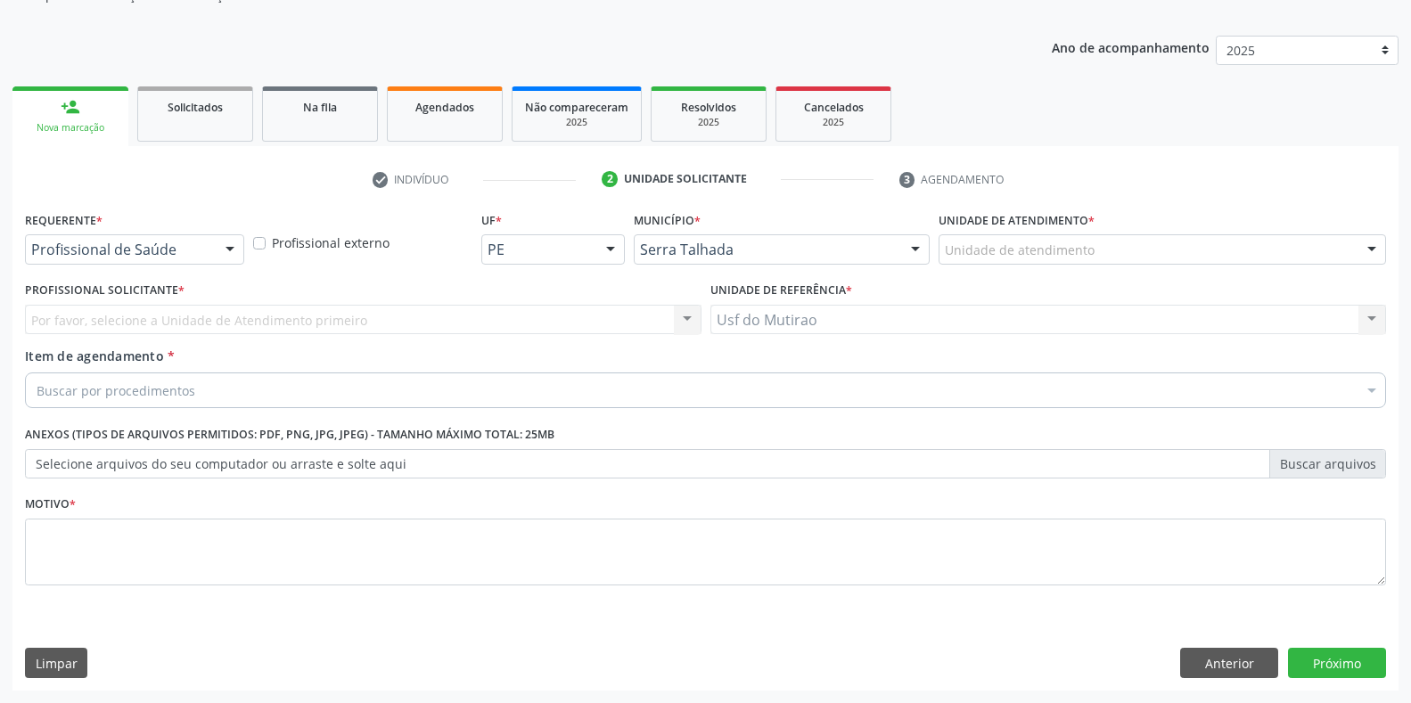
scroll to position [180, 0]
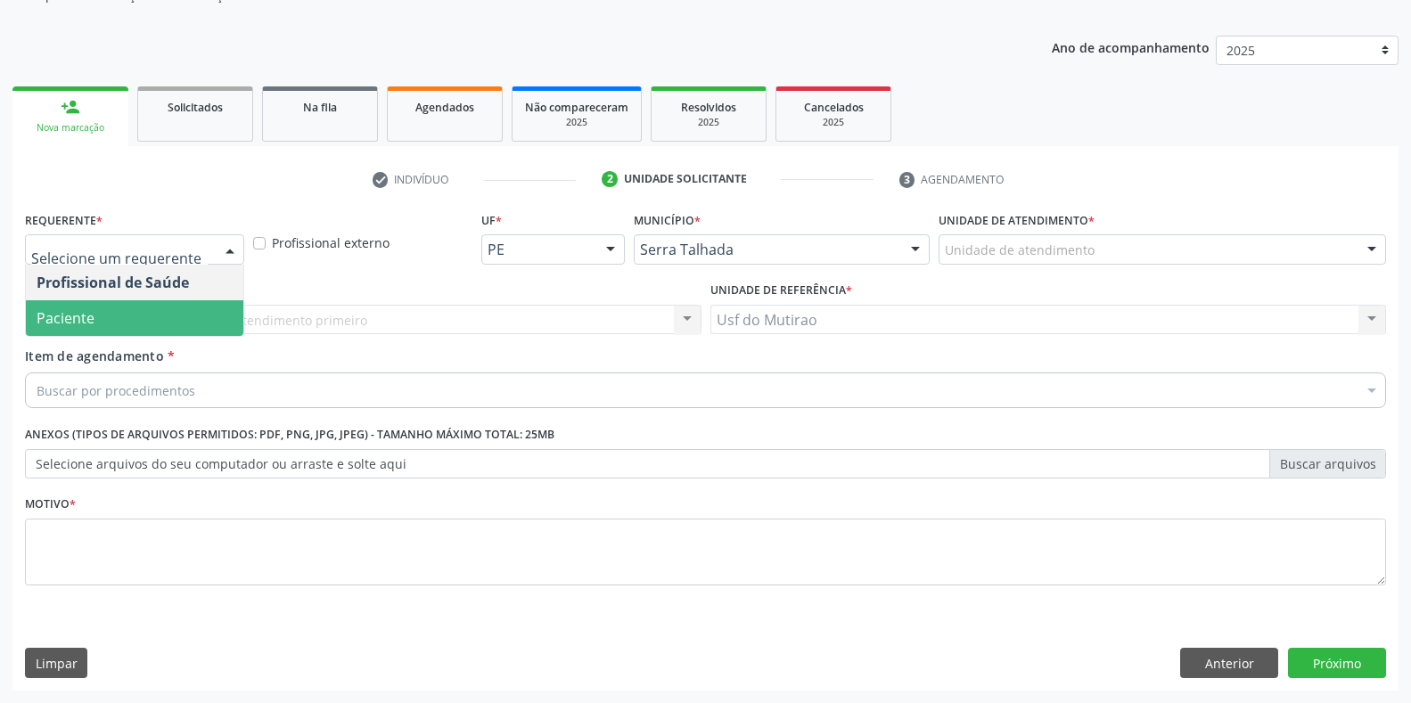
click at [107, 310] on span "Paciente" at bounding box center [134, 318] width 217 height 36
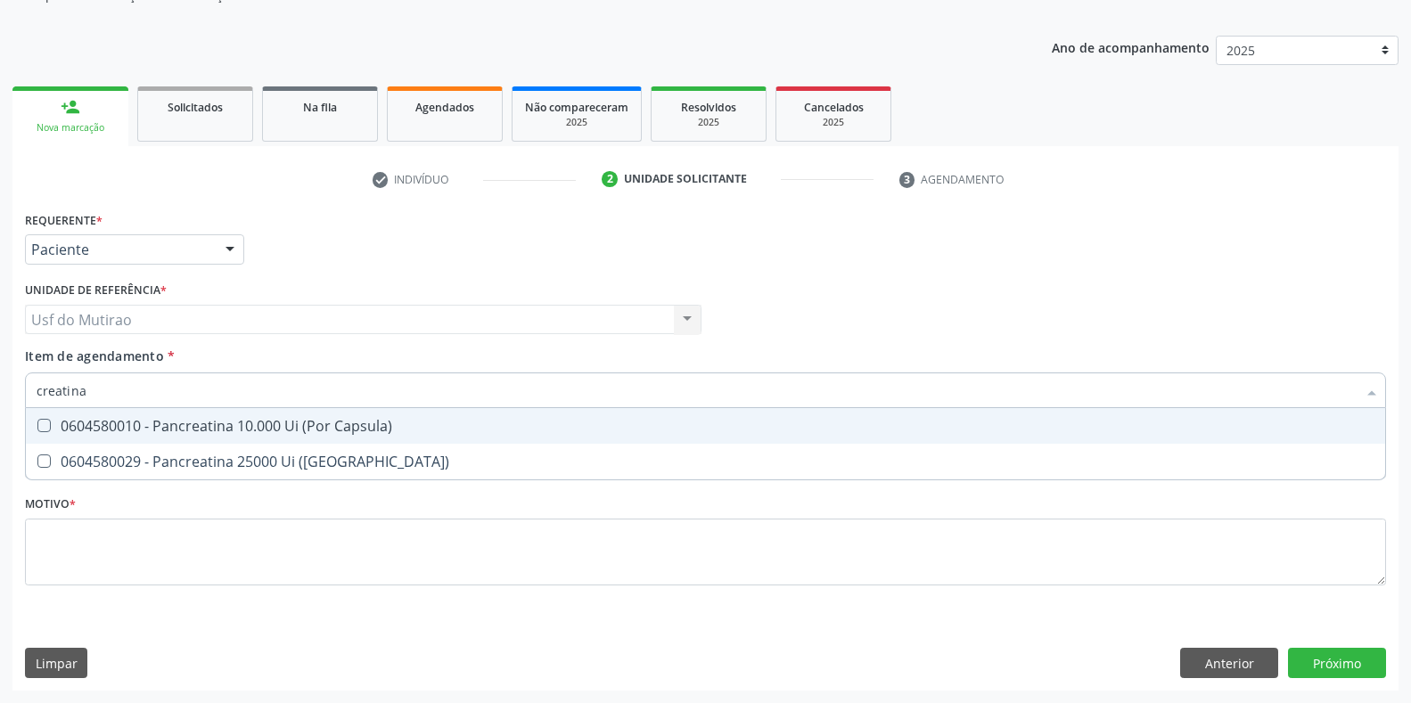
type input "creatin"
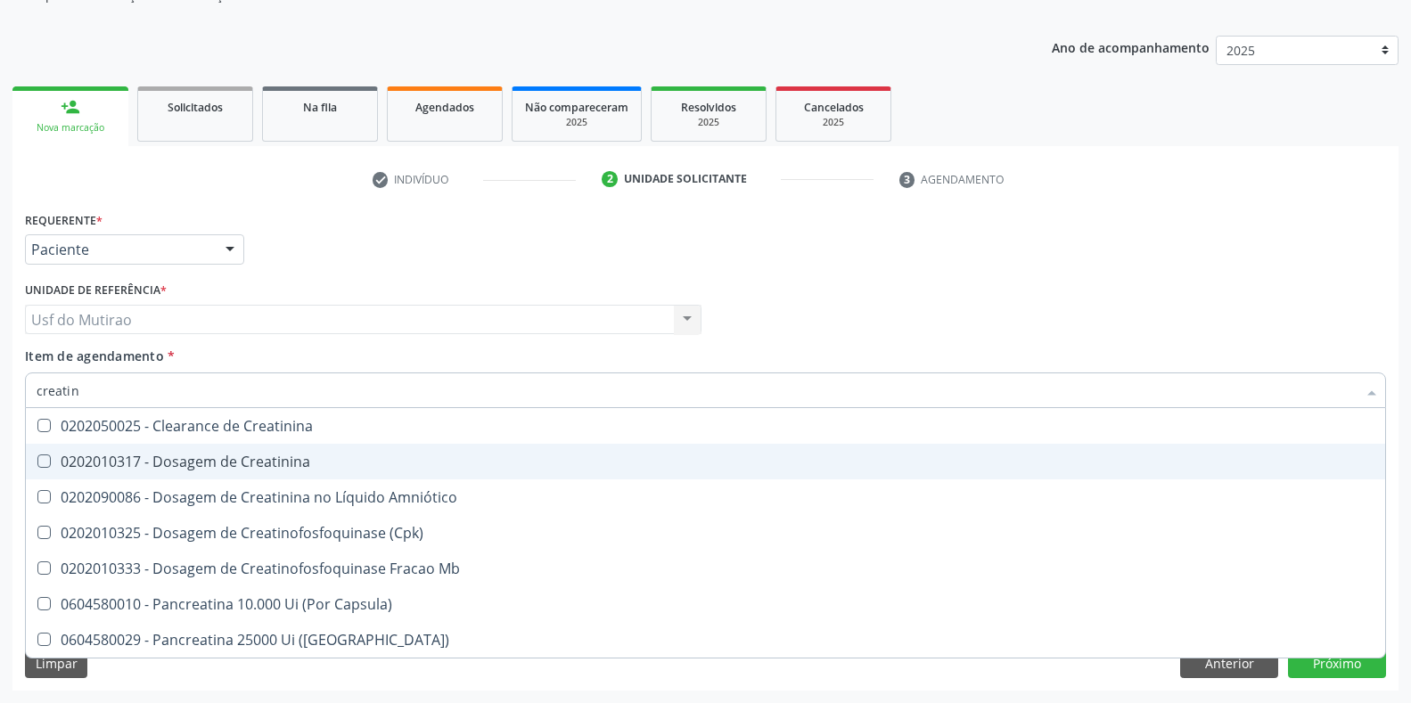
click at [224, 455] on div "0202010317 - Dosagem de Creatinina" at bounding box center [706, 462] width 1338 height 14
checkbox Creatinina "true"
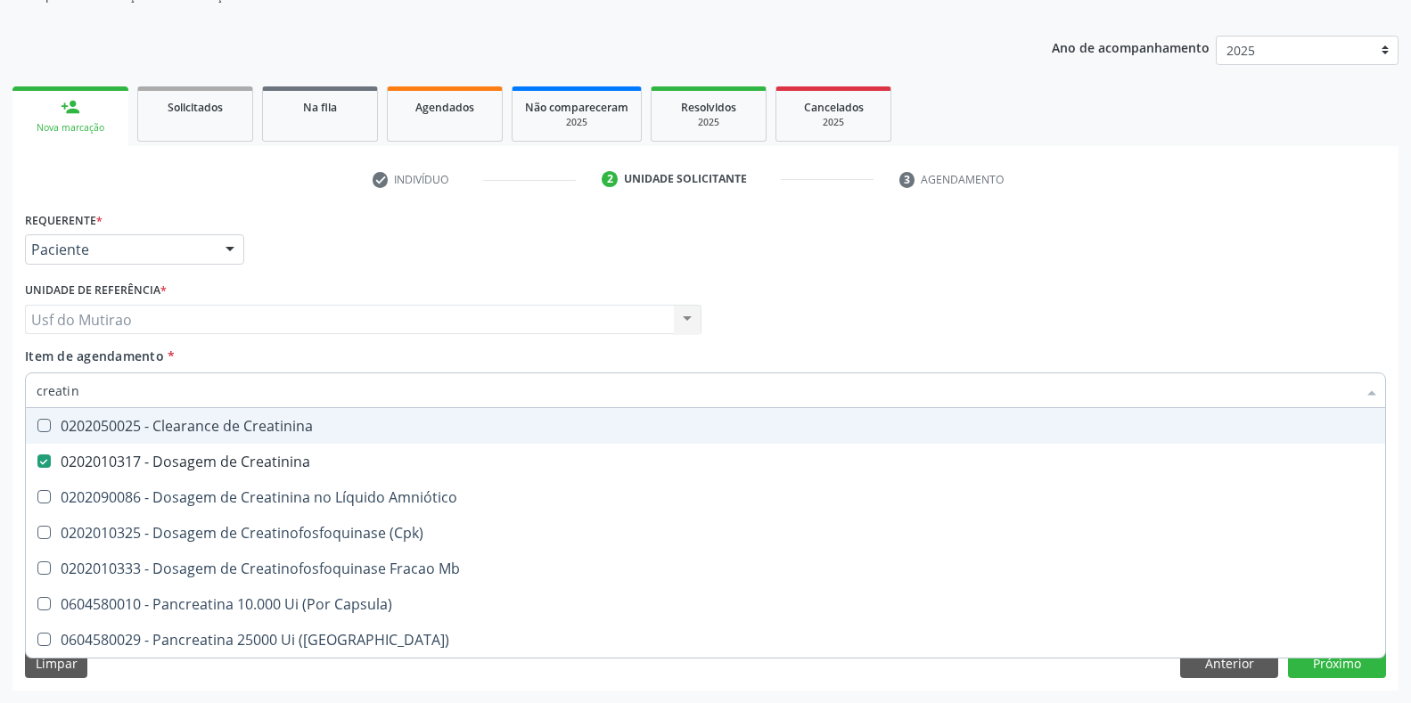
drag, startPoint x: 230, startPoint y: 395, endPoint x: 0, endPoint y: 373, distance: 231.0
click at [0, 373] on div "Acompanhamento Acompanhe a situação das marcações correntes e finalizadas Relat…" at bounding box center [705, 310] width 1411 height 785
type input "trigli"
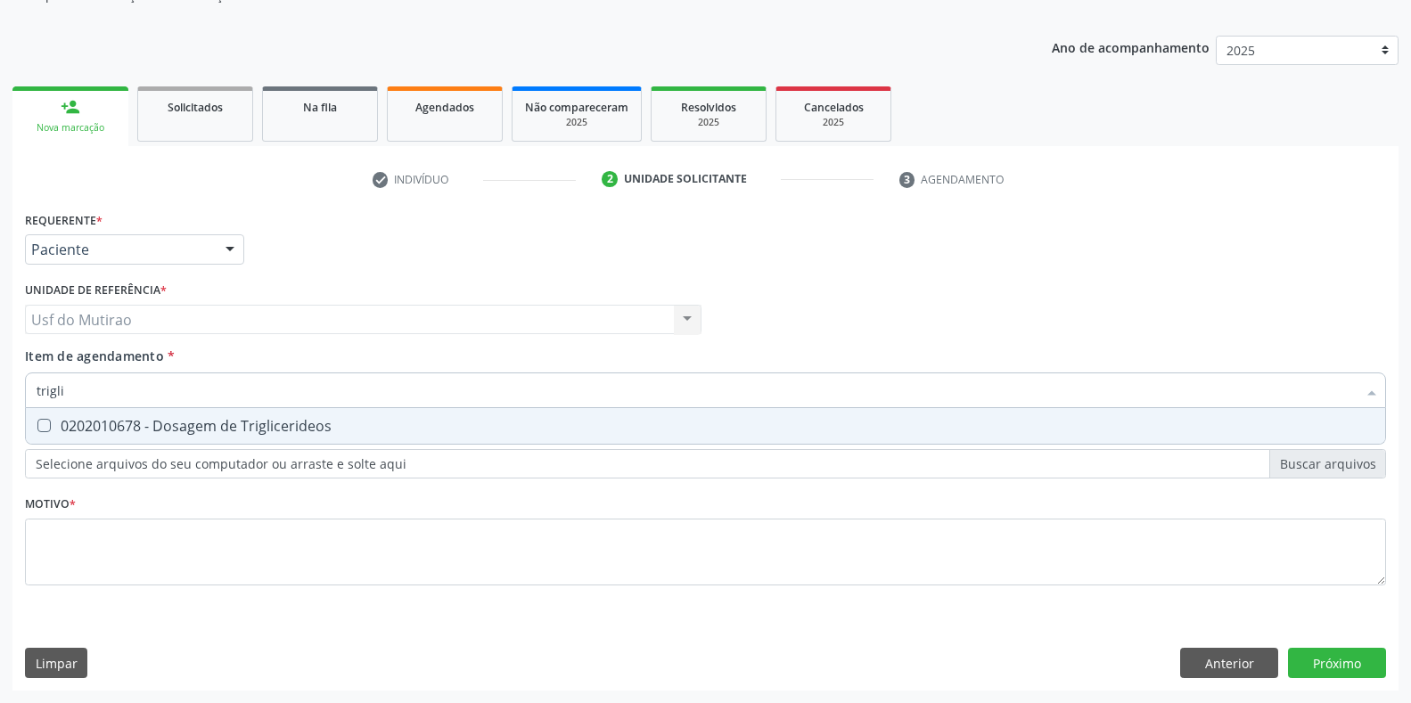
click at [118, 430] on div "0202010678 - Dosagem de Triglicerideos" at bounding box center [706, 426] width 1338 height 14
checkbox Triglicerideos "true"
drag, startPoint x: 124, startPoint y: 404, endPoint x: 0, endPoint y: 394, distance: 124.3
click at [0, 394] on div "Acompanhamento Acompanhe a situação das marcações correntes e finalizadas Relat…" at bounding box center [705, 310] width 1411 height 785
type input "analise d"
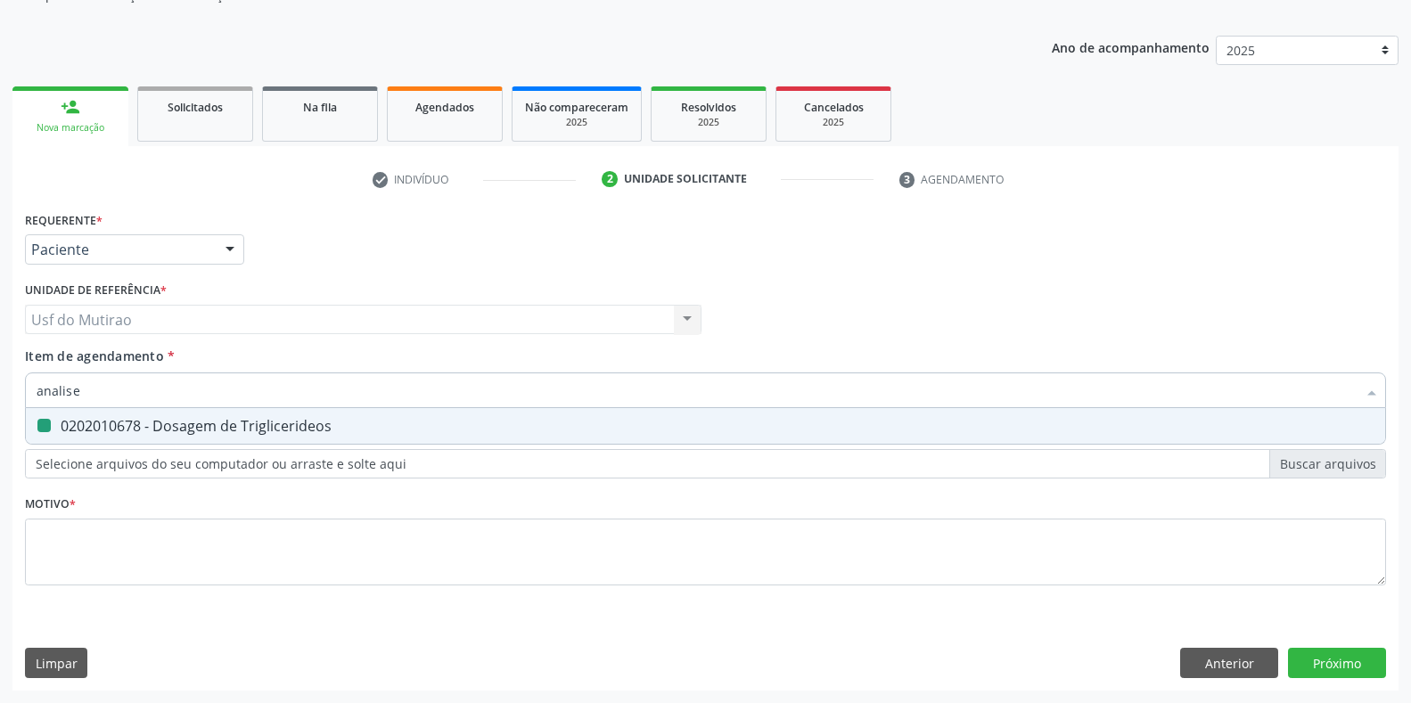
checkbox Triglicerideos "false"
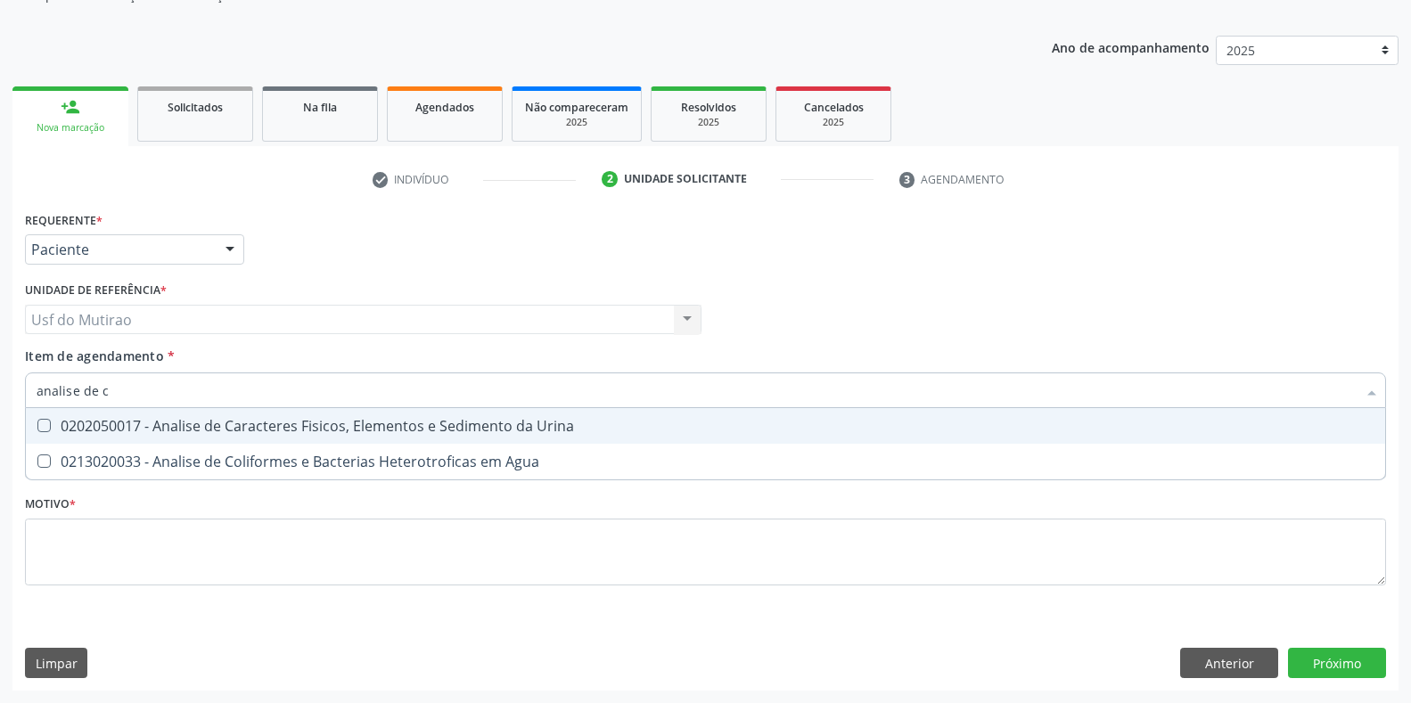
type input "analise de ca"
click at [201, 421] on div "0202050017 - Analise de Caracteres Fisicos, Elementos e Sedimento da Urina" at bounding box center [706, 426] width 1338 height 14
checkbox Urina "true"
drag, startPoint x: 210, startPoint y: 394, endPoint x: 0, endPoint y: 365, distance: 212.3
click at [0, 365] on div "Acompanhamento Acompanhe a situação das marcações correntes e finalizadas Relat…" at bounding box center [705, 310] width 1411 height 785
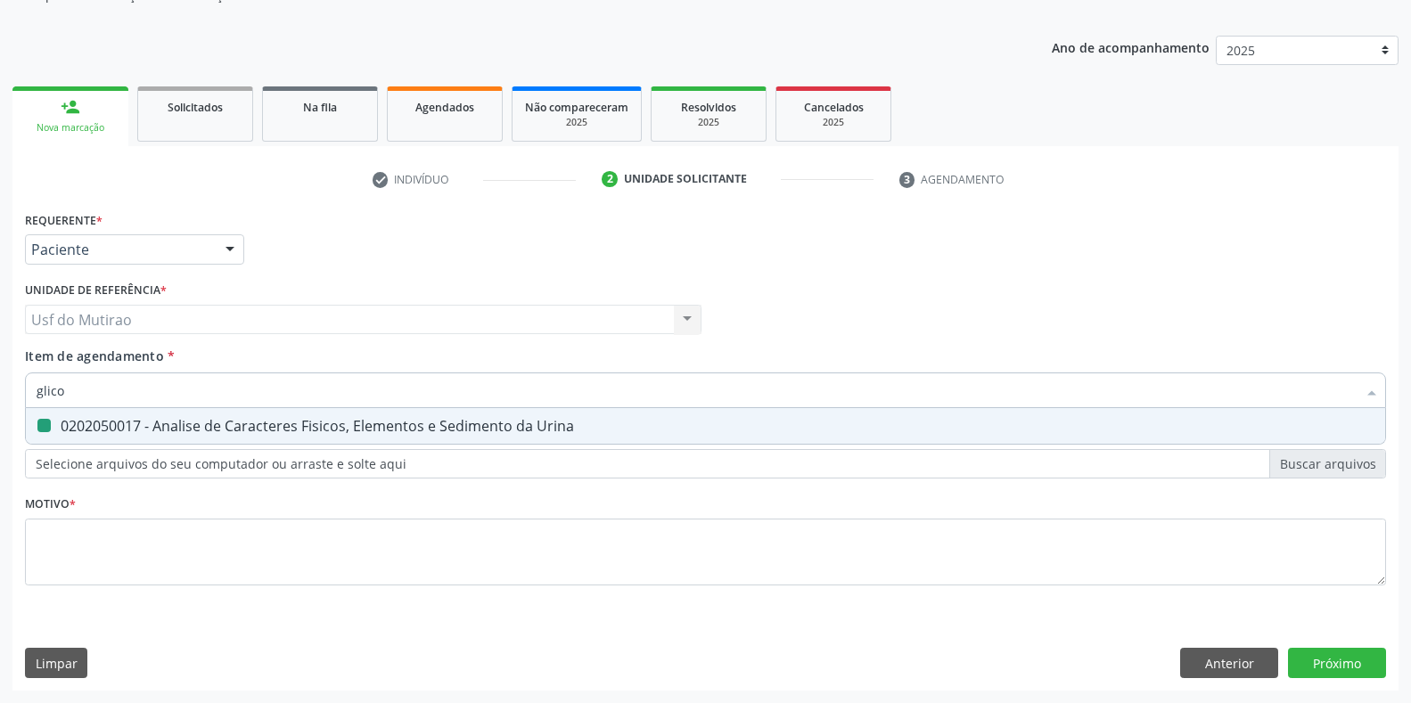
type input "glicos"
checkbox Urina "false"
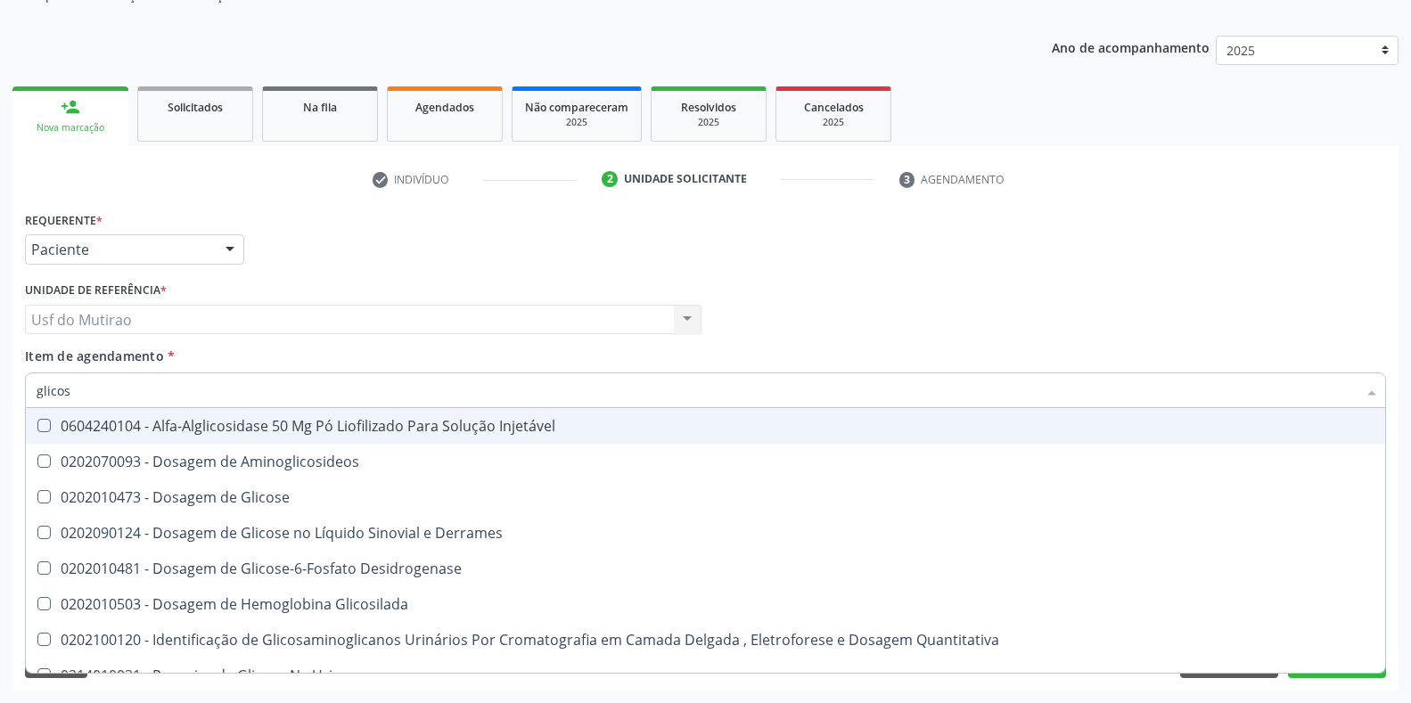
type input "glicose"
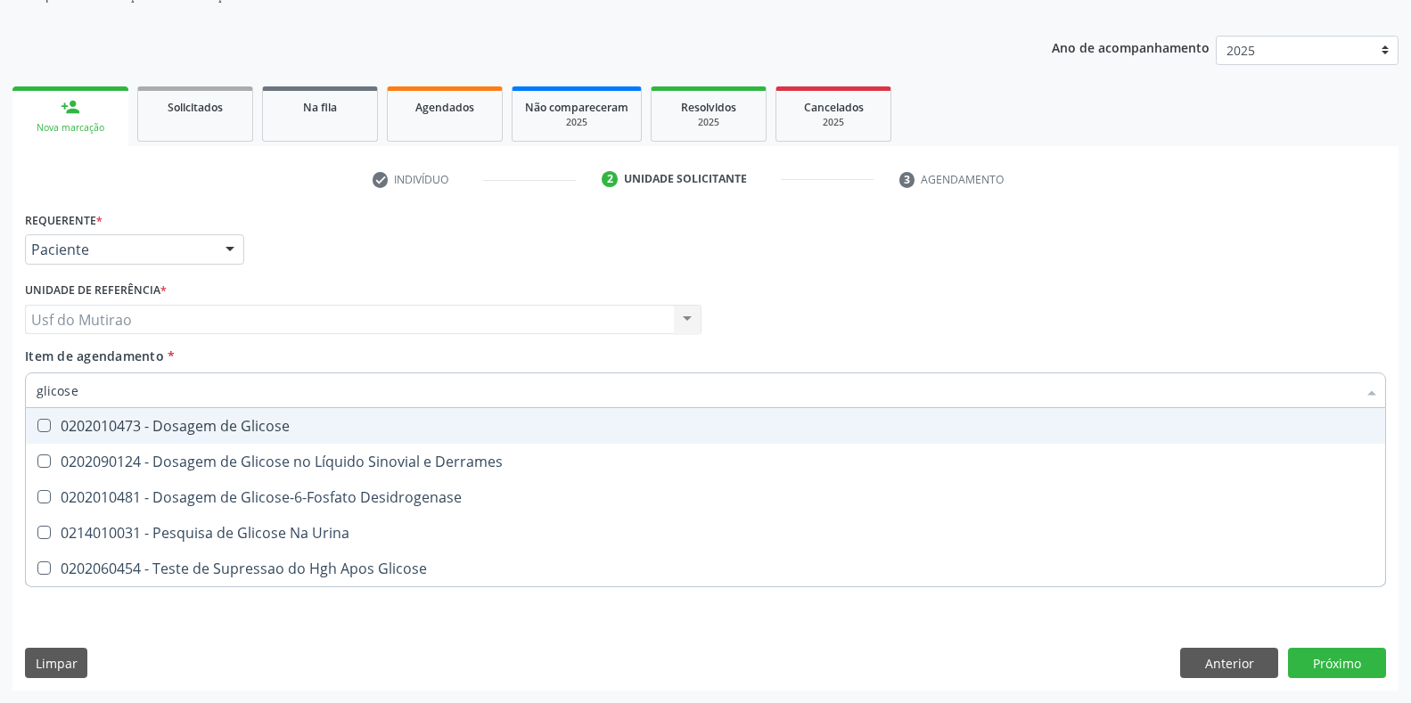
click at [180, 429] on div "0202010473 - Dosagem de Glicose" at bounding box center [706, 426] width 1338 height 14
checkbox Glicose "true"
drag, startPoint x: 136, startPoint y: 392, endPoint x: 0, endPoint y: 383, distance: 136.7
click at [0, 383] on div "Acompanhamento Acompanhe a situação das marcações correntes e finalizadas Relat…" at bounding box center [705, 310] width 1411 height 785
type input "hemogr"
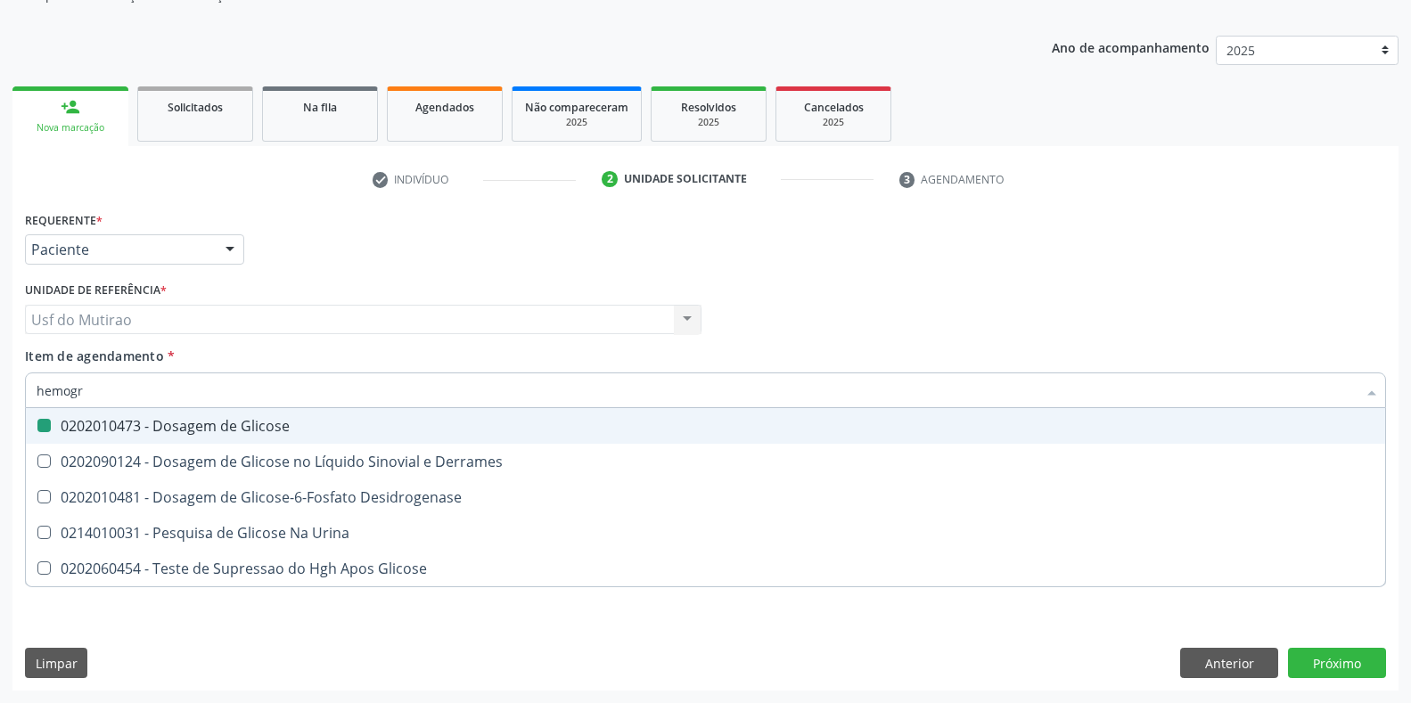
checkbox Glicose "false"
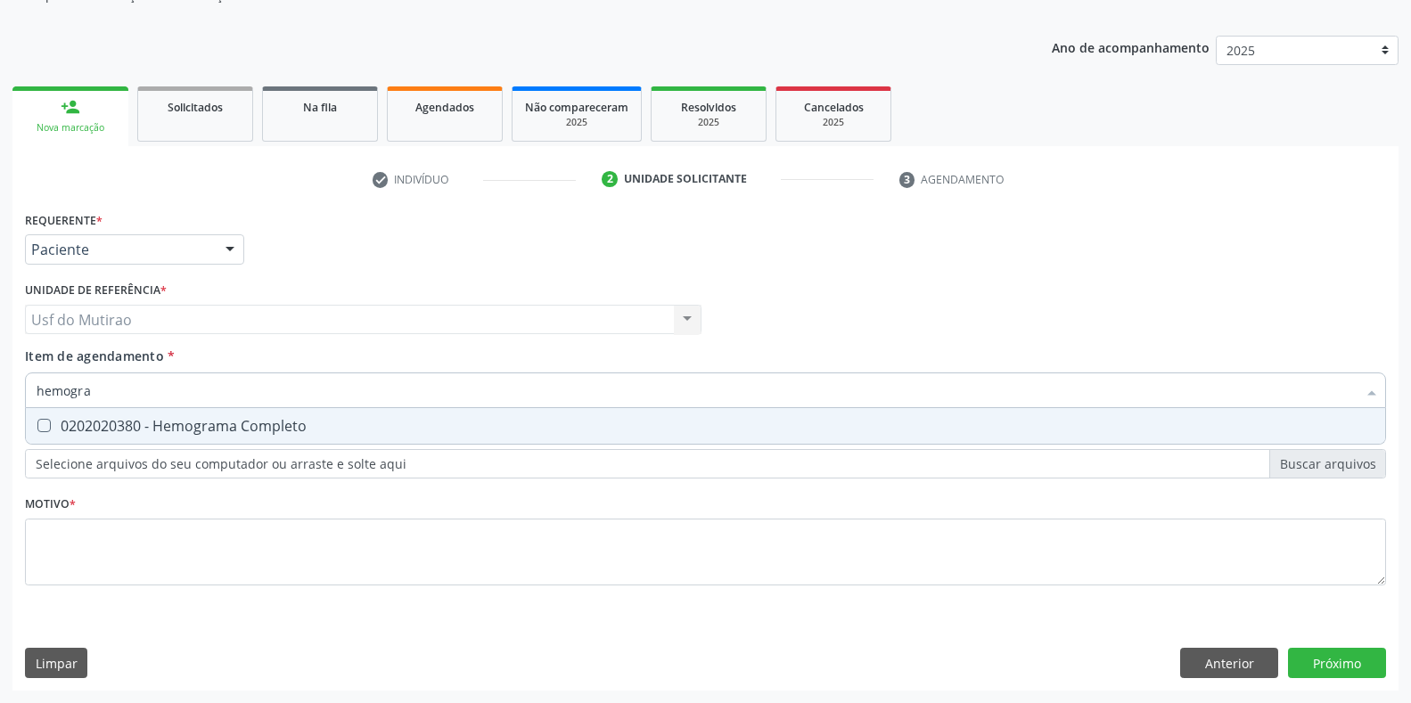
type input "hemogram"
click at [210, 423] on div "0202020380 - Hemograma Completo" at bounding box center [706, 426] width 1338 height 14
checkbox Completo "true"
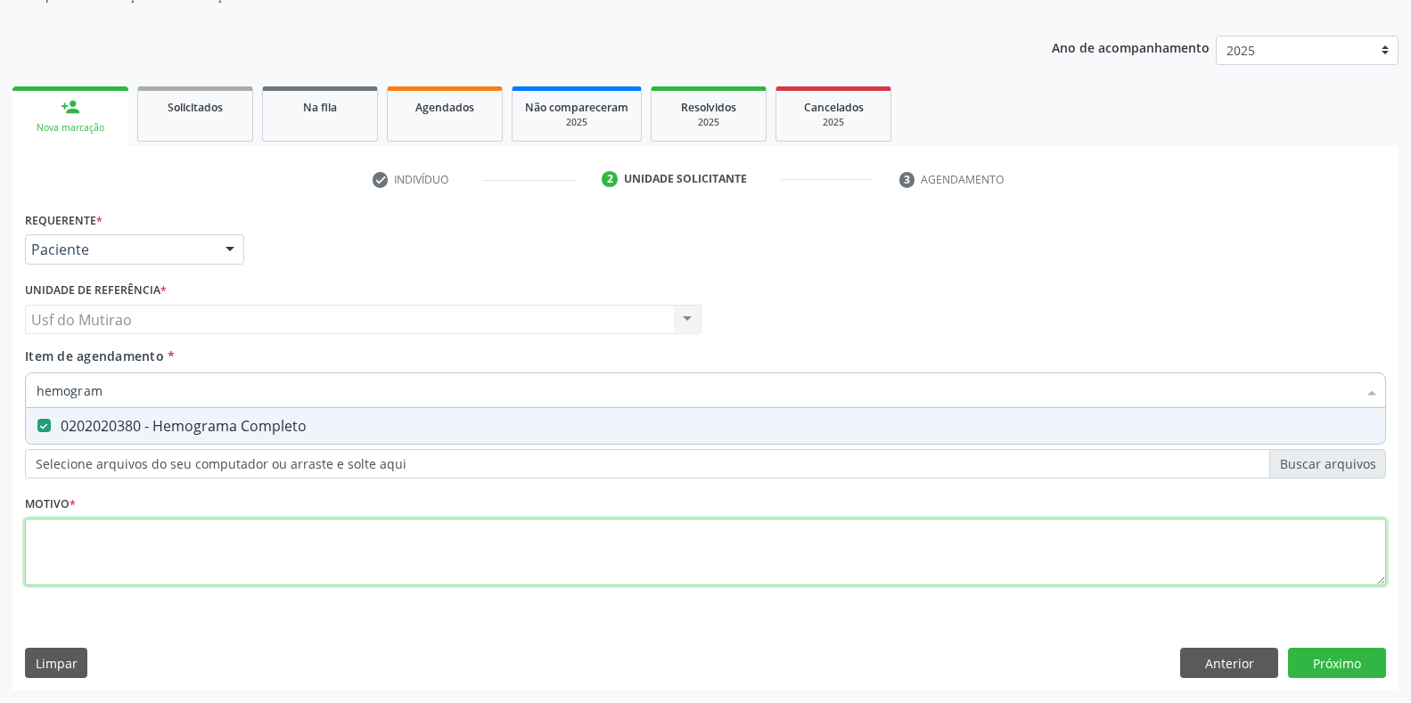
click at [201, 537] on div "Requerente * Paciente Profissional de Saúde Paciente Nenhum resultado encontrad…" at bounding box center [705, 409] width 1361 height 404
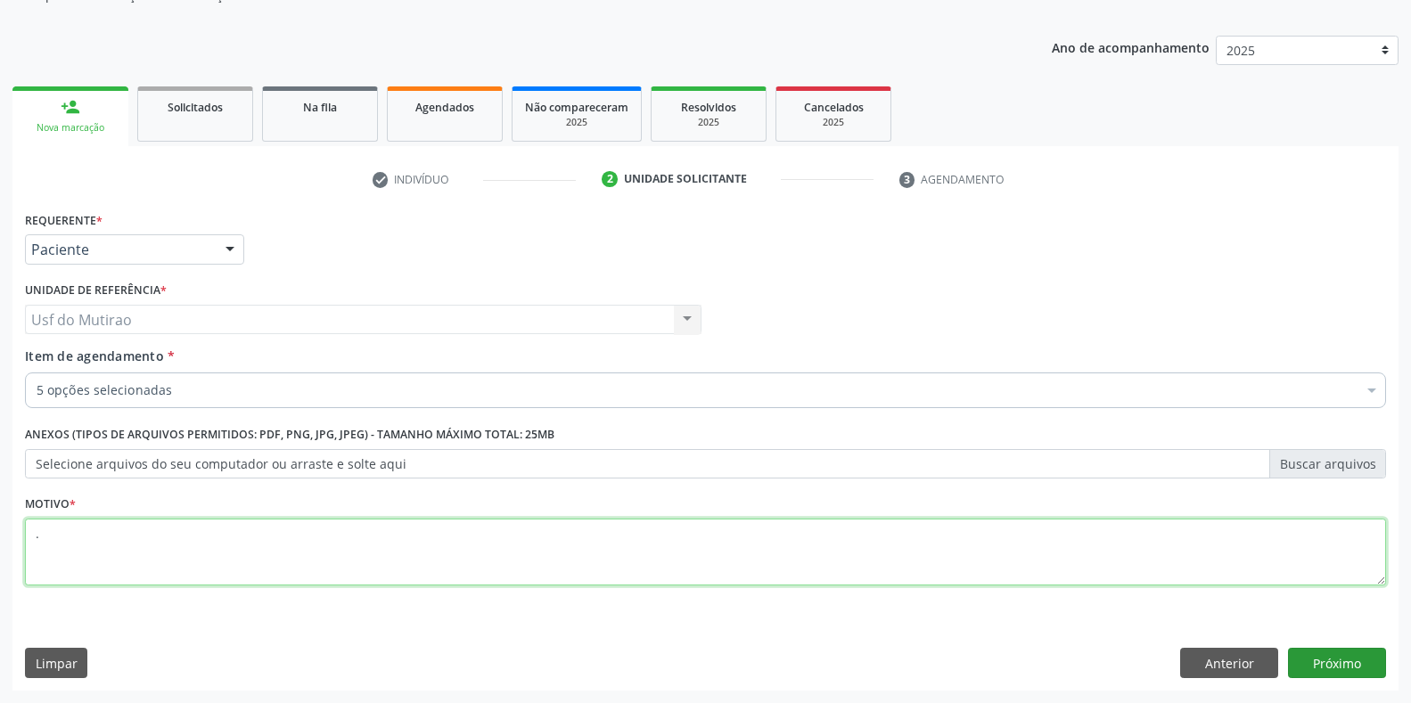
type textarea "."
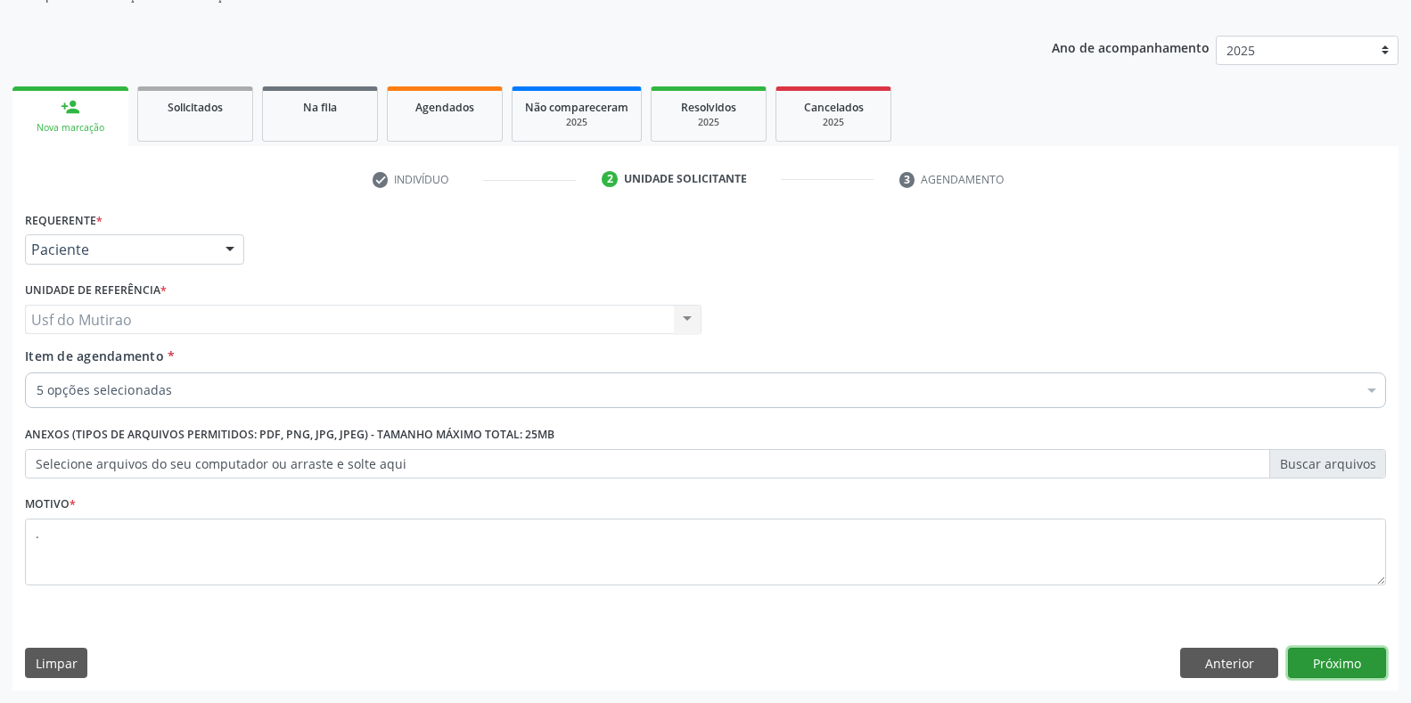
click at [1299, 673] on button "Próximo" at bounding box center [1337, 663] width 98 height 30
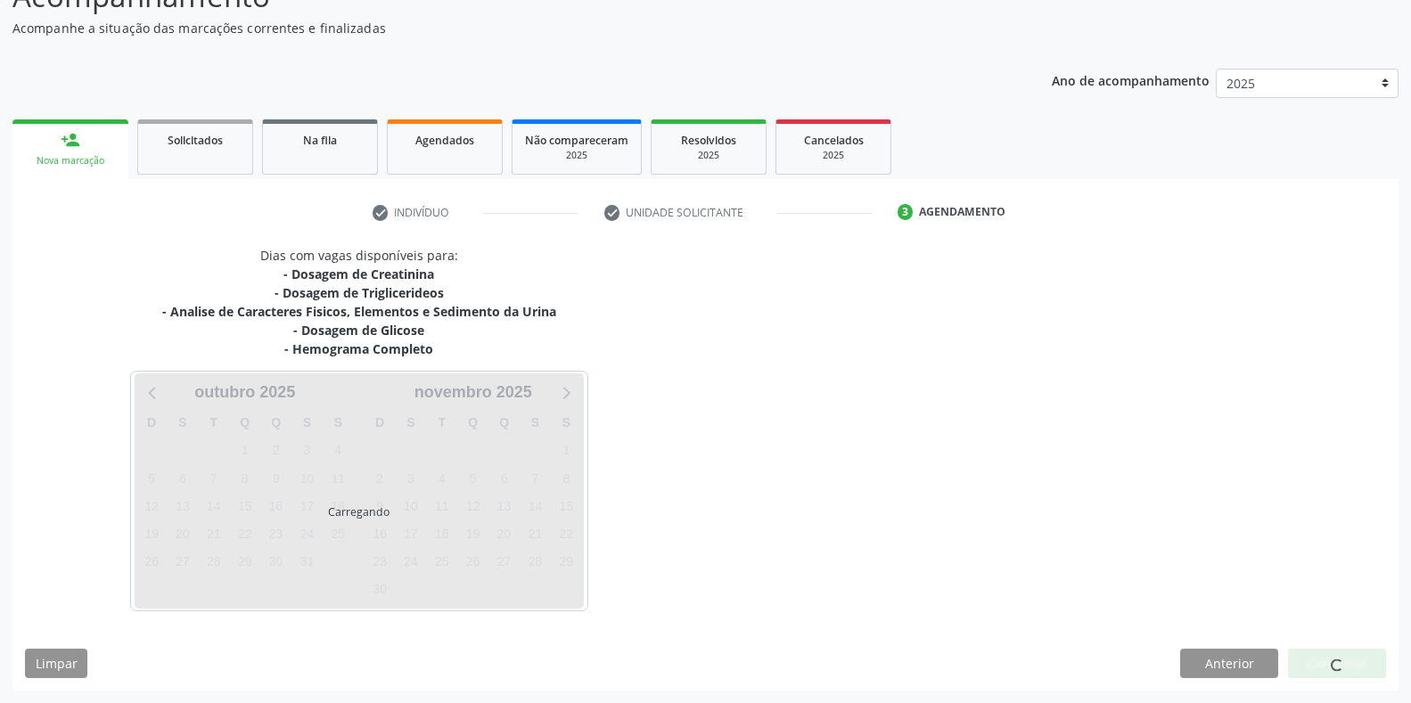
scroll to position [147, 0]
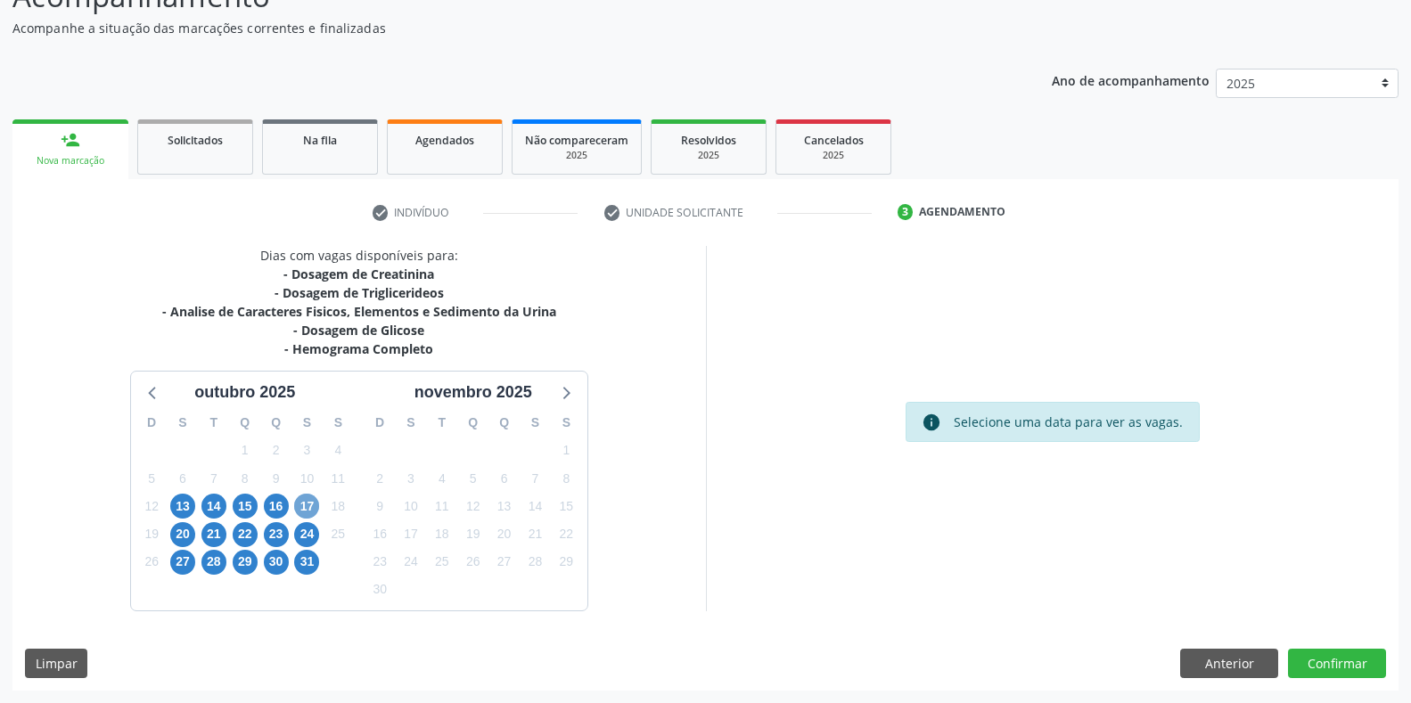
click at [303, 506] on span "17" at bounding box center [306, 506] width 25 height 25
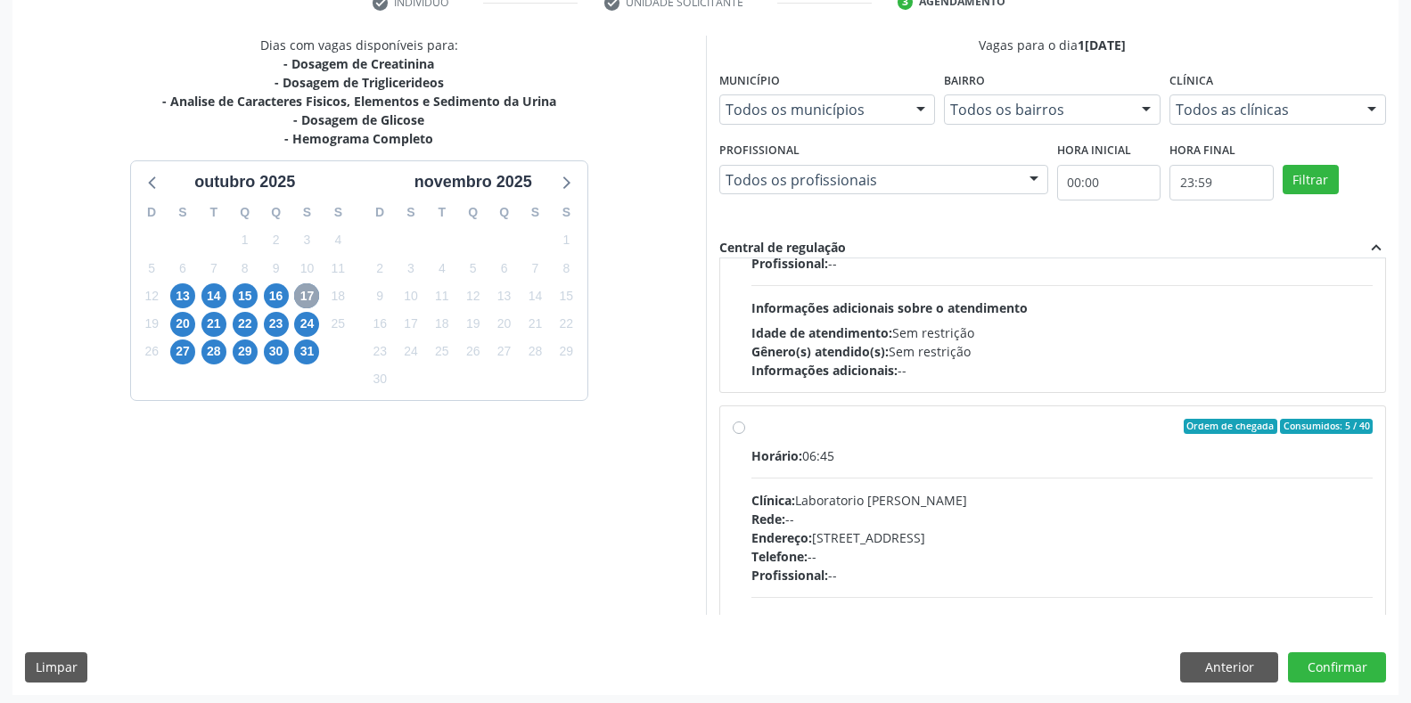
scroll to position [362, 0]
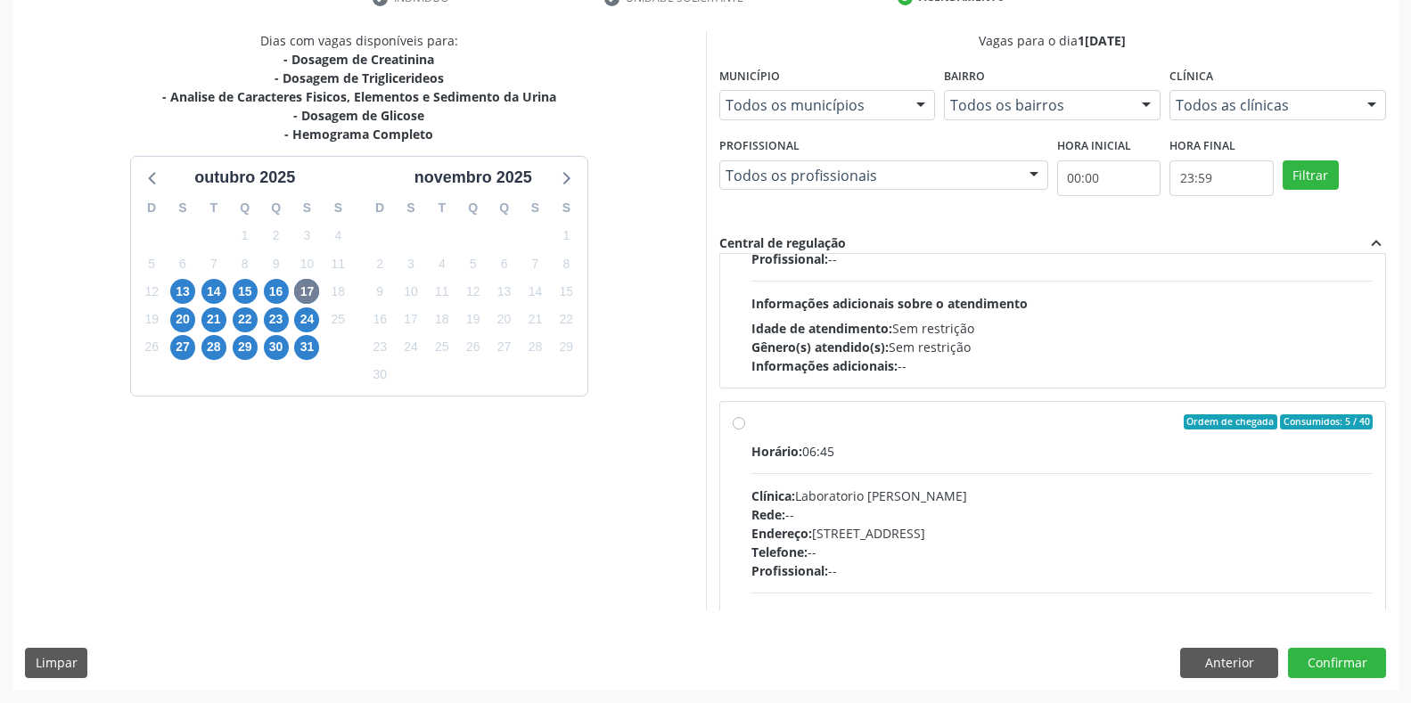
click at [939, 513] on div "Rede: --" at bounding box center [1062, 514] width 622 height 19
click at [745, 431] on input "Ordem de chegada Consumidos: 5 / 40 Horário: 06:45 Clínica: Laboratorio Jose Pa…" at bounding box center [739, 422] width 12 height 16
radio input "true"
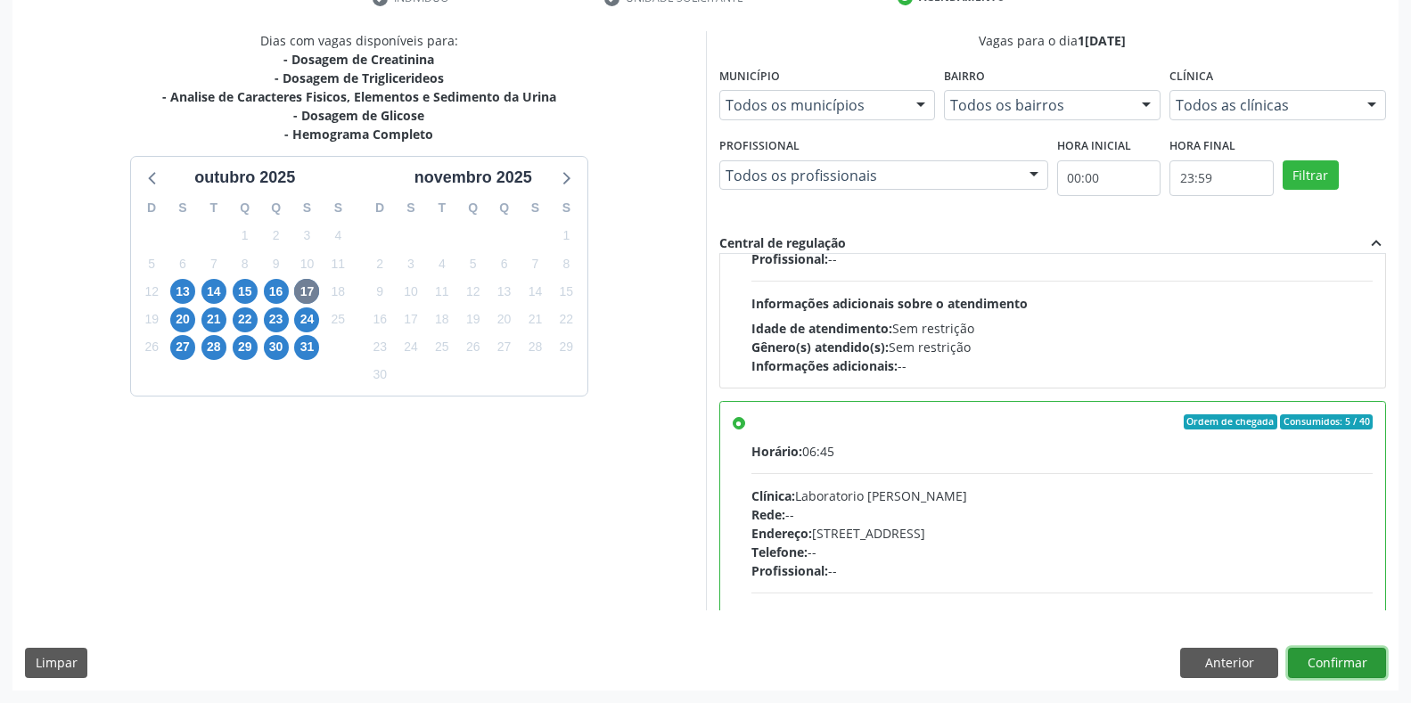
click at [1346, 661] on button "Confirmar" at bounding box center [1337, 663] width 98 height 30
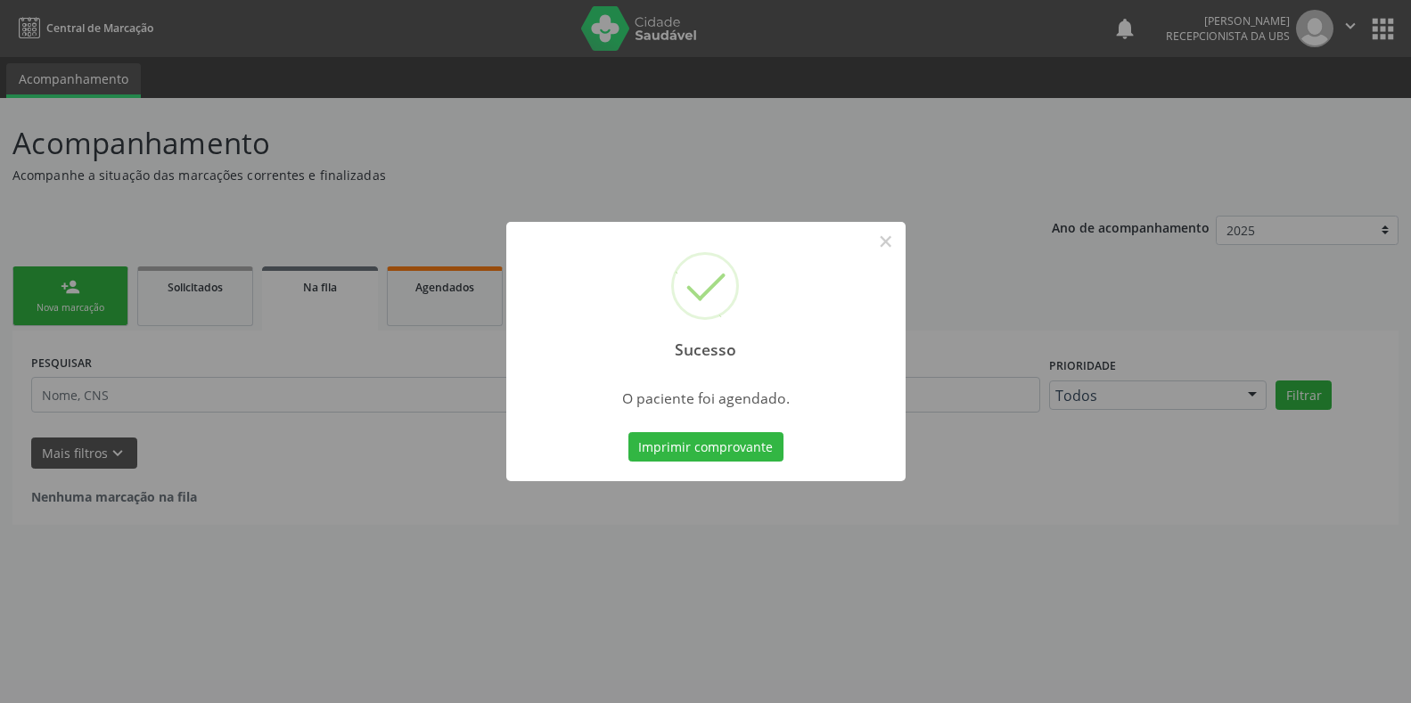
scroll to position [0, 0]
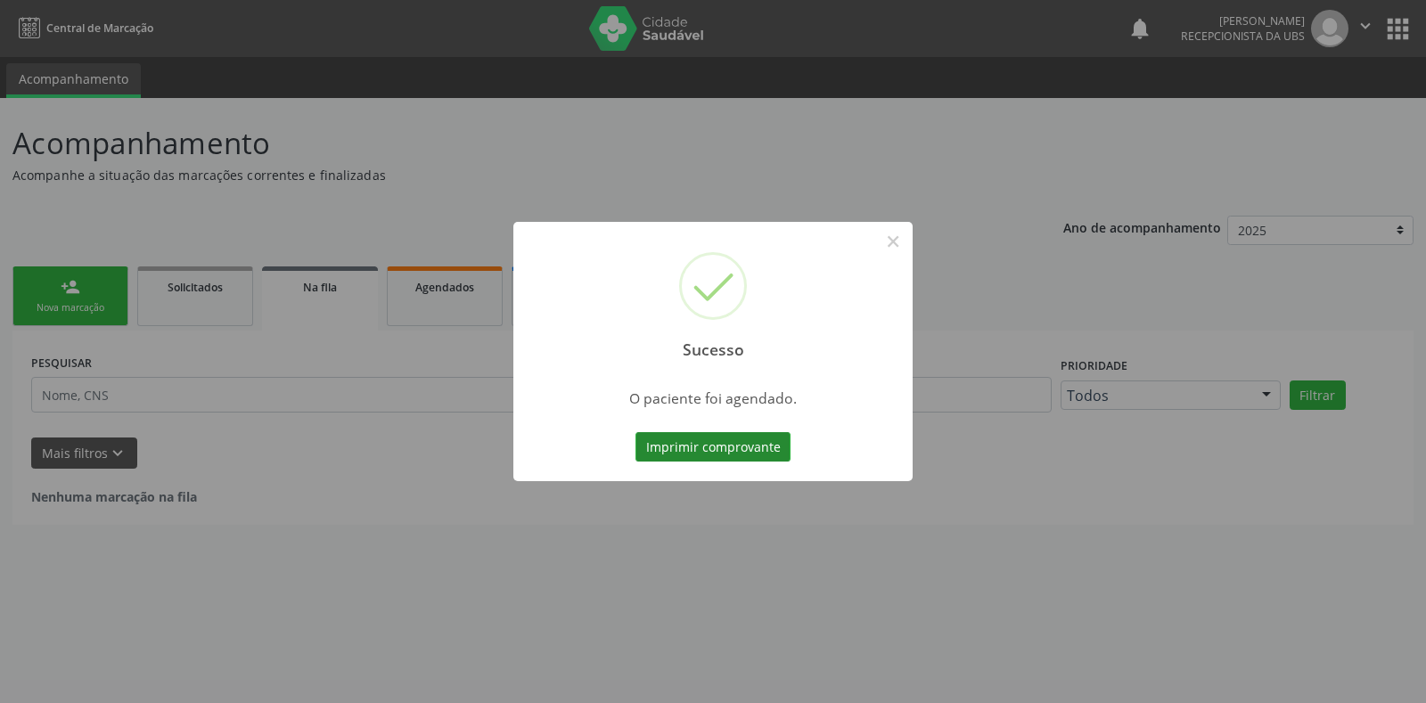
click at [704, 459] on button "Imprimir comprovante" at bounding box center [713, 447] width 155 height 30
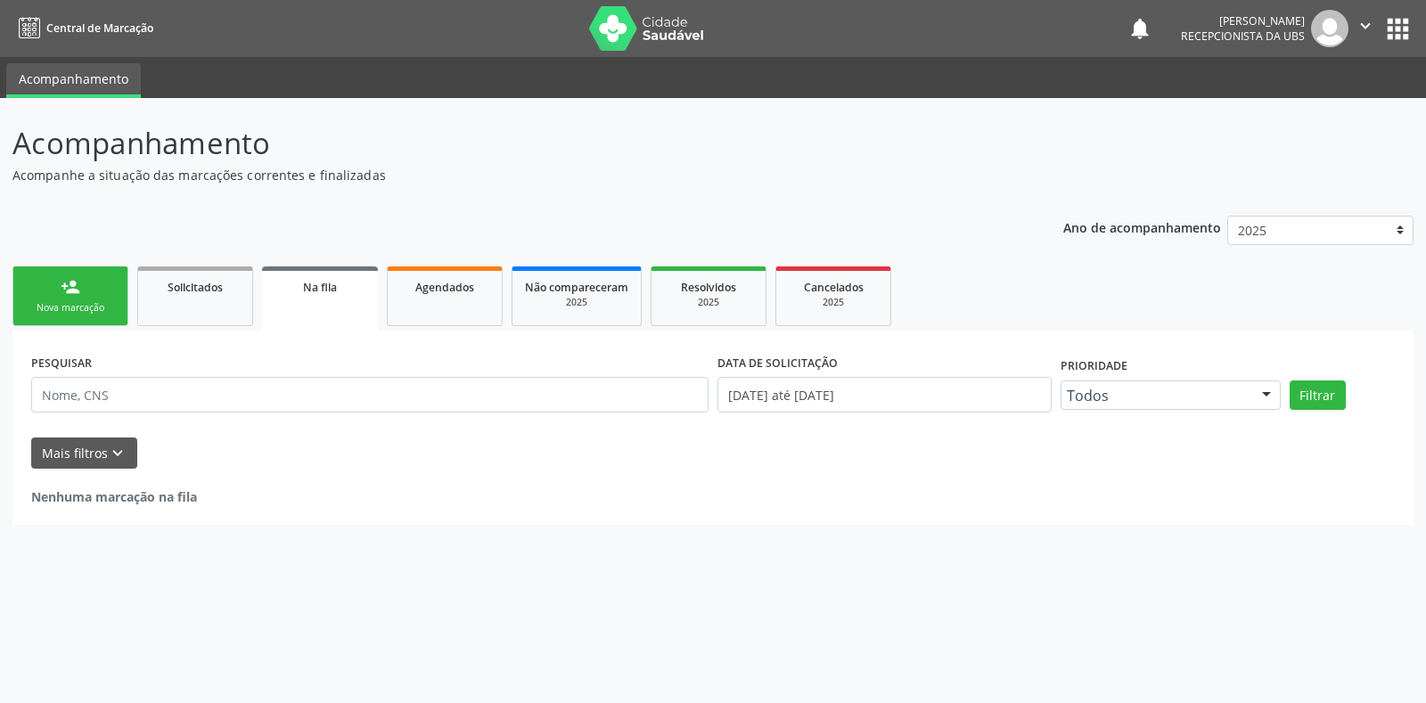
click at [73, 295] on div "person_add" at bounding box center [71, 287] width 20 height 20
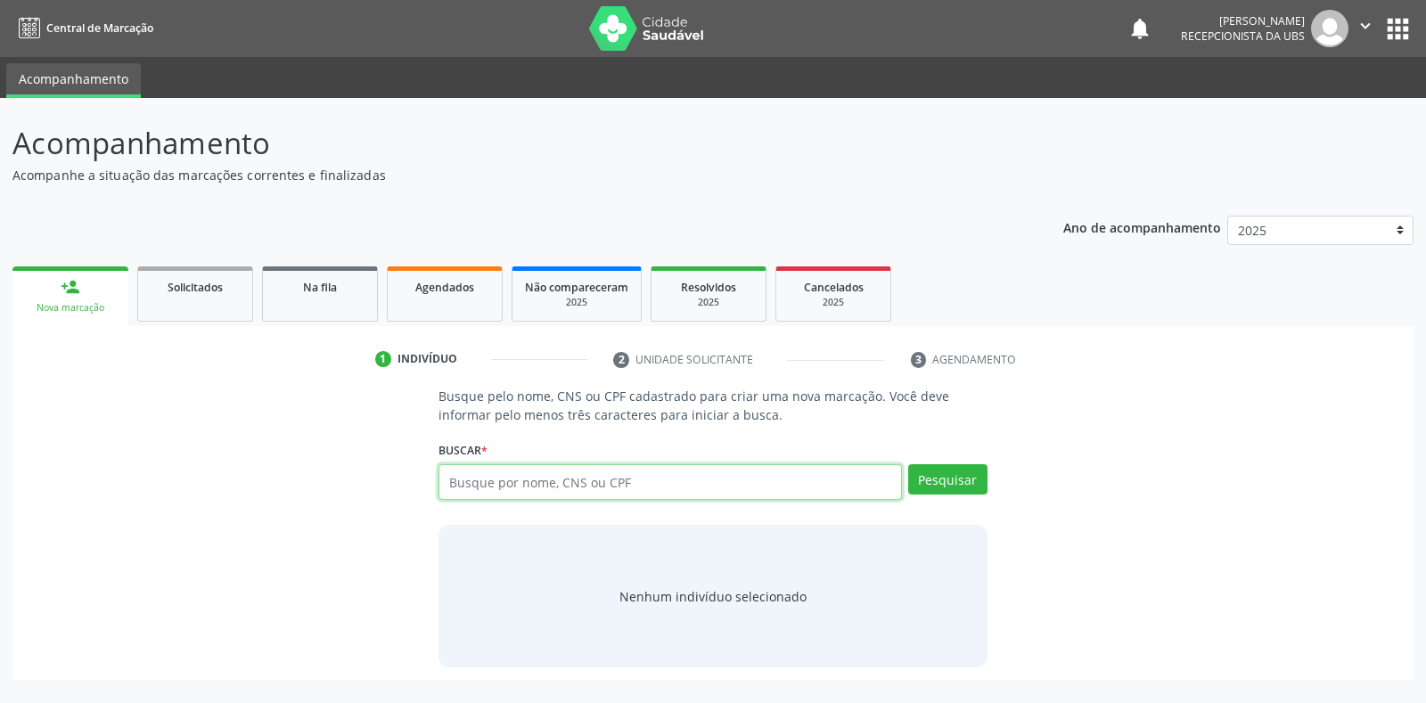
click at [540, 486] on input "text" at bounding box center [670, 482] width 463 height 36
type input "05967684402"
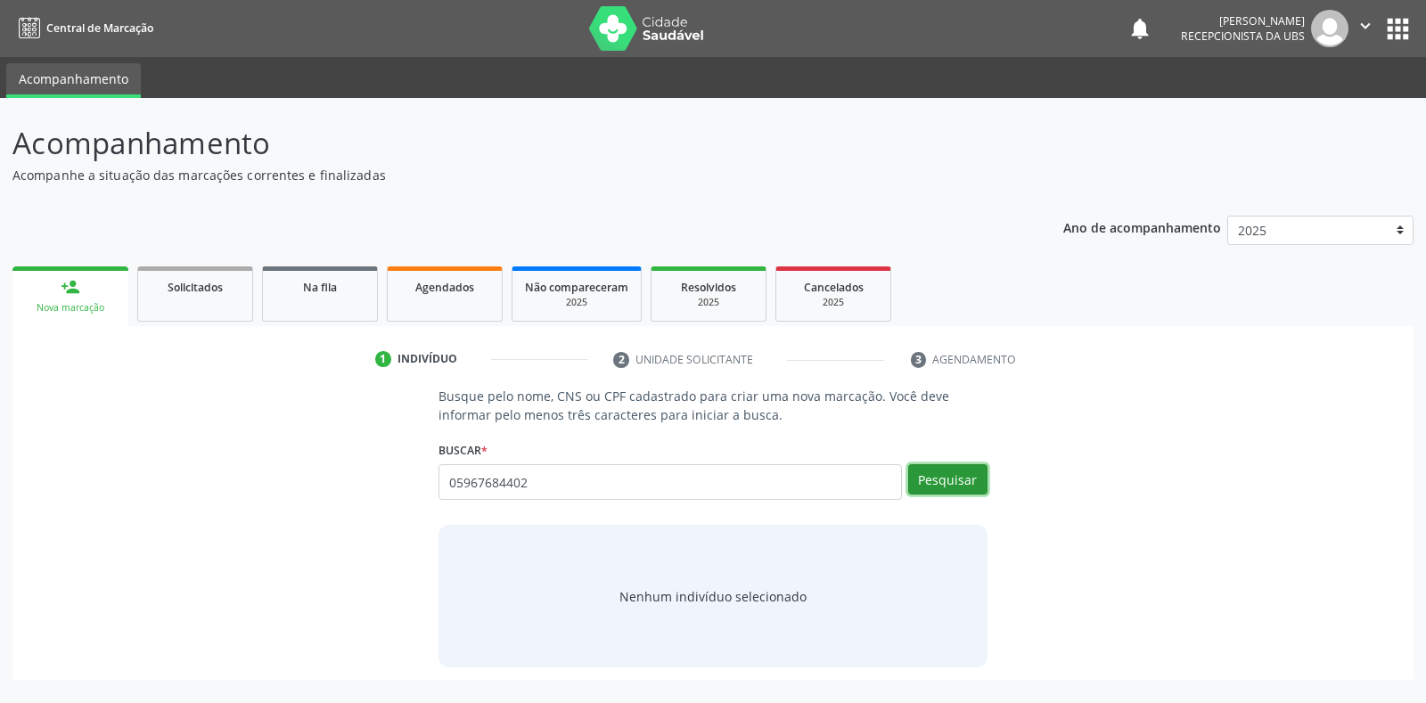
click at [929, 472] on button "Pesquisar" at bounding box center [947, 479] width 79 height 30
drag, startPoint x: 677, startPoint y: 479, endPoint x: 381, endPoint y: 472, distance: 296.0
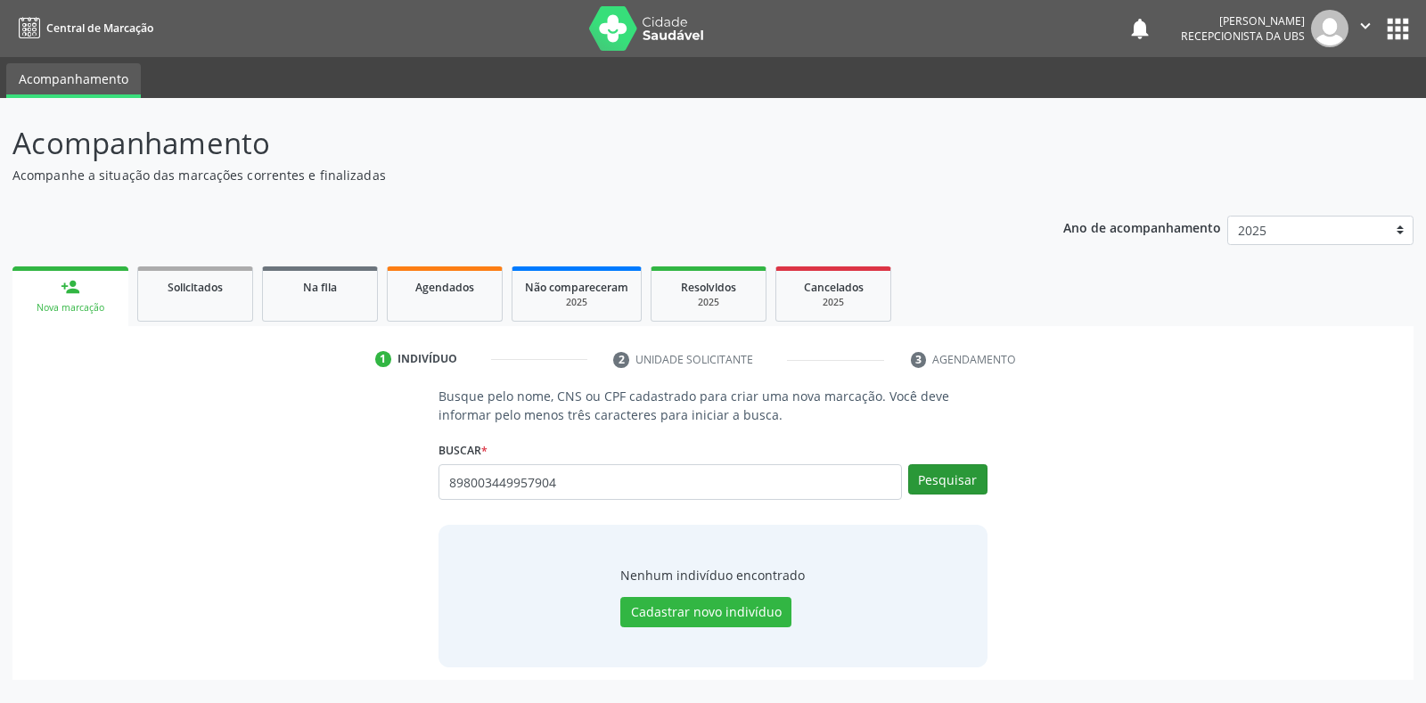
type input "898003449957904"
click at [946, 486] on button "Pesquisar" at bounding box center [947, 479] width 79 height 30
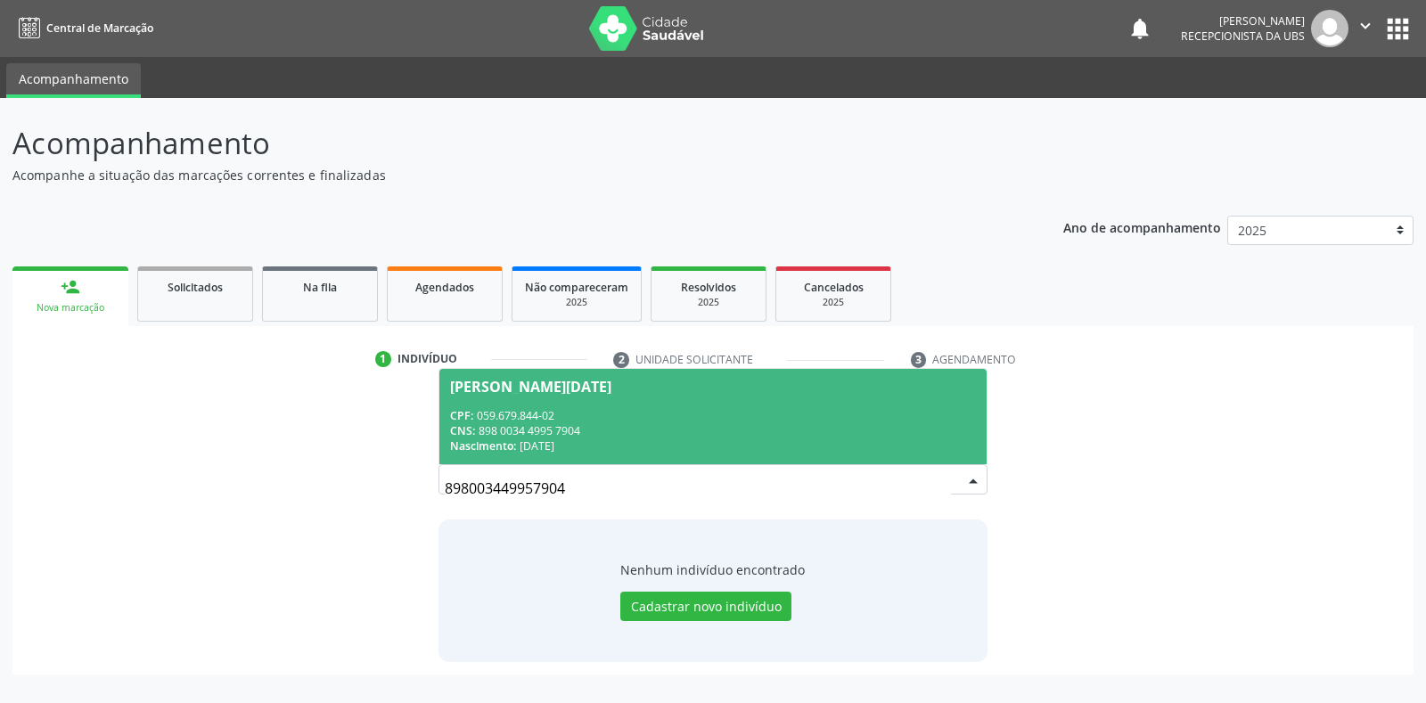
click at [794, 403] on span "Ana Lucia Feitoza dos Santos Ferreira CPF: 059.679.844-02 CNS: 898 0034 4995 79…" at bounding box center [712, 416] width 546 height 95
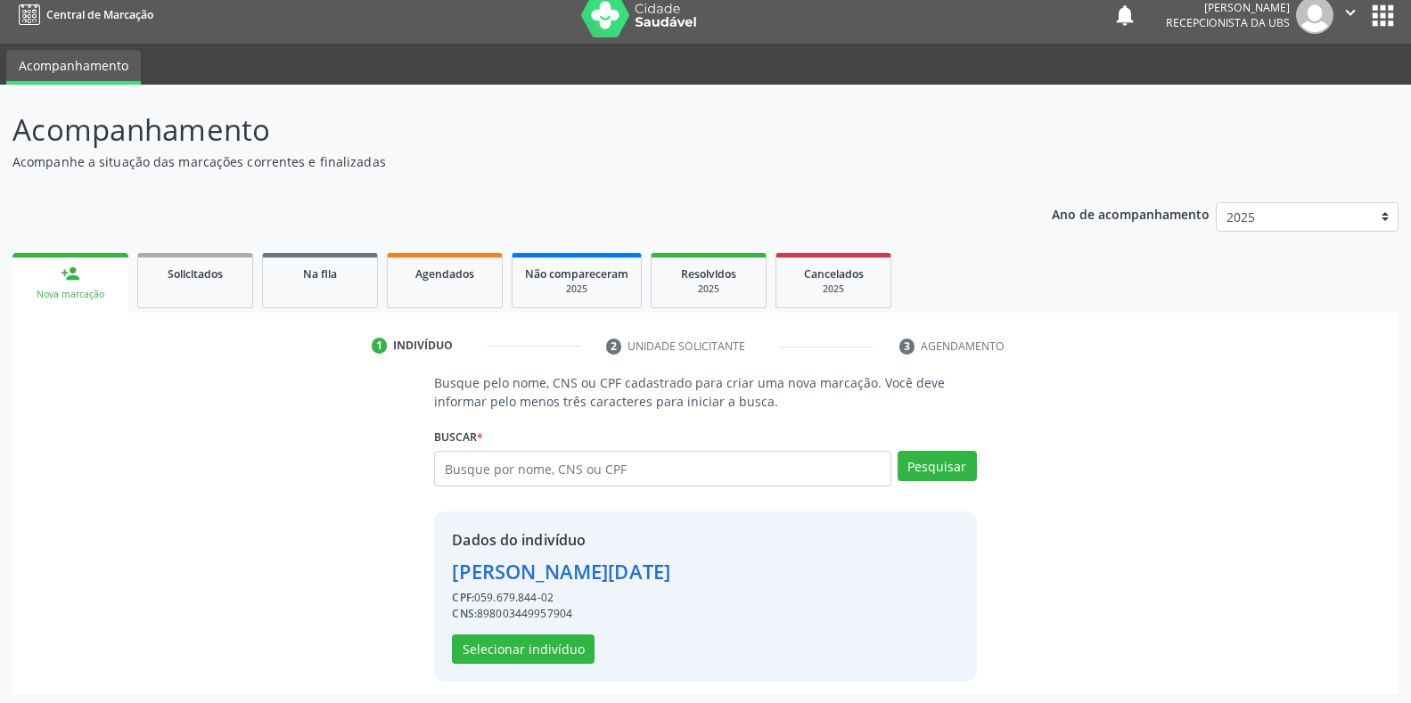
scroll to position [17, 0]
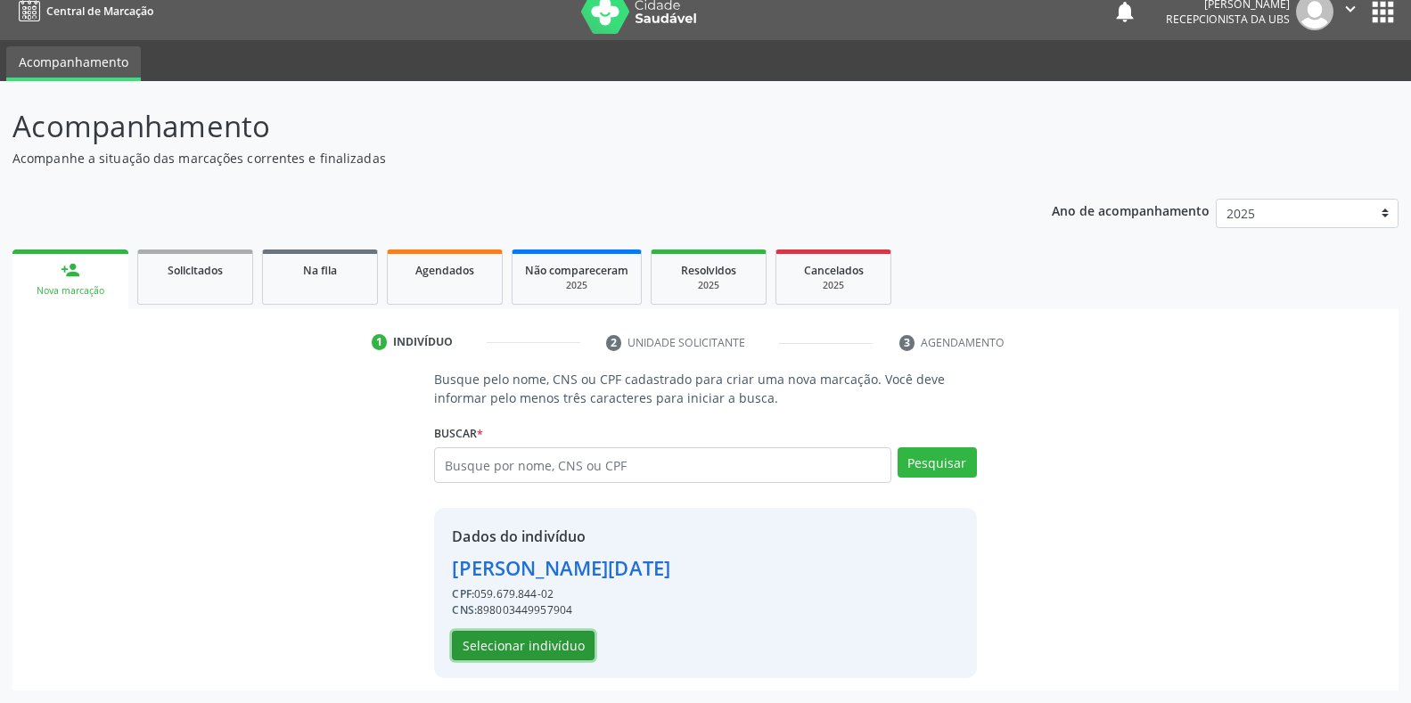
click at [552, 636] on button "Selecionar indivíduo" at bounding box center [523, 646] width 143 height 30
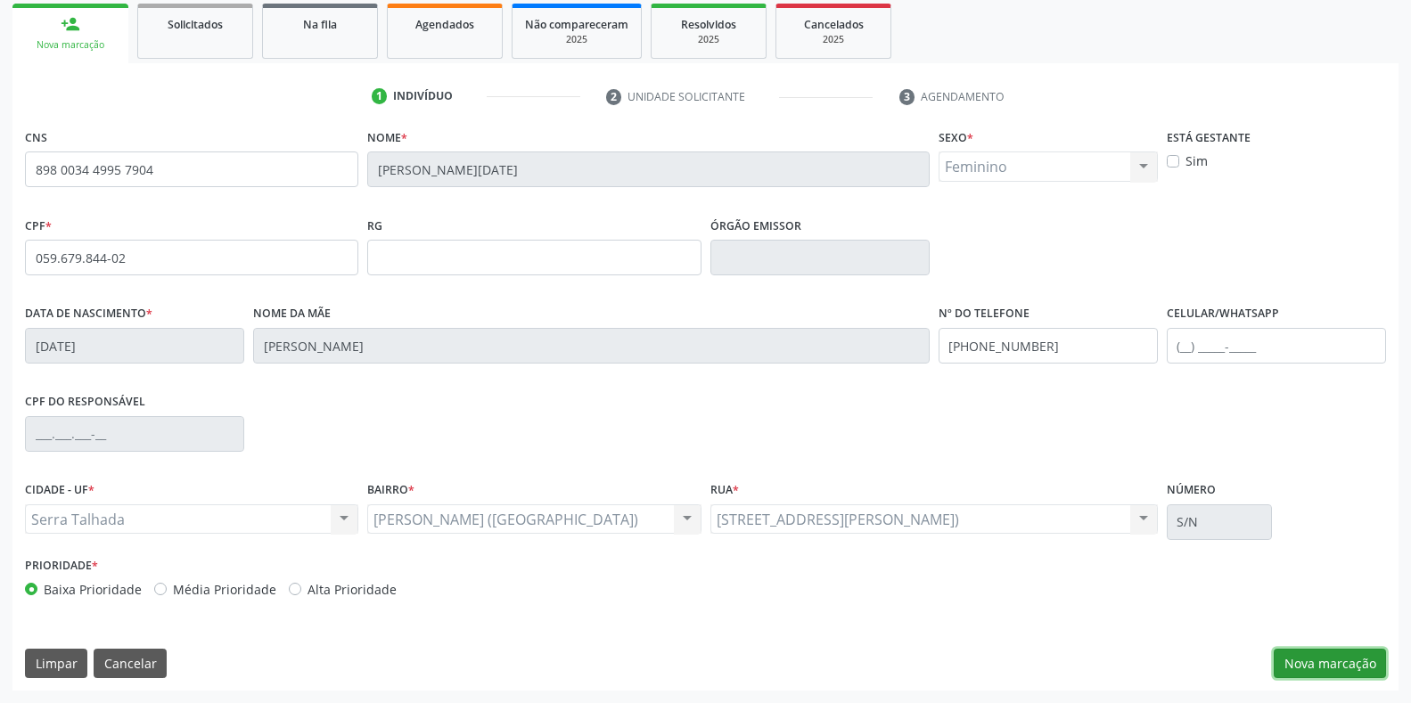
click at [1317, 671] on button "Nova marcação" at bounding box center [1330, 664] width 112 height 30
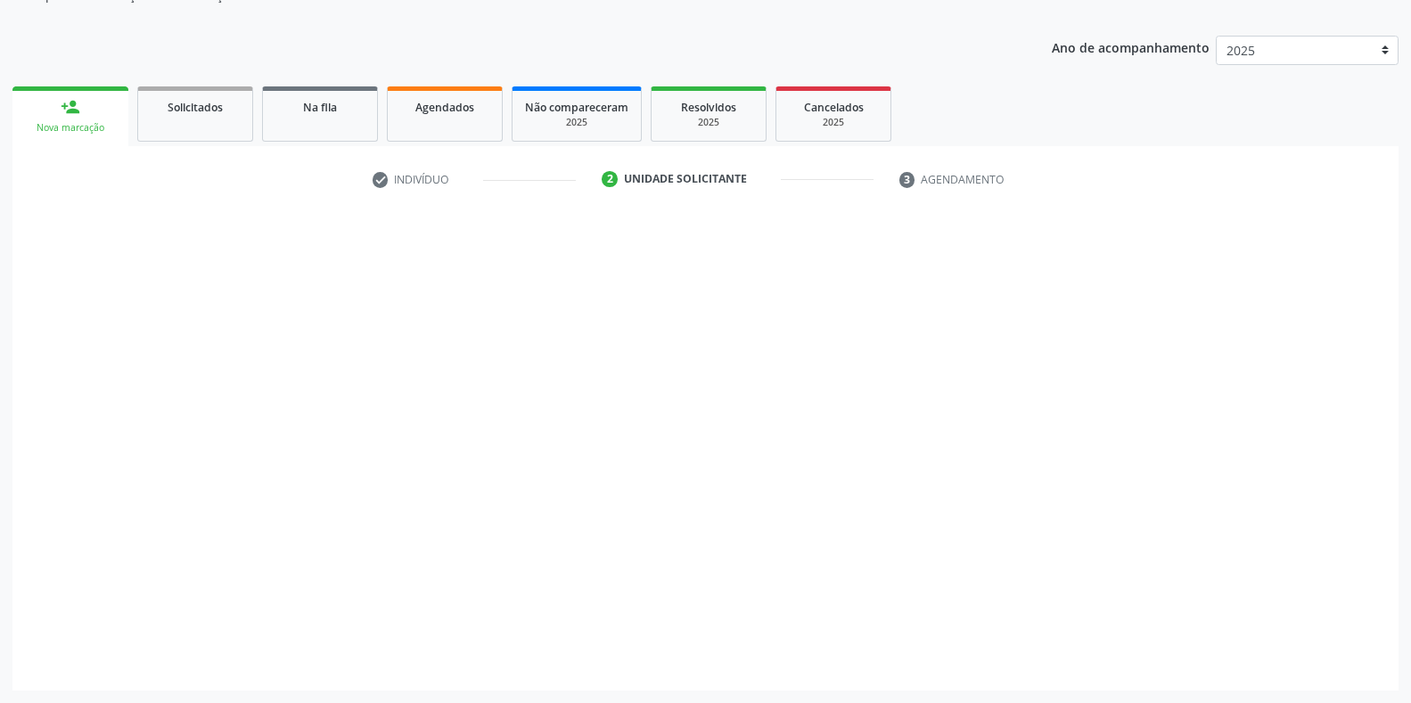
scroll to position [180, 0]
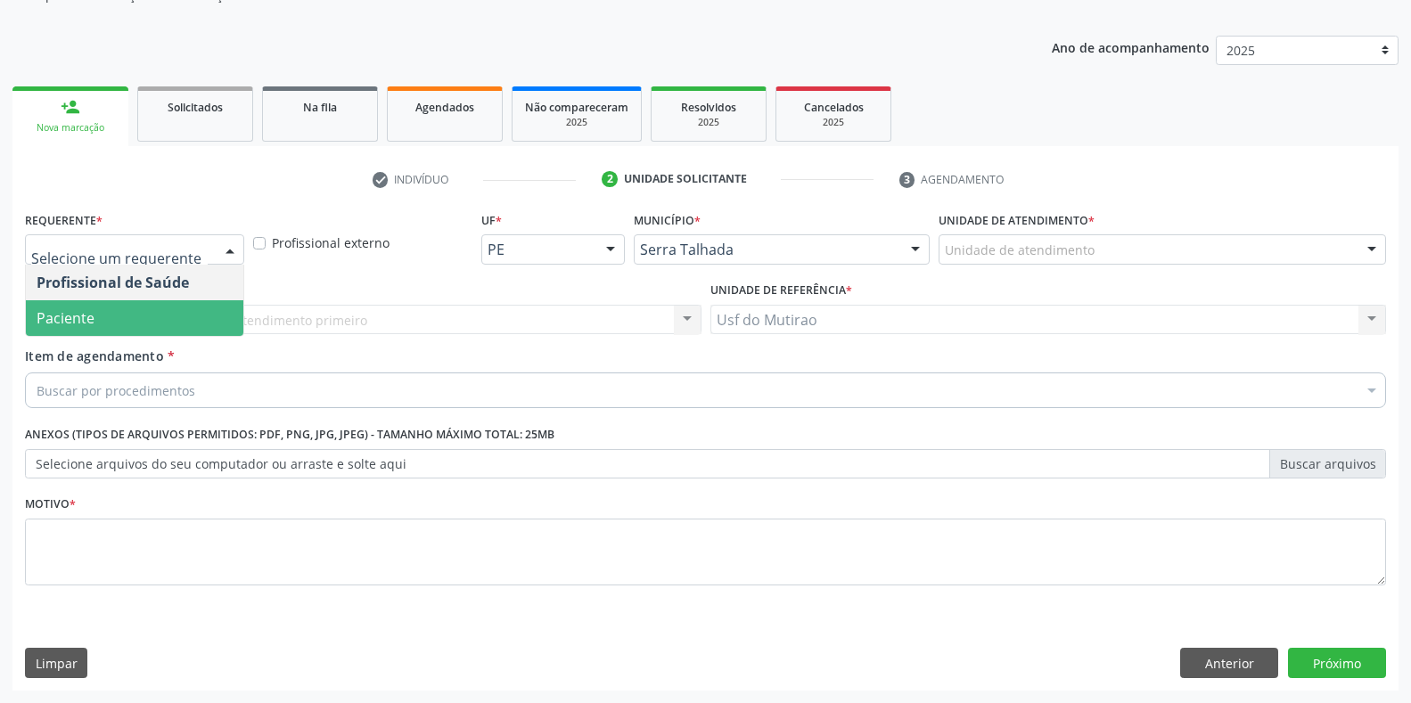
click at [107, 321] on span "Paciente" at bounding box center [134, 318] width 217 height 36
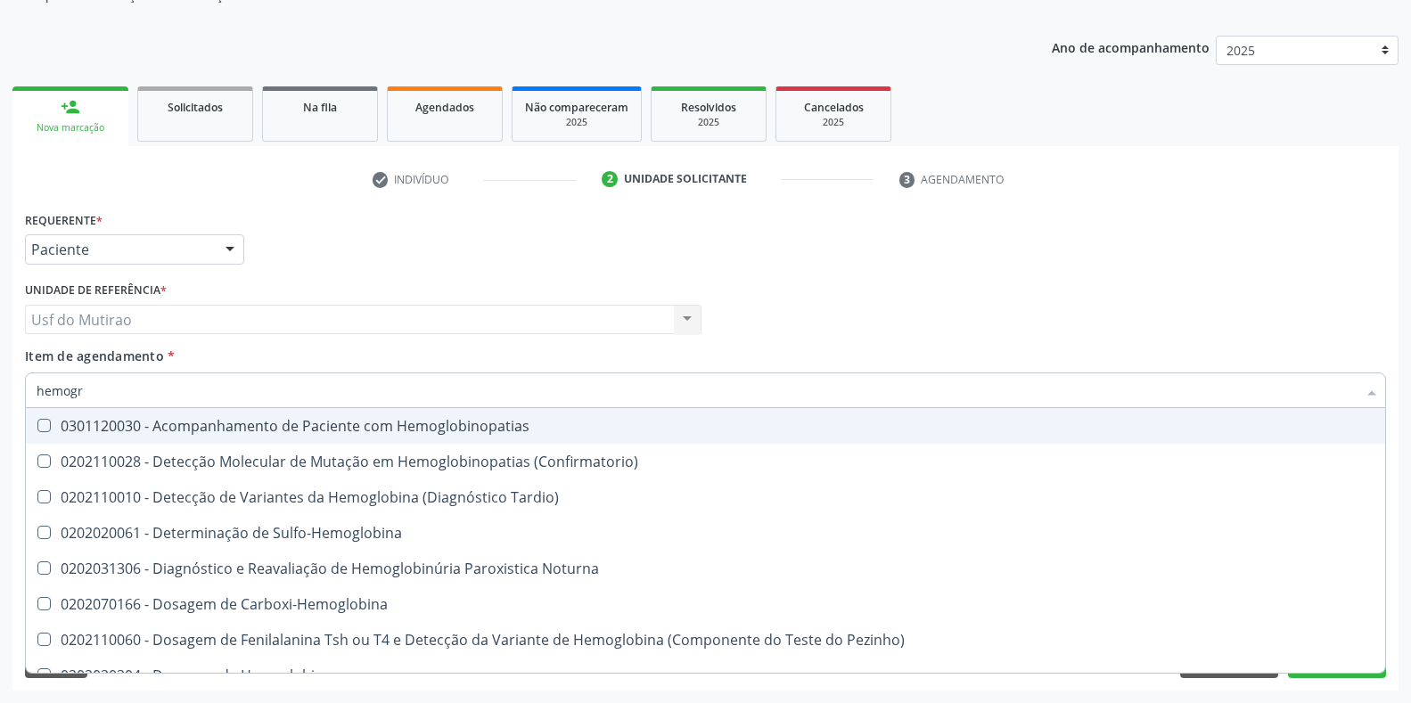
type input "hemogra"
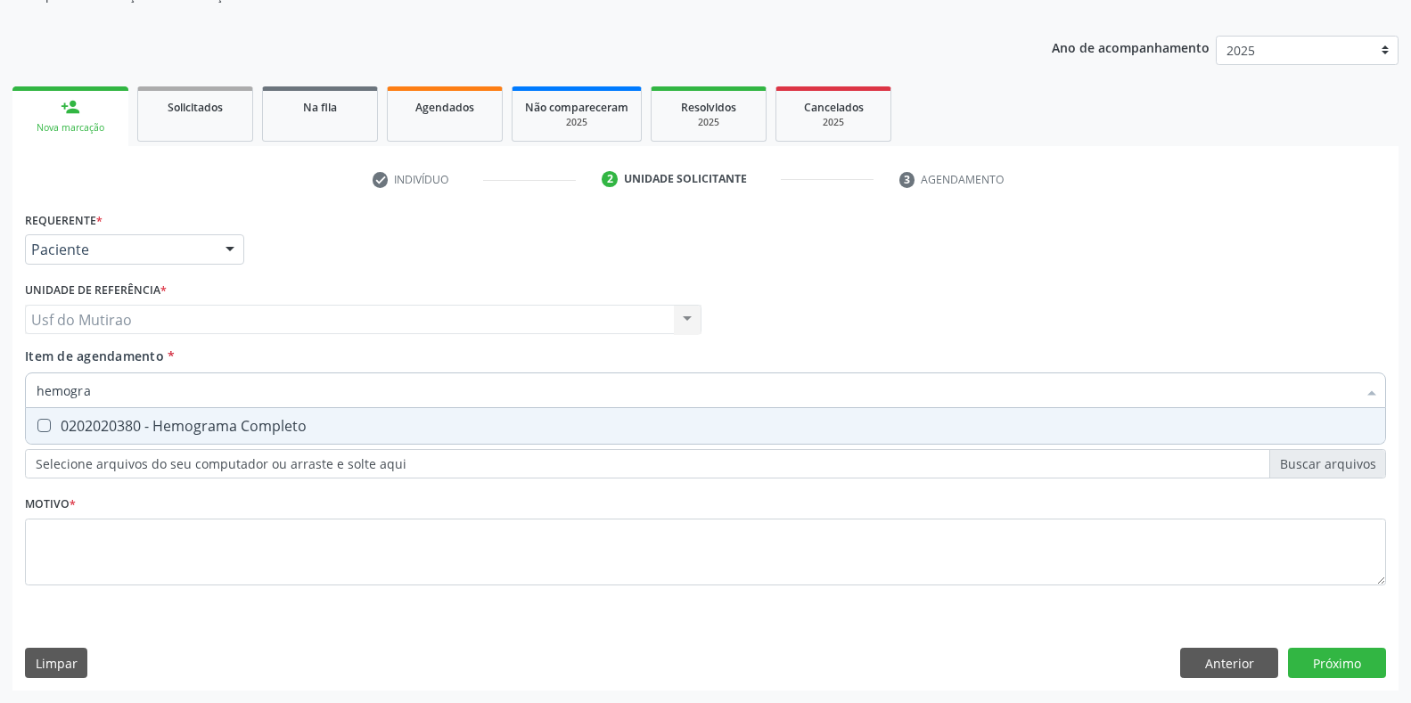
click at [137, 423] on div "0202020380 - Hemograma Completo" at bounding box center [706, 426] width 1338 height 14
checkbox Completo "true"
drag, startPoint x: 145, startPoint y: 398, endPoint x: 0, endPoint y: 397, distance: 145.3
click at [0, 397] on div "Acompanhamento Acompanhe a situação das marcações correntes e finalizadas Relat…" at bounding box center [705, 310] width 1411 height 785
type input "glicos"
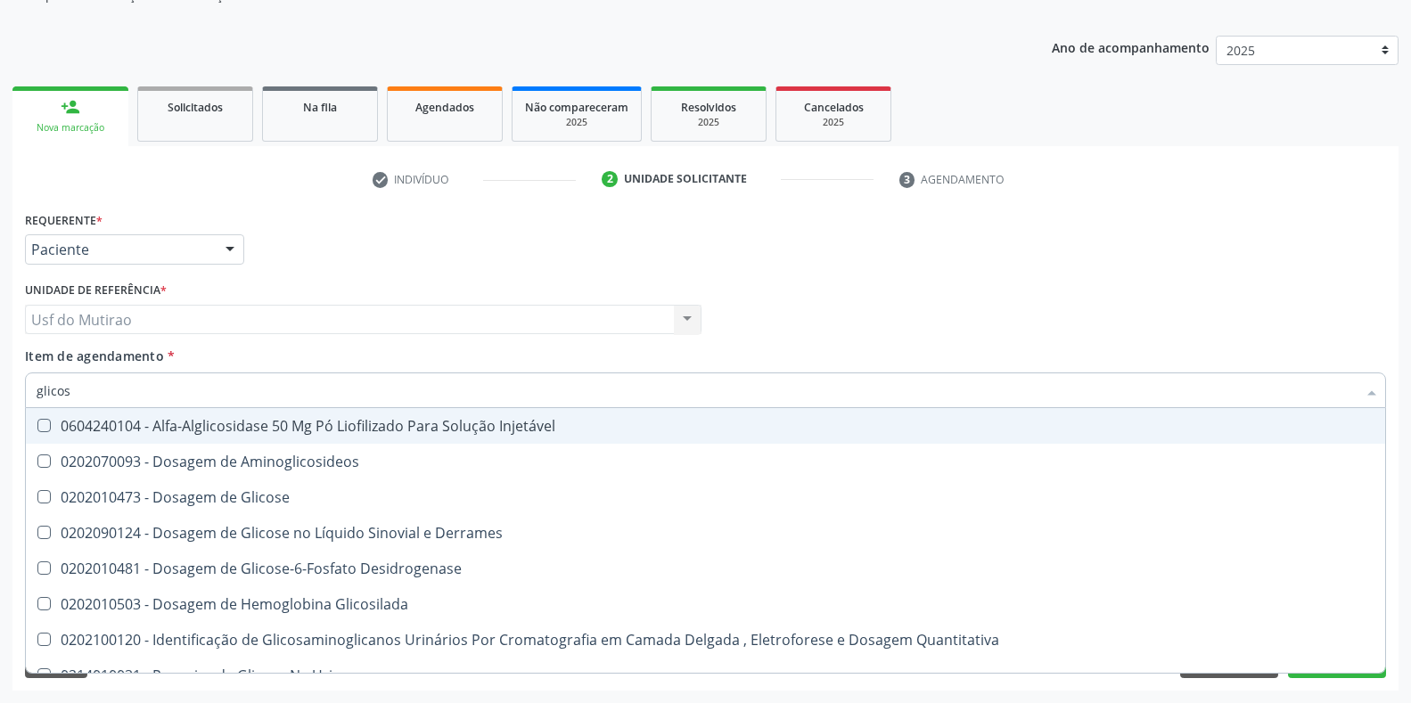
checkbox Injetável "false"
type input "glicose"
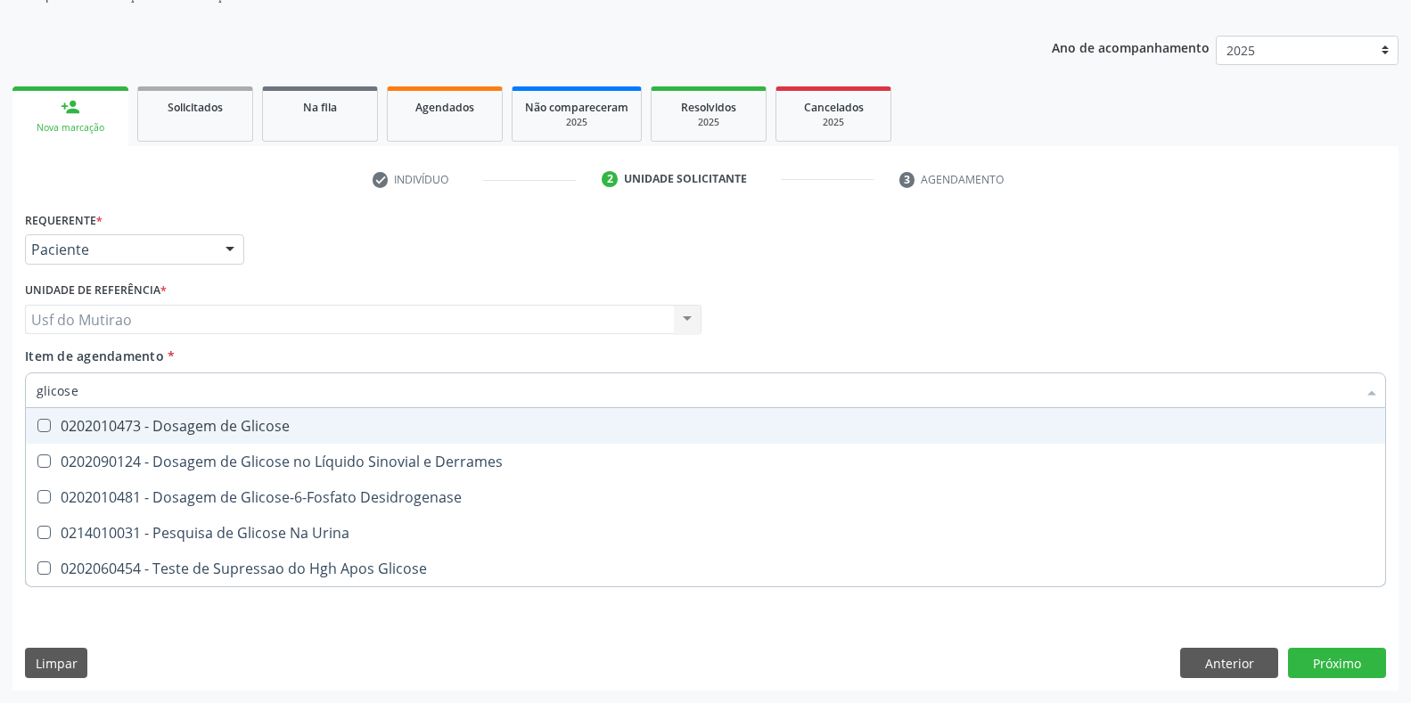
click at [128, 423] on div "0202010473 - Dosagem de Glicose" at bounding box center [706, 426] width 1338 height 14
checkbox Glicose "true"
drag, startPoint x: 136, startPoint y: 397, endPoint x: 0, endPoint y: 390, distance: 136.5
click at [0, 390] on div "Acompanhamento Acompanhe a situação das marcações correntes e finalizadas Relat…" at bounding box center [705, 310] width 1411 height 785
type input "cr"
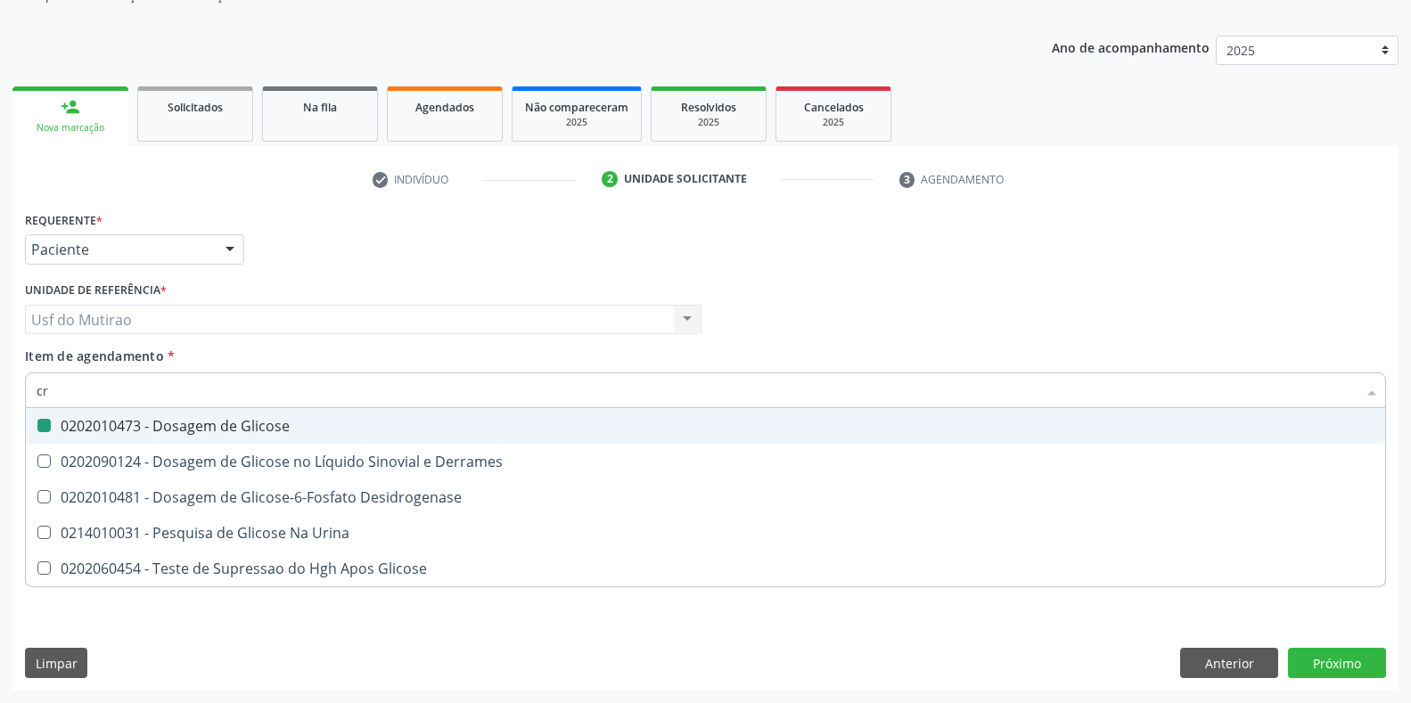
checkbox Glicose "false"
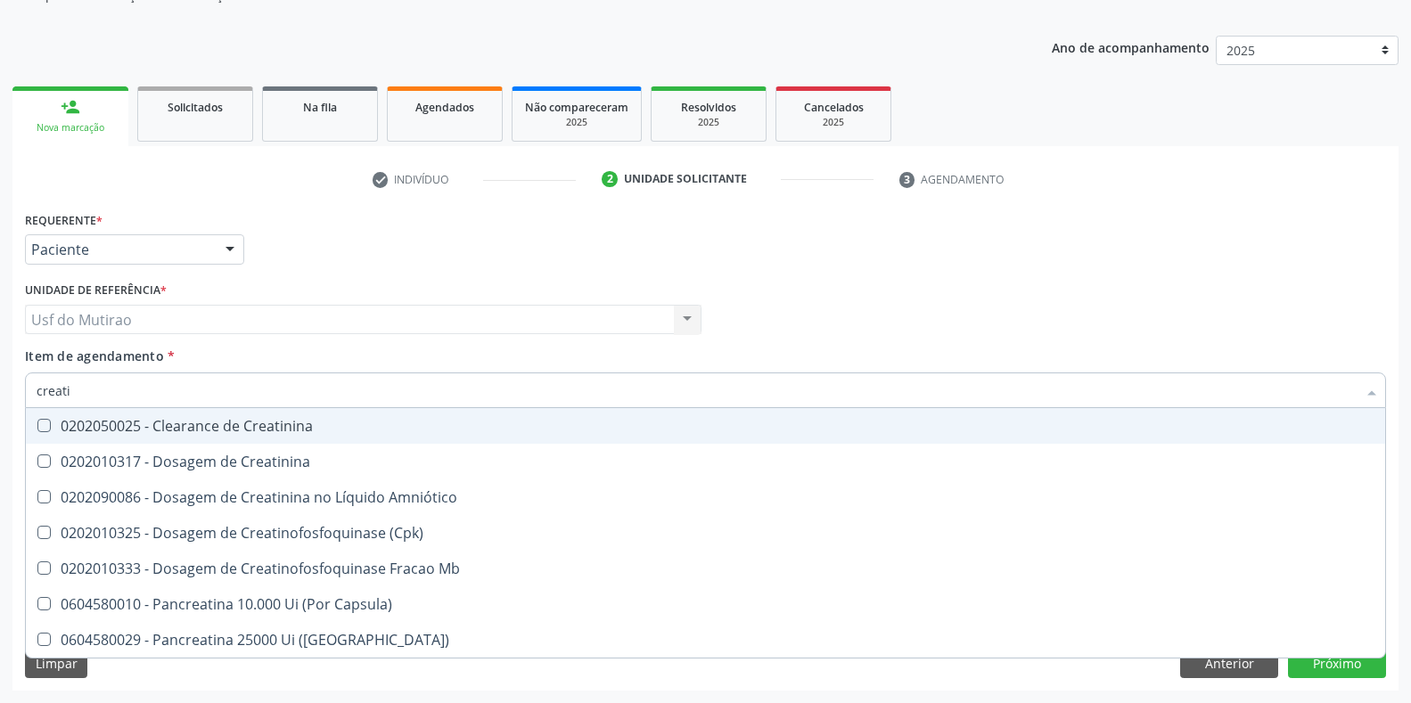
type input "creatin"
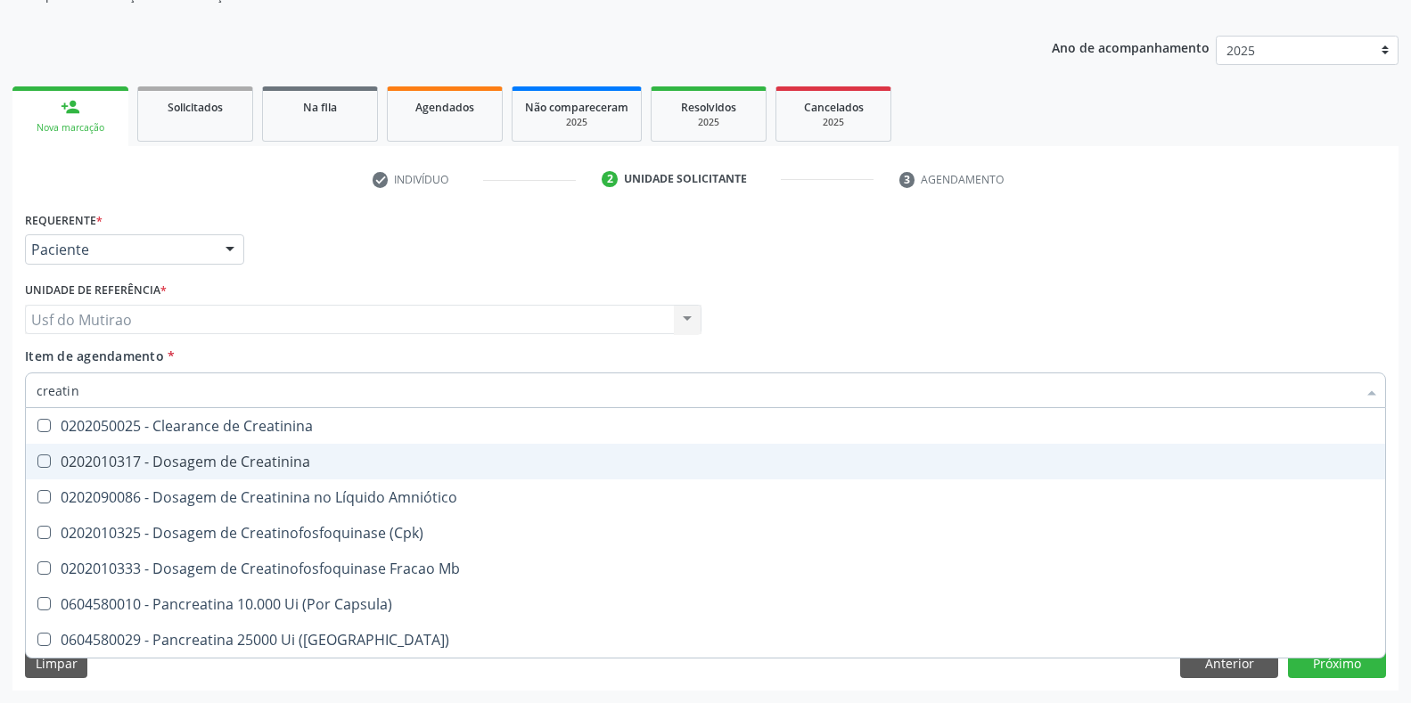
click at [193, 464] on div "0202010317 - Dosagem de Creatinina" at bounding box center [706, 462] width 1338 height 14
checkbox Creatinina "true"
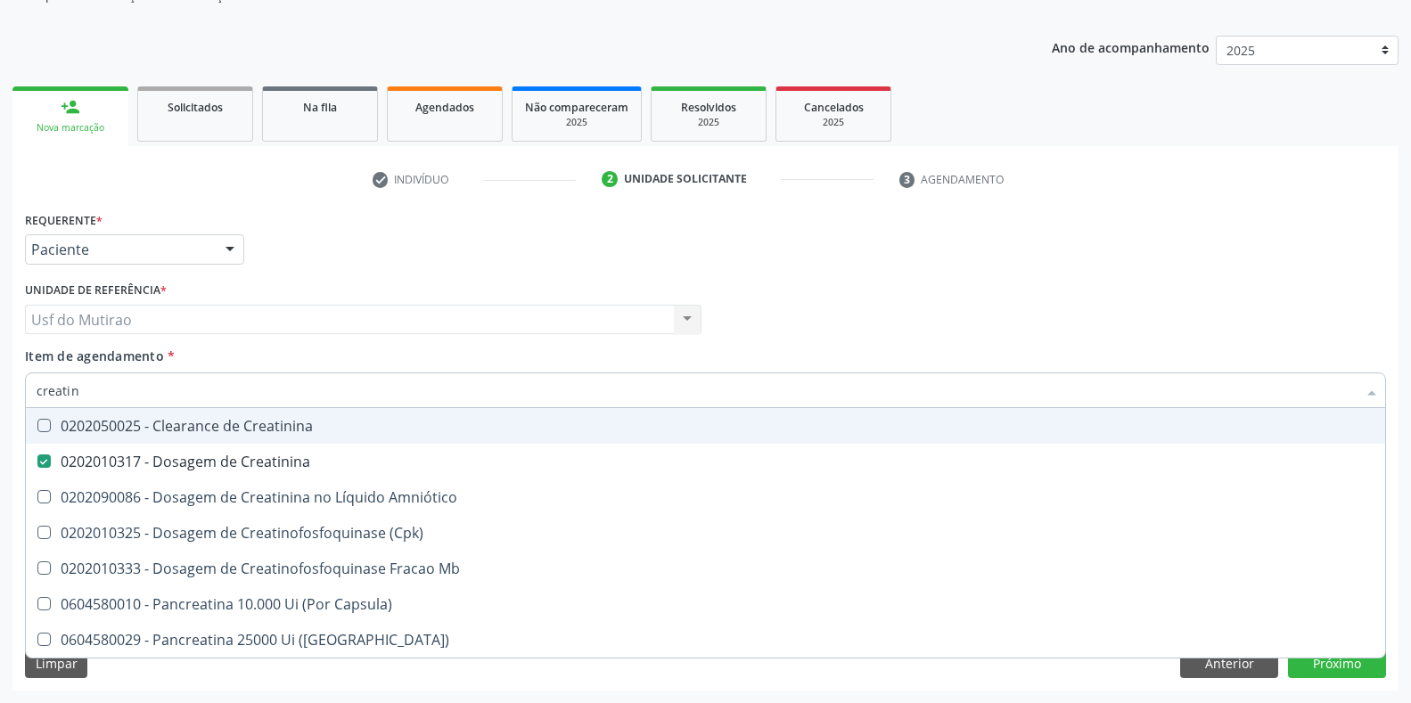
drag, startPoint x: 193, startPoint y: 396, endPoint x: 0, endPoint y: 391, distance: 193.5
click at [0, 391] on div "Acompanhamento Acompanhe a situação das marcações correntes e finalizadas Relat…" at bounding box center [705, 310] width 1411 height 785
type input "ureia"
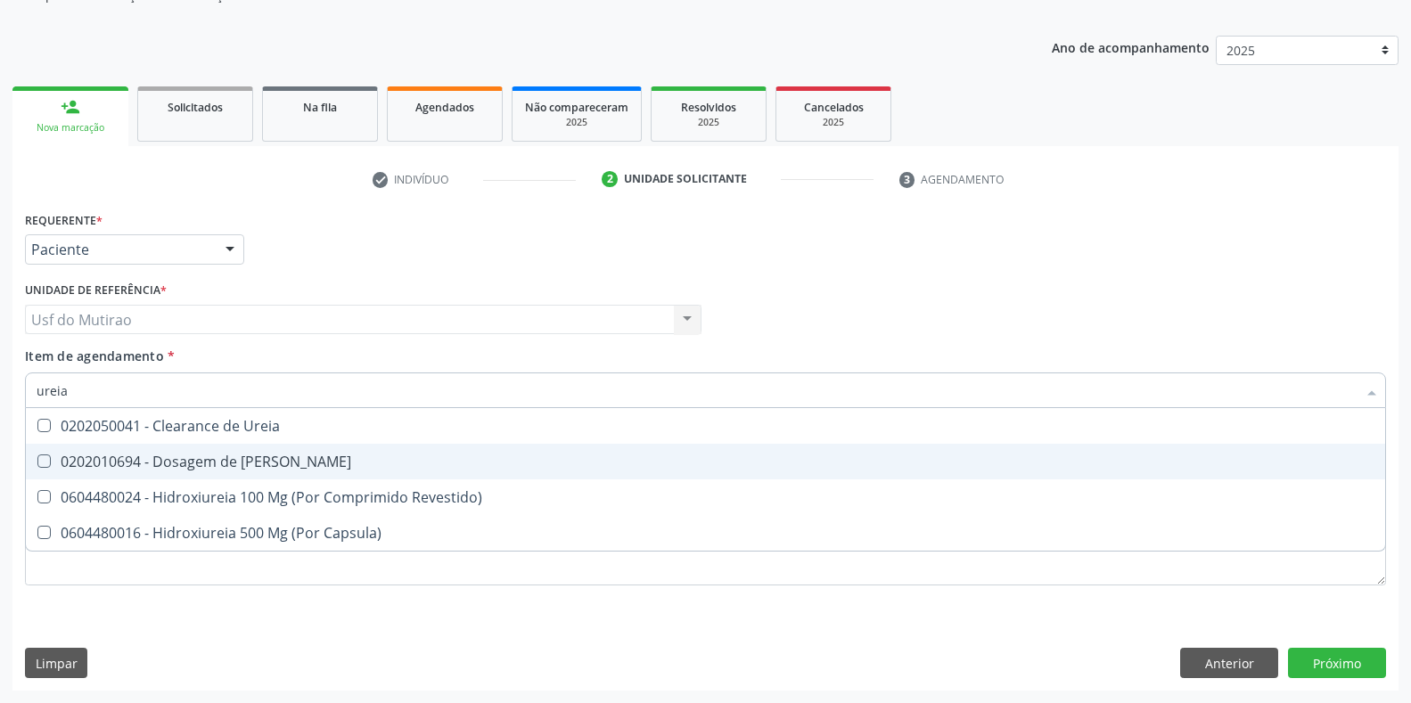
click at [127, 455] on div "0202010694 - Dosagem de [PERSON_NAME]" at bounding box center [706, 462] width 1338 height 14
checkbox Ureia "true"
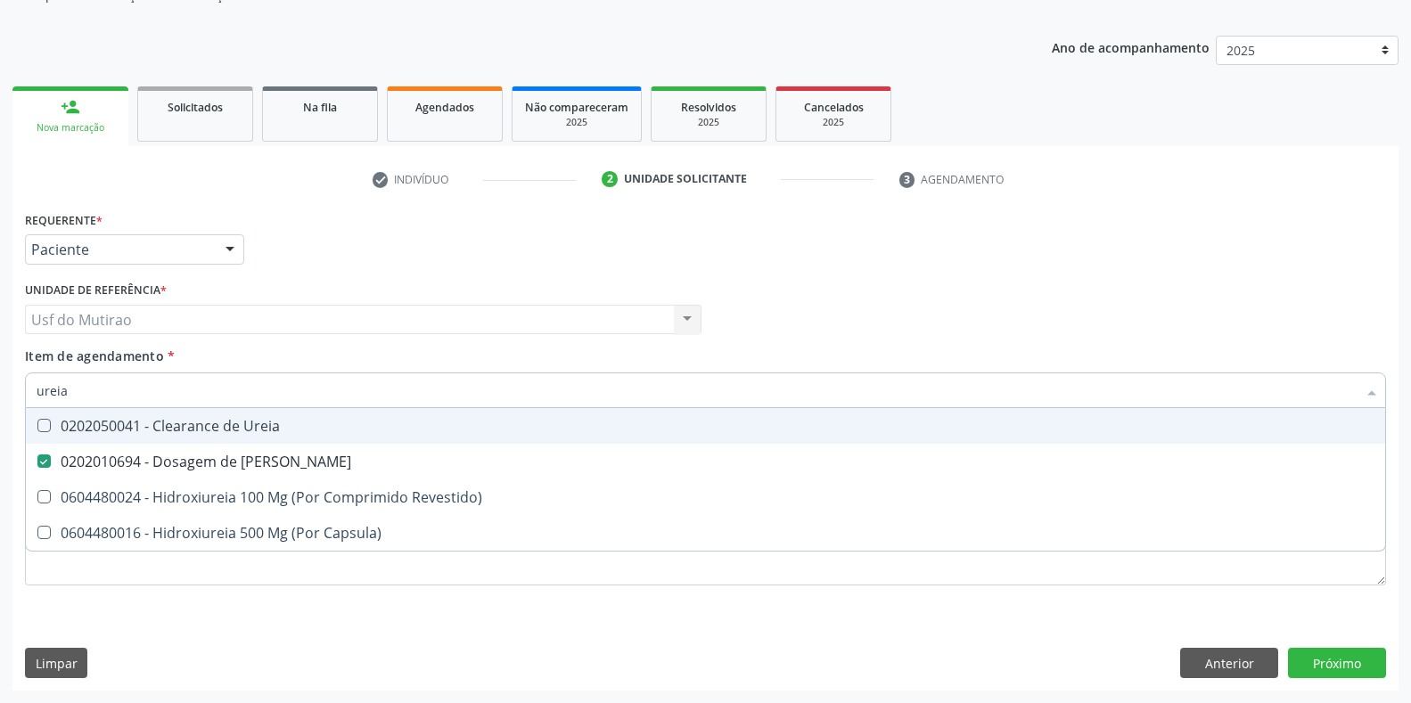
drag, startPoint x: 148, startPoint y: 395, endPoint x: 6, endPoint y: 389, distance: 141.9
click at [6, 389] on div "Acompanhamento Acompanhe a situação das marcações correntes e finalizadas Relat…" at bounding box center [705, 310] width 1411 height 785
checkbox Ureia "false"
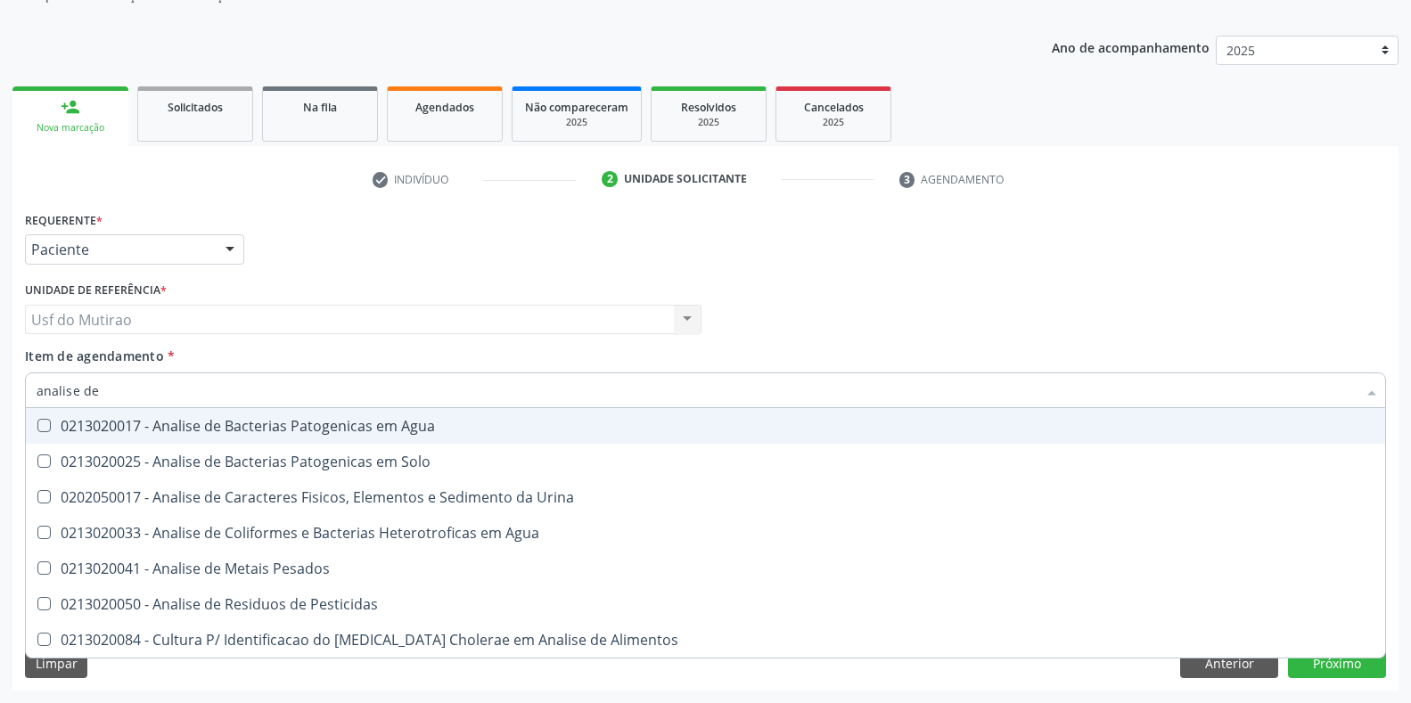
type input "analise de c"
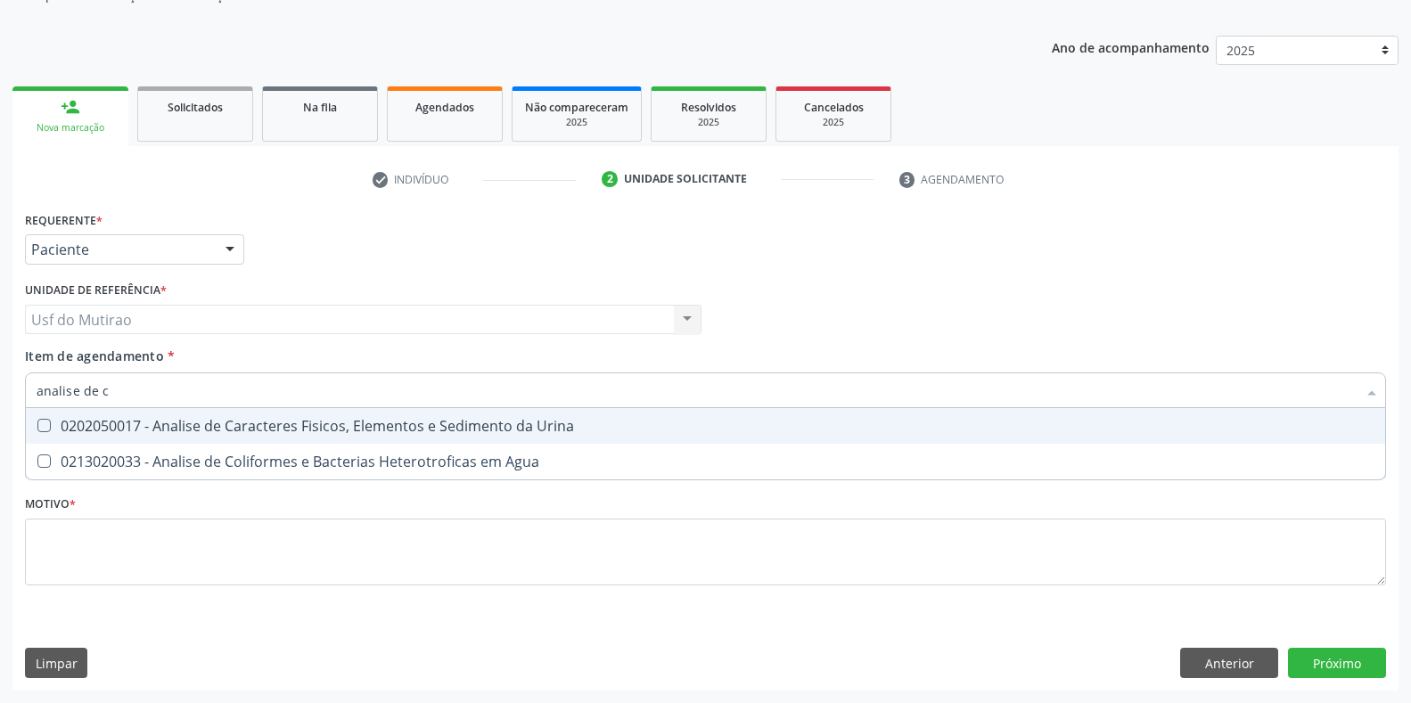
click at [283, 425] on div "0202050017 - Analise de Caracteres Fisicos, Elementos e Sedimento da Urina" at bounding box center [706, 426] width 1338 height 14
checkbox Urina "true"
drag, startPoint x: 267, startPoint y: 388, endPoint x: 0, endPoint y: 390, distance: 267.4
click at [0, 390] on div "Acompanhamento Acompanhe a situação das marcações correntes e finalizadas Relat…" at bounding box center [705, 310] width 1411 height 785
type input "tri"
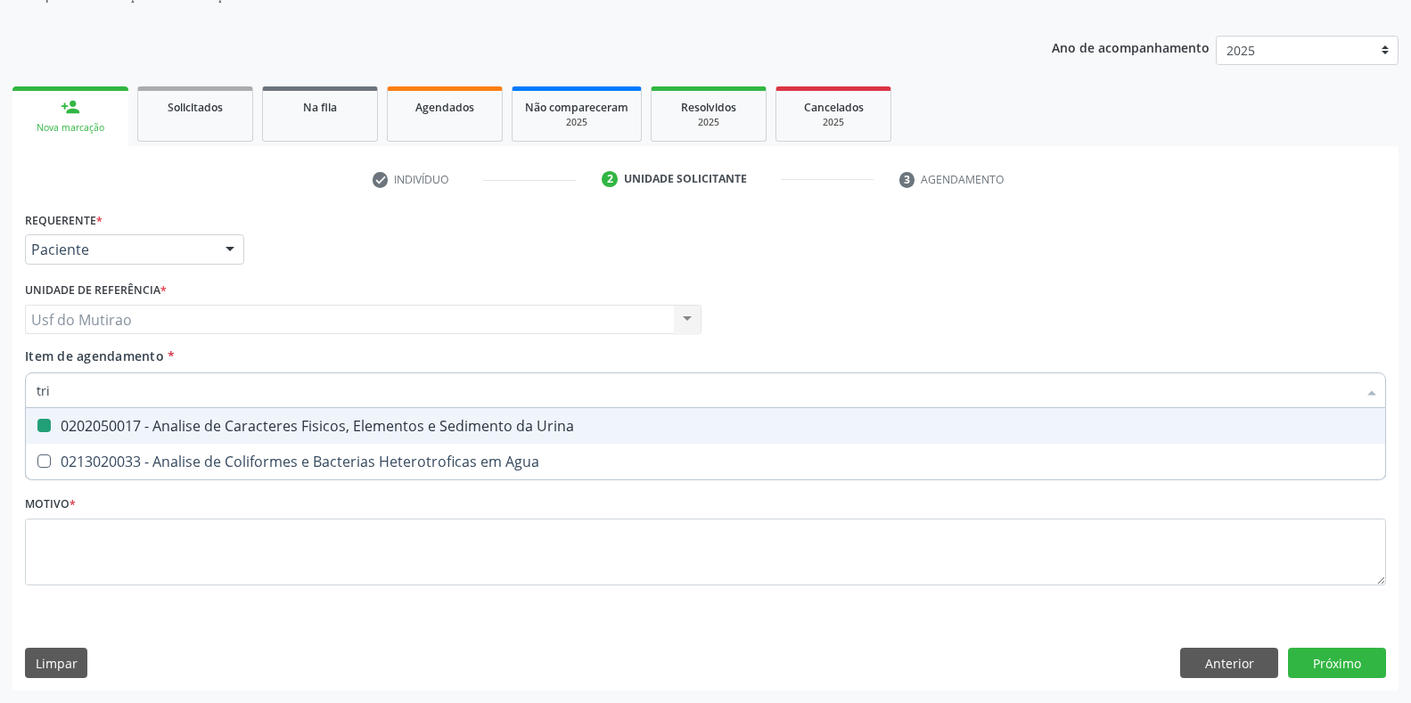
checkbox Urina "false"
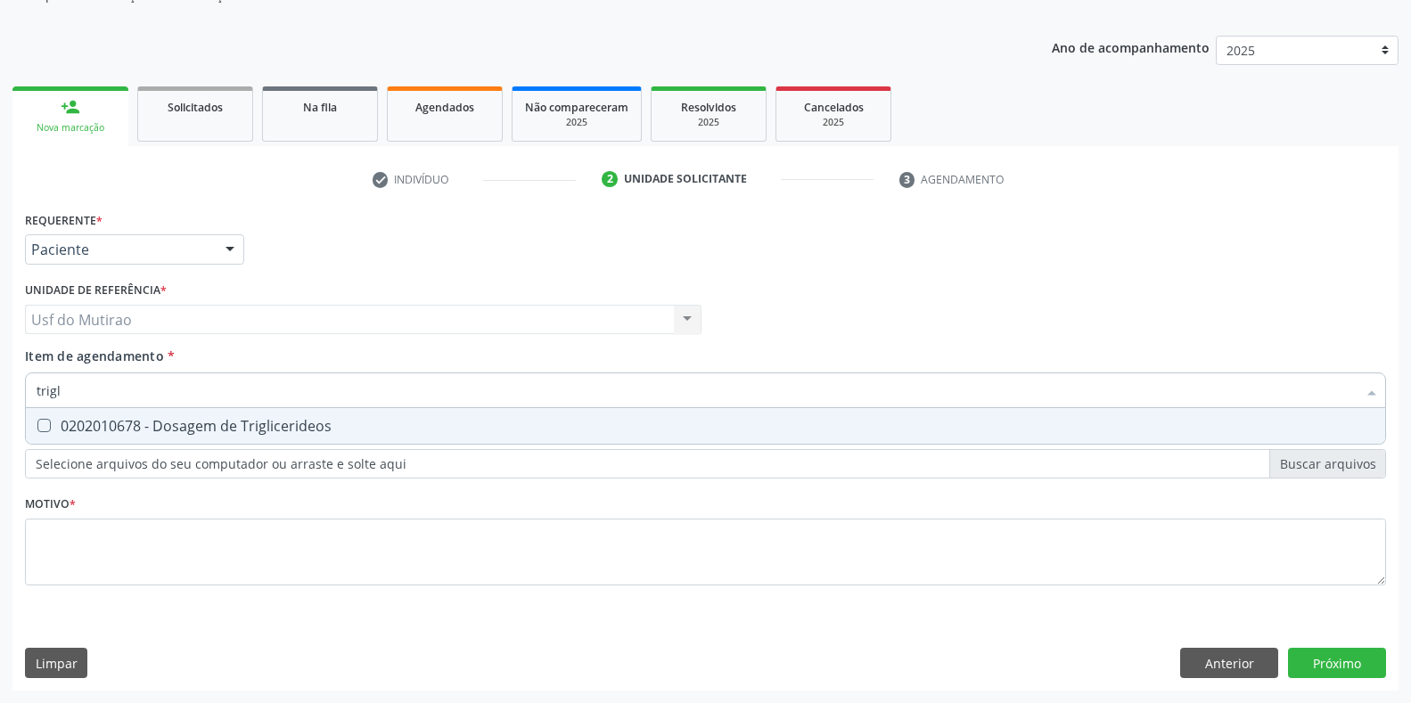
type input "trigli"
drag, startPoint x: 41, startPoint y: 422, endPoint x: 120, endPoint y: 397, distance: 83.2
click at [42, 422] on Triglicerideos at bounding box center [43, 425] width 13 height 13
click at [37, 422] on Triglicerideos "checkbox" at bounding box center [32, 426] width 12 height 12
checkbox Triglicerideos "true"
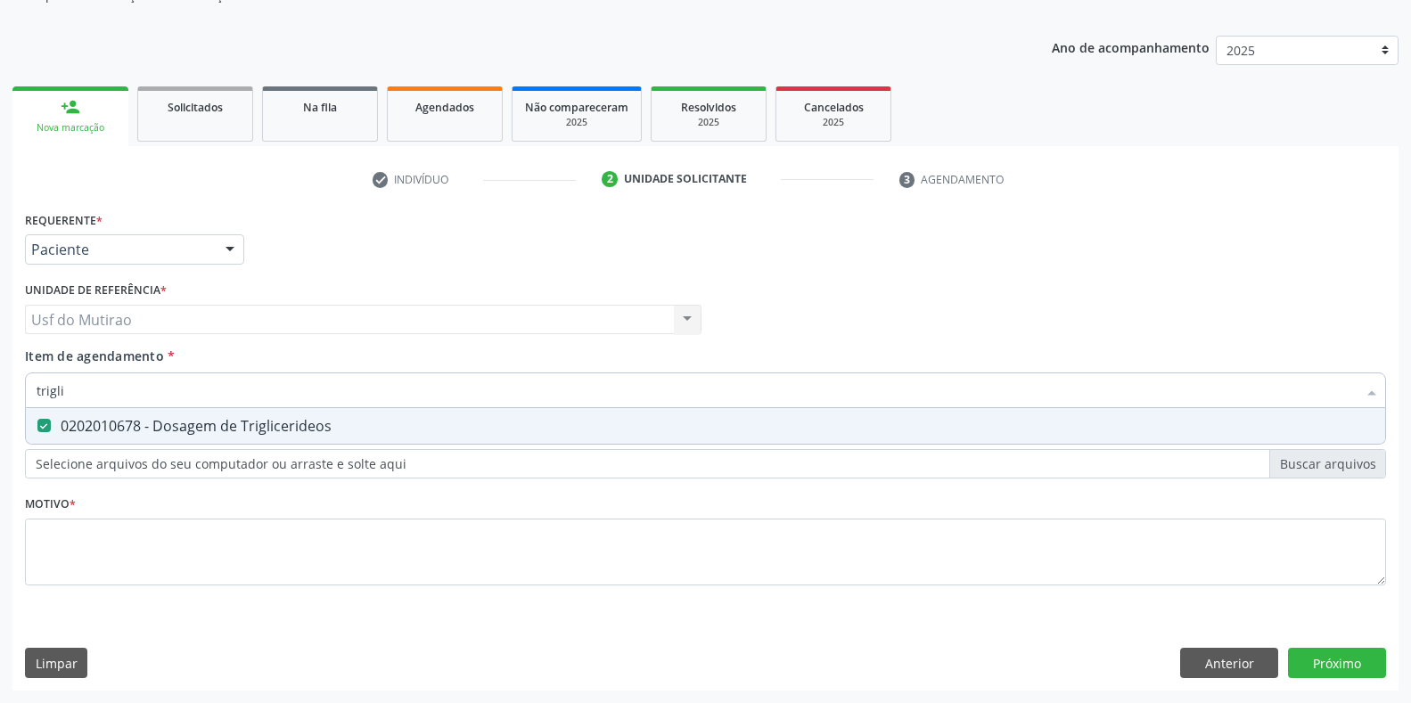
drag, startPoint x: 127, startPoint y: 394, endPoint x: 0, endPoint y: 376, distance: 128.7
click at [0, 376] on div "Acompanhamento Acompanhe a situação das marcações correntes e finalizadas Relat…" at bounding box center [705, 310] width 1411 height 785
type input "coleste"
checkbox Triglicerideos "false"
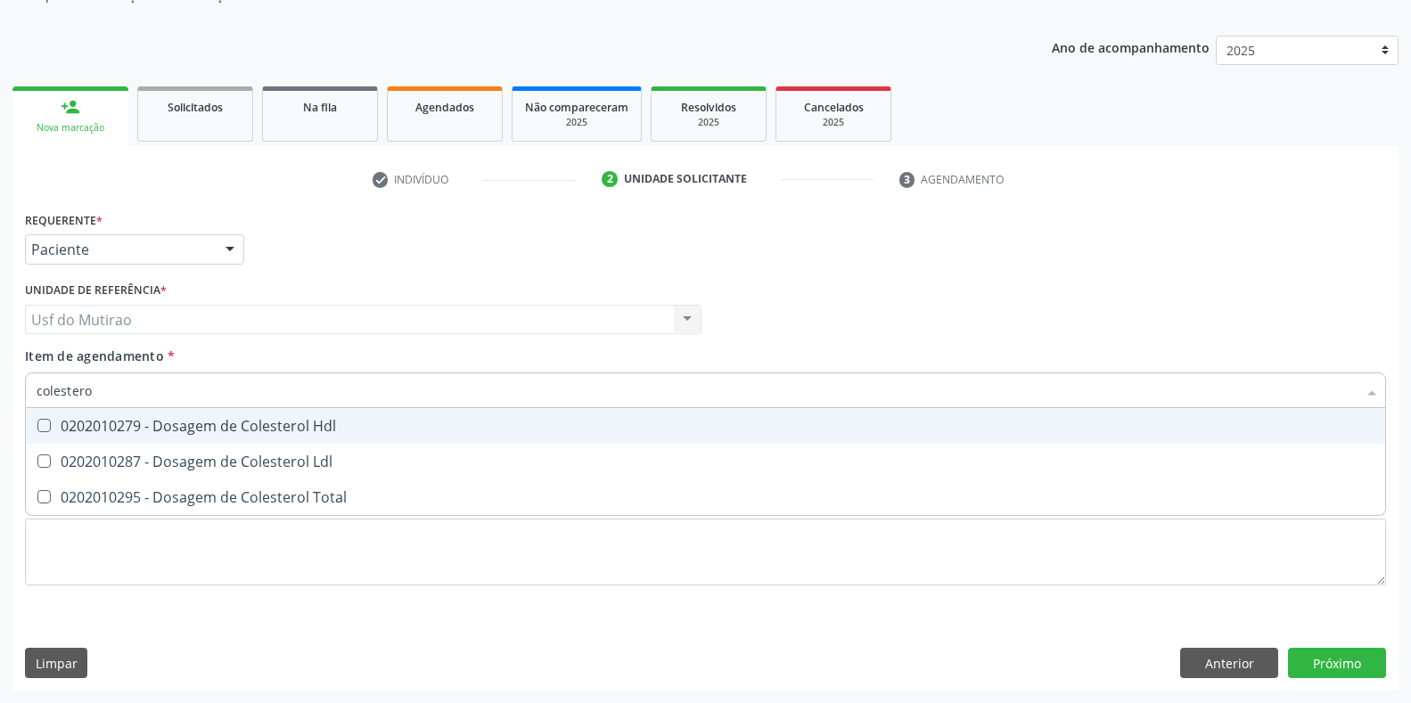
type input "colesterol"
click at [141, 425] on div "0202010279 - Dosagem de Colesterol Hdl" at bounding box center [706, 426] width 1338 height 14
checkbox Hdl "true"
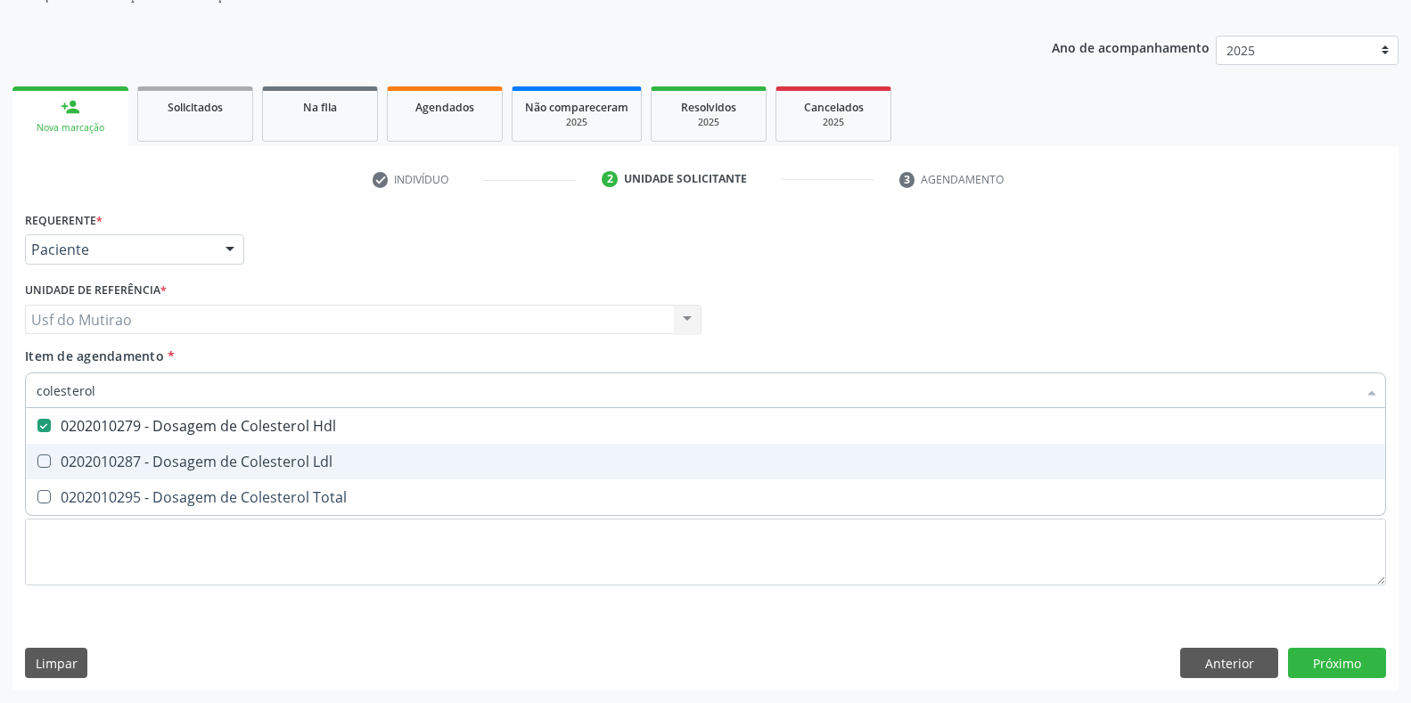
click at [144, 449] on span "0202010287 - Dosagem de Colesterol Ldl" at bounding box center [705, 462] width 1359 height 36
checkbox Ldl "true"
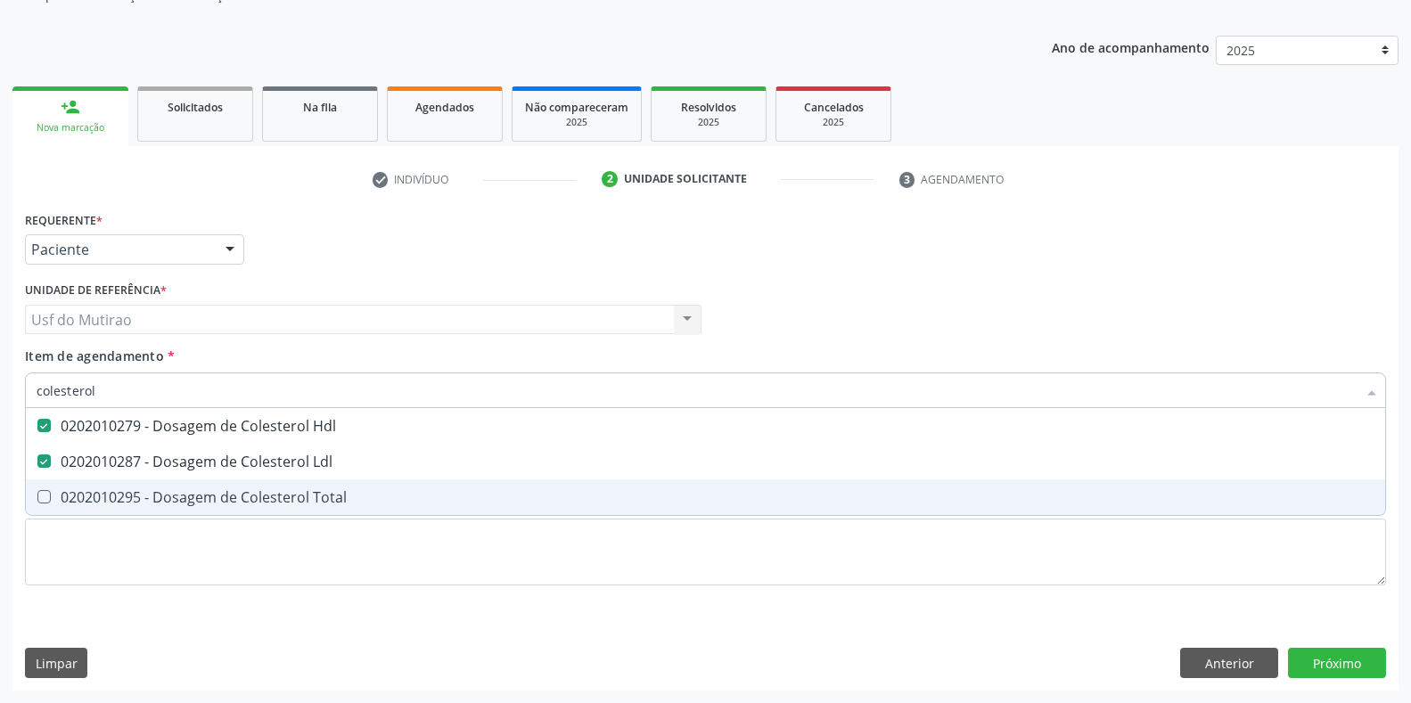
click at [151, 500] on div "0202010295 - Dosagem de Colesterol Total" at bounding box center [706, 497] width 1338 height 14
checkbox Total "true"
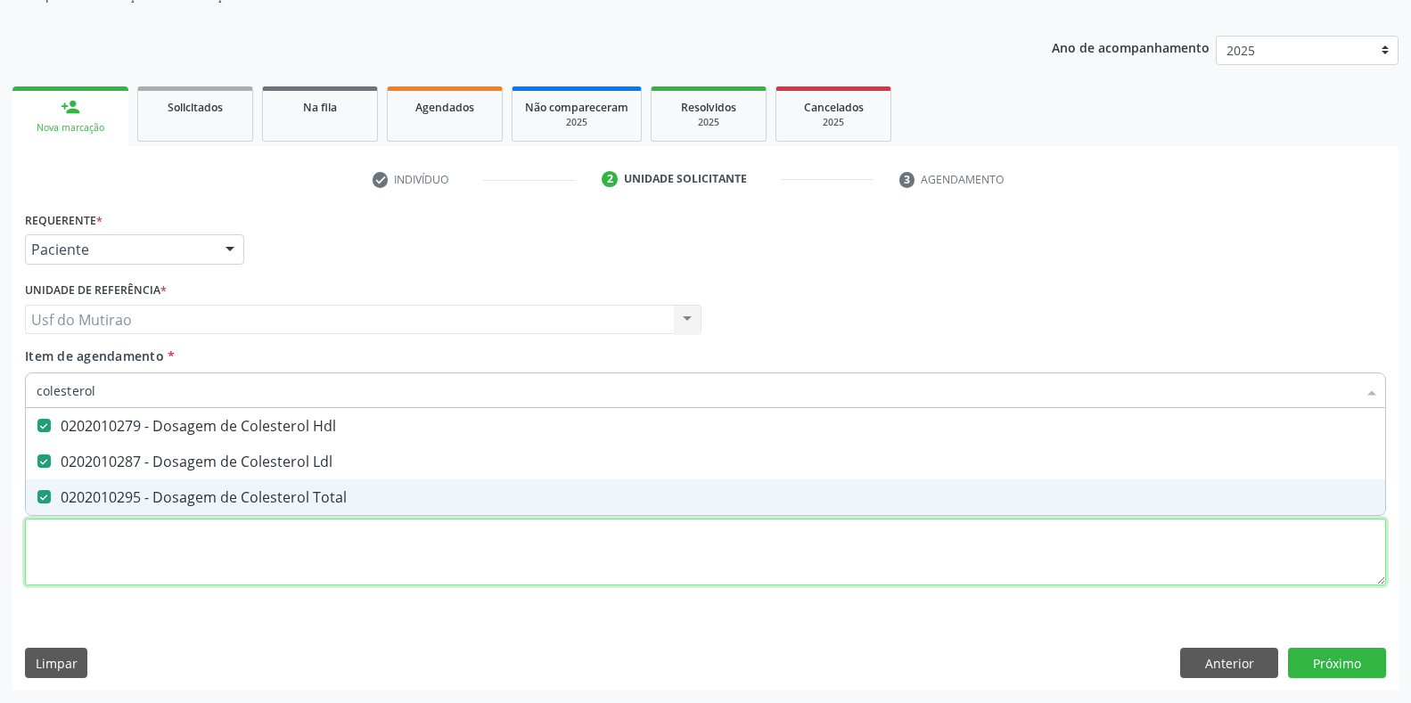
click at [276, 562] on div "Requerente * Paciente Profissional de Saúde Paciente Nenhum resultado encontrad…" at bounding box center [705, 409] width 1361 height 404
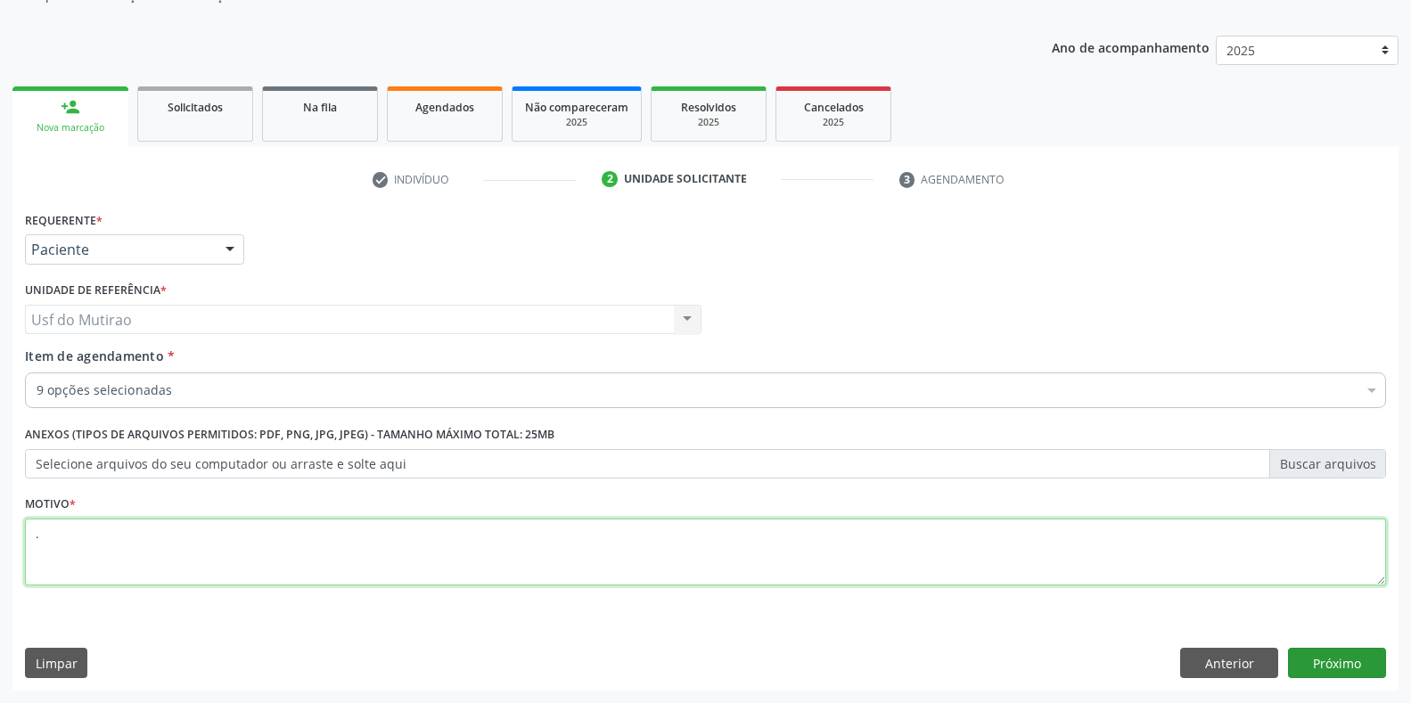
type textarea "."
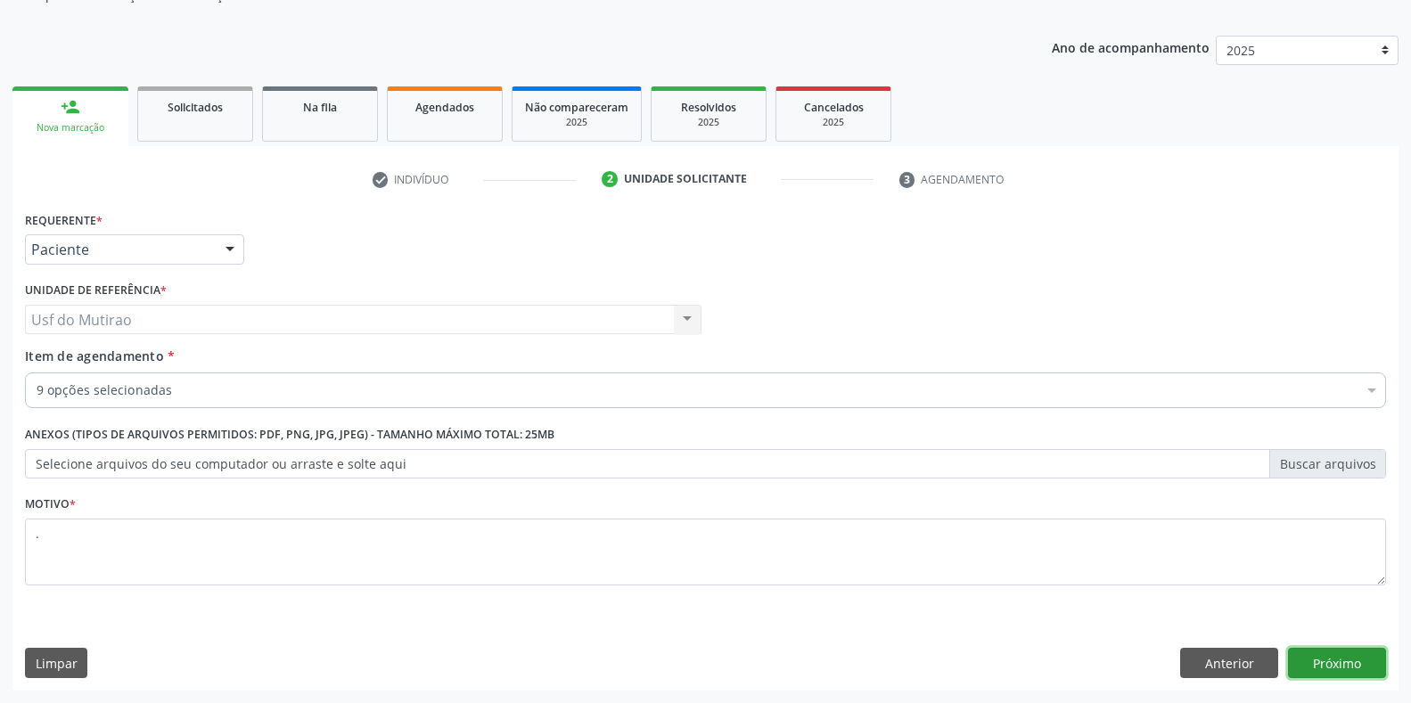
click at [1350, 675] on button "Próximo" at bounding box center [1337, 663] width 98 height 30
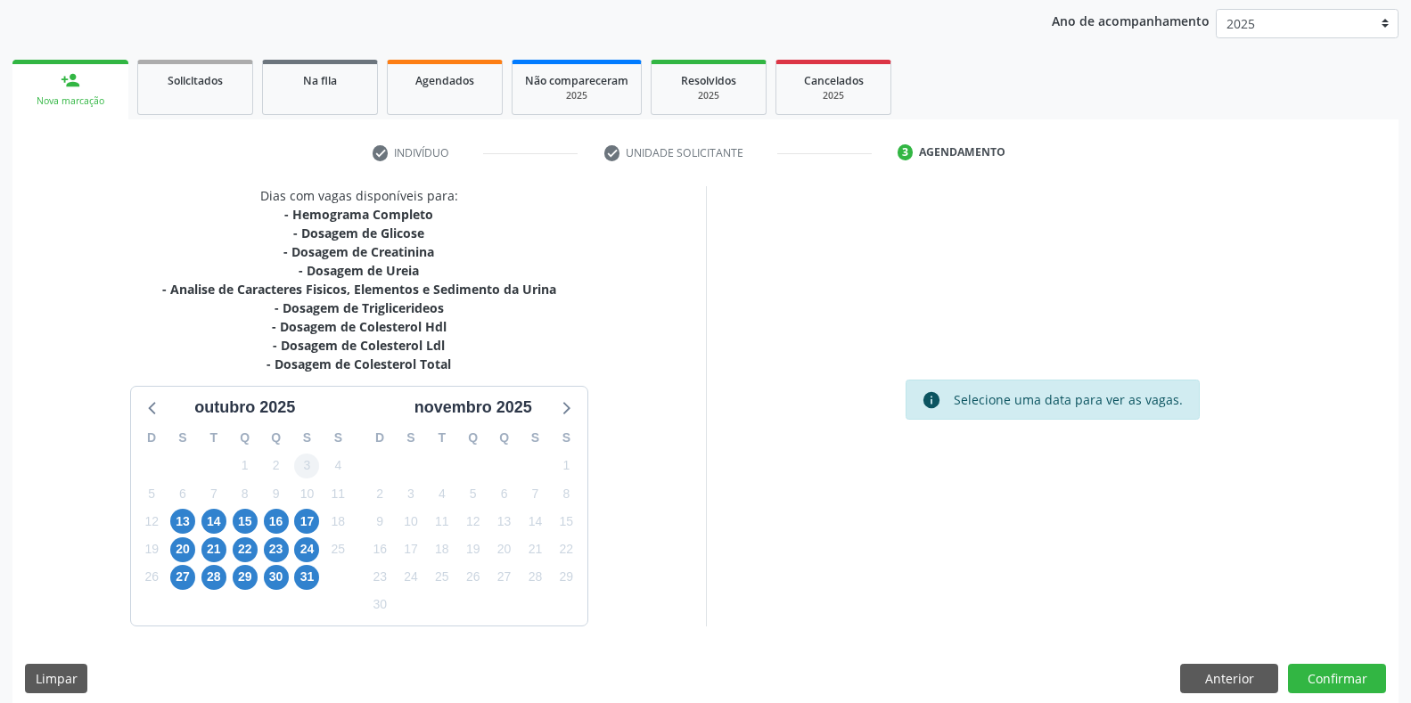
scroll to position [222, 0]
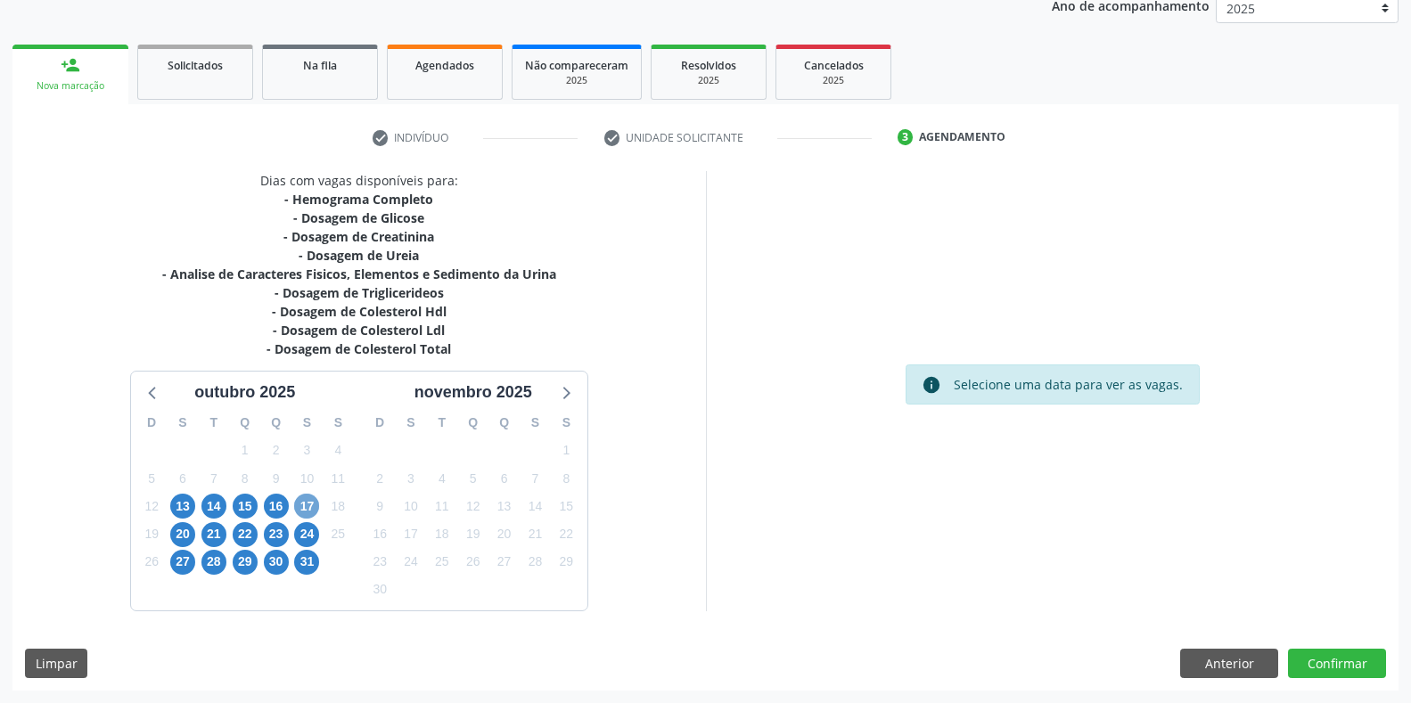
click at [311, 501] on span "17" at bounding box center [306, 506] width 25 height 25
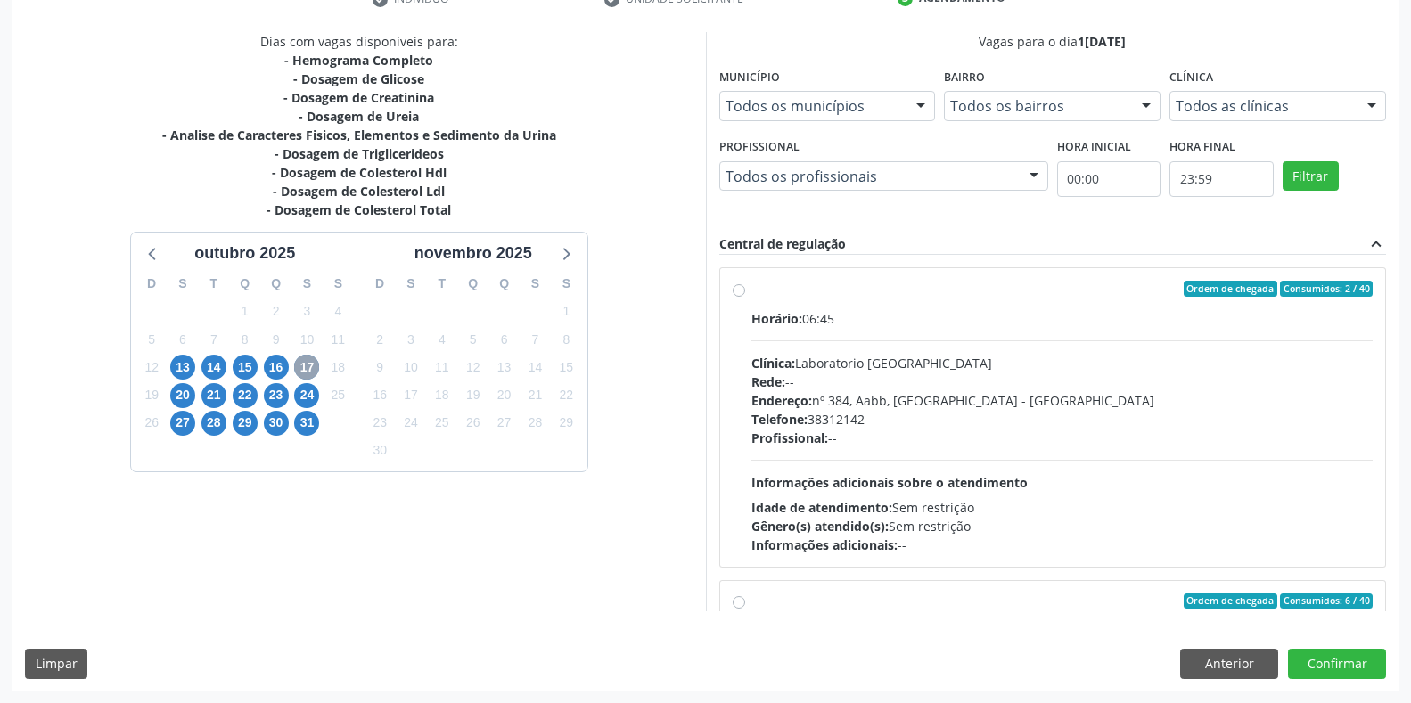
scroll to position [362, 0]
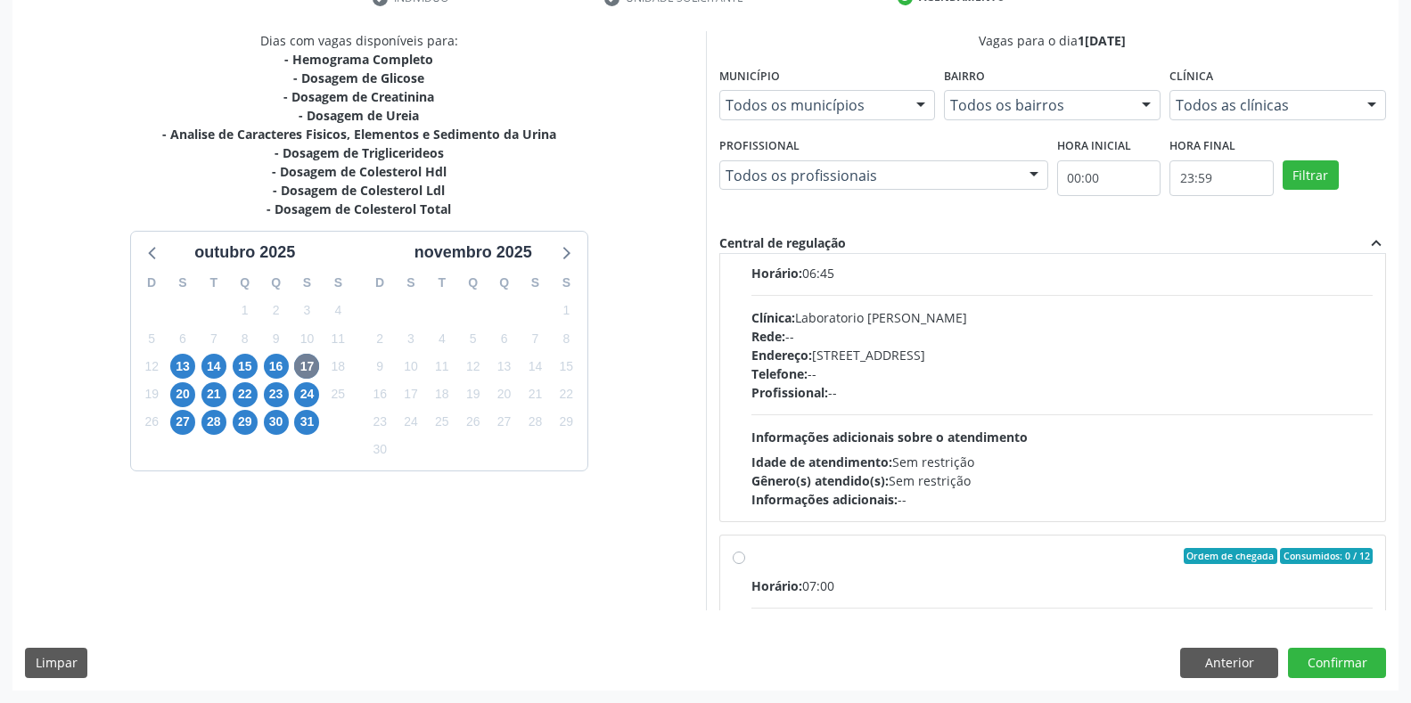
click at [882, 373] on div "Telefone: --" at bounding box center [1062, 374] width 622 height 19
click at [745, 252] on input "Ordem de chegada Consumidos: 6 / 40 Horário: 06:45 Clínica: Laboratorio Jose Pa…" at bounding box center [739, 244] width 12 height 16
radio input "true"
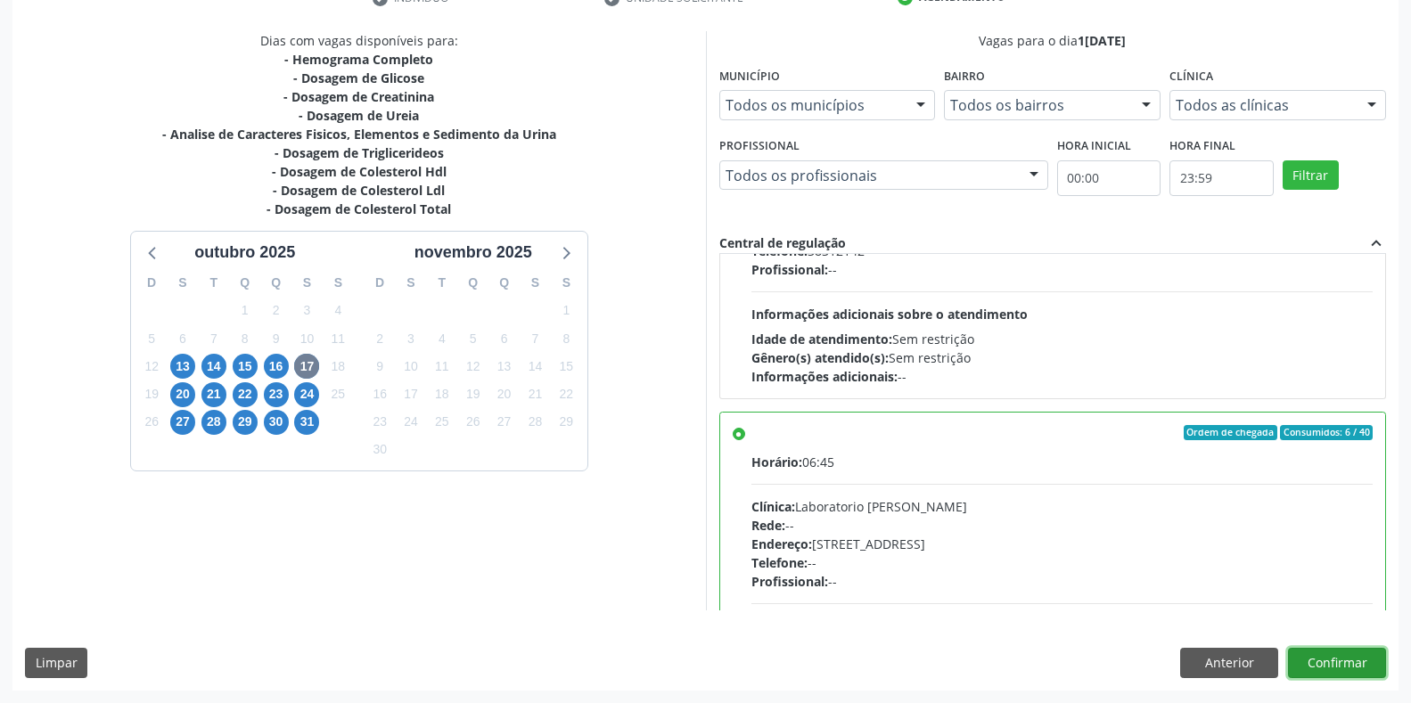
click at [1314, 658] on button "Confirmar" at bounding box center [1337, 663] width 98 height 30
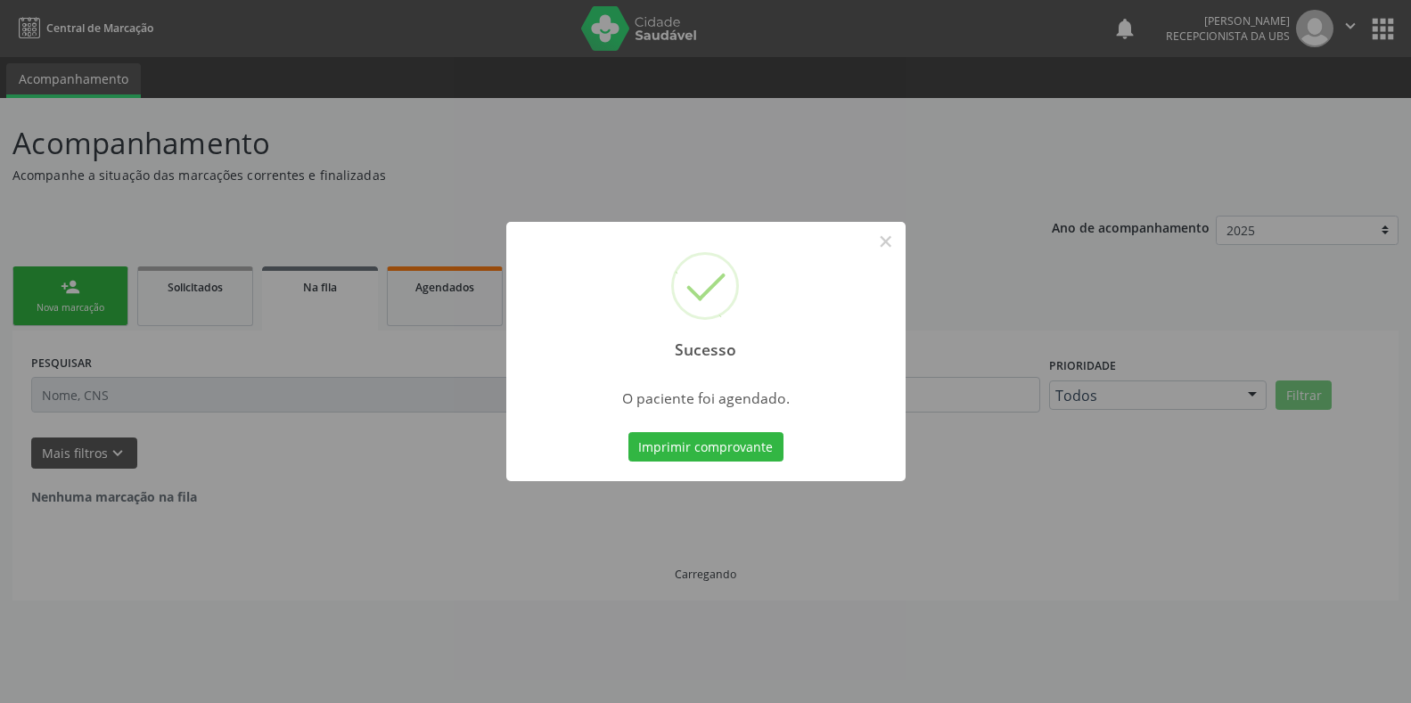
scroll to position [0, 0]
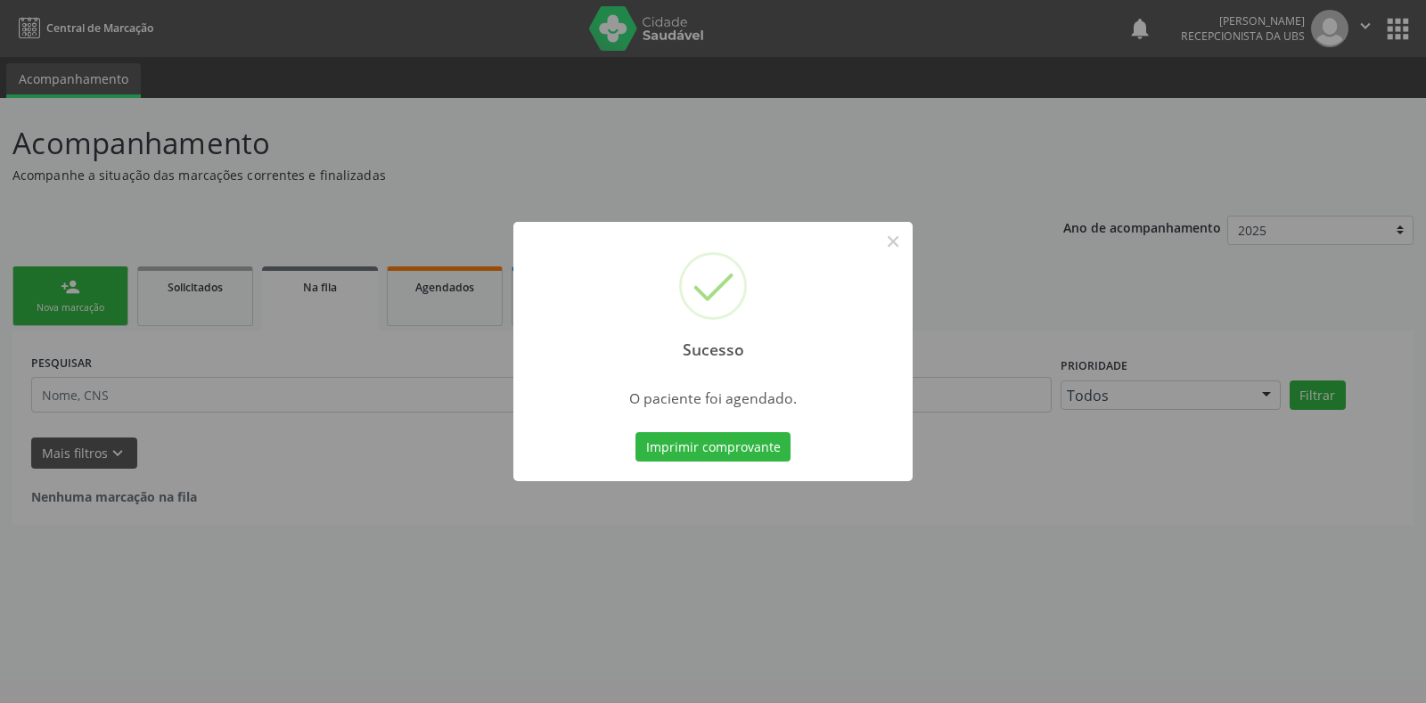
click at [709, 431] on div "Imprimir comprovante Cancel" at bounding box center [713, 447] width 163 height 37
click at [707, 443] on button "Imprimir comprovante" at bounding box center [713, 447] width 155 height 30
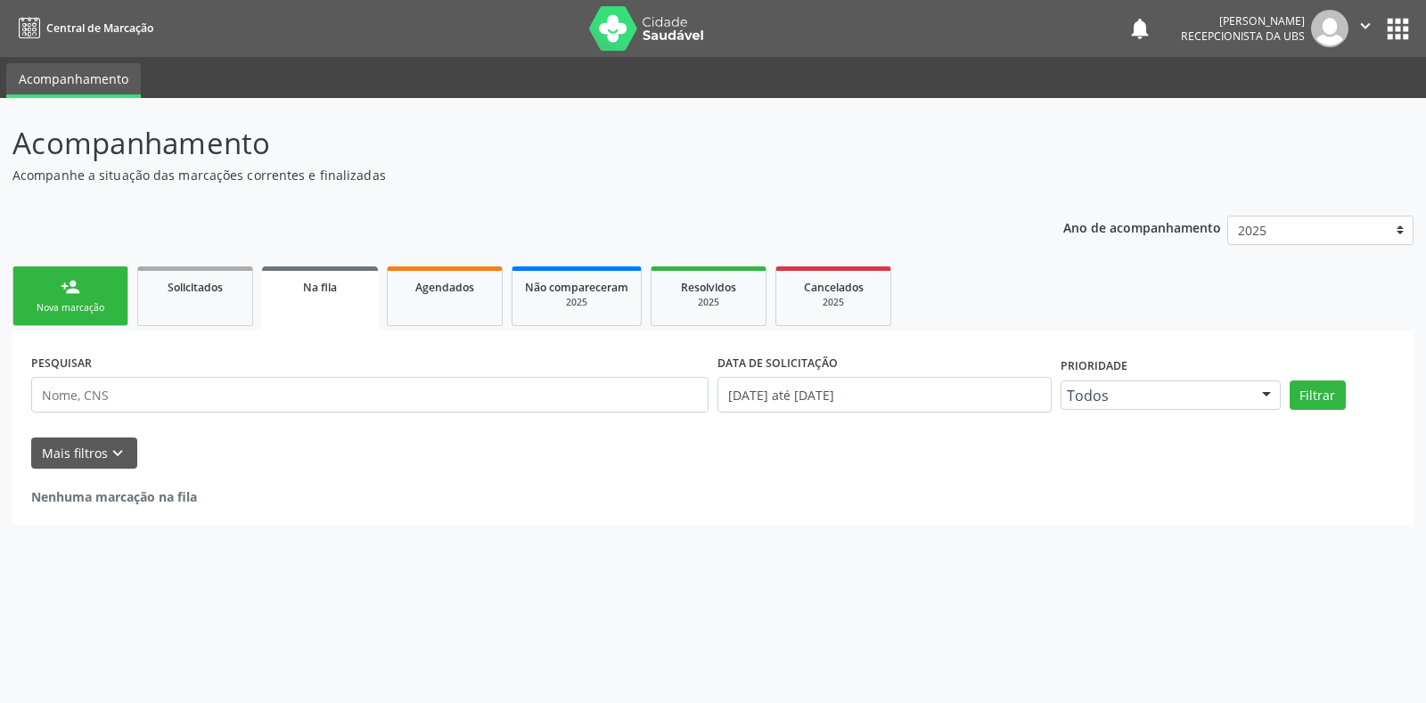
click at [60, 285] on link "person_add Nova marcação" at bounding box center [70, 297] width 116 height 60
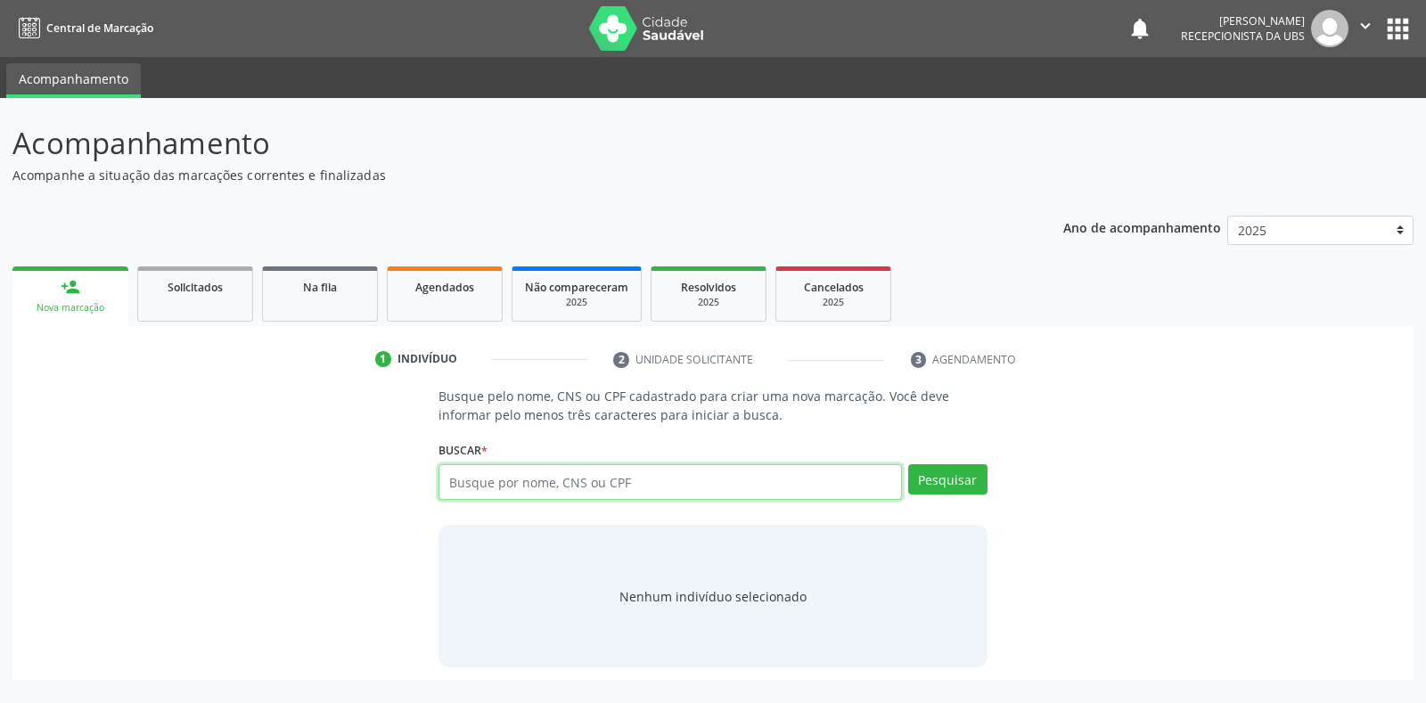
click at [479, 490] on input "text" at bounding box center [670, 482] width 463 height 36
type input "700001079566907"
click at [975, 476] on button "Pesquisar" at bounding box center [947, 479] width 79 height 30
type input "700001079566907"
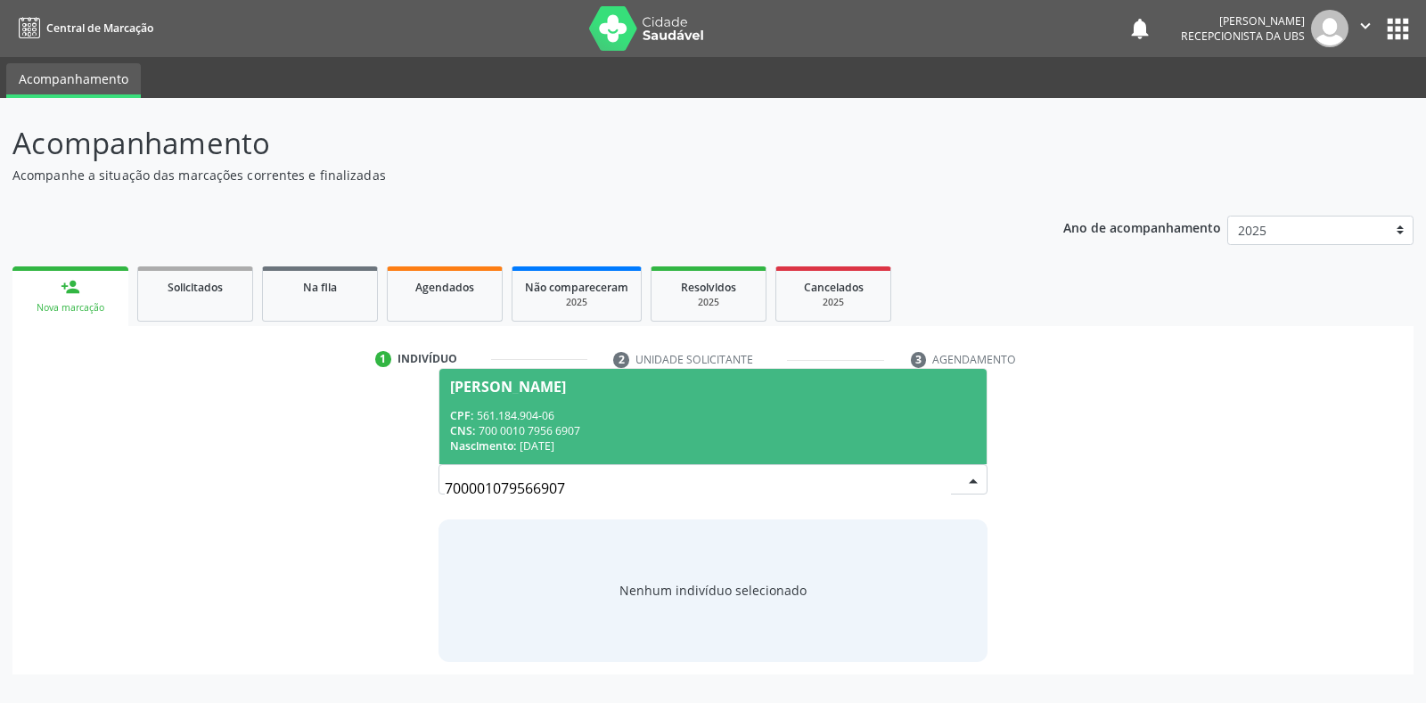
click at [676, 416] on div "CPF: 561.184.904-06" at bounding box center [712, 415] width 525 height 15
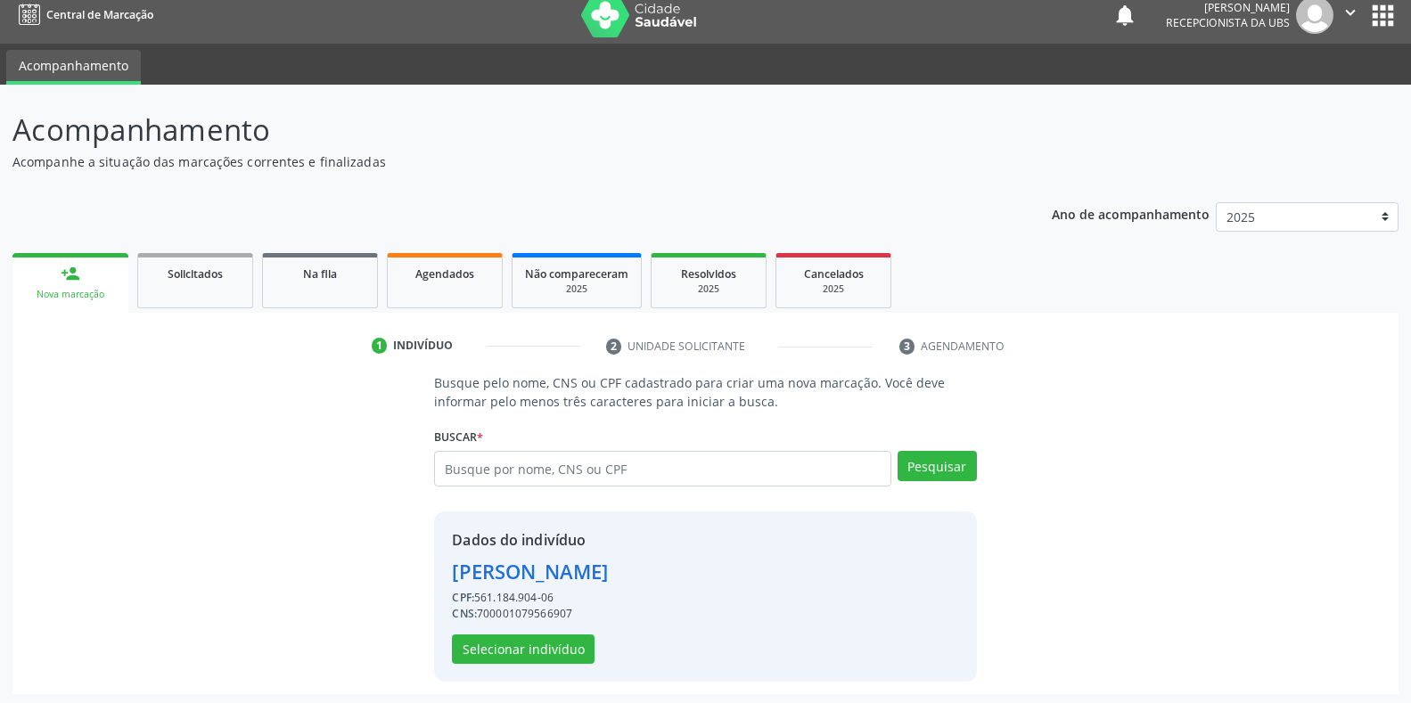
scroll to position [17, 0]
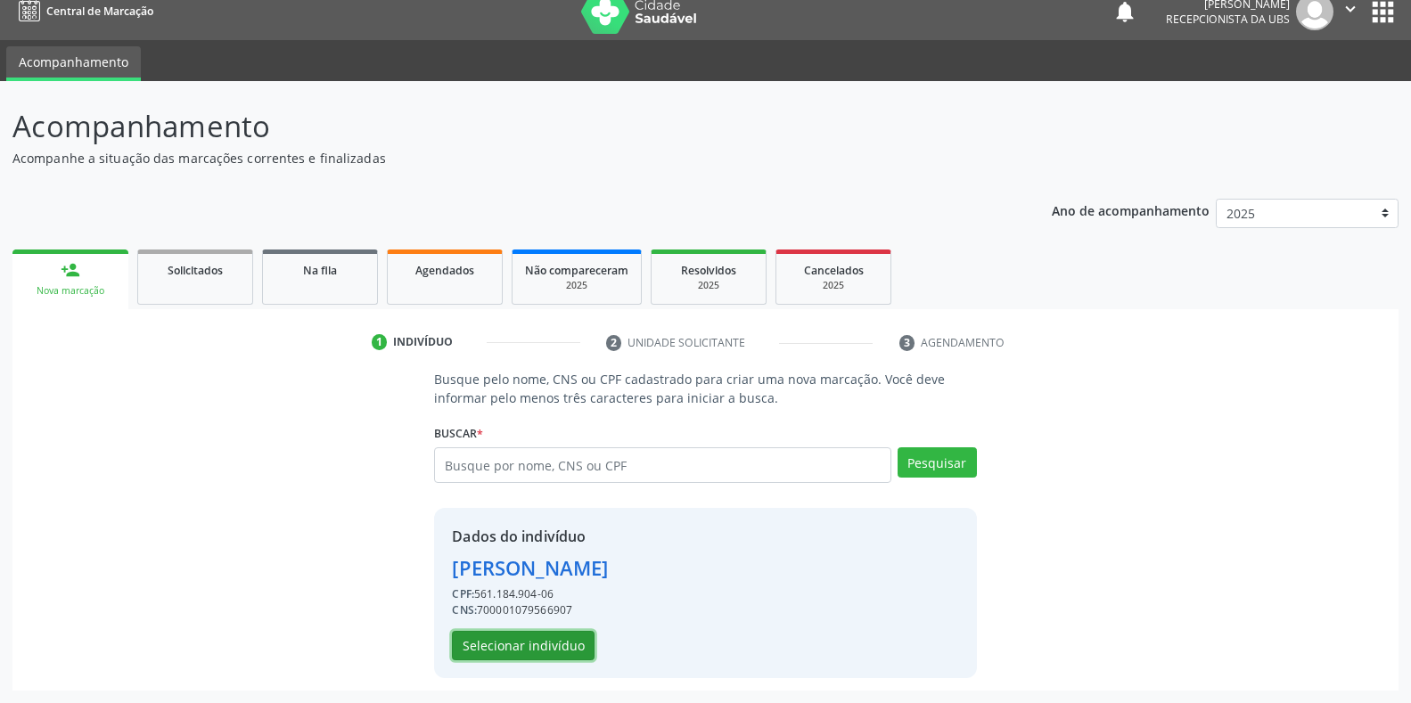
click at [552, 644] on button "Selecionar indivíduo" at bounding box center [523, 646] width 143 height 30
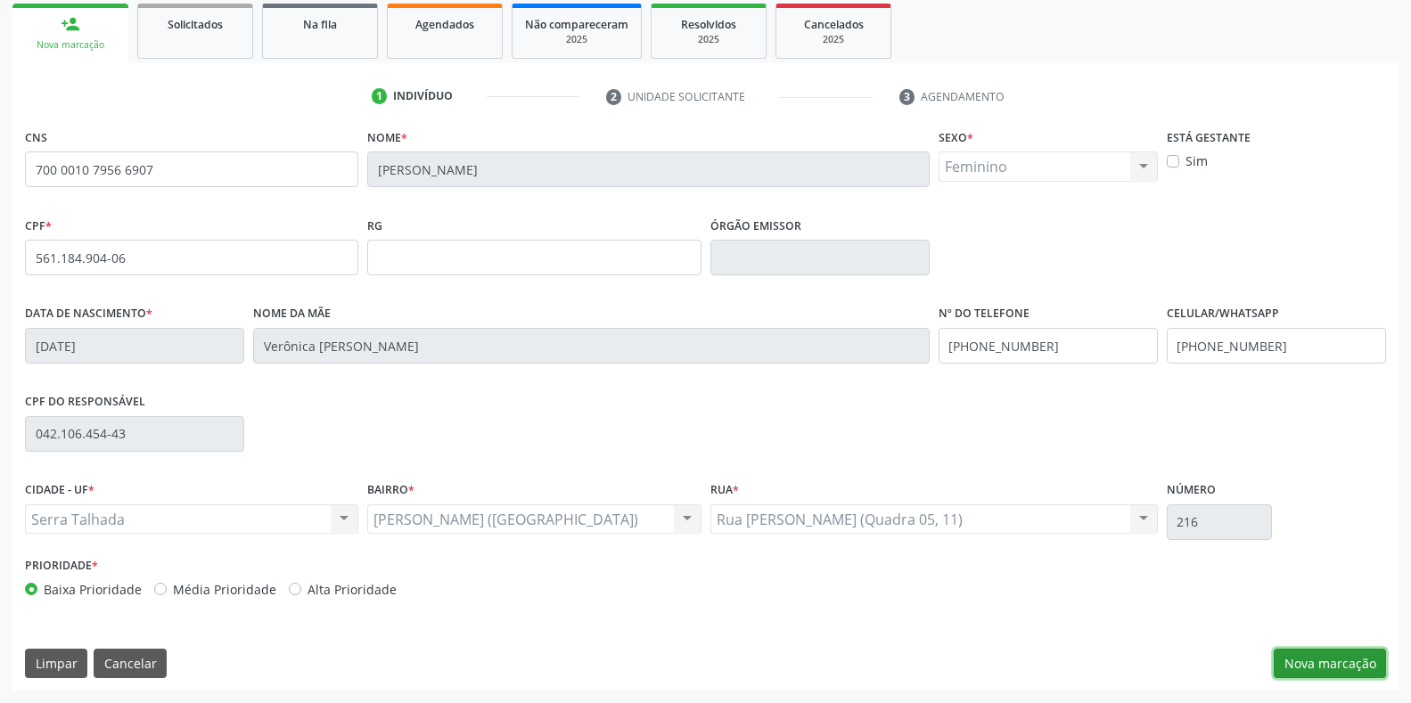
click at [1292, 661] on button "Nova marcação" at bounding box center [1330, 664] width 112 height 30
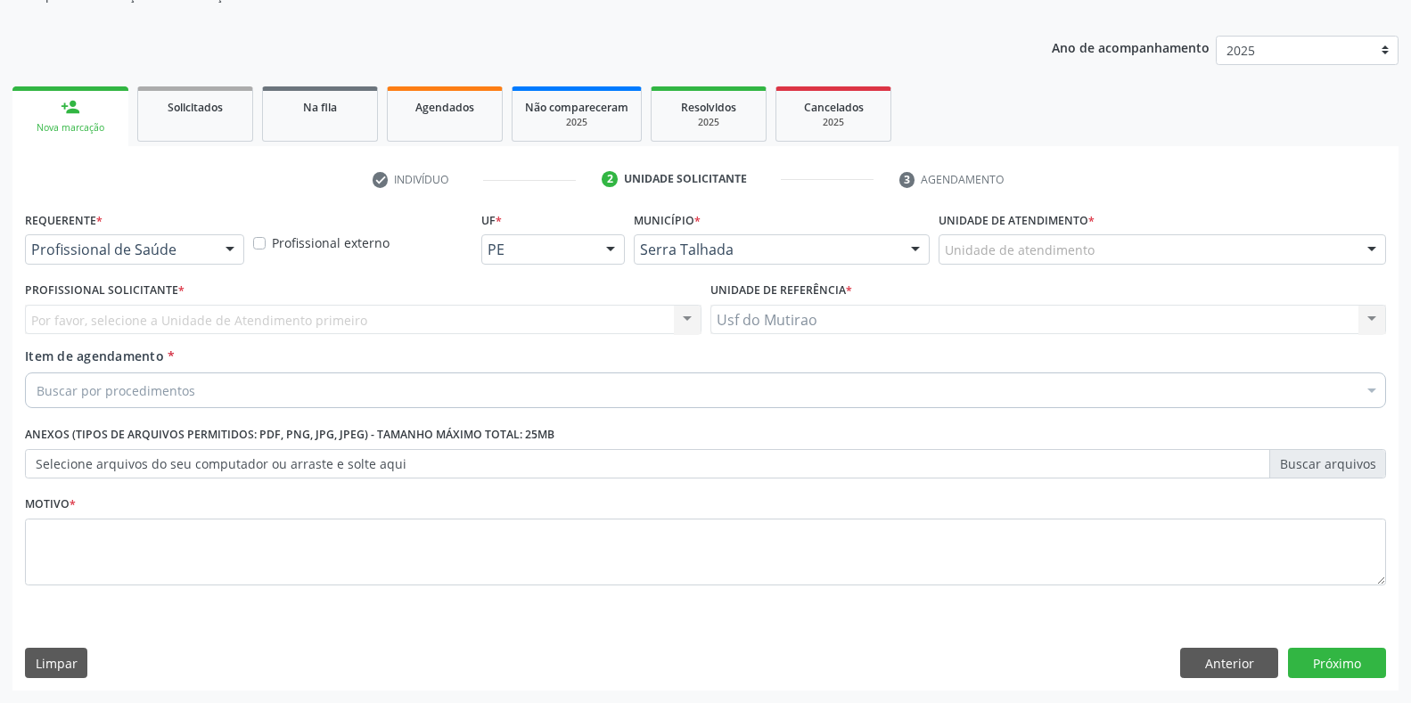
scroll to position [180, 0]
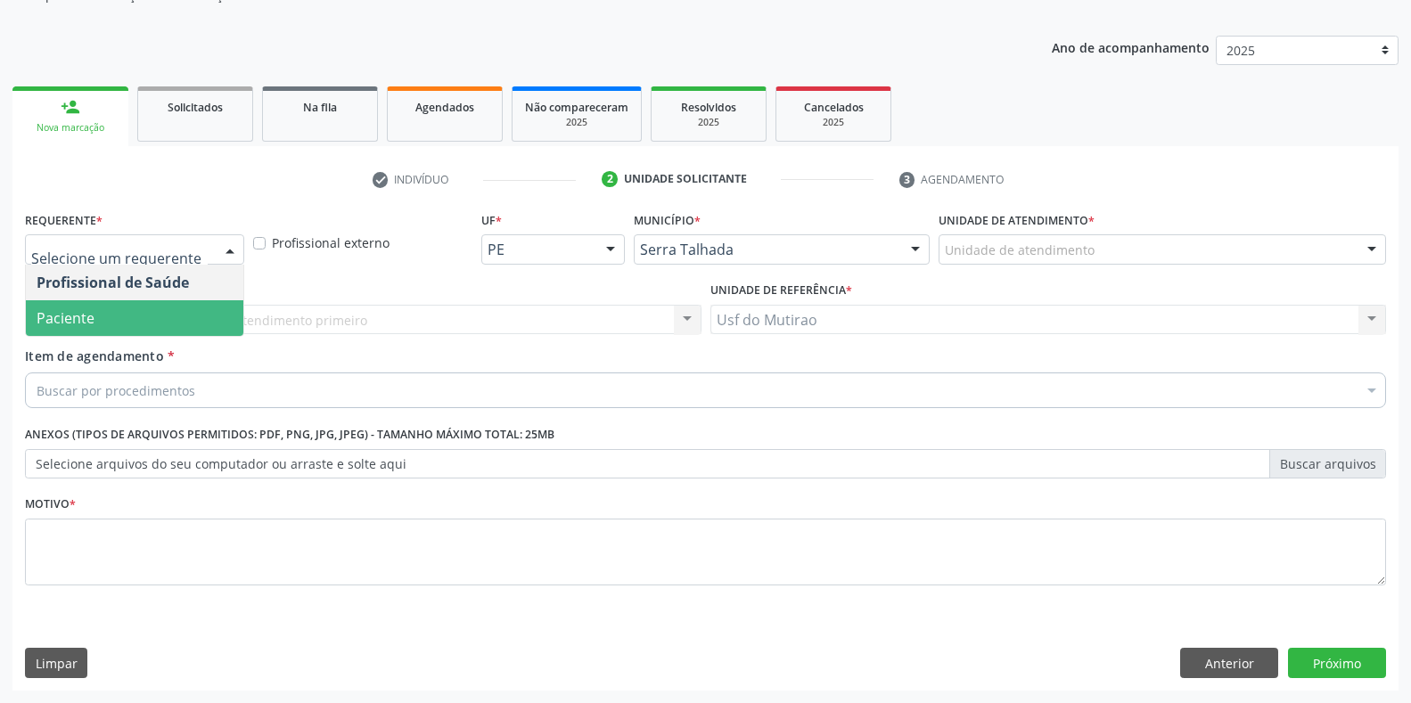
click at [111, 305] on span "Paciente" at bounding box center [134, 318] width 217 height 36
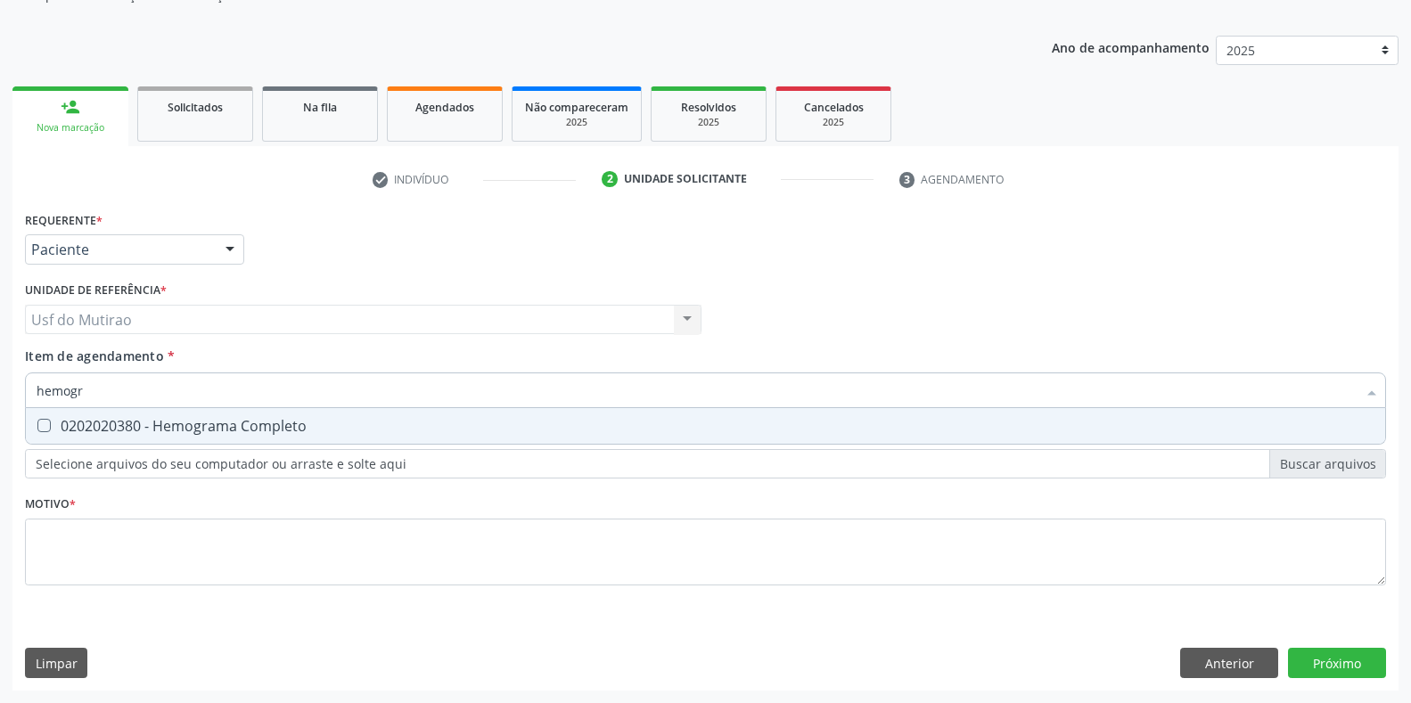
type input "hemogra"
click at [140, 421] on div "0202020380 - Hemograma Completo" at bounding box center [706, 426] width 1338 height 14
checkbox Completo "true"
drag, startPoint x: 144, startPoint y: 394, endPoint x: 0, endPoint y: 388, distance: 144.5
click at [0, 388] on div "Acompanhamento Acompanhe a situação das marcações correntes e finalizadas Relat…" at bounding box center [705, 310] width 1411 height 785
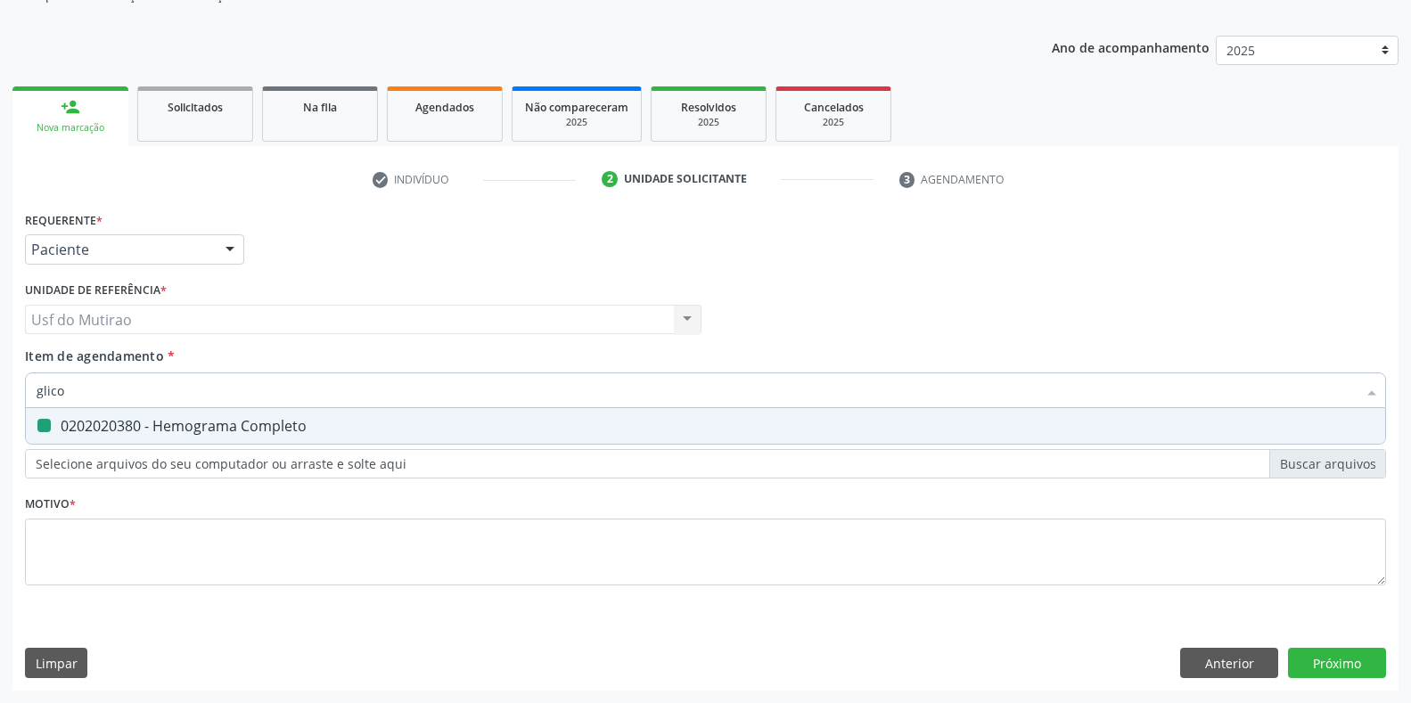
type input "glicos"
checkbox Completo "false"
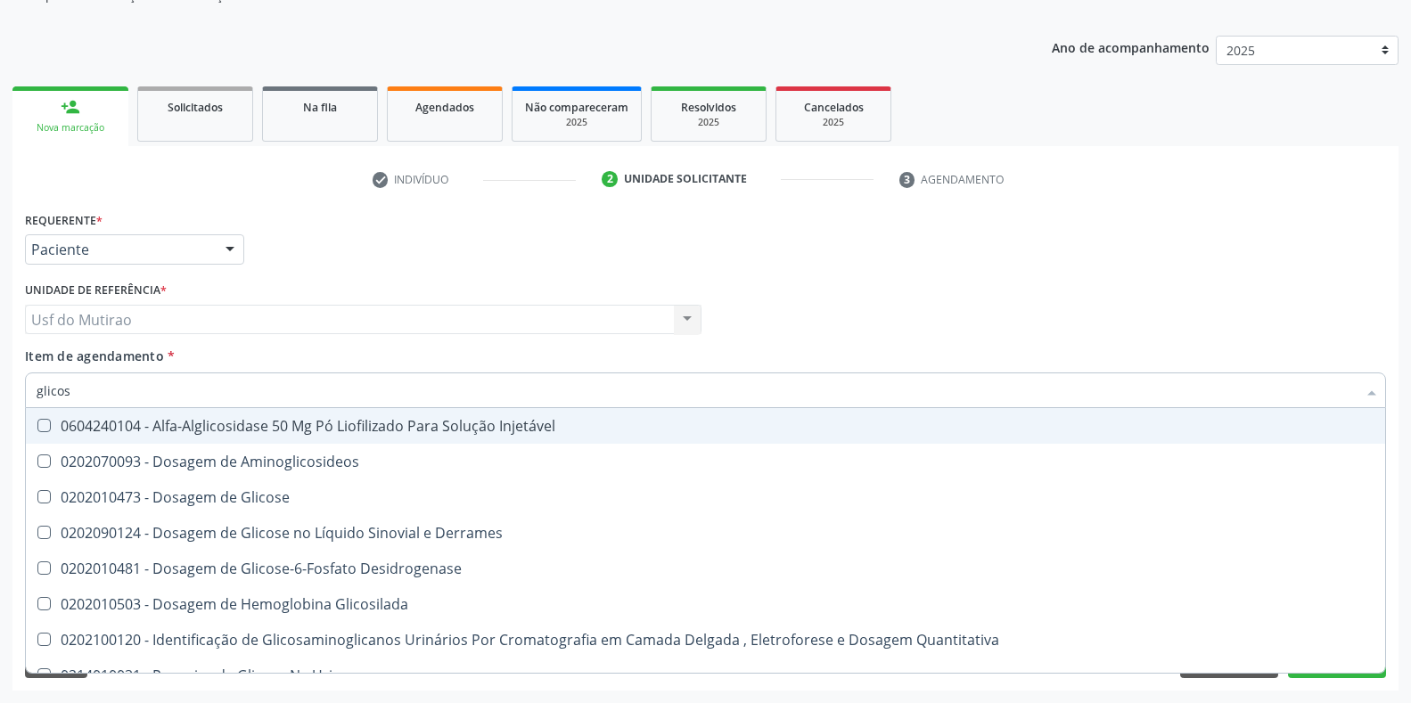
type input "glicose"
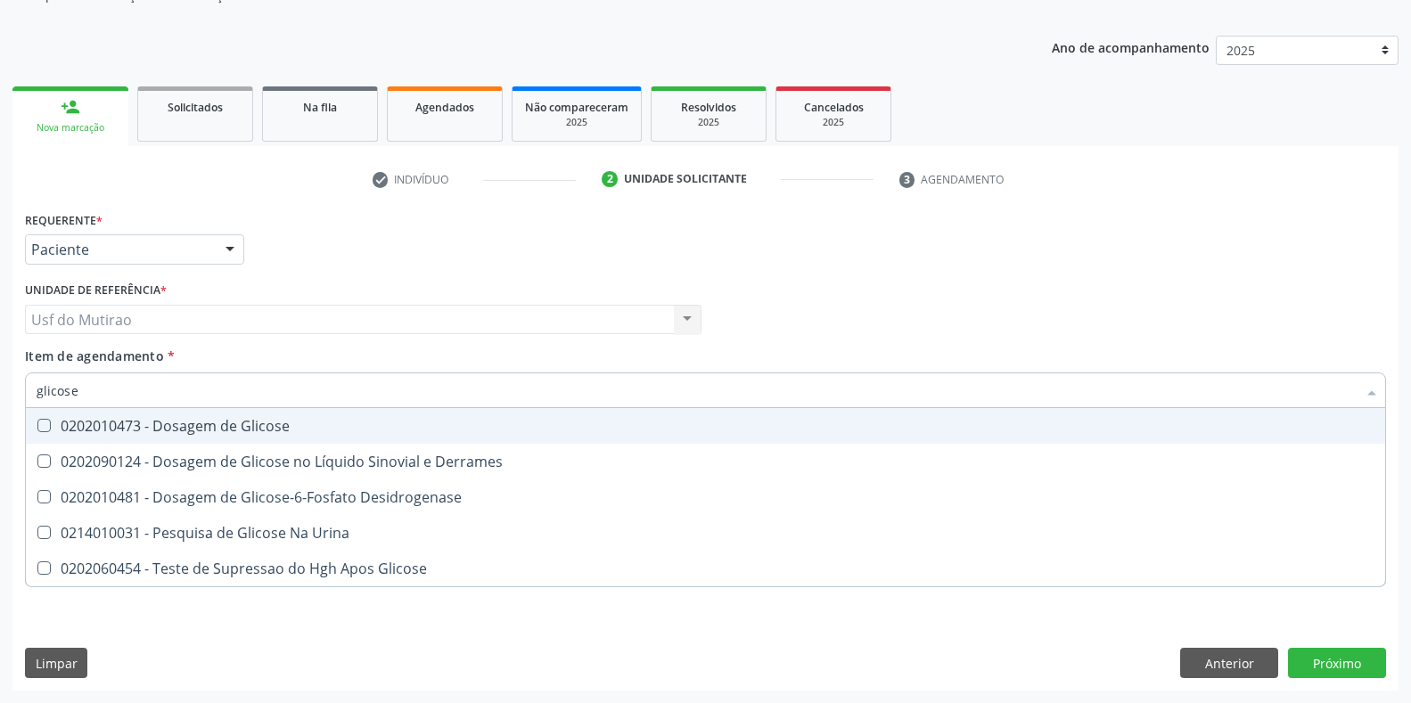
click at [216, 426] on div "0202010473 - Dosagem de Glicose" at bounding box center [706, 426] width 1338 height 14
checkbox Glicose "true"
drag, startPoint x: 190, startPoint y: 396, endPoint x: 0, endPoint y: 395, distance: 189.9
click at [0, 395] on div "Acompanhamento Acompanhe a situação das marcações correntes e finalizadas Relat…" at bounding box center [705, 310] width 1411 height 785
type input "c"
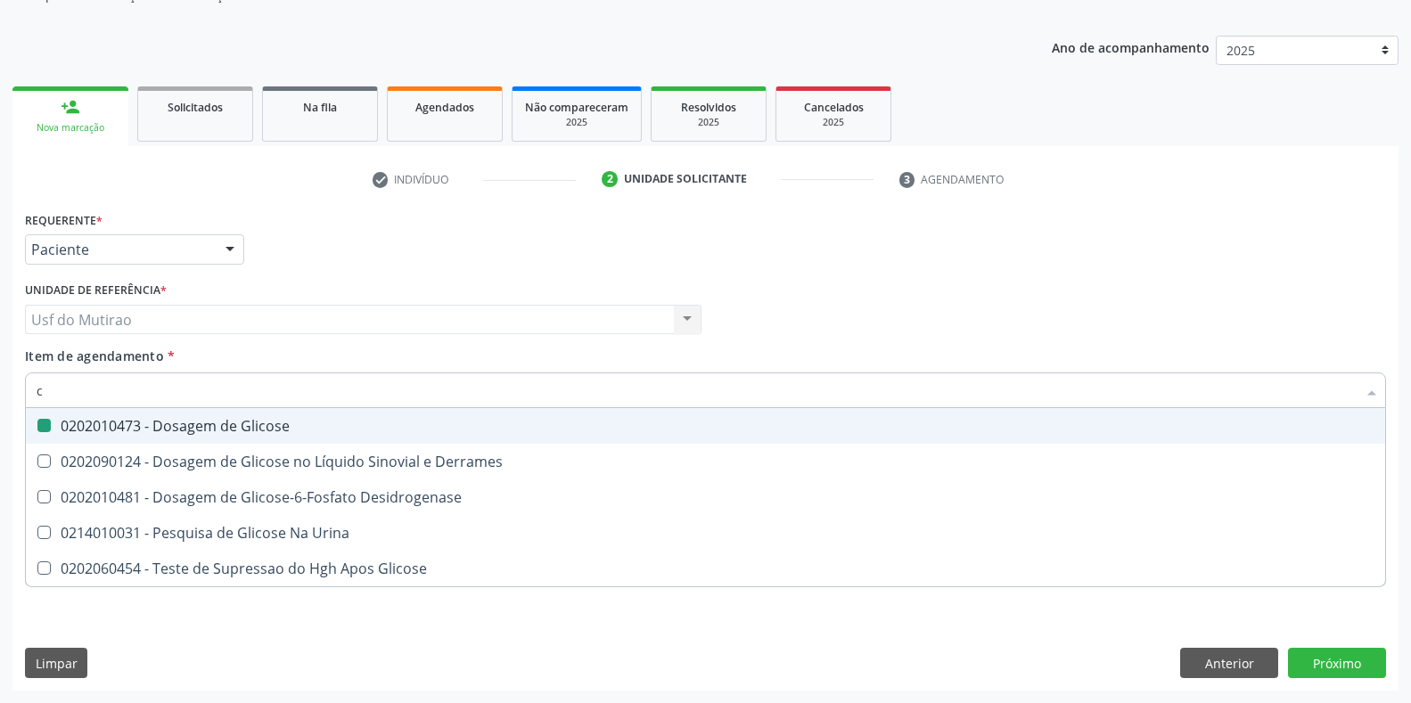
checkbox Glicose "false"
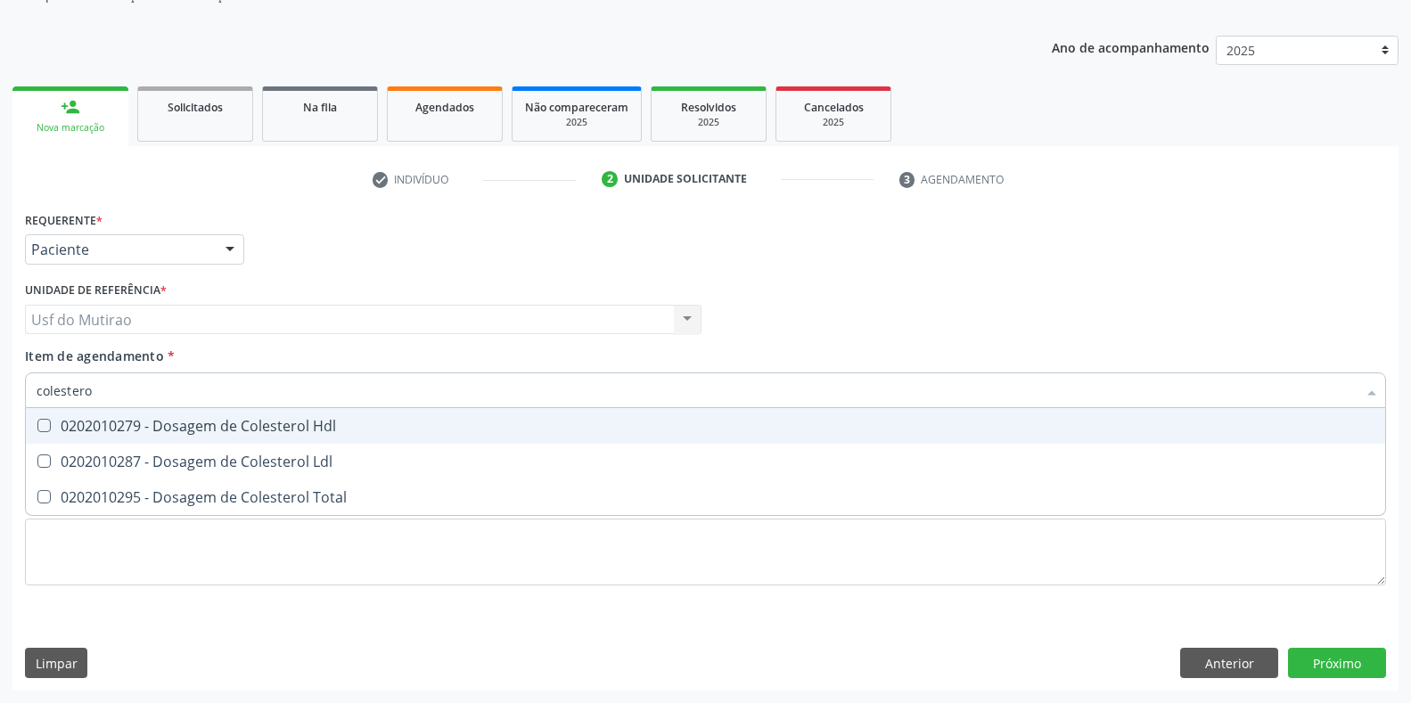
type input "colesterol"
click at [68, 423] on div "0202010279 - Dosagem de Colesterol Hdl" at bounding box center [706, 426] width 1338 height 14
checkbox Hdl "true"
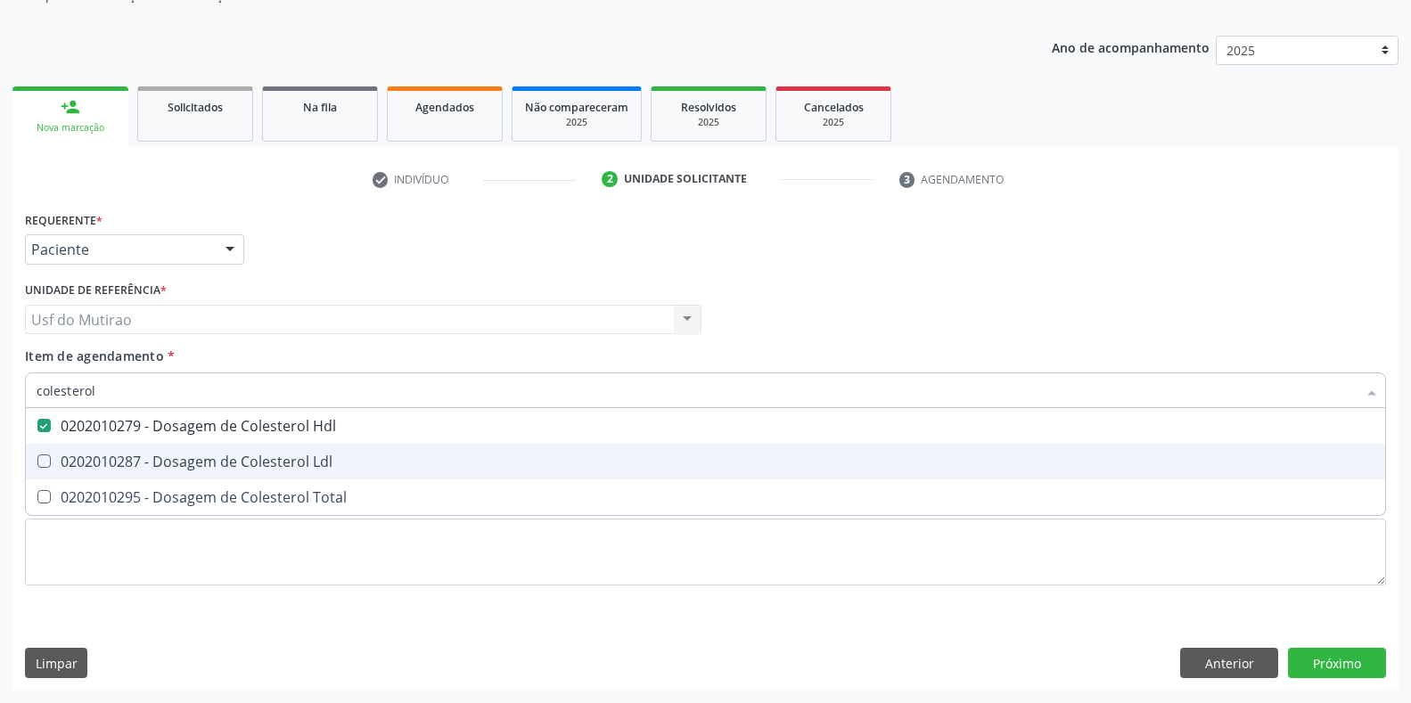
click at [68, 455] on div "0202010287 - Dosagem de Colesterol Ldl" at bounding box center [706, 462] width 1338 height 14
checkbox Ldl "true"
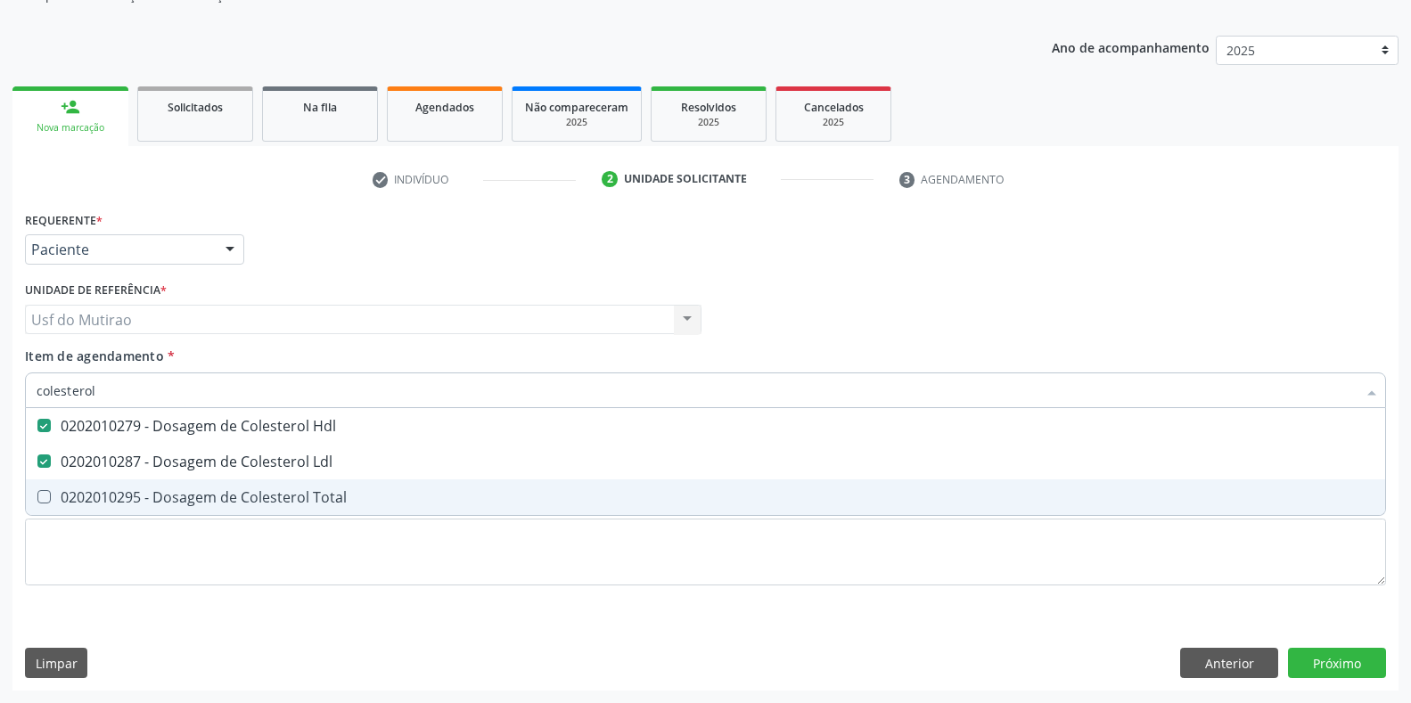
click at [76, 496] on div "0202010295 - Dosagem de Colesterol Total" at bounding box center [706, 497] width 1338 height 14
checkbox Total "true"
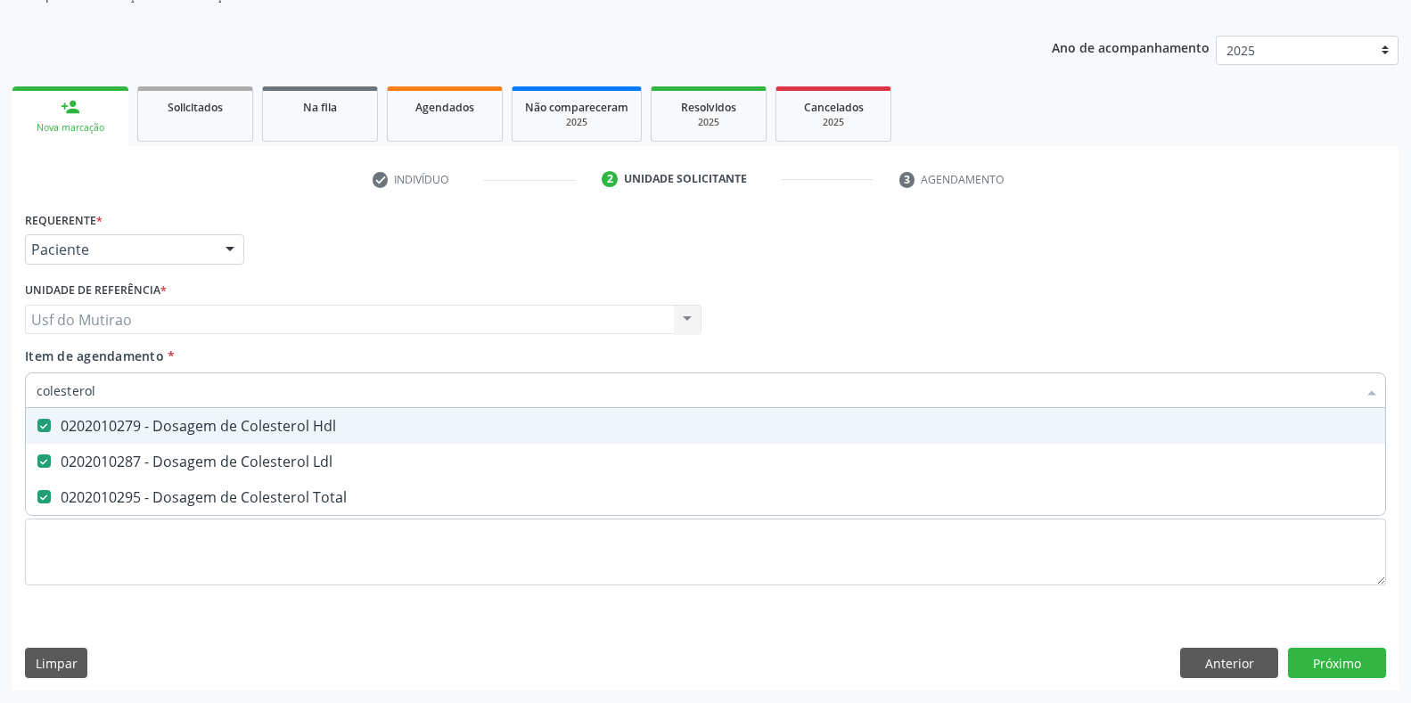
drag, startPoint x: 147, startPoint y: 385, endPoint x: 0, endPoint y: 392, distance: 147.2
click at [0, 392] on div "Acompanhamento Acompanhe a situação das marcações correntes e finalizadas Relat…" at bounding box center [705, 310] width 1411 height 785
type input "trigli"
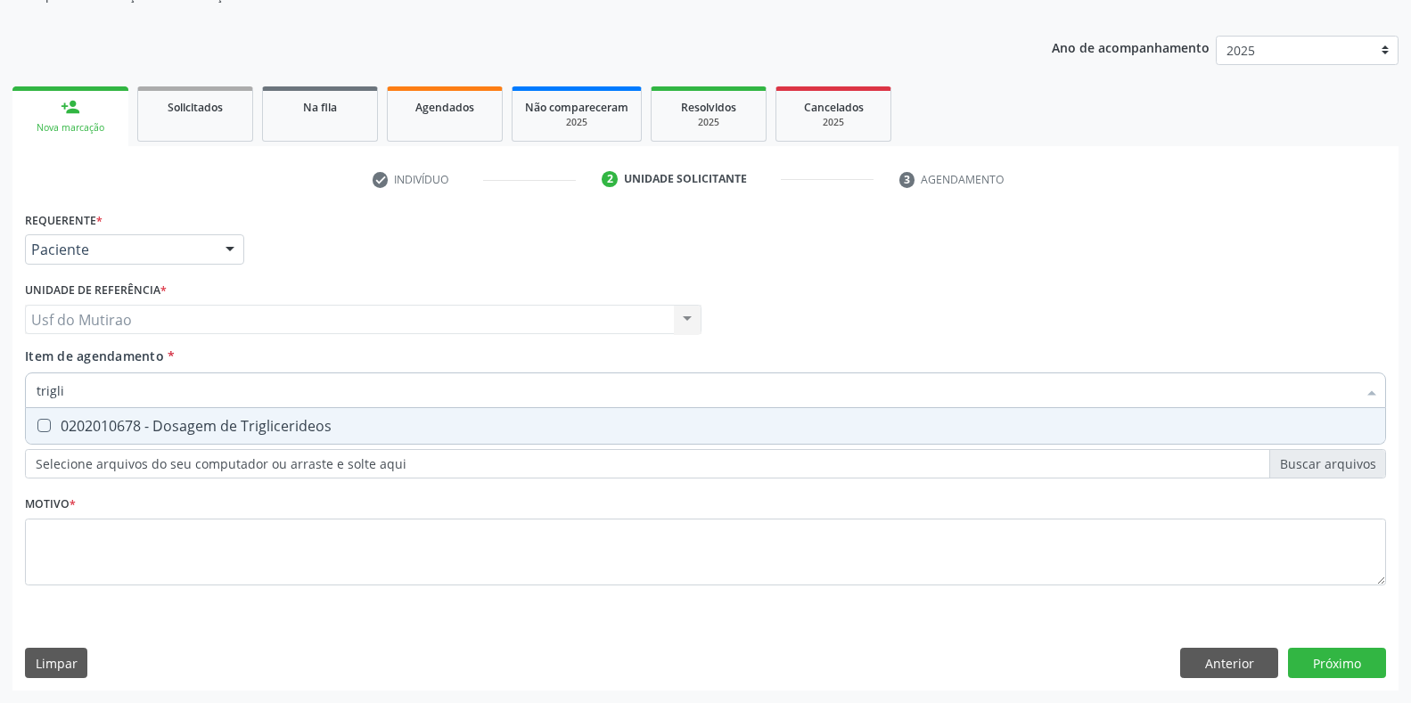
click at [70, 419] on div "0202010678 - Dosagem de Triglicerideos" at bounding box center [706, 426] width 1338 height 14
checkbox Triglicerideos "true"
drag, startPoint x: 92, startPoint y: 399, endPoint x: 0, endPoint y: 378, distance: 94.3
click at [0, 378] on div "Acompanhamento Acompanhe a situação das marcações correntes e finalizadas Relat…" at bounding box center [705, 310] width 1411 height 785
type input "acido u"
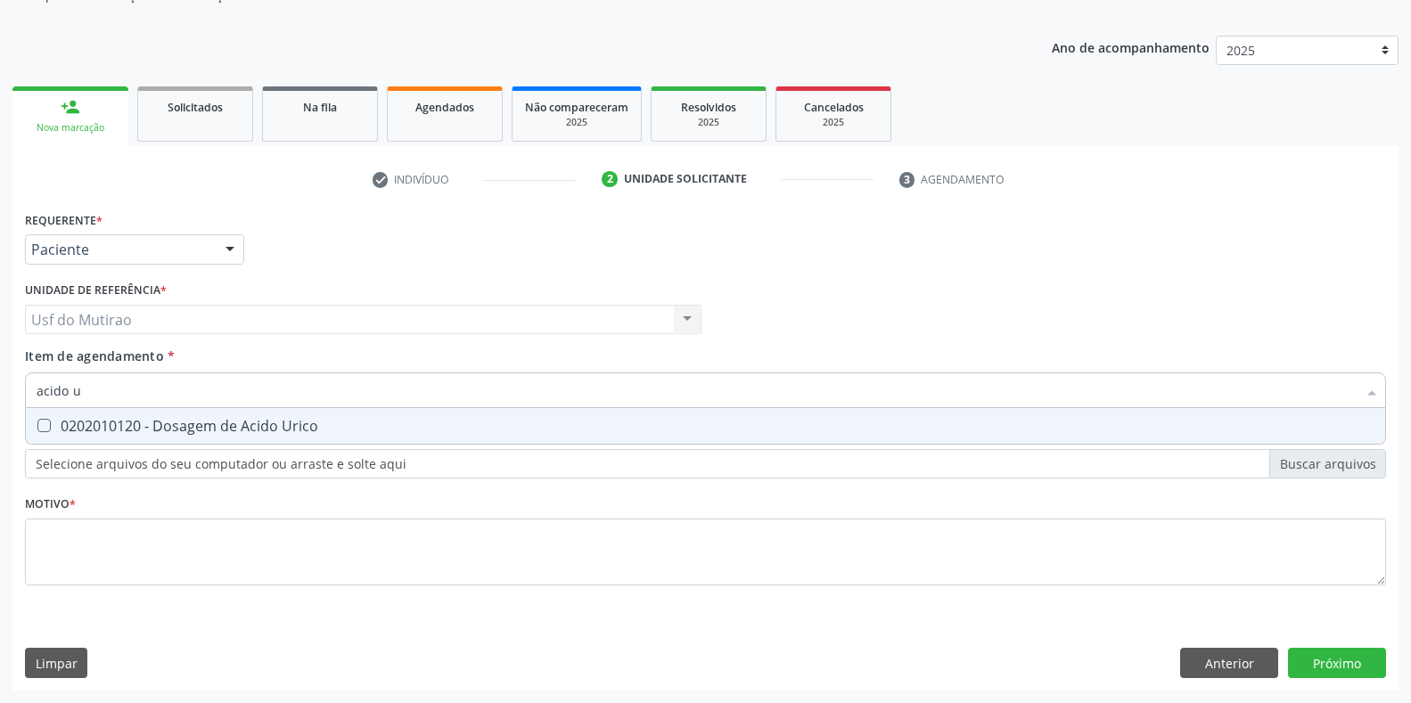
checkbox Urico "false"
type input "acido urico"
click at [54, 414] on span "0202010120 - Dosagem de Acido Urico" at bounding box center [705, 426] width 1359 height 36
checkbox Urico "true"
drag, startPoint x: 114, startPoint y: 394, endPoint x: 19, endPoint y: 382, distance: 96.1
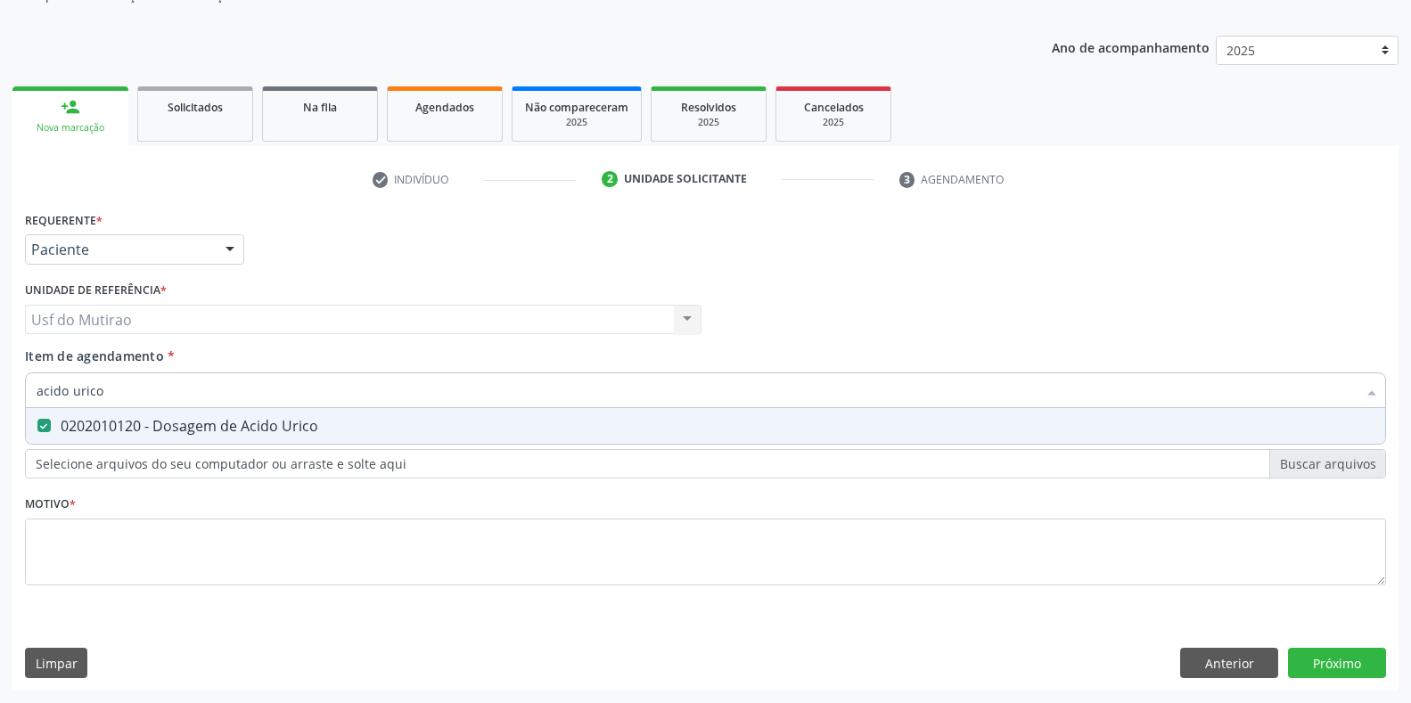
click at [19, 382] on div "Requerente * Paciente Profissional de Saúde Paciente Nenhum resultado encontrad…" at bounding box center [705, 449] width 1386 height 484
type input "creat"
checkbox Urico "false"
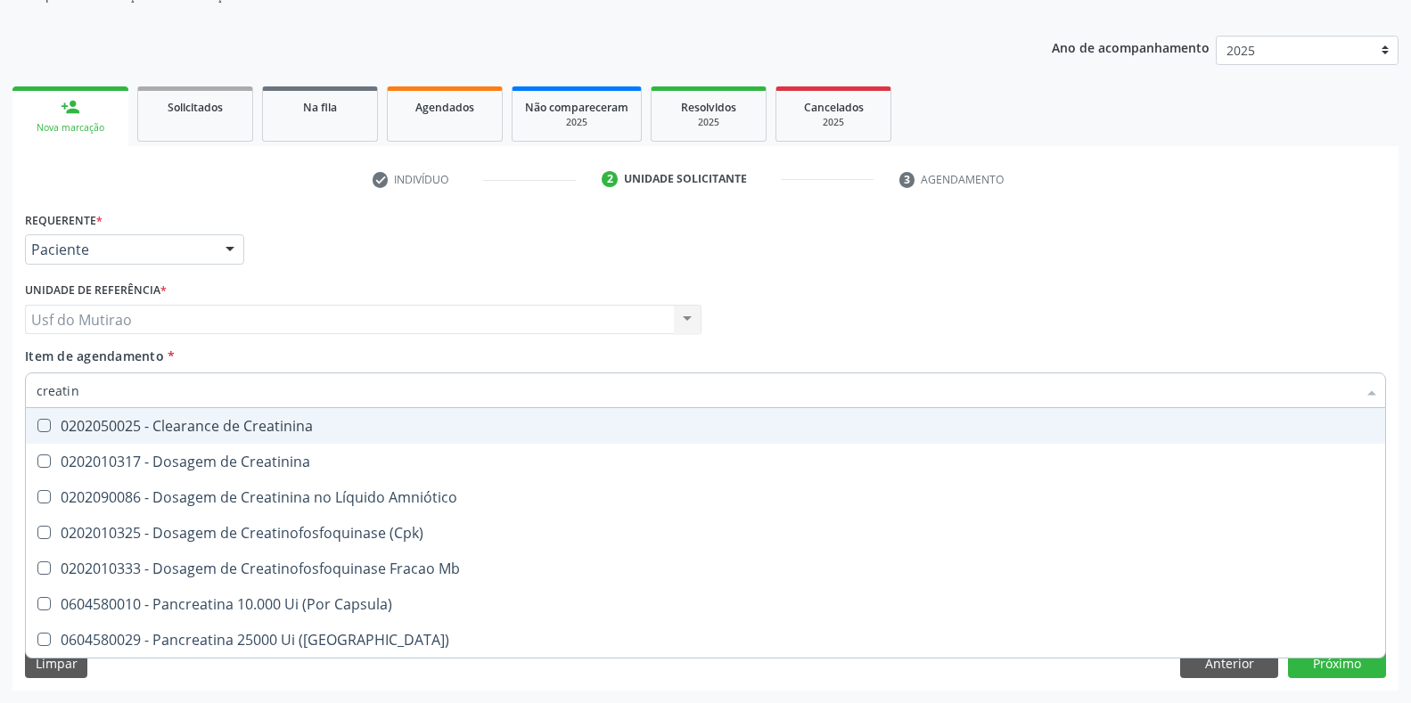
type input "creatini"
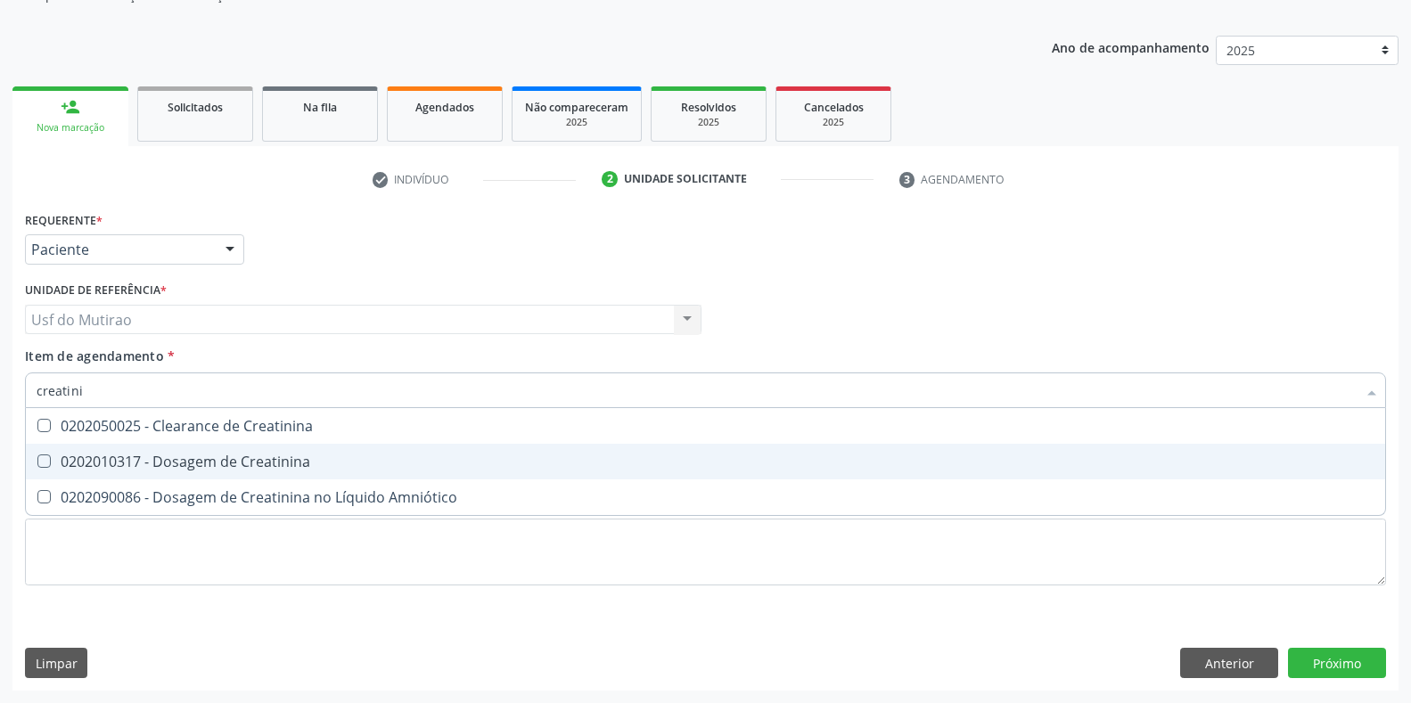
click at [135, 451] on span "0202010317 - Dosagem de Creatinina" at bounding box center [705, 462] width 1359 height 36
checkbox Creatinina "true"
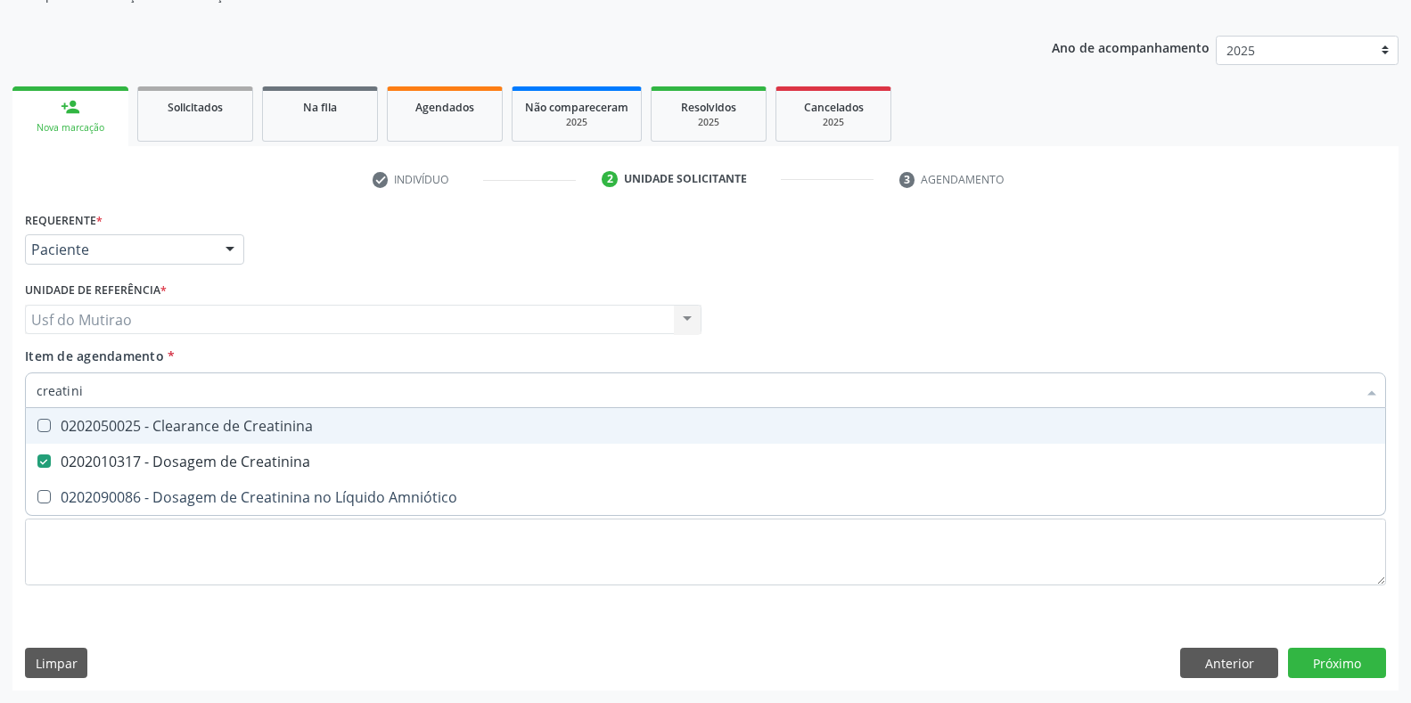
drag, startPoint x: 149, startPoint y: 391, endPoint x: 0, endPoint y: 392, distance: 148.9
click at [0, 392] on div "Acompanhamento Acompanhe a situação das marcações correntes e finalizadas Relat…" at bounding box center [705, 310] width 1411 height 785
type input "ureia"
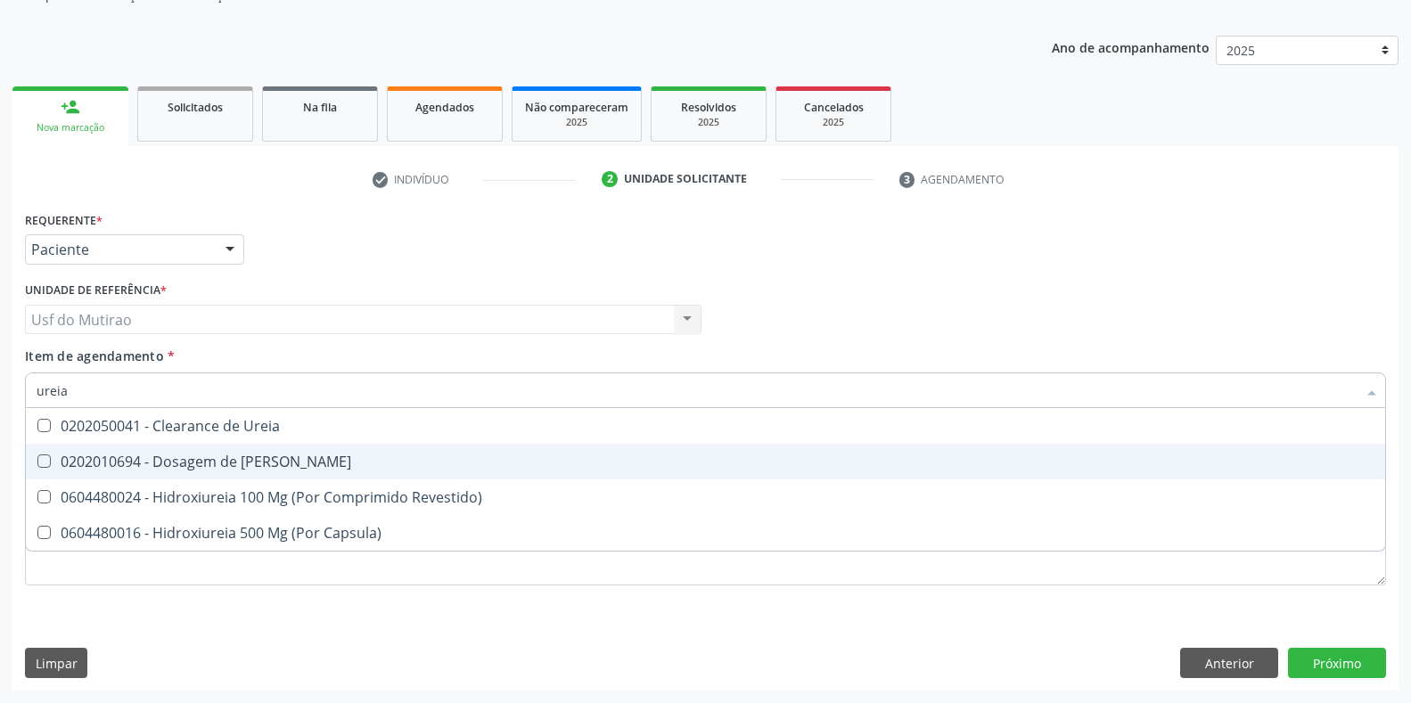
click at [238, 458] on div "0202010694 - Dosagem de [PERSON_NAME]" at bounding box center [706, 462] width 1338 height 14
checkbox Ureia "true"
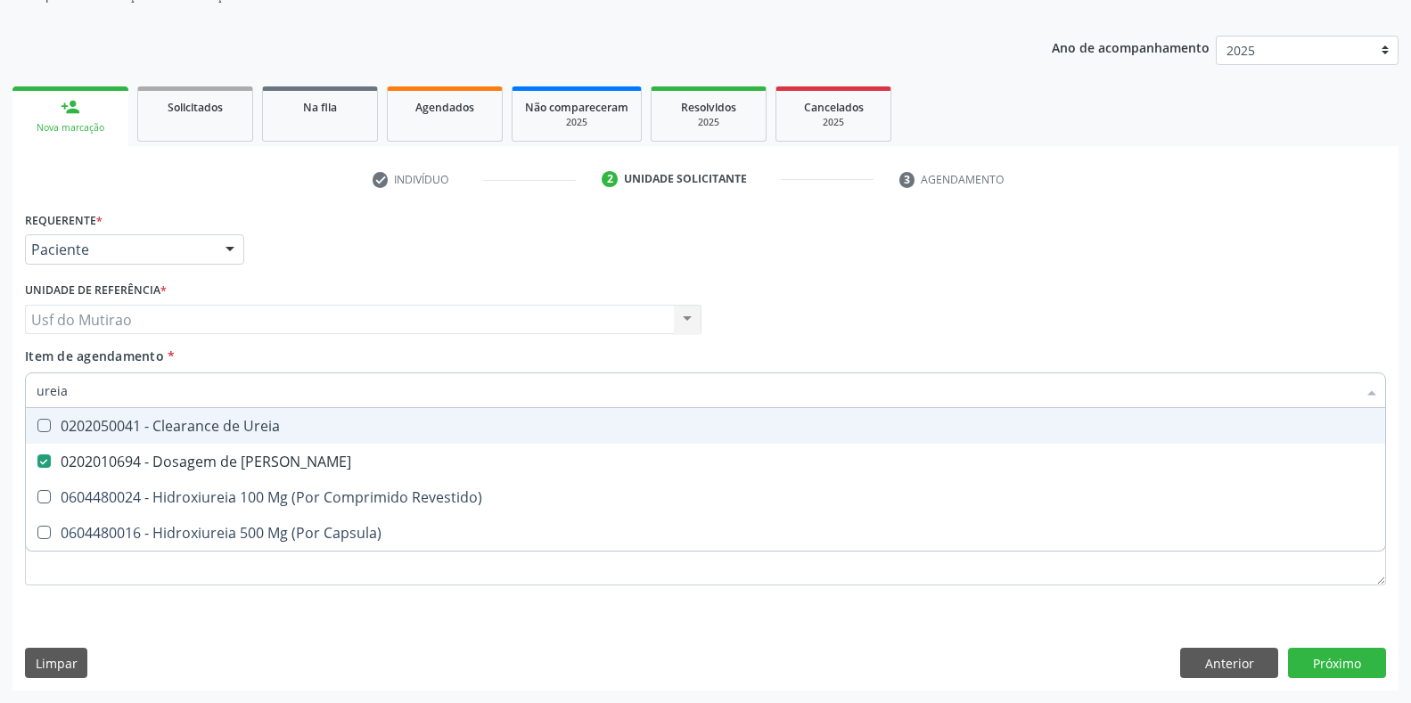
drag, startPoint x: 259, startPoint y: 388, endPoint x: 26, endPoint y: 388, distance: 233.5
click at [26, 388] on div "ureia" at bounding box center [705, 391] width 1361 height 36
type input "analise de"
checkbox Ureia "false"
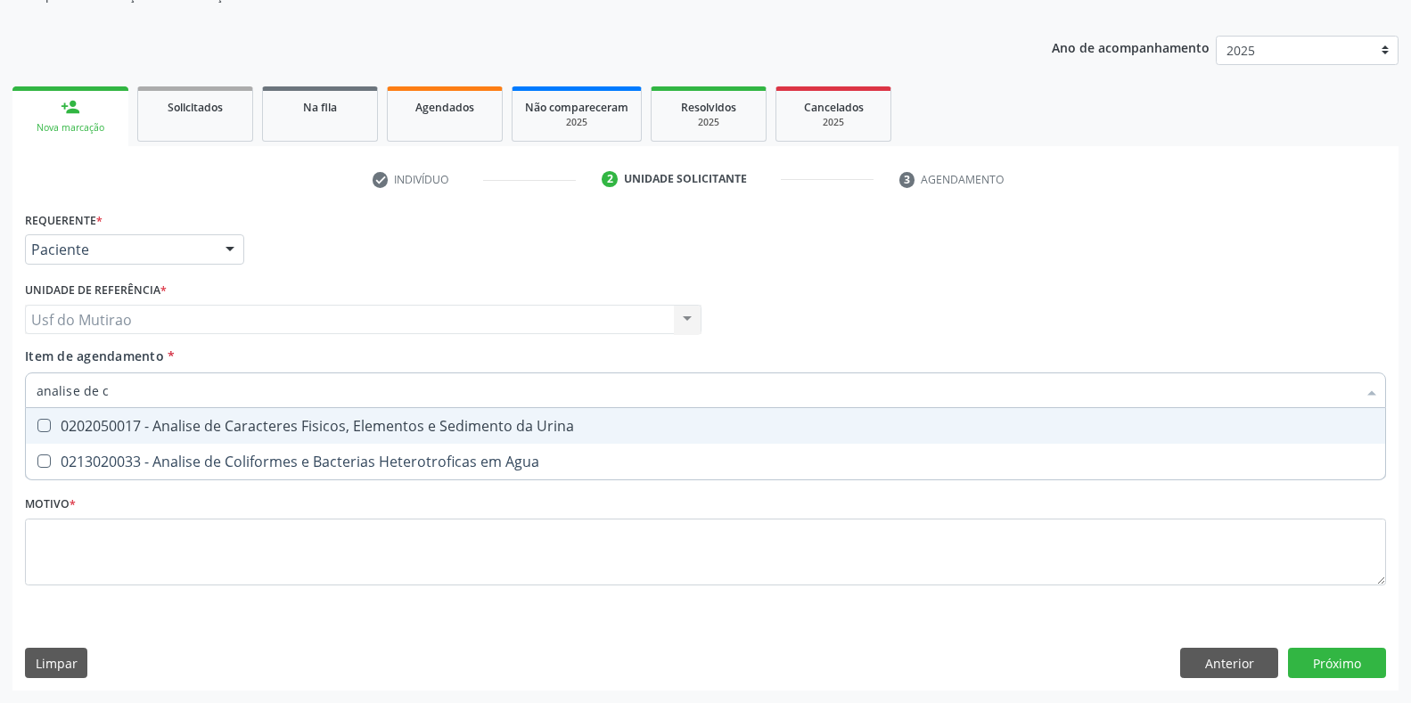
type input "analise de ca"
click at [106, 431] on div "0202050017 - Analise de Caracteres Fisicos, Elementos e Sedimento da Urina" at bounding box center [706, 426] width 1338 height 14
checkbox Urina "true"
click at [201, 394] on input "analise de ca" at bounding box center [697, 391] width 1320 height 36
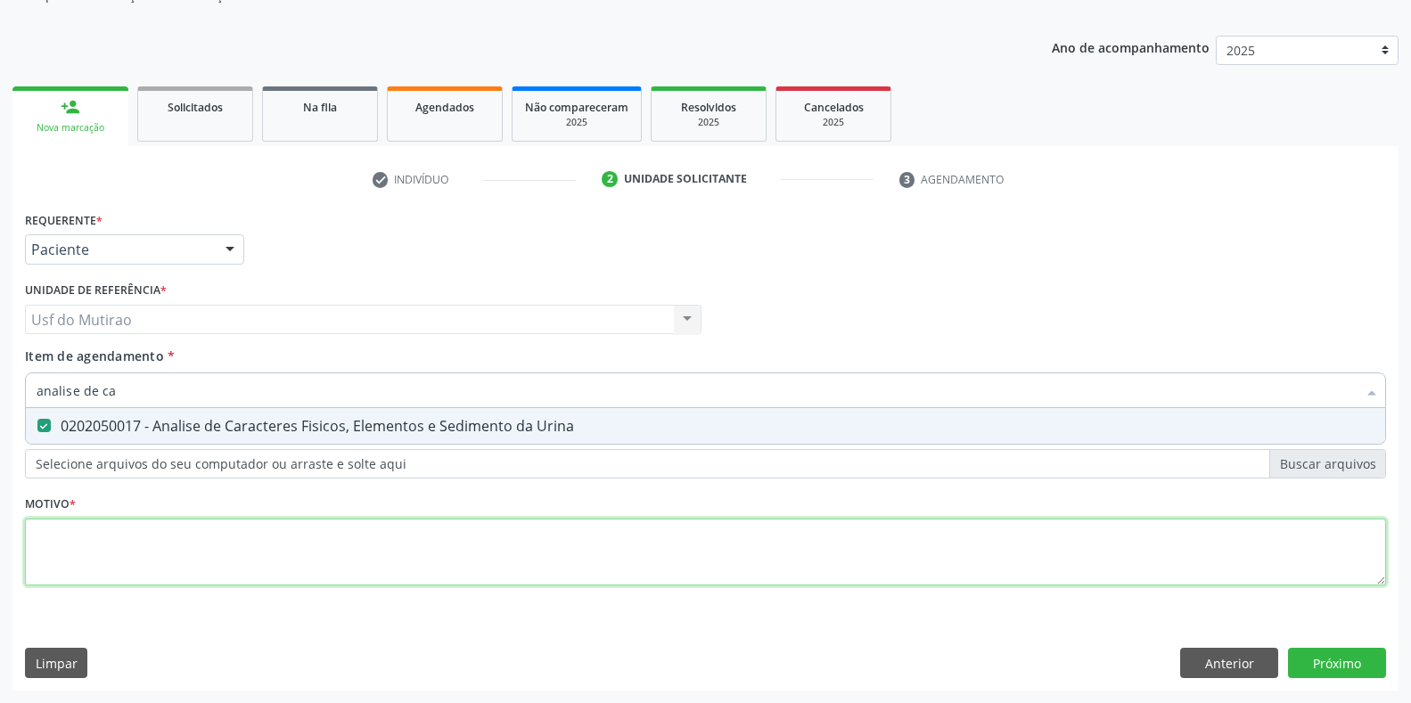
click at [179, 578] on div "Requerente * Paciente Profissional de Saúde Paciente Nenhum resultado encontrad…" at bounding box center [705, 409] width 1361 height 404
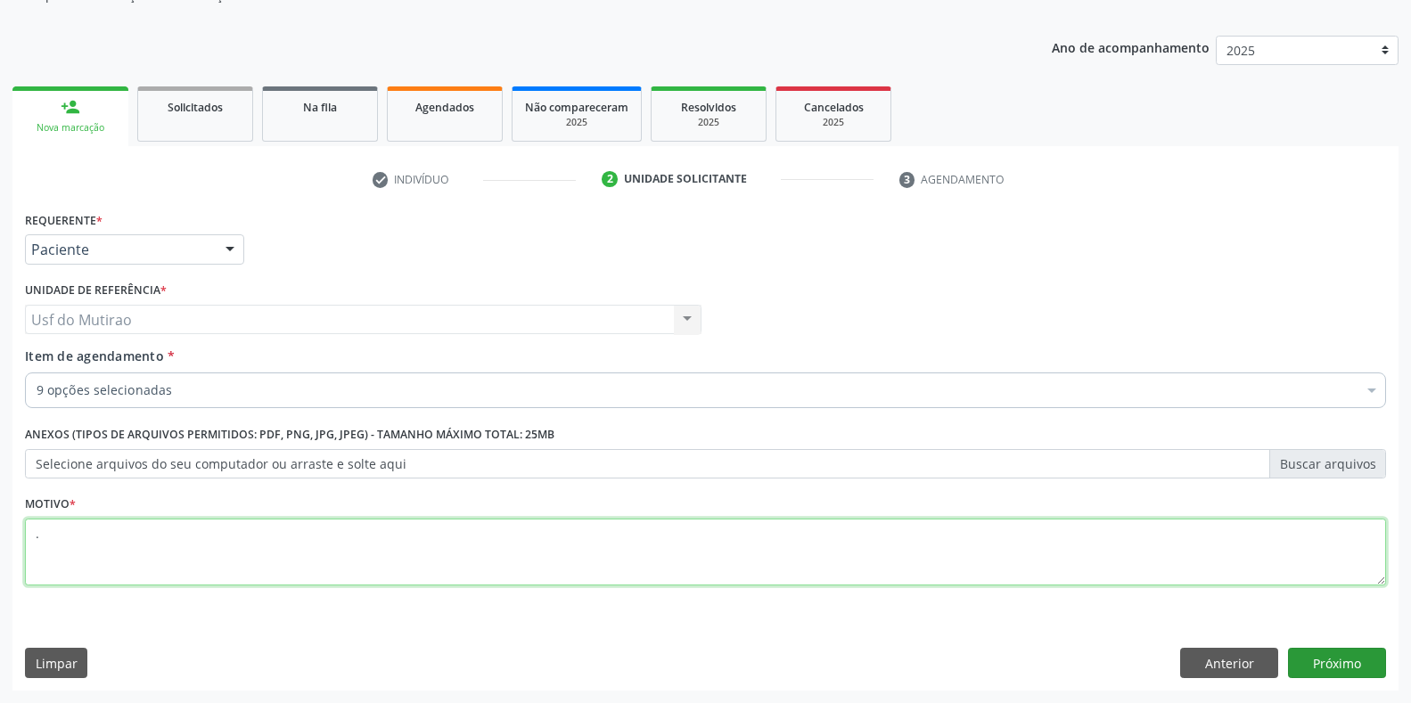
type textarea "."
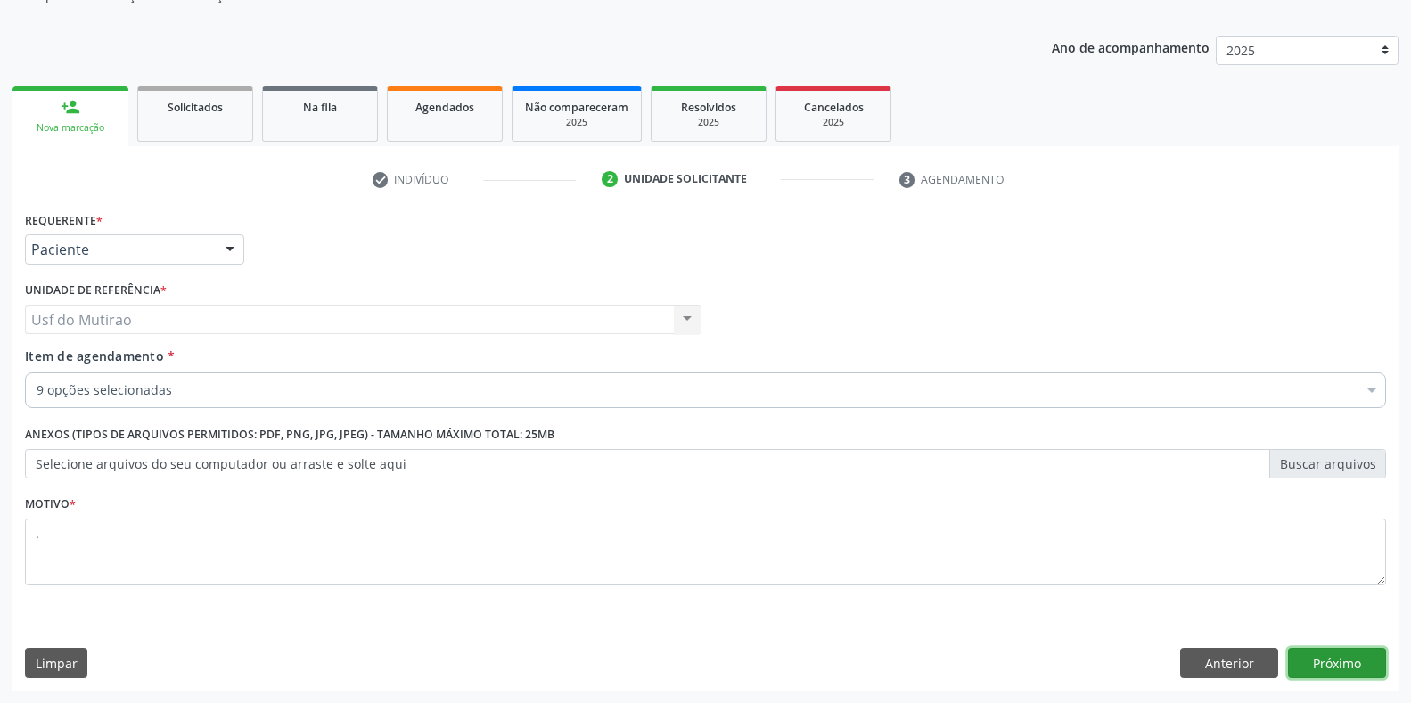
click at [1292, 668] on button "Próximo" at bounding box center [1337, 663] width 98 height 30
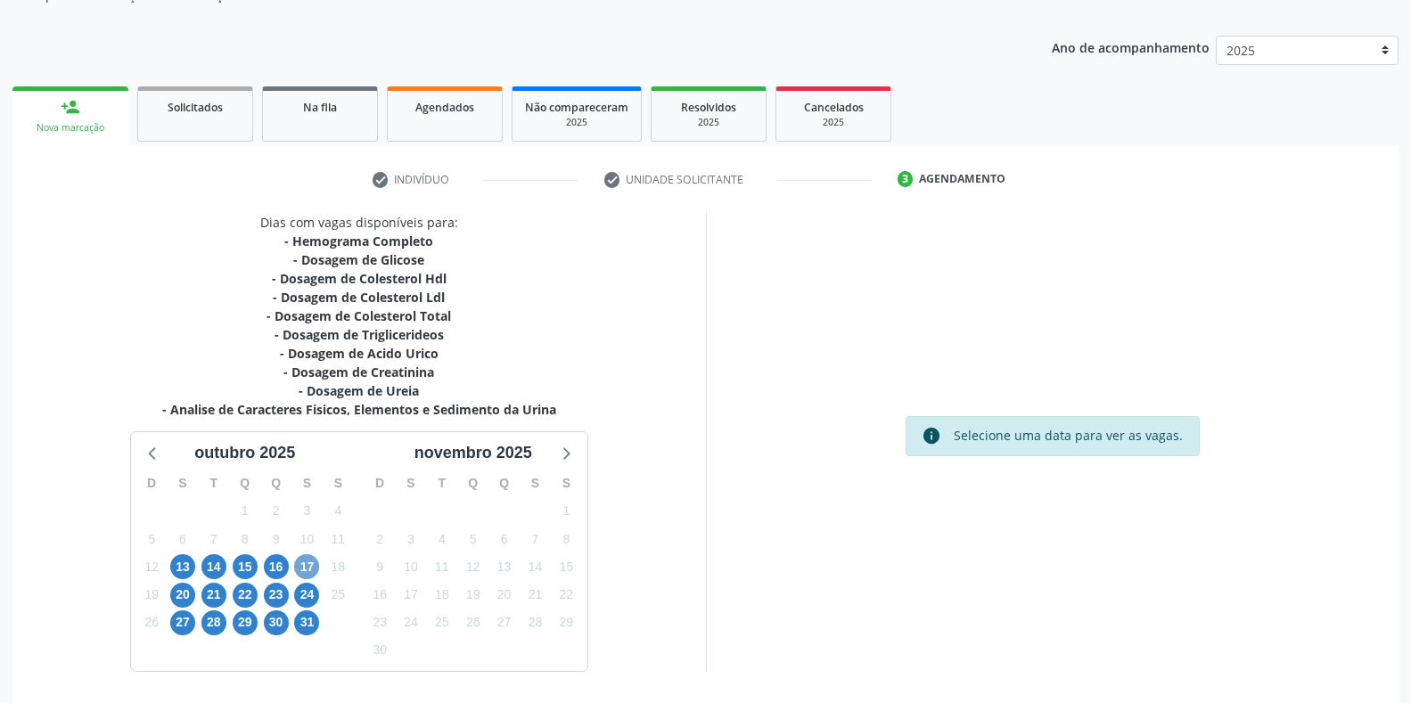
click at [304, 560] on span "17" at bounding box center [306, 566] width 25 height 25
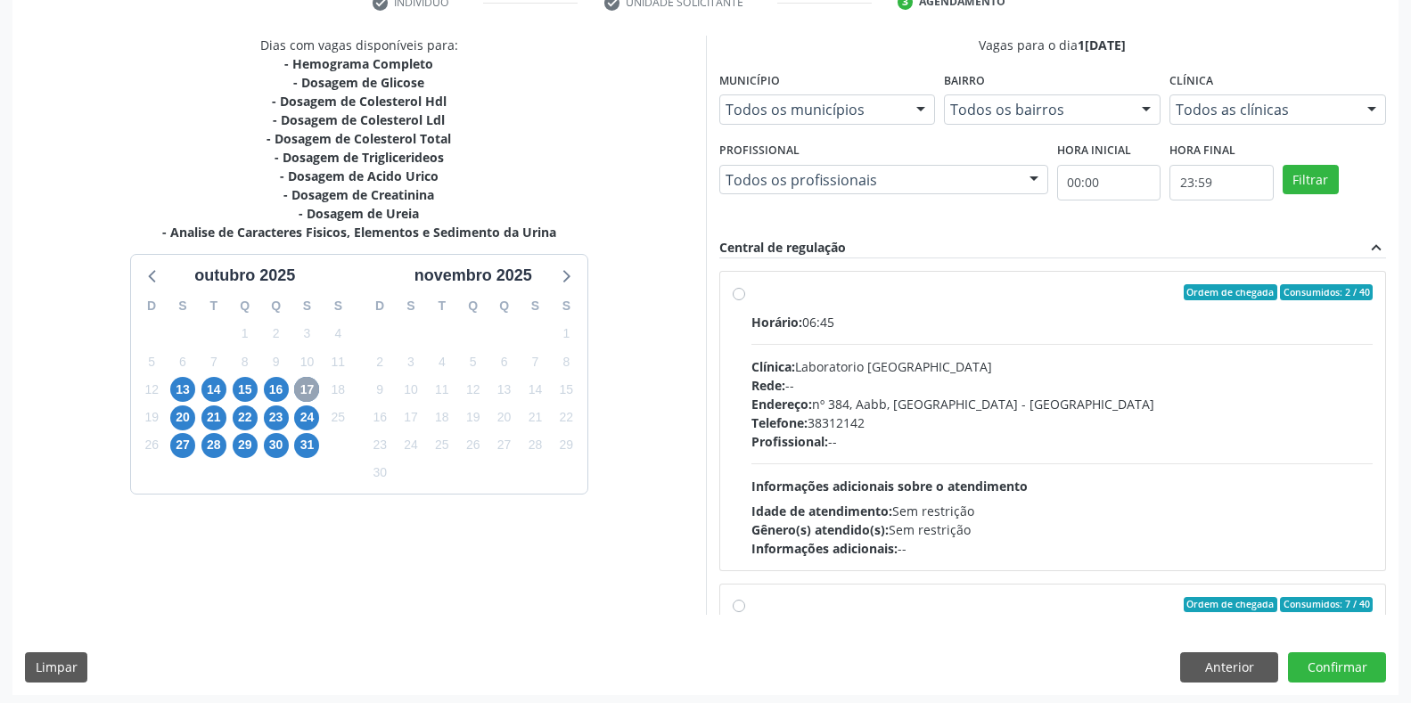
scroll to position [362, 0]
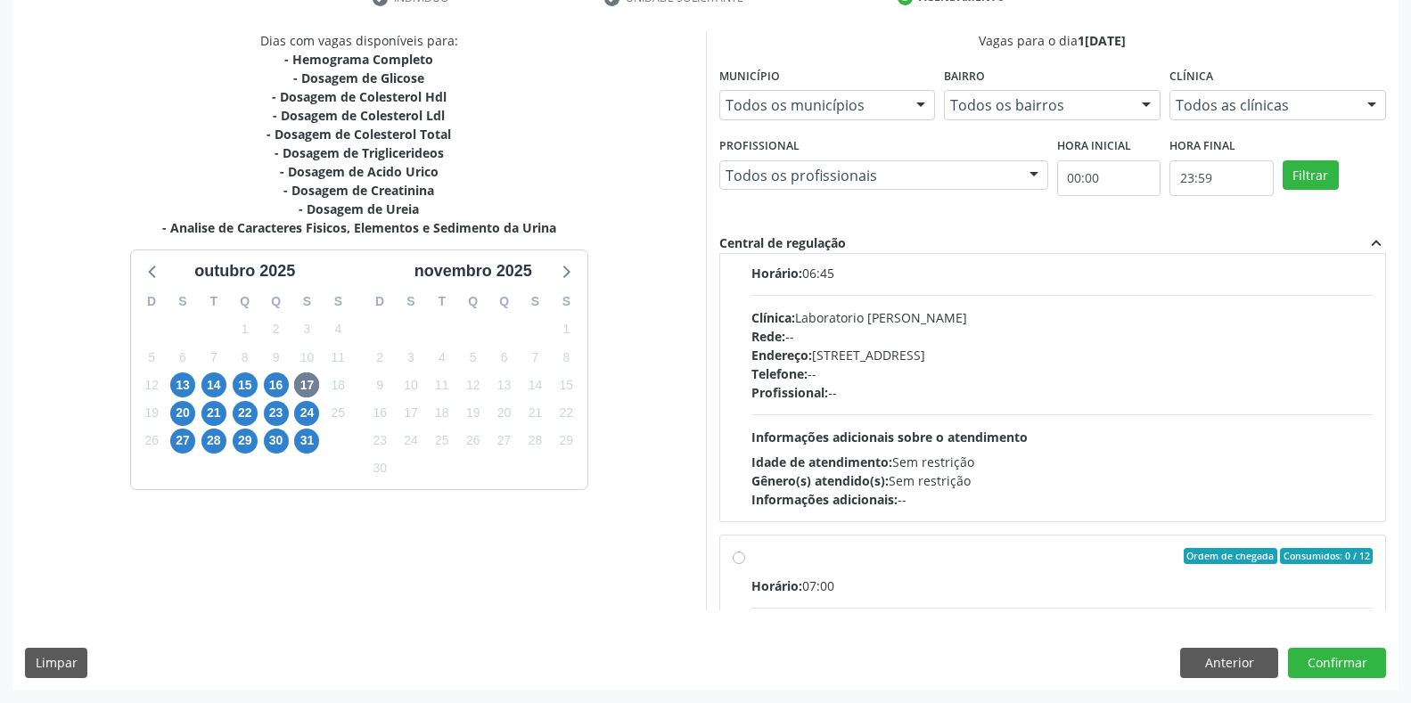
click at [880, 455] on span "Idade de atendimento:" at bounding box center [821, 462] width 141 height 17
click at [745, 252] on input "Ordem de chegada Consumidos: 7 / 40 Horário: 06:45 Clínica: Laboratorio Jose Pa…" at bounding box center [739, 244] width 12 height 16
radio input "true"
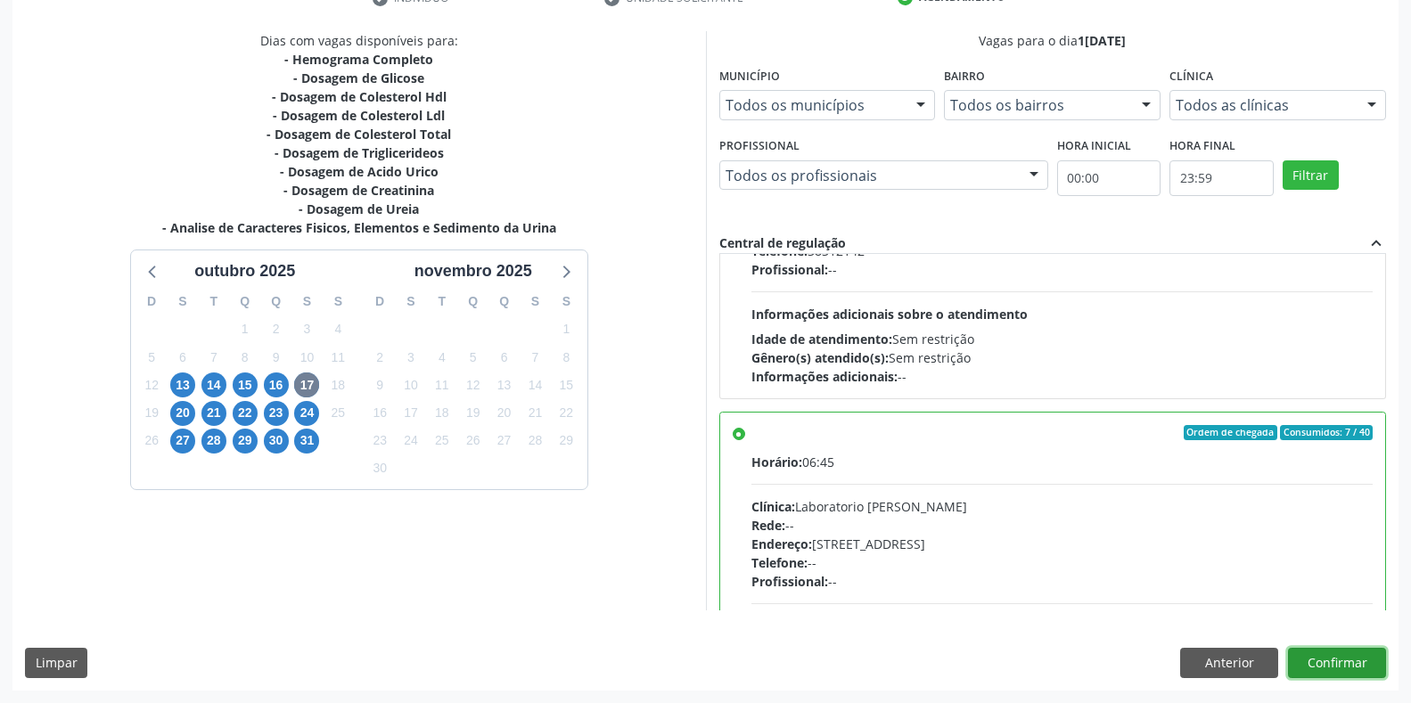
click at [1357, 669] on button "Confirmar" at bounding box center [1337, 663] width 98 height 30
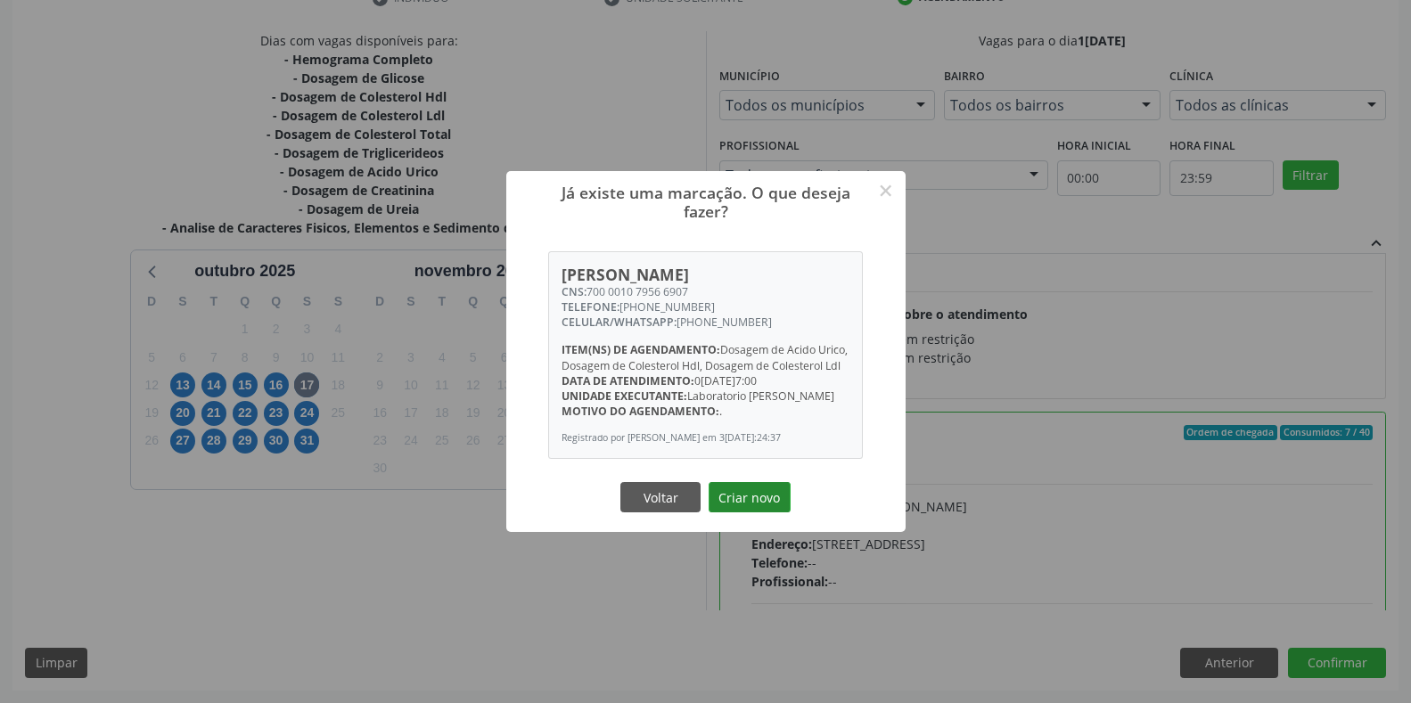
click at [743, 508] on button "Criar novo" at bounding box center [750, 497] width 82 height 30
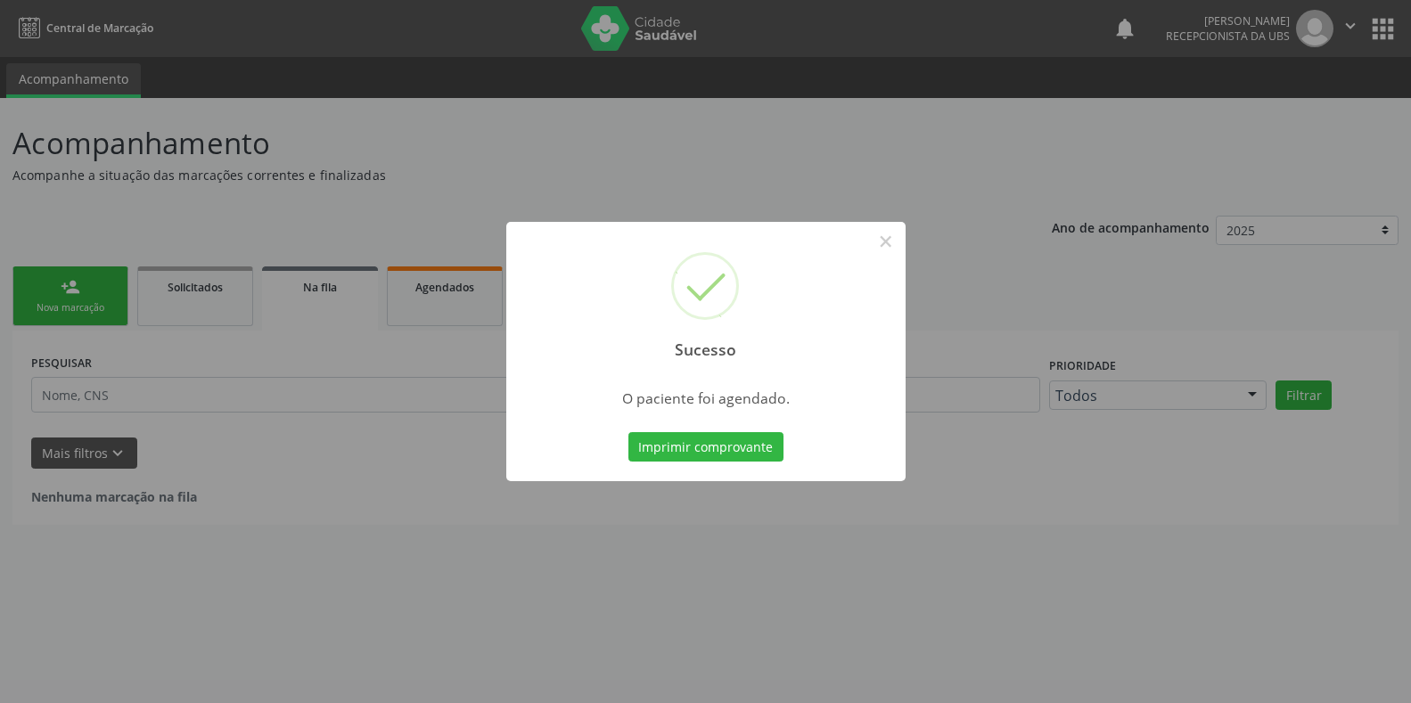
scroll to position [0, 0]
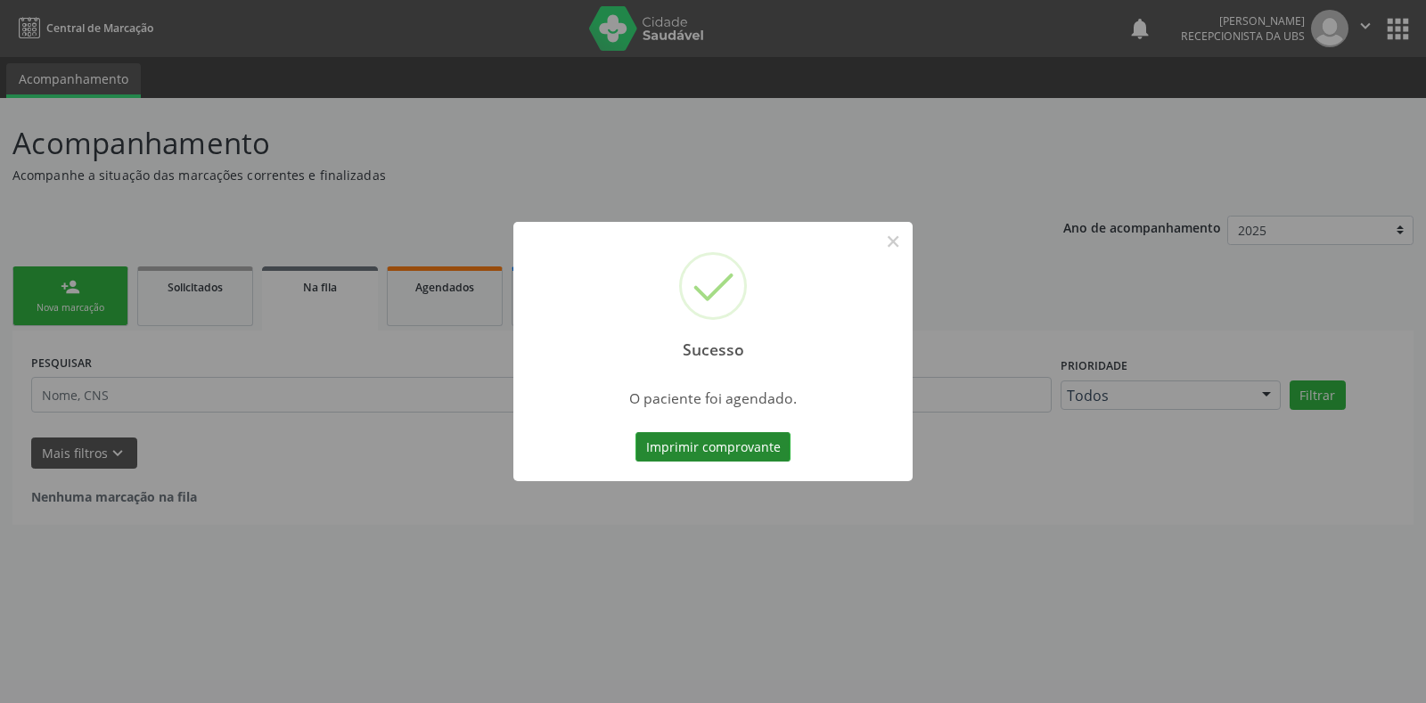
click at [678, 447] on button "Imprimir comprovante" at bounding box center [713, 447] width 155 height 30
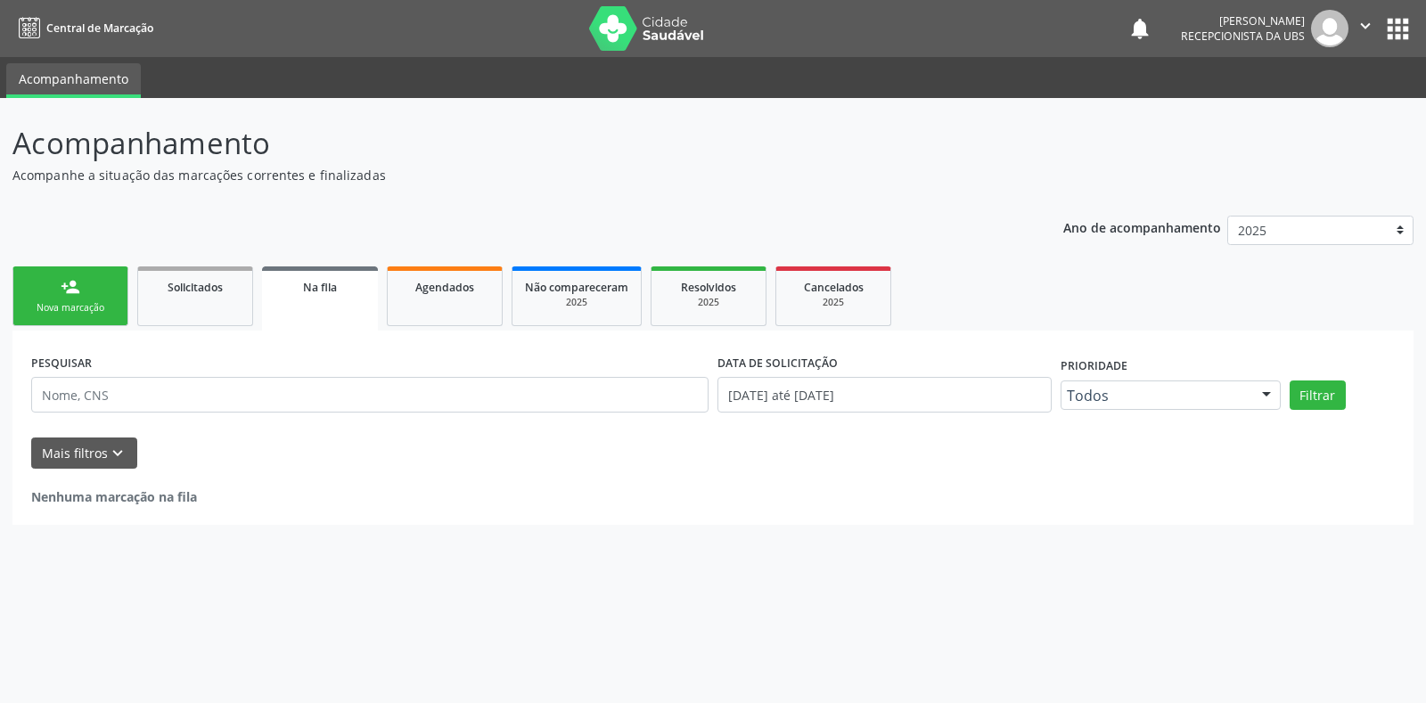
click at [71, 313] on div "Nova marcação" at bounding box center [70, 307] width 89 height 13
click at [72, 310] on div "Nova marcação" at bounding box center [70, 307] width 89 height 13
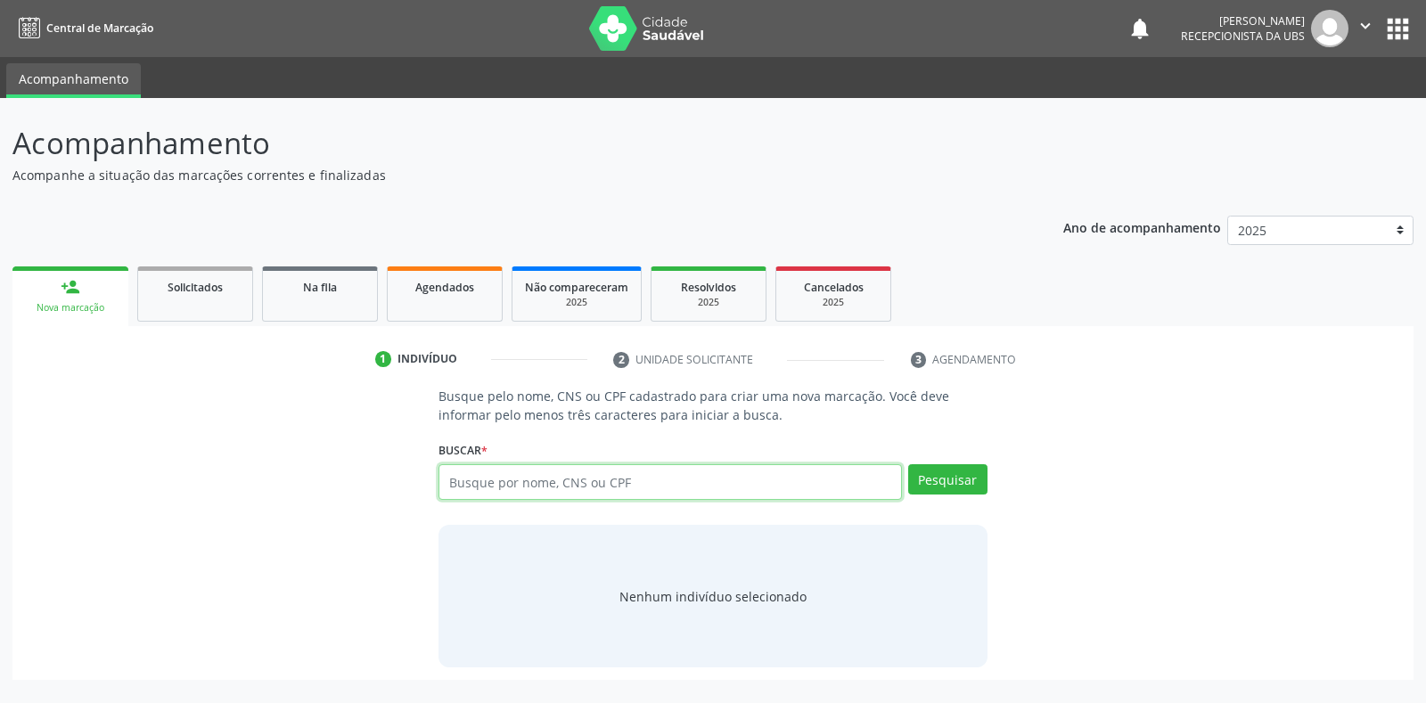
click at [484, 482] on input "text" at bounding box center [670, 482] width 463 height 36
type input "700403154093150"
click at [965, 473] on button "Pesquisar" at bounding box center [947, 479] width 79 height 30
click at [628, 357] on li "2 Unidade solicitante" at bounding box center [748, 360] width 297 height 30
click at [972, 481] on button "Pesquisar" at bounding box center [947, 479] width 79 height 30
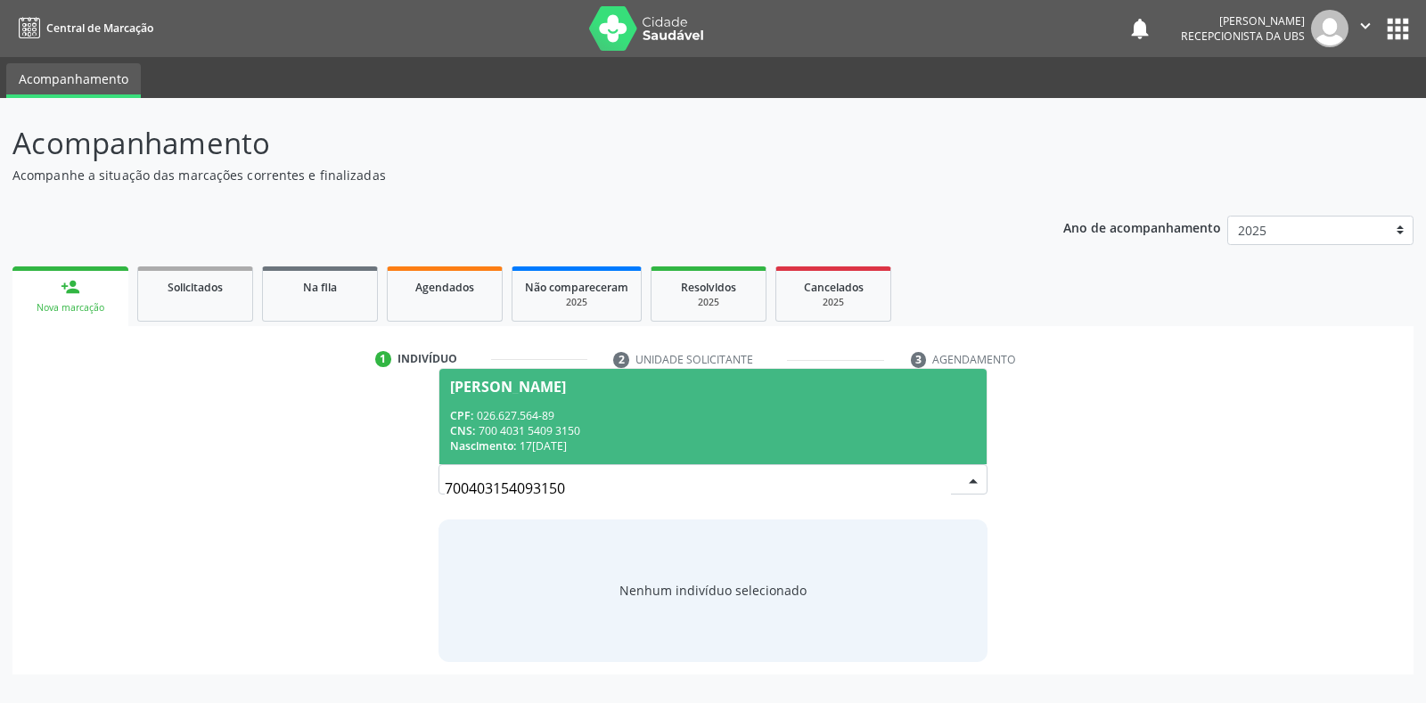
click at [650, 428] on div "CNS: 700 4031 5409 3150" at bounding box center [712, 430] width 525 height 15
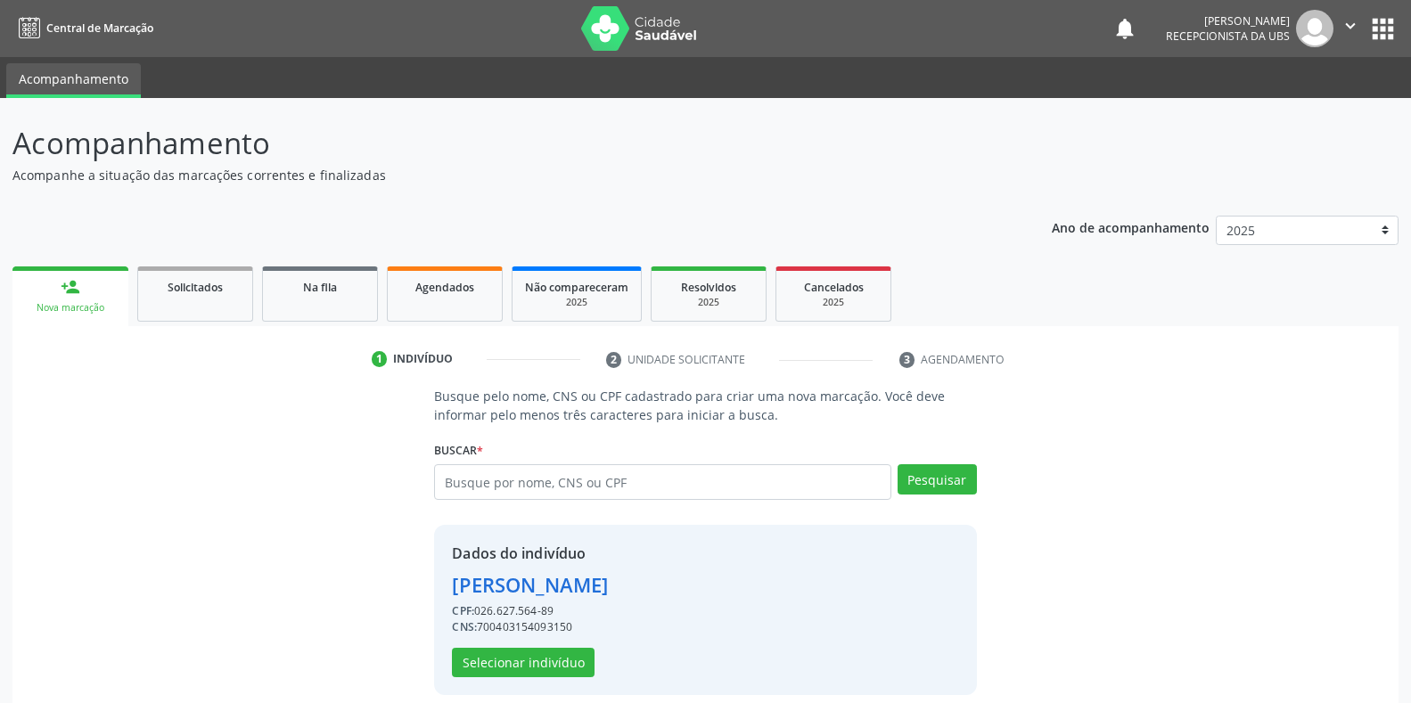
scroll to position [17, 0]
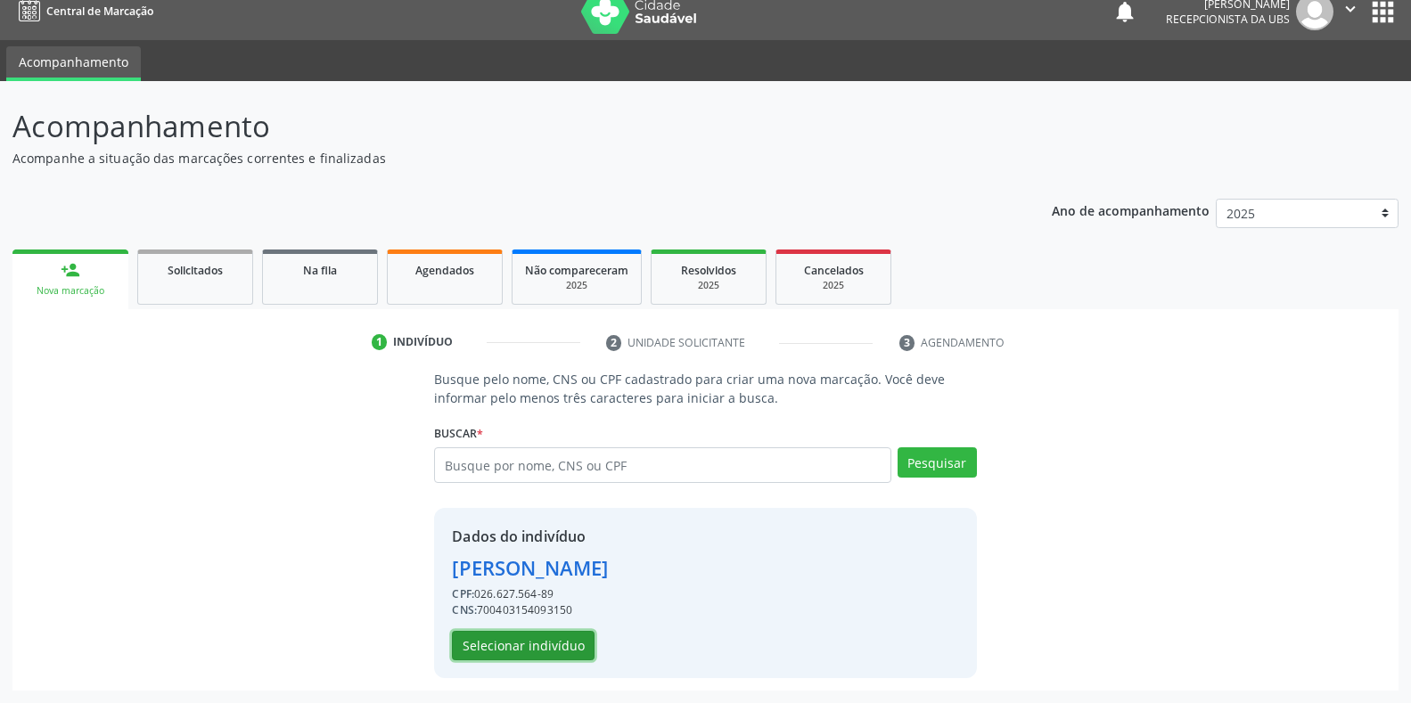
click at [528, 648] on button "Selecionar indivíduo" at bounding box center [523, 646] width 143 height 30
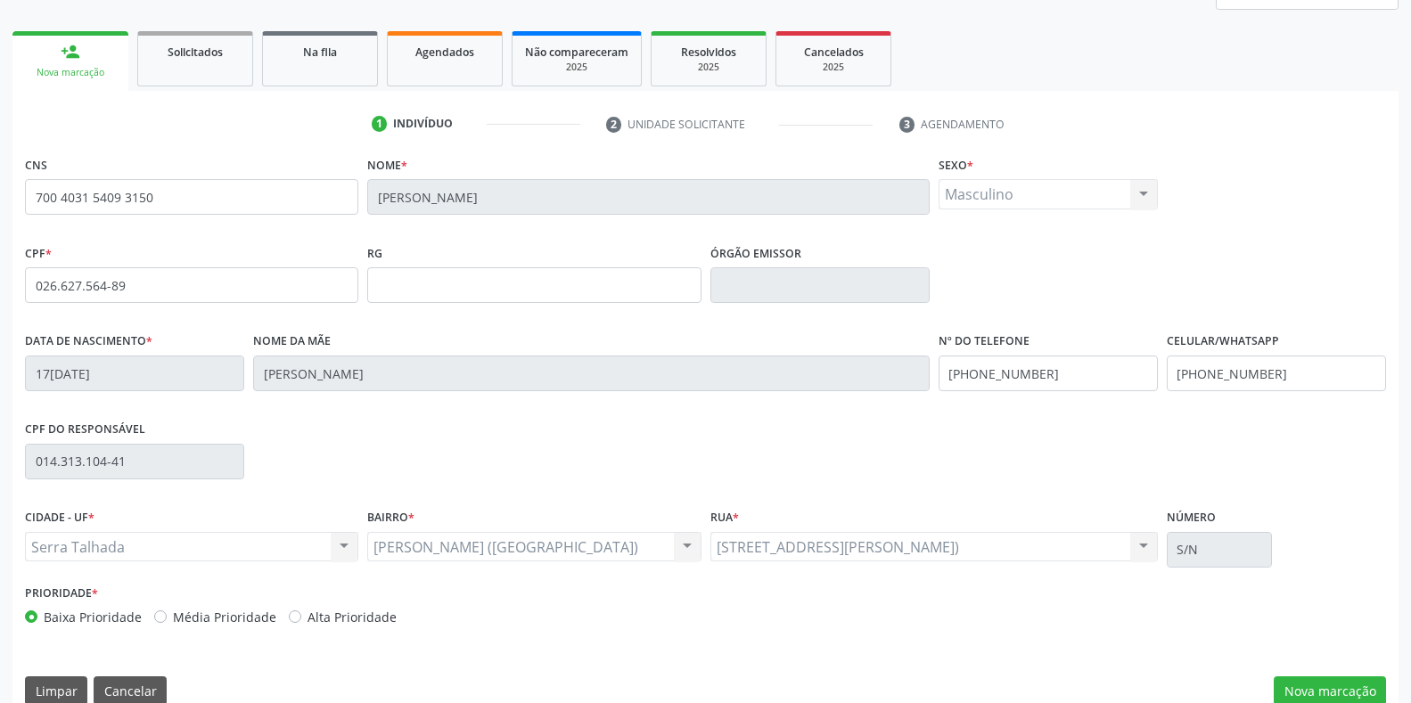
scroll to position [263, 0]
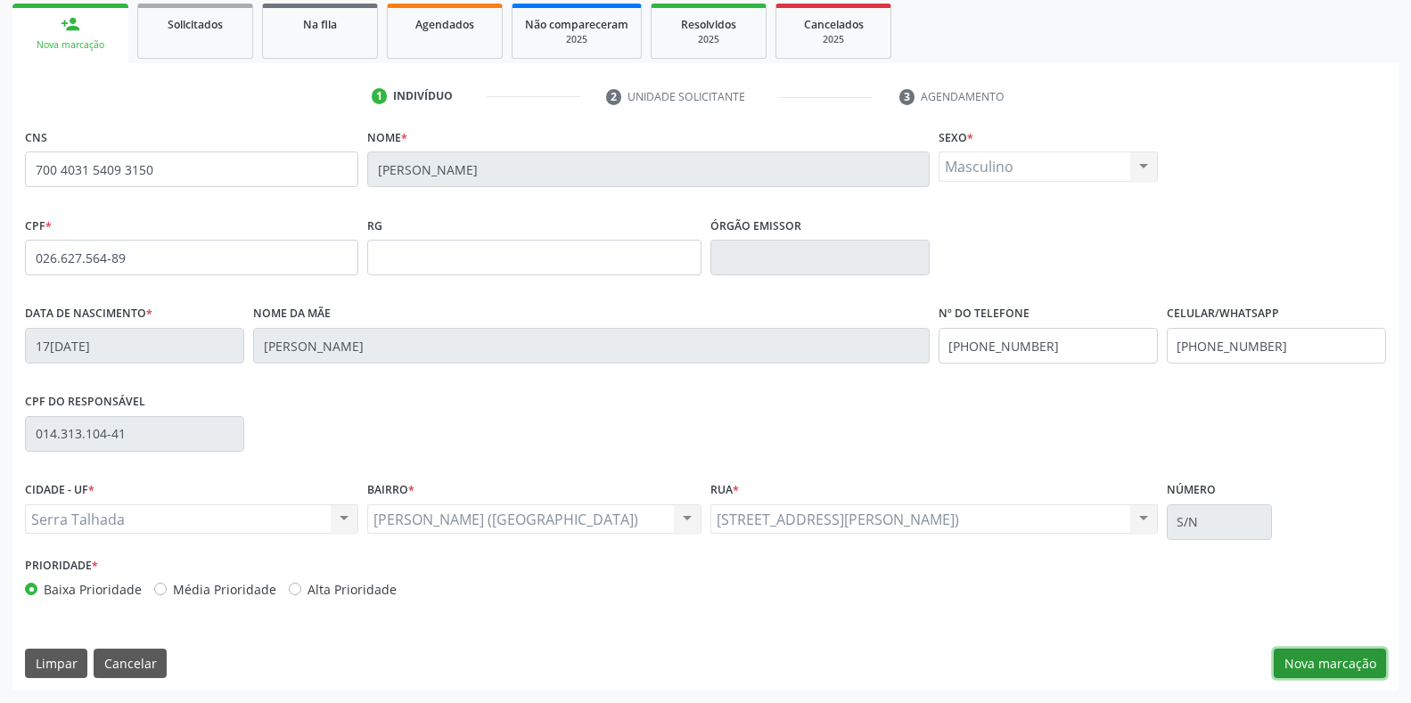
click at [1318, 652] on button "Nova marcação" at bounding box center [1330, 664] width 112 height 30
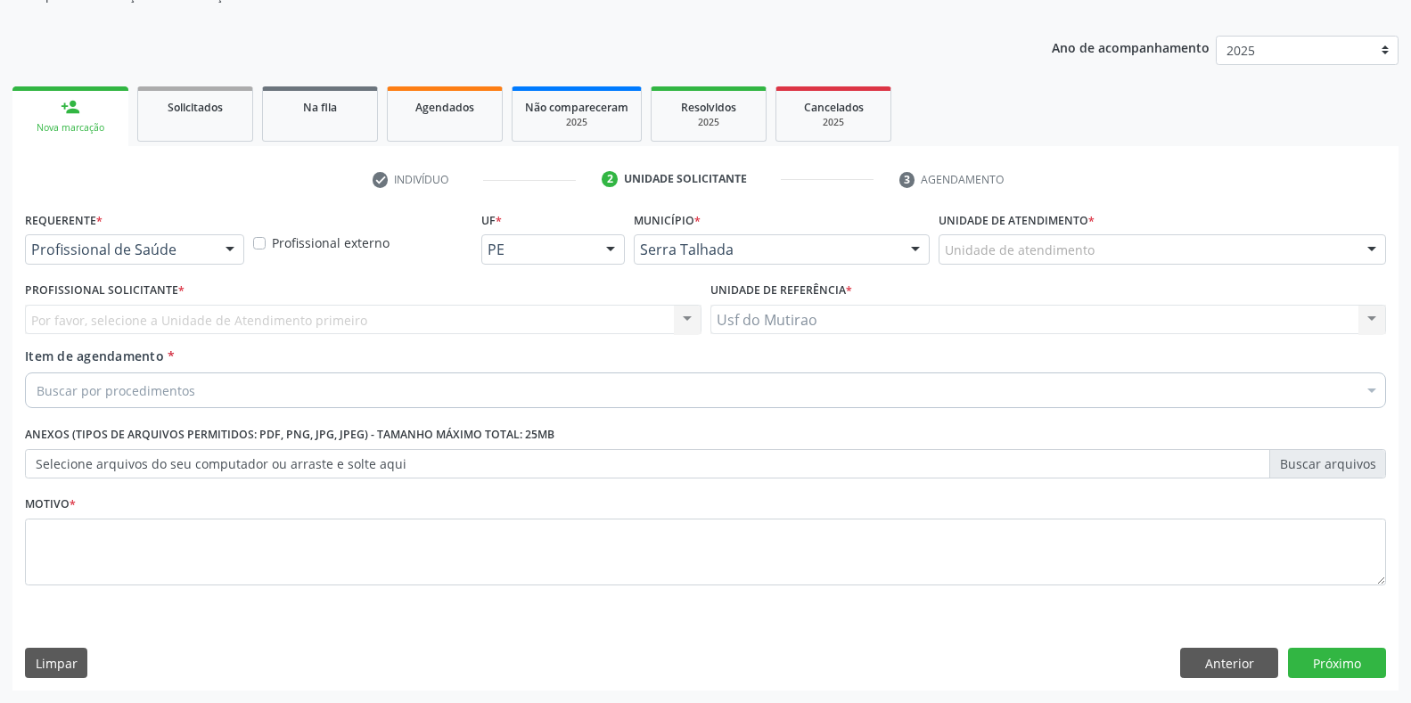
scroll to position [180, 0]
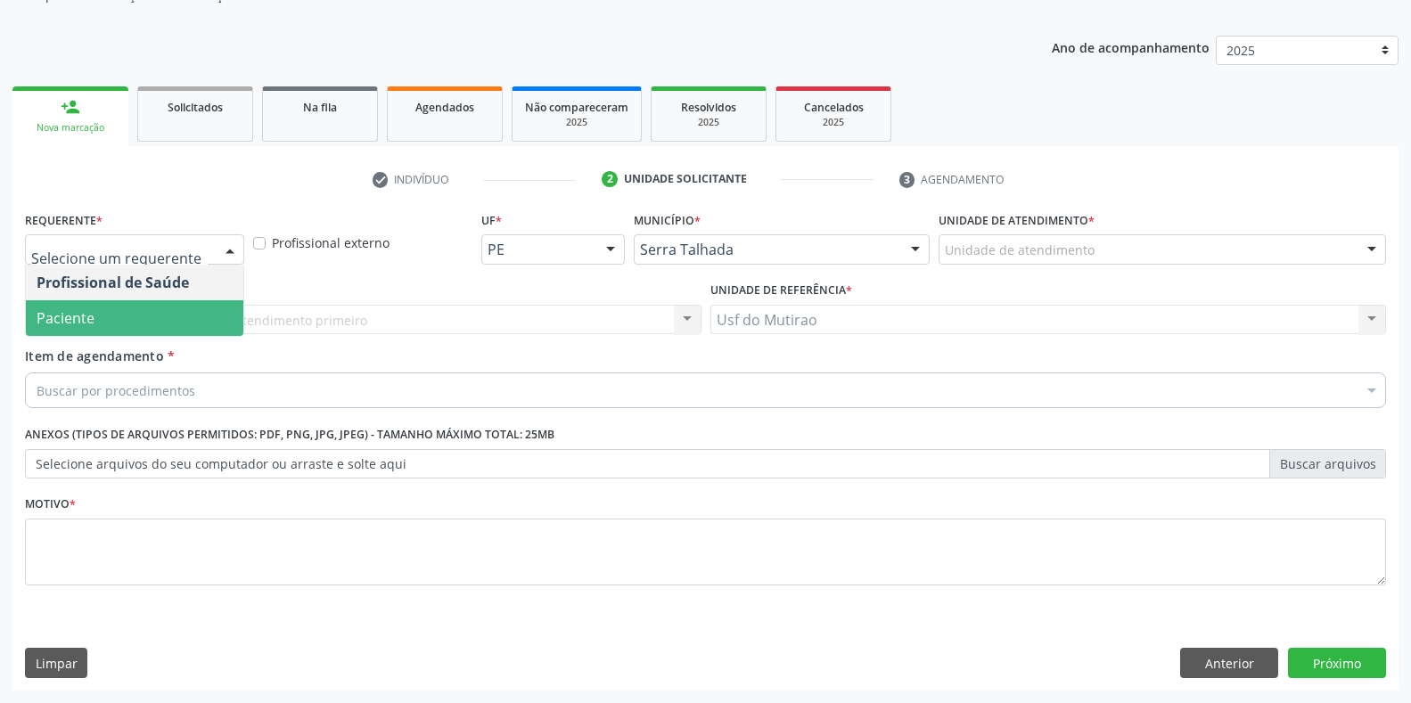
click at [101, 329] on span "Paciente" at bounding box center [134, 318] width 217 height 36
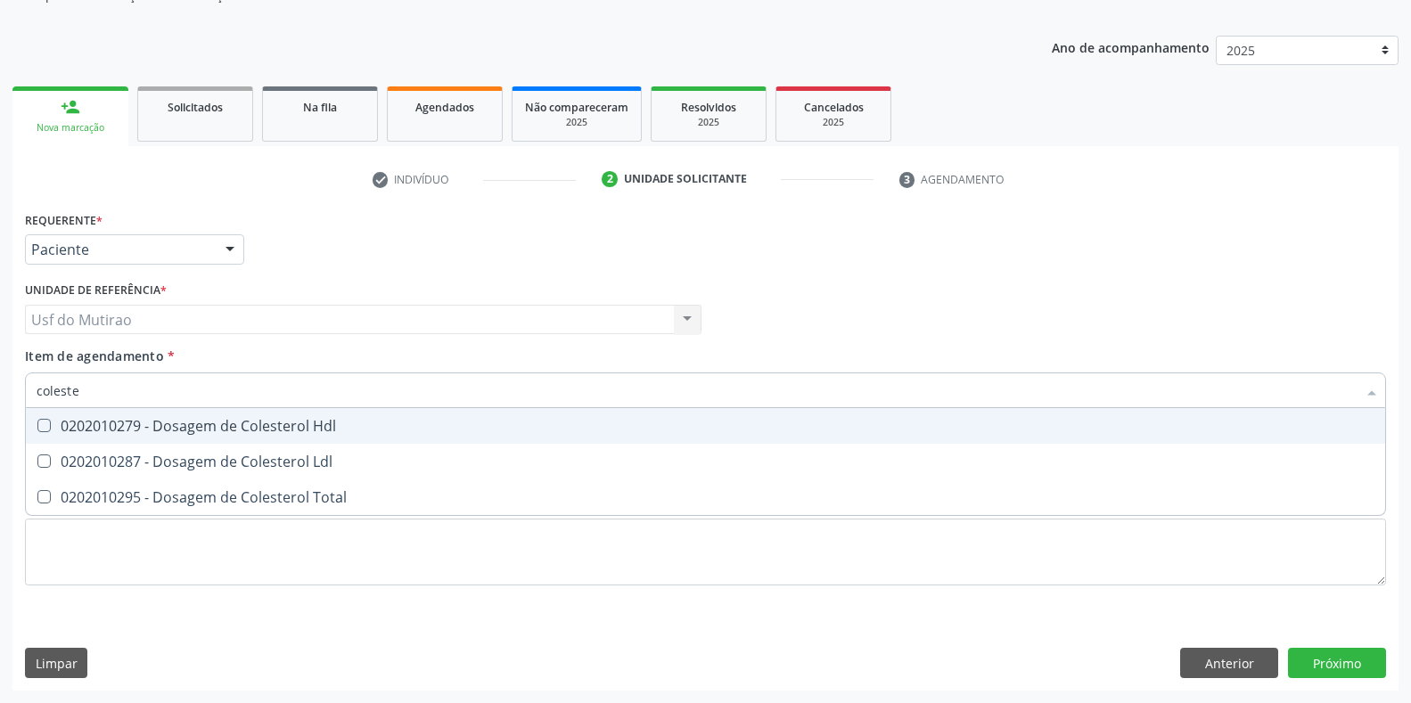
type input "colester"
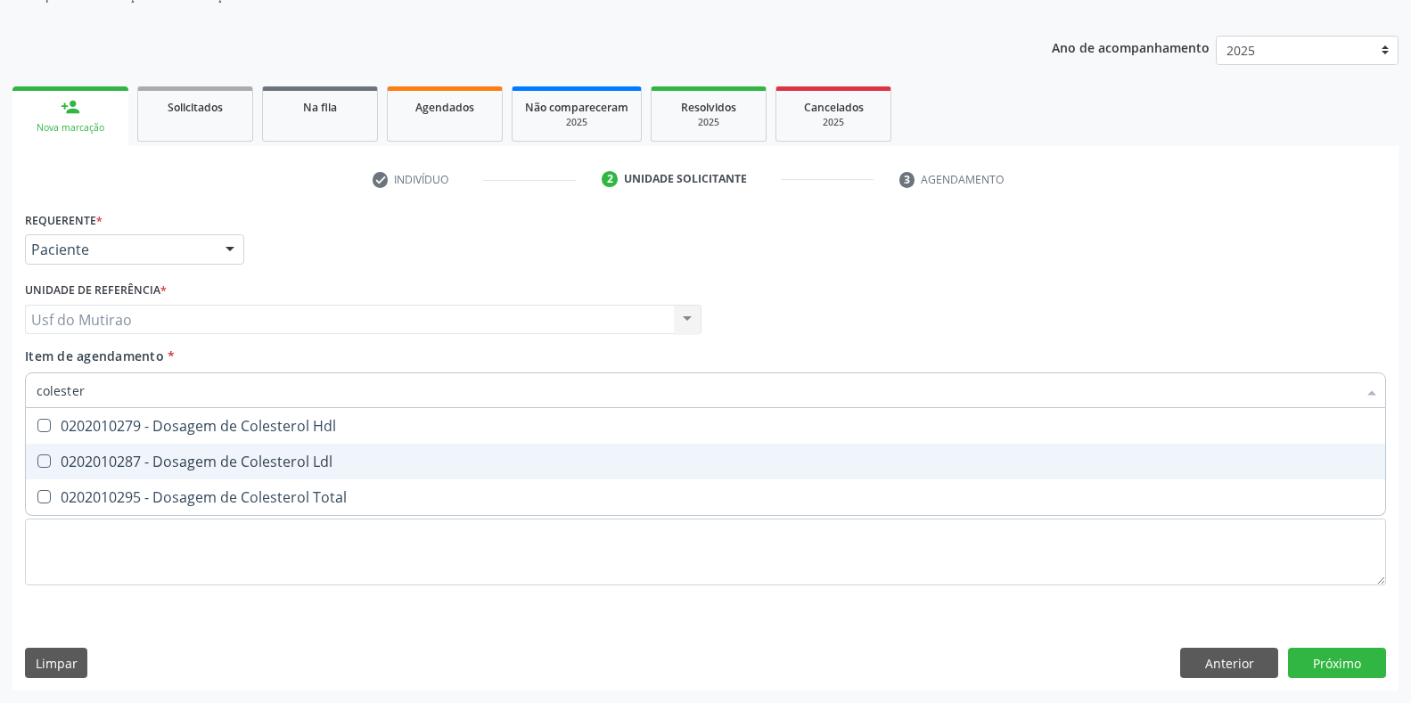
click at [153, 433] on div "0202010279 - Dosagem de Colesterol Hdl" at bounding box center [706, 426] width 1338 height 14
checkbox Hdl "true"
click at [153, 459] on div "0202010287 - Dosagem de Colesterol Ldl" at bounding box center [706, 462] width 1338 height 14
checkbox Ldl "true"
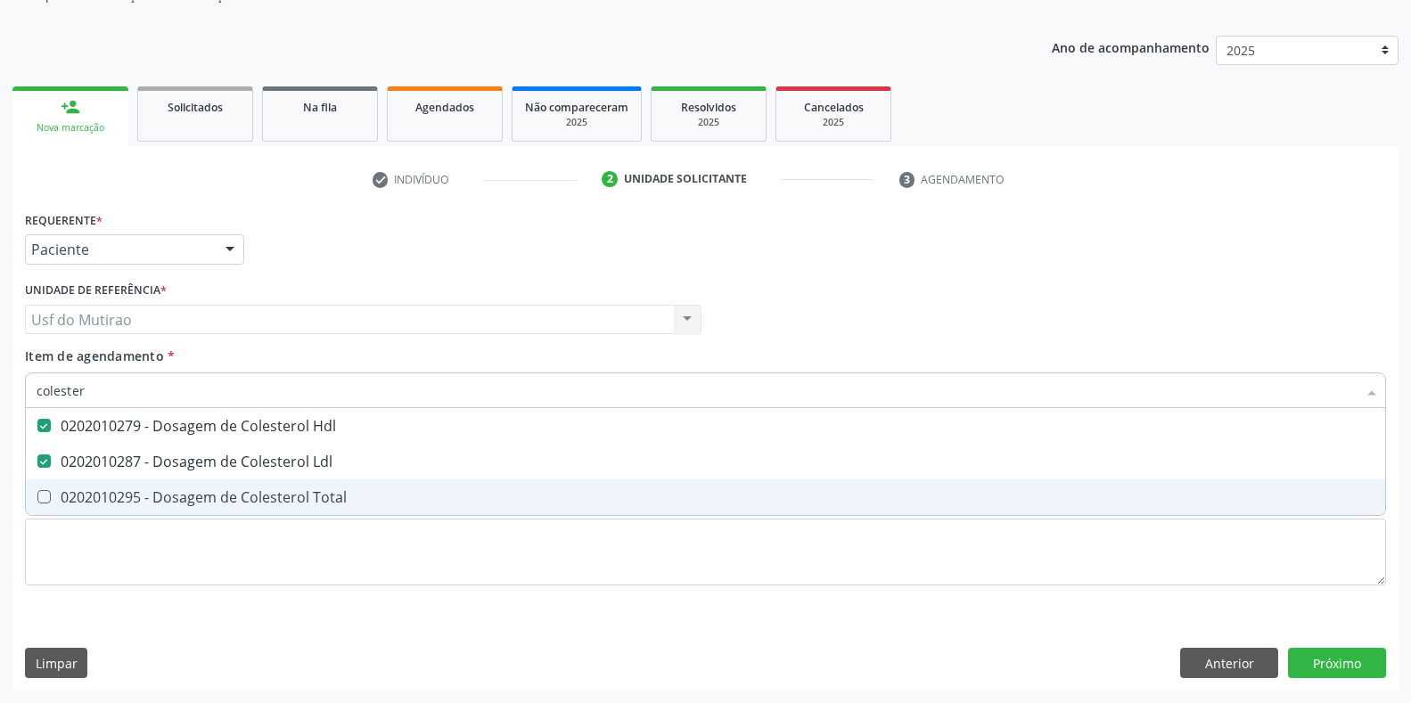
click at [159, 492] on div "0202010295 - Dosagem de Colesterol Total" at bounding box center [706, 497] width 1338 height 14
checkbox Total "true"
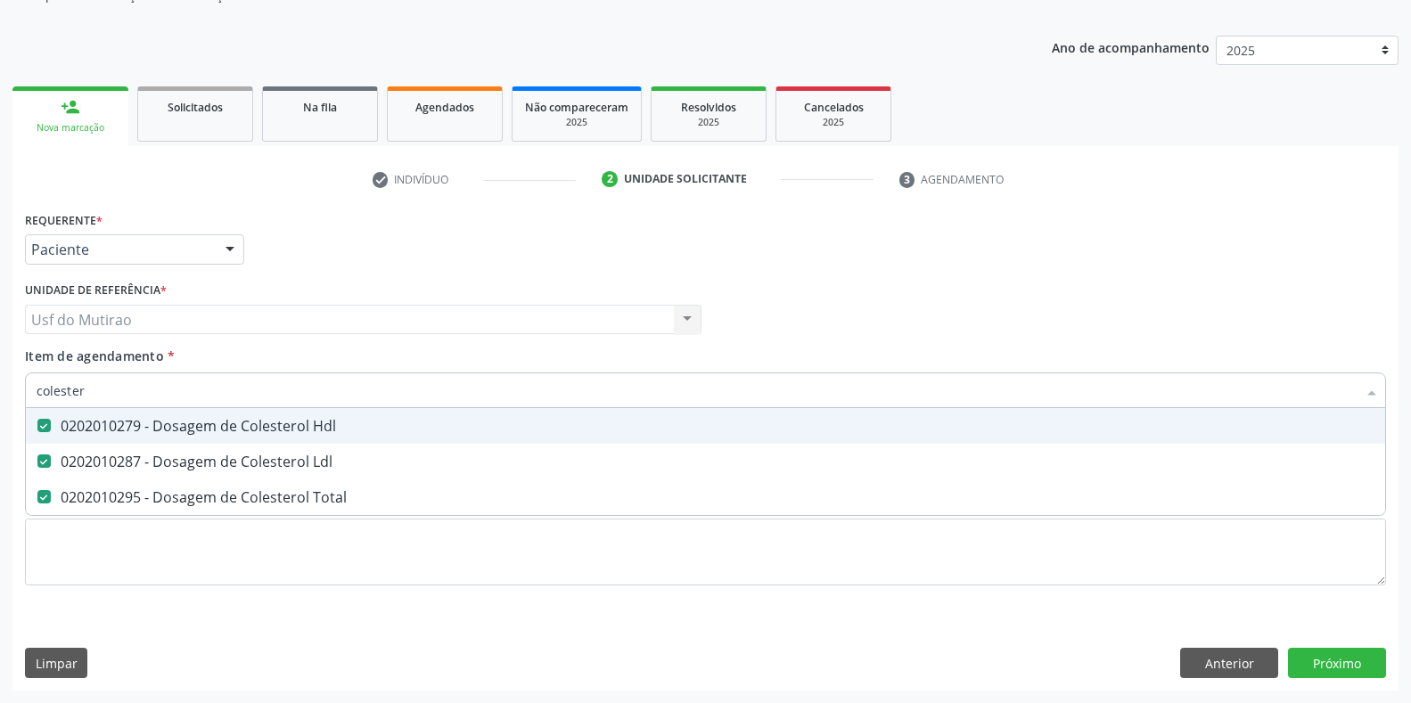
drag, startPoint x: 176, startPoint y: 395, endPoint x: 0, endPoint y: 395, distance: 175.6
click at [0, 395] on div "Acompanhamento Acompanhe a situação das marcações correntes e finalizadas Relat…" at bounding box center [705, 310] width 1411 height 785
type input "tri"
checkbox Hdl "false"
checkbox Ldl "false"
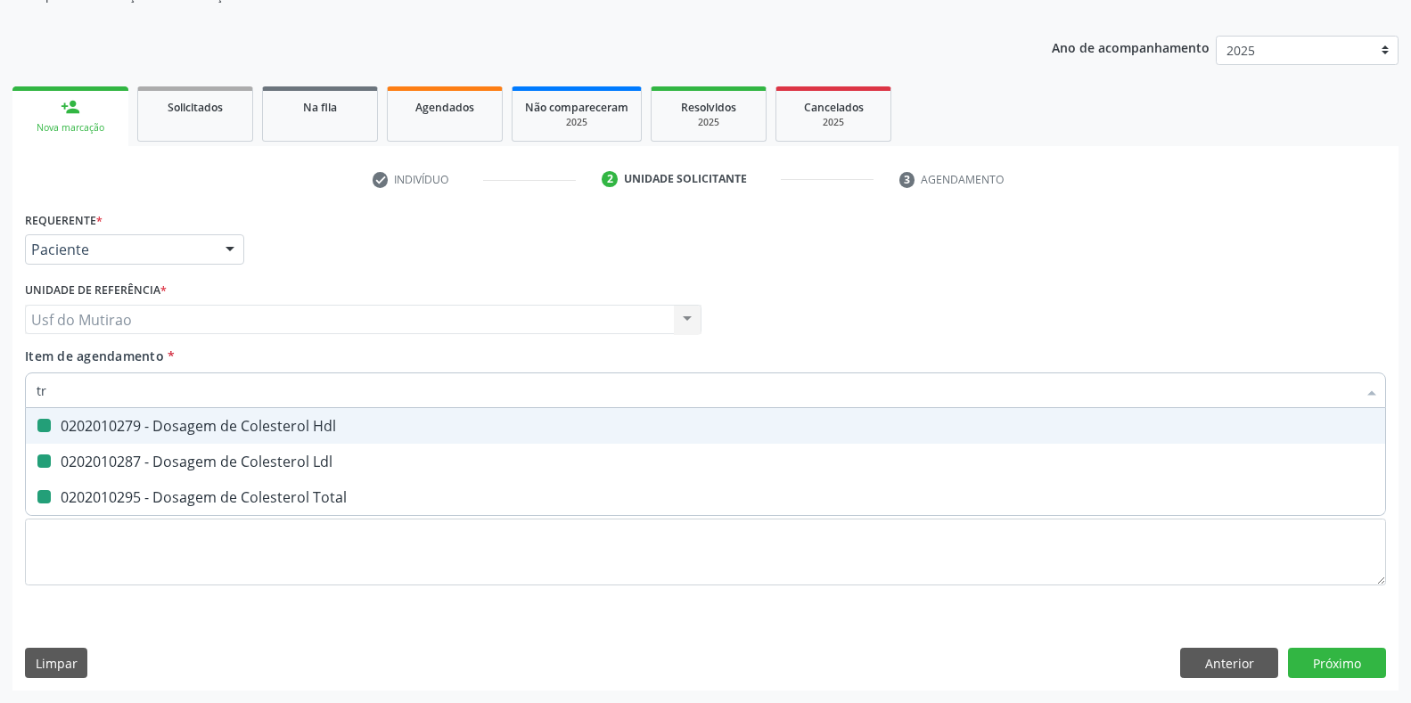
checkbox Total "false"
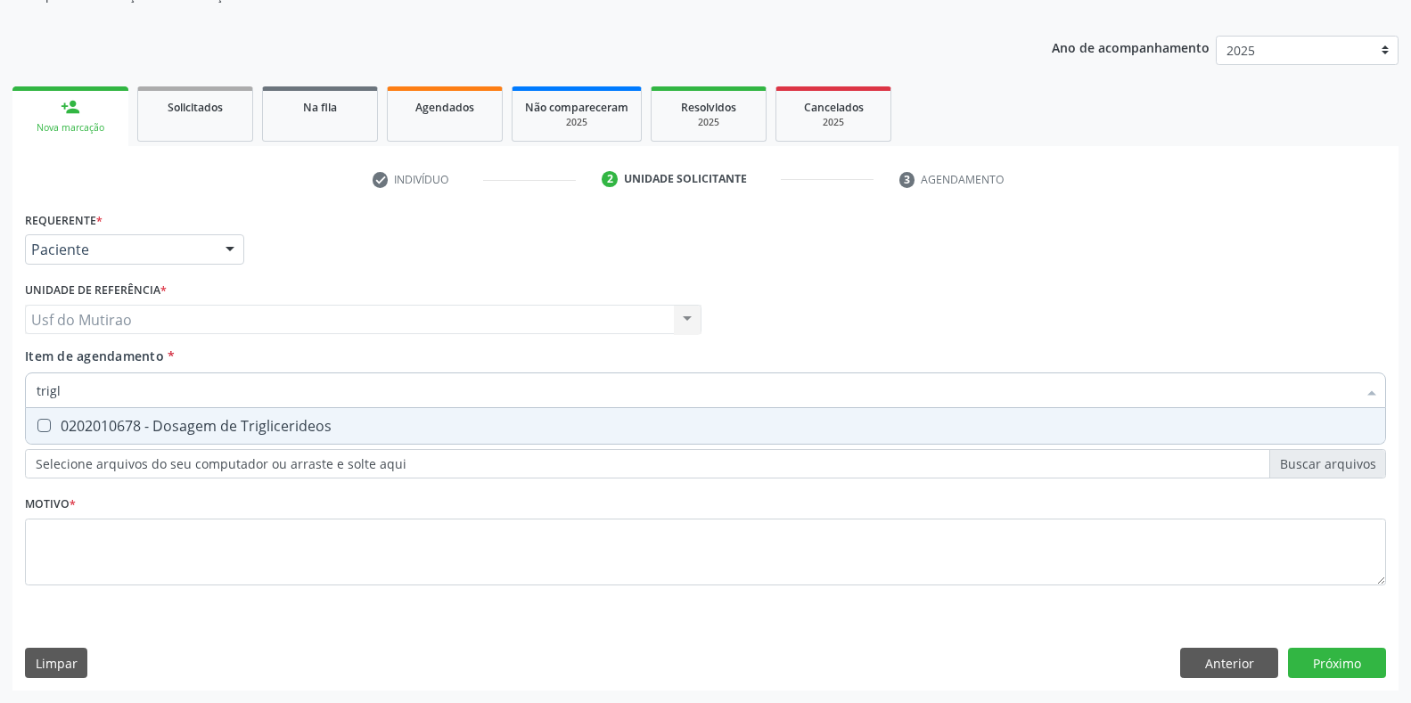
type input "trigli"
click at [128, 422] on div "0202010678 - Dosagem de Triglicerideos" at bounding box center [706, 426] width 1338 height 14
checkbox Triglicerideos "true"
drag, startPoint x: 144, startPoint y: 398, endPoint x: 0, endPoint y: 398, distance: 143.5
click at [0, 398] on div "Acompanhamento Acompanhe a situação das marcações correntes e finalizadas Relat…" at bounding box center [705, 310] width 1411 height 785
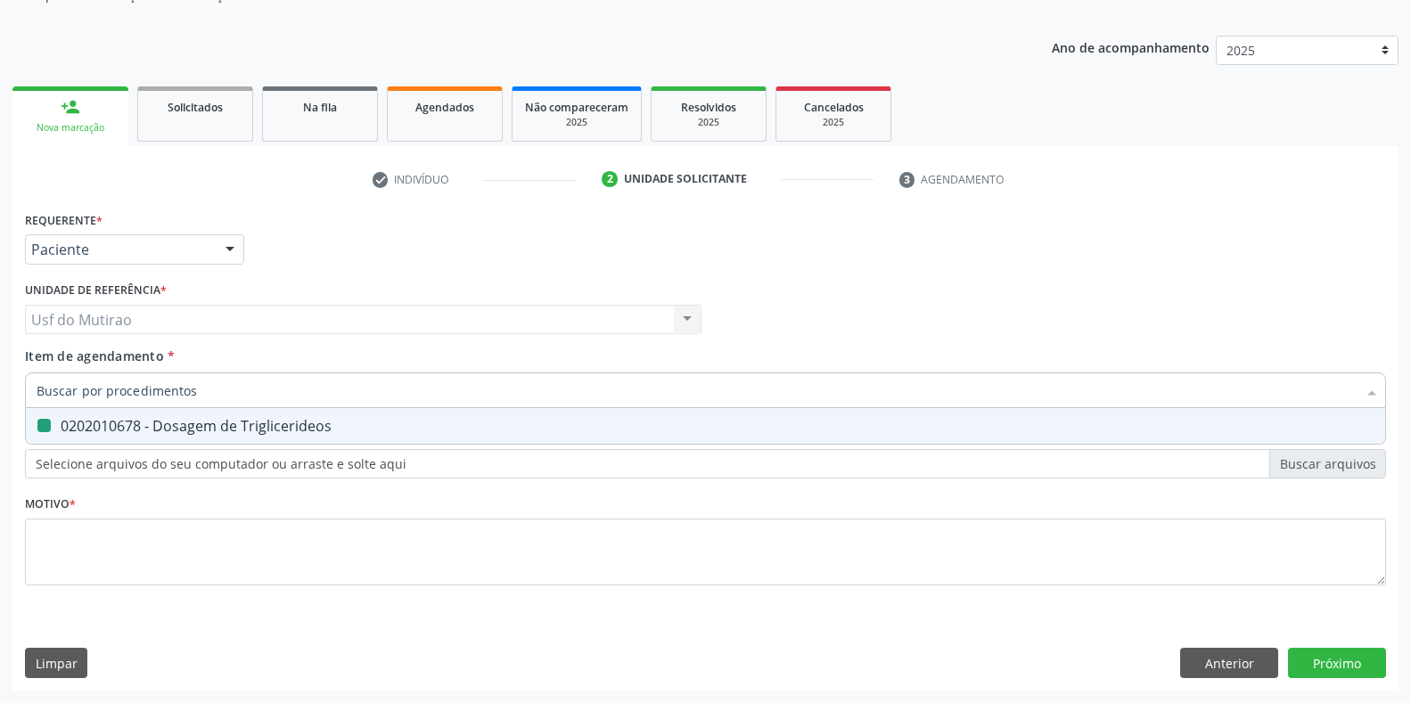
checkbox Triglicerideos "false"
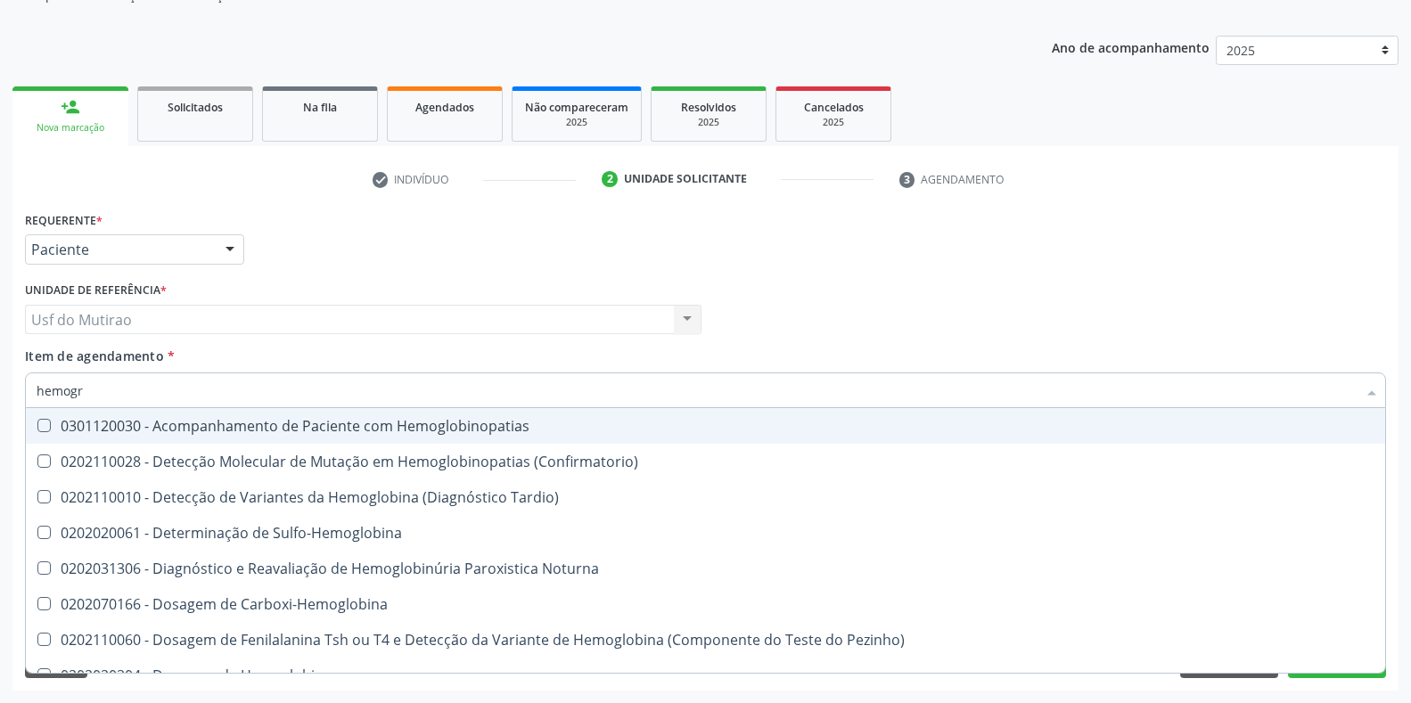
type input "hemogra"
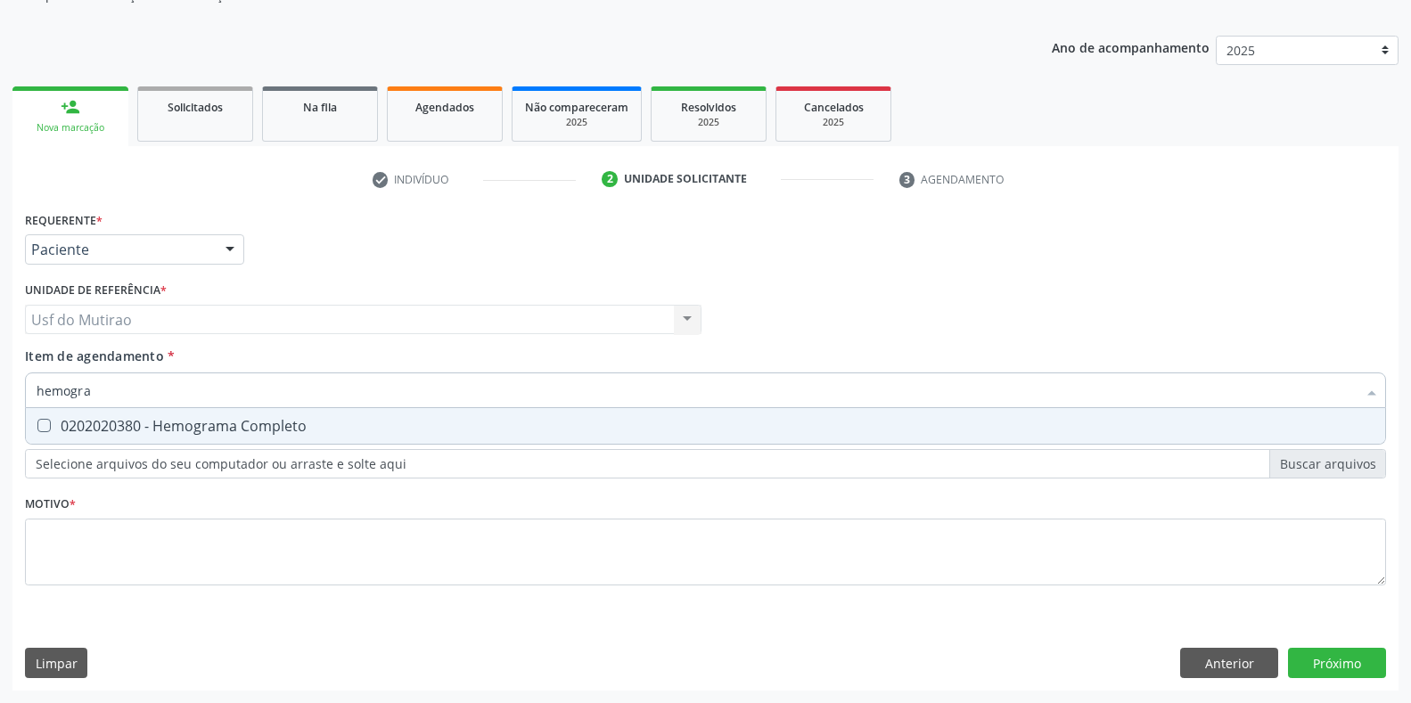
click at [312, 427] on div "0202020380 - Hemograma Completo" at bounding box center [706, 426] width 1338 height 14
checkbox Completo "true"
drag, startPoint x: 349, startPoint y: 398, endPoint x: 29, endPoint y: 376, distance: 320.7
click at [29, 376] on div "hemogra" at bounding box center [705, 391] width 1361 height 36
type input "glic"
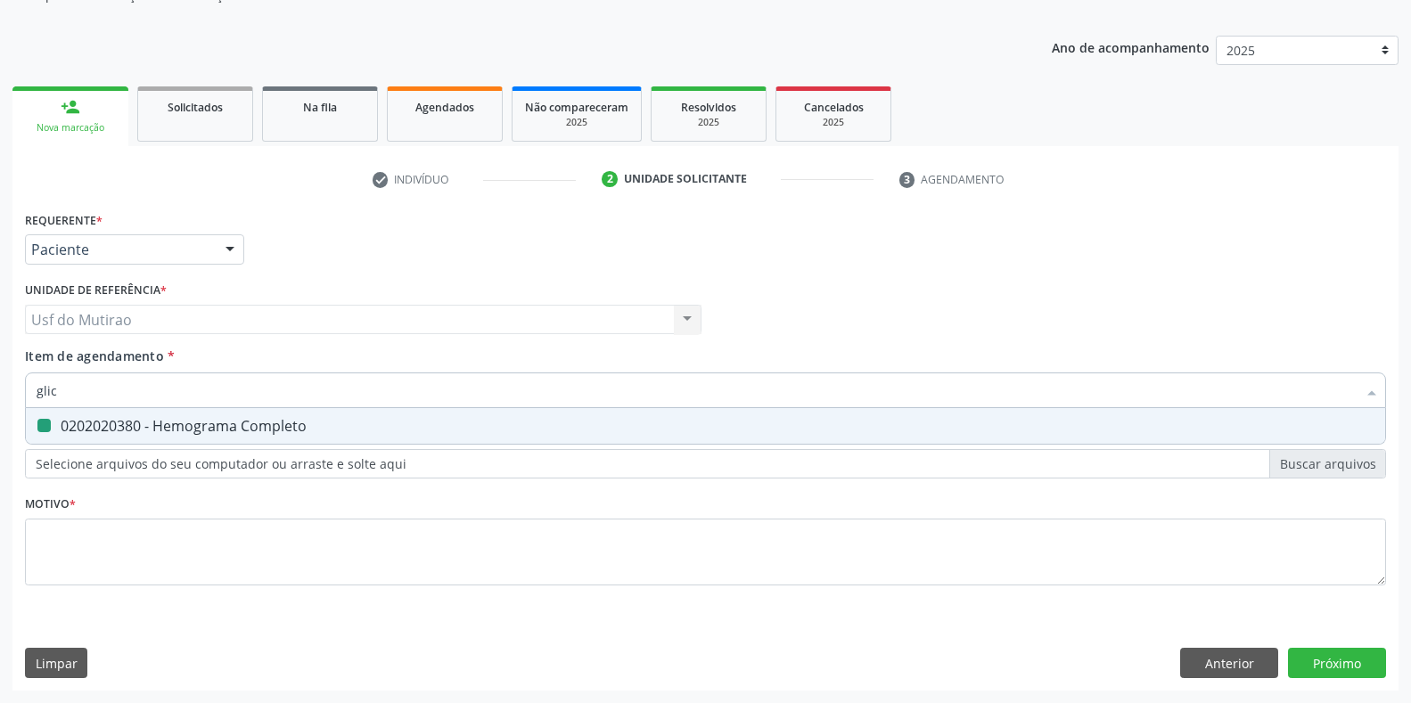
checkbox Completo "false"
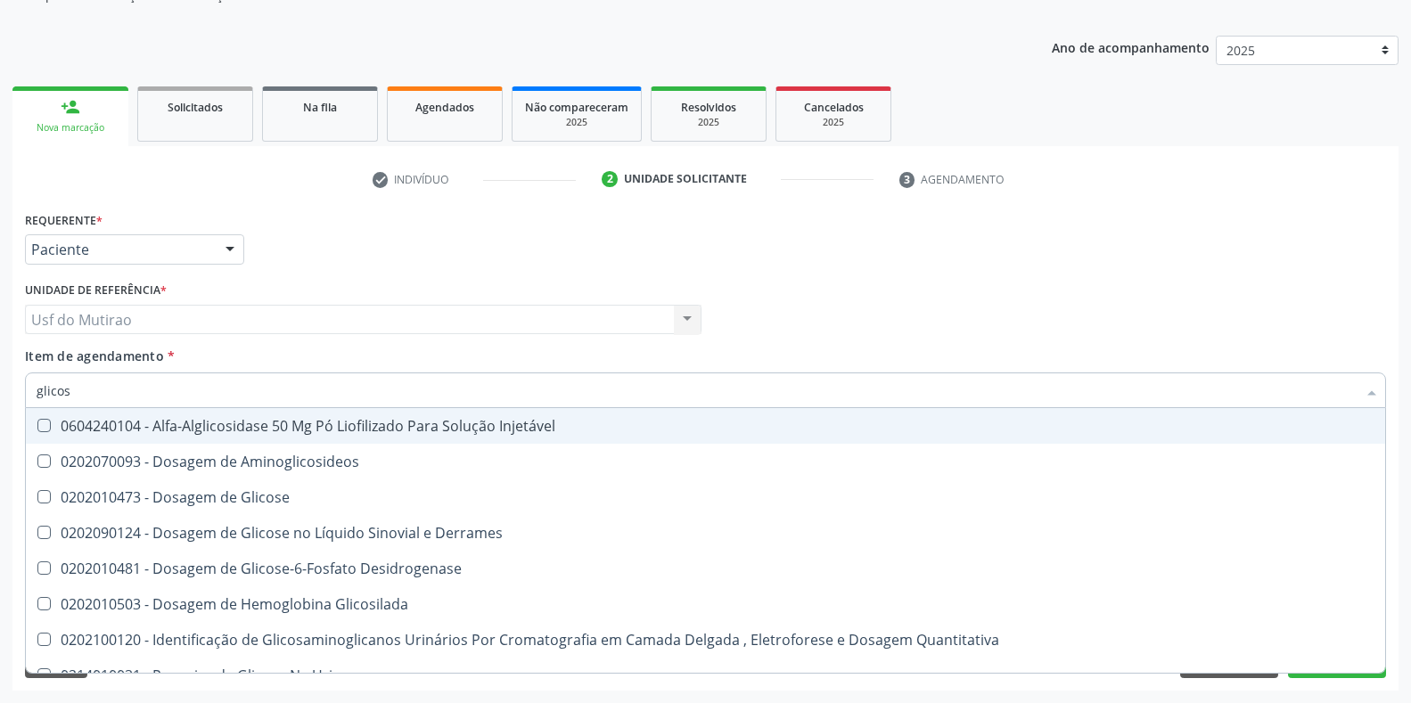
type input "glicose"
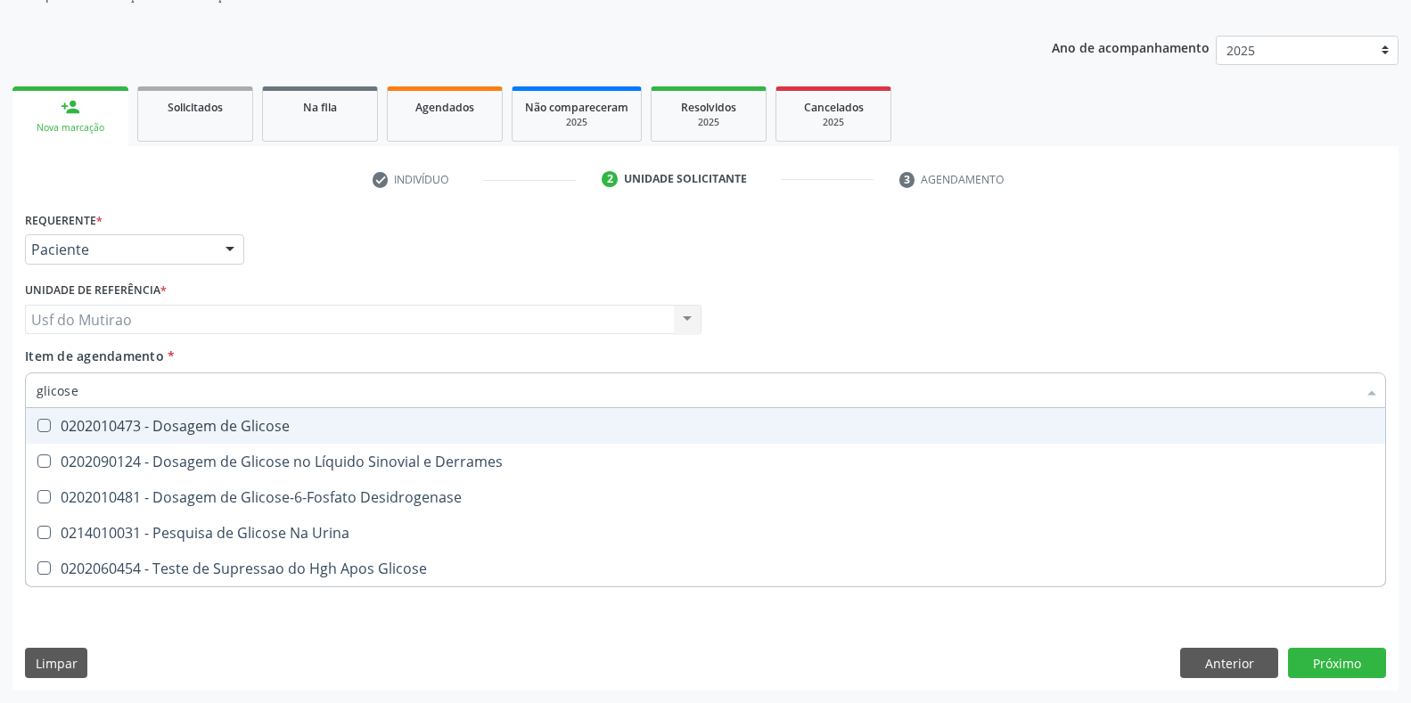
click at [111, 427] on div "0202010473 - Dosagem de Glicose" at bounding box center [706, 426] width 1338 height 14
checkbox Glicose "true"
drag, startPoint x: 133, startPoint y: 391, endPoint x: 0, endPoint y: 371, distance: 134.4
click at [0, 371] on div "Acompanhamento Acompanhe a situação das marcações correntes e finalizadas Relat…" at bounding box center [705, 310] width 1411 height 785
type input "a"
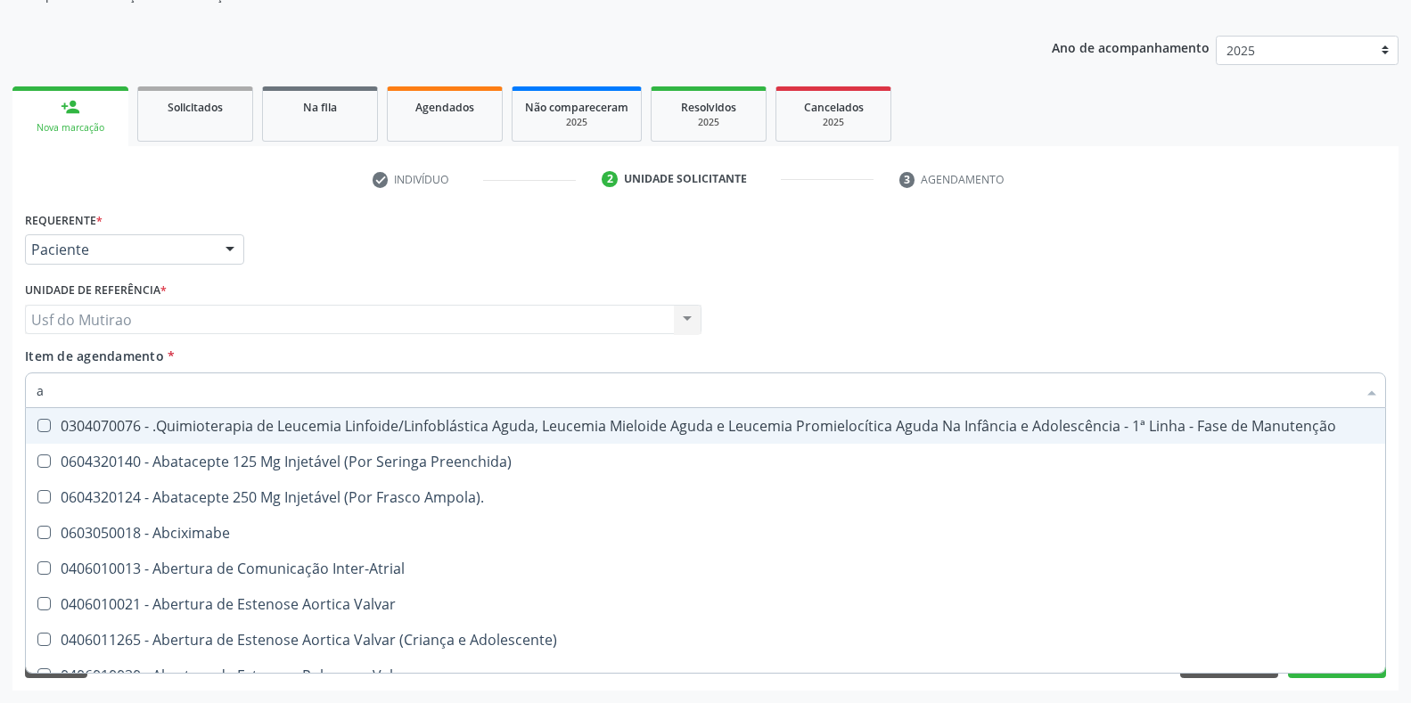
checkbox Manutenção "false"
type input "ana"
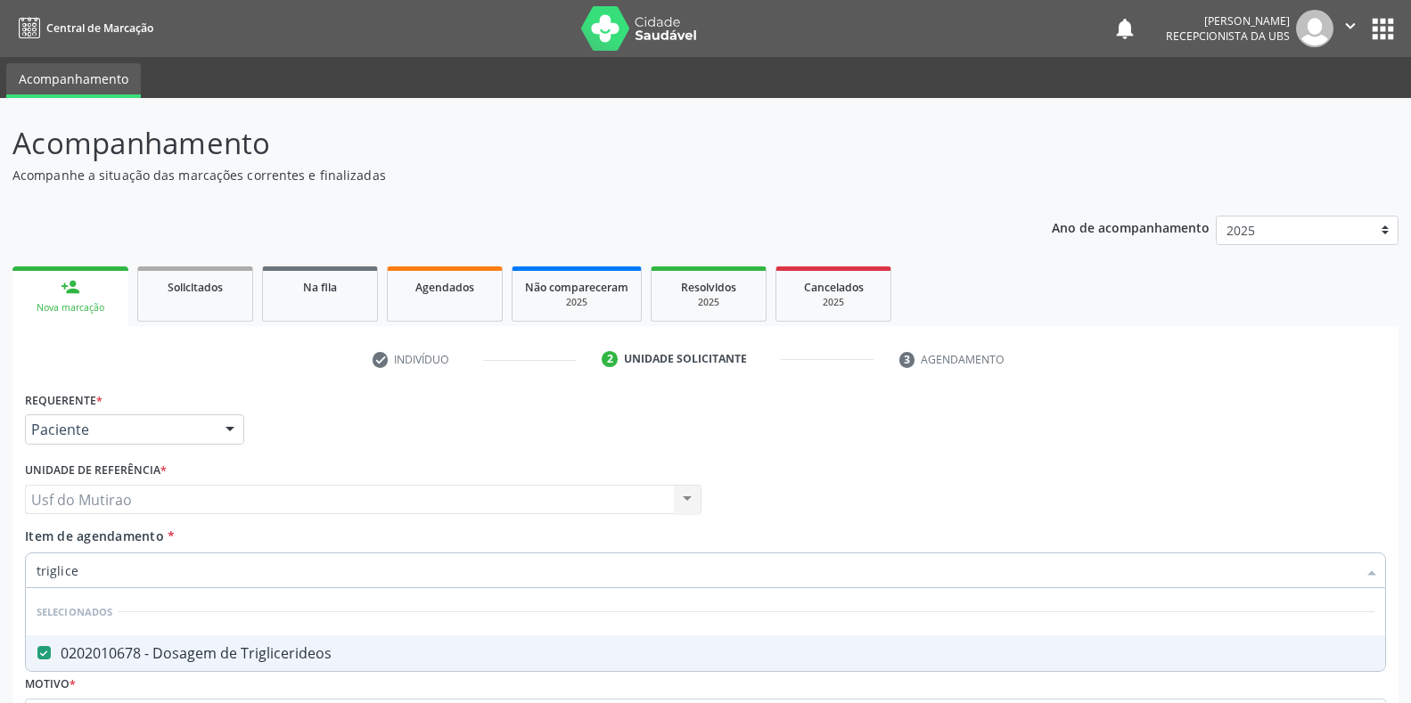
scroll to position [180, 0]
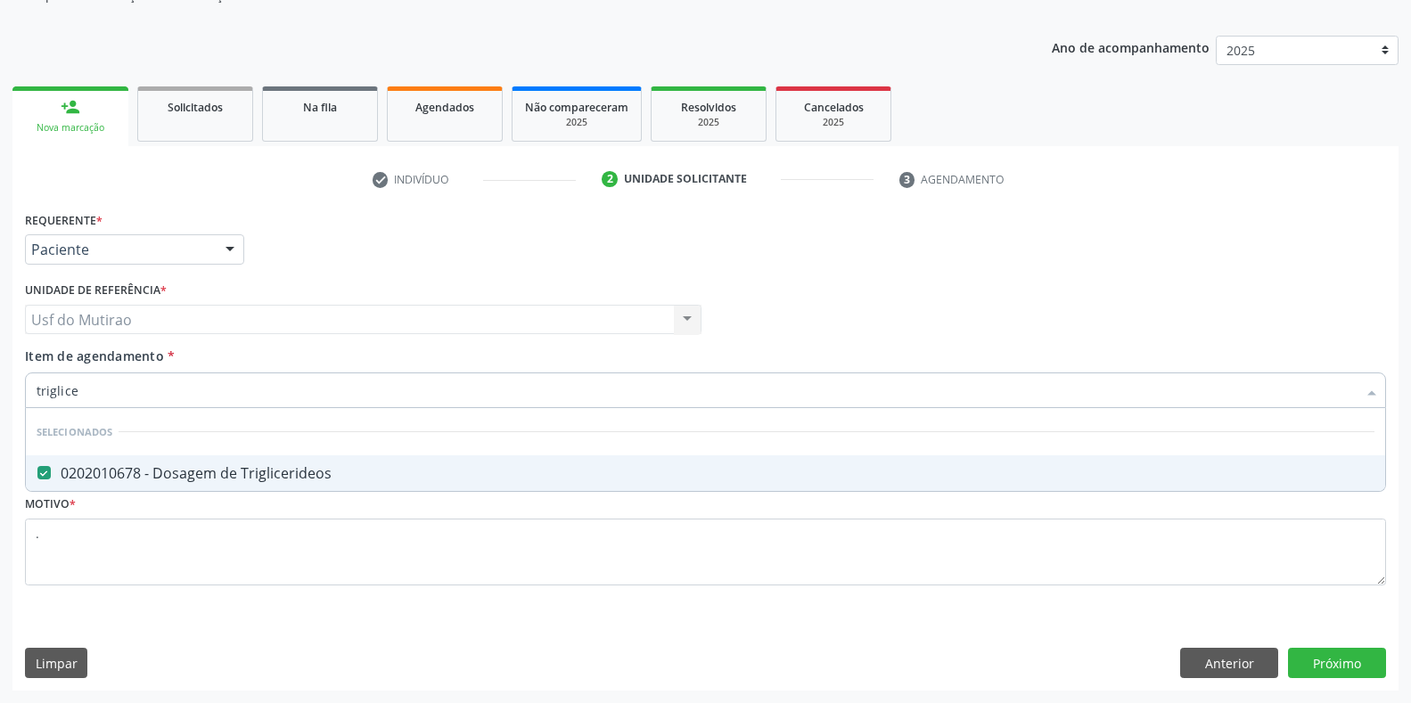
drag, startPoint x: 227, startPoint y: 386, endPoint x: 0, endPoint y: 392, distance: 227.4
click at [0, 392] on div "Acompanhamento Acompanhe a situação das marcações correntes e finalizadas Relat…" at bounding box center [705, 310] width 1411 height 785
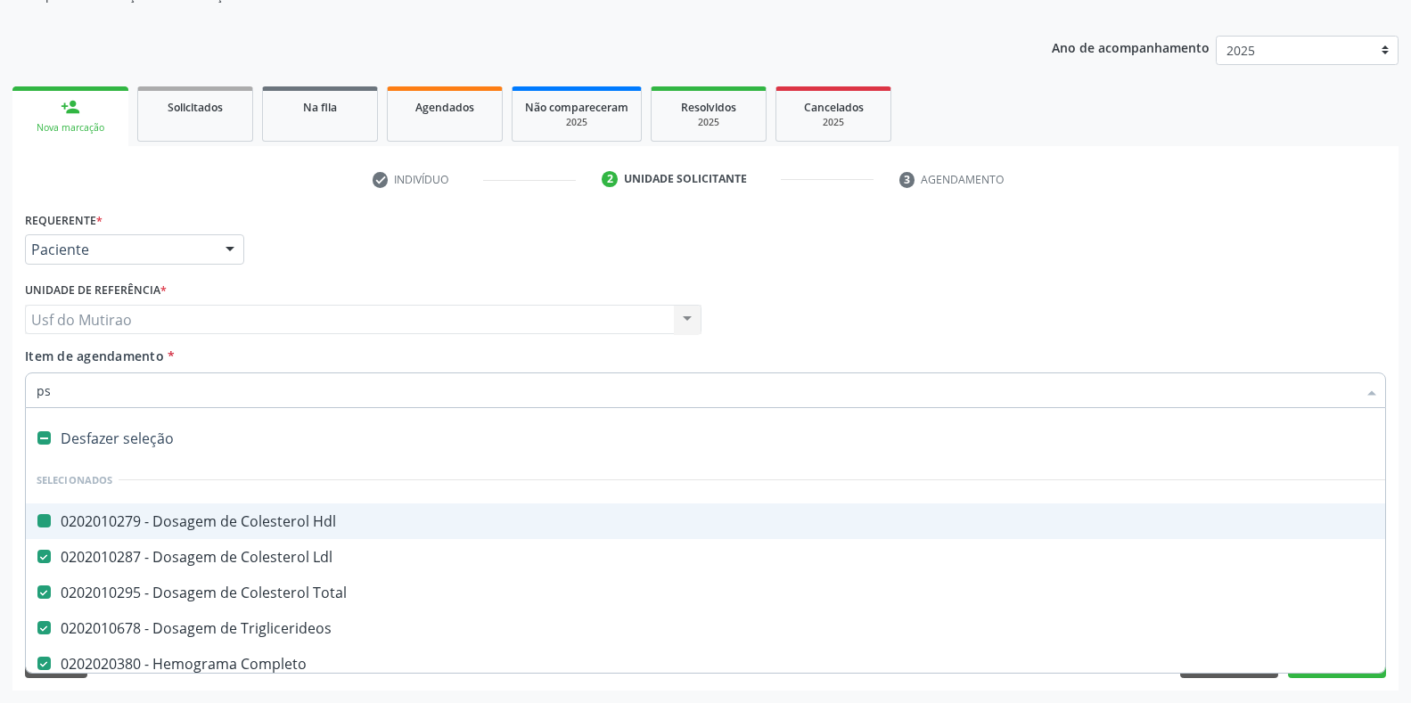
type input "psa"
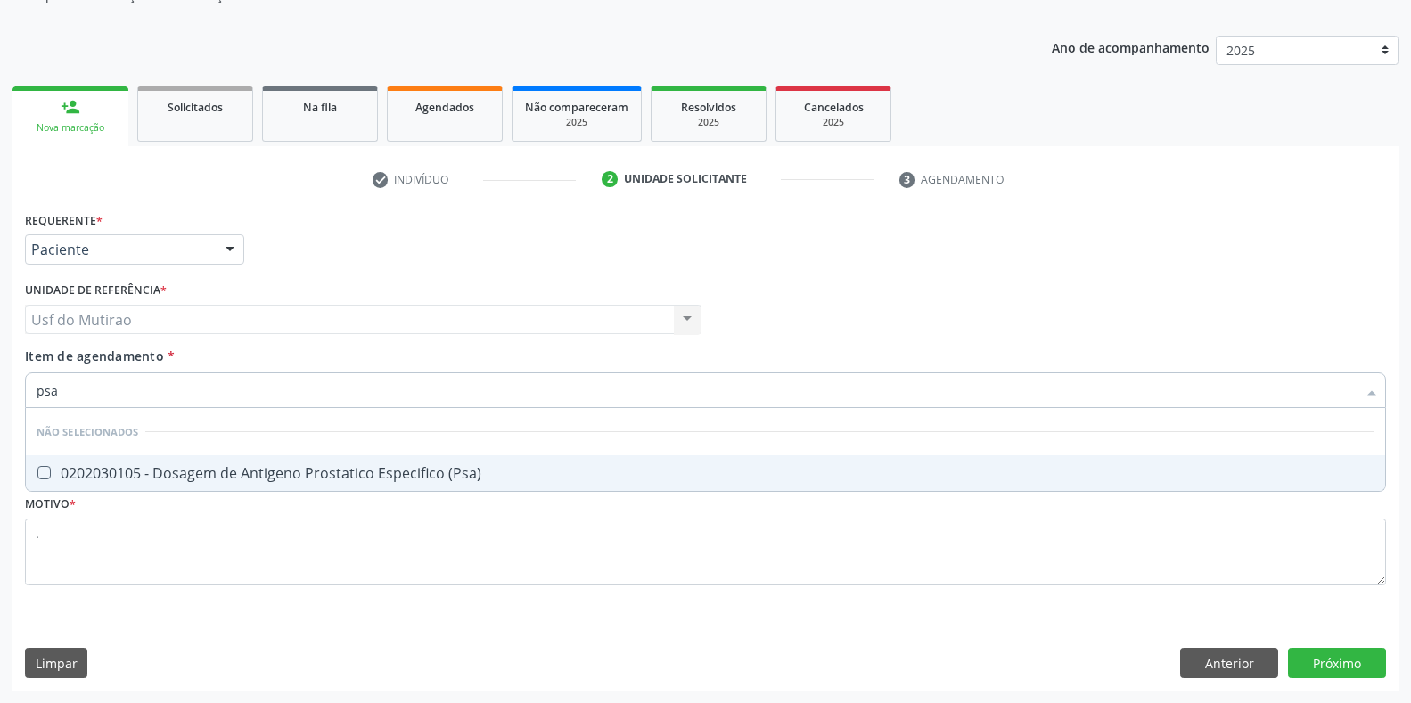
click at [294, 469] on div "0202030105 - Dosagem de Antigeno Prostatico Especifico (Psa)" at bounding box center [706, 473] width 1338 height 14
checkbox \(Psa\) "true"
click at [1338, 660] on div "Requerente * Paciente Profissional de Saúde Paciente Nenhum resultado encontrad…" at bounding box center [705, 449] width 1386 height 484
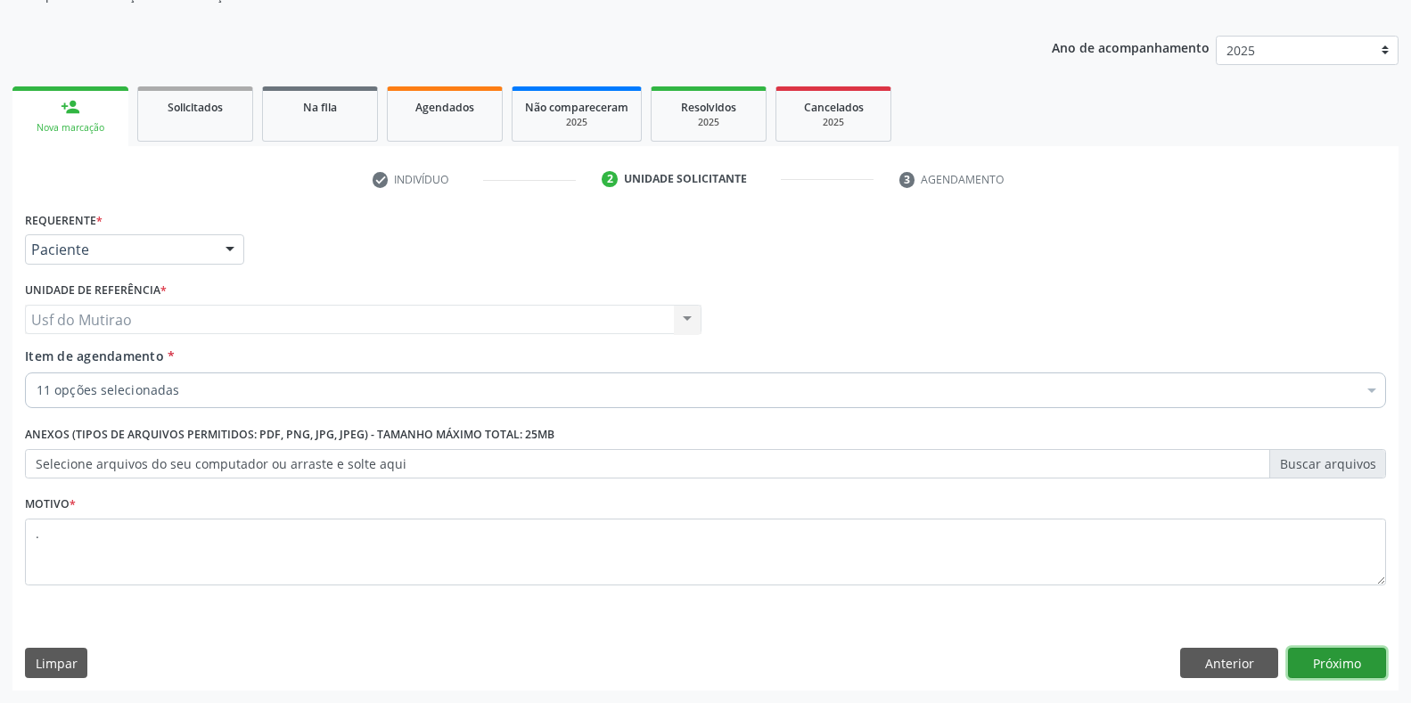
click at [1341, 658] on button "Próximo" at bounding box center [1337, 663] width 98 height 30
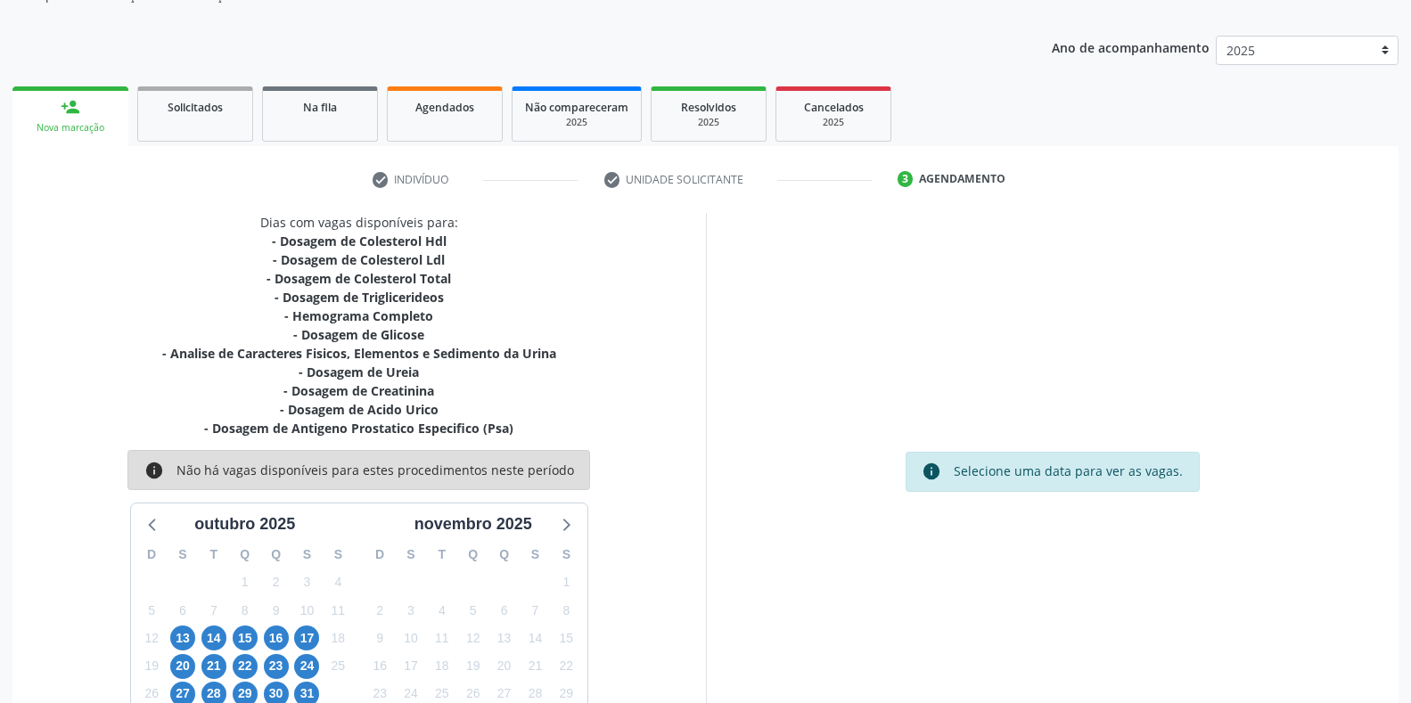
scroll to position [259, 0]
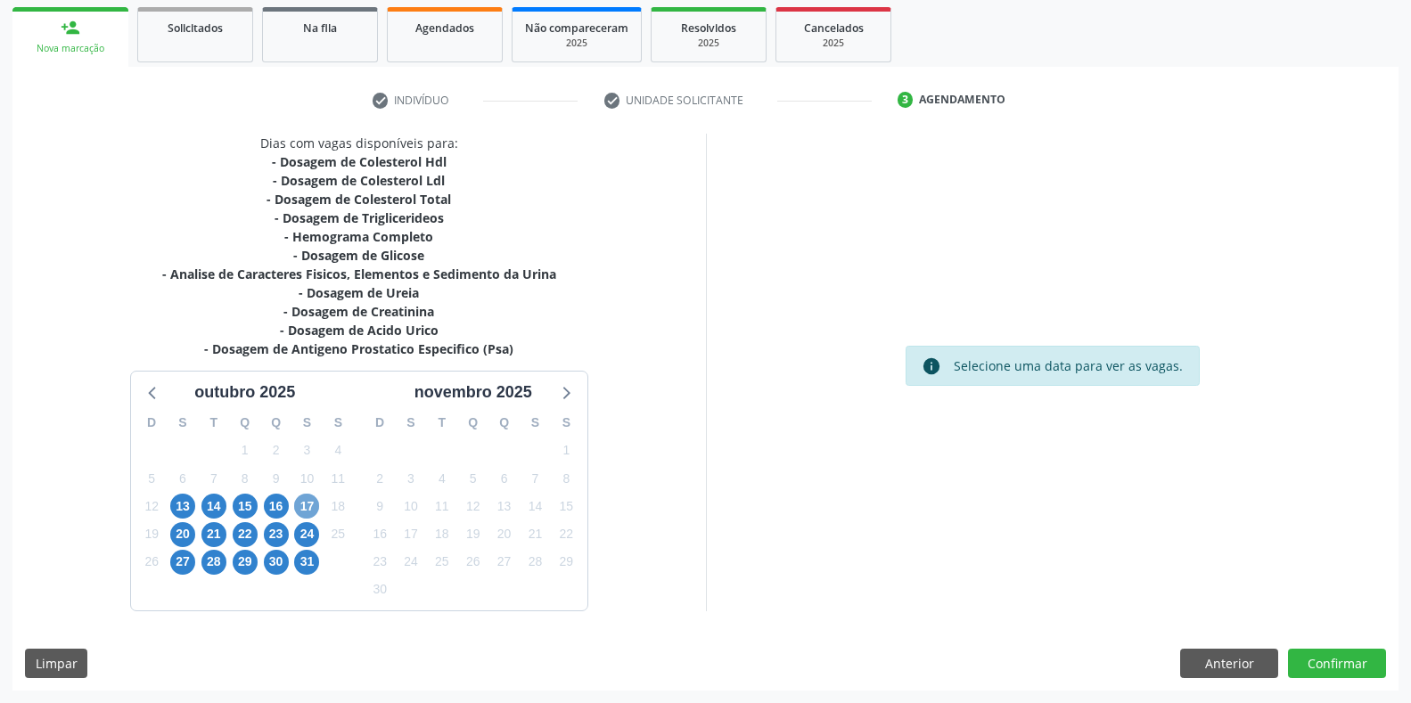
click at [300, 505] on span "17" at bounding box center [306, 506] width 25 height 25
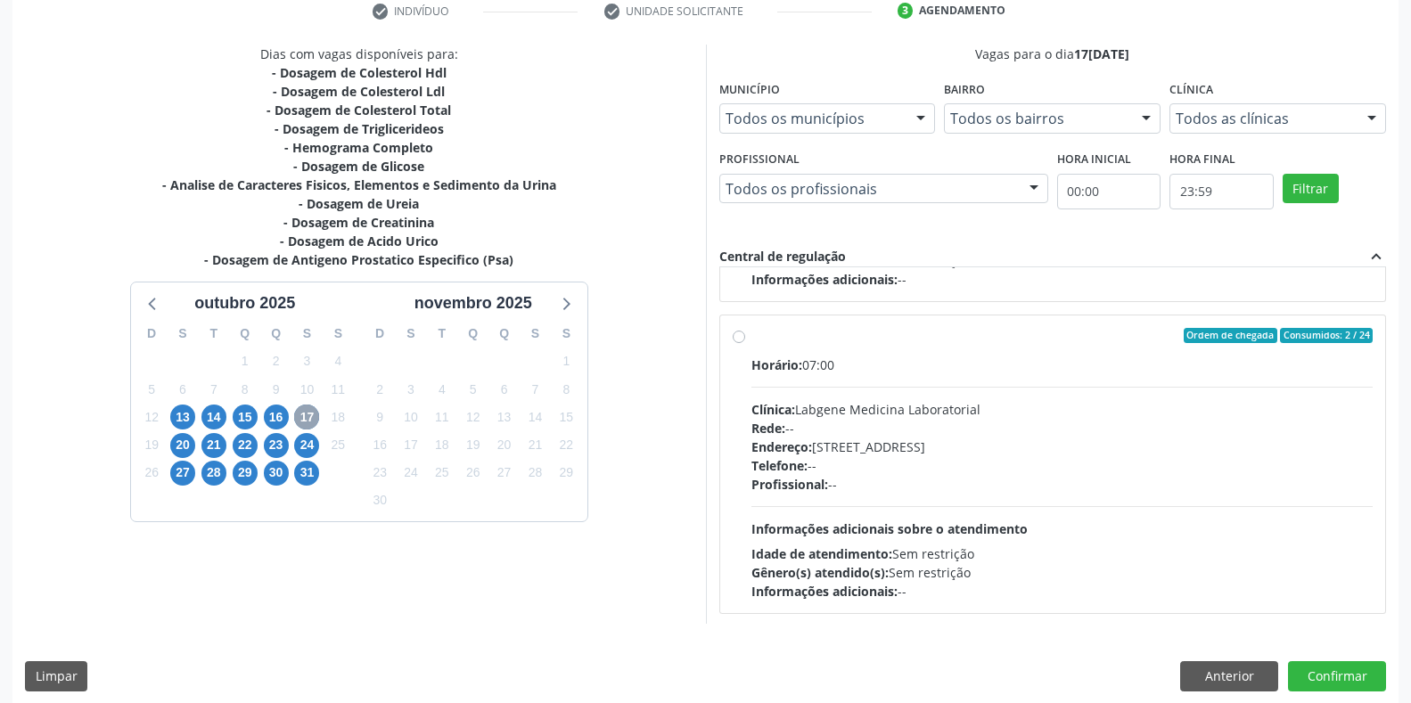
scroll to position [281, 0]
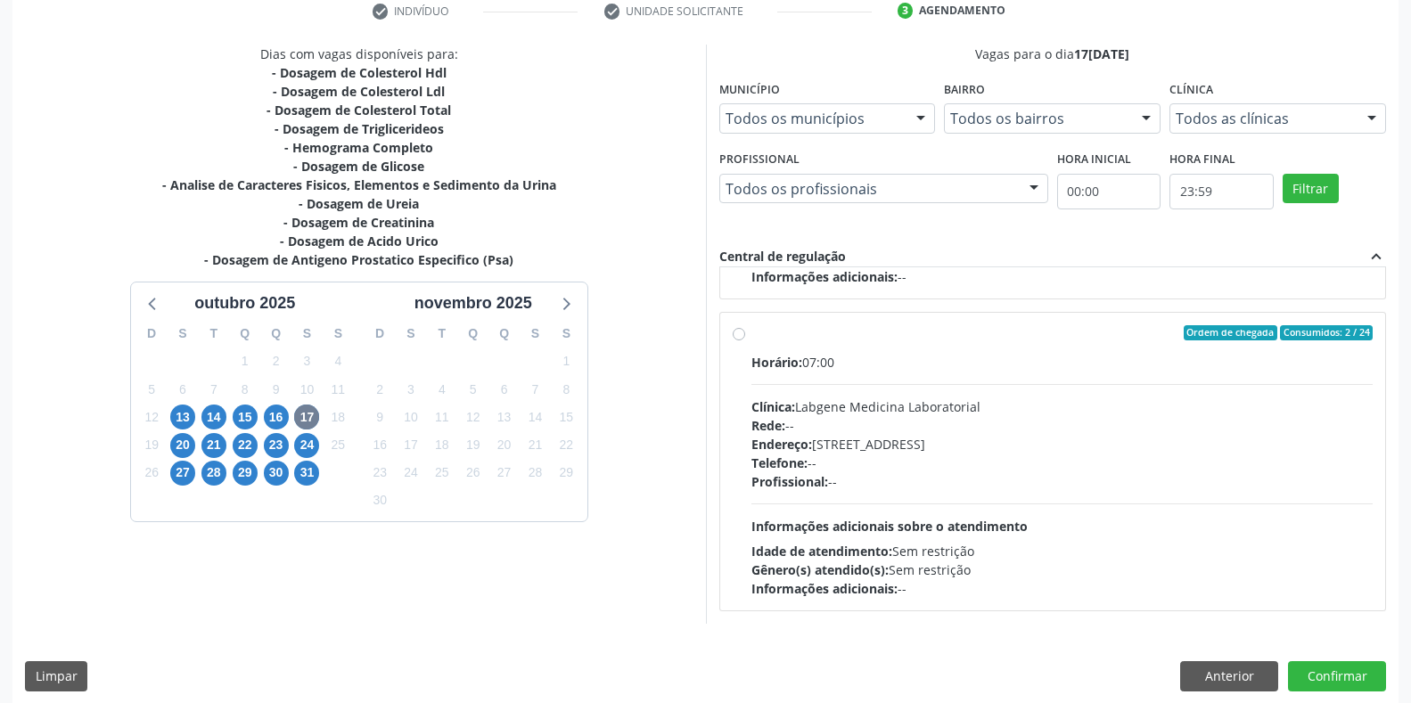
click at [818, 423] on div "Rede: --" at bounding box center [1062, 425] width 622 height 19
click at [745, 341] on input "Ordem de chegada Consumidos: 2 / 24 Horário: 07:00 Clínica: Labgene Medicina La…" at bounding box center [739, 333] width 12 height 16
radio input "true"
click at [1346, 668] on button "Confirmar" at bounding box center [1337, 676] width 98 height 30
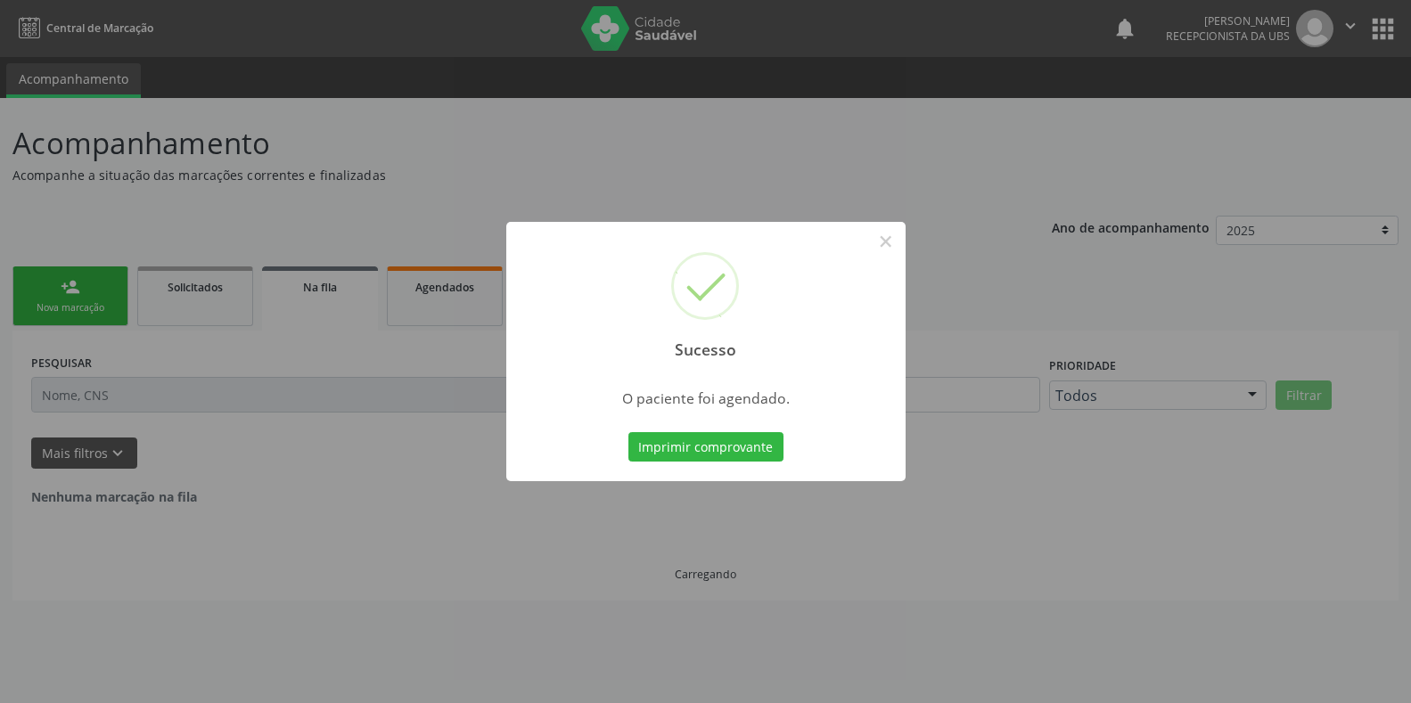
scroll to position [0, 0]
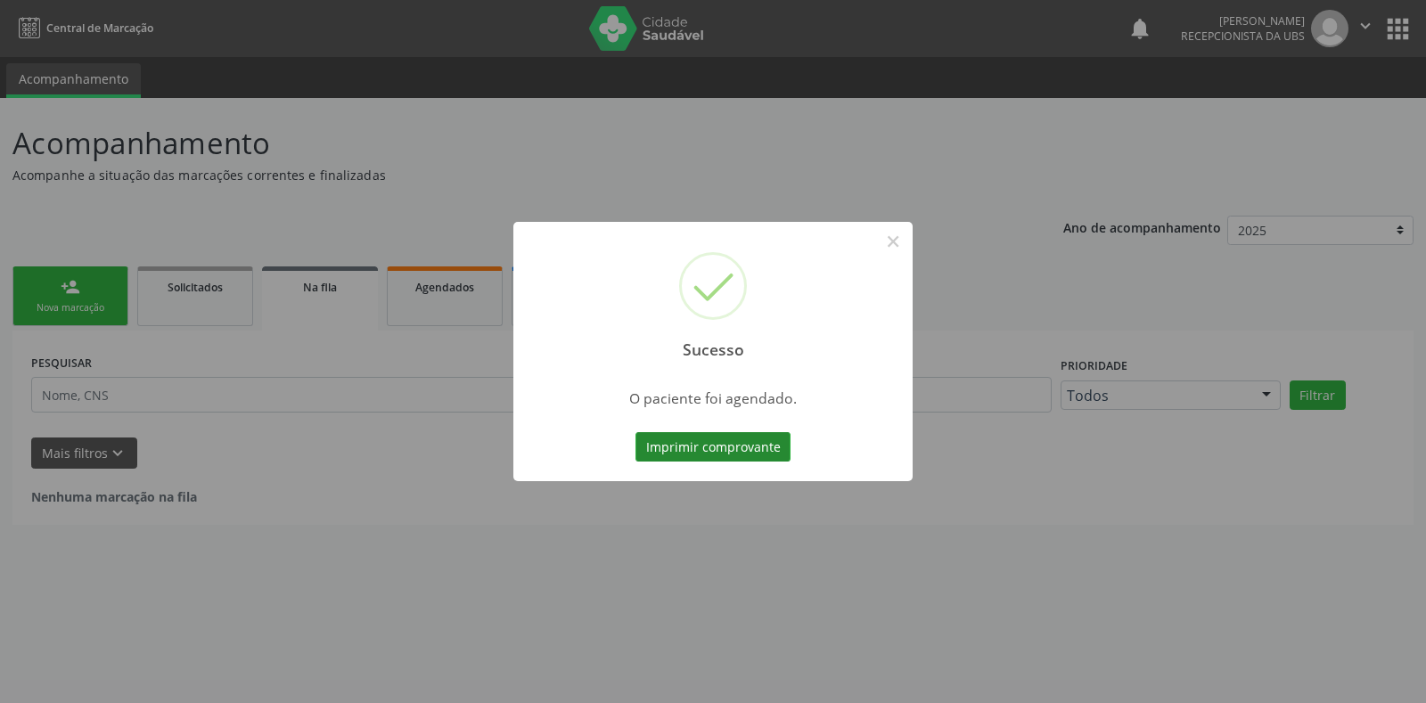
click at [689, 445] on button "Imprimir comprovante" at bounding box center [713, 447] width 155 height 30
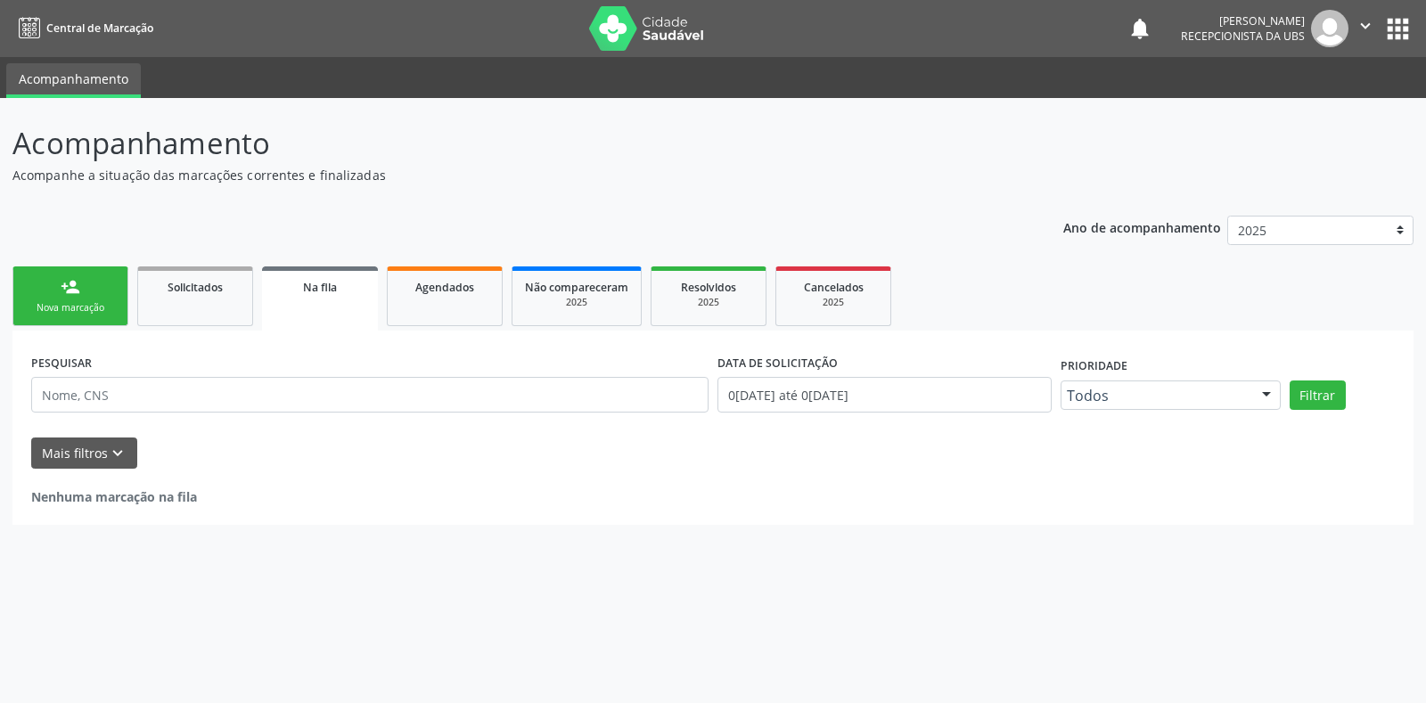
click at [95, 308] on div "Nova marcação" at bounding box center [70, 307] width 89 height 13
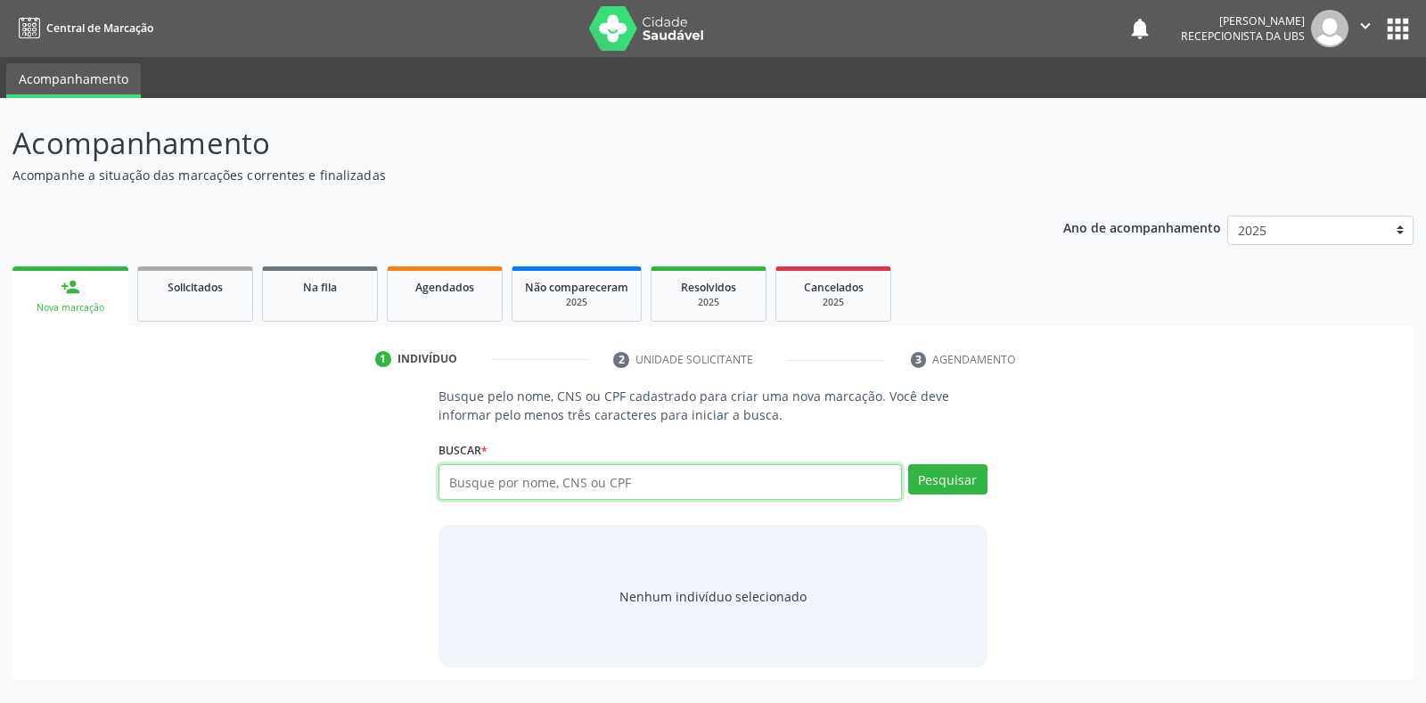
click at [543, 479] on input "text" at bounding box center [670, 482] width 463 height 36
type input "165370659770006"
click at [948, 481] on button "Pesquisar" at bounding box center [947, 479] width 79 height 30
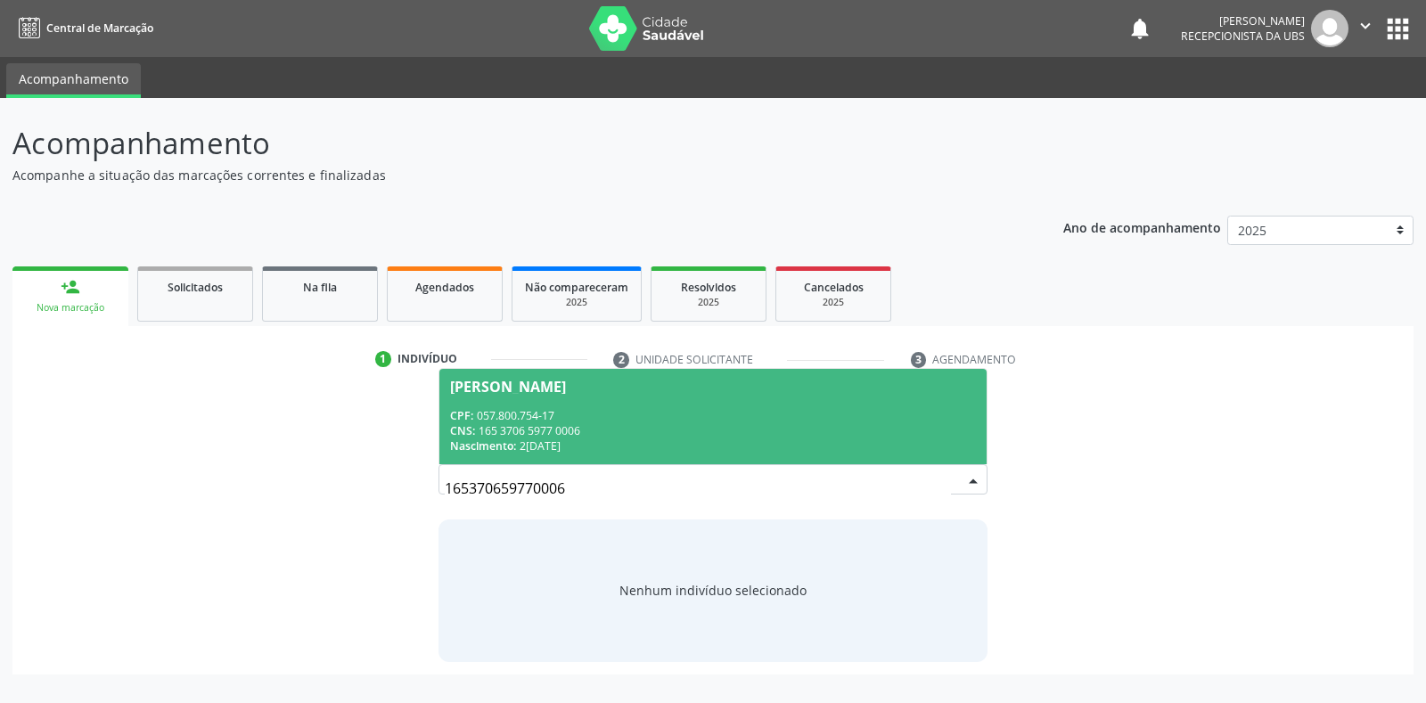
click at [797, 405] on span "Cicera Santos Rufino CPF: 057.800.754-17 CNS: 165 3706 5977 0006 Nascimento: 23…" at bounding box center [712, 416] width 546 height 95
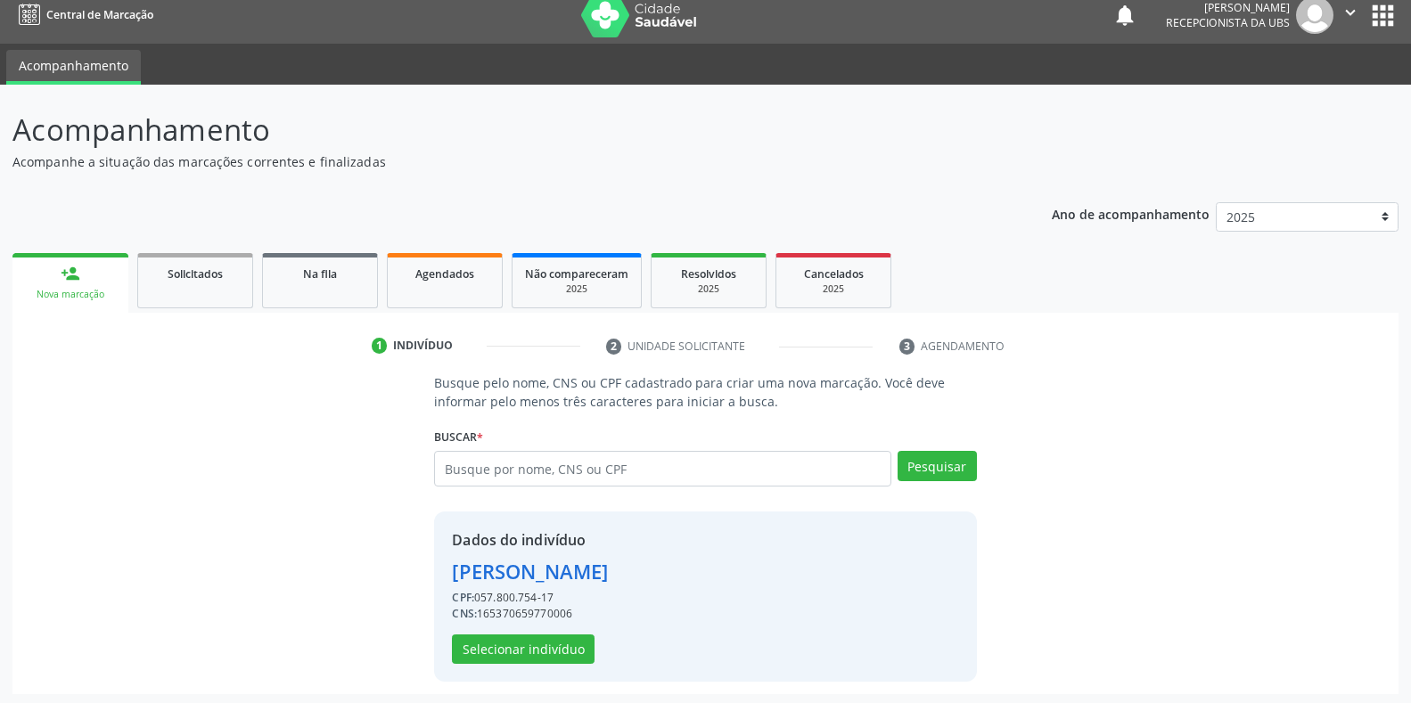
scroll to position [17, 0]
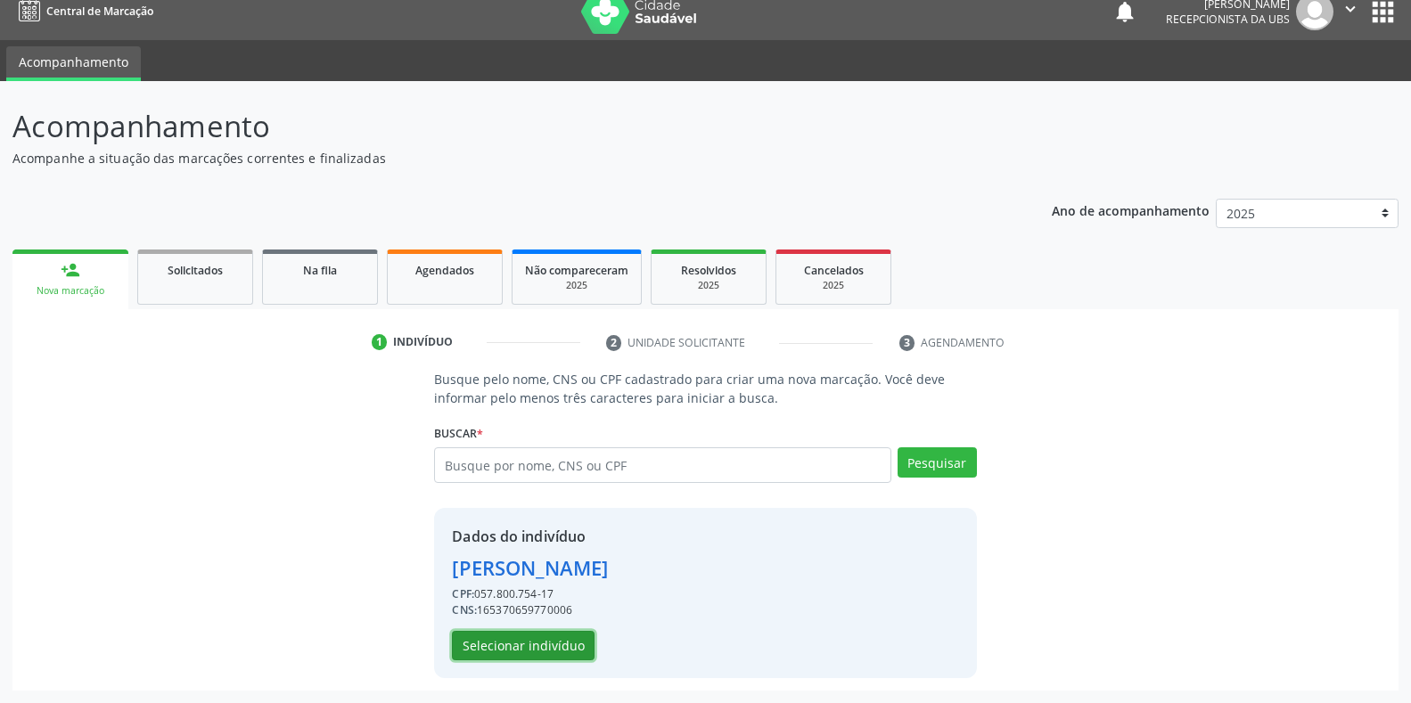
click at [567, 644] on button "Selecionar indivíduo" at bounding box center [523, 646] width 143 height 30
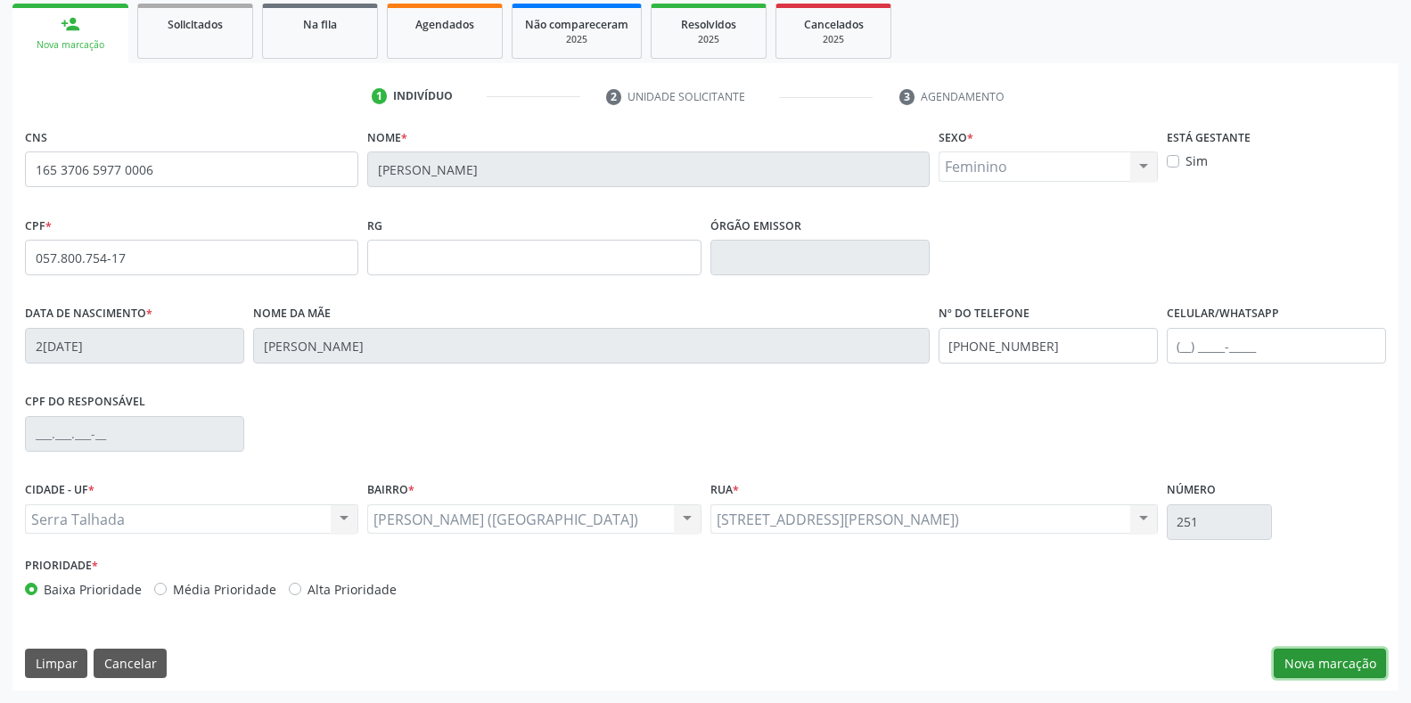
click at [1331, 672] on button "Nova marcação" at bounding box center [1330, 664] width 112 height 30
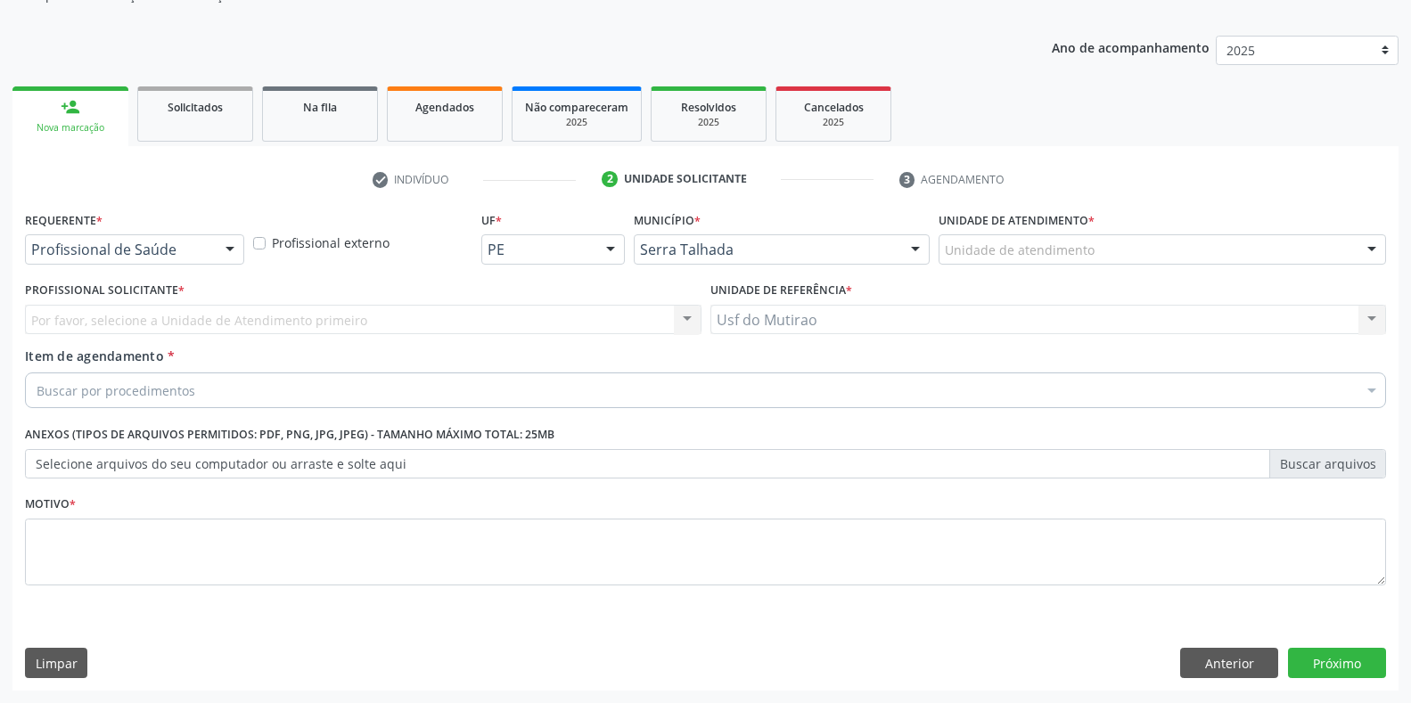
scroll to position [180, 0]
click at [165, 239] on div "Profissional de Saúde" at bounding box center [134, 249] width 219 height 30
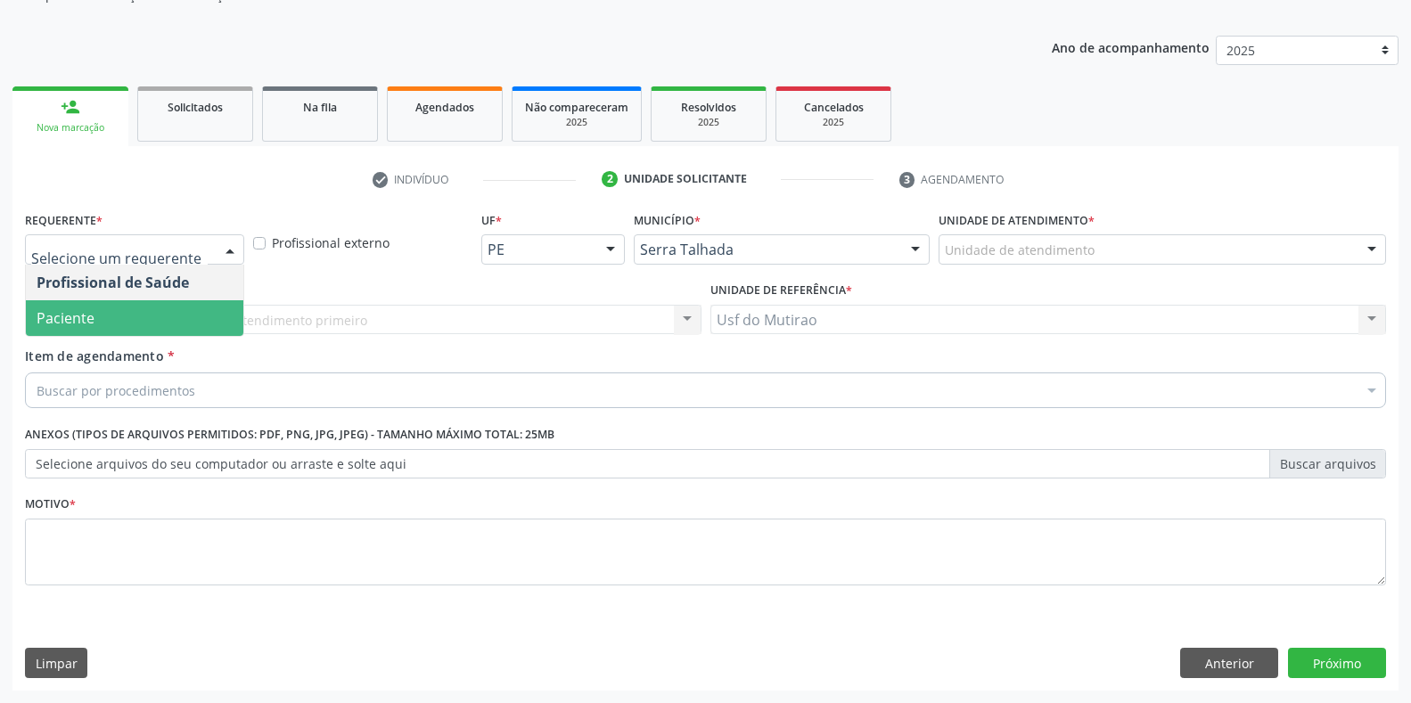
click at [89, 311] on span "Paciente" at bounding box center [66, 318] width 58 height 20
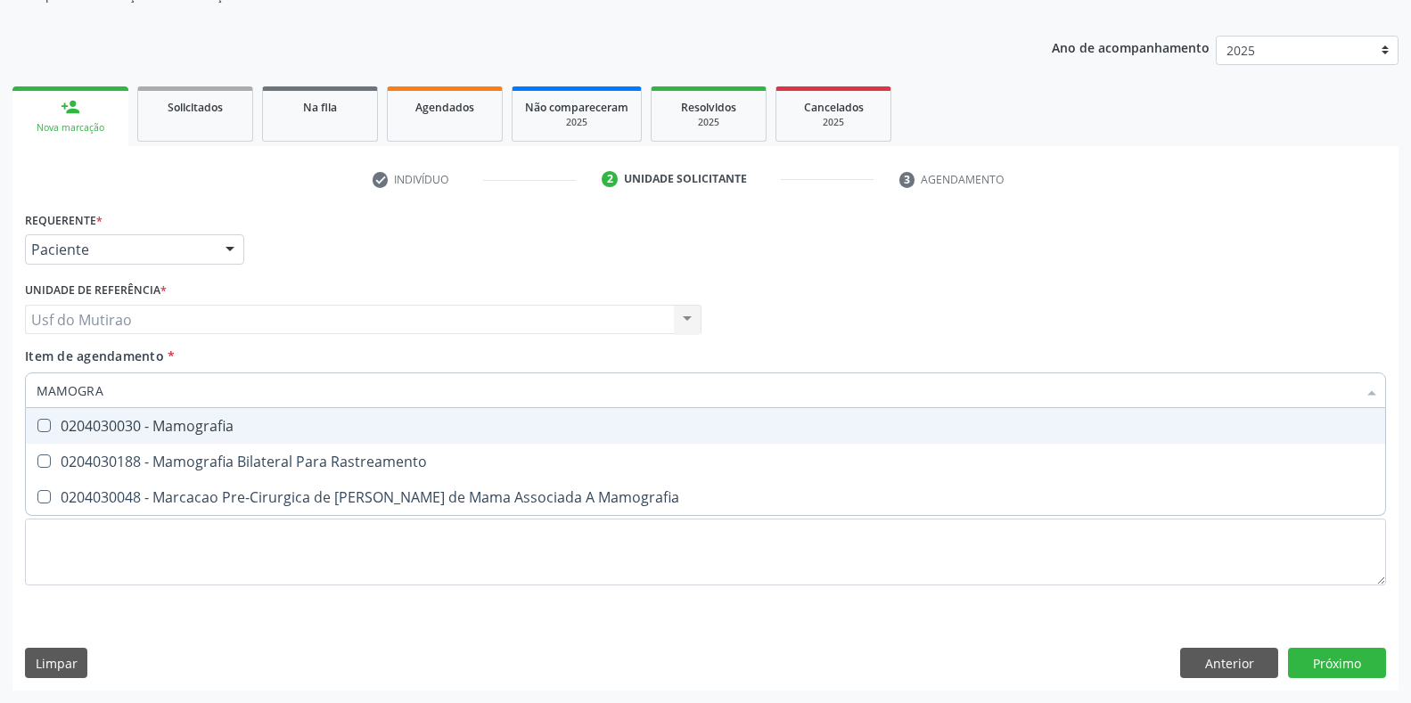
type input "MAMOGRAF"
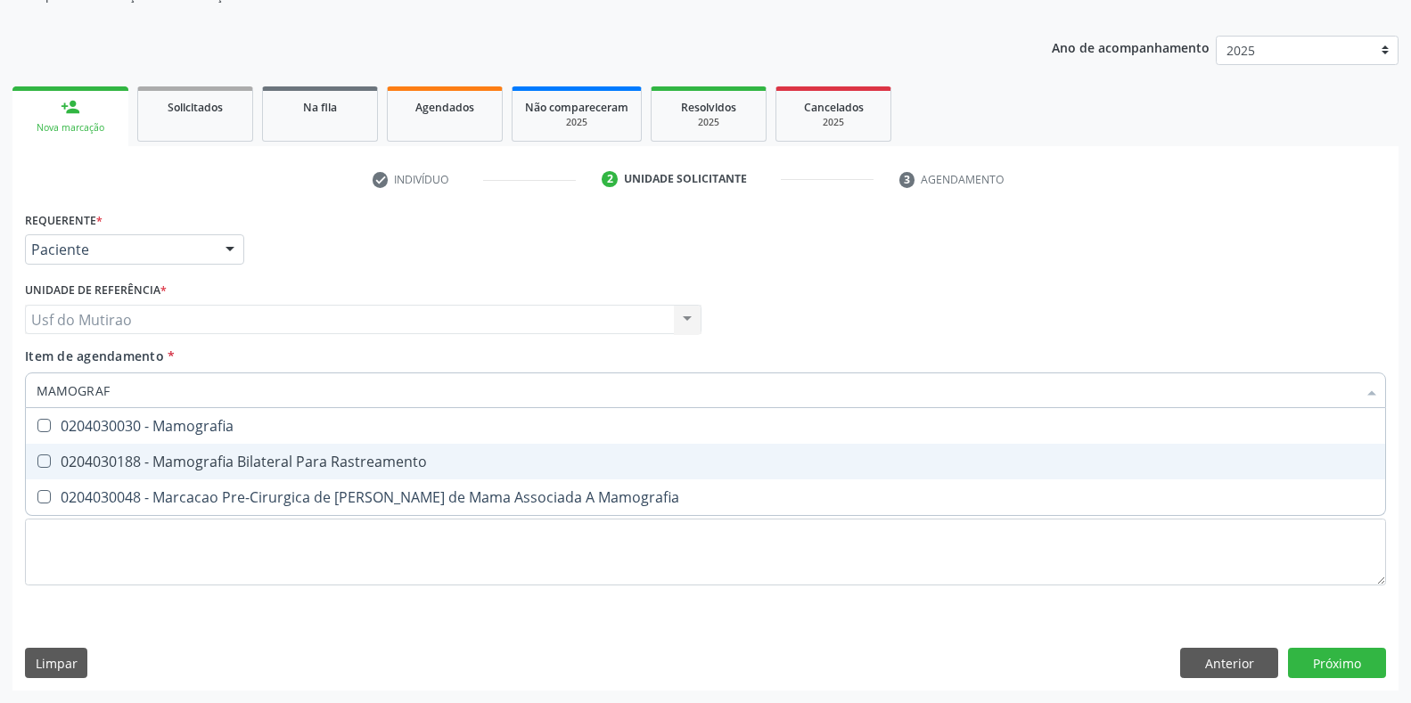
click at [164, 457] on div "0204030188 - Mamografia Bilateral Para Rastreamento" at bounding box center [706, 462] width 1338 height 14
checkbox Rastreamento "true"
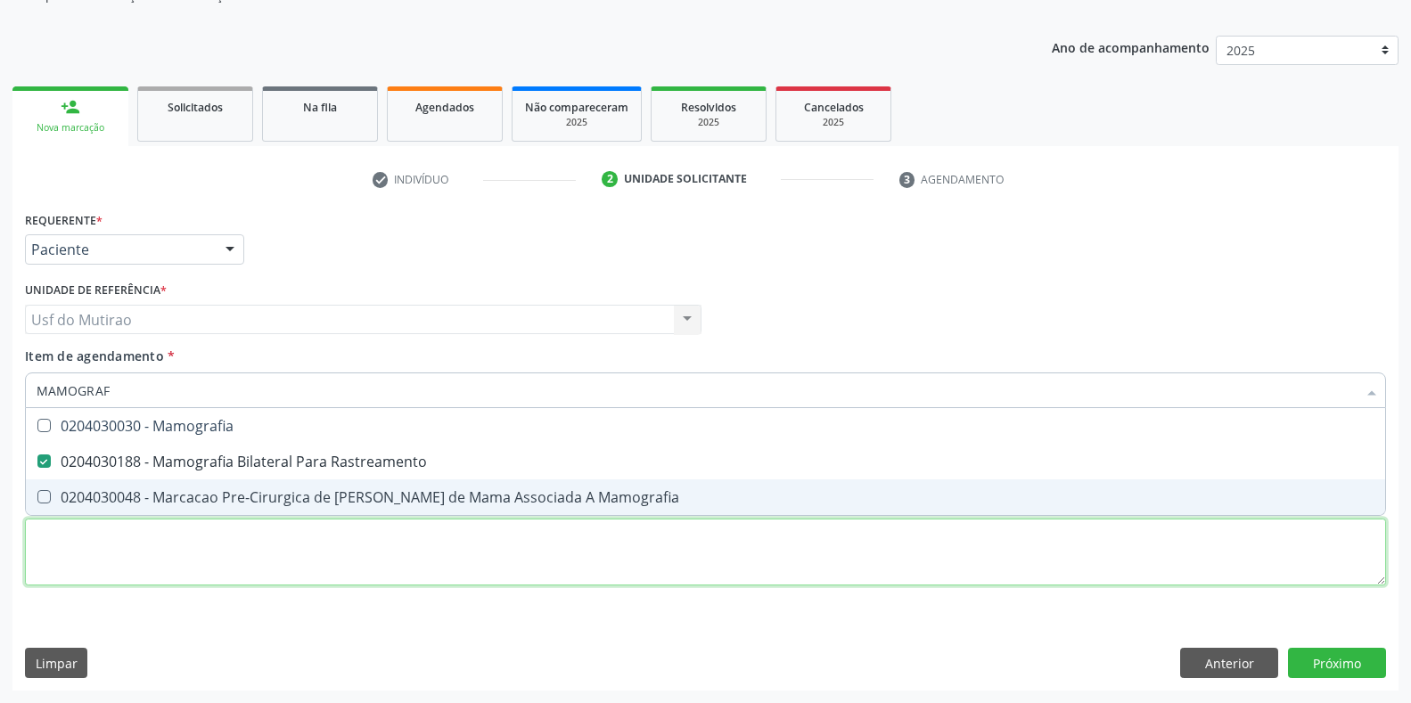
click at [188, 564] on div "Requerente * Paciente Profissional de Saúde Paciente Nenhum resultado encontrad…" at bounding box center [705, 409] width 1361 height 404
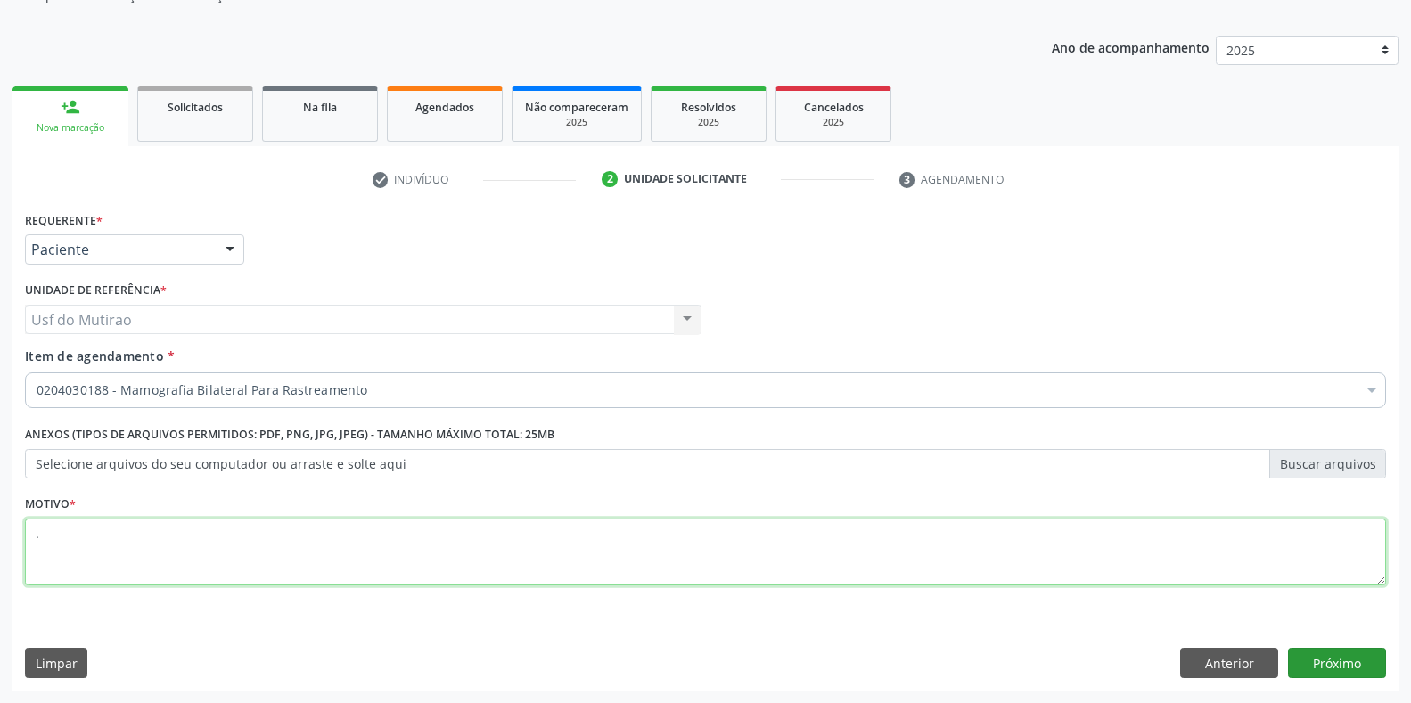
type textarea "."
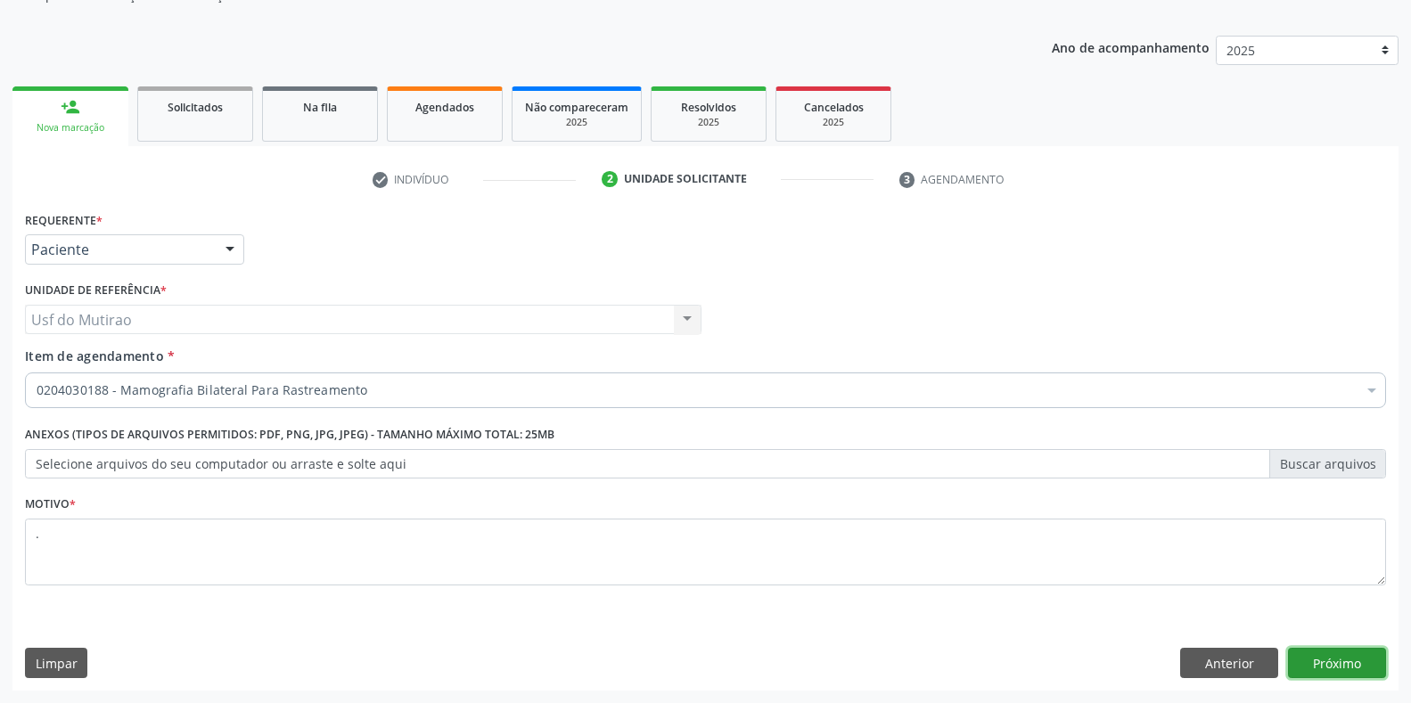
click at [1341, 662] on button "Próximo" at bounding box center [1337, 663] width 98 height 30
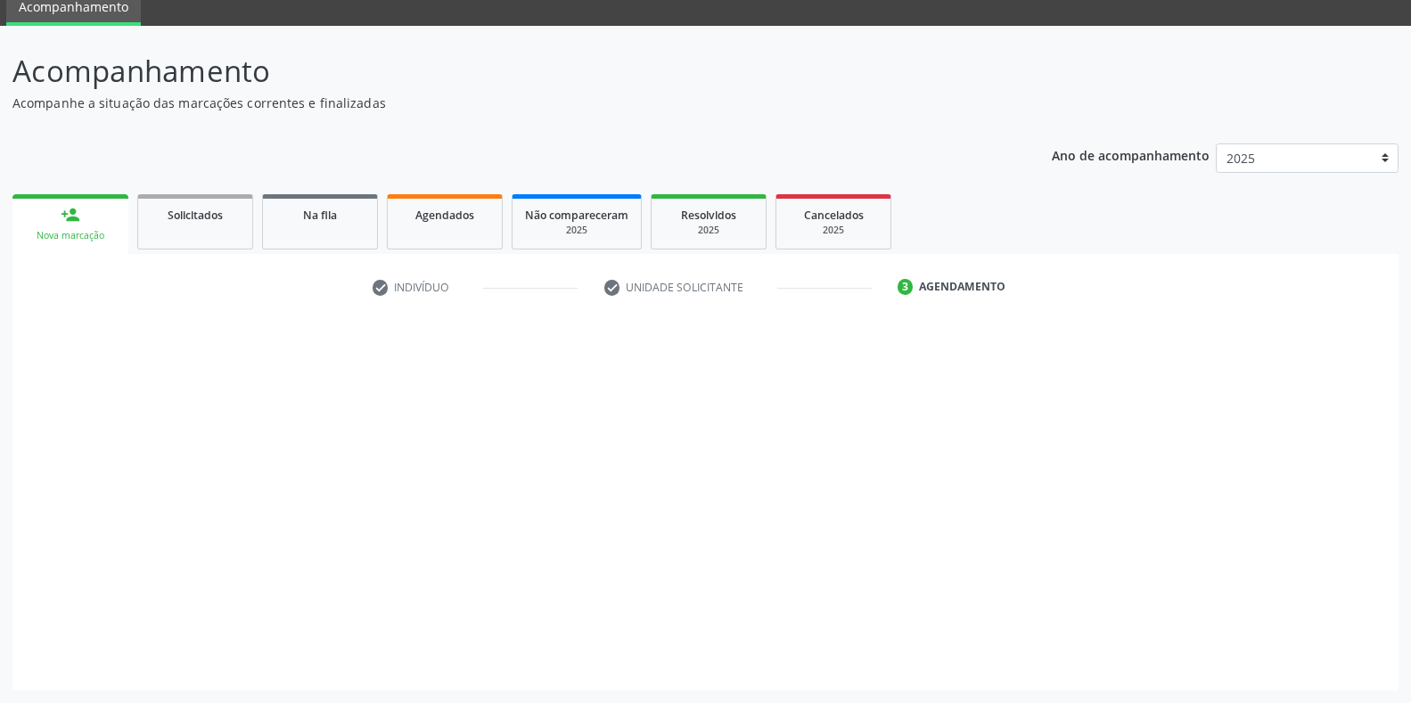
scroll to position [72, 0]
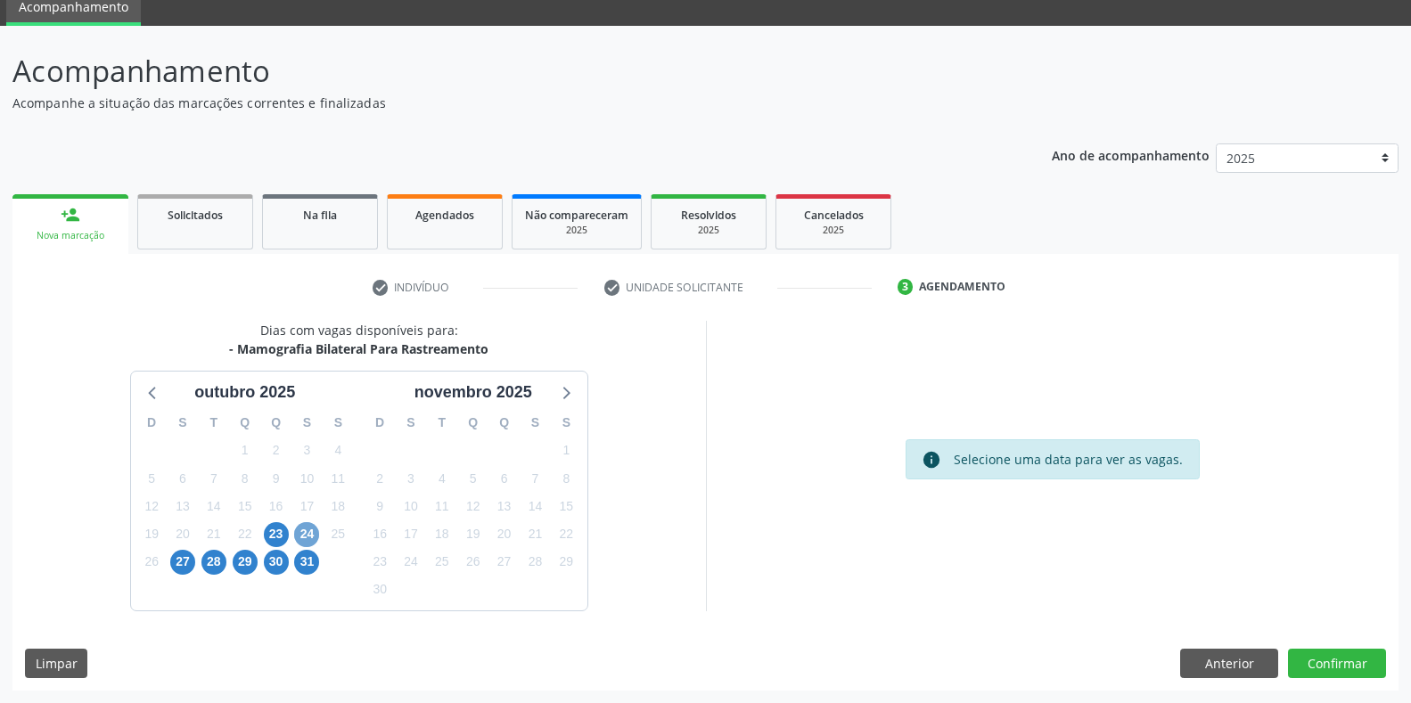
click at [304, 535] on span "24" at bounding box center [306, 534] width 25 height 25
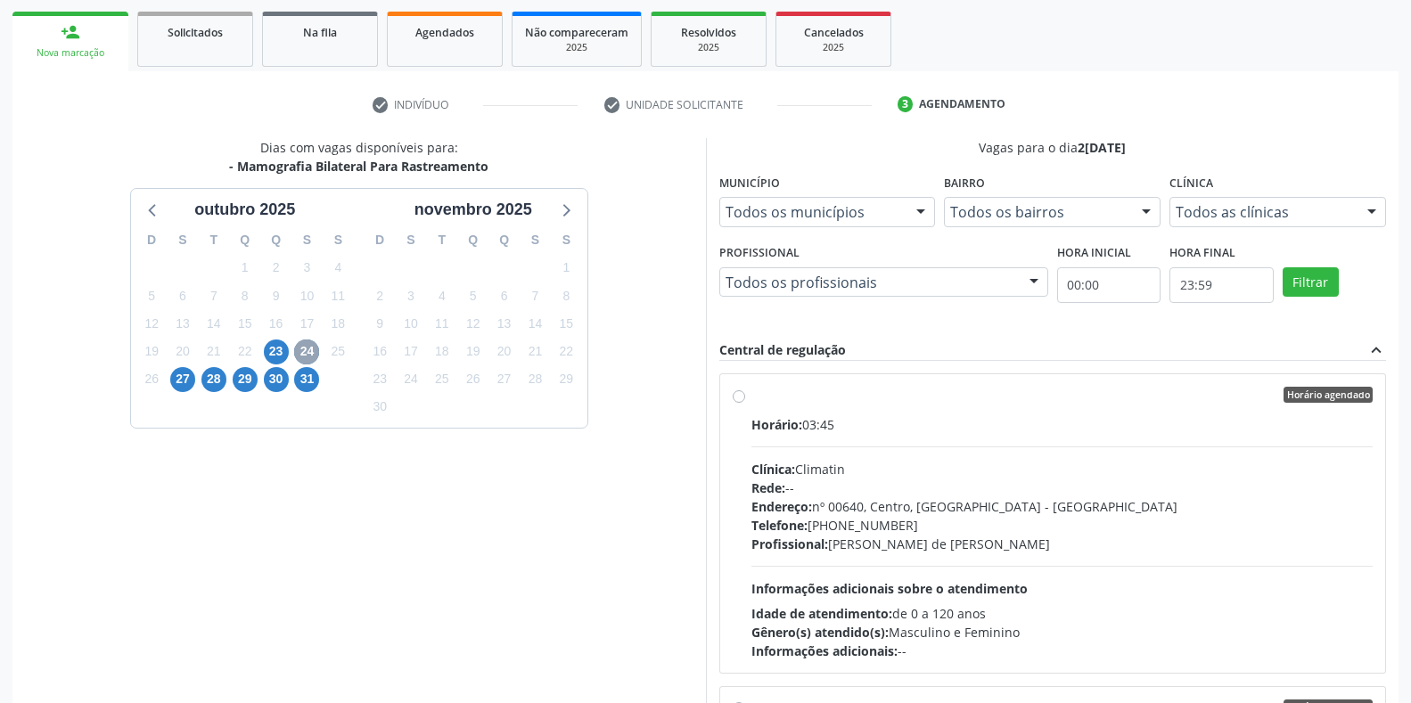
scroll to position [340, 0]
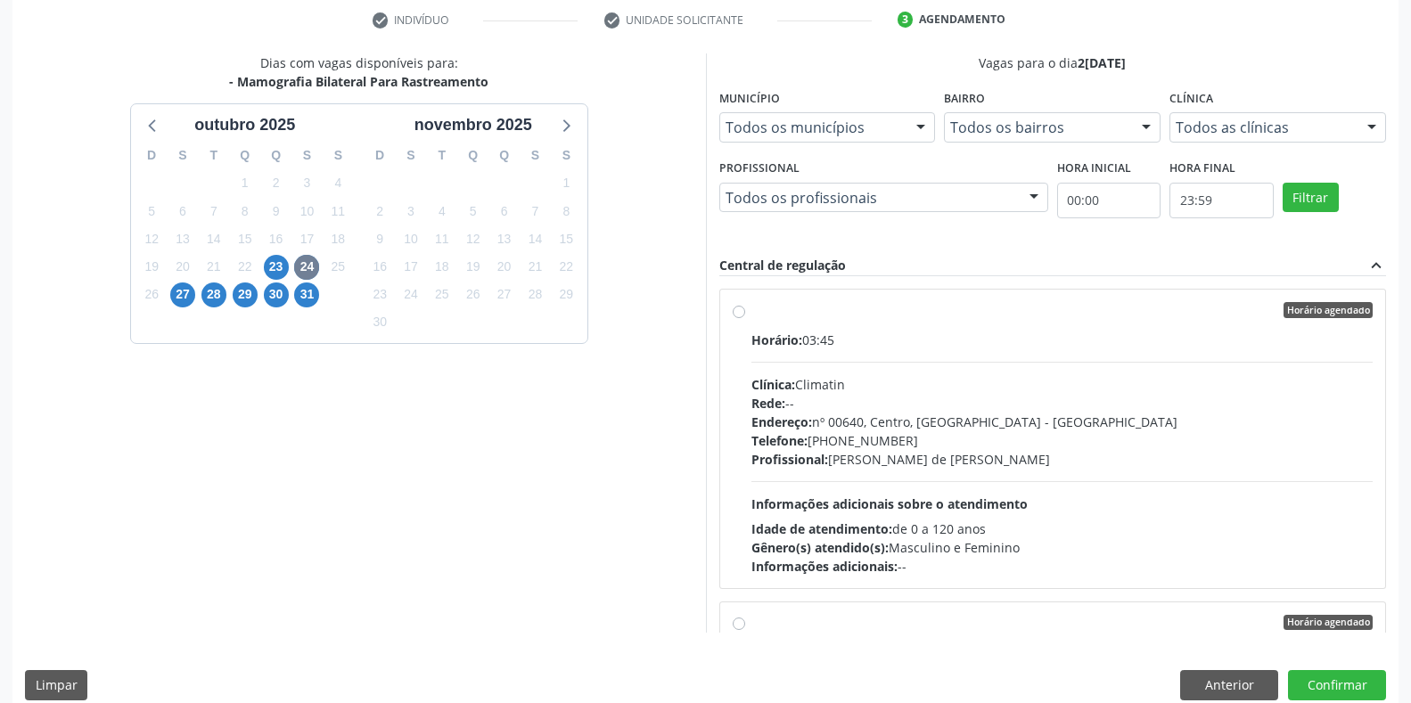
click at [841, 414] on div "Endereço: nº 00640, Centro, Serra Talhada - PE" at bounding box center [1062, 422] width 622 height 19
click at [745, 318] on input "Horário agendado Horário: 03:45 Clínica: Climatin Rede: -- Endereço: nº 00640, …" at bounding box center [739, 310] width 12 height 16
radio input "true"
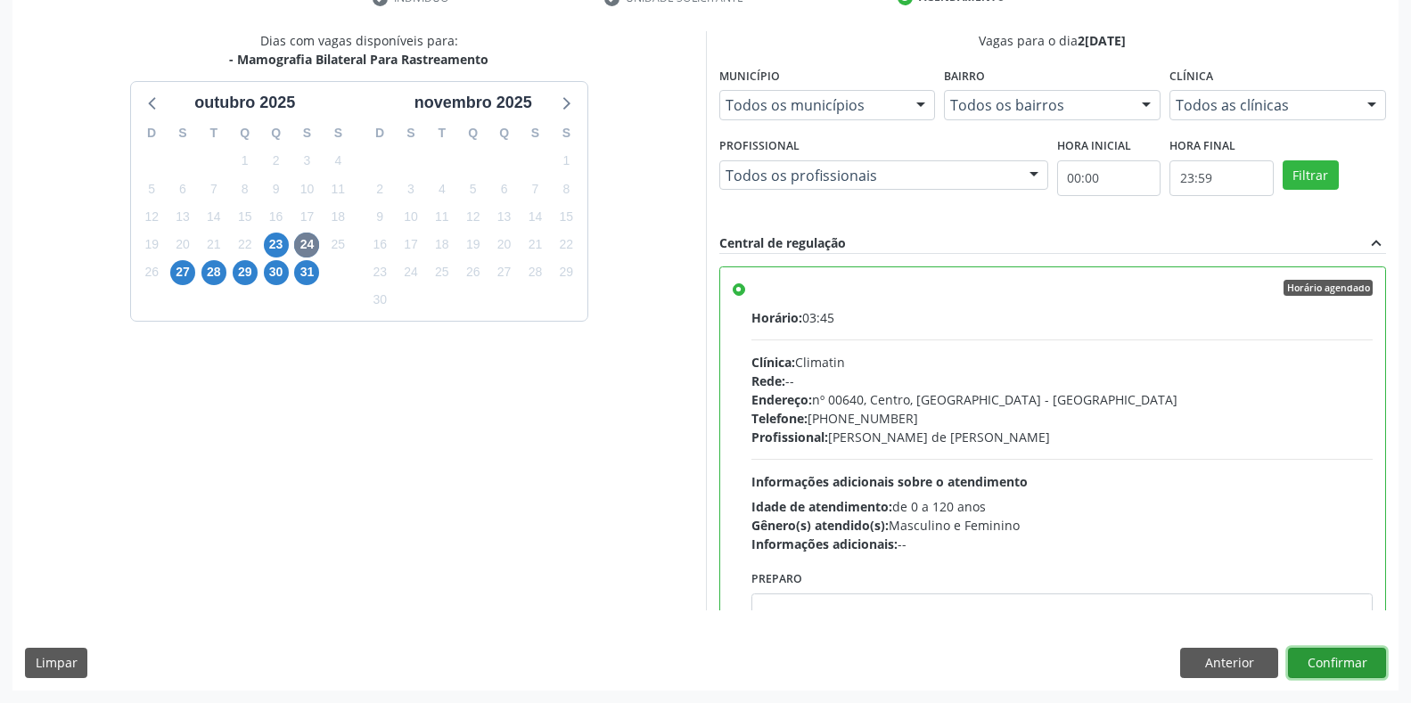
click at [1330, 665] on button "Confirmar" at bounding box center [1337, 663] width 98 height 30
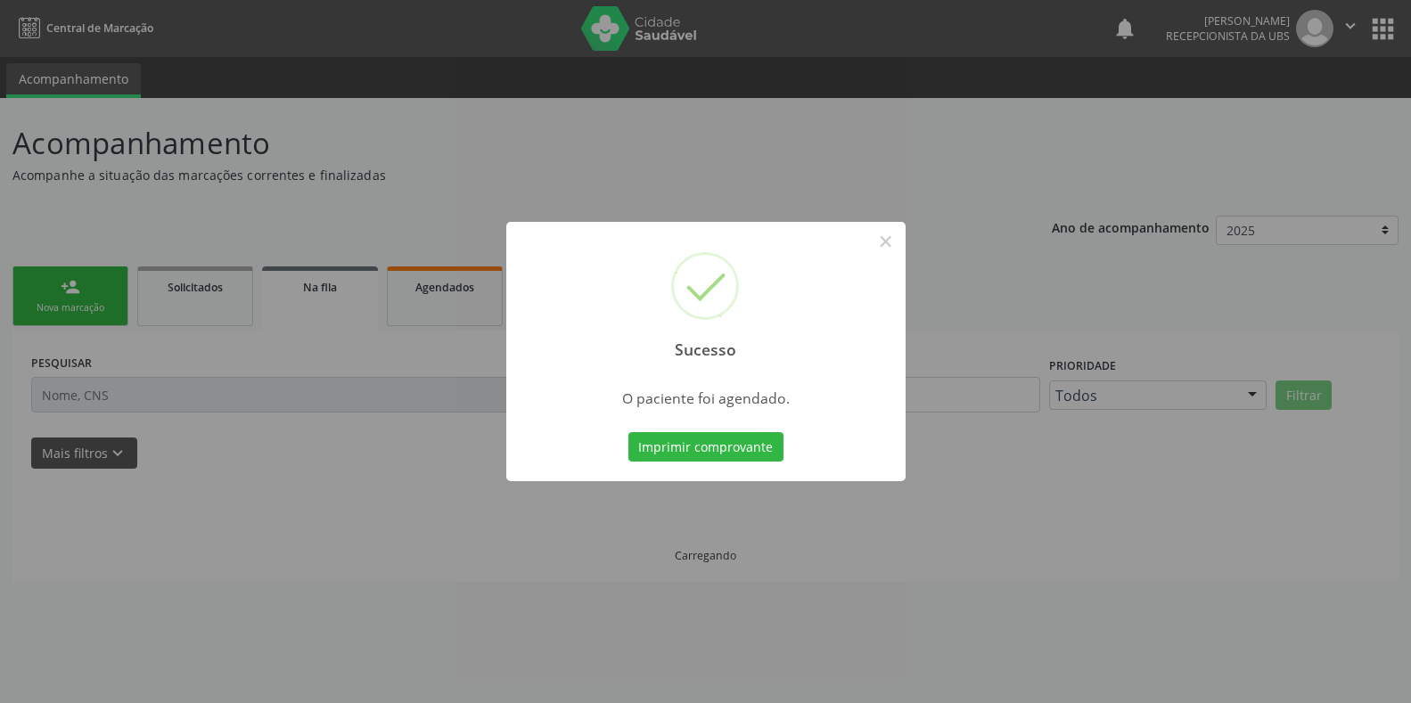
scroll to position [0, 0]
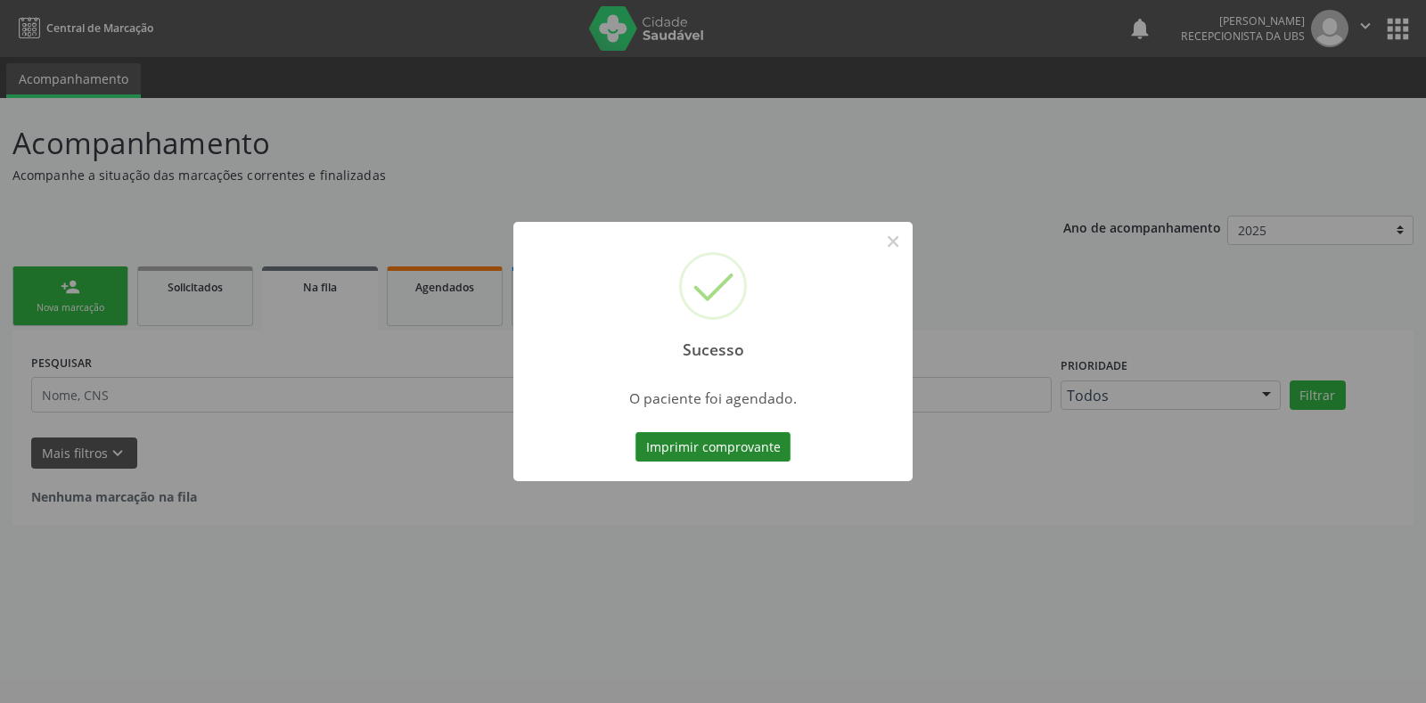
click at [670, 436] on button "Imprimir comprovante" at bounding box center [713, 447] width 155 height 30
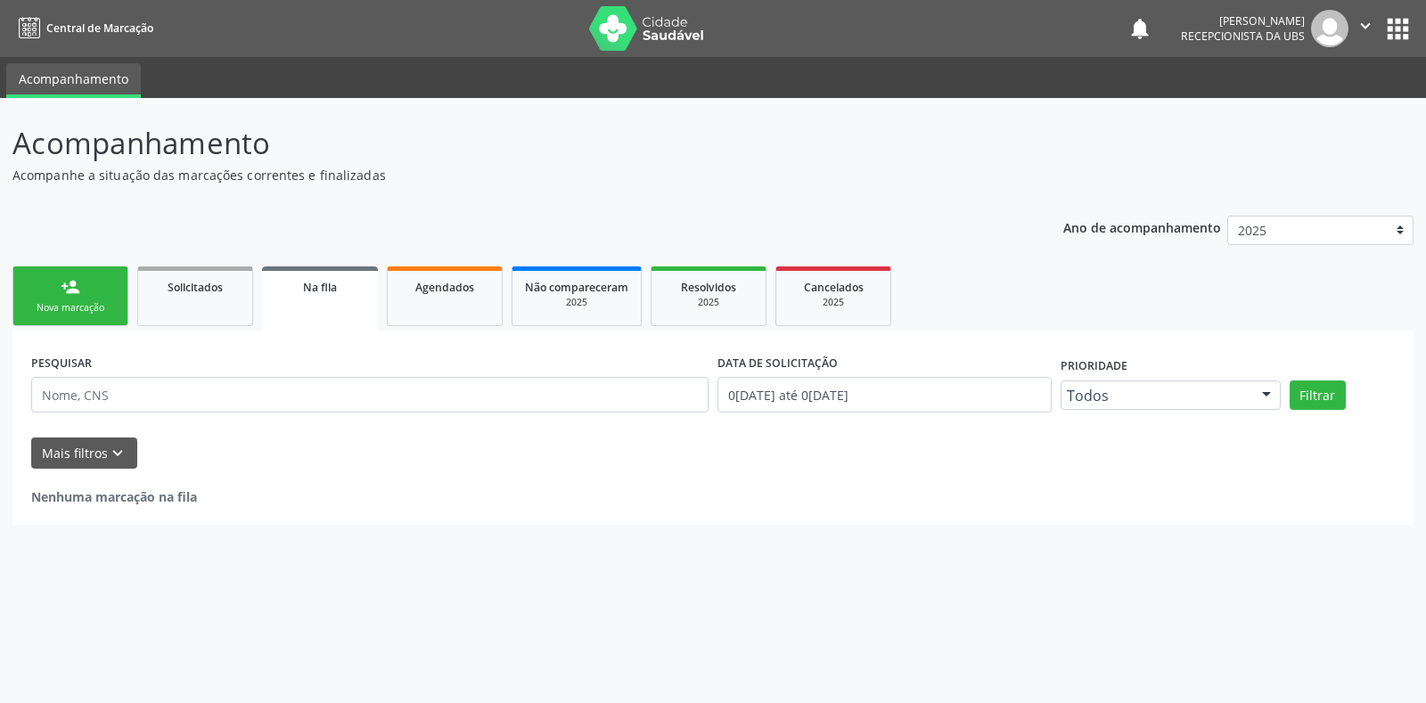
click at [74, 291] on div "person_add" at bounding box center [71, 287] width 20 height 20
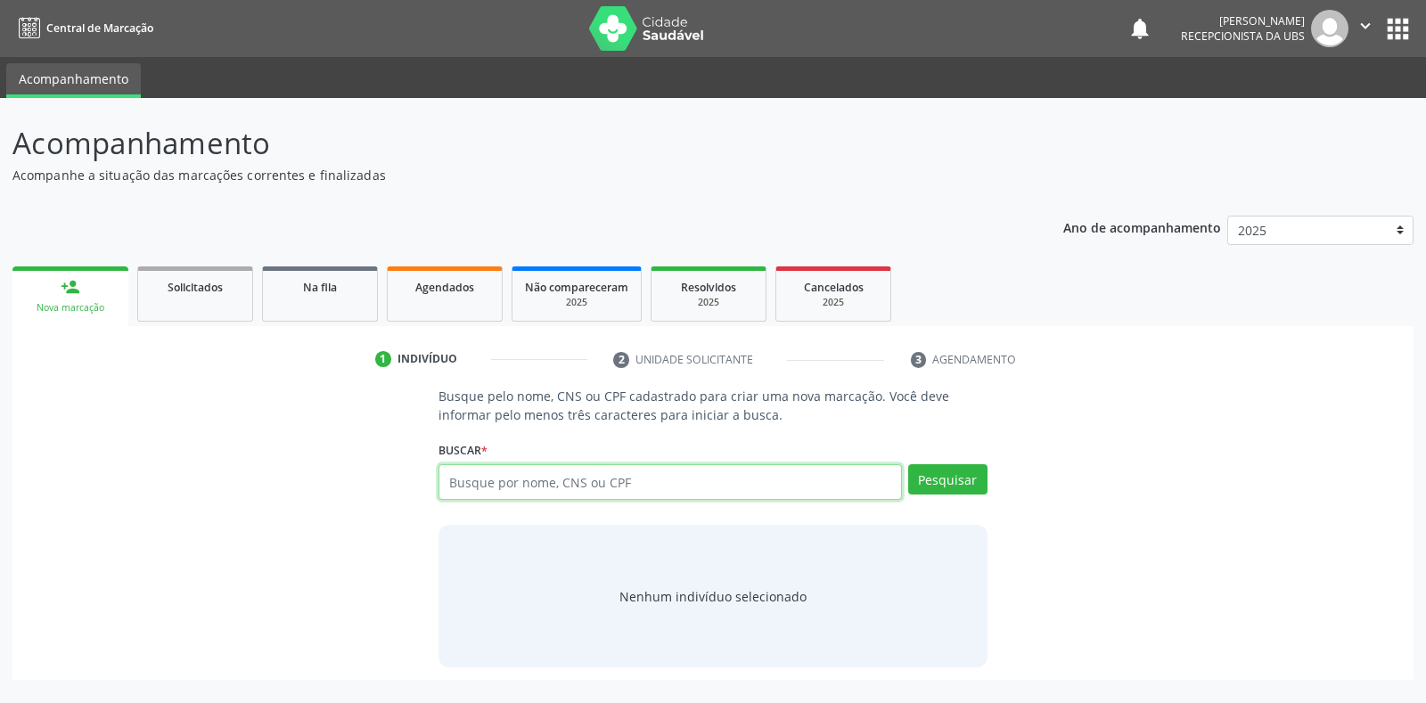
click at [570, 480] on input "text" at bounding box center [670, 482] width 463 height 36
type input "164261423610009"
click at [965, 479] on button "Pesquisar" at bounding box center [947, 479] width 79 height 30
type input "164261423610009"
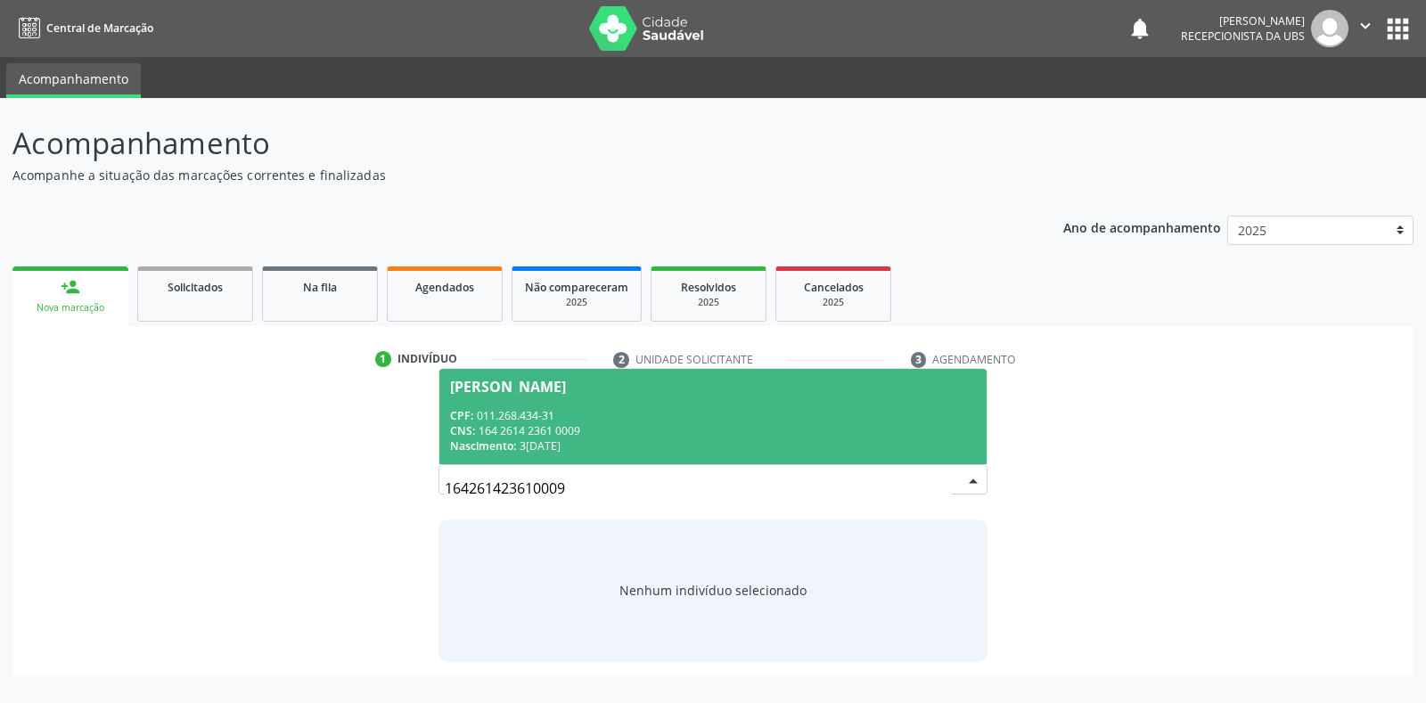
click at [765, 415] on div "CPF: 011.268.434-31" at bounding box center [712, 415] width 525 height 15
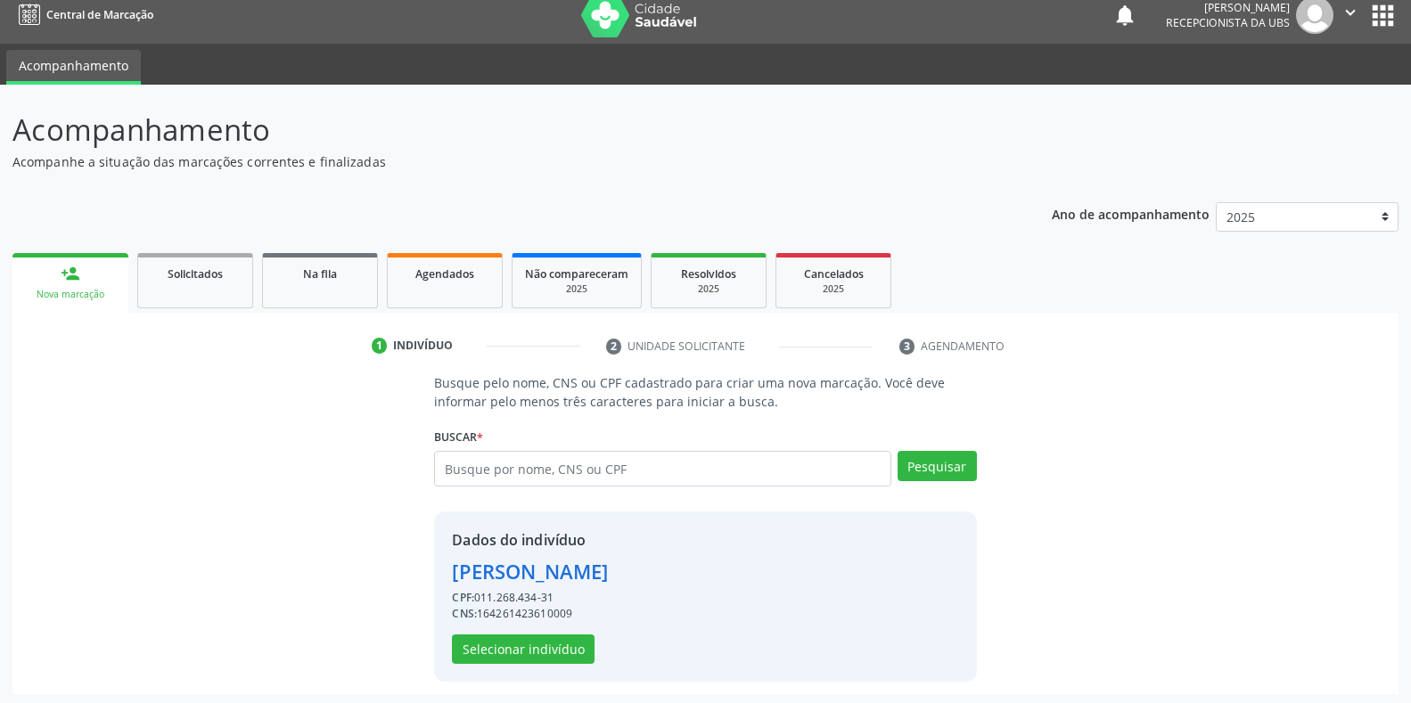
scroll to position [17, 0]
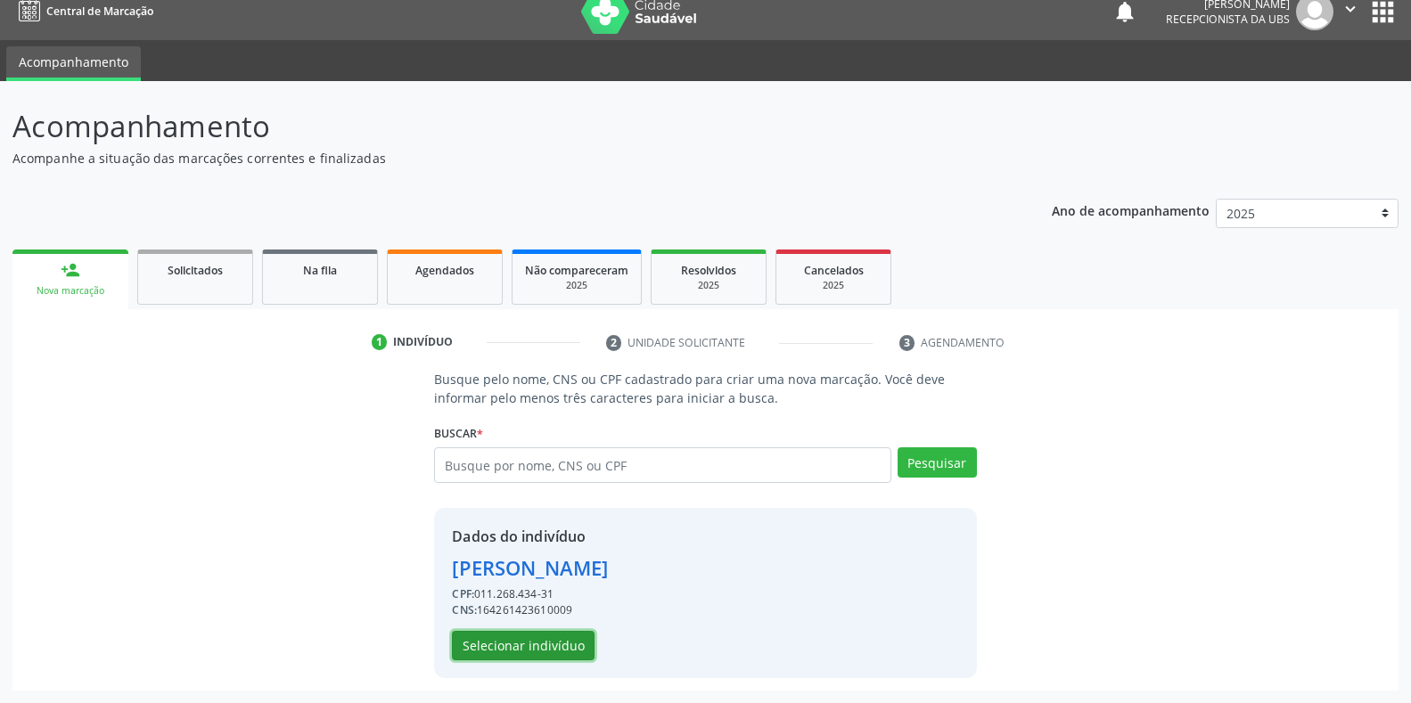
click at [557, 645] on button "Selecionar indivíduo" at bounding box center [523, 646] width 143 height 30
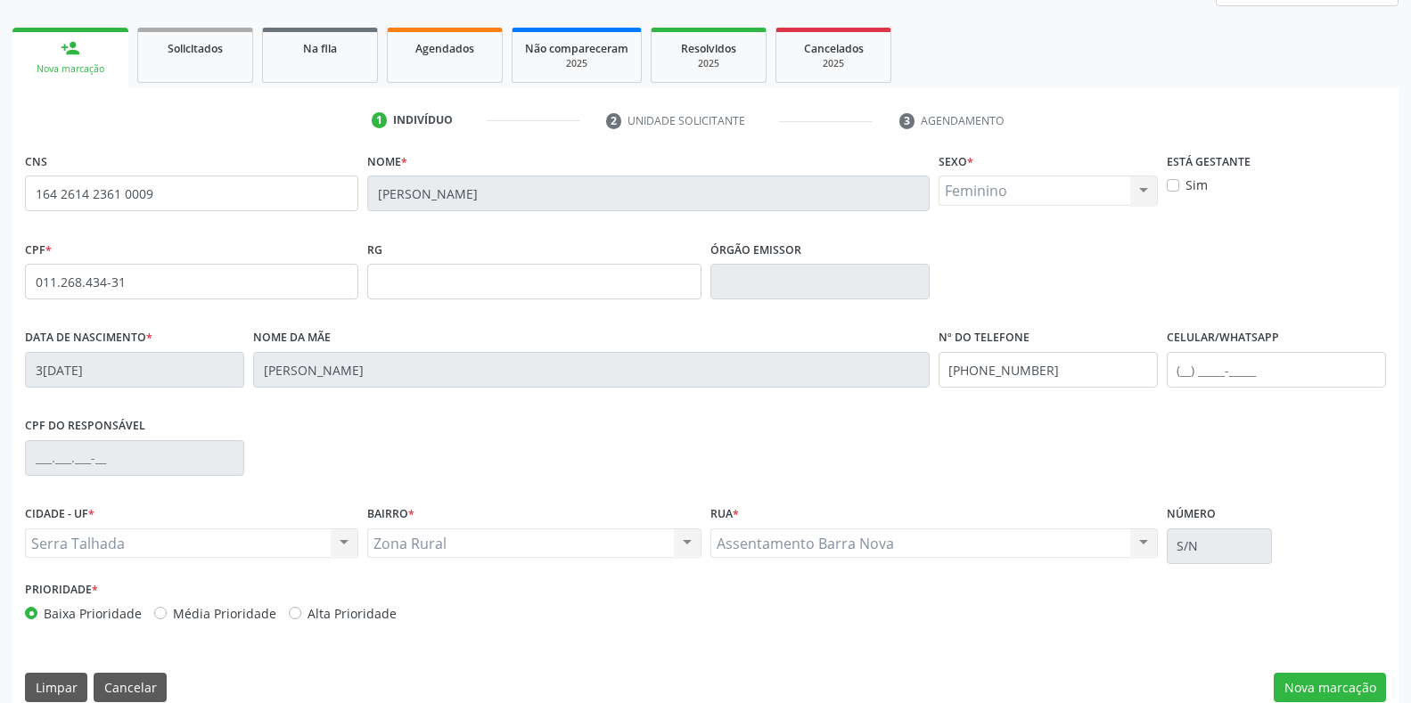
scroll to position [263, 0]
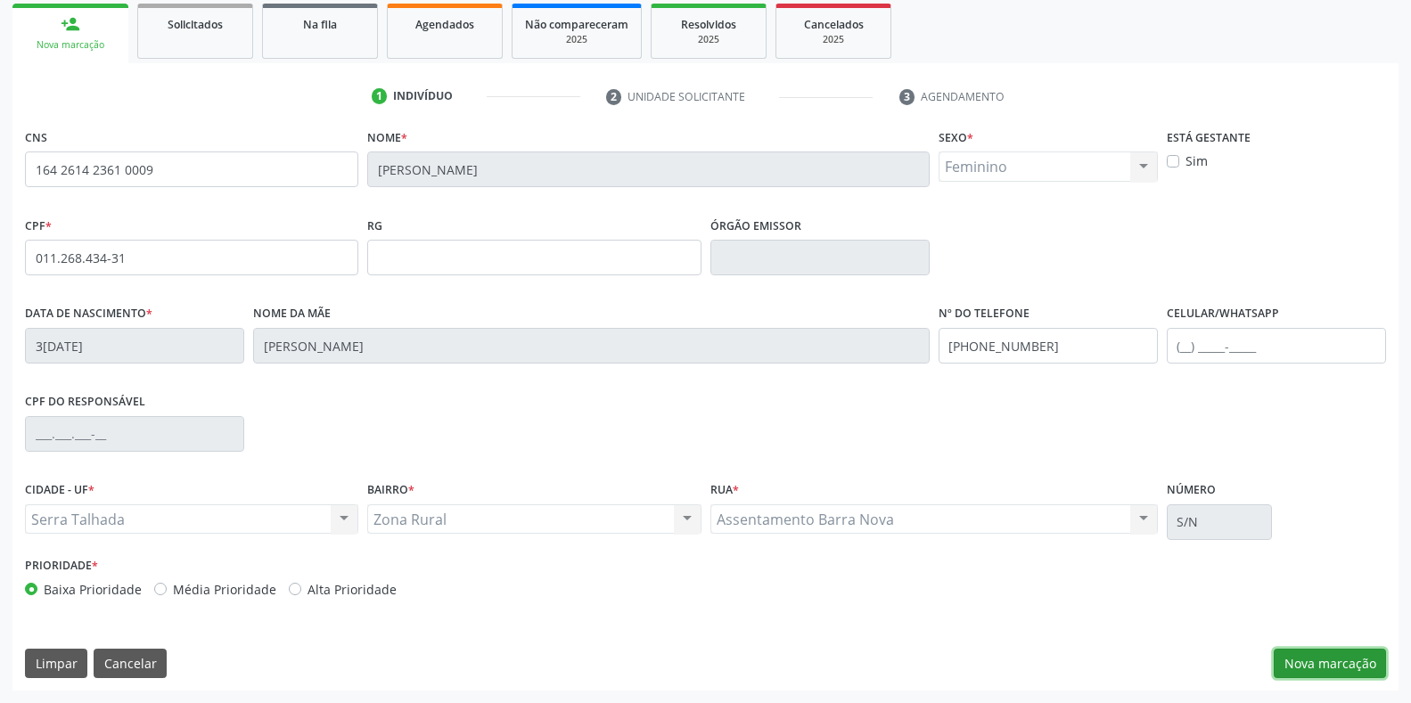
click at [1325, 668] on button "Nova marcação" at bounding box center [1330, 664] width 112 height 30
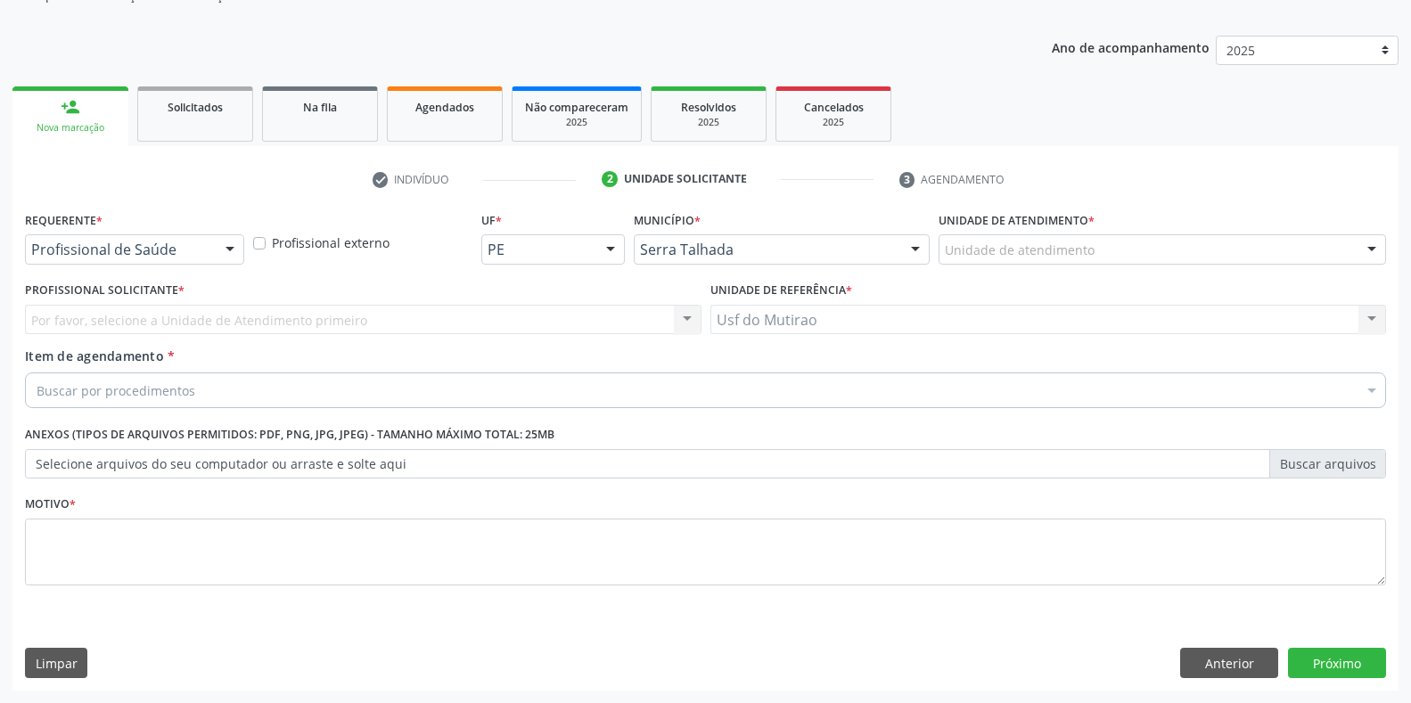
scroll to position [180, 0]
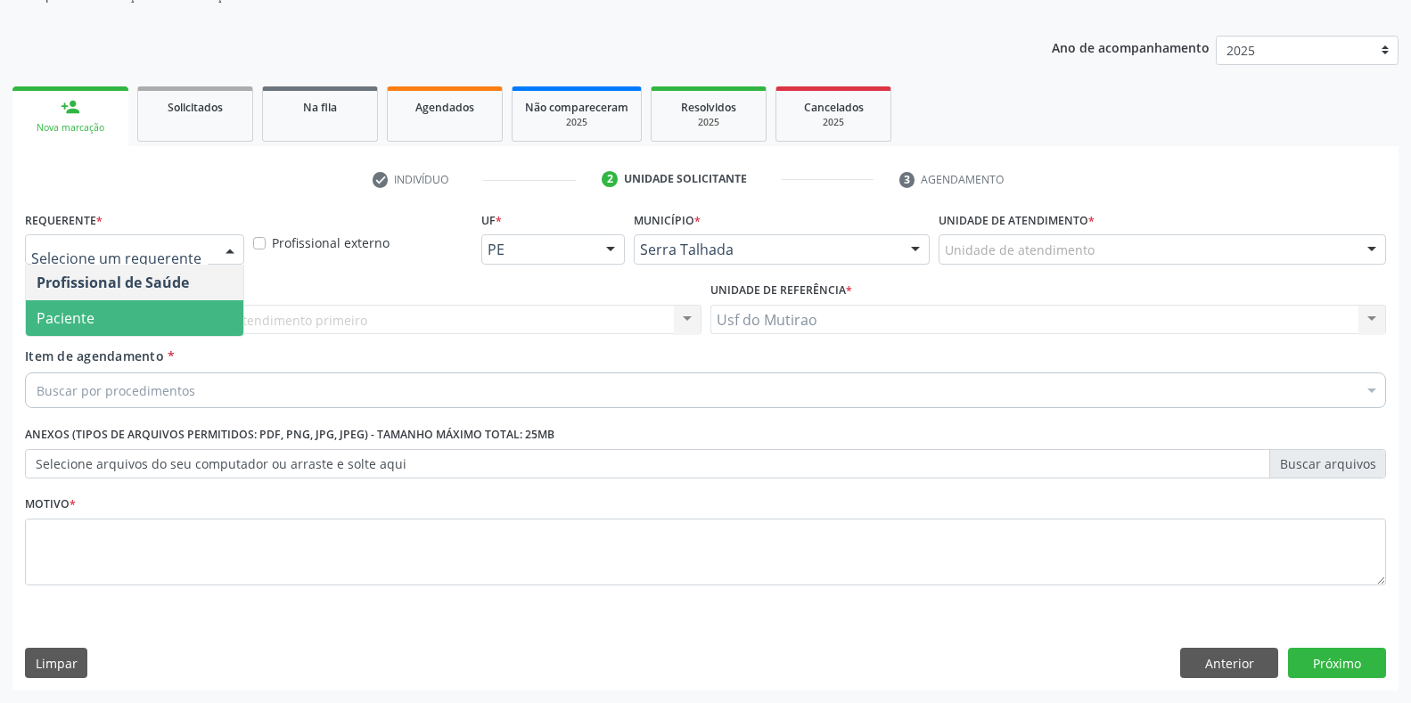
click at [127, 313] on span "Paciente" at bounding box center [134, 318] width 217 height 36
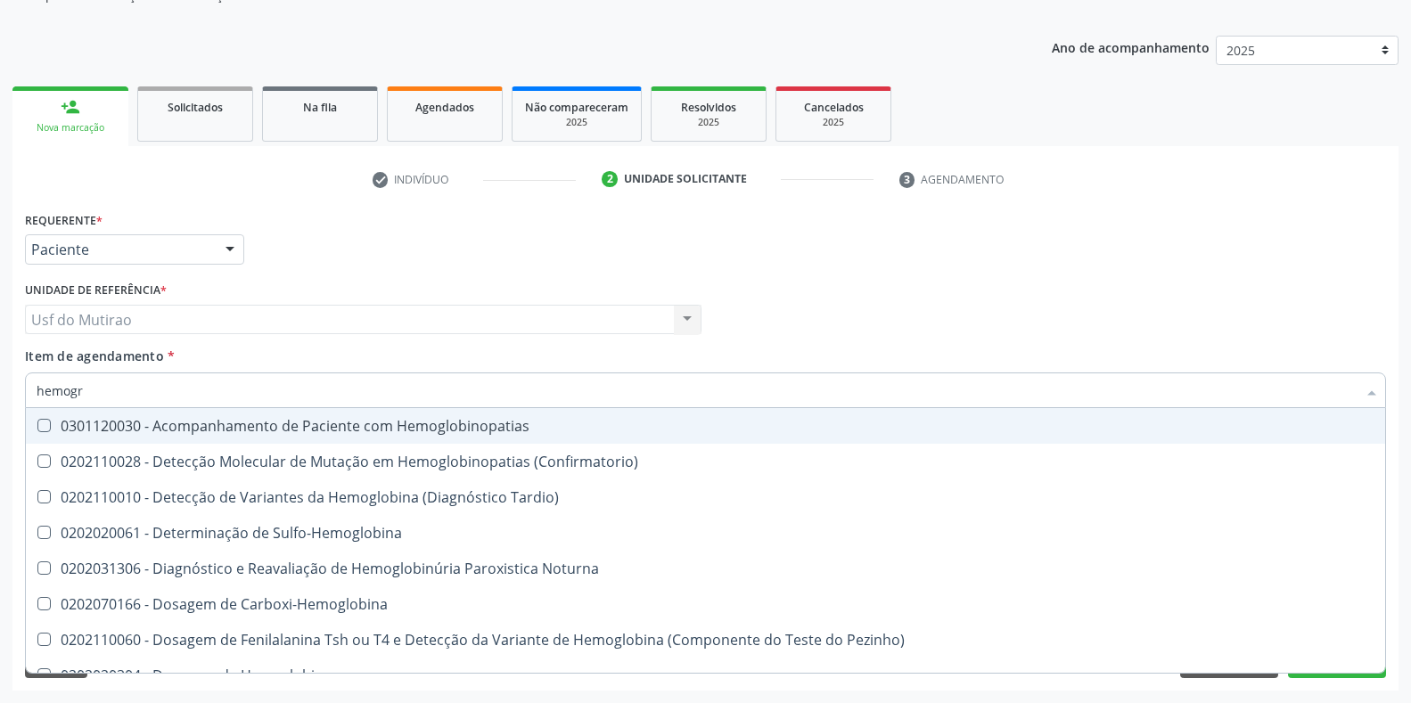
type input "hemogra"
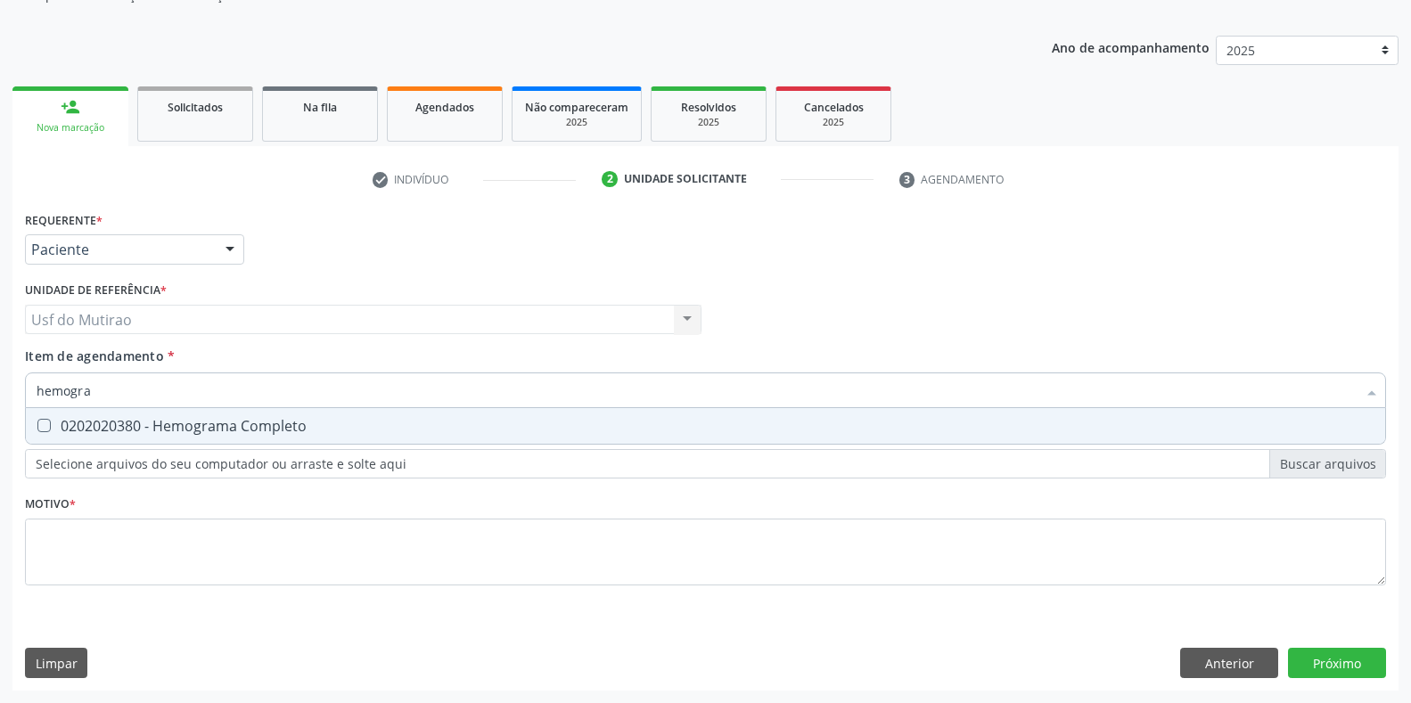
click at [209, 426] on div "0202020380 - Hemograma Completo" at bounding box center [706, 426] width 1338 height 14
checkbox Completo "true"
drag, startPoint x: 229, startPoint y: 380, endPoint x: 0, endPoint y: 380, distance: 229.1
click at [0, 380] on div "Acompanhamento Acompanhe a situação das marcações correntes e finalizadas Relat…" at bounding box center [705, 310] width 1411 height 785
type input "glico"
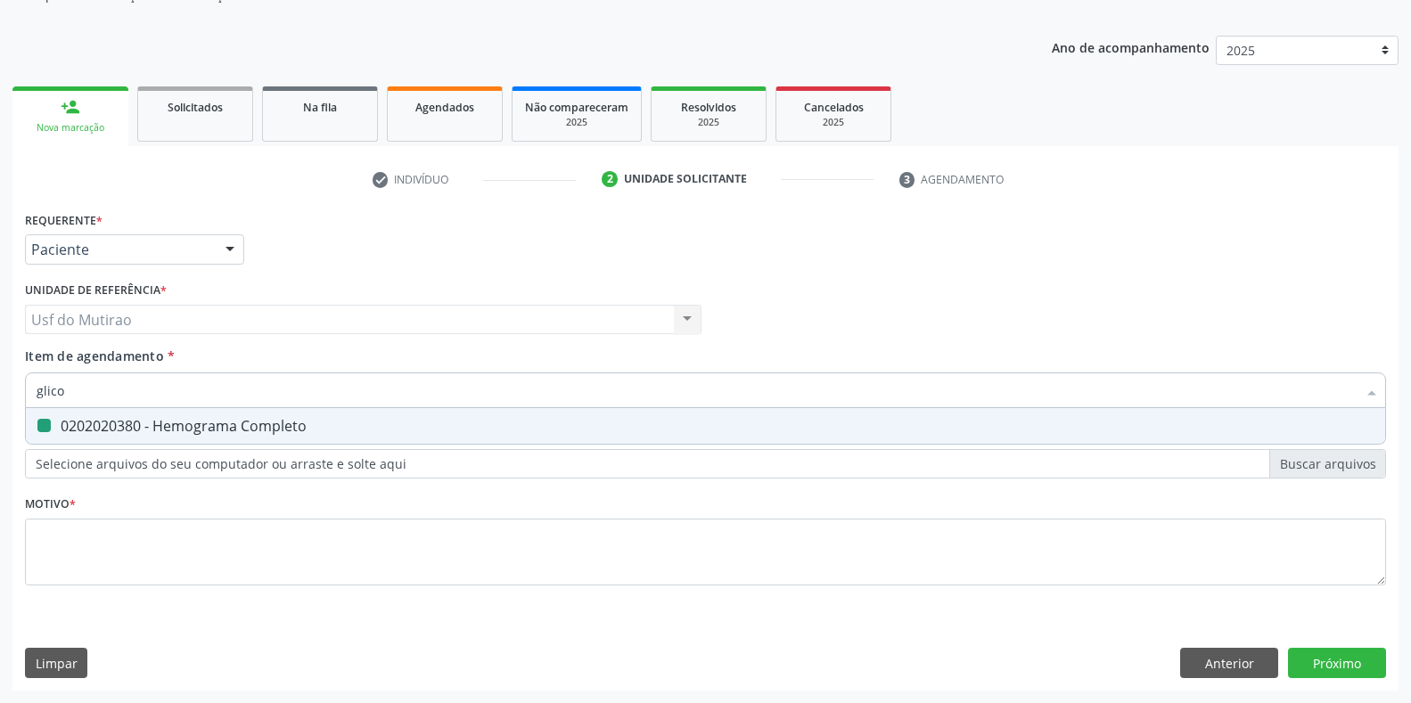
checkbox Completo "false"
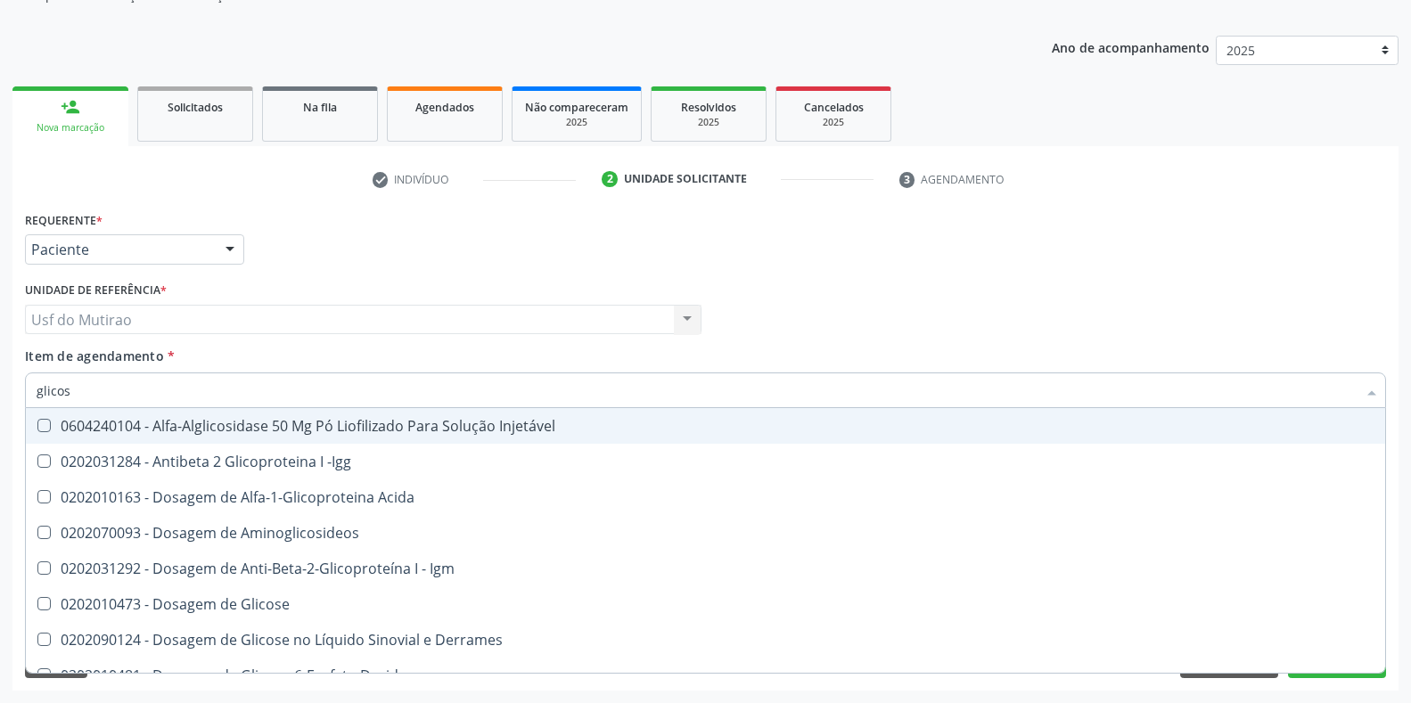
type input "glicose"
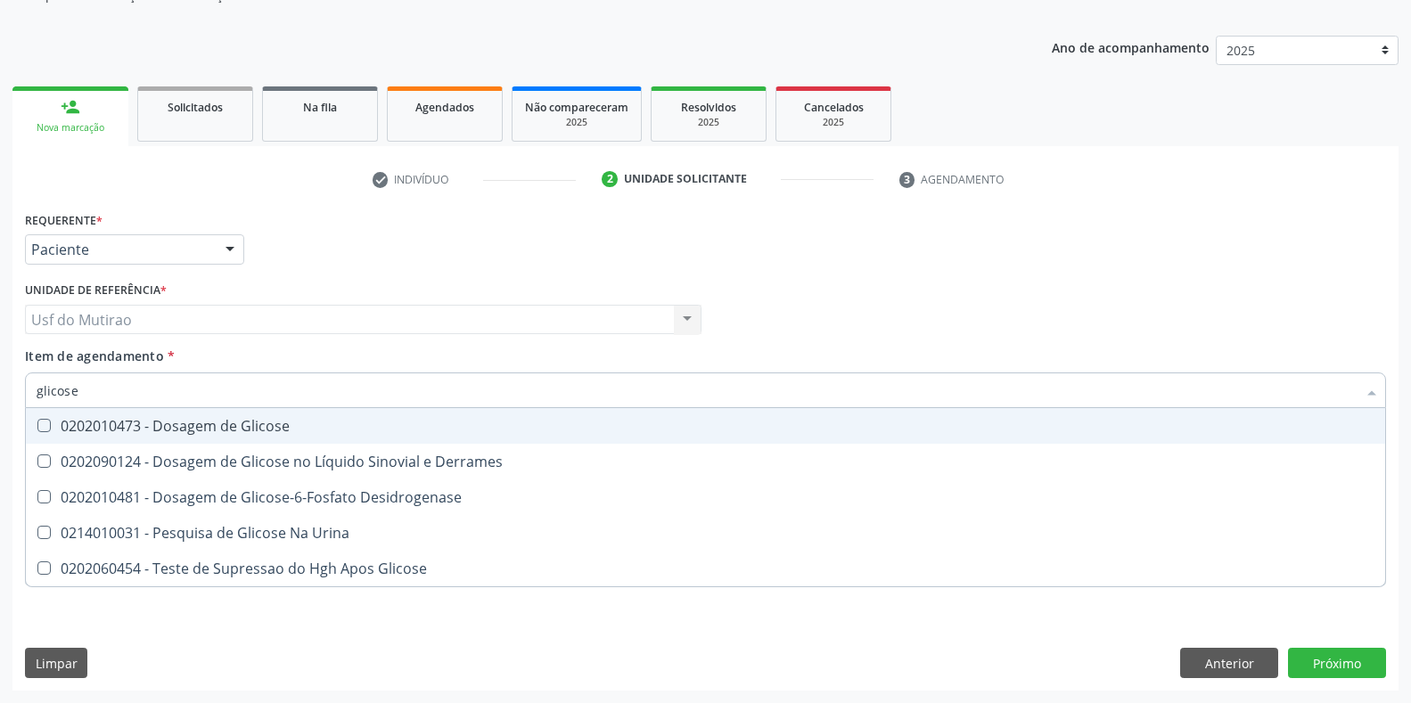
click at [72, 423] on div "0202010473 - Dosagem de Glicose" at bounding box center [706, 426] width 1338 height 14
checkbox Glicose "true"
drag, startPoint x: 132, startPoint y: 390, endPoint x: 0, endPoint y: 390, distance: 131.9
click at [0, 390] on div "Acompanhamento Acompanhe a situação das marcações correntes e finalizadas Relat…" at bounding box center [705, 310] width 1411 height 785
type input "r"
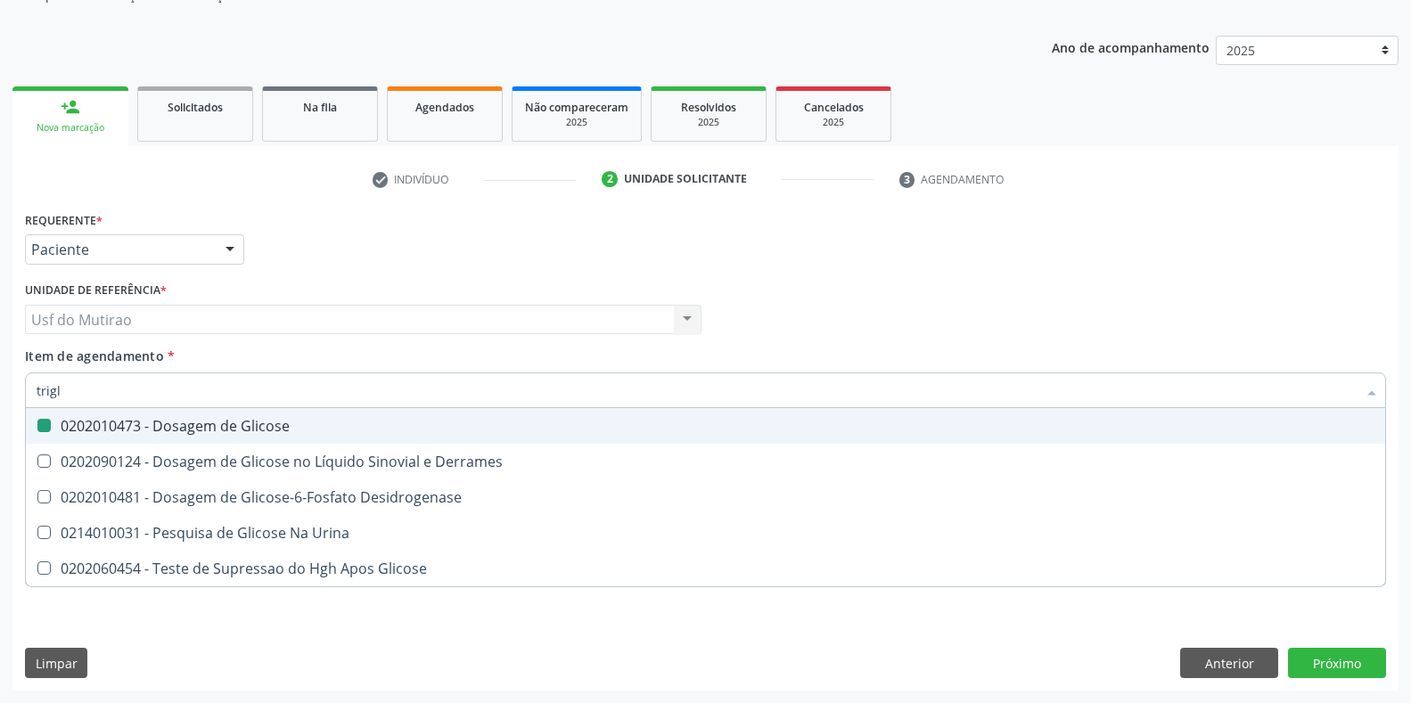
type input "trigli"
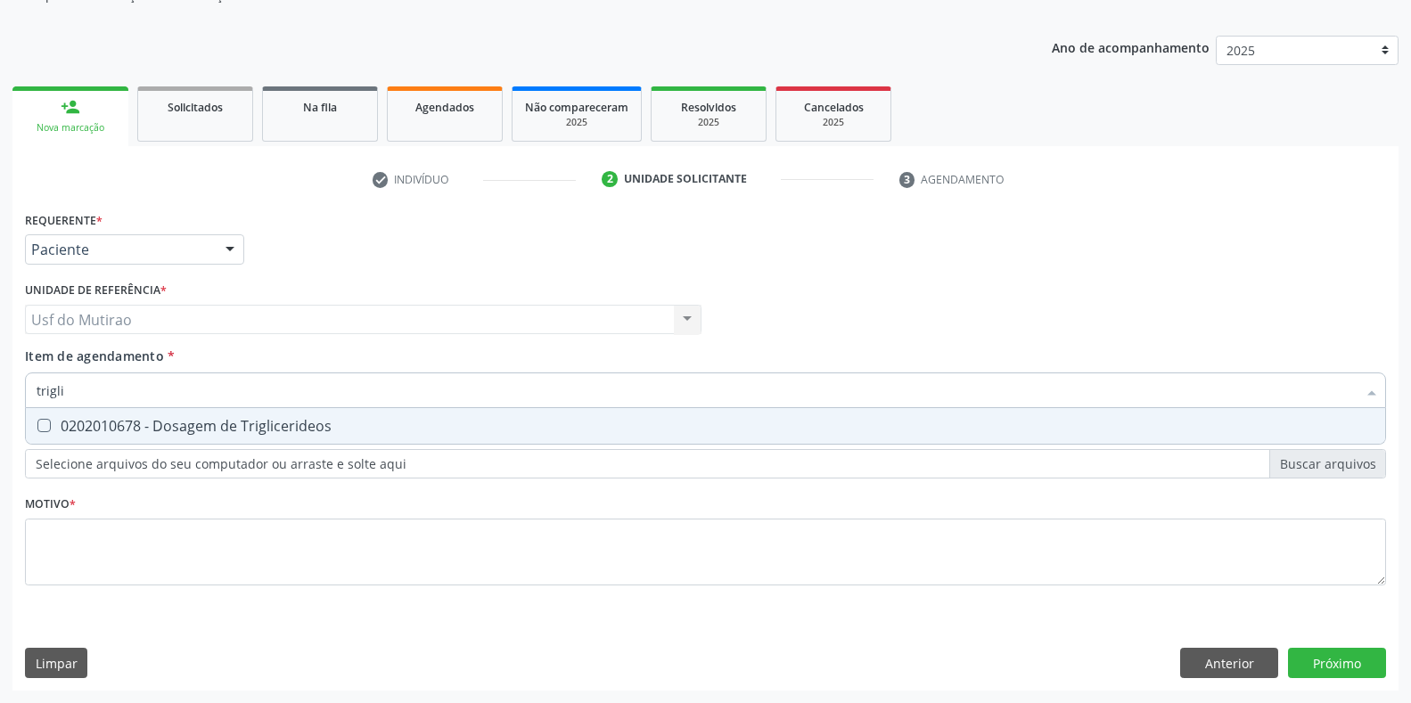
click at [67, 414] on span "0202010678 - Dosagem de Triglicerideos" at bounding box center [705, 426] width 1359 height 36
checkbox Triglicerideos "true"
drag, startPoint x: 117, startPoint y: 403, endPoint x: 0, endPoint y: 368, distance: 121.8
click at [0, 368] on div "Acompanhamento Acompanhe a situação das marcações correntes e finalizadas Relat…" at bounding box center [705, 310] width 1411 height 785
type input "coles"
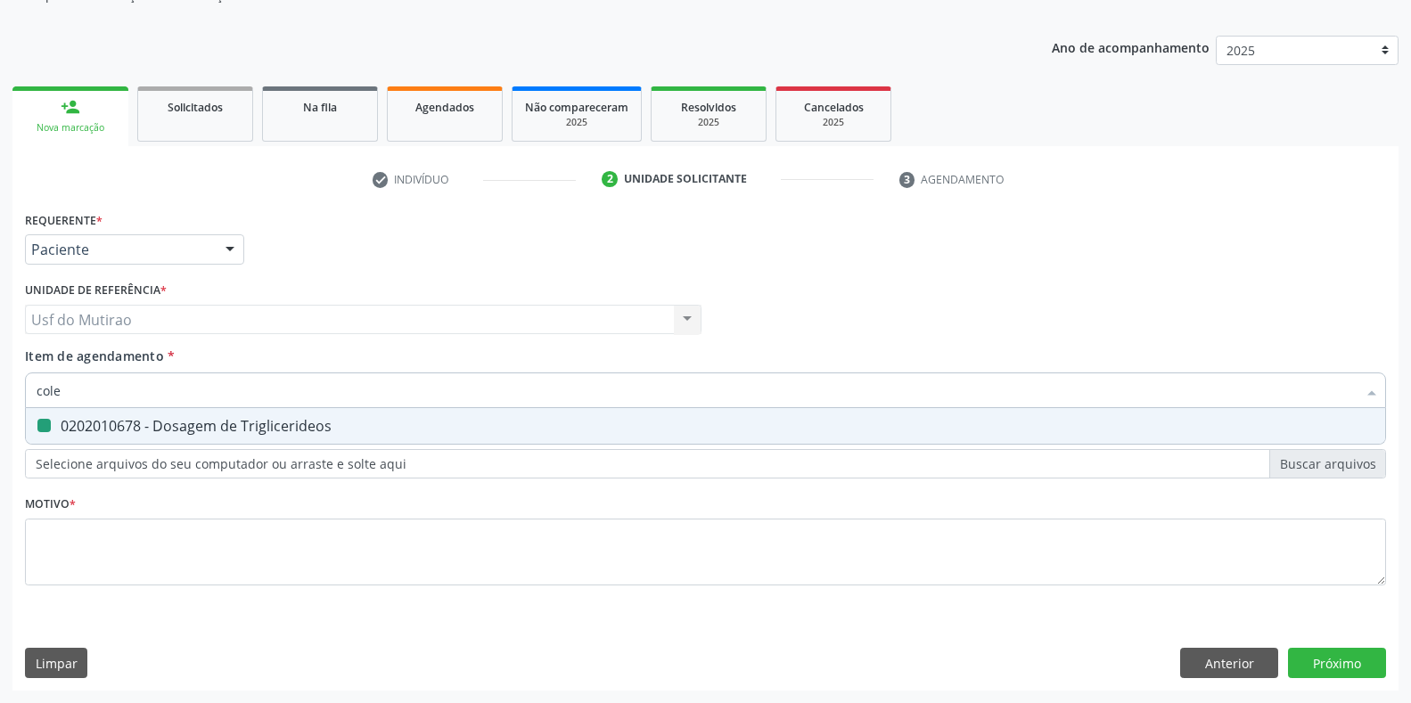
checkbox Triglicerideos "false"
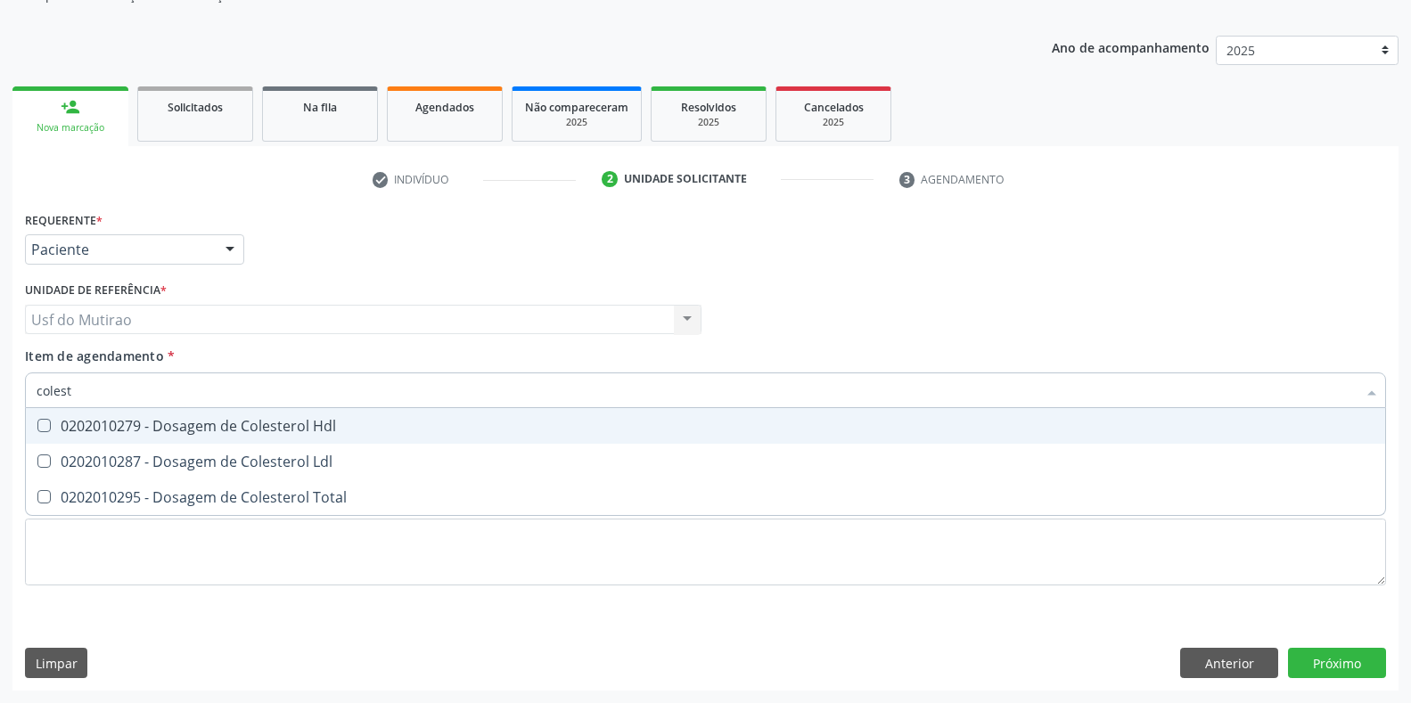
type input "coleste"
click at [76, 433] on div "0202010279 - Dosagem de Colesterol Hdl" at bounding box center [706, 426] width 1338 height 14
checkbox Hdl "true"
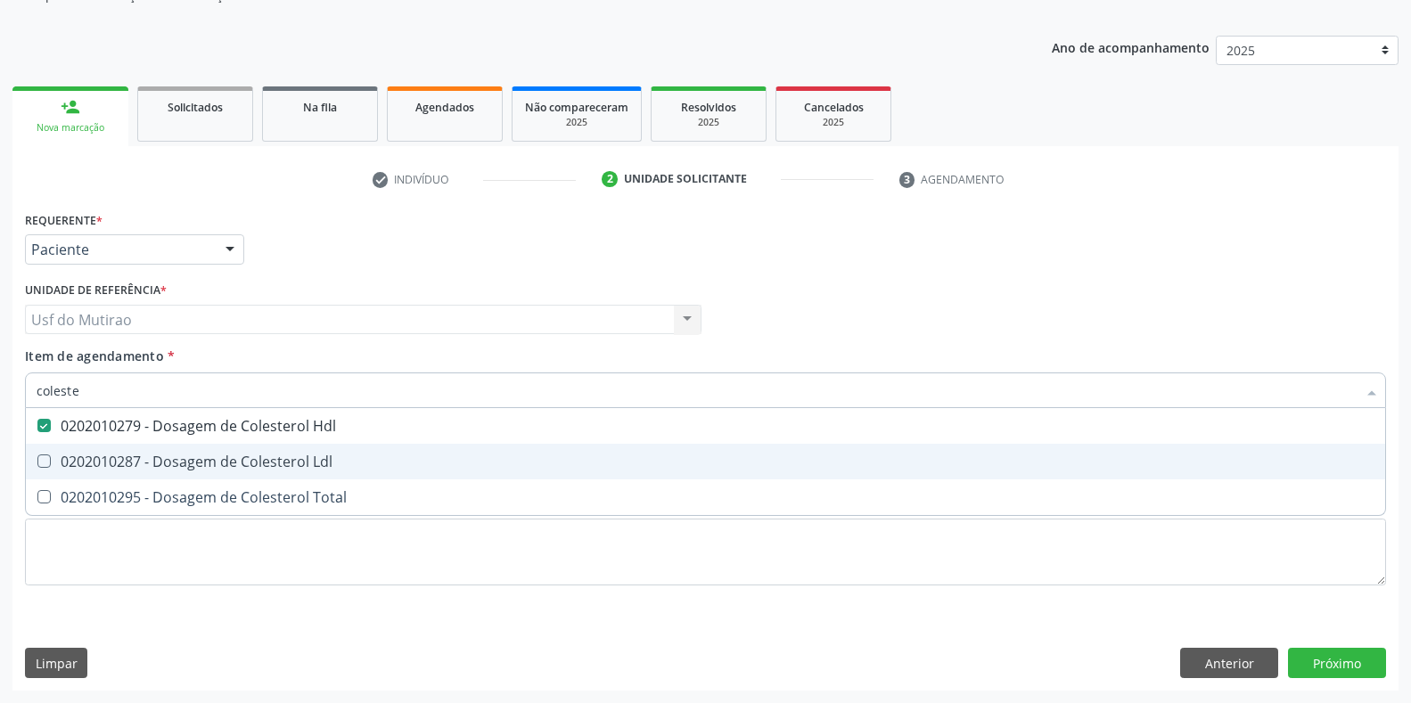
click at [77, 448] on span "0202010287 - Dosagem de Colesterol Ldl" at bounding box center [705, 462] width 1359 height 36
checkbox Ldl "true"
click at [81, 486] on span "0202010295 - Dosagem de Colesterol Total" at bounding box center [705, 498] width 1359 height 36
checkbox Total "true"
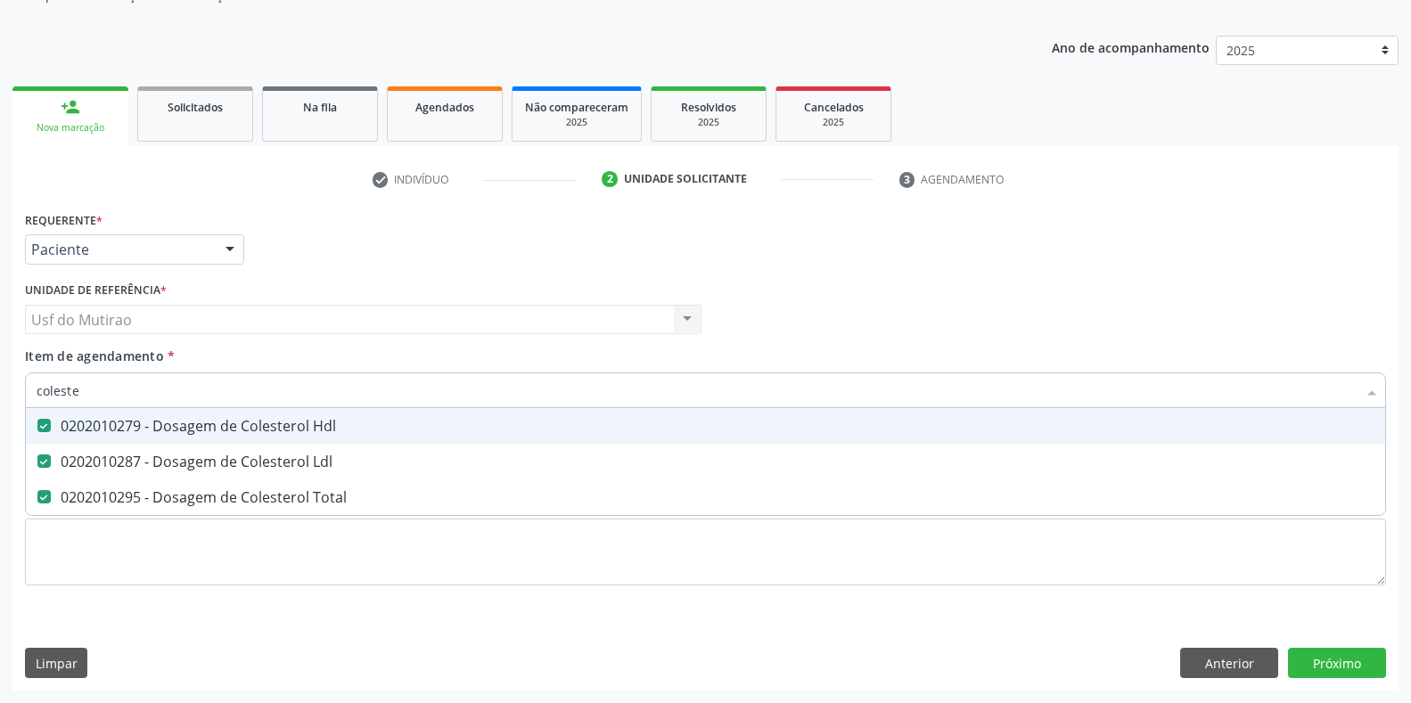
drag, startPoint x: 145, startPoint y: 399, endPoint x: 0, endPoint y: 406, distance: 145.4
click at [0, 406] on div "Acompanhamento Acompanhe a situação das marcações correntes e finalizadas Relat…" at bounding box center [705, 310] width 1411 height 785
checkbox Hdl "false"
checkbox Ldl "false"
checkbox Total "false"
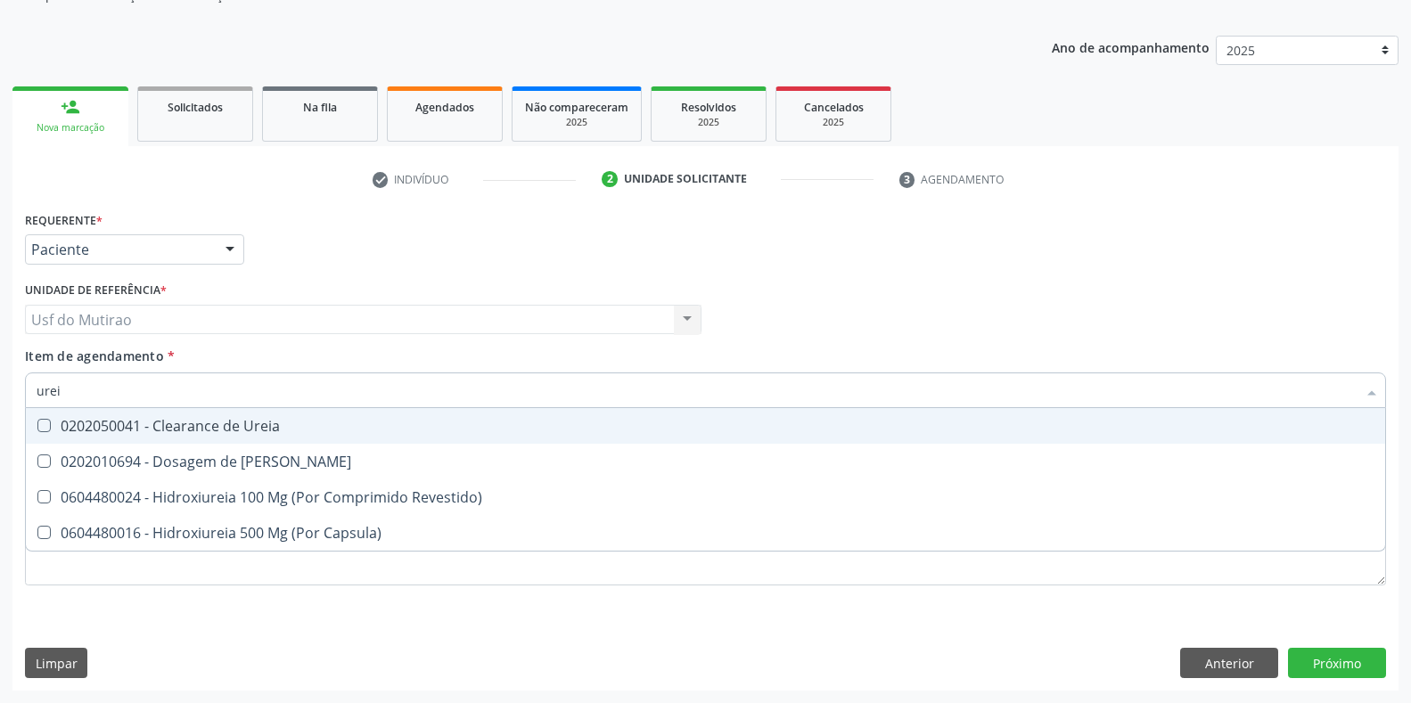
type input "ureia"
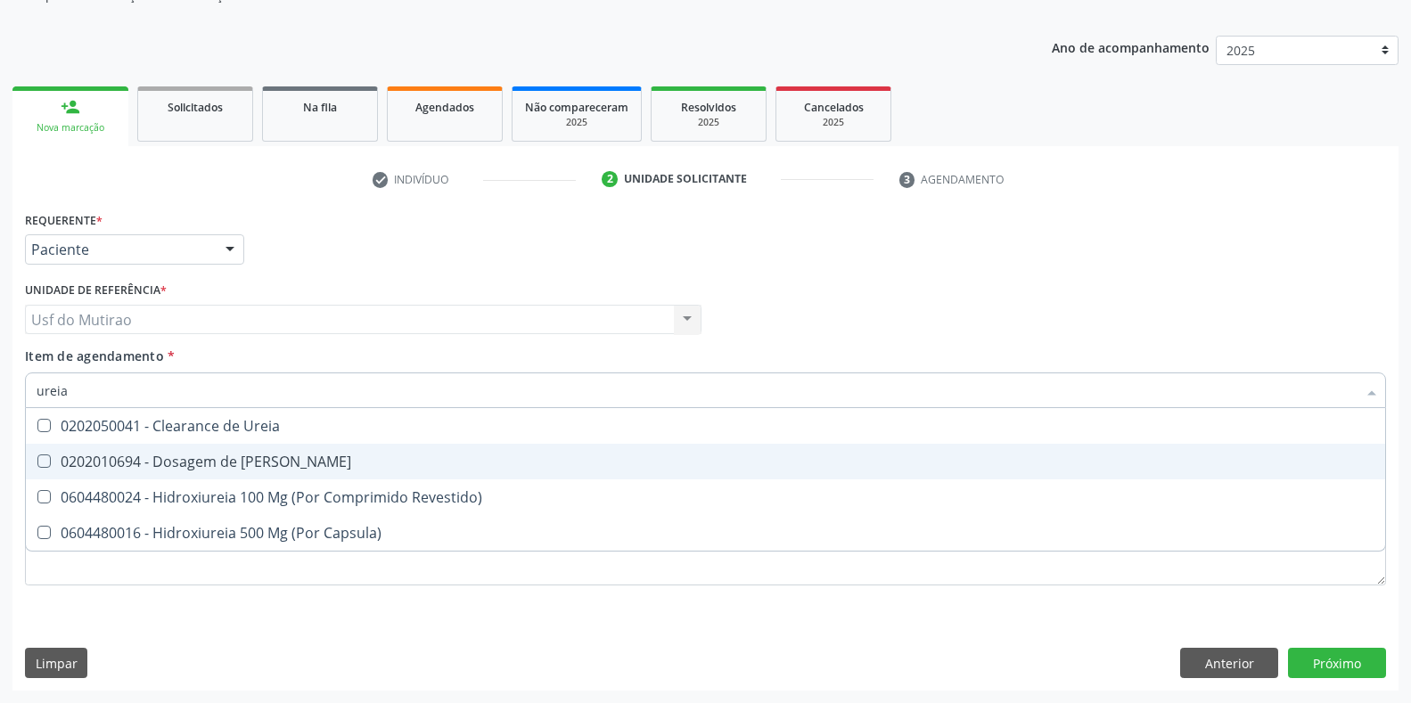
click at [78, 458] on div "0202010694 - Dosagem de [PERSON_NAME]" at bounding box center [706, 462] width 1338 height 14
checkbox Ureia "true"
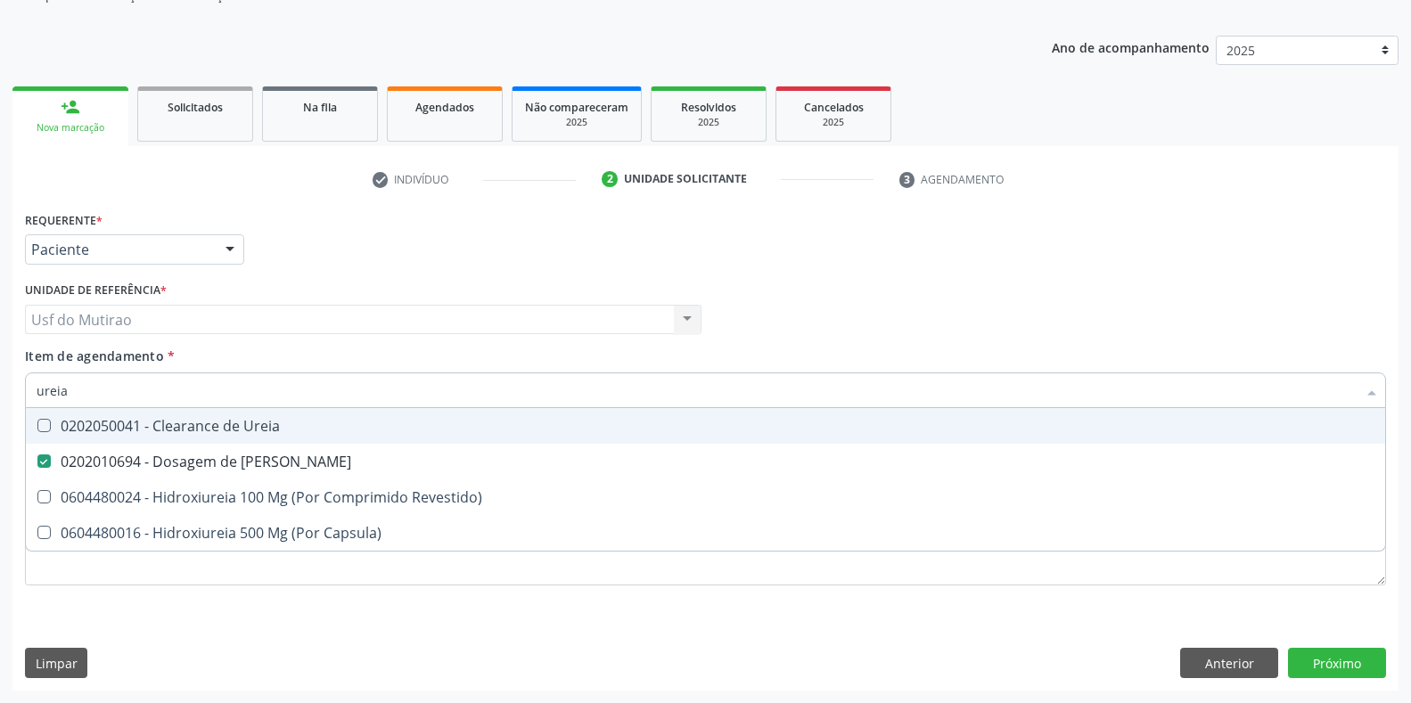
drag, startPoint x: 114, startPoint y: 392, endPoint x: 0, endPoint y: 392, distance: 114.1
click at [0, 392] on div "Acompanhamento Acompanhe a situação das marcações correntes e finalizadas Relat…" at bounding box center [705, 310] width 1411 height 785
type input "crea"
checkbox Ureia "false"
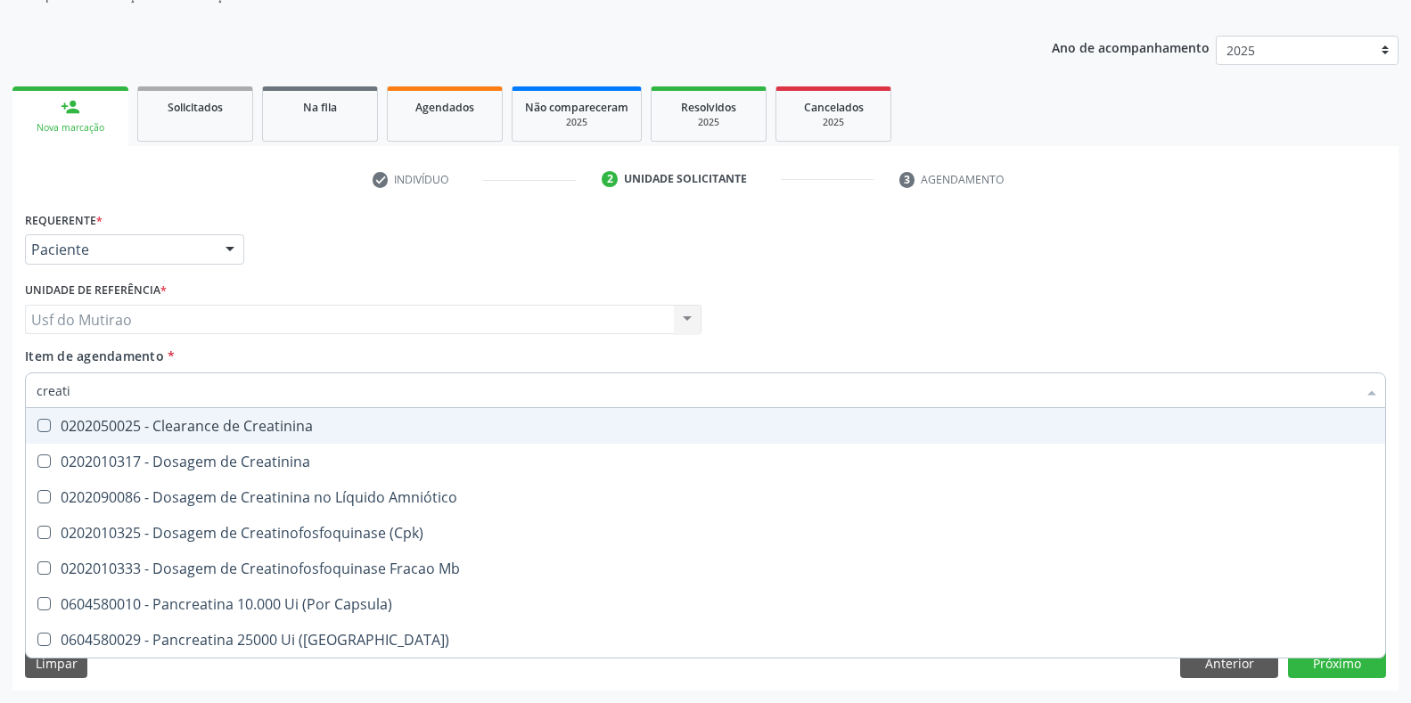
type input "creatin"
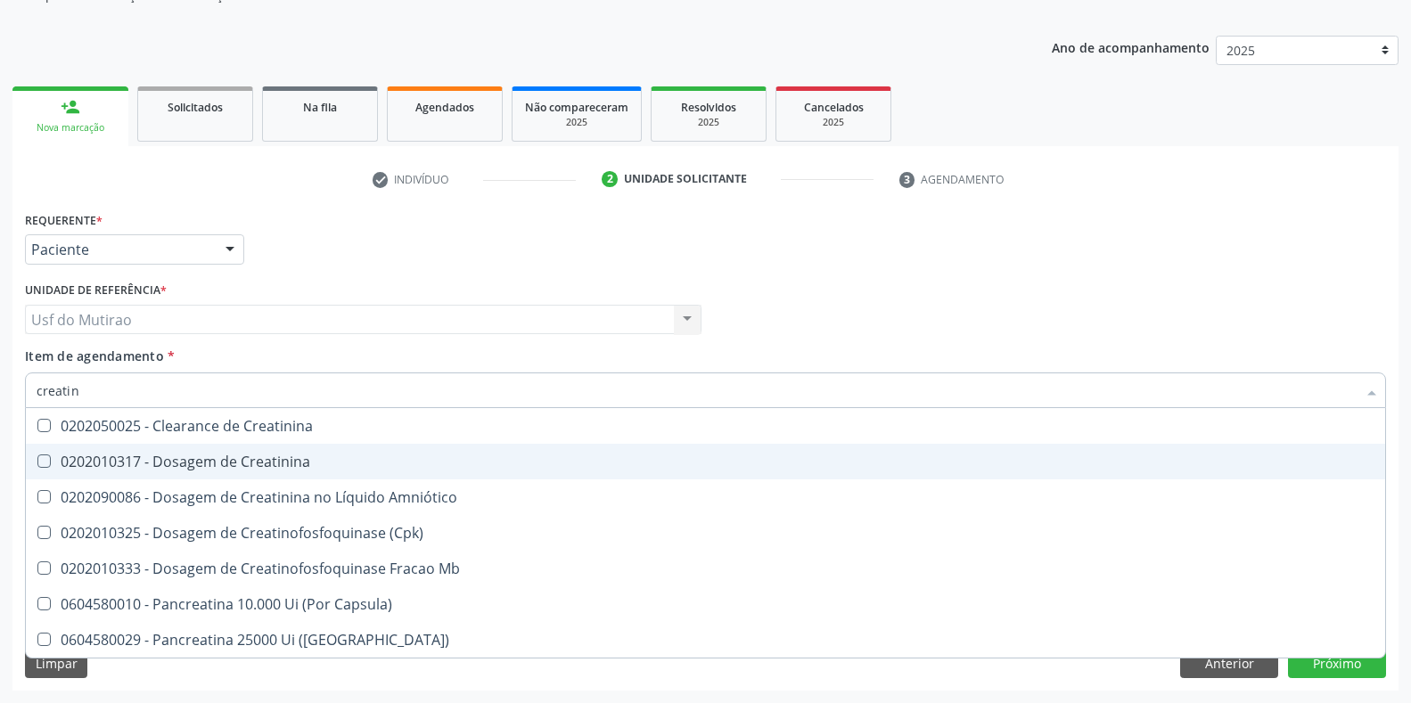
click at [181, 459] on div "0202010317 - Dosagem de Creatinina" at bounding box center [706, 462] width 1338 height 14
checkbox Creatinina "true"
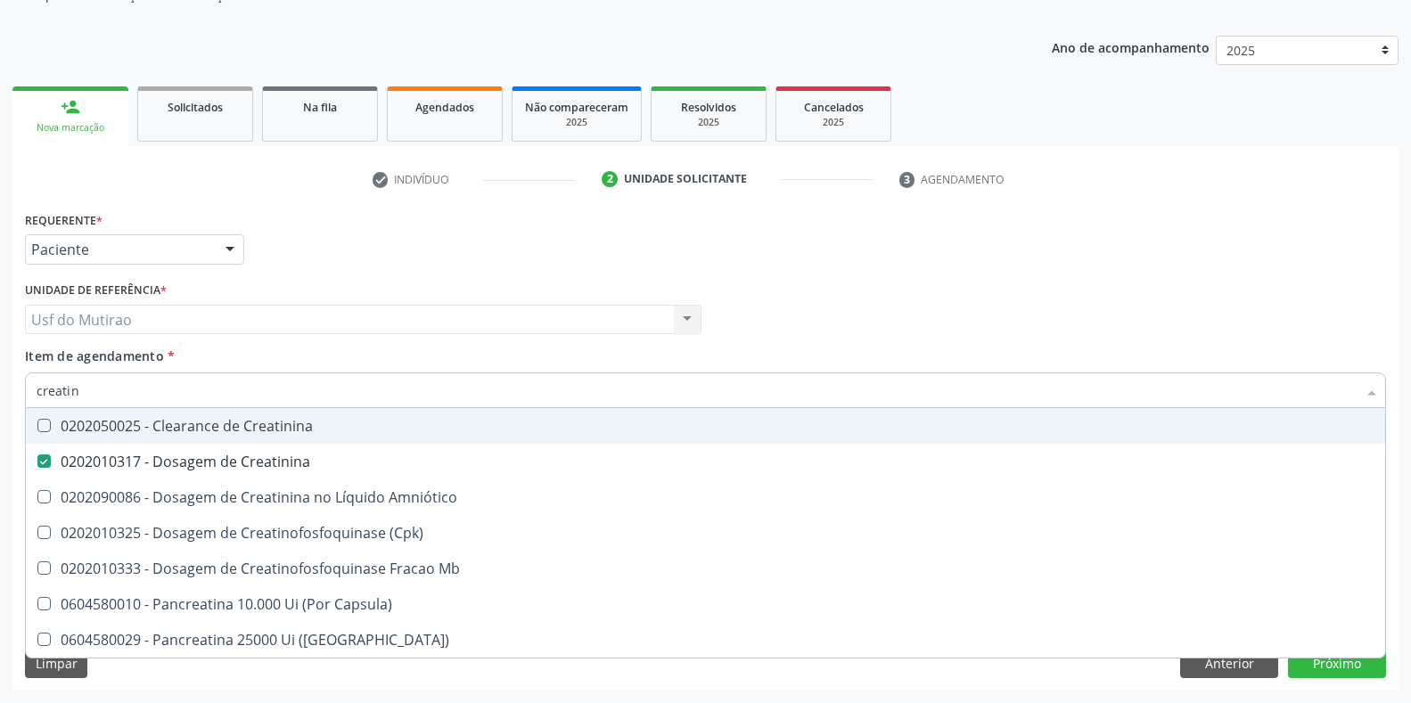
drag, startPoint x: 220, startPoint y: 395, endPoint x: 0, endPoint y: 394, distance: 220.2
click at [0, 394] on div "Acompanhamento Acompanhe a situação das marcações correntes e finalizadas Relat…" at bounding box center [705, 310] width 1411 height 785
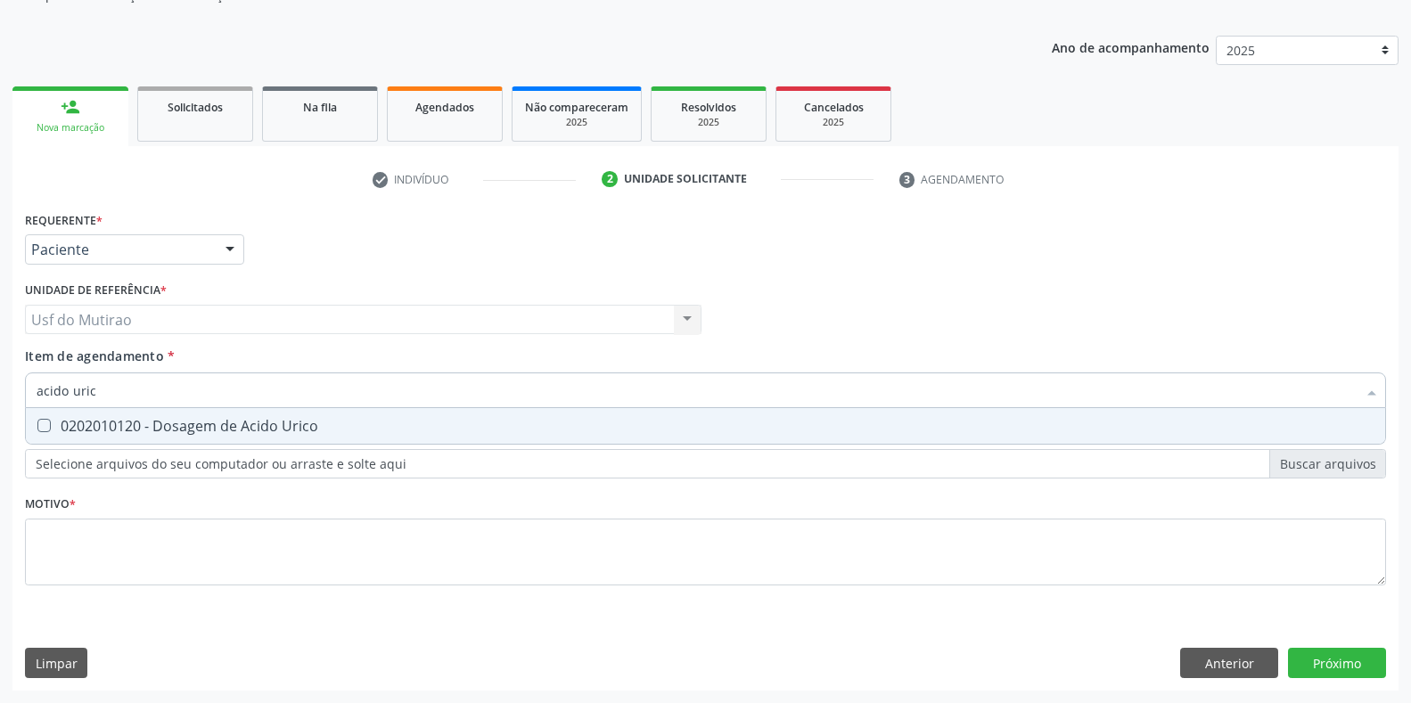
type input "acido urico"
click at [134, 423] on div "0202010120 - Dosagem de Acido Urico" at bounding box center [706, 426] width 1338 height 14
checkbox Urico "true"
drag, startPoint x: 165, startPoint y: 388, endPoint x: 0, endPoint y: 392, distance: 165.0
click at [0, 392] on div "Acompanhamento Acompanhe a situação das marcações correntes e finalizadas Relat…" at bounding box center [705, 310] width 1411 height 785
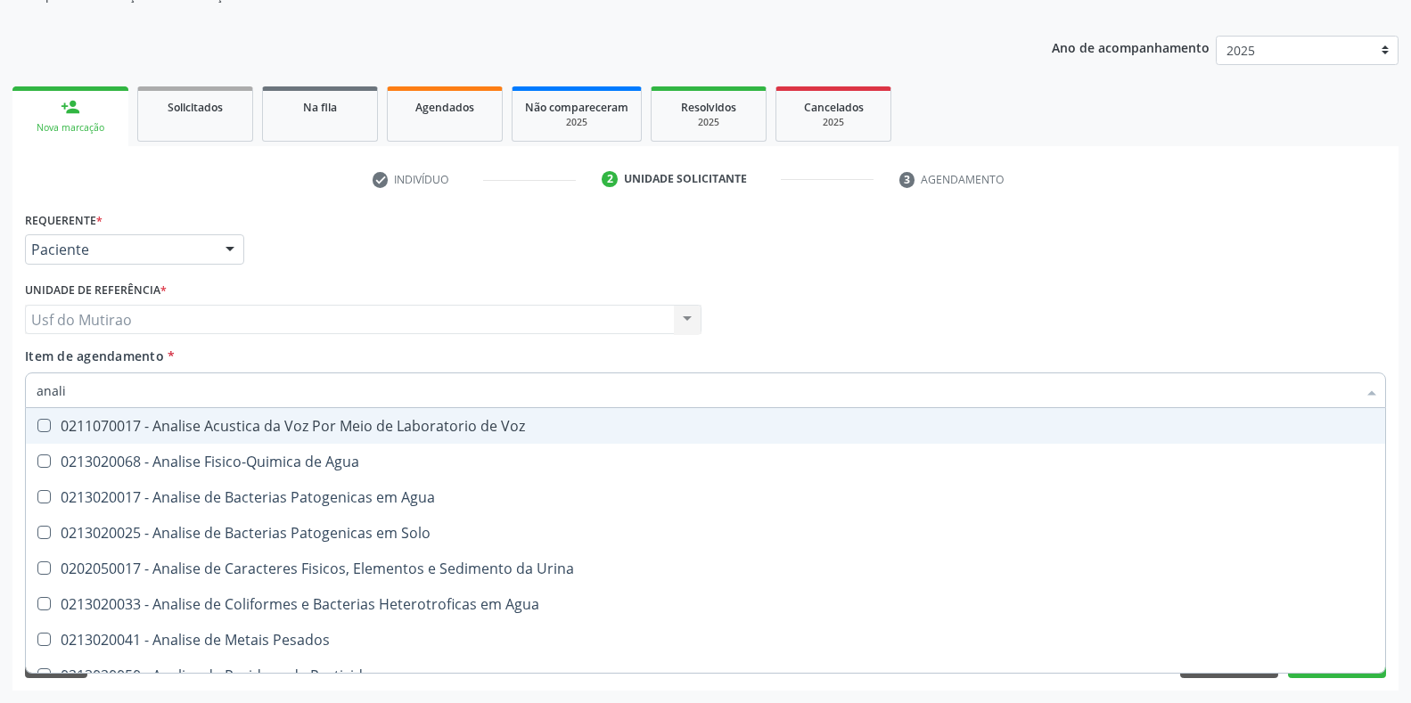
type input "analis"
checkbox Voz "false"
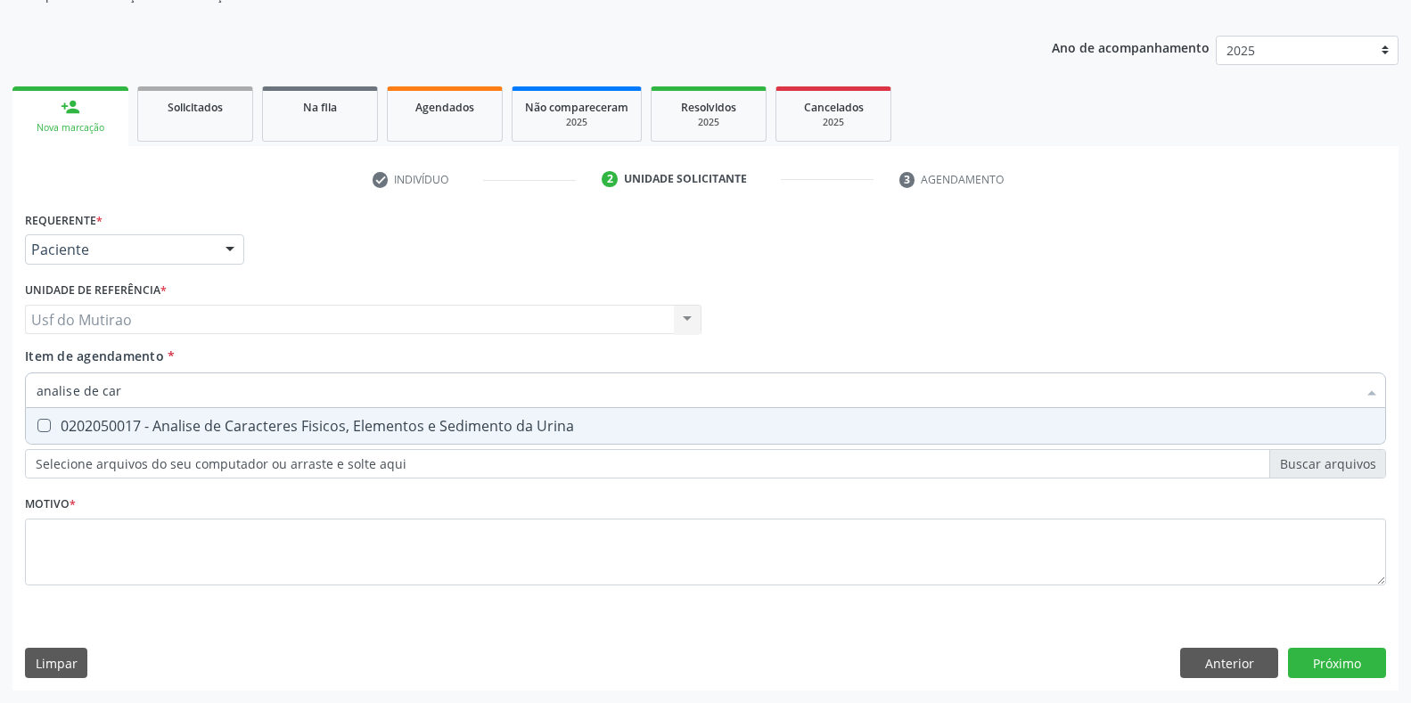
type input "analise de cara"
click at [116, 425] on div "0202050017 - Analise de Caracteres Fisicos, Elementos e Sedimento da Urina" at bounding box center [706, 426] width 1338 height 14
checkbox Urina "true"
drag, startPoint x: 189, startPoint y: 380, endPoint x: 0, endPoint y: 394, distance: 189.5
click at [0, 394] on div "Acompanhamento Acompanhe a situação das marcações correntes e finalizadas Relat…" at bounding box center [705, 310] width 1411 height 785
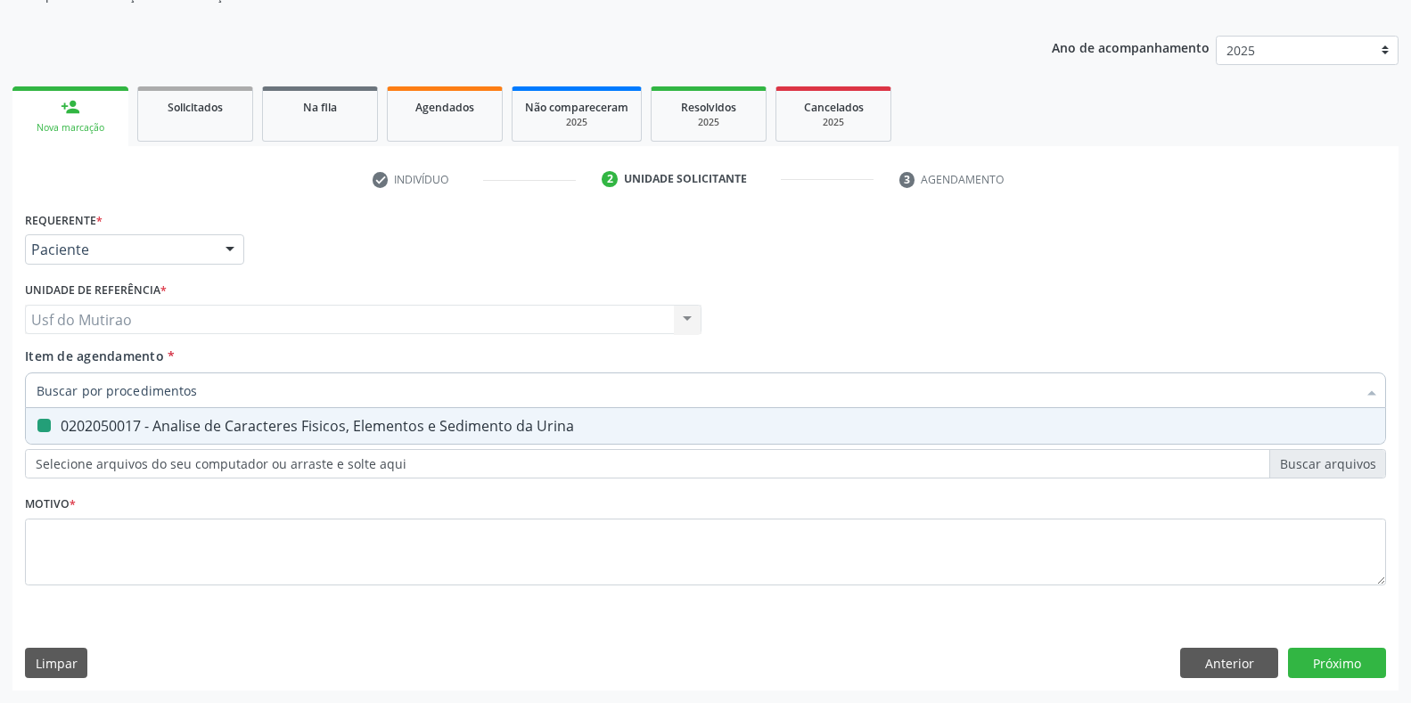
checkbox Urina "false"
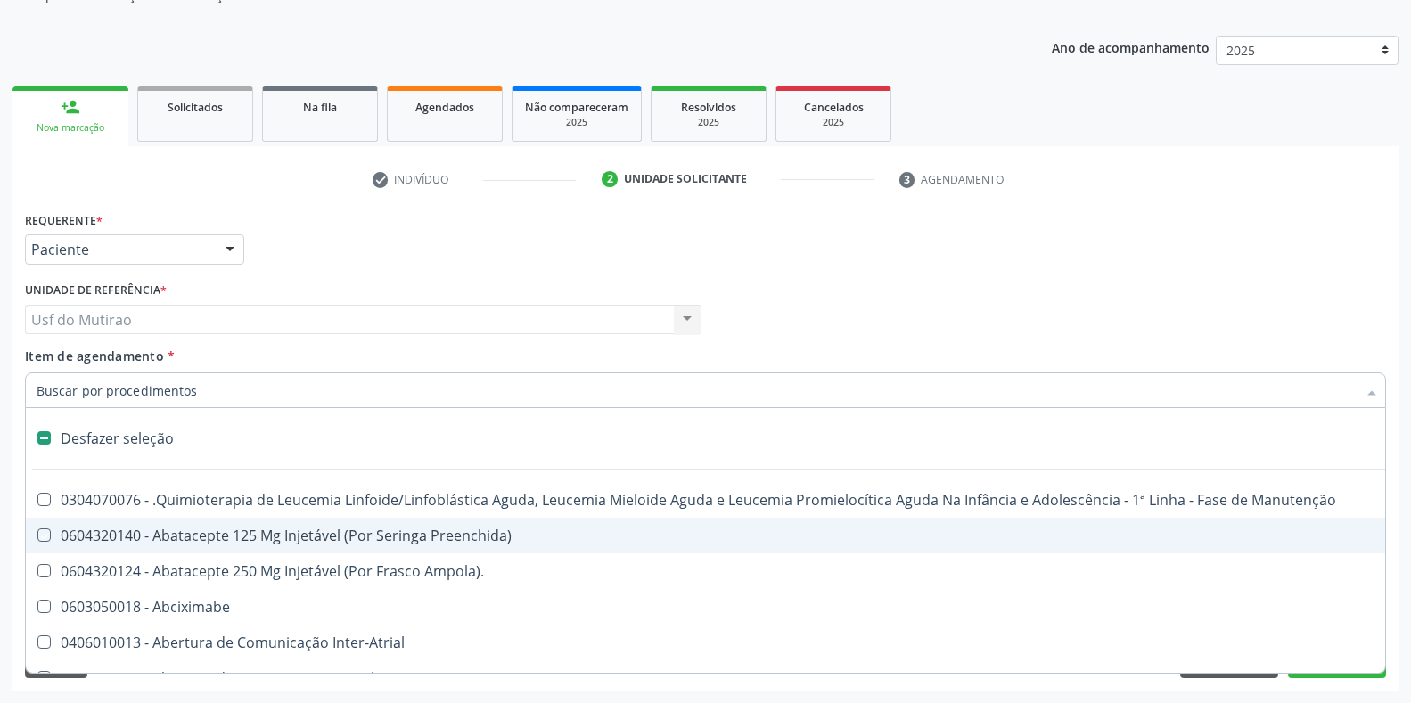
click at [824, 315] on div "Profissional Solicitante Por favor, selecione a Unidade de Atendimento primeiro…" at bounding box center [706, 312] width 1370 height 70
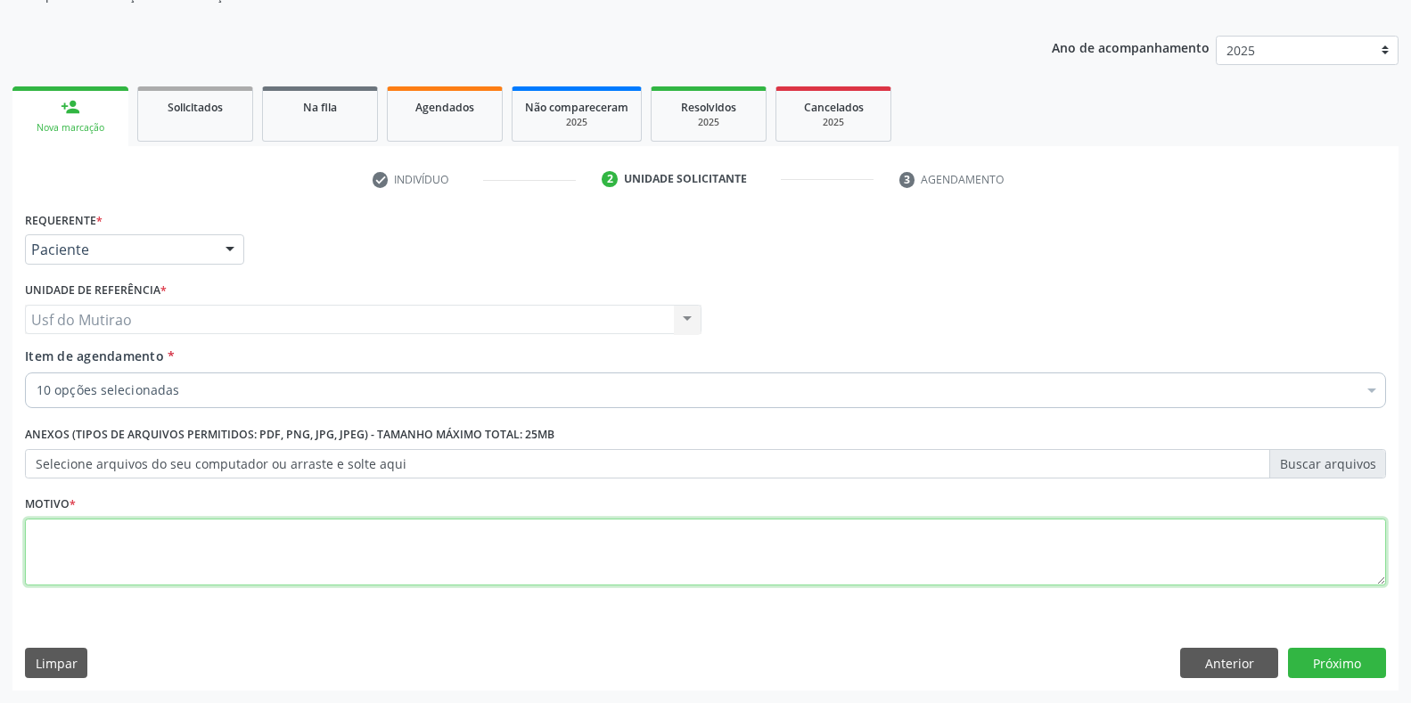
click at [297, 550] on textarea at bounding box center [705, 553] width 1361 height 68
type textarea "."
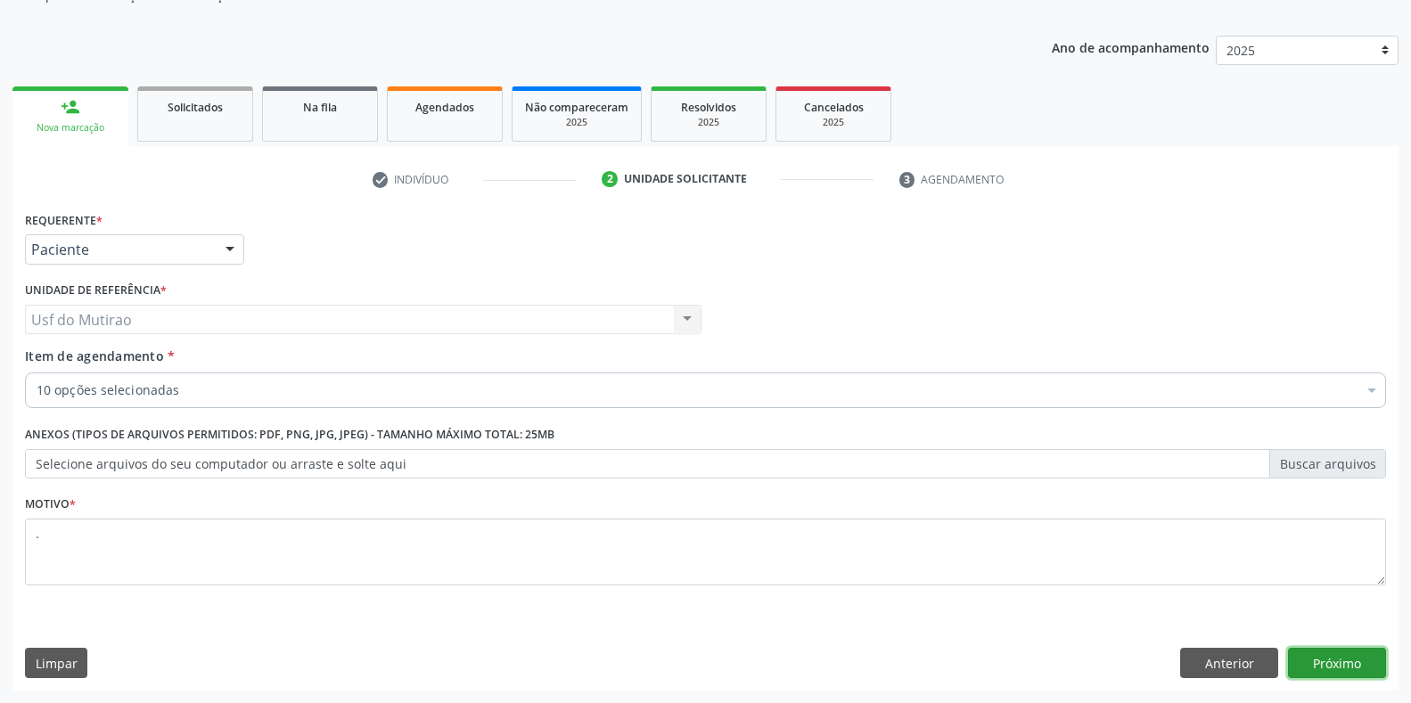
click at [1323, 673] on button "Próximo" at bounding box center [1337, 663] width 98 height 30
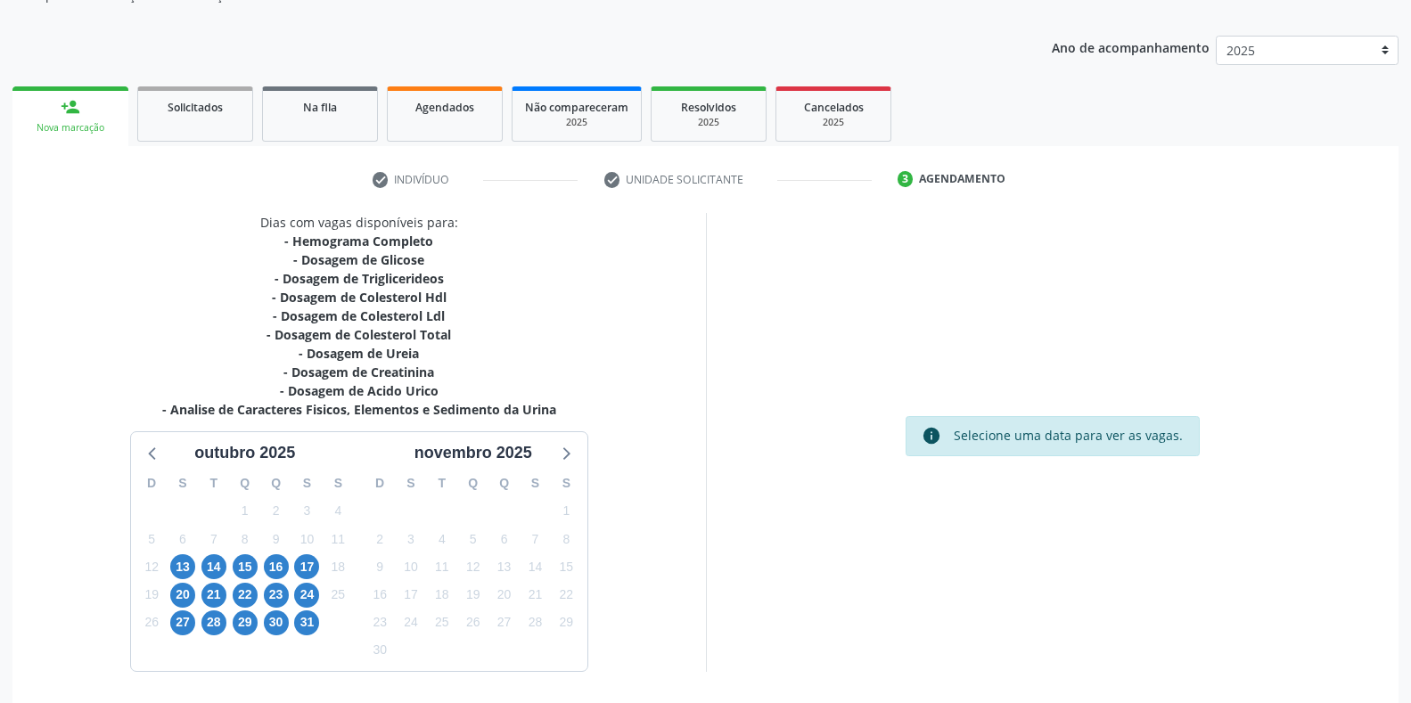
scroll to position [241, 0]
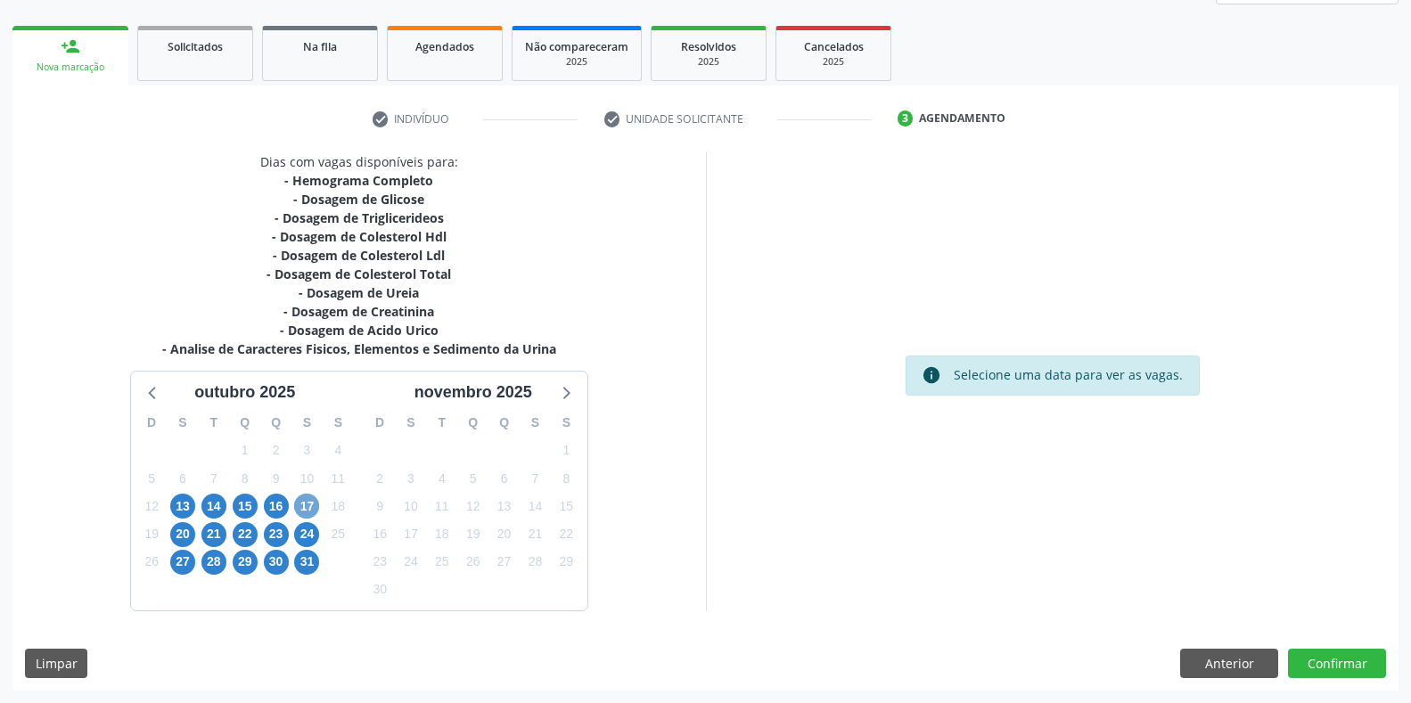
click at [308, 510] on span "17" at bounding box center [306, 506] width 25 height 25
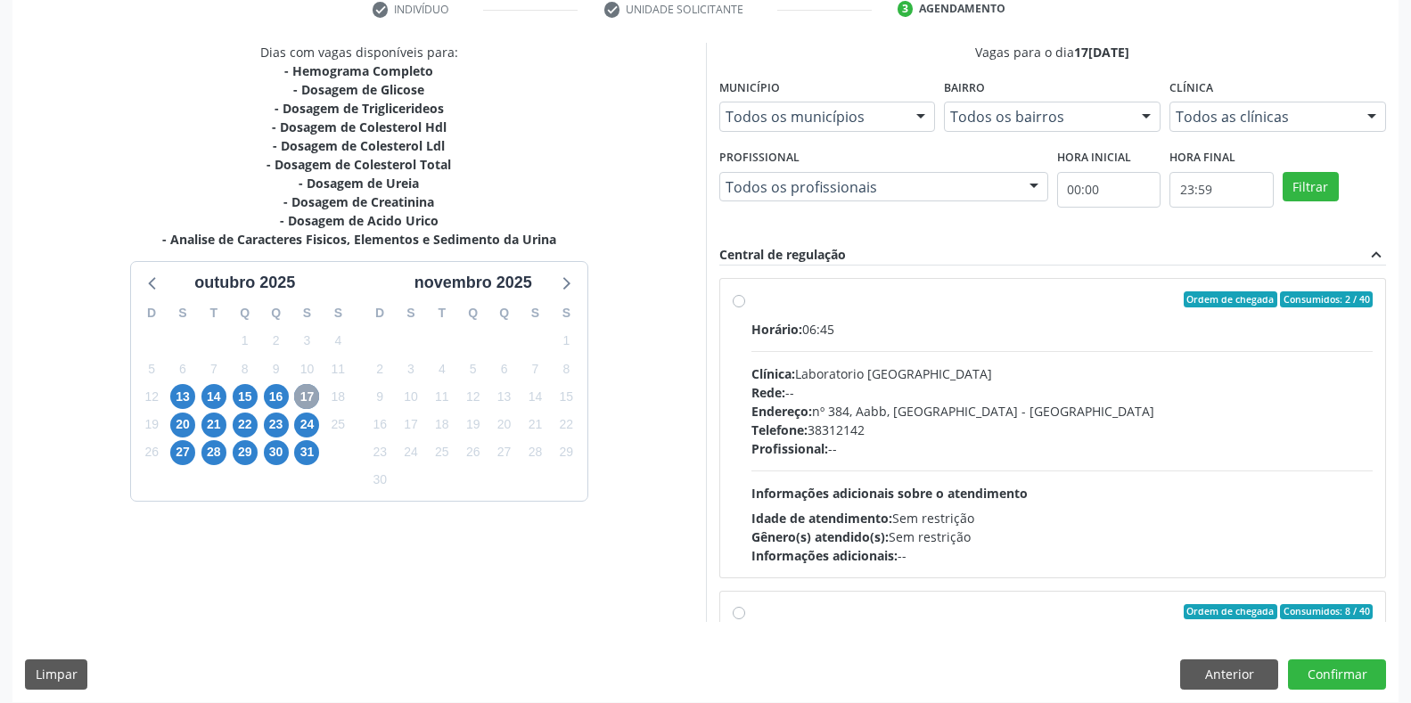
scroll to position [362, 0]
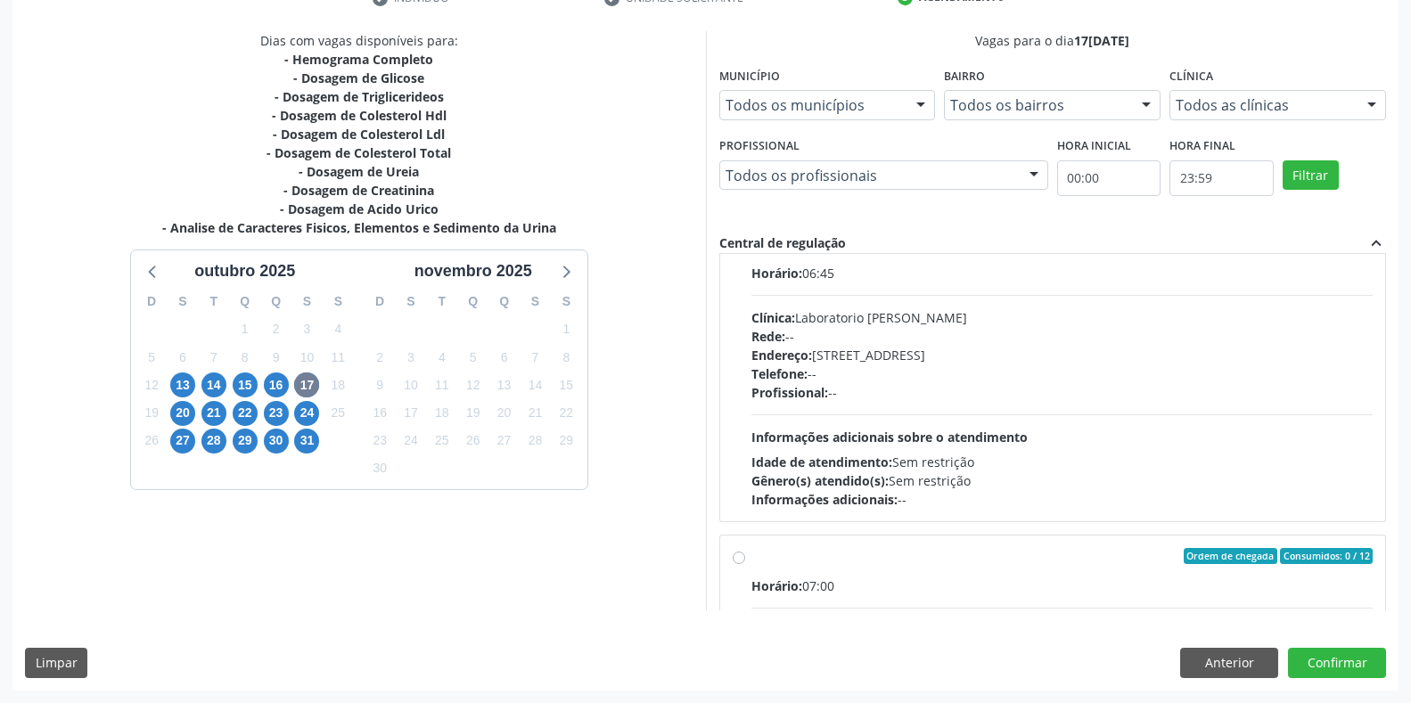
click at [833, 360] on div "Endereço: [STREET_ADDRESS]" at bounding box center [1062, 355] width 622 height 19
click at [745, 252] on input "Ordem de chegada Consumidos: 8 / 40 Horário: 06:45 Clínica: Laboratorio Jose Pa…" at bounding box center [739, 244] width 12 height 16
radio input "true"
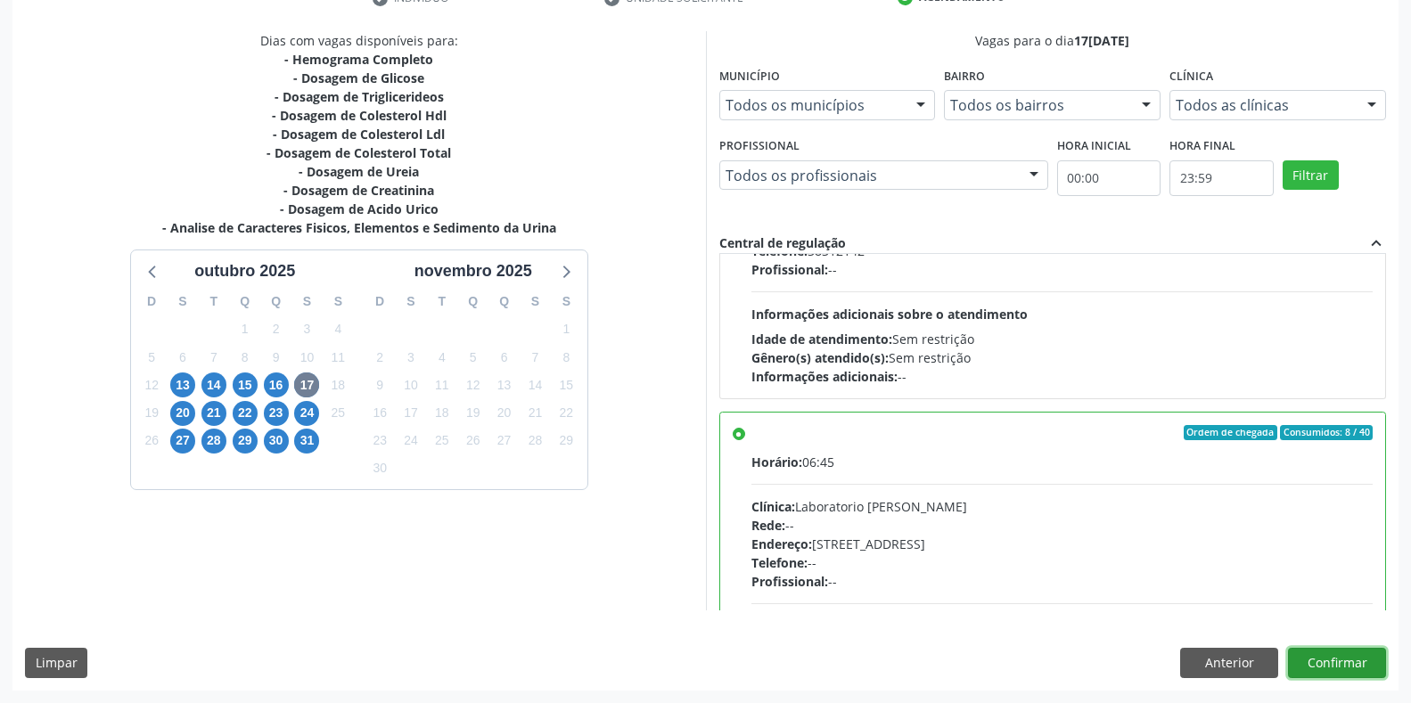
click at [1308, 659] on button "Confirmar" at bounding box center [1337, 663] width 98 height 30
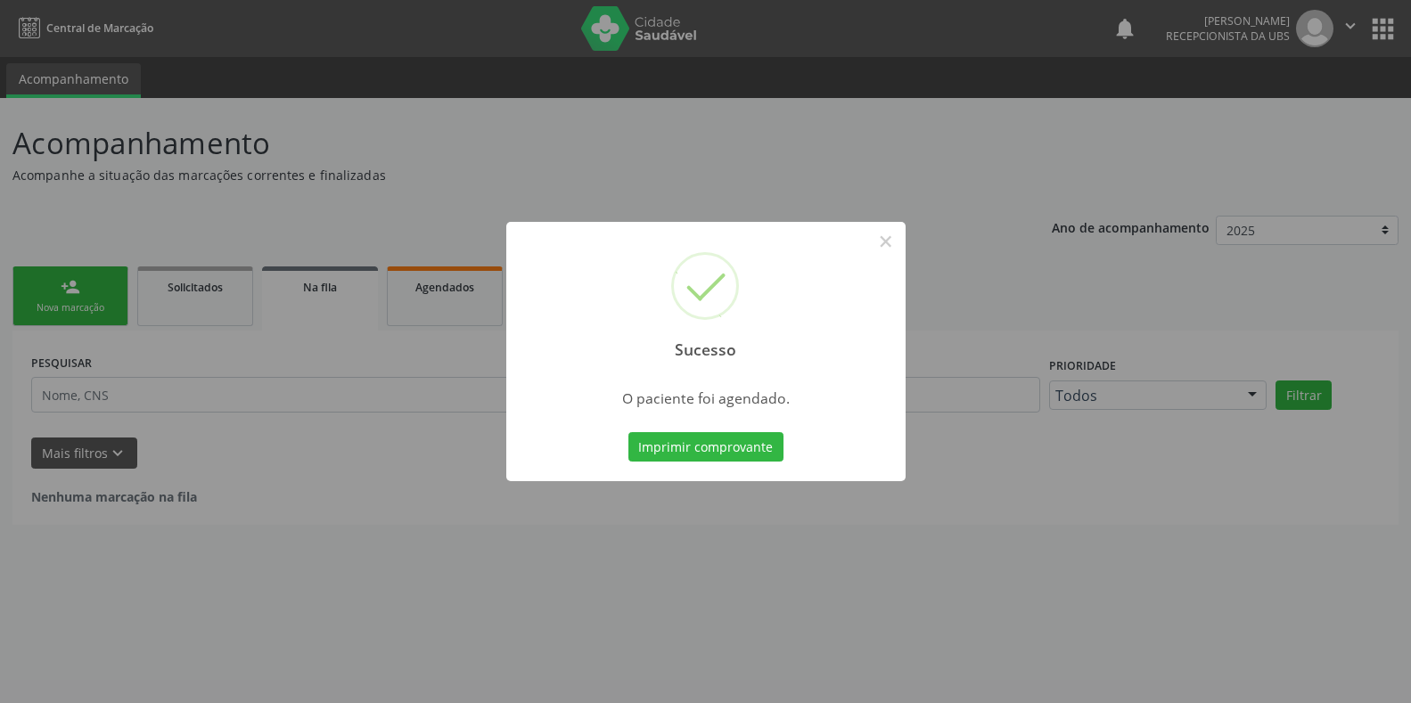
scroll to position [0, 0]
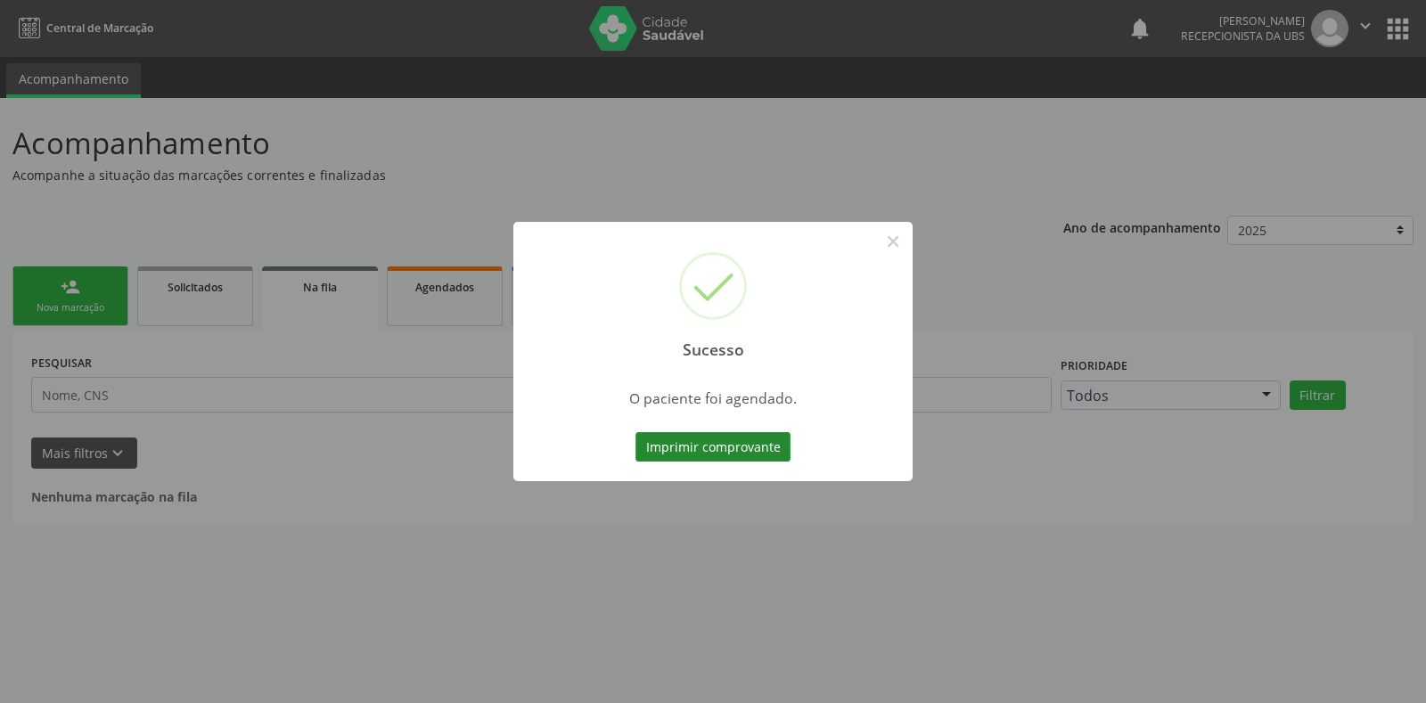
click at [679, 441] on button "Imprimir comprovante" at bounding box center [713, 447] width 155 height 30
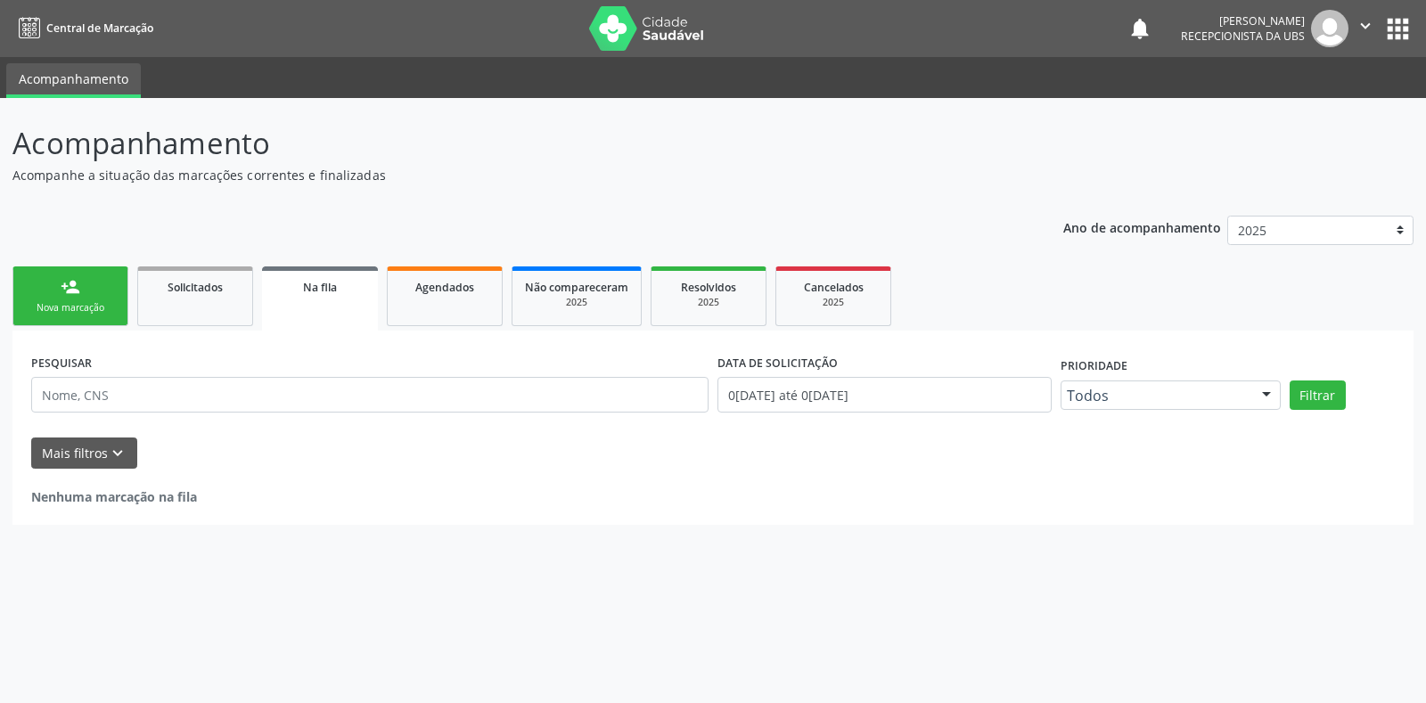
click at [79, 291] on div "person_add" at bounding box center [71, 287] width 20 height 20
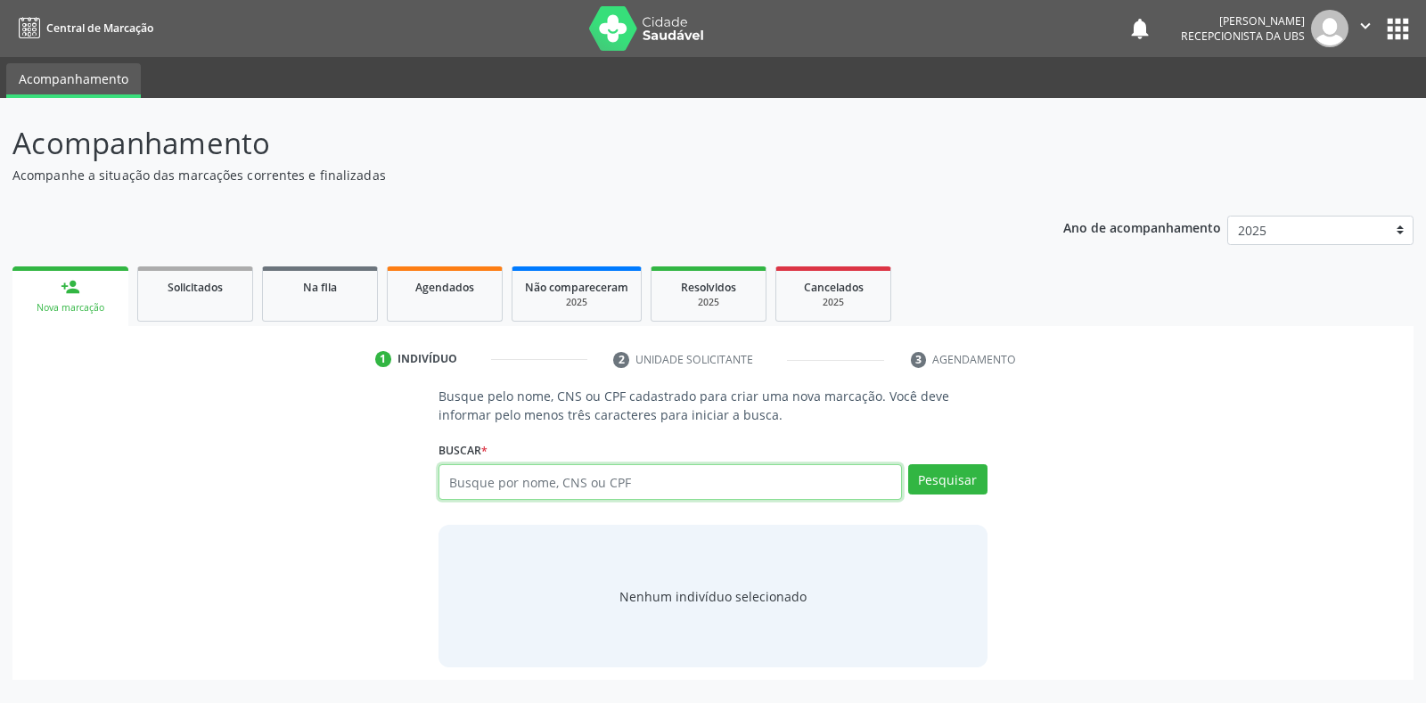
click at [480, 476] on input "text" at bounding box center [670, 482] width 463 height 36
type input "164261423610009"
click at [931, 478] on button "Pesquisar" at bounding box center [947, 479] width 79 height 30
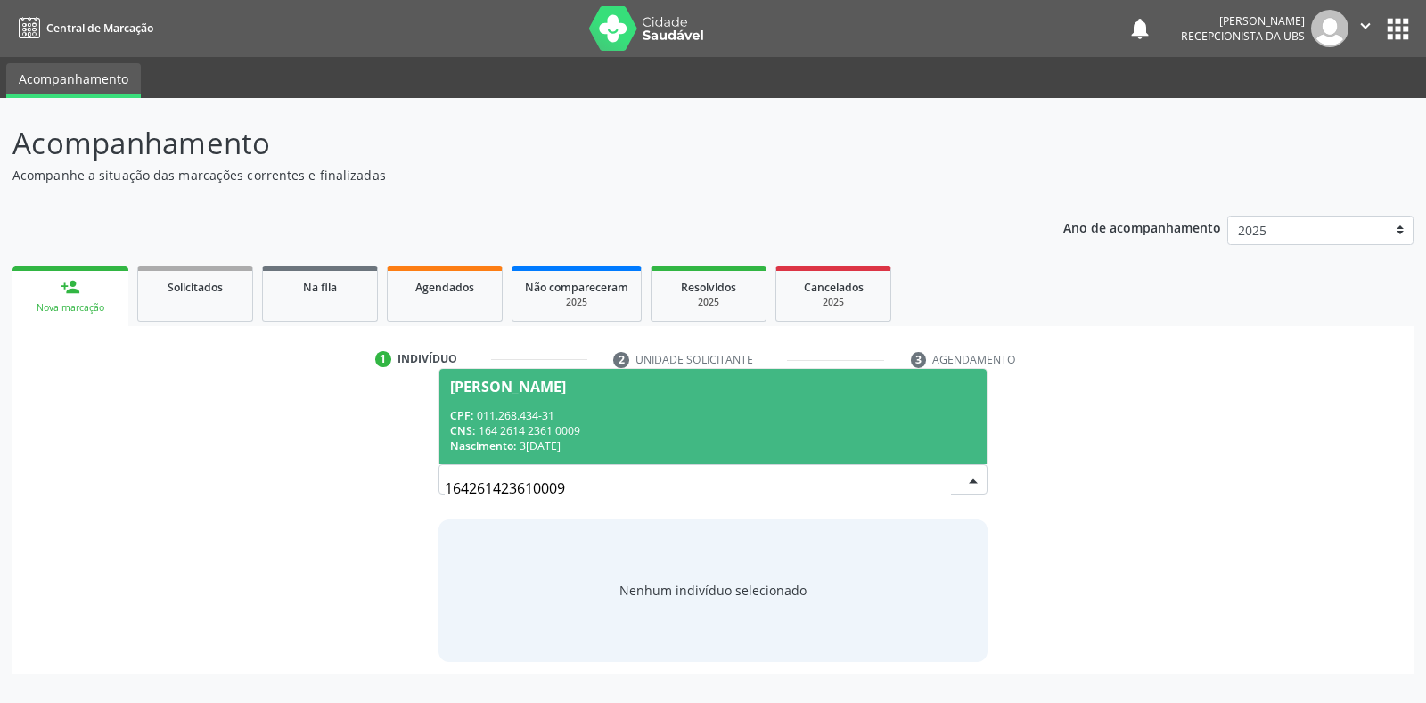
click at [586, 400] on span "Maria Aparecida dos Santos CPF: 011.268.434-31 CNS: 164 2614 2361 0009 Nascimen…" at bounding box center [712, 416] width 546 height 95
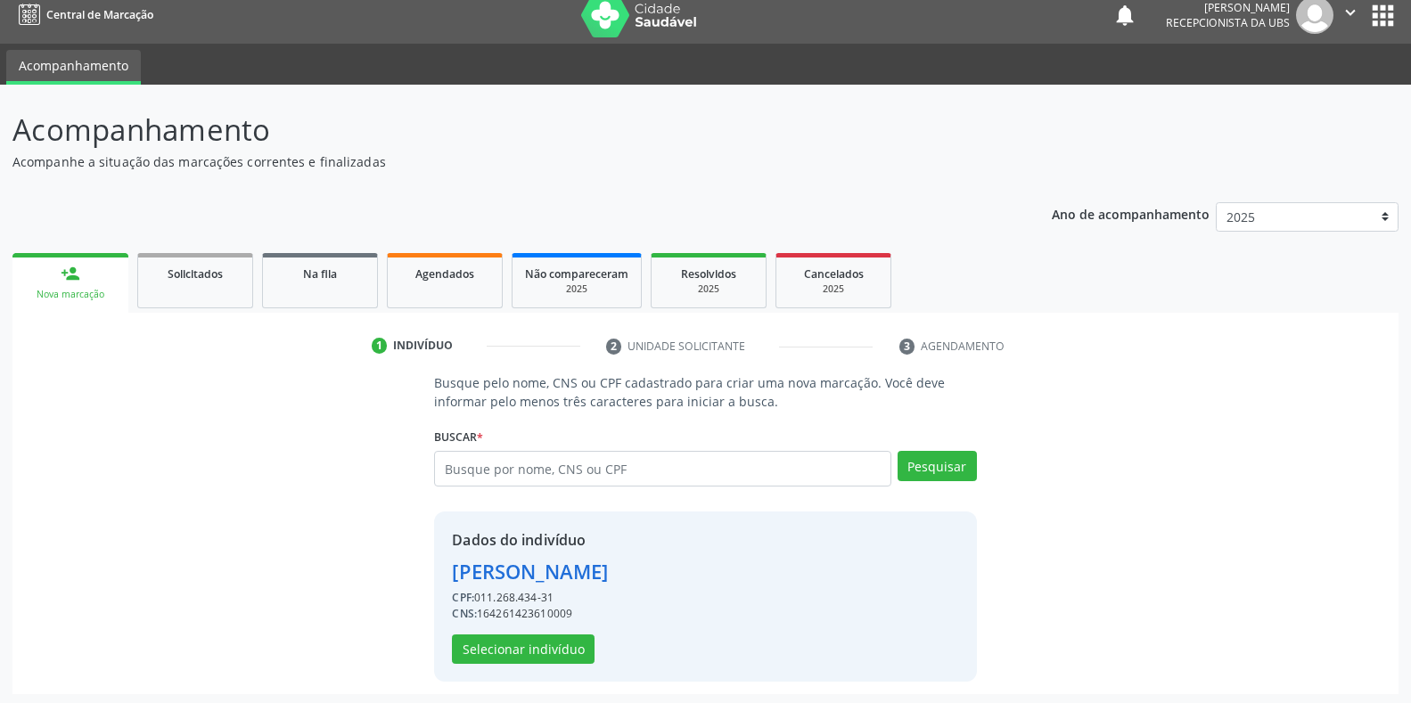
scroll to position [17, 0]
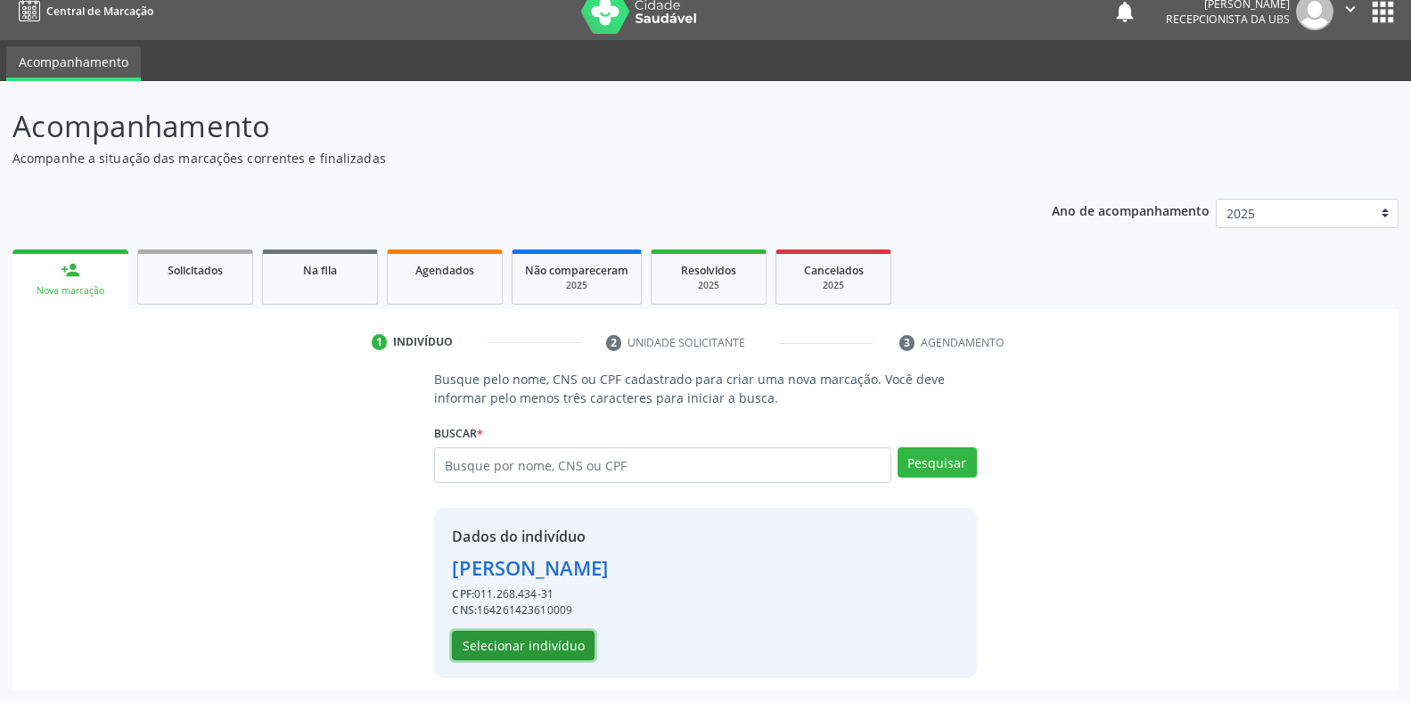
click at [564, 654] on button "Selecionar indivíduo" at bounding box center [523, 646] width 143 height 30
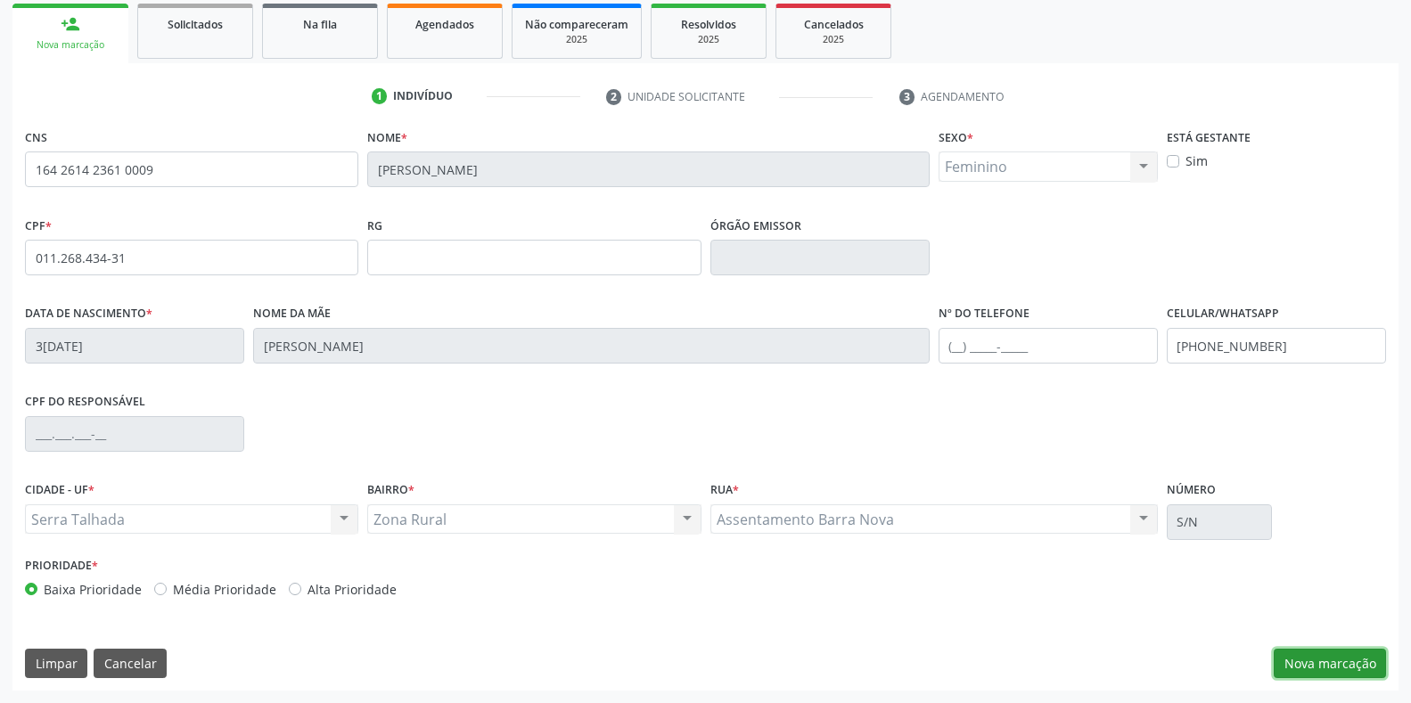
click at [1296, 661] on button "Nova marcação" at bounding box center [1330, 664] width 112 height 30
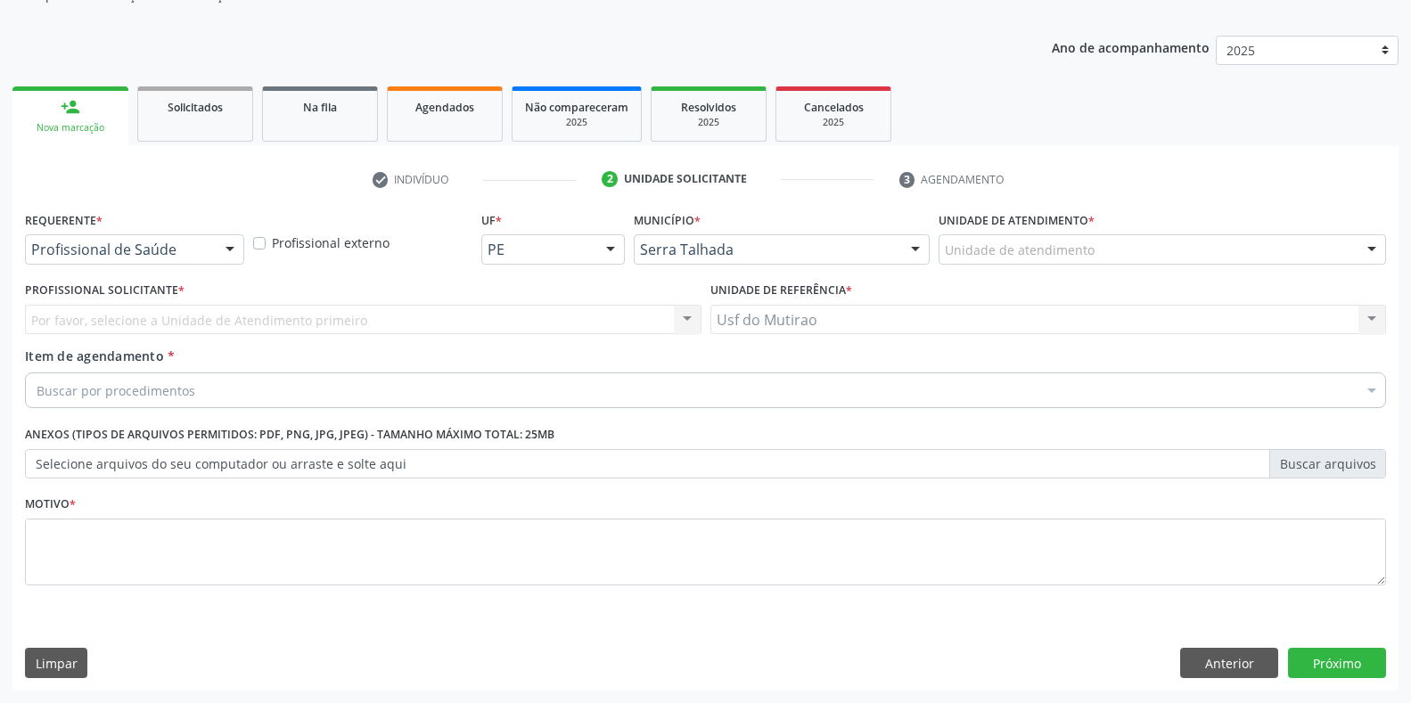
scroll to position [180, 0]
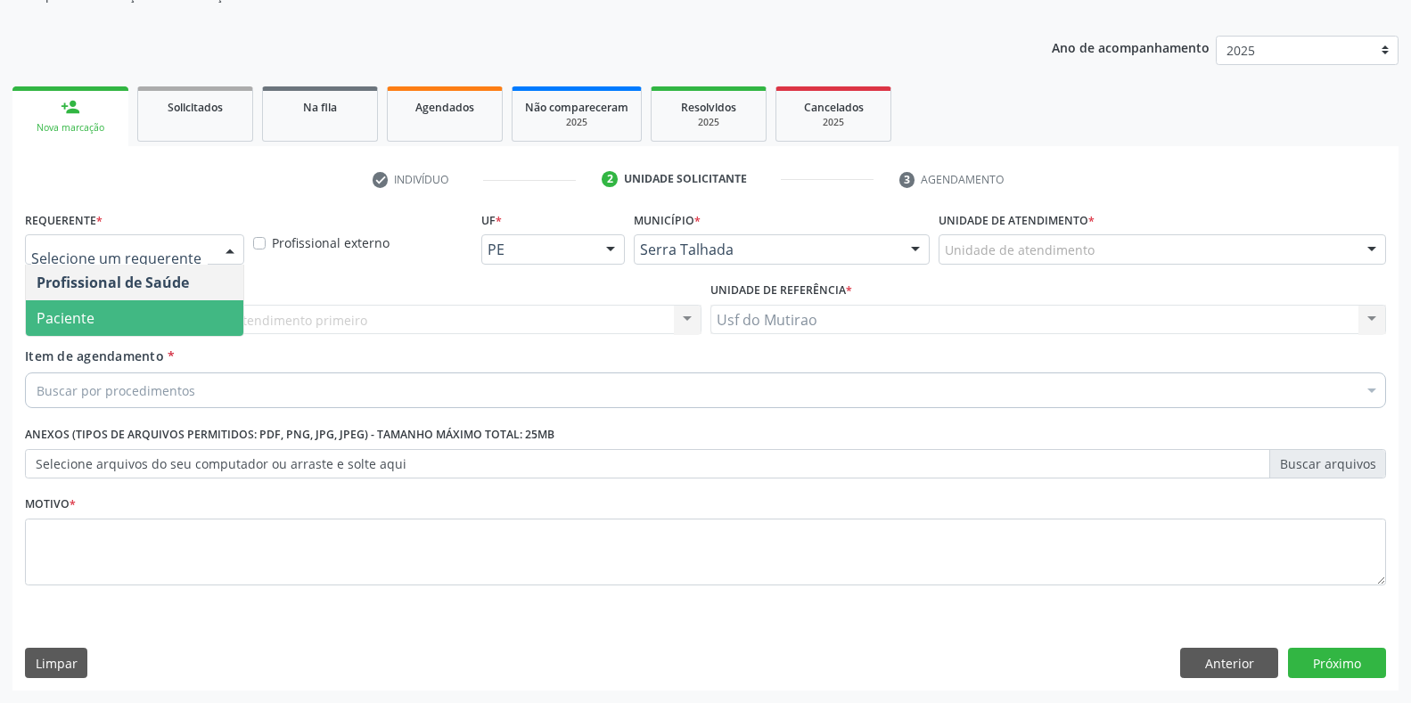
click at [124, 315] on span "Paciente" at bounding box center [134, 318] width 217 height 36
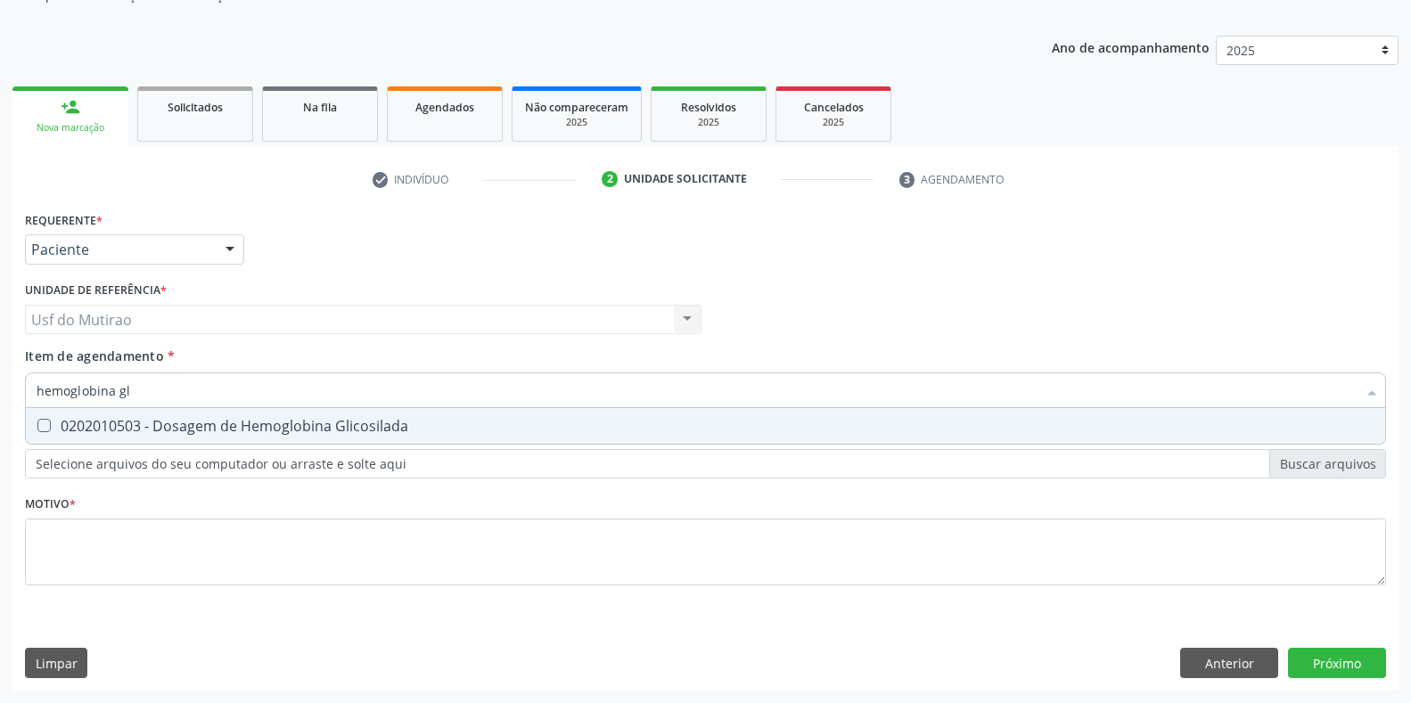
type input "hemoglobina gli"
click at [144, 419] on div "0202010503 - Dosagem de Hemoglobina Glicosilada" at bounding box center [706, 426] width 1338 height 14
checkbox Glicosilada "true"
drag, startPoint x: 171, startPoint y: 392, endPoint x: 0, endPoint y: 383, distance: 171.4
click at [0, 383] on div "Acompanhamento Acompanhe a situação das marcações correntes e finalizadas Relat…" at bounding box center [705, 310] width 1411 height 785
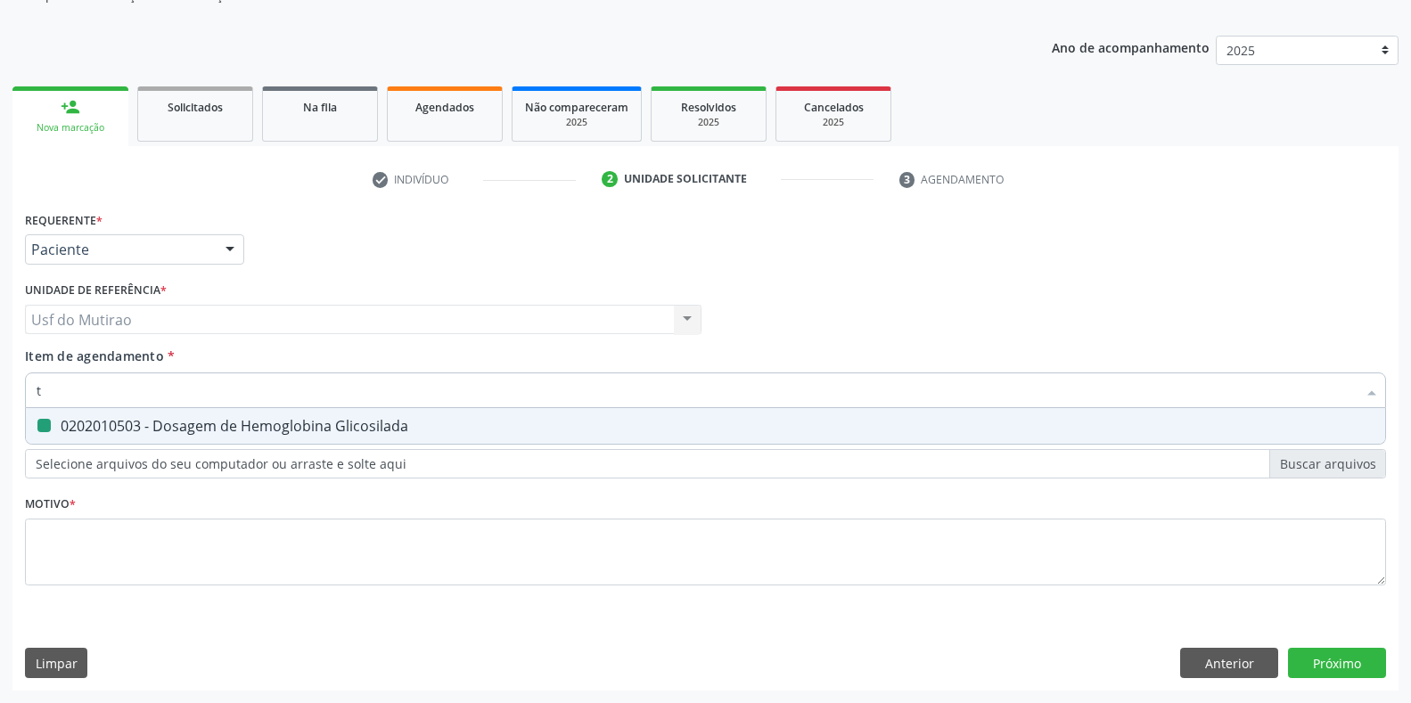
type input "ts"
checkbox Glicosilada "false"
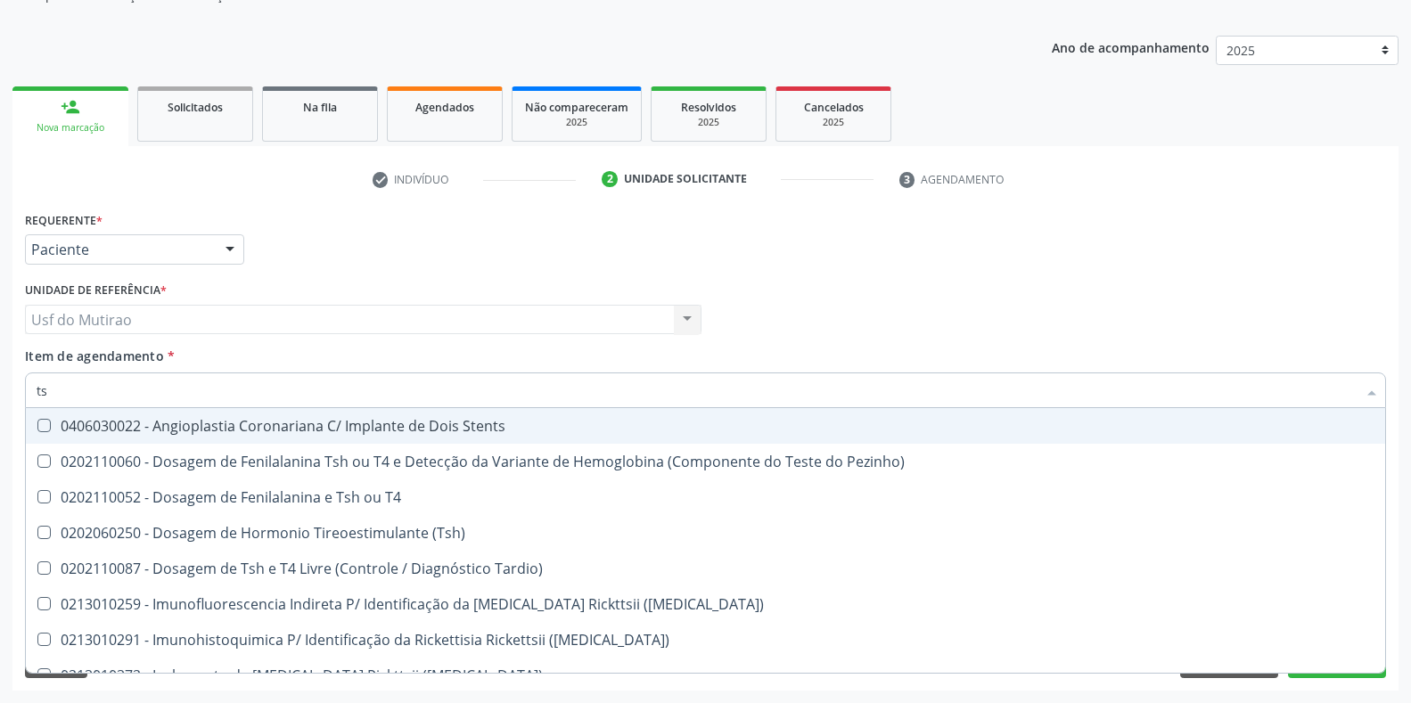
type input "tsh"
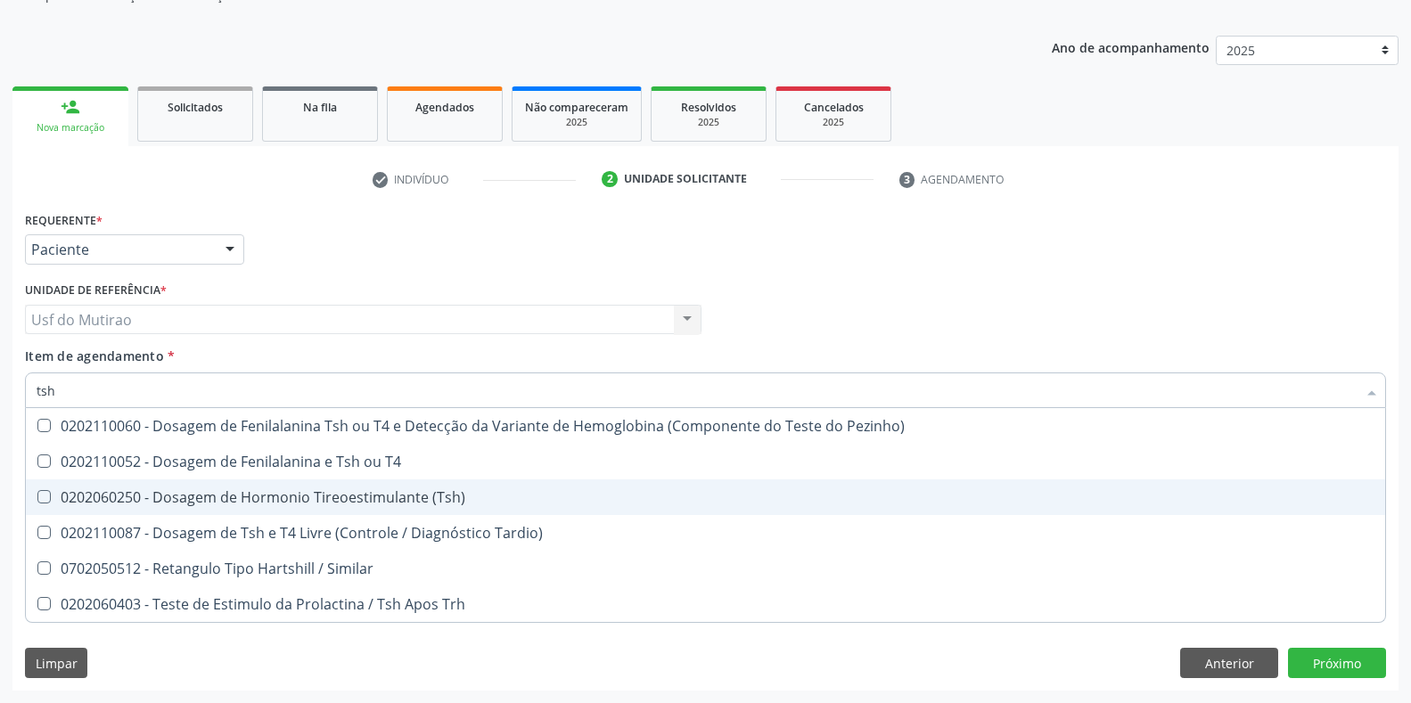
click at [299, 498] on div "0202060250 - Dosagem de Hormonio Tireoestimulante (Tsh)" at bounding box center [706, 497] width 1338 height 14
checkbox \(Tsh\) "true"
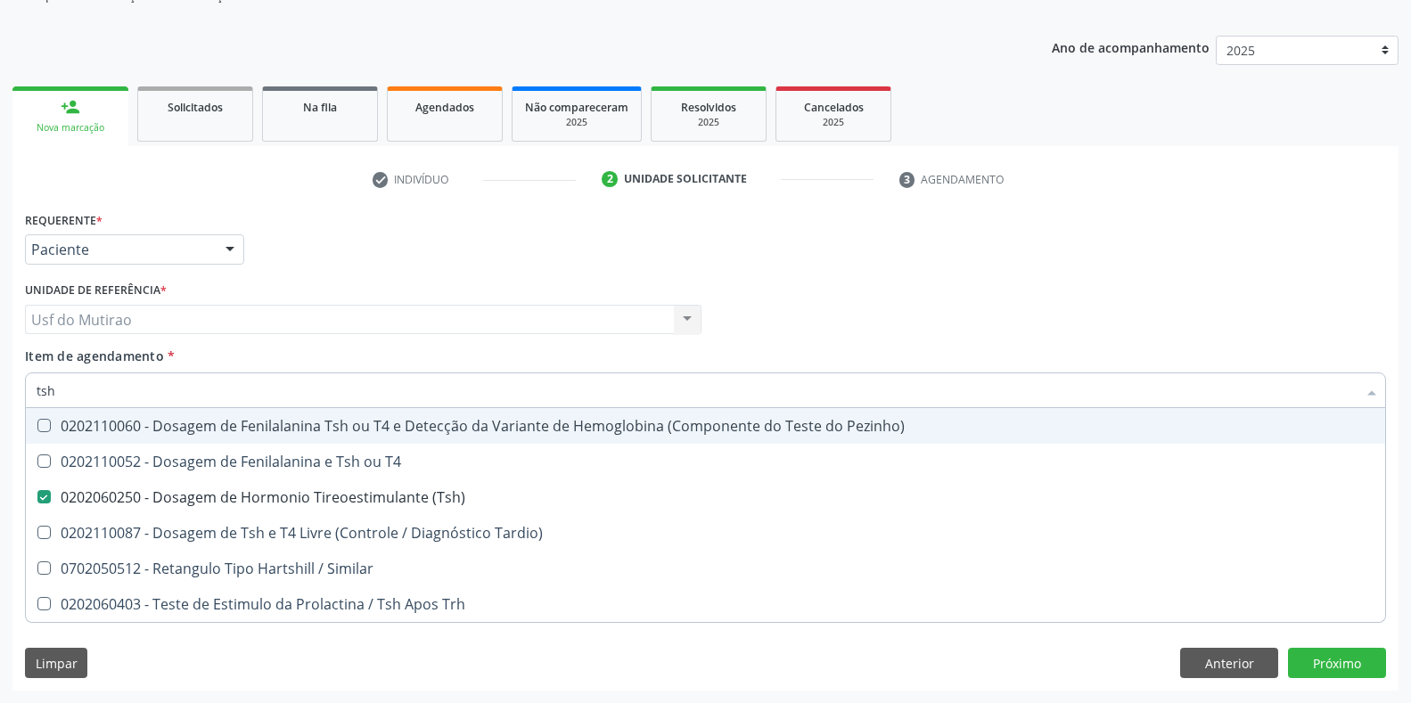
drag, startPoint x: 339, startPoint y: 395, endPoint x: 25, endPoint y: 394, distance: 313.8
click at [25, 394] on div "tsh" at bounding box center [705, 391] width 1361 height 36
type input "t4"
checkbox \(Tsh\) "false"
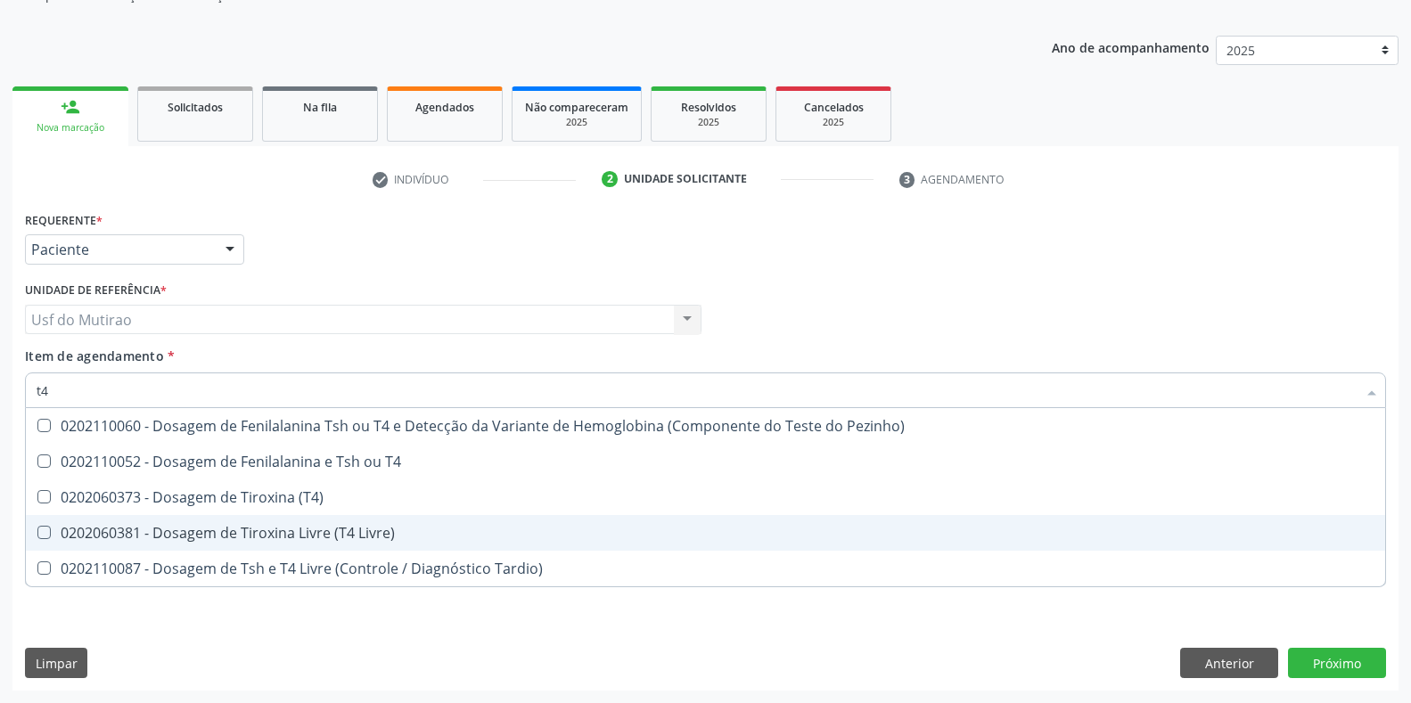
click at [269, 526] on div "0202060381 - Dosagem de Tiroxina Livre (T4 Livre)" at bounding box center [706, 533] width 1338 height 14
checkbox Livre\) "true"
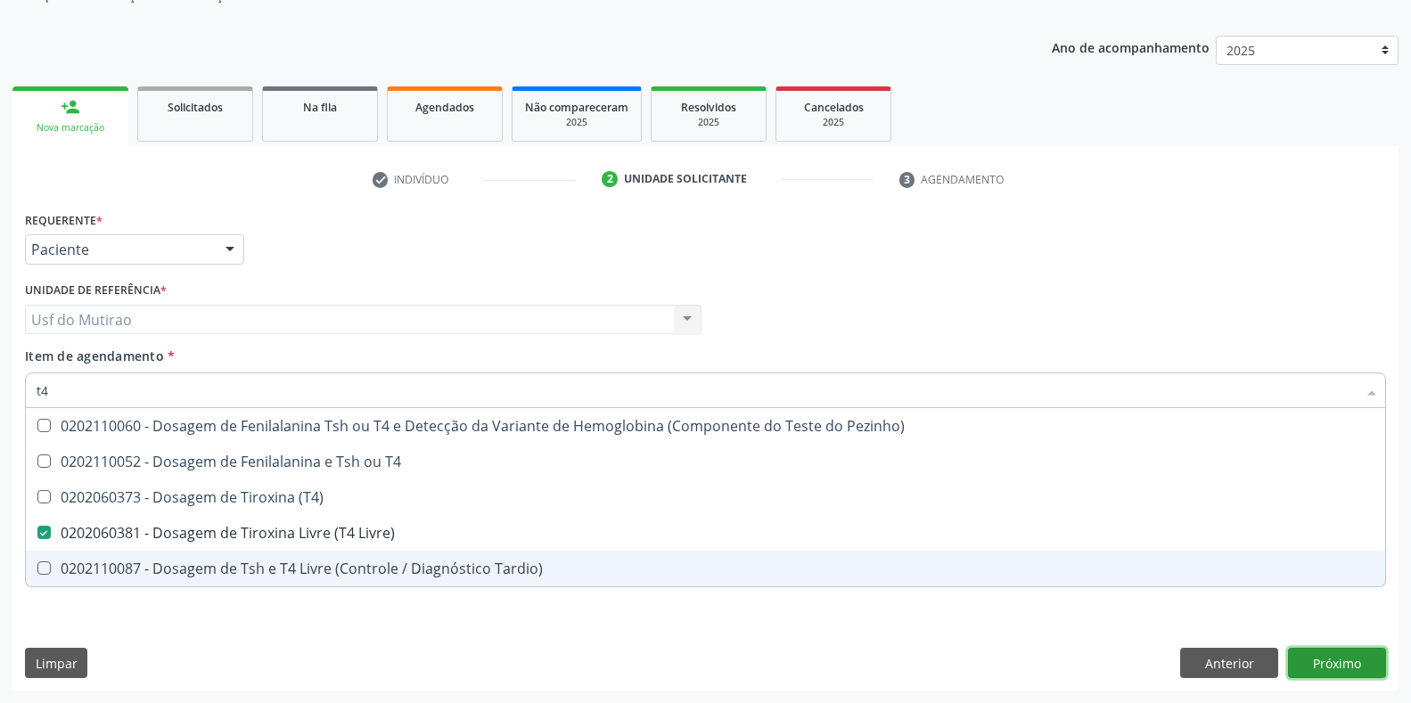
click at [1329, 660] on div "Requerente * Paciente Profissional de Saúde Paciente Nenhum resultado encontrad…" at bounding box center [705, 449] width 1386 height 484
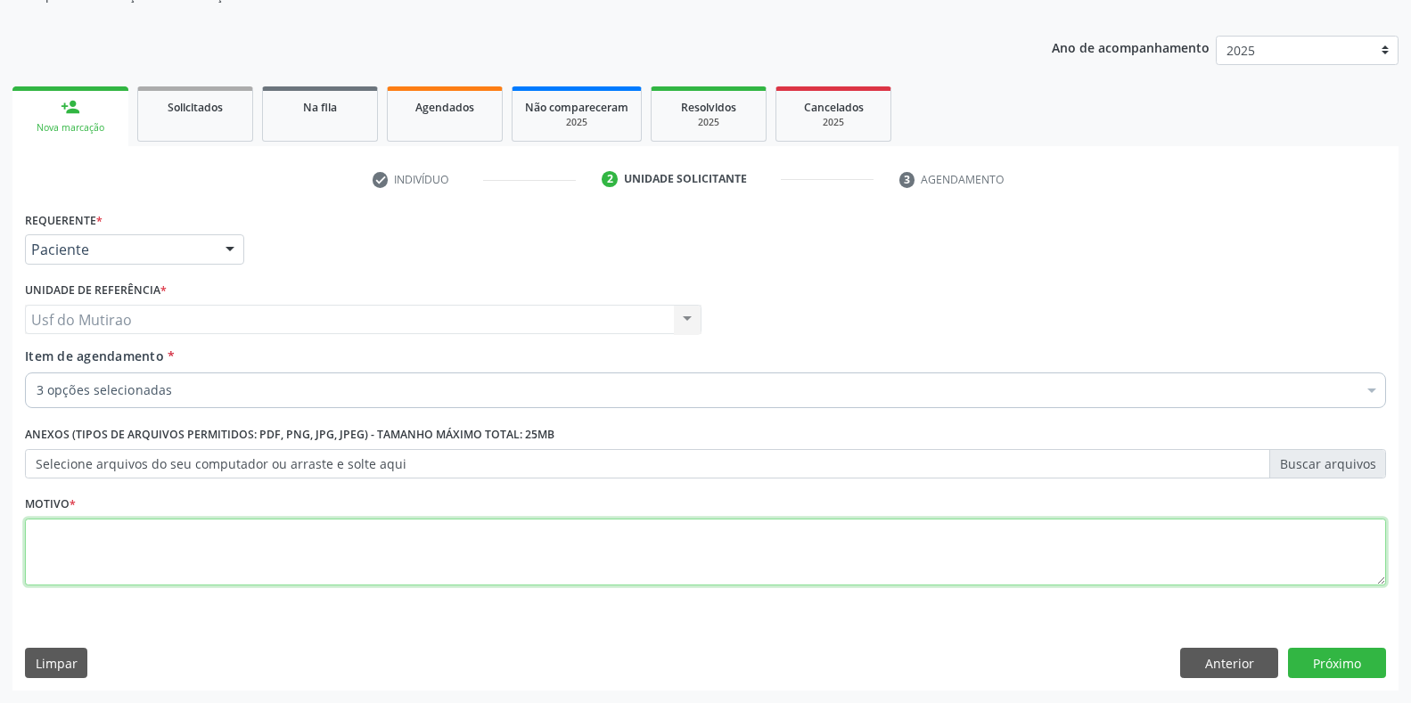
click at [525, 572] on textarea at bounding box center [705, 553] width 1361 height 68
type textarea "."
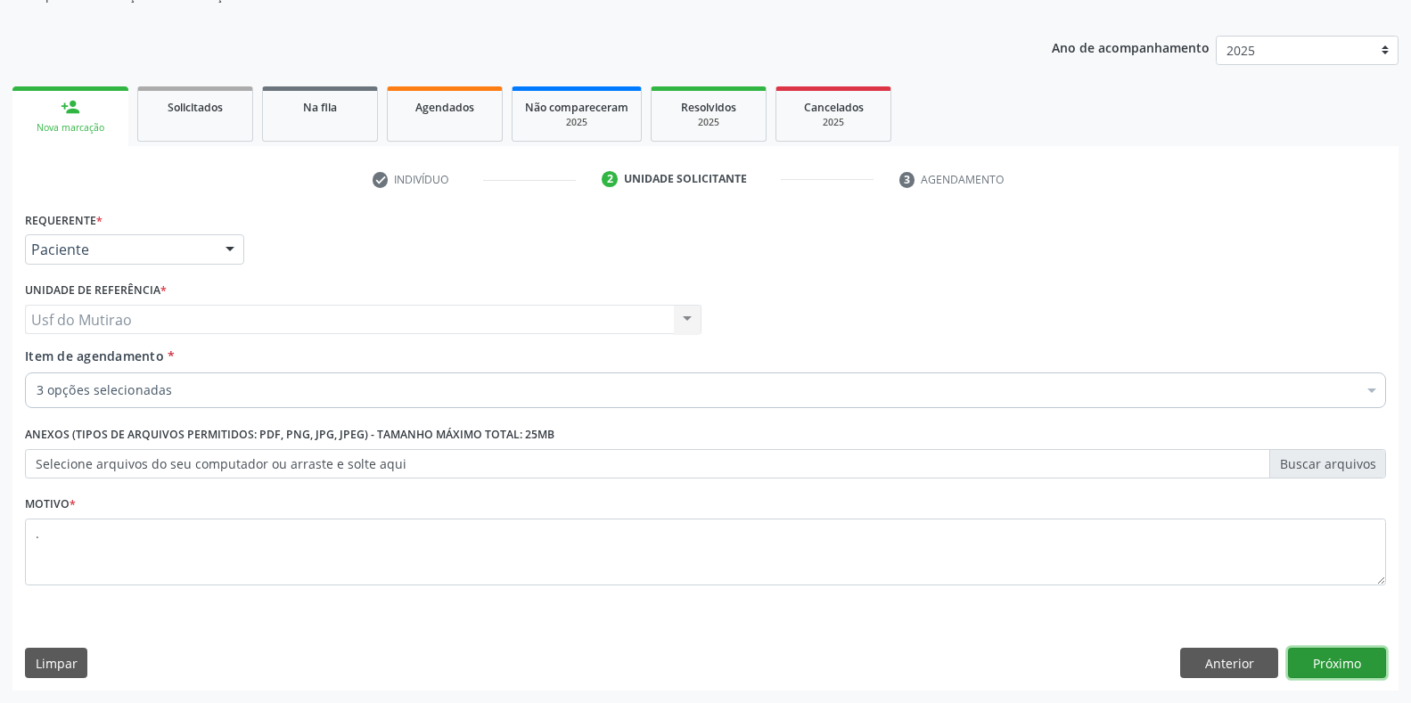
click at [1333, 666] on button "Próximo" at bounding box center [1337, 663] width 98 height 30
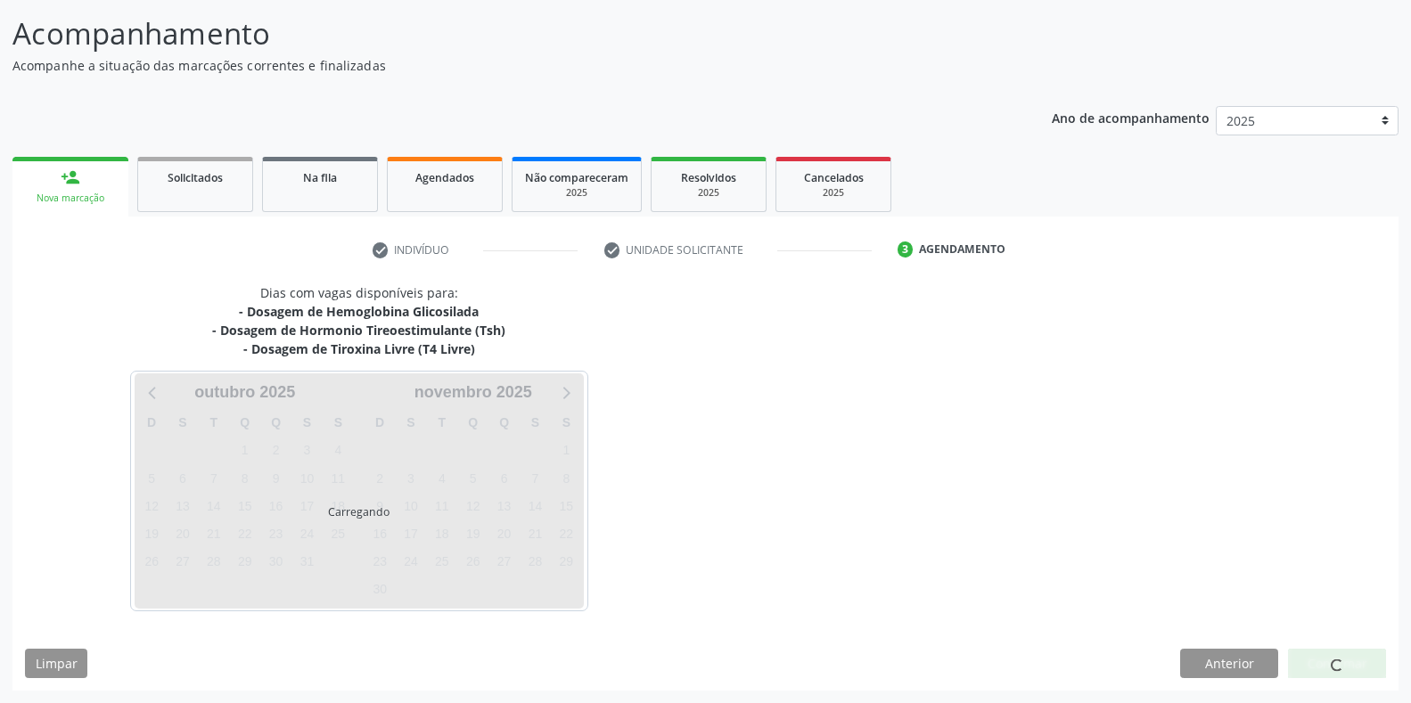
scroll to position [110, 0]
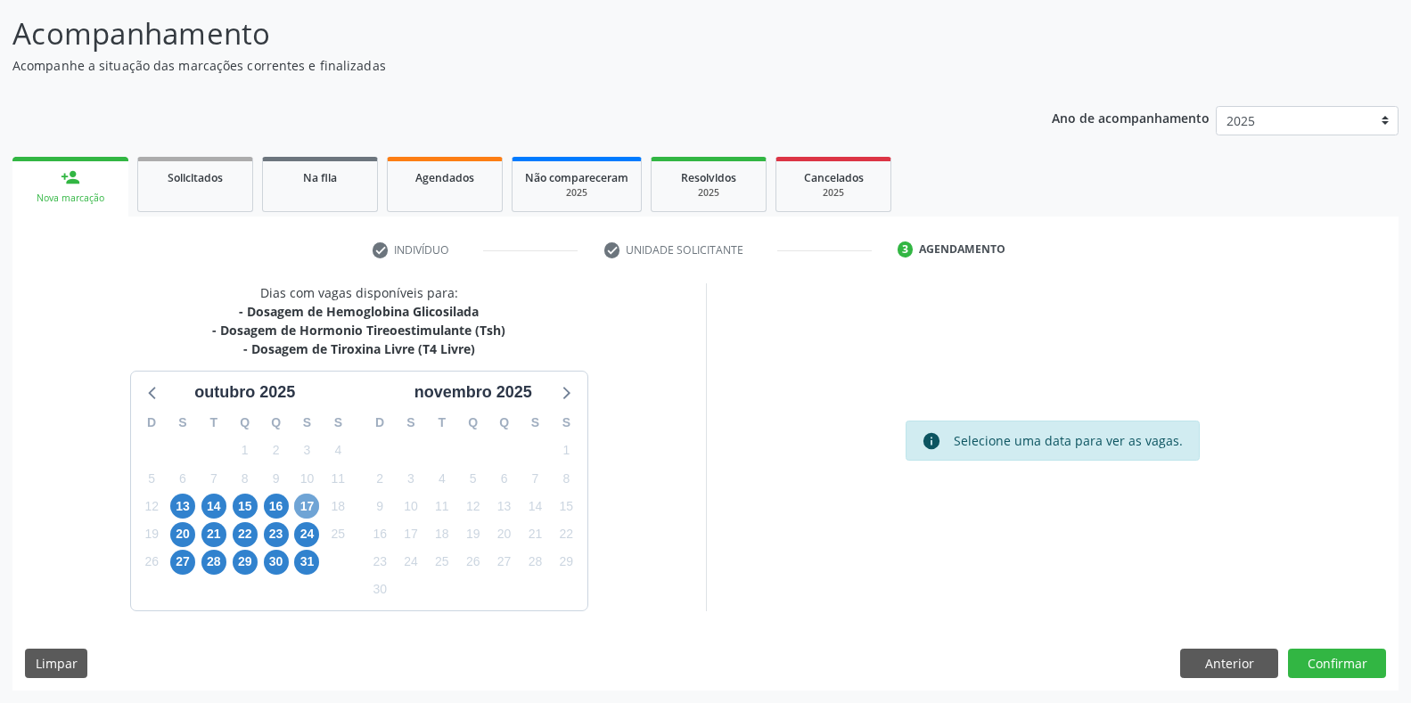
click at [309, 506] on span "17" at bounding box center [306, 506] width 25 height 25
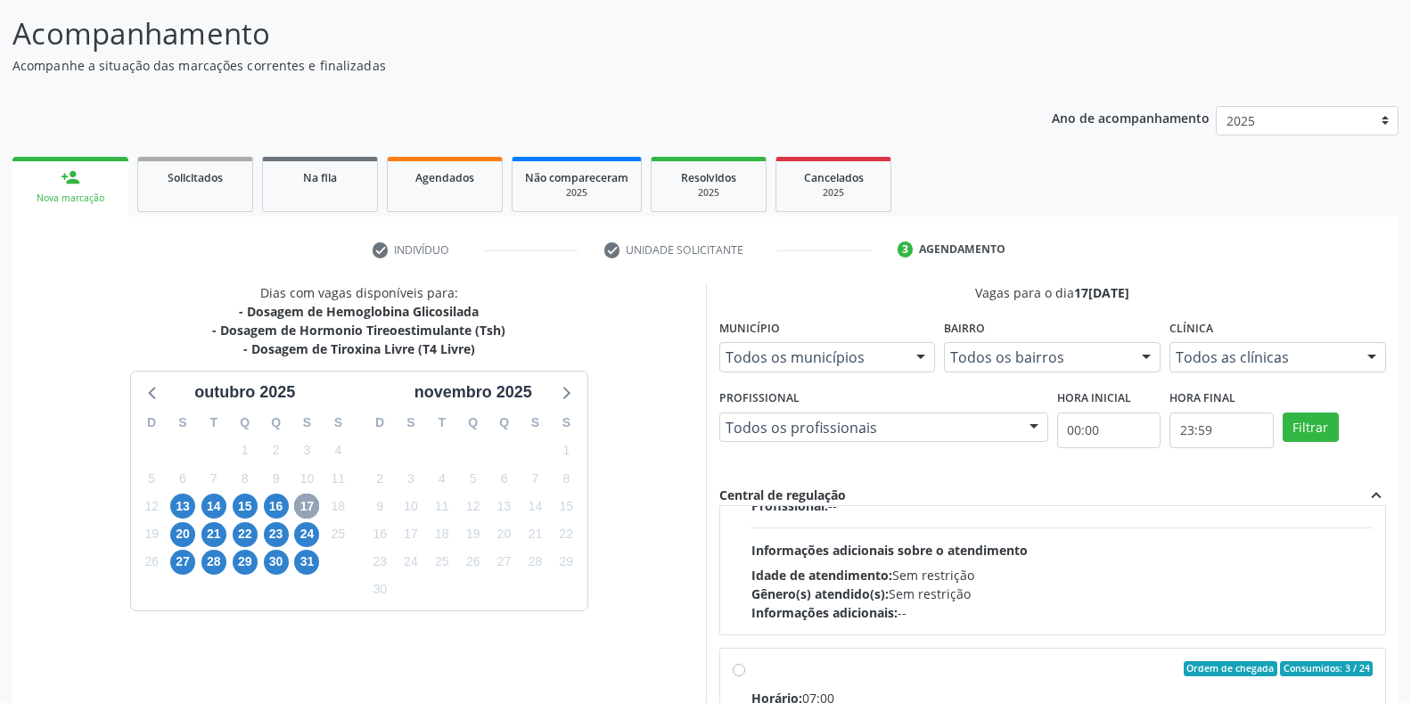
scroll to position [281, 0]
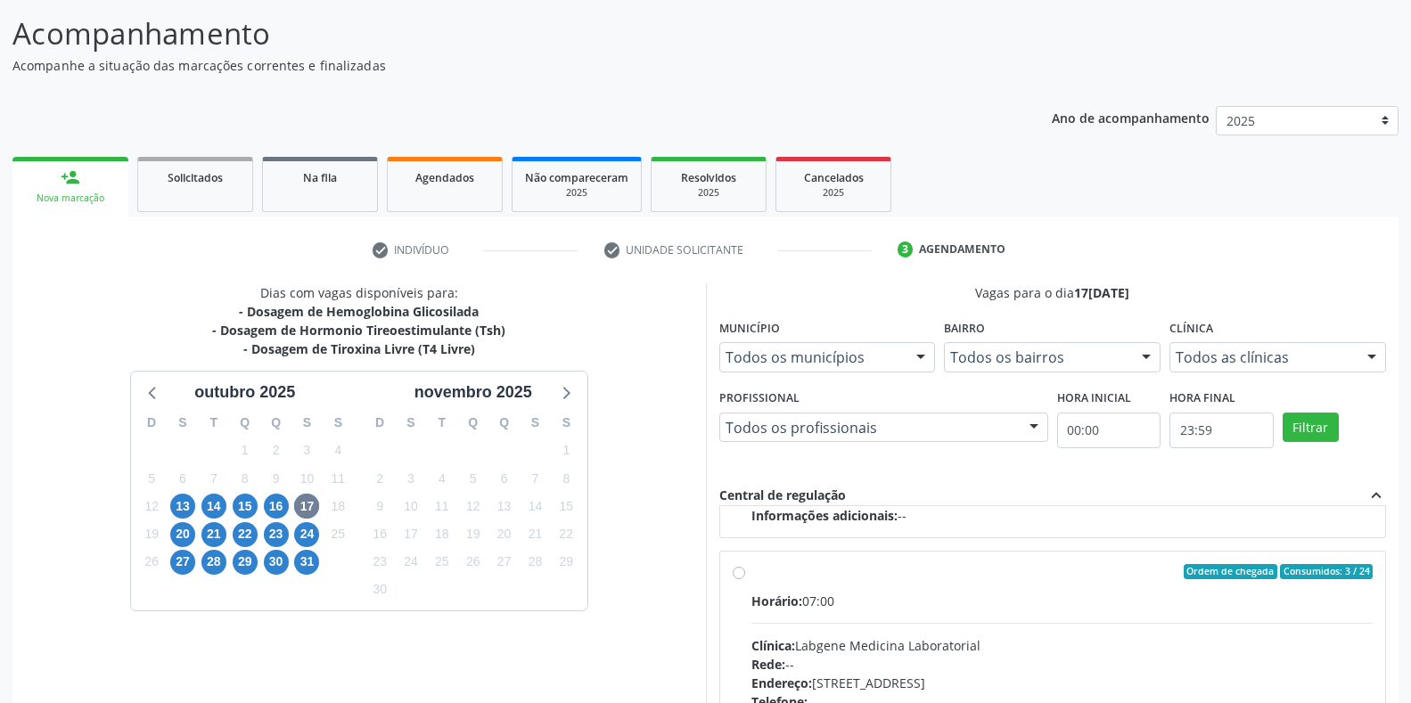
click at [879, 646] on div "Clínica: Labgene Medicina Laboratorial" at bounding box center [1062, 645] width 622 height 19
click at [745, 580] on input "Ordem de chegada Consumidos: 3 / 24 Horário: 07:00 Clínica: Labgene Medicina La…" at bounding box center [739, 572] width 12 height 16
radio input "true"
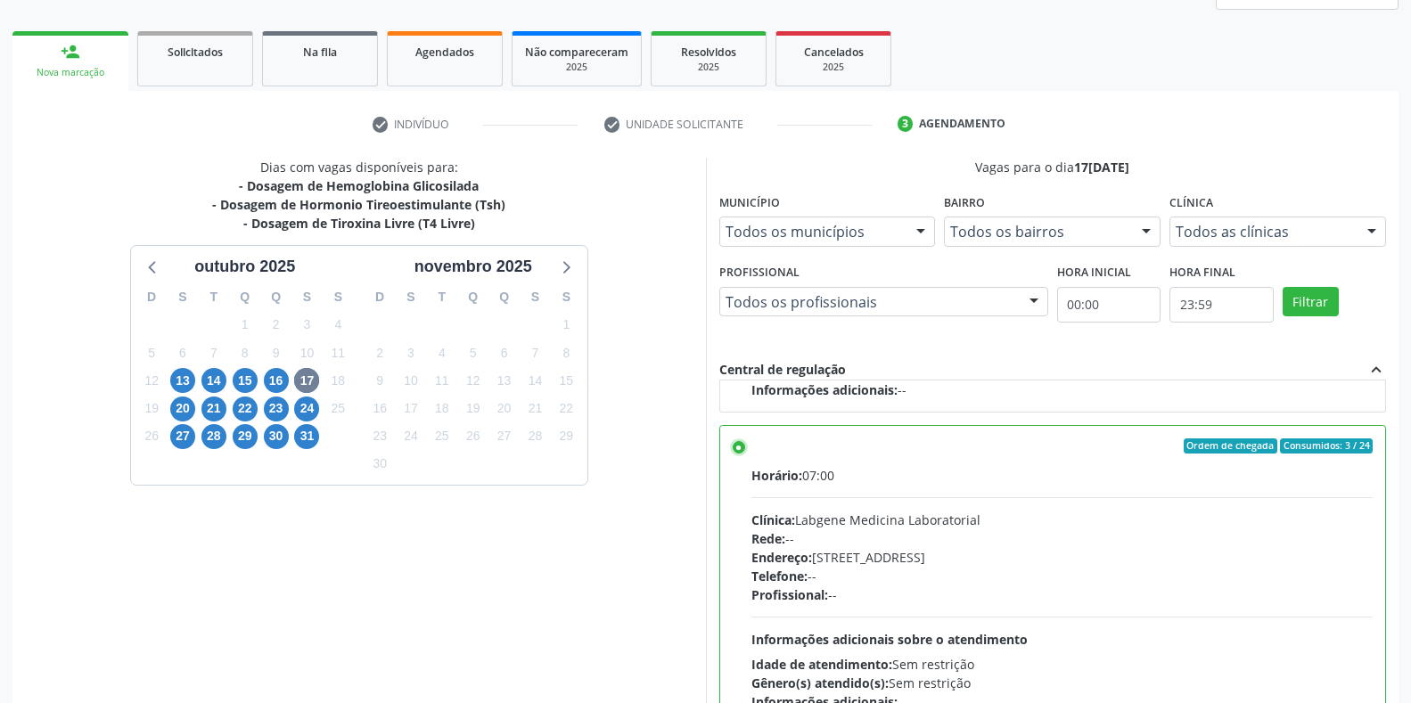
scroll to position [362, 0]
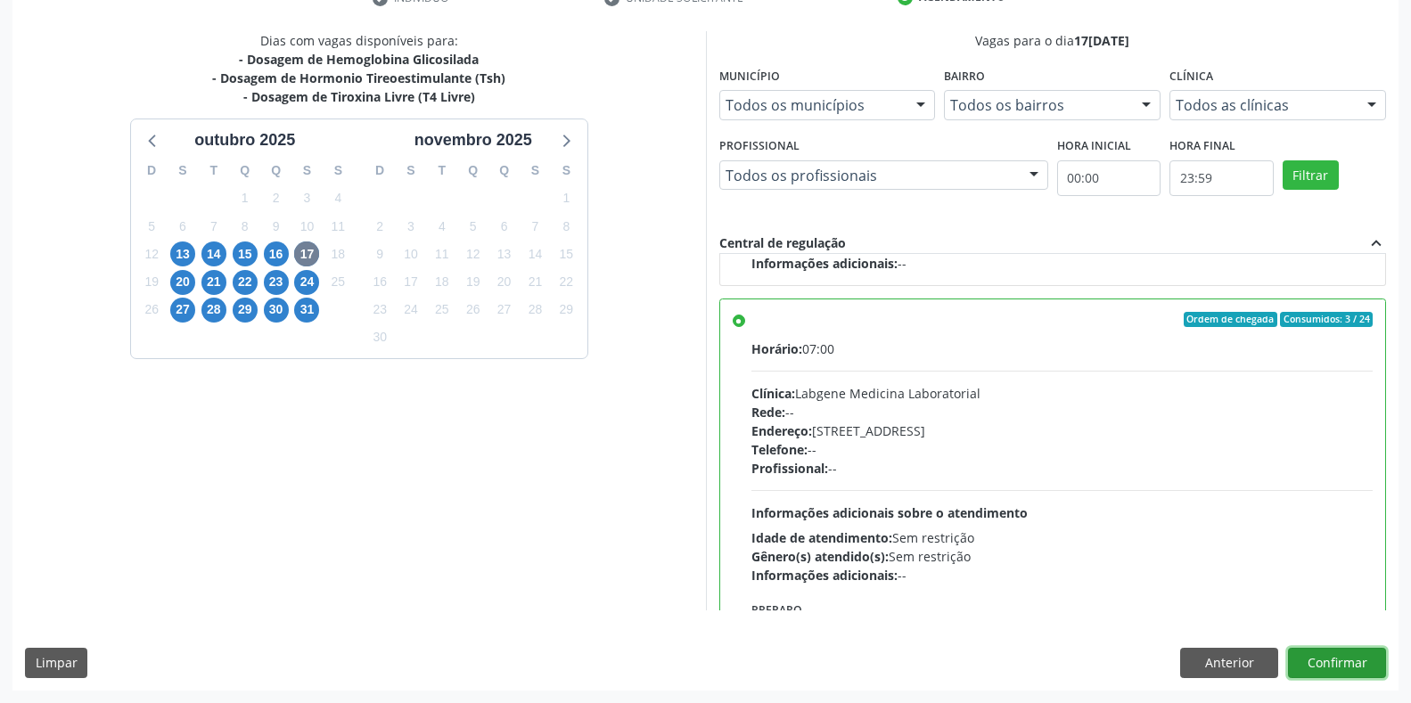
click at [1332, 658] on button "Confirmar" at bounding box center [1337, 663] width 98 height 30
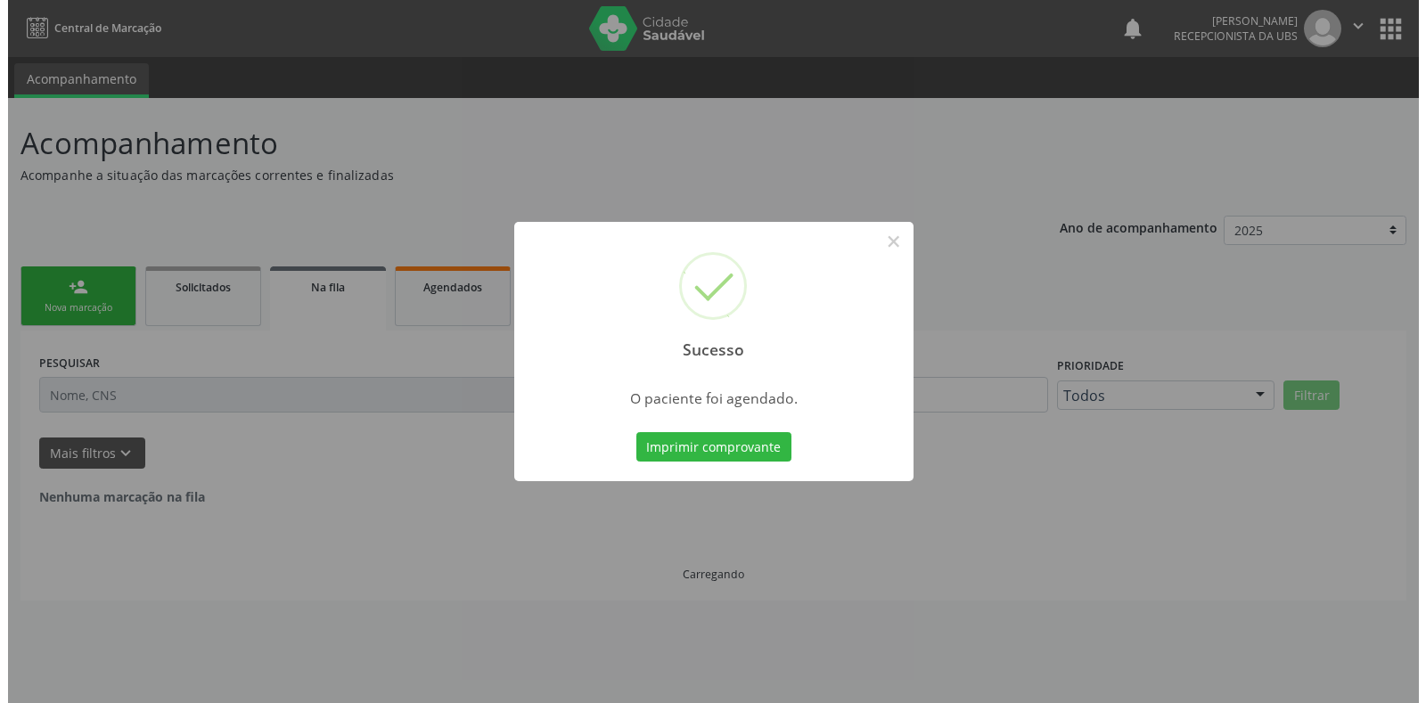
scroll to position [0, 0]
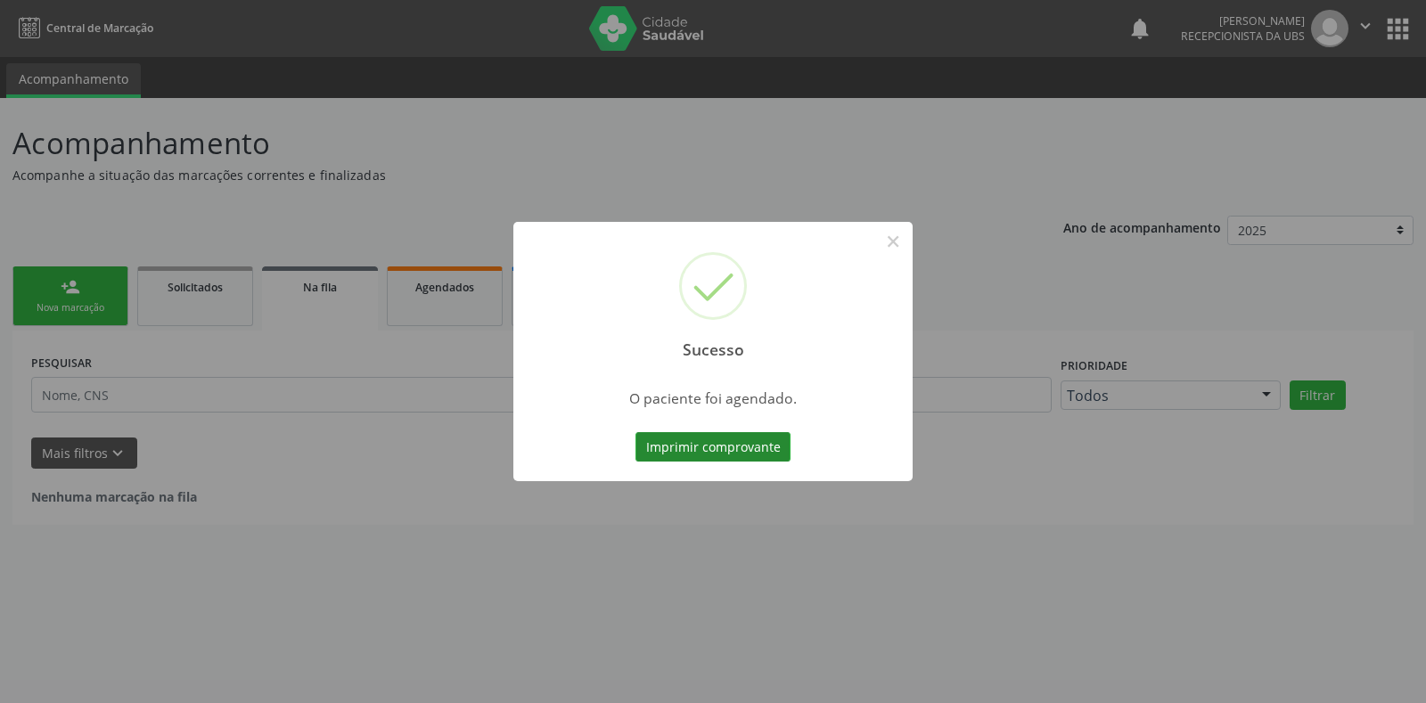
click at [661, 455] on button "Imprimir comprovante" at bounding box center [713, 447] width 155 height 30
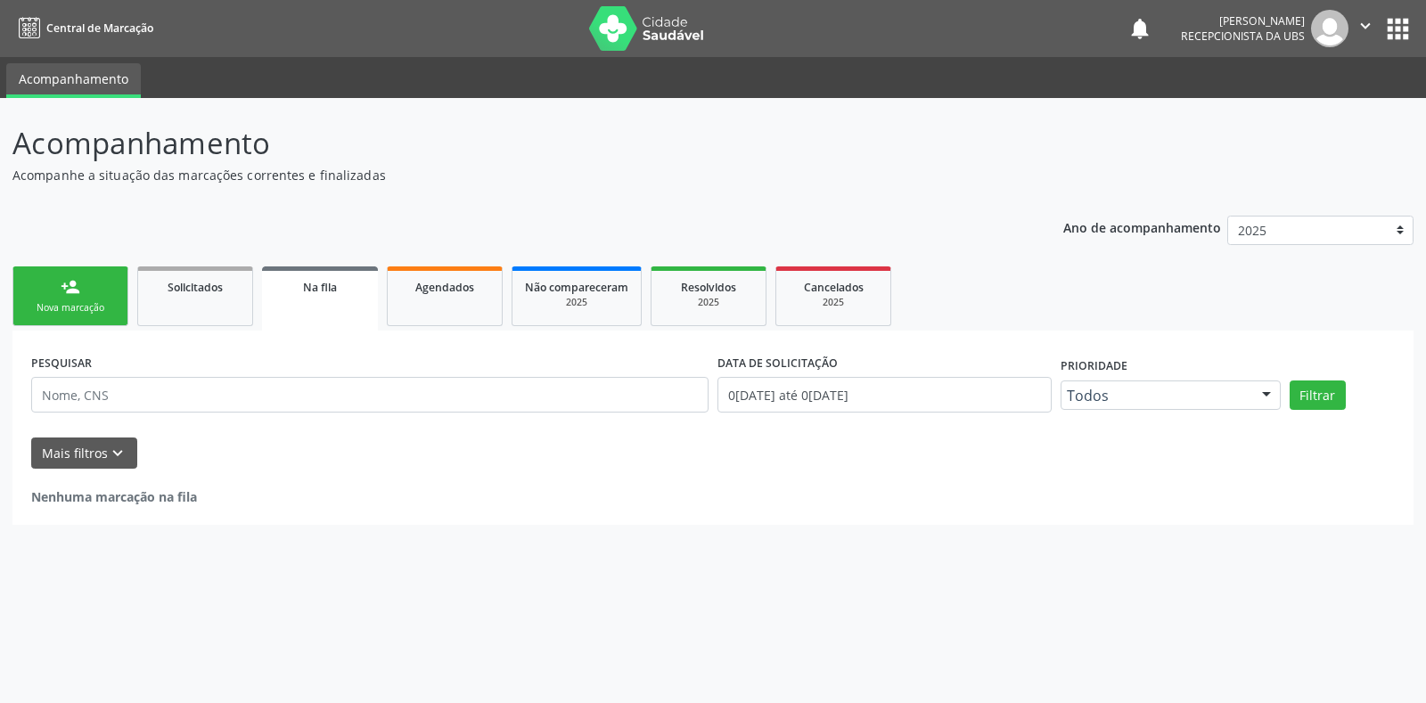
click at [74, 304] on div "Nova marcação" at bounding box center [70, 307] width 89 height 13
